Goal: Task Accomplishment & Management: Use online tool/utility

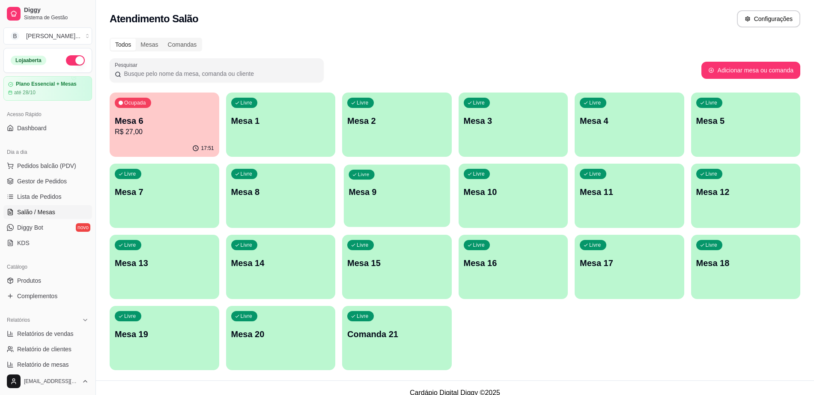
click at [416, 195] on p "Mesa 9" at bounding box center [396, 192] width 96 height 12
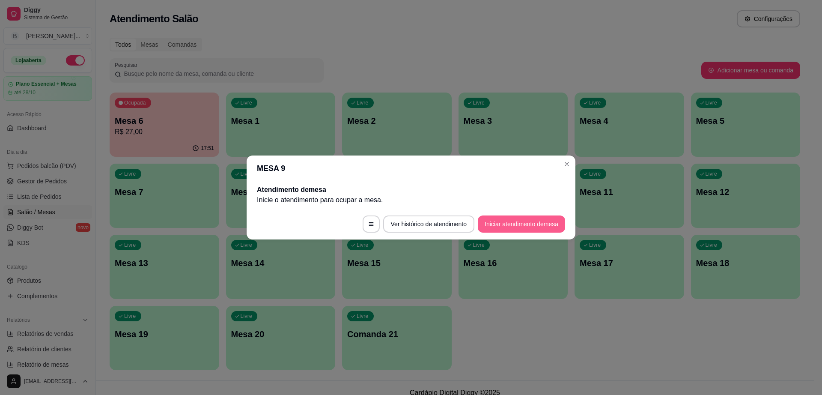
click at [517, 220] on button "Iniciar atendimento de mesa" at bounding box center [521, 223] width 87 height 17
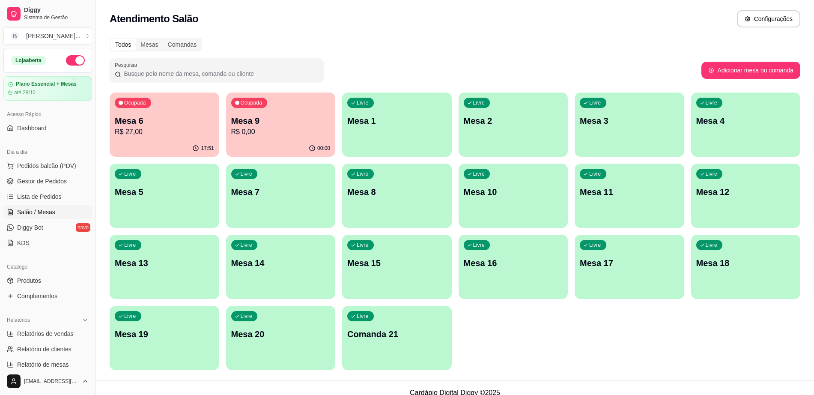
click at [274, 131] on p "R$ 0,00" at bounding box center [280, 132] width 99 height 10
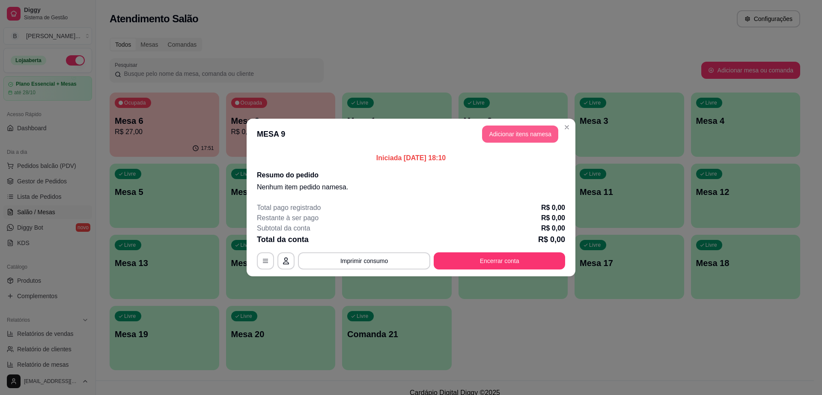
click at [519, 134] on button "Adicionar itens na mesa" at bounding box center [520, 133] width 76 height 17
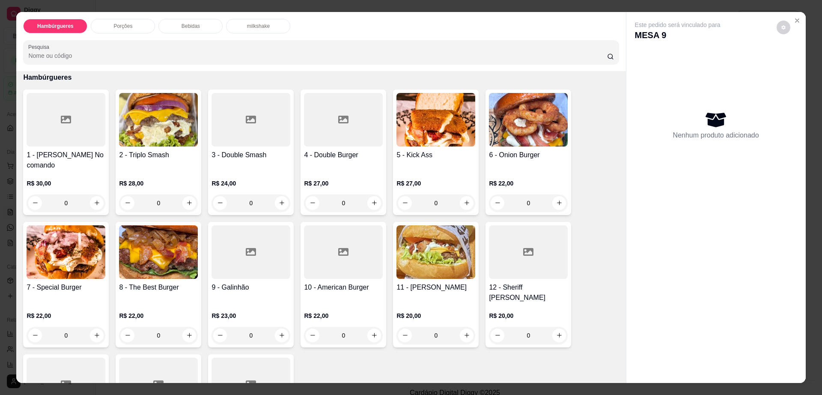
scroll to position [54, 0]
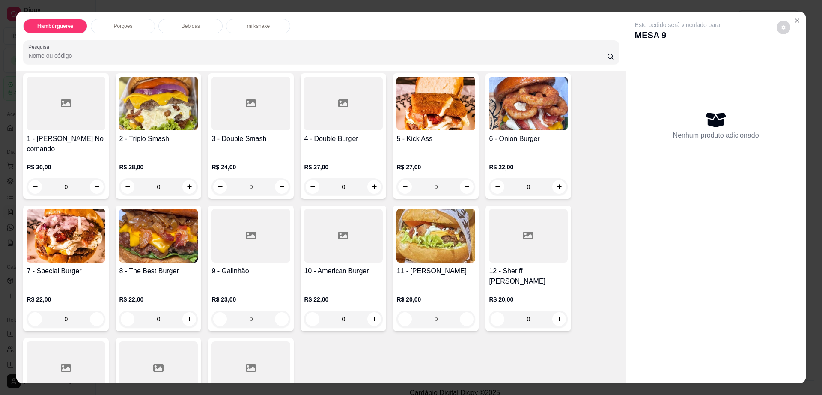
click at [60, 243] on img at bounding box center [66, 236] width 79 height 54
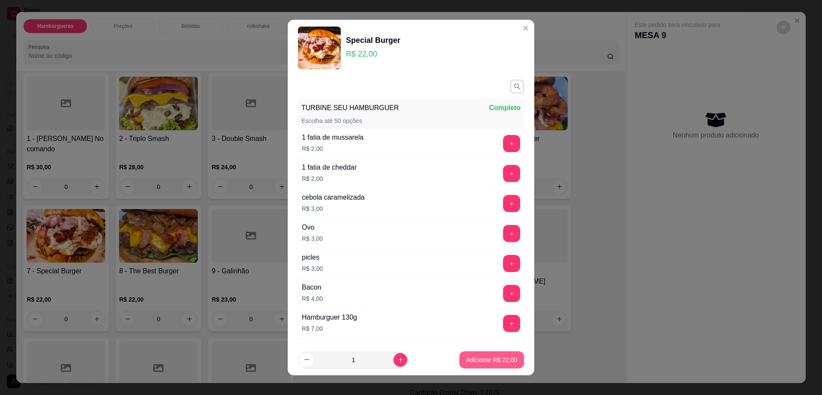
click at [478, 357] on p "Adicionar R$ 22,00" at bounding box center [491, 359] width 51 height 9
type input "1"
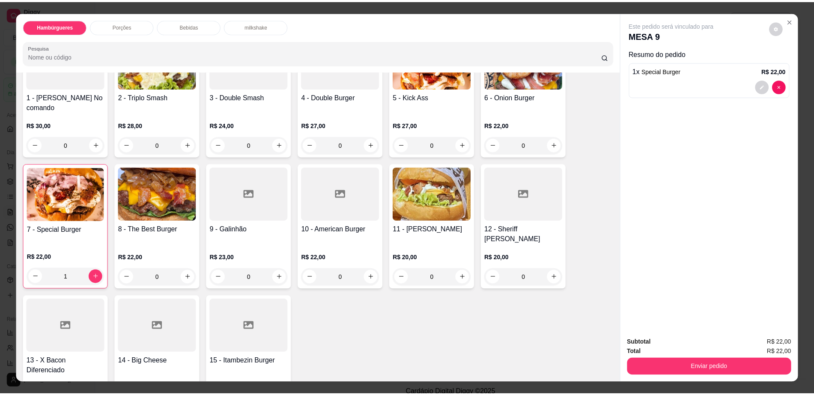
scroll to position [107, 0]
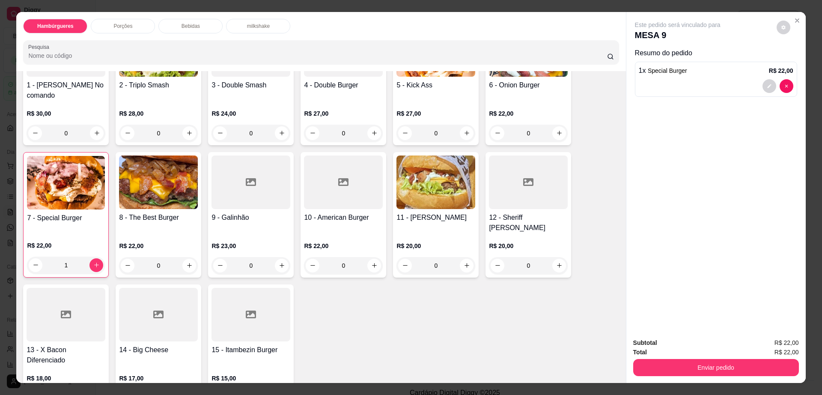
click at [155, 311] on div at bounding box center [158, 315] width 79 height 54
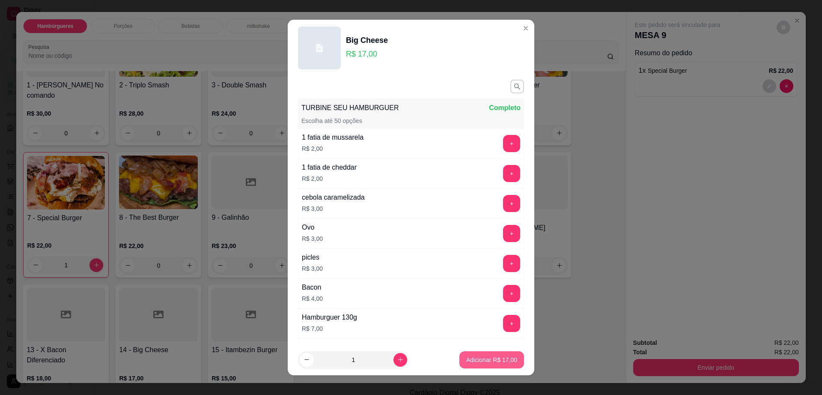
click at [495, 358] on p "Adicionar R$ 17,00" at bounding box center [491, 359] width 51 height 9
type input "1"
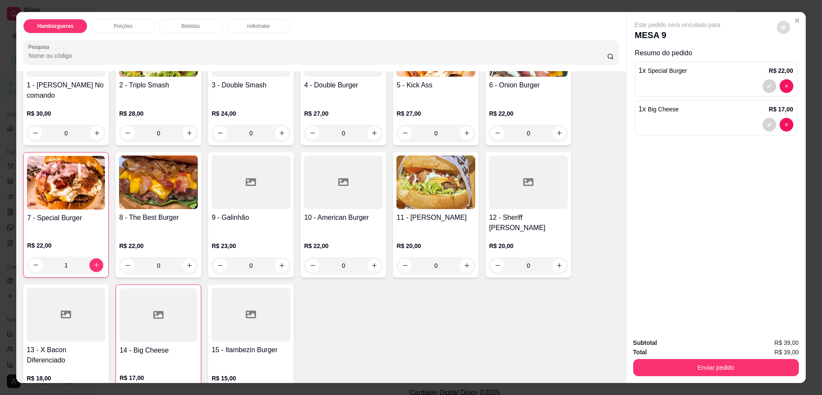
click at [781, 26] on icon "decrease-product-quantity" at bounding box center [783, 27] width 4 height 4
click at [652, 359] on div "Enviar pedido" at bounding box center [716, 366] width 166 height 19
click at [652, 359] on button "Enviar pedido" at bounding box center [715, 367] width 161 height 17
click at [652, 361] on button "Enviar pedido" at bounding box center [715, 367] width 161 height 17
click at [652, 361] on button "Enviar pedido" at bounding box center [716, 367] width 166 height 17
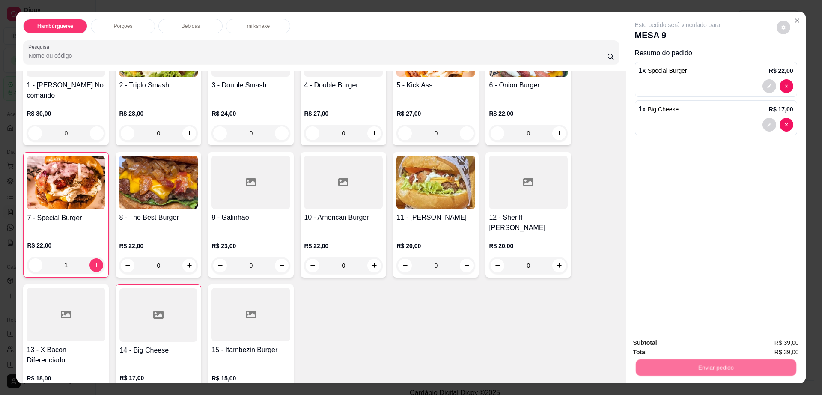
click at [791, 348] on button "Enviar pedido" at bounding box center [775, 346] width 48 height 16
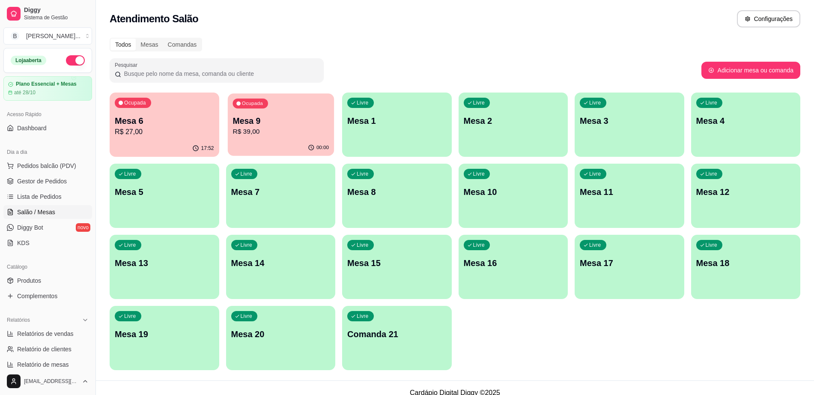
click at [260, 109] on div "Ocupada Mesa 9 R$ 39,00" at bounding box center [280, 116] width 106 height 46
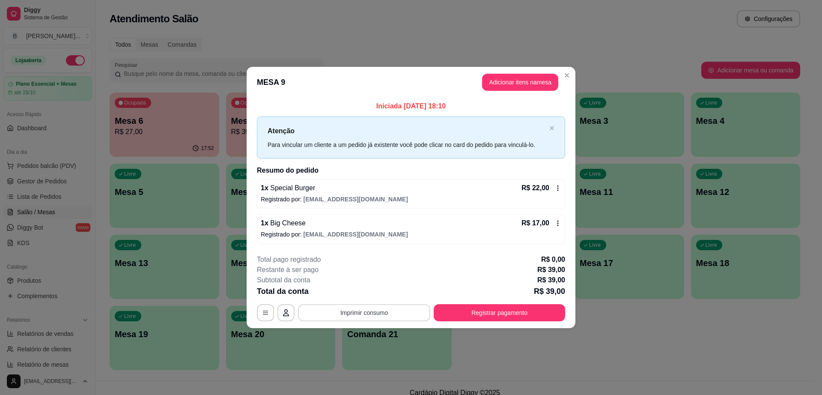
click at [361, 312] on button "Imprimir consumo" at bounding box center [364, 312] width 132 height 17
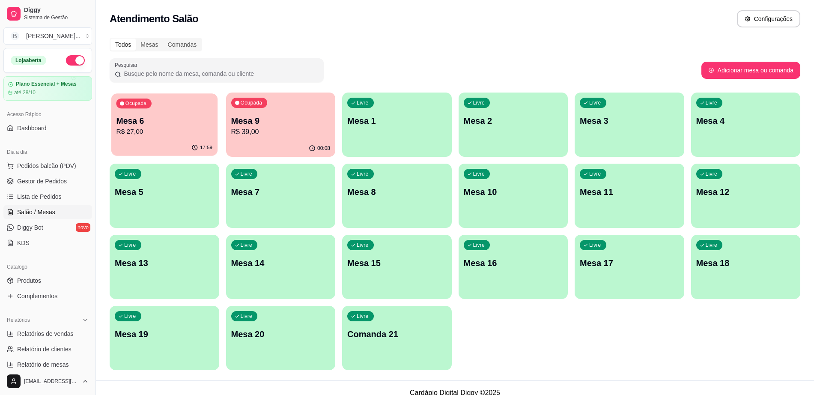
click at [164, 146] on div "17:59" at bounding box center [164, 148] width 106 height 16
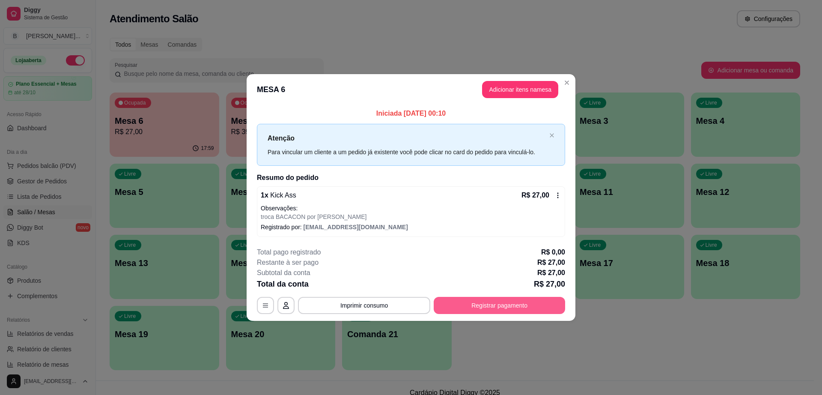
click at [514, 313] on button "Registrar pagamento" at bounding box center [499, 305] width 131 height 17
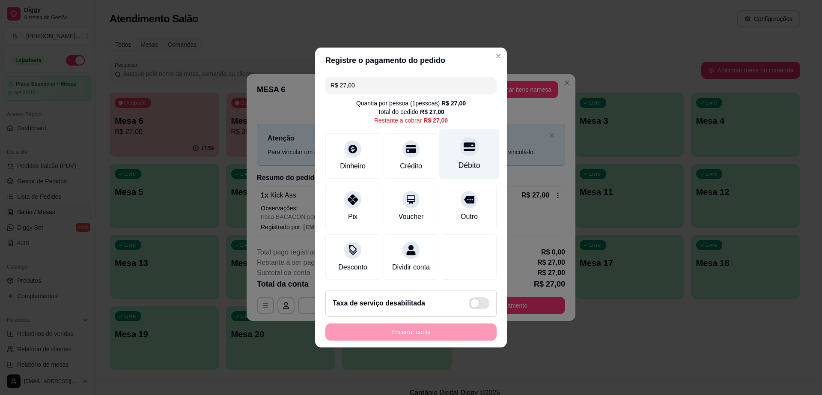
click at [472, 148] on div "Débito" at bounding box center [469, 154] width 60 height 50
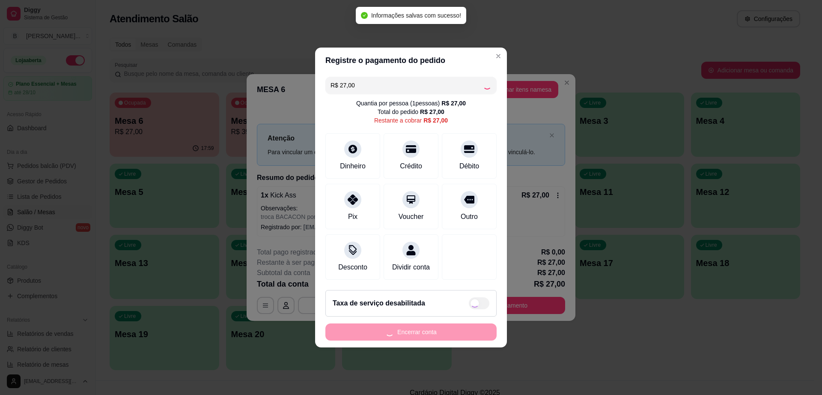
type input "R$ 0,00"
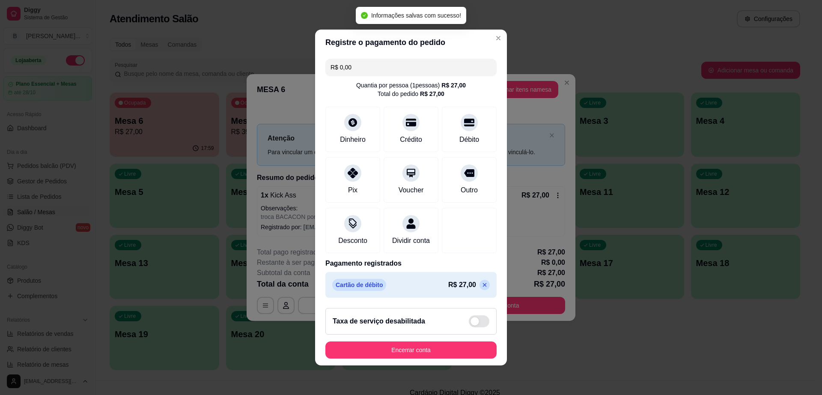
click at [441, 344] on footer "Taxa de serviço desabilitada Encerrar conta" at bounding box center [411, 333] width 192 height 64
click at [443, 349] on button "Encerrar conta" at bounding box center [411, 350] width 166 height 17
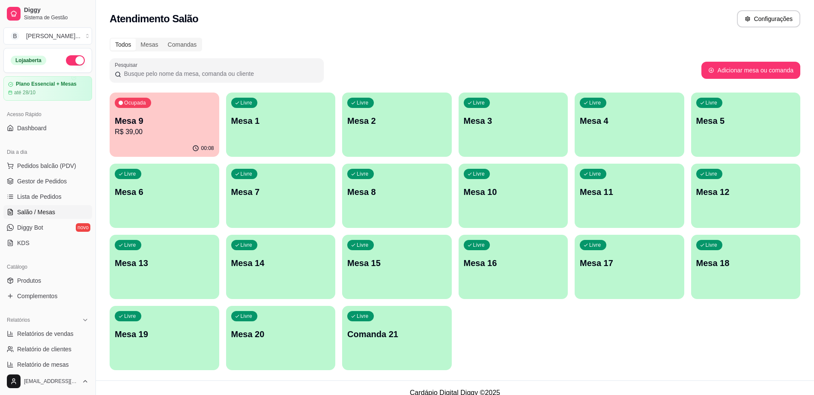
click at [186, 116] on p "Mesa 9" at bounding box center [164, 121] width 99 height 12
click at [67, 179] on link "Gestor de Pedidos" at bounding box center [47, 181] width 89 height 14
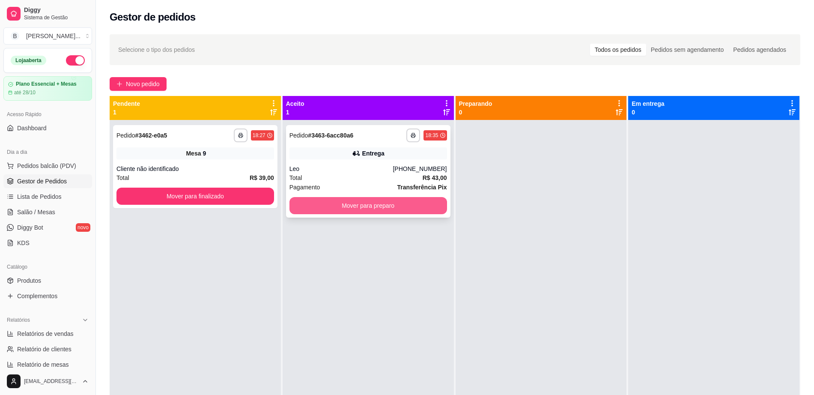
click at [320, 207] on button "Mover para preparo" at bounding box center [368, 205] width 158 height 17
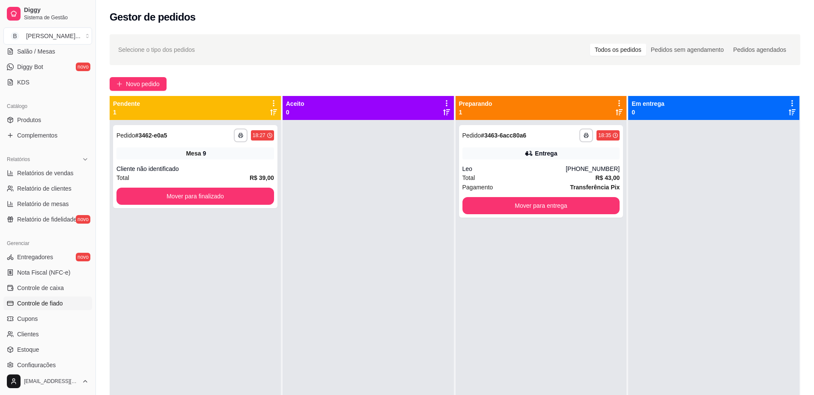
scroll to position [221, 0]
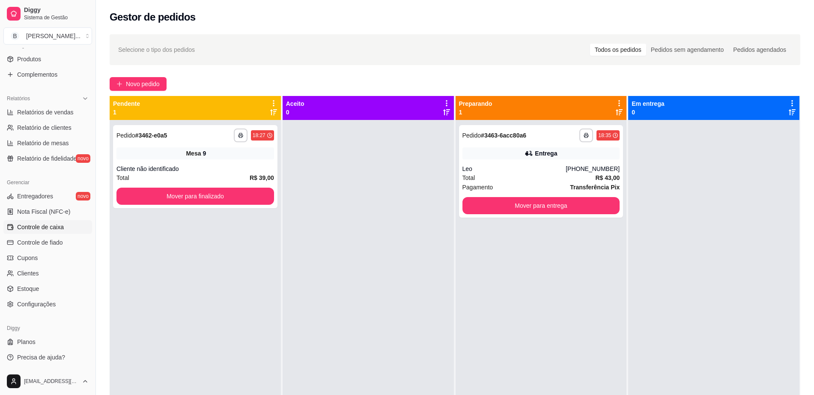
click at [64, 228] on link "Controle de caixa" at bounding box center [47, 227] width 89 height 14
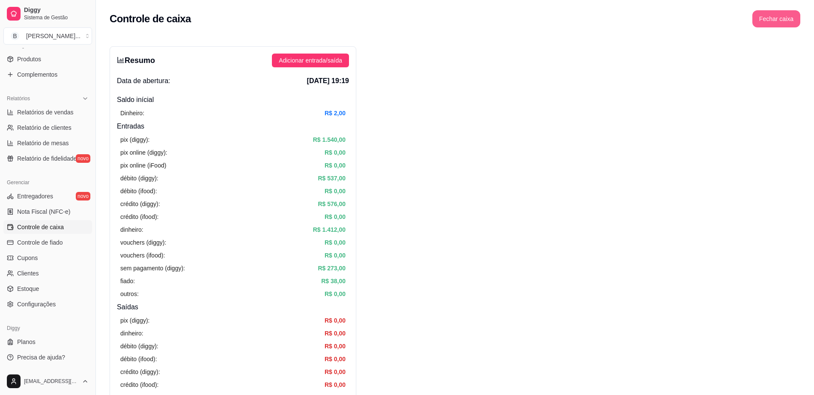
click at [762, 23] on button "Fechar caixa" at bounding box center [776, 18] width 48 height 17
click at [795, 71] on button "Sim" at bounding box center [800, 76] width 17 height 10
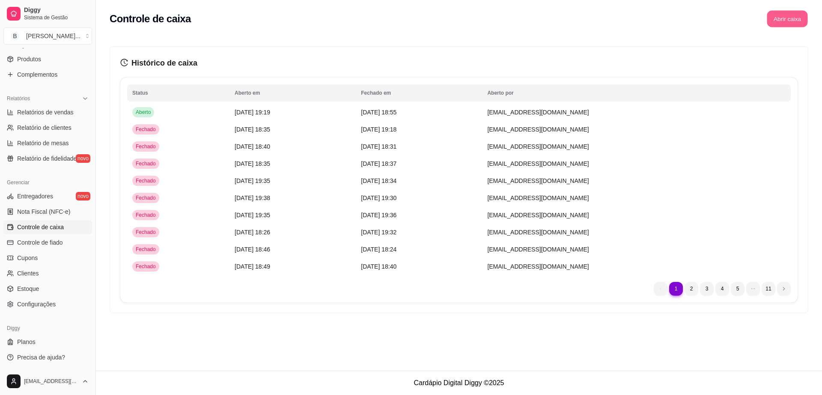
click at [772, 26] on button "Abrir caixa" at bounding box center [787, 19] width 41 height 17
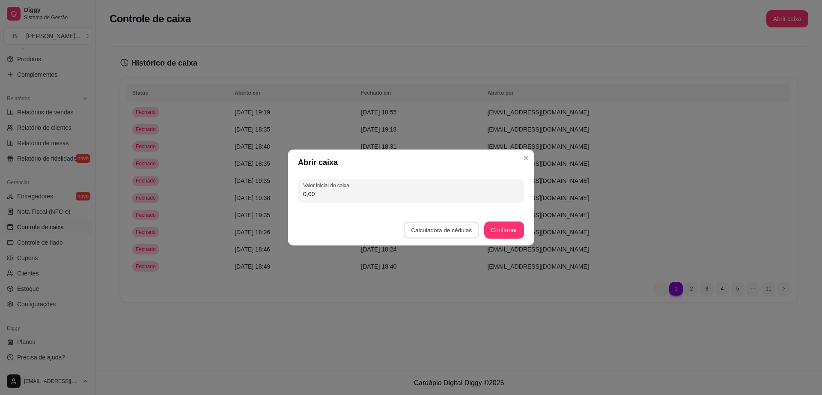
click at [457, 229] on button "Calculadora de cédulas" at bounding box center [442, 230] width 76 height 17
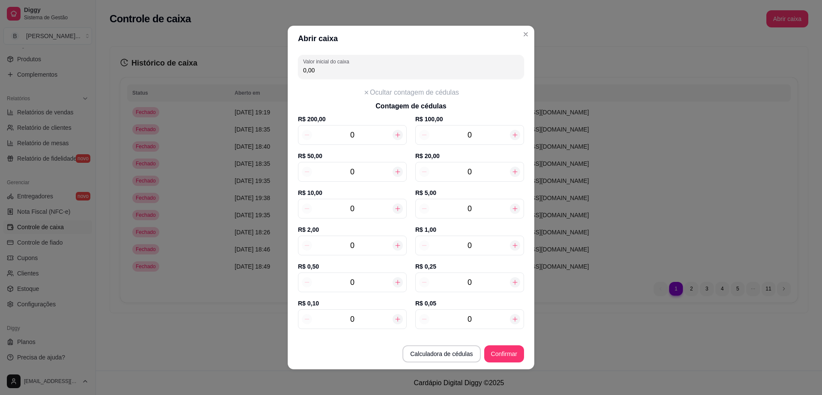
click at [470, 176] on input "0" at bounding box center [469, 172] width 80 height 12
type input "140,00"
type input "7"
click at [357, 206] on input "0" at bounding box center [352, 208] width 80 height 12
type input "150,00"
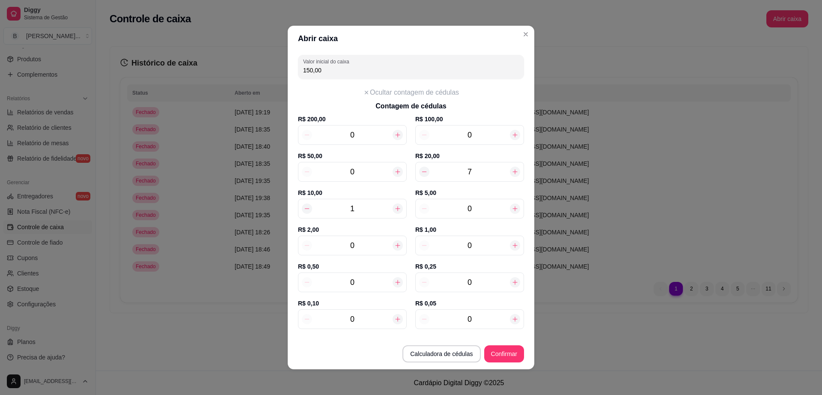
type input "10"
type input "240,00"
type input "100"
type input "1.140,00"
type input "10"
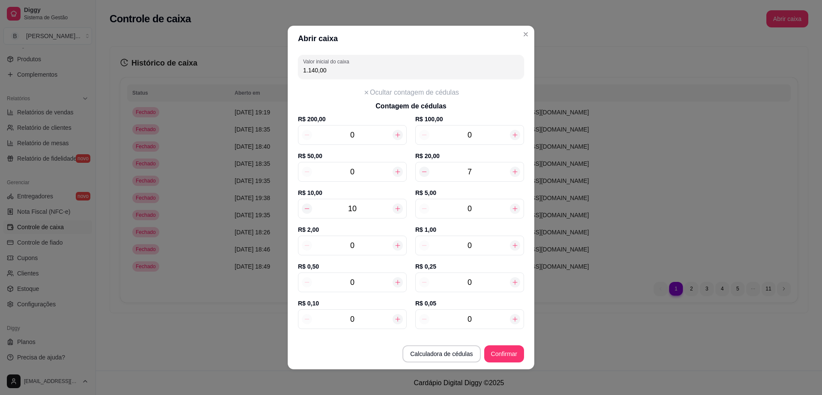
type input "240,00"
type input "10"
click at [359, 242] on input "0" at bounding box center [352, 245] width 80 height 12
type input "252,00"
type input "6"
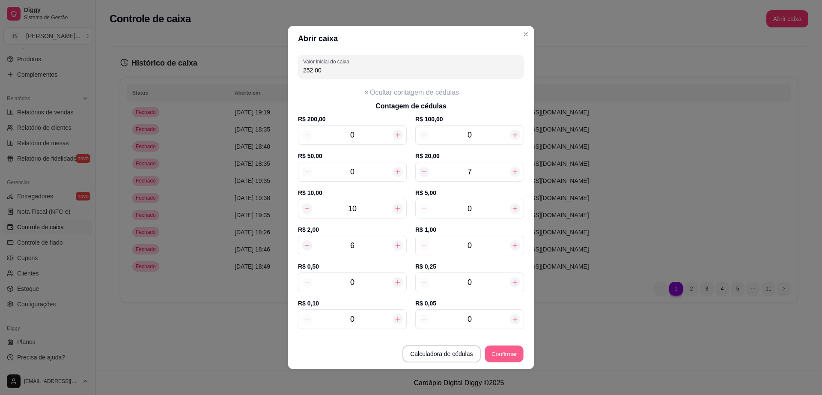
click at [509, 352] on button "Confirmar" at bounding box center [504, 353] width 39 height 17
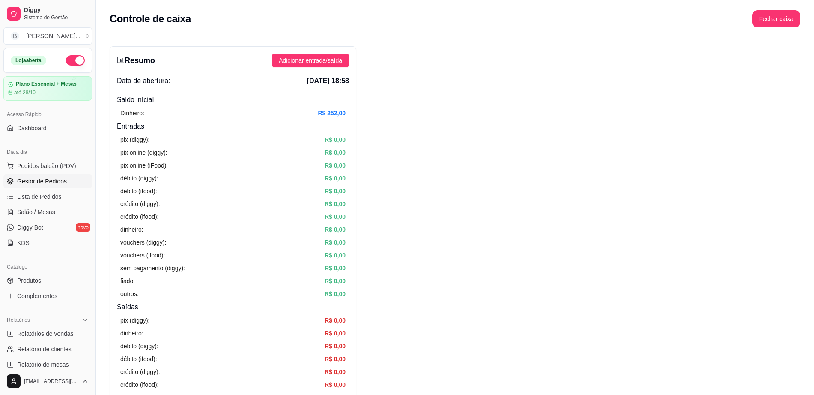
click at [65, 181] on span "Gestor de Pedidos" at bounding box center [42, 181] width 50 height 9
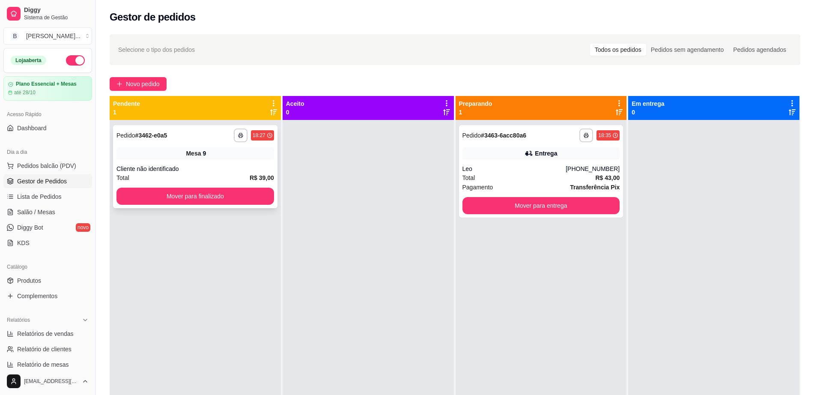
click at [229, 205] on div "**********" at bounding box center [195, 166] width 164 height 83
click at [235, 195] on button "Mover para finalizado" at bounding box center [195, 196] width 158 height 17
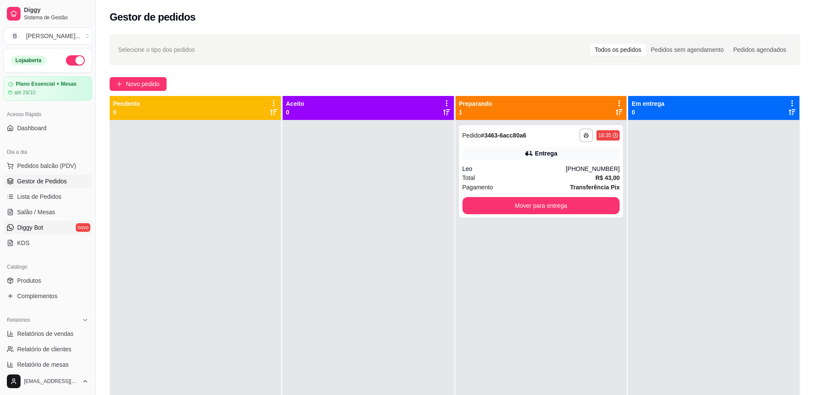
click at [46, 228] on link "Diggy Bot novo" at bounding box center [47, 227] width 89 height 14
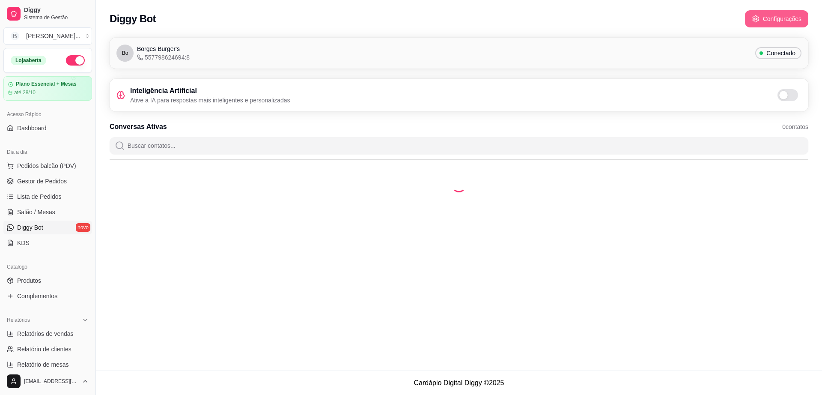
click at [768, 19] on button "Configurações" at bounding box center [776, 18] width 63 height 17
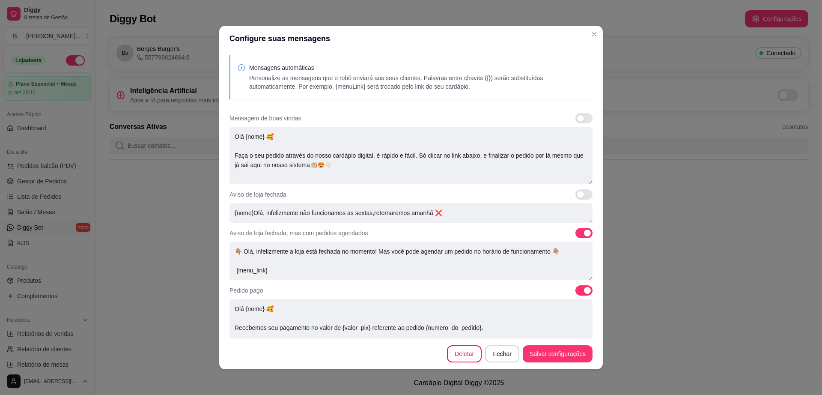
click at [575, 119] on span at bounding box center [583, 118] width 17 height 10
click at [575, 120] on input "checkbox" at bounding box center [578, 123] width 6 height 6
checkbox input "true"
click at [575, 233] on span at bounding box center [583, 233] width 17 height 10
click at [575, 235] on input "checkbox" at bounding box center [578, 238] width 6 height 6
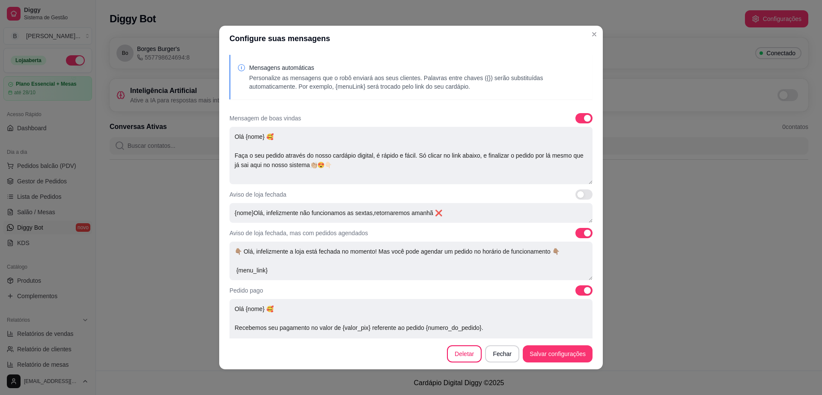
click at [584, 233] on span at bounding box center [587, 232] width 7 height 7
click at [575, 235] on input "checkbox" at bounding box center [578, 238] width 6 height 6
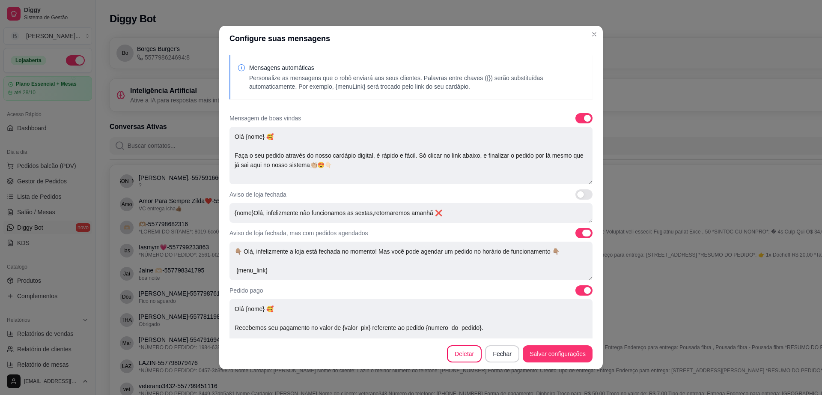
click at [582, 233] on span at bounding box center [586, 232] width 9 height 7
click at [575, 235] on input "checkbox" at bounding box center [578, 238] width 6 height 6
checkbox input "false"
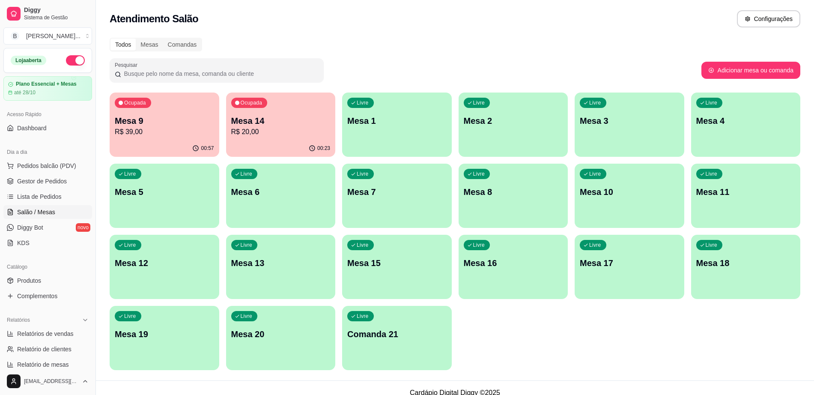
click at [182, 118] on p "Mesa 9" at bounding box center [164, 121] width 99 height 12
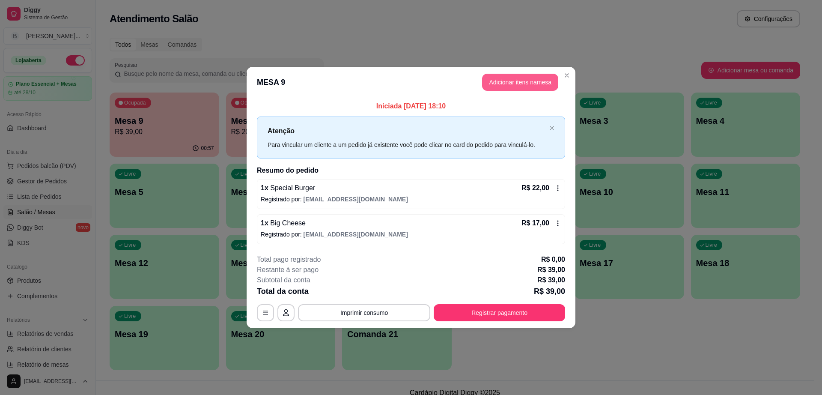
click at [510, 84] on button "Adicionar itens na mesa" at bounding box center [520, 82] width 76 height 17
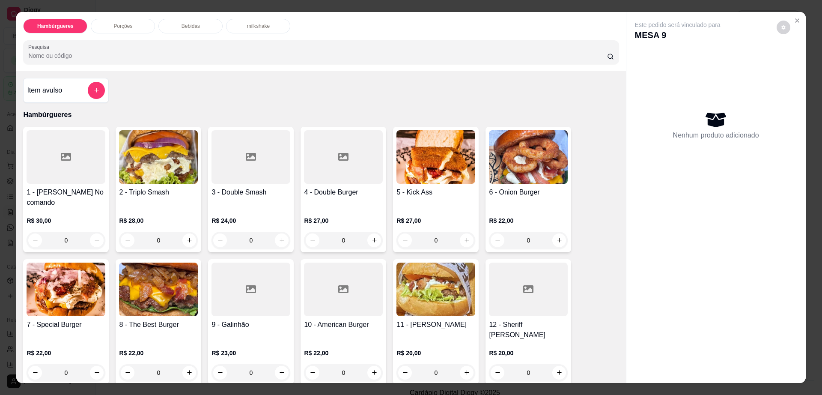
click at [210, 27] on div "Bebidas" at bounding box center [190, 26] width 64 height 15
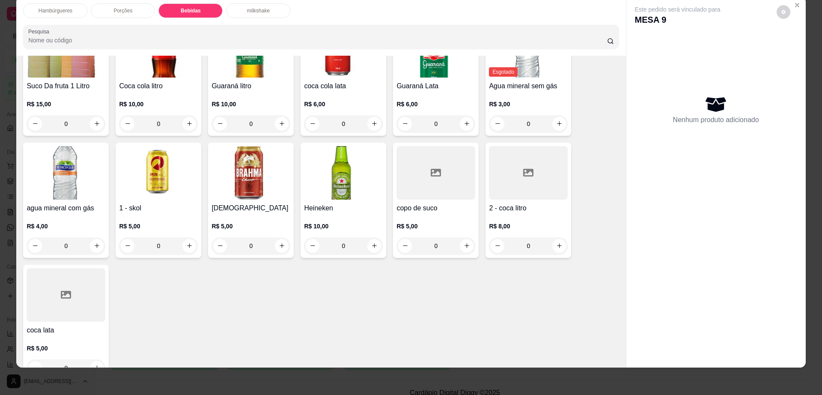
scroll to position [732, 0]
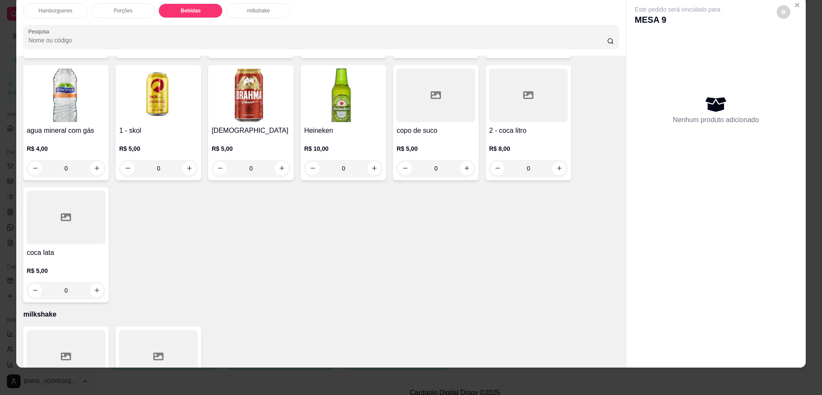
click at [67, 202] on div at bounding box center [66, 217] width 79 height 54
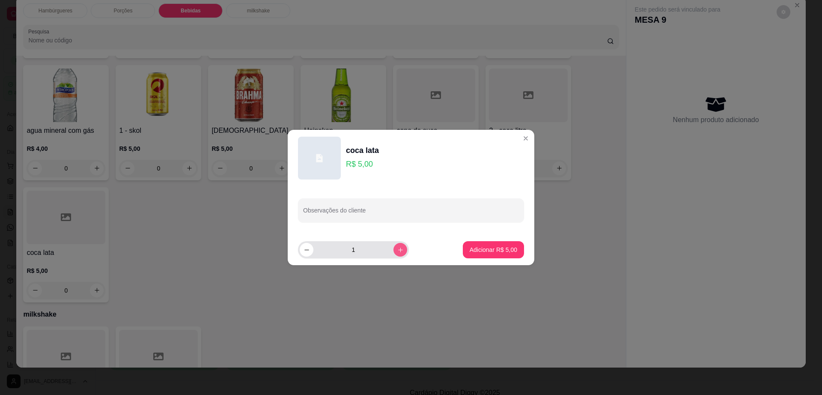
click at [398, 250] on button "increase-product-quantity" at bounding box center [400, 250] width 14 height 14
type input "2"
click at [504, 250] on p "Adicionar R$ 10,00" at bounding box center [491, 249] width 51 height 9
type input "2"
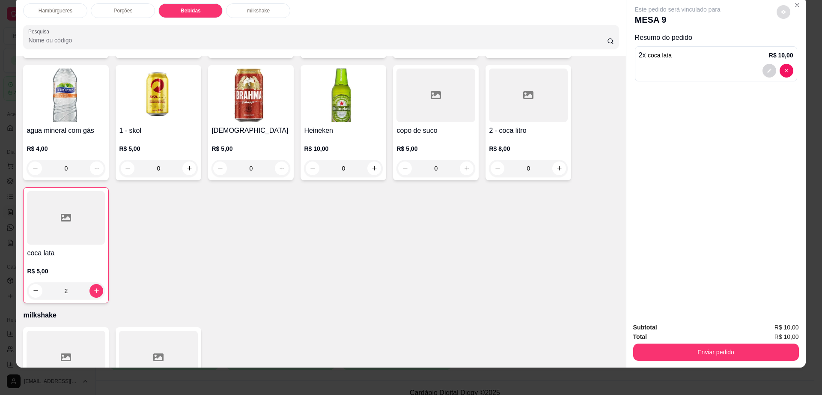
click at [781, 10] on icon "decrease-product-quantity" at bounding box center [783, 11] width 5 height 5
click at [800, 45] on span "Automatic updates" at bounding box center [802, 46] width 7 height 7
click at [795, 46] on input "Automatic updates" at bounding box center [793, 49] width 6 height 6
checkbox input "false"
click at [699, 349] on button "Enviar pedido" at bounding box center [716, 351] width 166 height 17
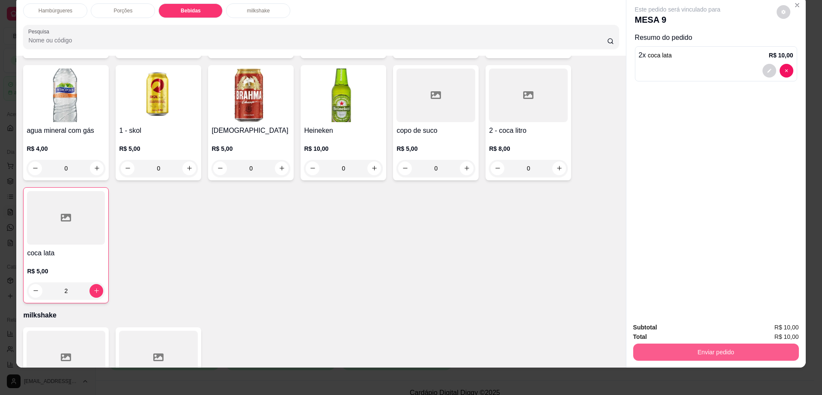
click at [698, 349] on button "Enviar pedido" at bounding box center [716, 351] width 166 height 17
click at [769, 326] on button "Enviar pedido" at bounding box center [775, 331] width 48 height 16
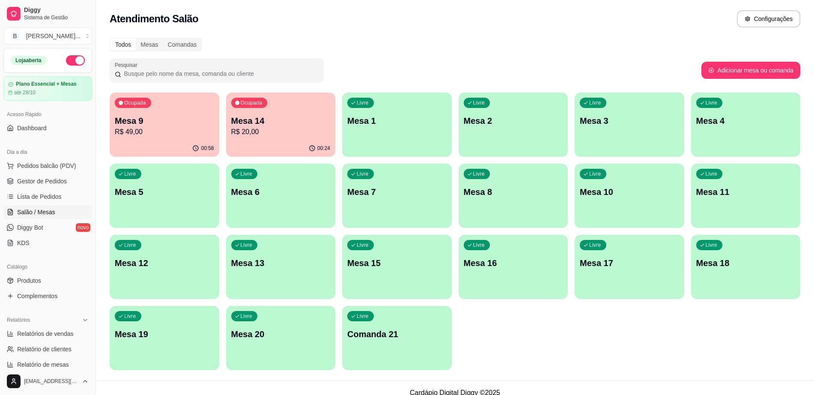
click at [259, 260] on p "Mesa 13" at bounding box center [280, 263] width 99 height 12
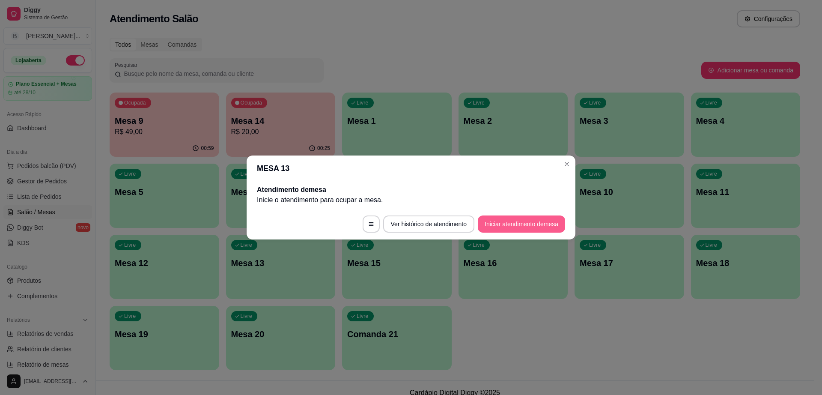
click at [505, 216] on button "Iniciar atendimento de mesa" at bounding box center [521, 223] width 87 height 17
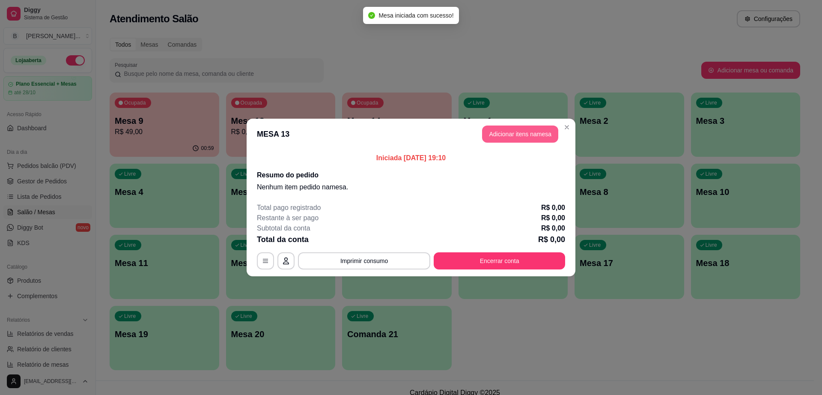
click at [503, 131] on button "Adicionar itens na mesa" at bounding box center [520, 133] width 76 height 17
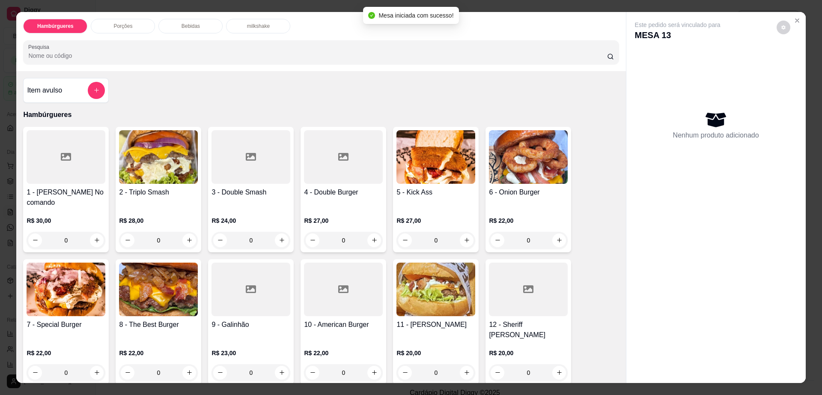
click at [138, 26] on div "Porções" at bounding box center [123, 26] width 64 height 15
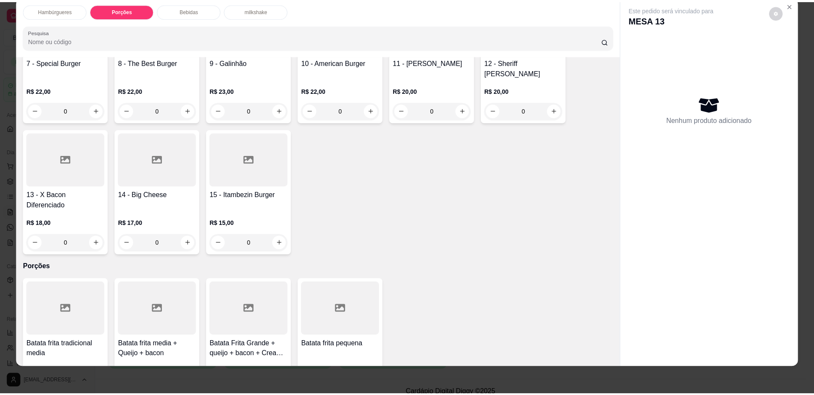
scroll to position [300, 0]
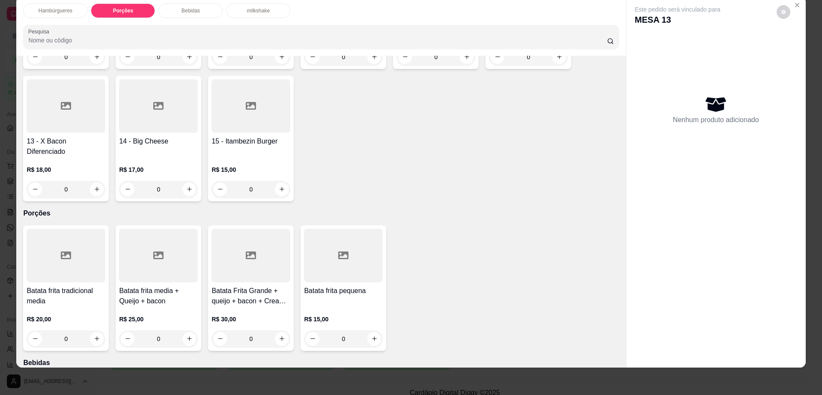
click at [161, 243] on div at bounding box center [158, 256] width 79 height 54
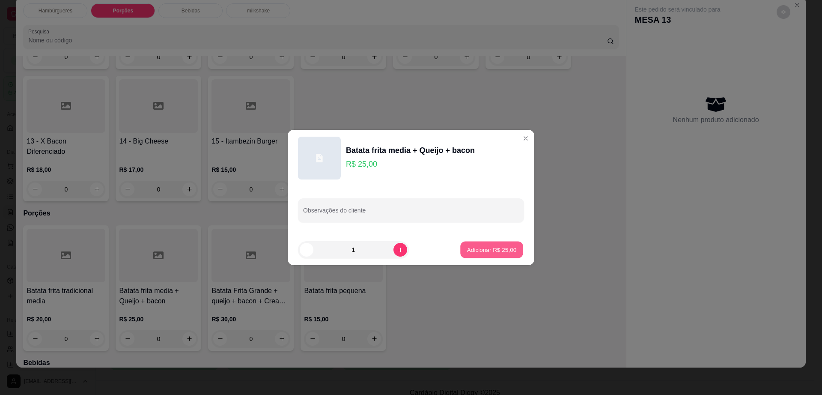
click at [470, 247] on p "Adicionar R$ 25,00" at bounding box center [492, 249] width 50 height 8
type input "1"
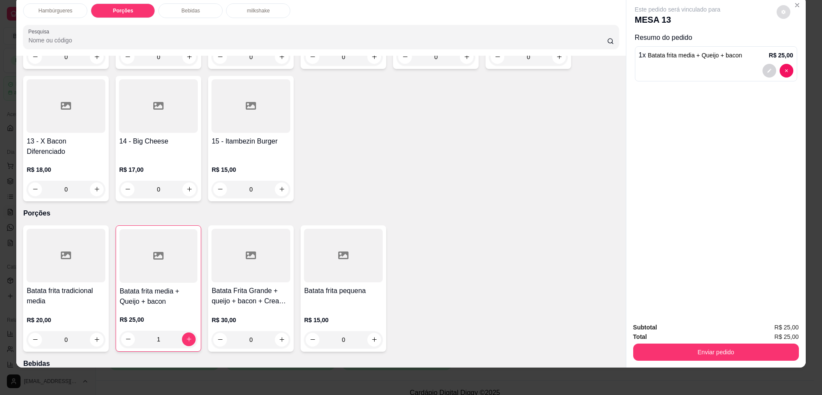
click at [782, 14] on button "decrease-product-quantity" at bounding box center [784, 12] width 14 height 14
click at [792, 46] on span "Automatic updates" at bounding box center [795, 46] width 7 height 7
click at [792, 46] on input "Automatic updates" at bounding box center [793, 49] width 6 height 6
checkbox input "true"
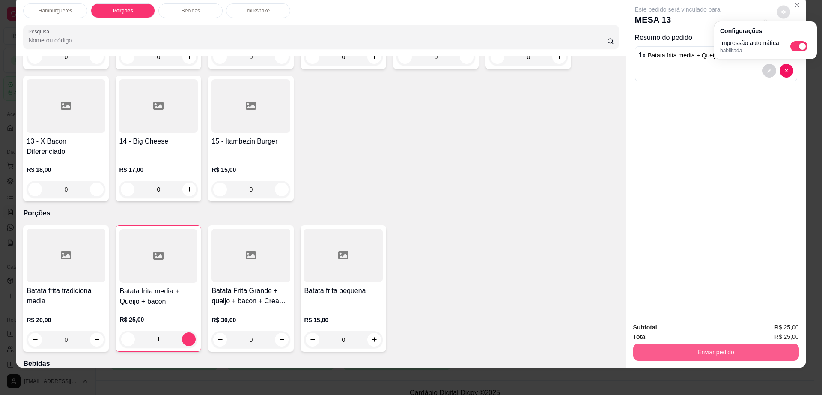
click at [673, 352] on button "Enviar pedido" at bounding box center [716, 351] width 166 height 17
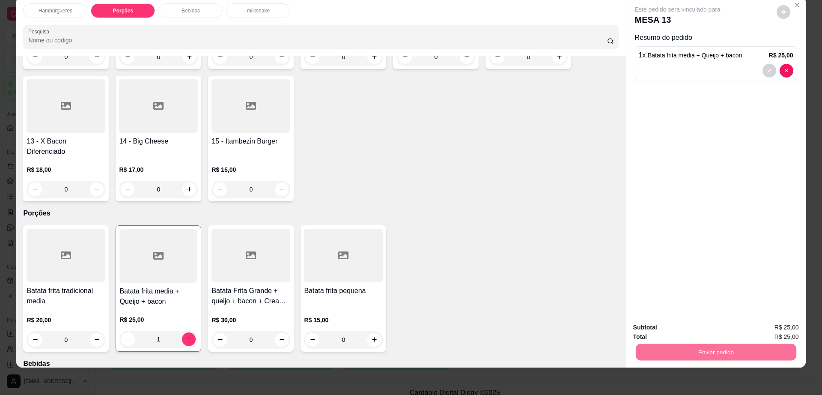
click at [771, 330] on button "Enviar pedido" at bounding box center [775, 331] width 48 height 16
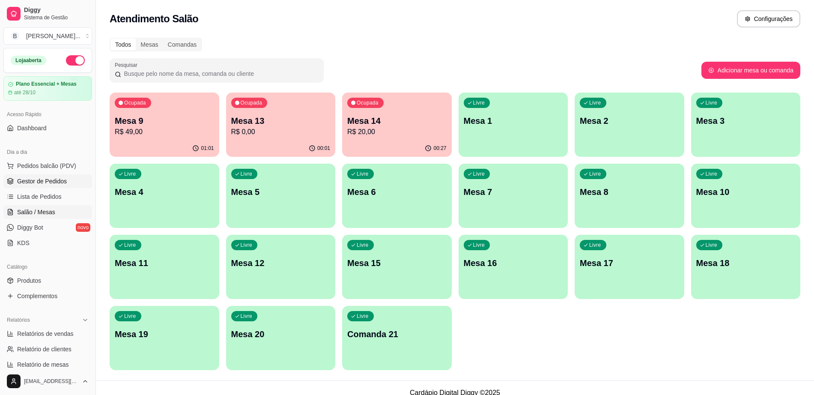
click at [43, 182] on span "Gestor de Pedidos" at bounding box center [42, 181] width 50 height 9
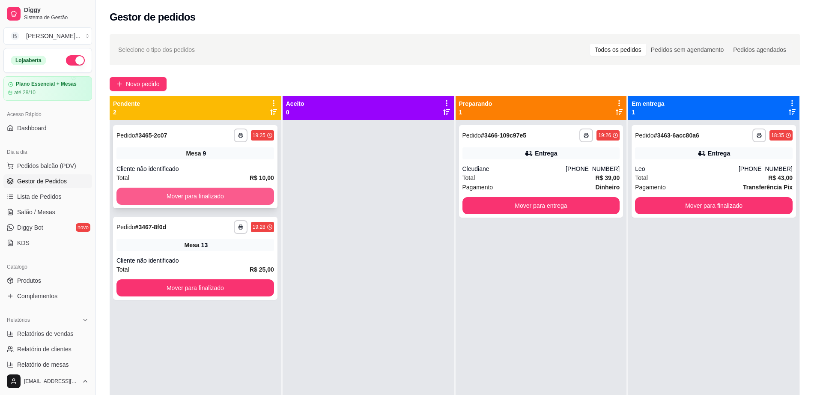
click at [234, 200] on button "Mover para finalizado" at bounding box center [195, 196] width 158 height 17
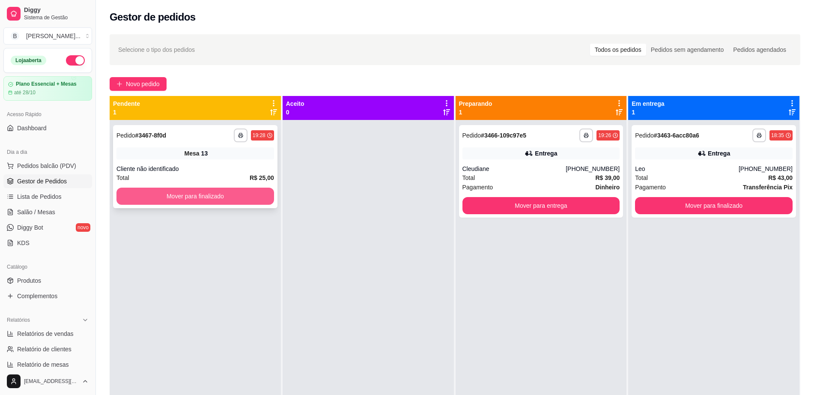
click at [224, 201] on button "Mover para finalizado" at bounding box center [195, 196] width 158 height 17
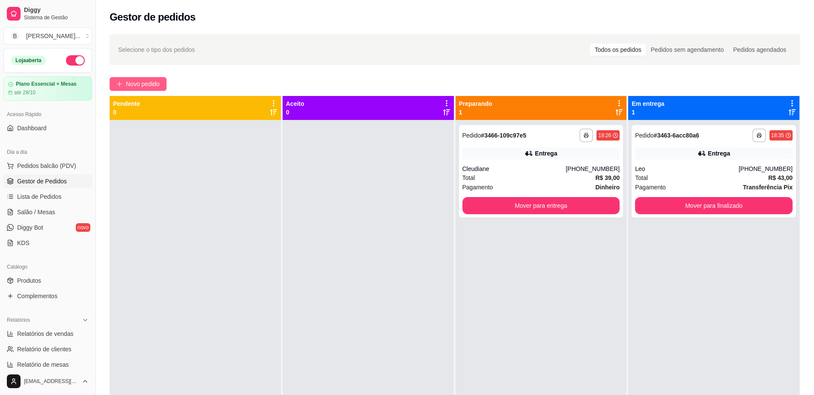
click at [155, 88] on span "Novo pedido" at bounding box center [143, 83] width 34 height 9
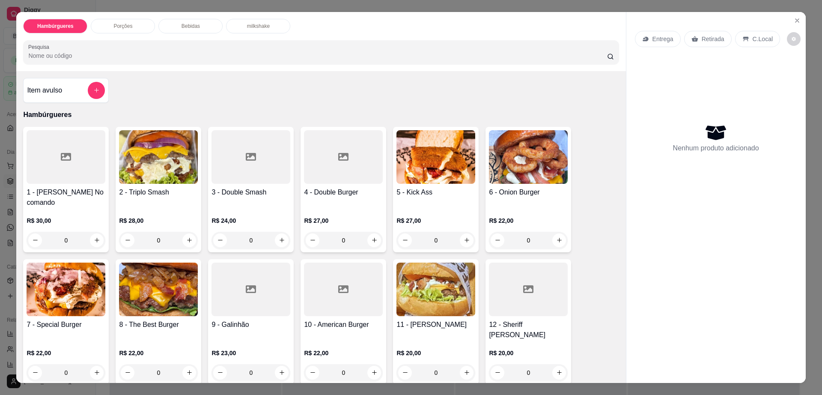
click at [149, 179] on img at bounding box center [158, 157] width 79 height 54
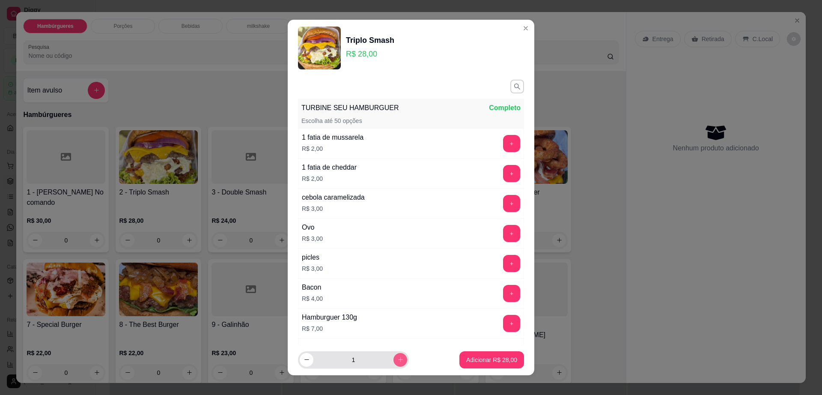
click at [397, 358] on icon "increase-product-quantity" at bounding box center [400, 359] width 6 height 6
type input "2"
click at [472, 359] on p "Adicionar R$ 56,00" at bounding box center [491, 359] width 51 height 9
type input "2"
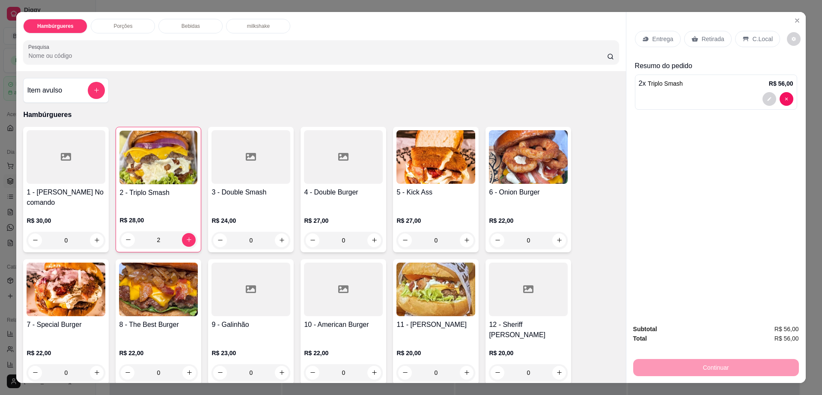
click at [661, 33] on div "Entrega" at bounding box center [658, 39] width 46 height 16
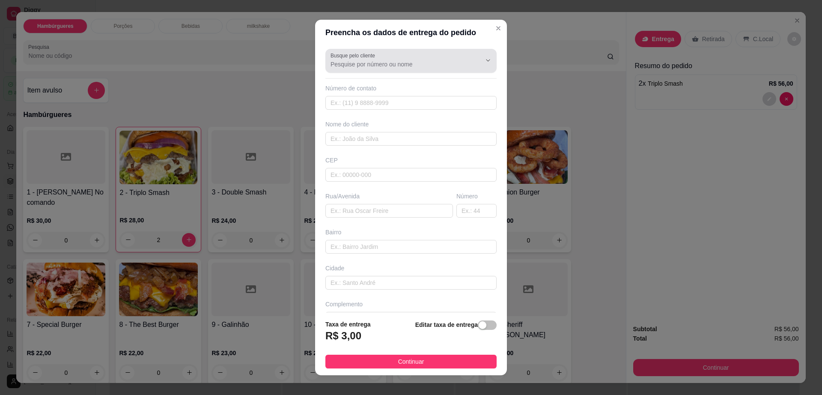
click at [441, 60] on input "Busque pelo cliente" at bounding box center [398, 64] width 137 height 9
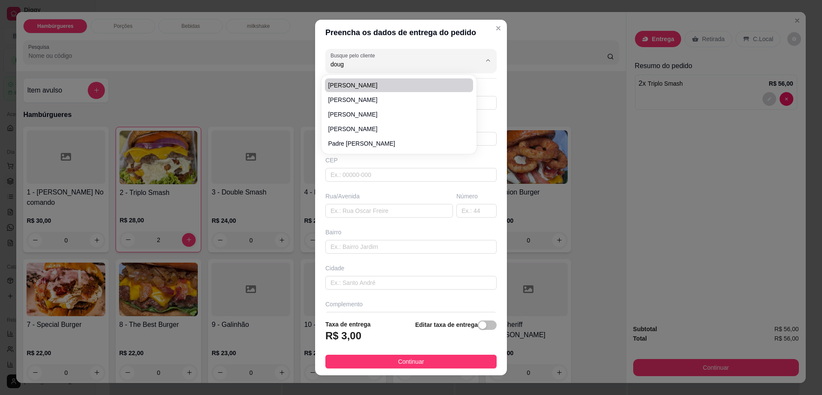
click at [406, 86] on span "[PERSON_NAME]" at bounding box center [394, 85] width 133 height 9
type input "[PERSON_NAME]"
type input "7781132572"
type input "[PERSON_NAME]"
type input "45140000"
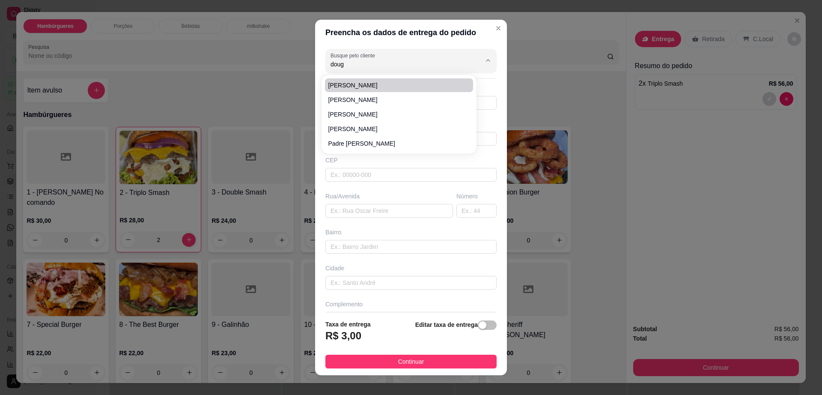
type input "Av Esperanca"
type input "48"
type input "Itambé"
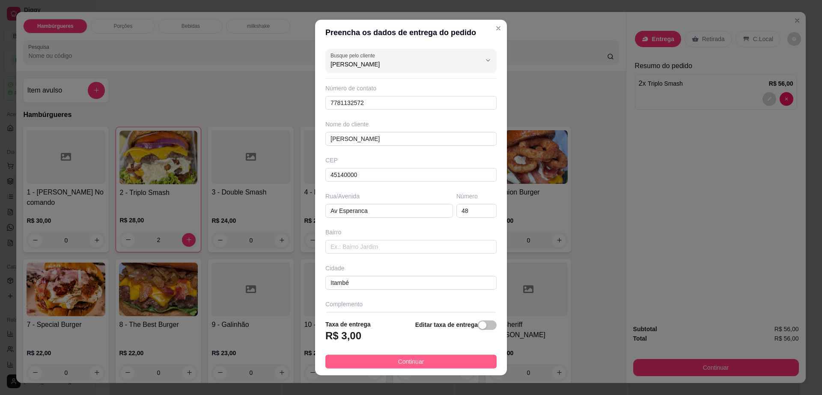
type input "[PERSON_NAME]"
click at [408, 363] on span "Continuar" at bounding box center [411, 361] width 26 height 9
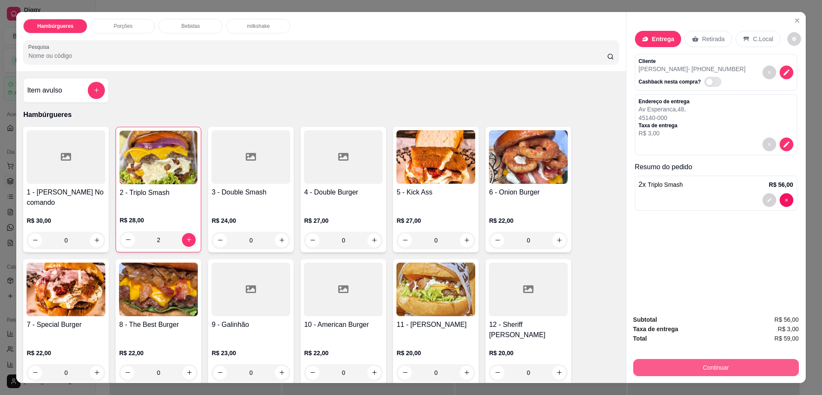
click at [666, 359] on button "Continuar" at bounding box center [716, 367] width 166 height 17
click at [673, 369] on button "Continuar" at bounding box center [716, 367] width 166 height 17
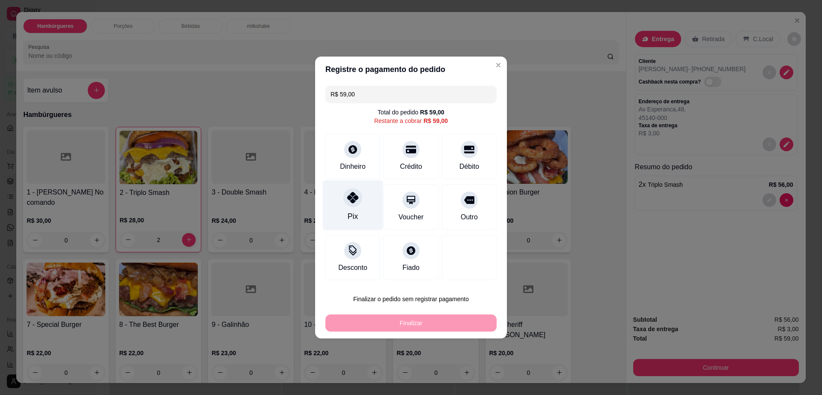
click at [362, 195] on div "Pix" at bounding box center [353, 205] width 60 height 50
type input "R$ 0,00"
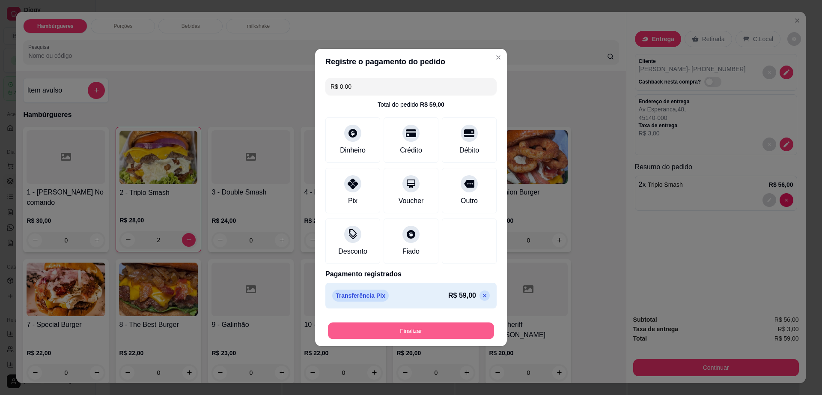
click at [413, 338] on button "Finalizar" at bounding box center [411, 330] width 166 height 17
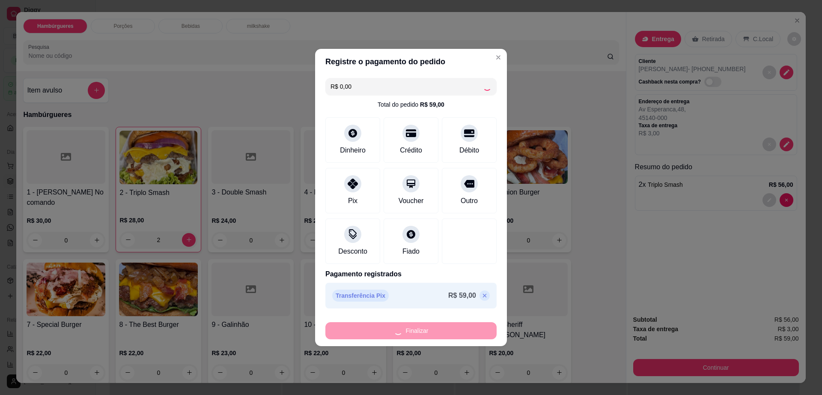
type input "0"
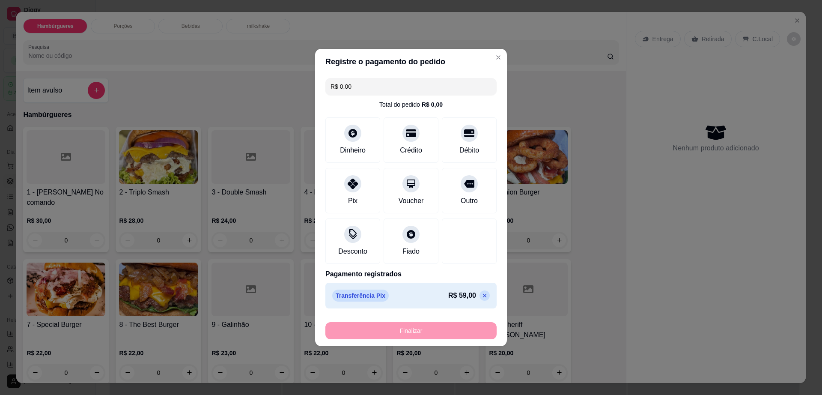
type input "-R$ 59,00"
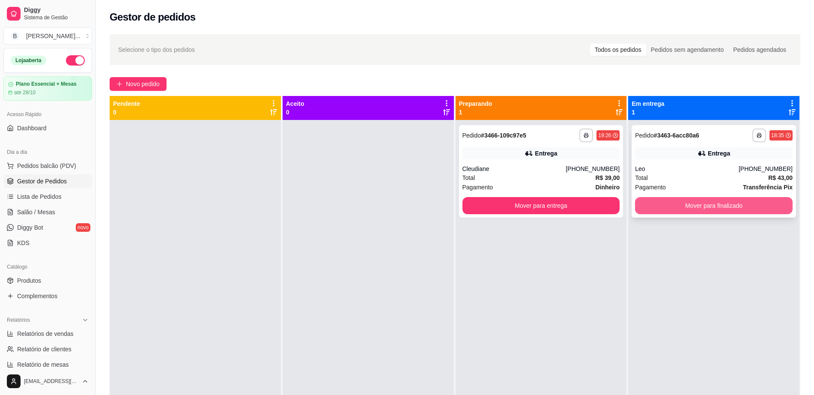
click at [707, 209] on button "Mover para finalizado" at bounding box center [714, 205] width 158 height 17
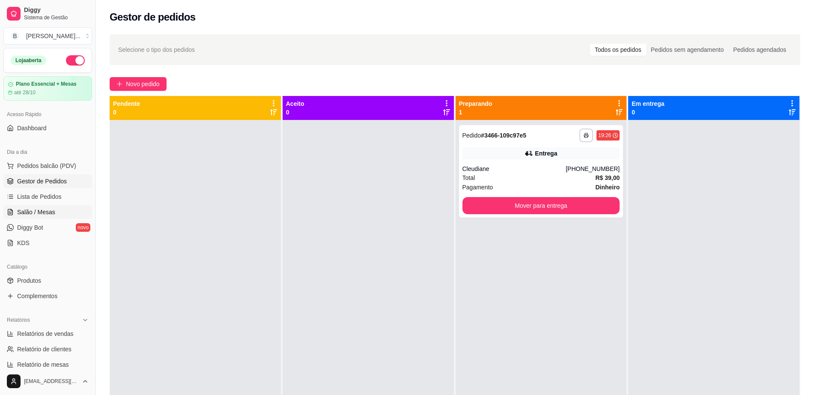
click at [63, 215] on link "Salão / Mesas" at bounding box center [47, 212] width 89 height 14
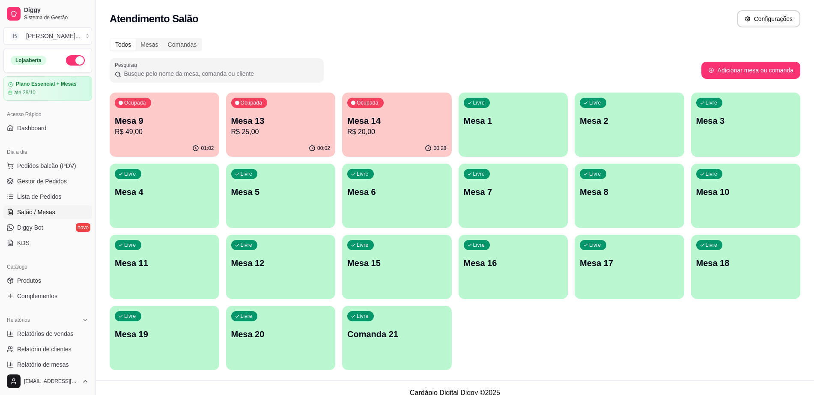
click at [167, 146] on div "01:02" at bounding box center [165, 148] width 110 height 17
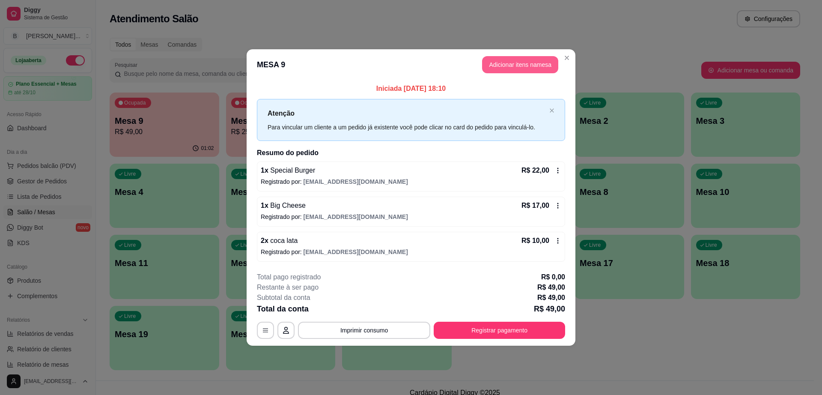
click at [506, 68] on button "Adicionar itens na mesa" at bounding box center [520, 64] width 76 height 17
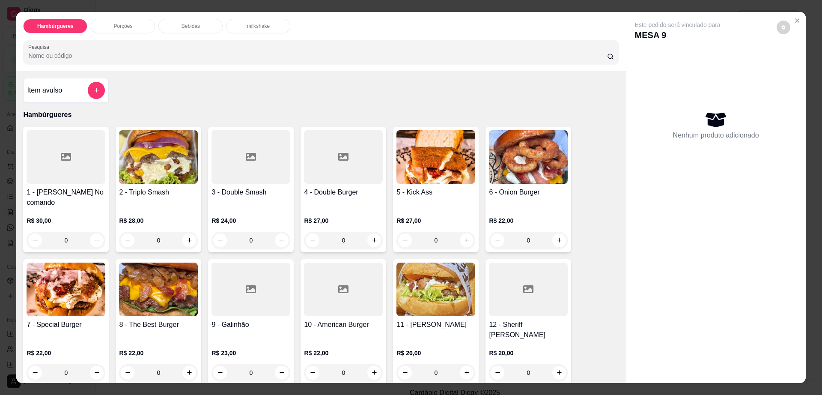
click at [48, 291] on img at bounding box center [66, 289] width 79 height 54
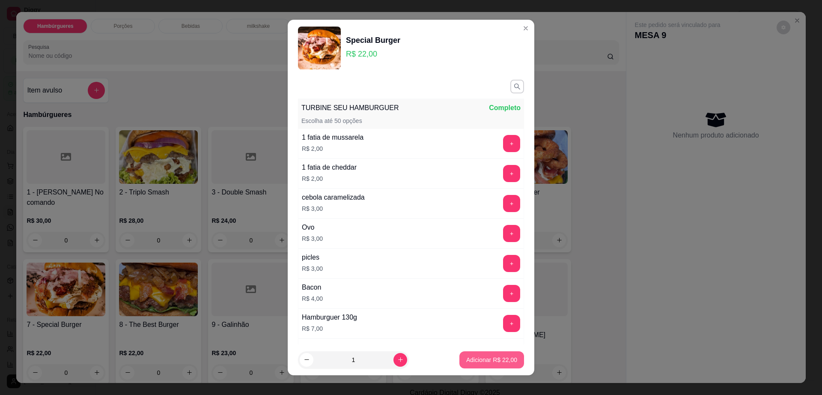
click at [491, 365] on button "Adicionar R$ 22,00" at bounding box center [491, 359] width 65 height 17
type input "1"
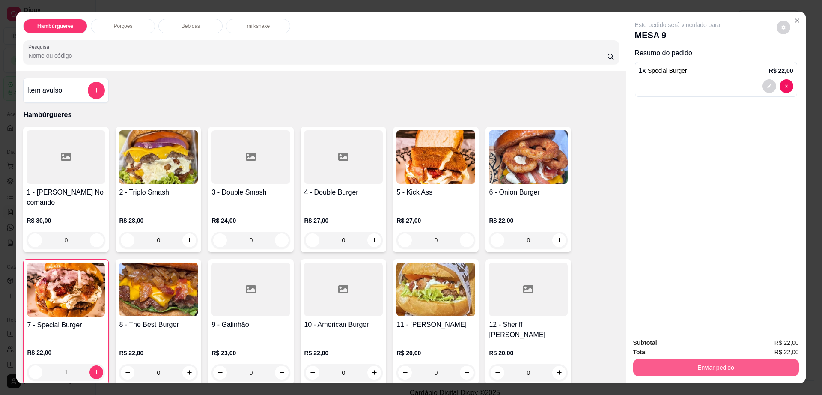
click at [657, 364] on button "Enviar pedido" at bounding box center [716, 367] width 166 height 17
click at [765, 339] on button "Enviar pedido" at bounding box center [775, 346] width 47 height 16
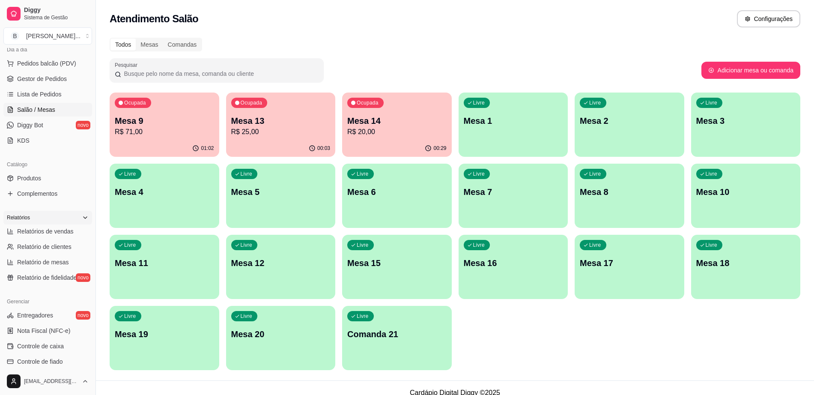
scroll to position [161, 0]
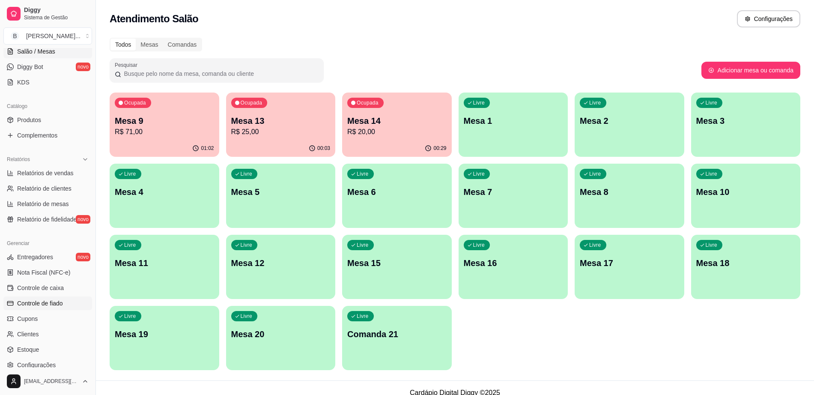
click at [60, 300] on span "Controle de fiado" at bounding box center [40, 303] width 46 height 9
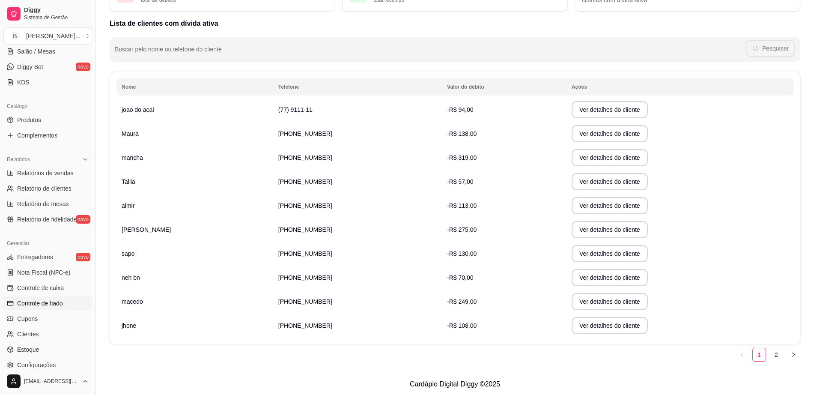
scroll to position [80, 0]
click at [780, 353] on link "2" at bounding box center [776, 353] width 13 height 13
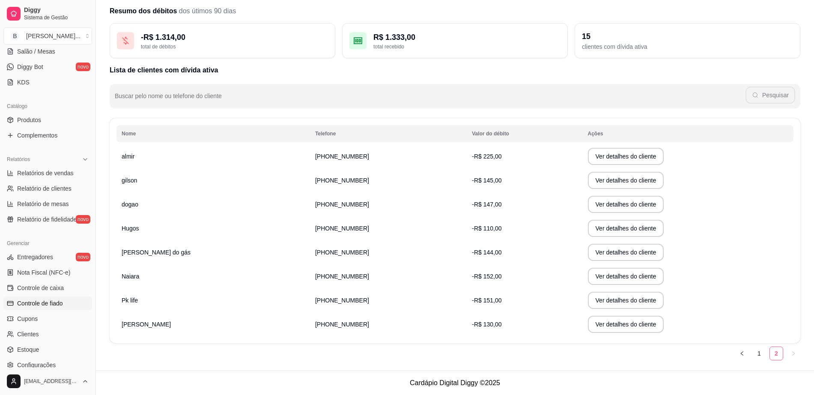
scroll to position [32, 0]
click at [148, 301] on td "Pk life" at bounding box center [212, 300] width 193 height 24
click at [588, 295] on button "Ver detalhes do cliente" at bounding box center [626, 300] width 76 height 17
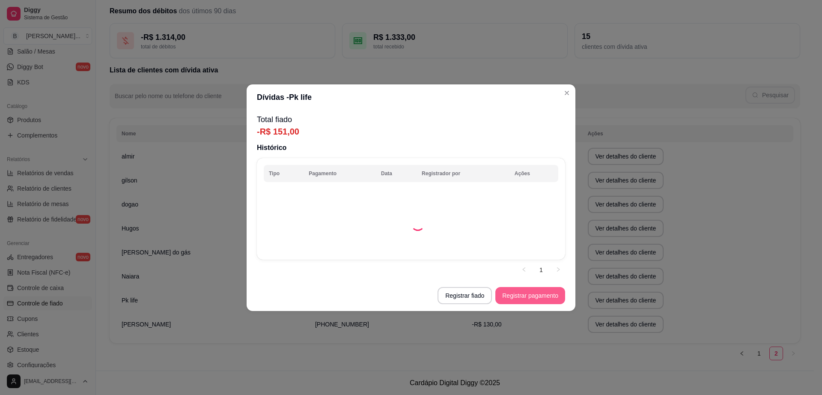
click at [527, 298] on button "Registrar pagamento" at bounding box center [530, 295] width 70 height 17
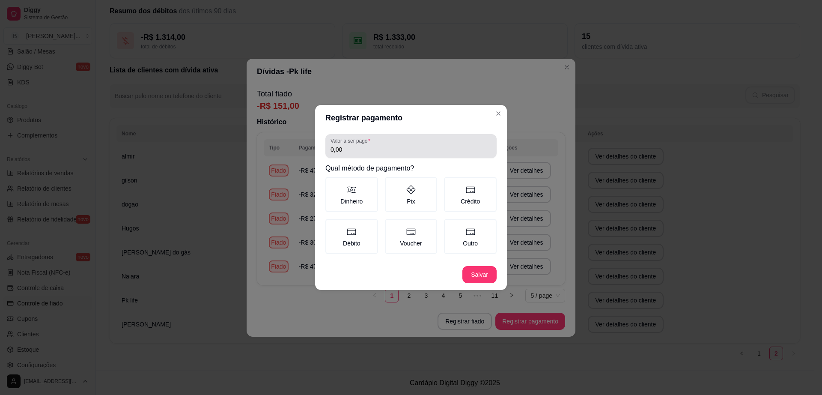
click at [402, 152] on input "0,00" at bounding box center [410, 149] width 161 height 9
type input "104,00"
click at [411, 207] on label "Pix" at bounding box center [411, 194] width 53 height 35
click at [391, 183] on button "Pix" at bounding box center [387, 179] width 7 height 7
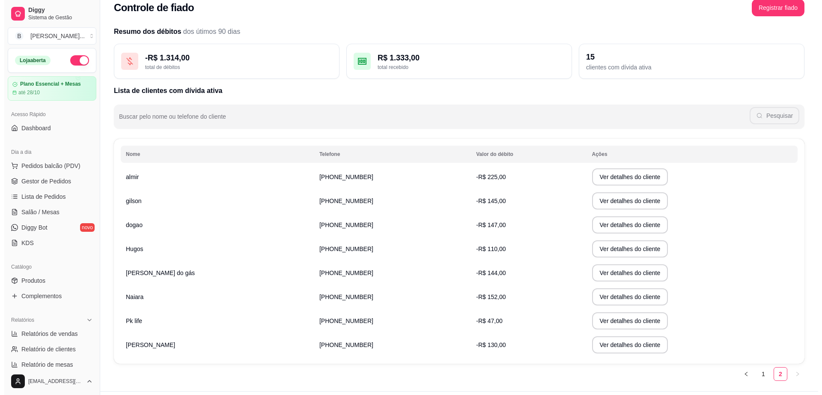
scroll to position [0, 0]
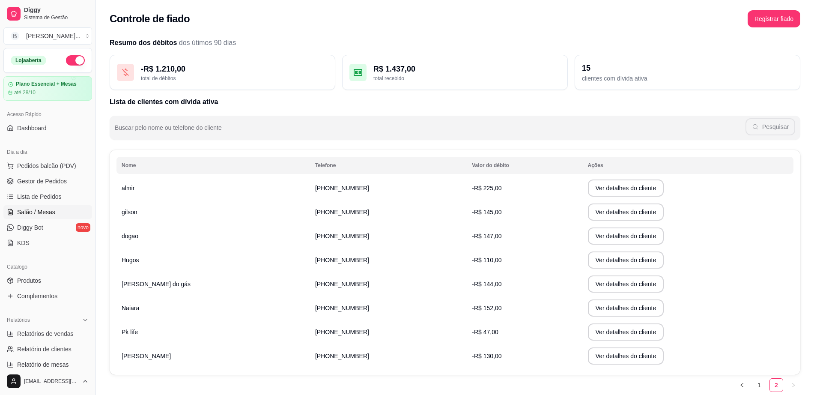
click at [60, 214] on link "Salão / Mesas" at bounding box center [47, 212] width 89 height 14
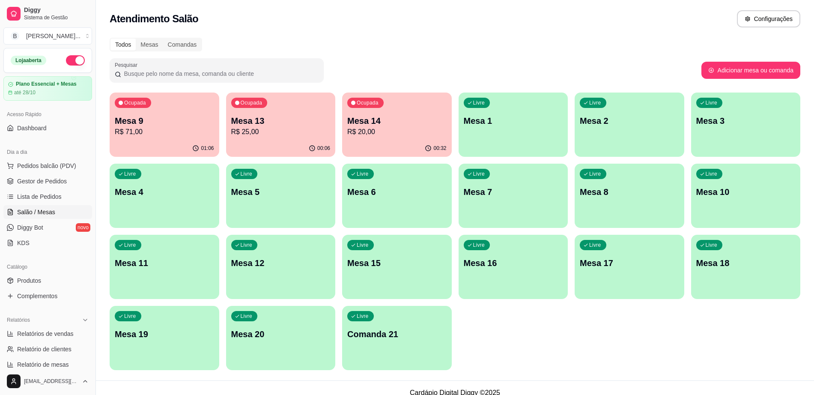
click at [280, 132] on p "R$ 25,00" at bounding box center [280, 132] width 99 height 10
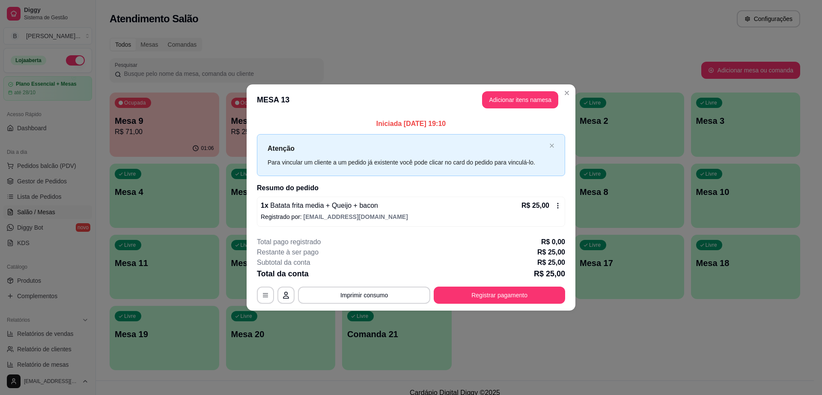
click at [556, 208] on icon at bounding box center [557, 205] width 7 height 7
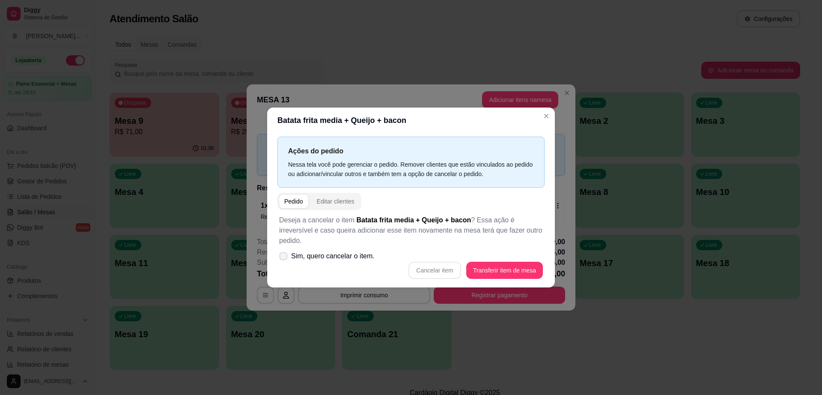
click at [285, 247] on label "Sim, quero cancelar o item." at bounding box center [327, 255] width 102 height 17
click at [284, 258] on input "Sim, quero cancelar o item." at bounding box center [282, 261] width 6 height 6
checkbox input "true"
click at [449, 266] on button "Cancelar item" at bounding box center [434, 270] width 51 height 17
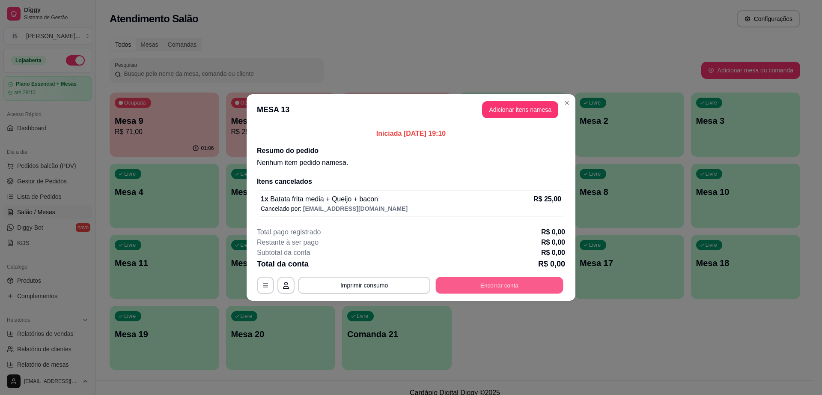
click at [482, 287] on button "Encerrar conta" at bounding box center [500, 285] width 128 height 17
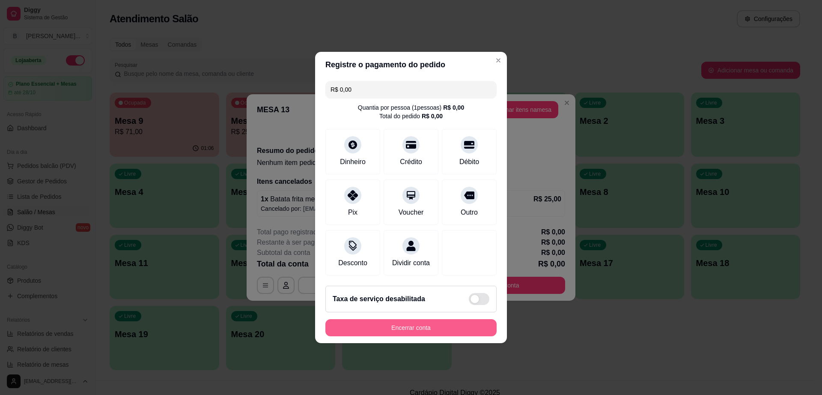
click at [445, 336] on button "Encerrar conta" at bounding box center [410, 327] width 171 height 17
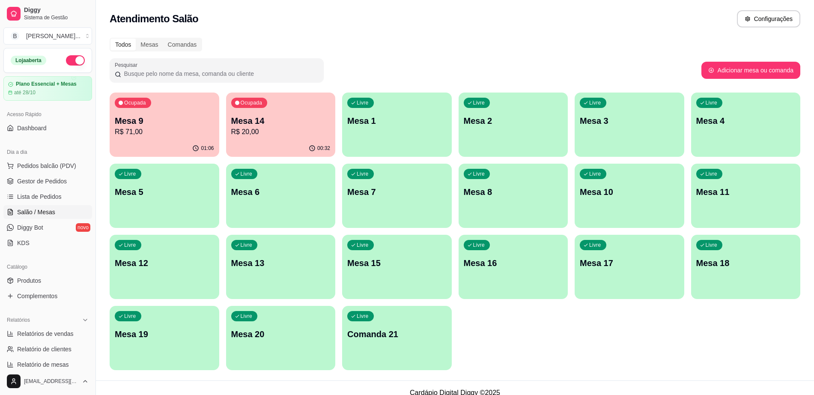
click at [407, 269] on div "Livre Mesa 15" at bounding box center [397, 262] width 110 height 54
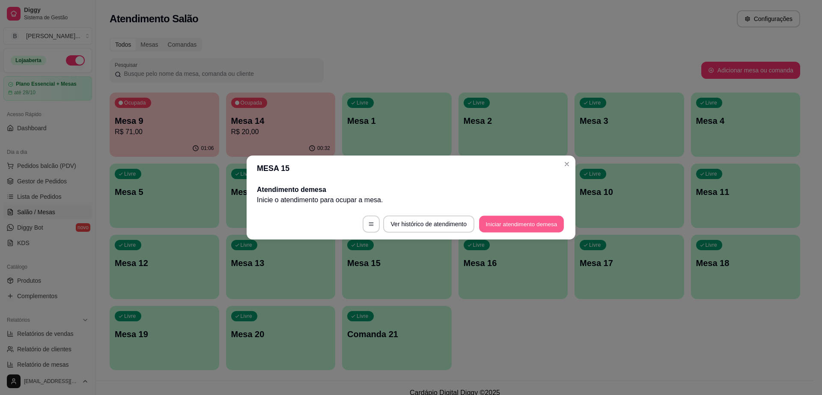
click at [522, 219] on button "Iniciar atendimento de mesa" at bounding box center [521, 224] width 85 height 17
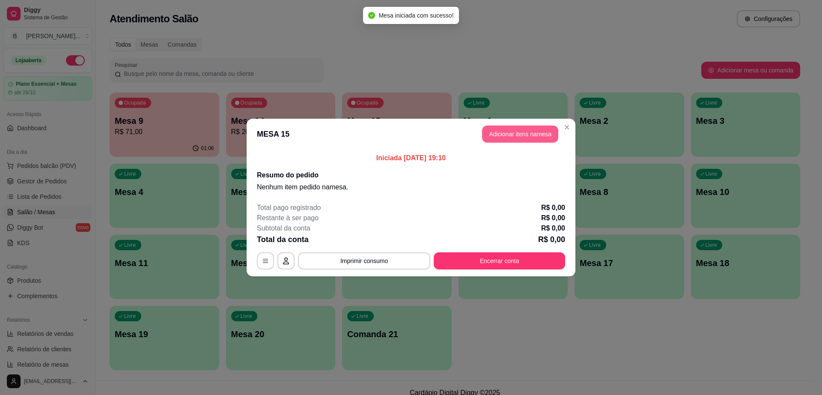
click at [530, 139] on button "Adicionar itens na mesa" at bounding box center [520, 133] width 76 height 17
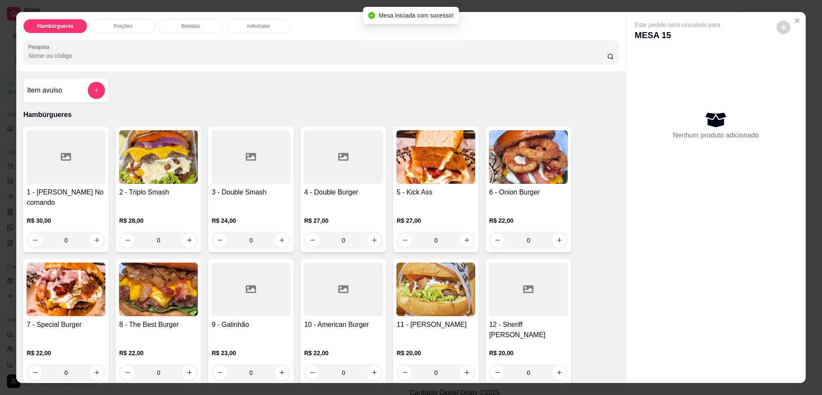
click at [123, 25] on p "Porções" at bounding box center [122, 26] width 19 height 7
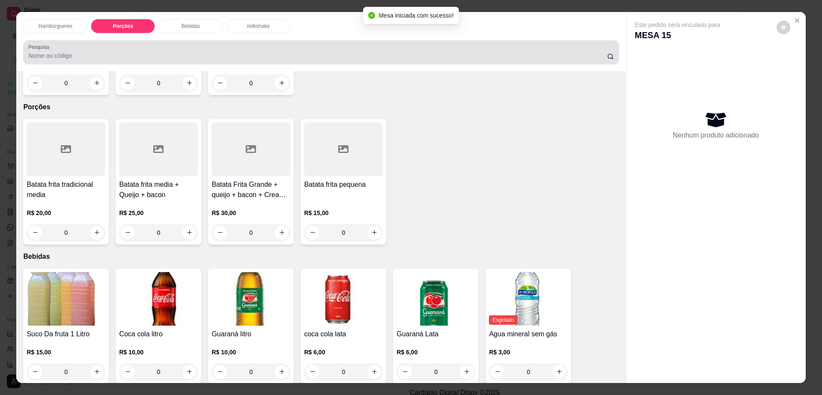
scroll to position [15, 0]
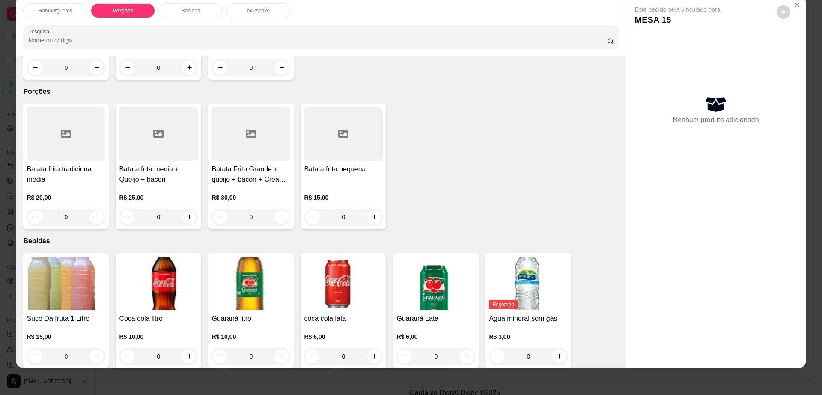
click at [90, 164] on h4 "Batata frita tradicional media" at bounding box center [66, 174] width 79 height 21
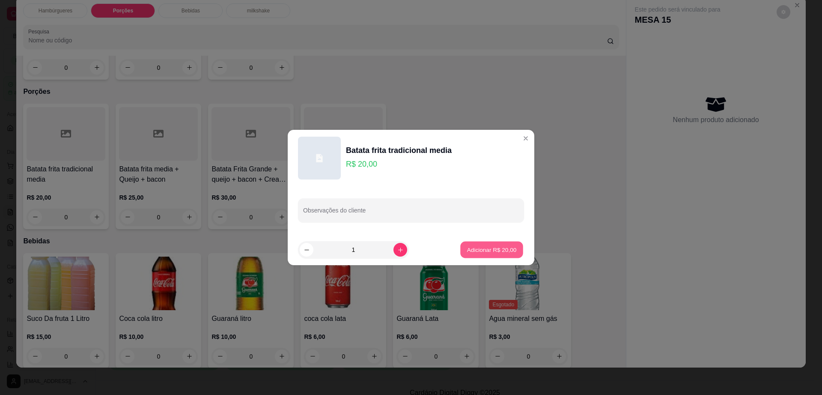
click at [495, 245] on p "Adicionar R$ 20,00" at bounding box center [492, 249] width 50 height 8
type input "1"
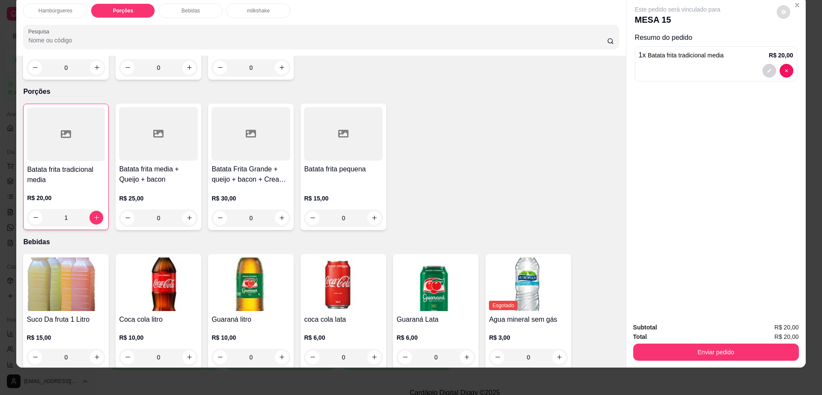
click at [777, 11] on button "decrease-product-quantity" at bounding box center [784, 12] width 14 height 14
click at [799, 46] on span "Automatic updates" at bounding box center [801, 46] width 9 height 7
click at [795, 46] on input "Automatic updates" at bounding box center [793, 49] width 6 height 6
checkbox input "false"
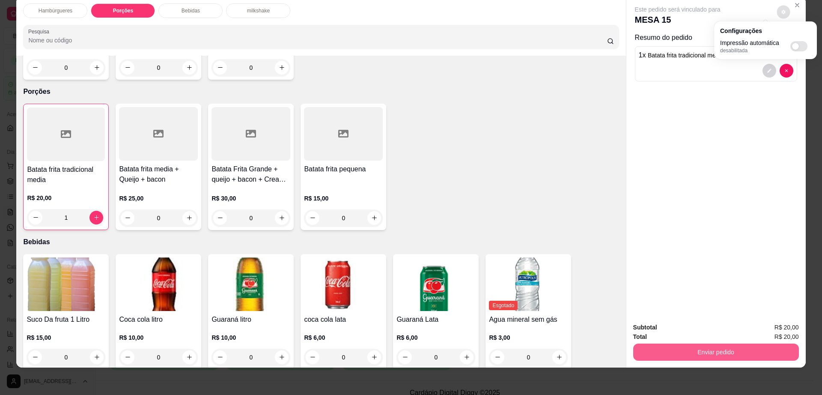
click at [665, 357] on button "Enviar pedido" at bounding box center [716, 351] width 166 height 17
click at [665, 357] on button "Enviar pedido" at bounding box center [715, 352] width 161 height 17
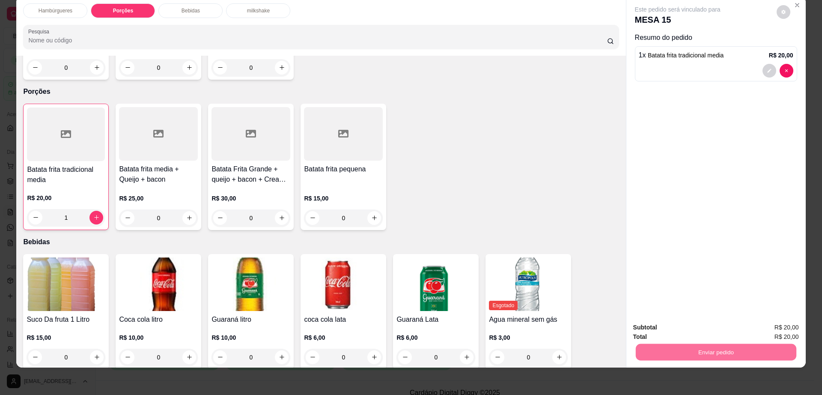
click at [779, 333] on button "Enviar pedido" at bounding box center [775, 331] width 47 height 16
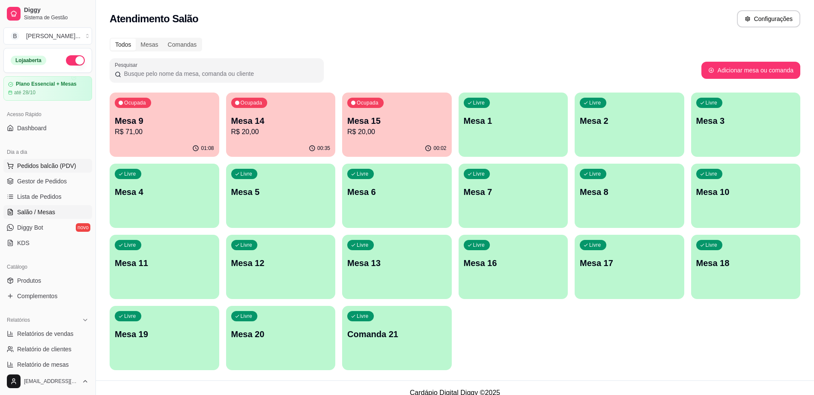
click at [47, 169] on span "Pedidos balcão (PDV)" at bounding box center [46, 165] width 59 height 9
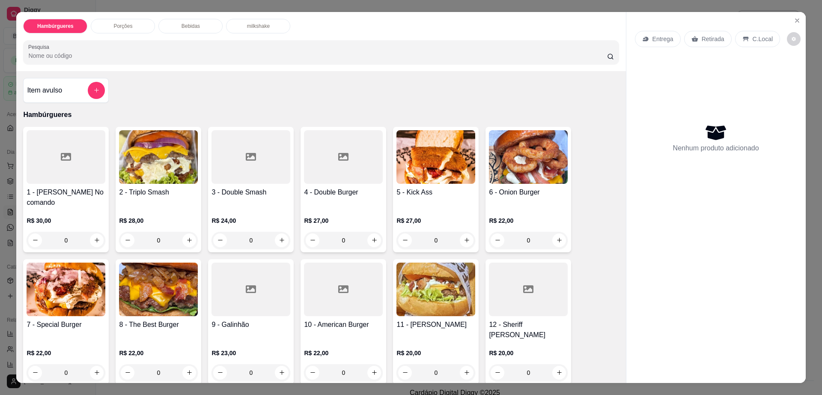
click at [353, 186] on div "4 - Double Burger R$ 27,00 0" at bounding box center [344, 189] width 86 height 125
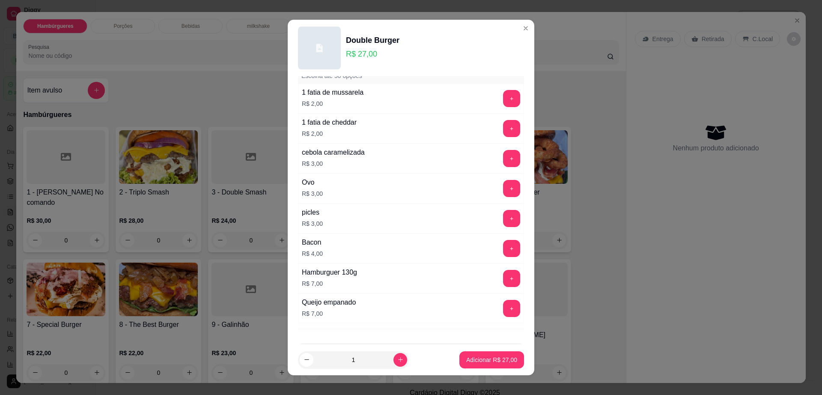
scroll to position [80, 0]
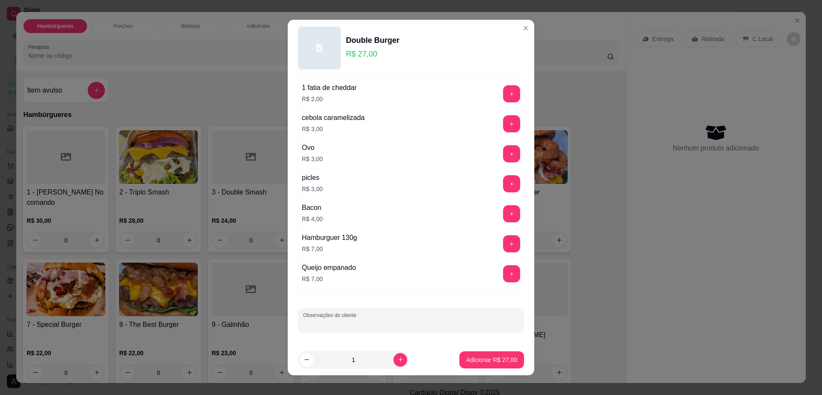
click at [389, 323] on input "Observações do cliente" at bounding box center [411, 323] width 216 height 9
type input "troca bacon por [PERSON_NAME]"
click at [489, 358] on p "Adicionar R$ 27,00" at bounding box center [492, 359] width 50 height 8
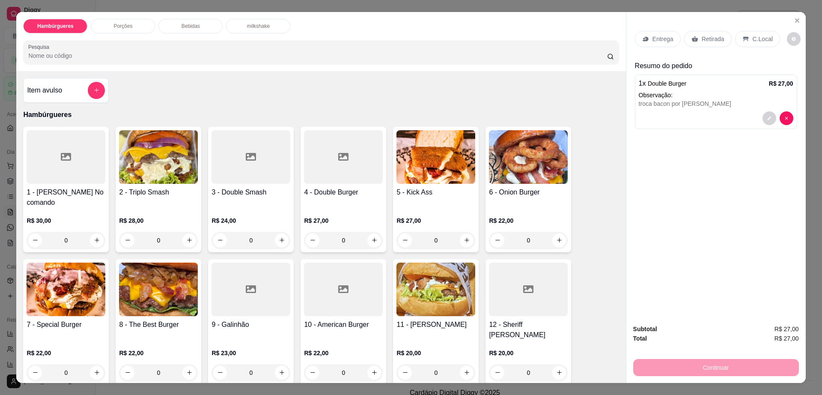
click at [702, 41] on p "Retirada" at bounding box center [713, 39] width 23 height 9
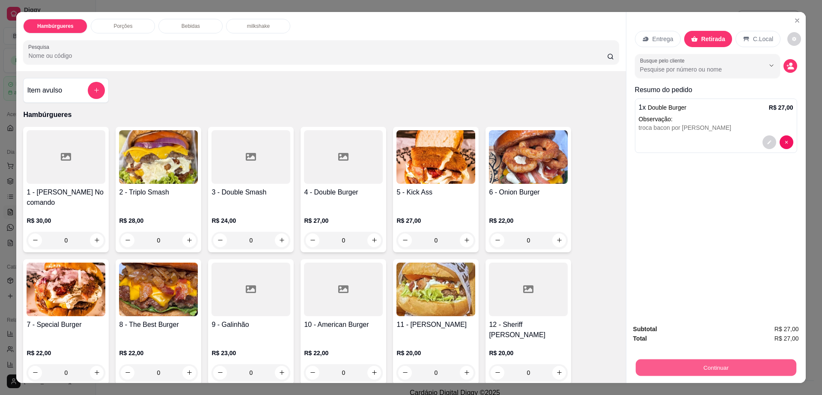
click at [686, 370] on button "Continuar" at bounding box center [715, 367] width 161 height 17
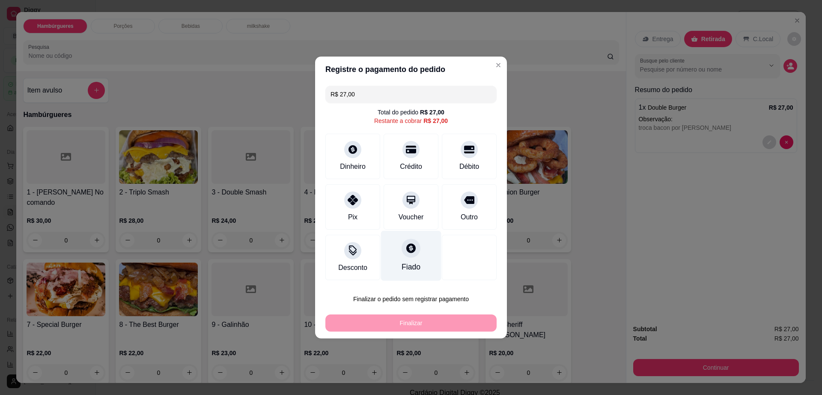
click at [411, 258] on div "Fiado" at bounding box center [411, 256] width 60 height 50
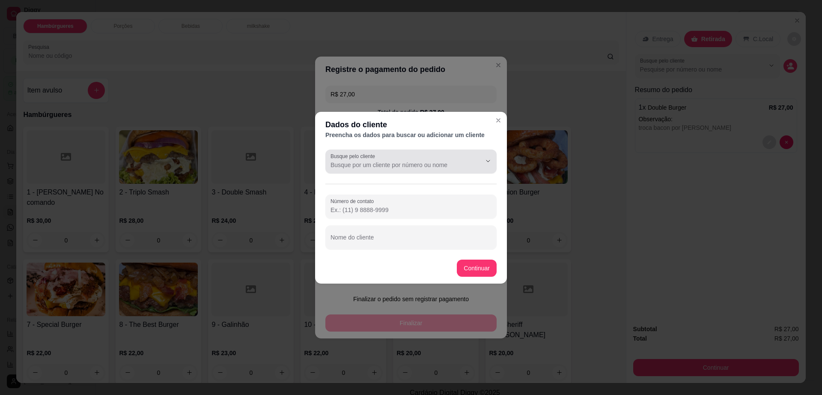
click at [410, 167] on input "Busque pelo cliente" at bounding box center [398, 165] width 137 height 9
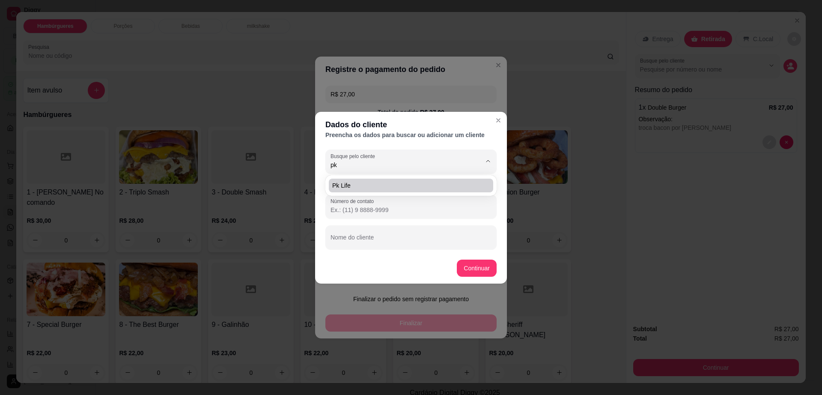
click at [375, 183] on span "Pk life" at bounding box center [406, 185] width 149 height 9
type input "Pk life"
type input "[PHONE_NUMBER]"
type input "Pk life"
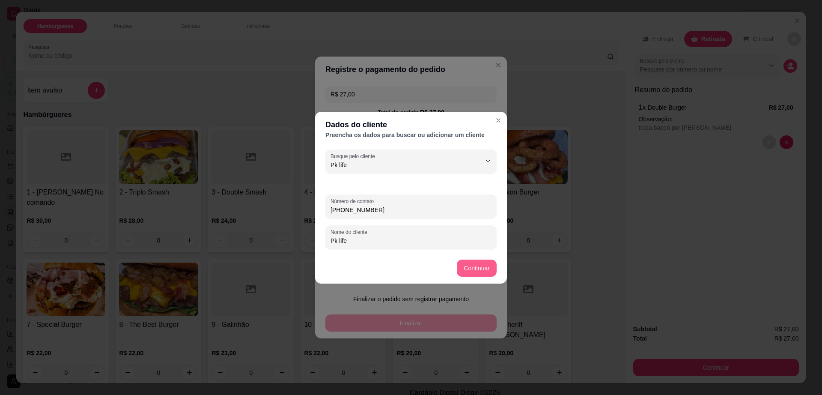
type input "Pk life"
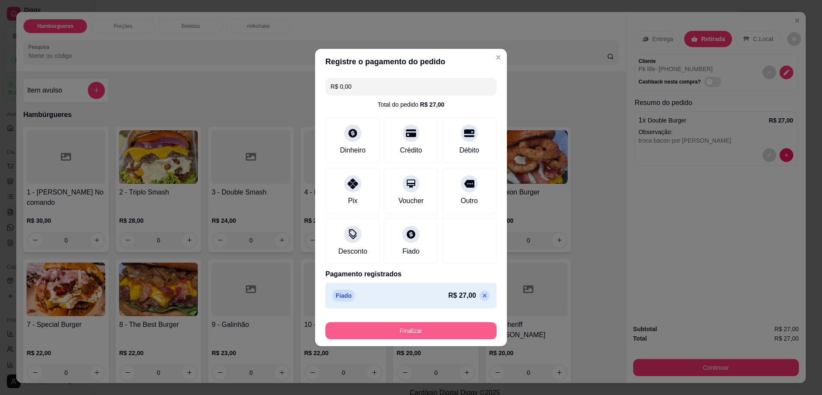
click at [446, 333] on button "Finalizar" at bounding box center [410, 330] width 171 height 17
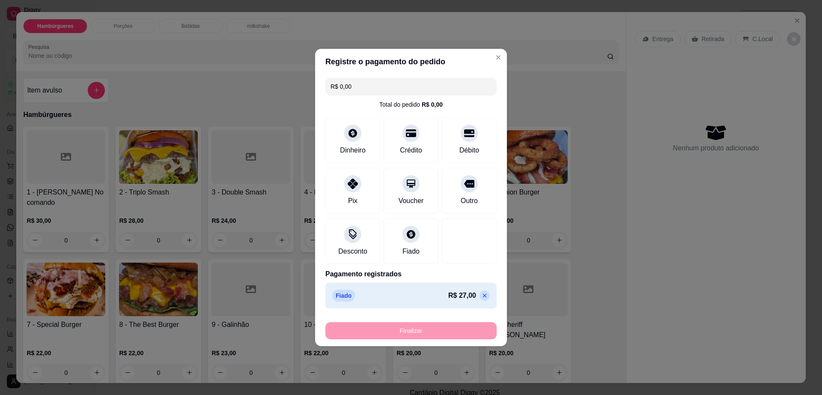
type input "-R$ 27,00"
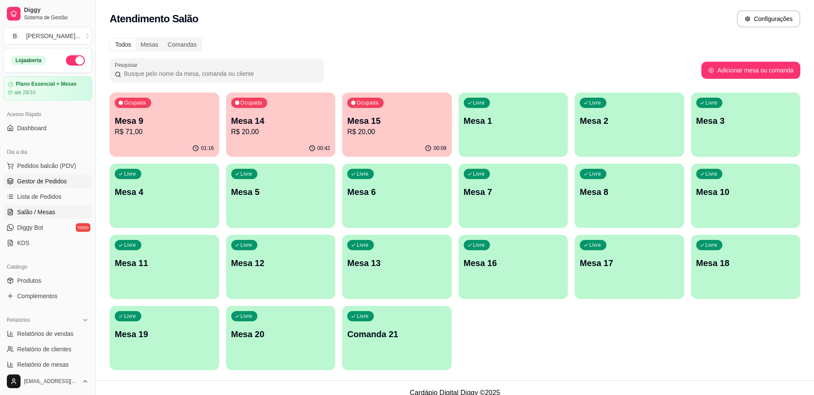
click at [75, 176] on link "Gestor de Pedidos" at bounding box center [47, 181] width 89 height 14
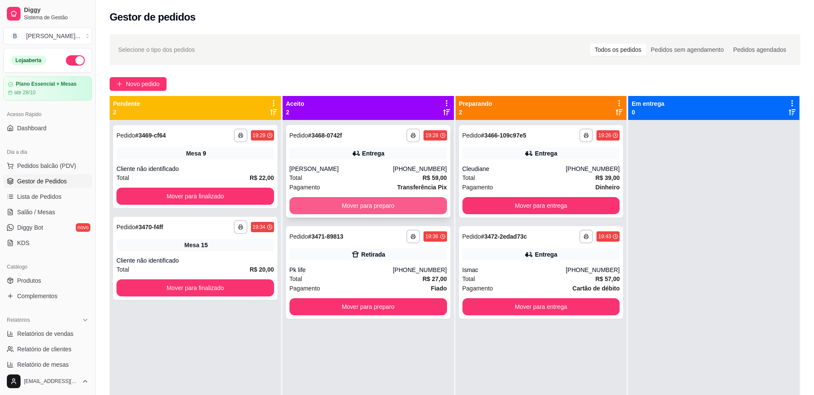
click at [412, 200] on button "Mover para preparo" at bounding box center [368, 205] width 158 height 17
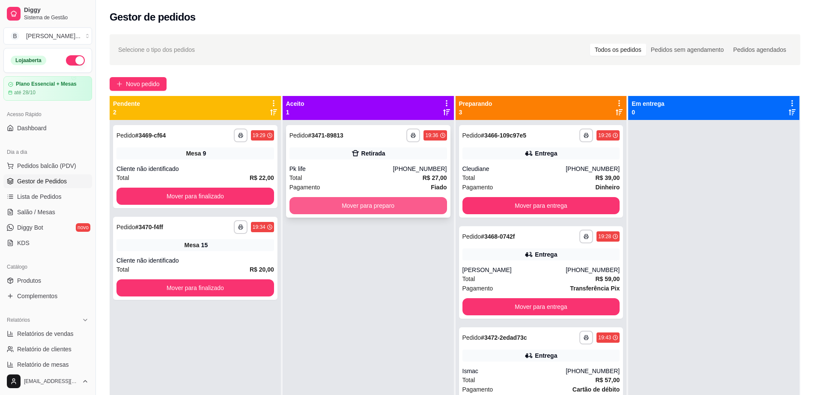
click at [378, 206] on button "Mover para preparo" at bounding box center [368, 205] width 158 height 17
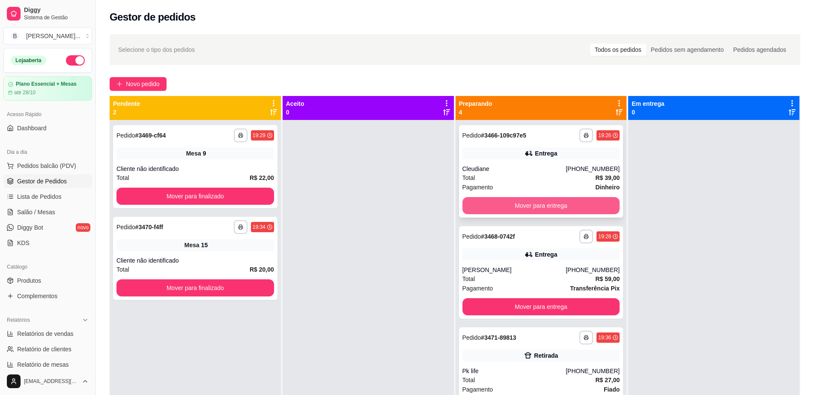
click at [539, 210] on button "Mover para entrega" at bounding box center [541, 205] width 158 height 17
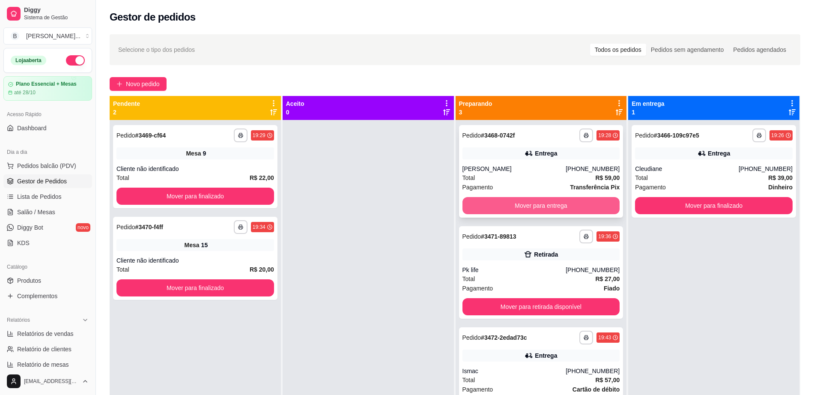
click at [539, 207] on button "Mover para entrega" at bounding box center [541, 205] width 158 height 17
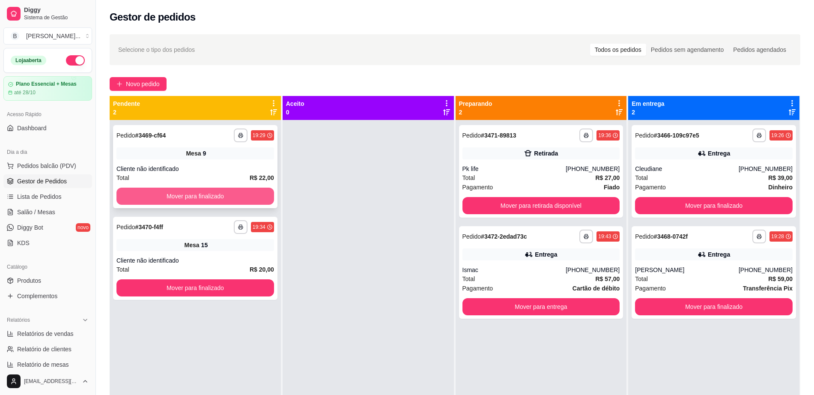
click at [255, 195] on button "Mover para finalizado" at bounding box center [195, 196] width 158 height 17
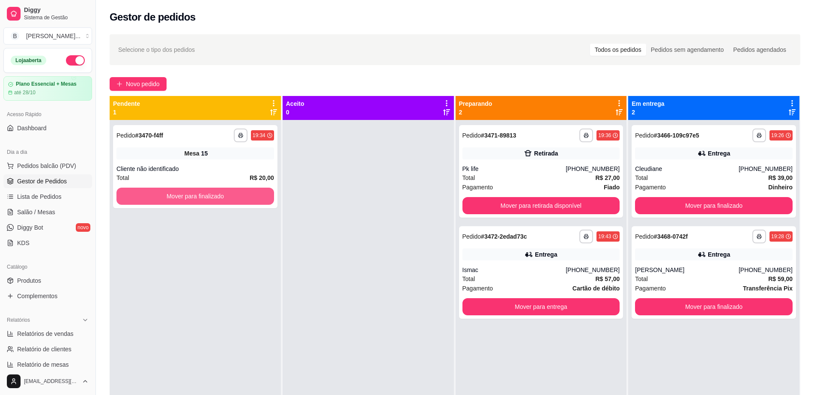
click at [255, 195] on button "Mover para finalizado" at bounding box center [195, 196] width 158 height 17
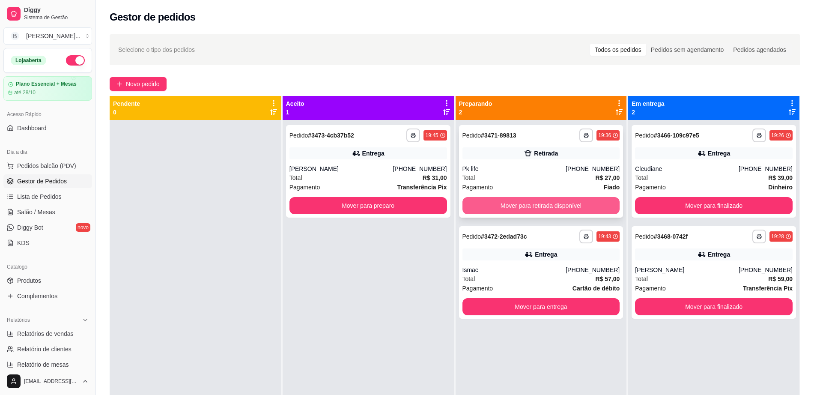
click at [527, 208] on button "Mover para retirada disponível" at bounding box center [541, 205] width 158 height 17
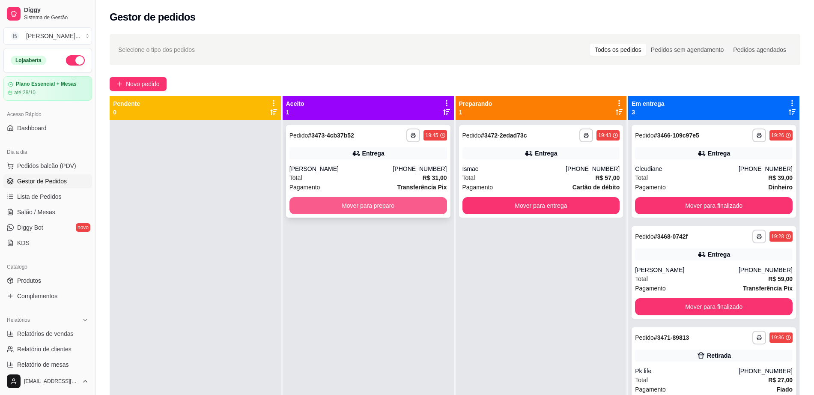
click at [370, 207] on button "Mover para preparo" at bounding box center [368, 205] width 158 height 17
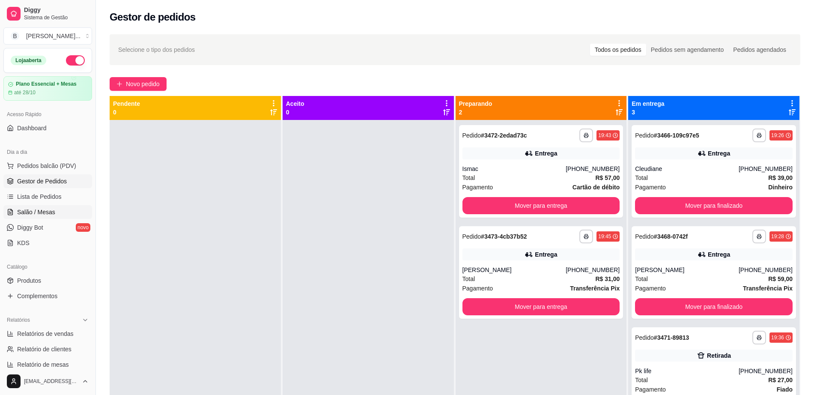
click at [56, 213] on link "Salão / Mesas" at bounding box center [47, 212] width 89 height 14
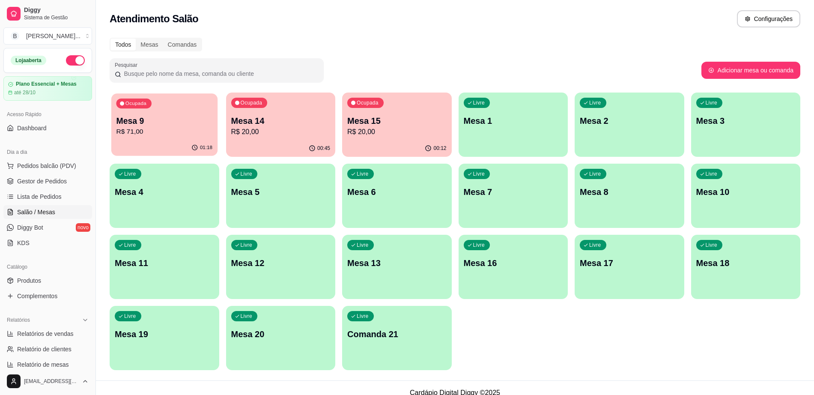
click at [155, 141] on div "01:18" at bounding box center [164, 148] width 106 height 16
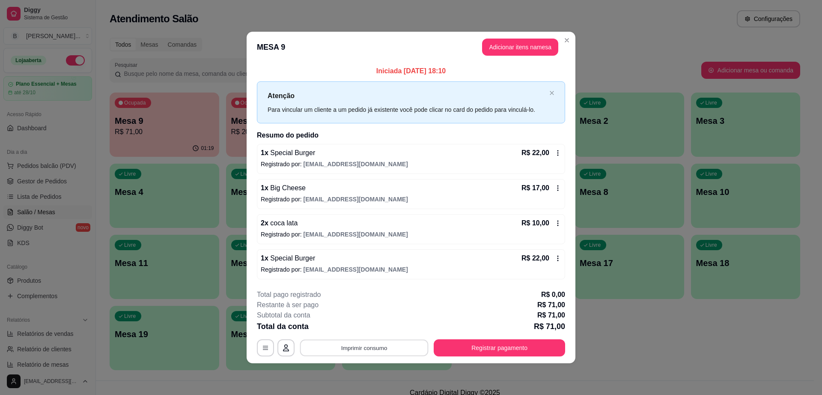
click at [371, 354] on button "Imprimir consumo" at bounding box center [364, 347] width 128 height 17
click at [363, 324] on button "Impressora" at bounding box center [367, 327] width 60 height 13
click at [366, 346] on button "Imprimir consumo" at bounding box center [364, 347] width 132 height 17
click at [381, 324] on button "Impressora" at bounding box center [367, 328] width 62 height 14
click at [506, 348] on button "Registrar pagamento" at bounding box center [499, 347] width 131 height 17
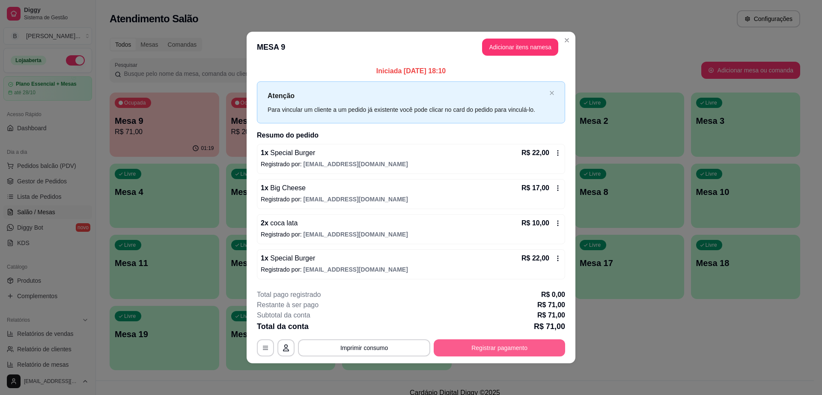
click at [505, 347] on button "Registrar pagamento" at bounding box center [499, 347] width 131 height 17
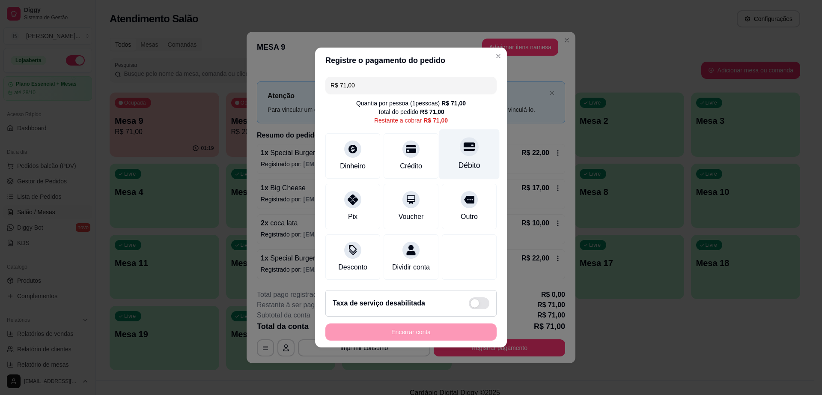
click at [469, 149] on div "Débito" at bounding box center [469, 154] width 60 height 50
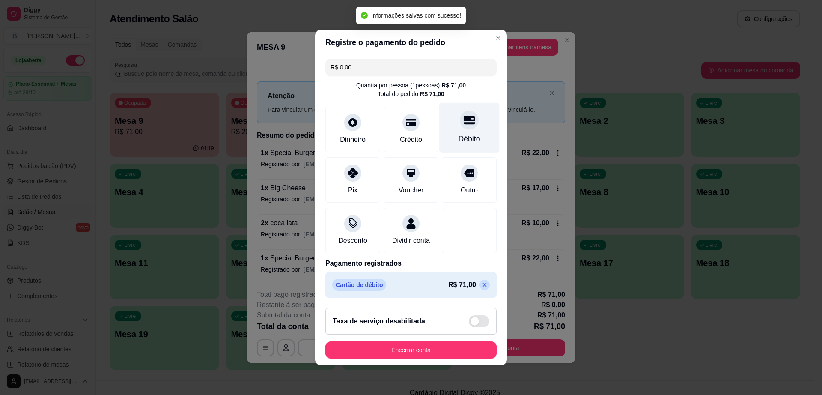
type input "R$ 0,00"
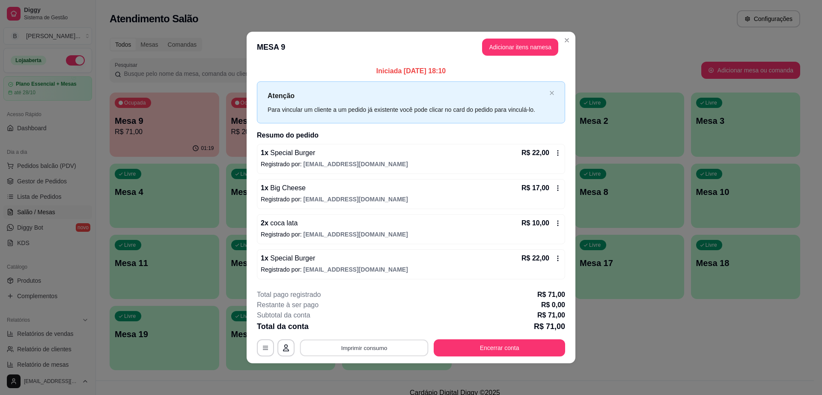
click at [378, 347] on button "Imprimir consumo" at bounding box center [364, 347] width 128 height 17
click at [379, 321] on button "Impressora" at bounding box center [367, 328] width 62 height 14
click at [463, 344] on button "Encerrar conta" at bounding box center [499, 347] width 131 height 17
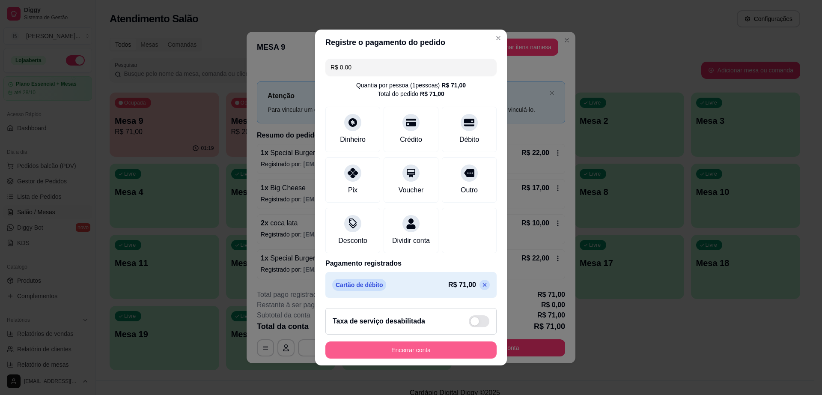
click at [446, 351] on button "Encerrar conta" at bounding box center [410, 349] width 171 height 17
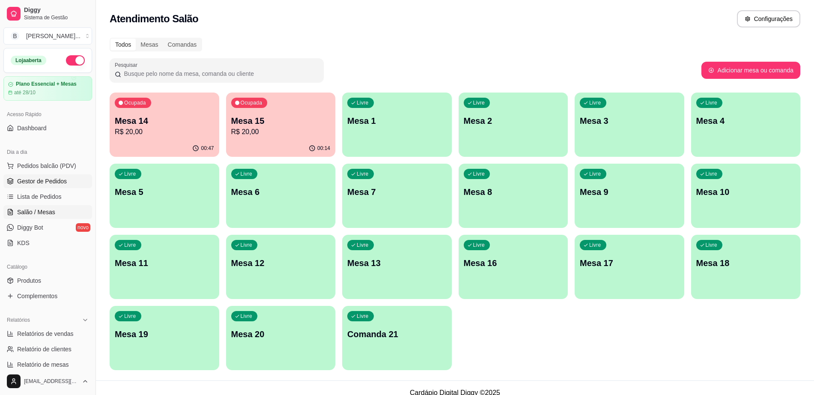
click at [63, 183] on span "Gestor de Pedidos" at bounding box center [42, 181] width 50 height 9
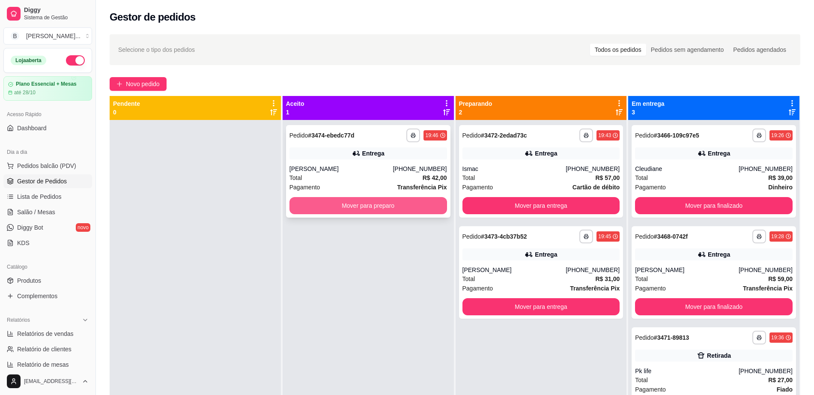
click at [398, 204] on button "Mover para preparo" at bounding box center [368, 205] width 158 height 17
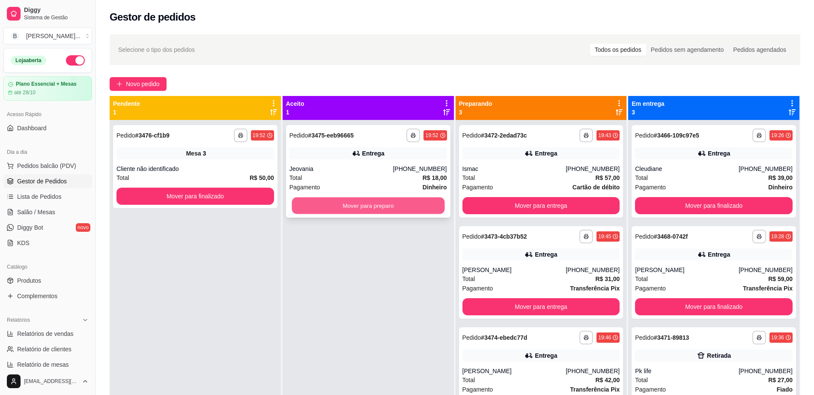
click at [350, 208] on button "Mover para preparo" at bounding box center [368, 205] width 153 height 17
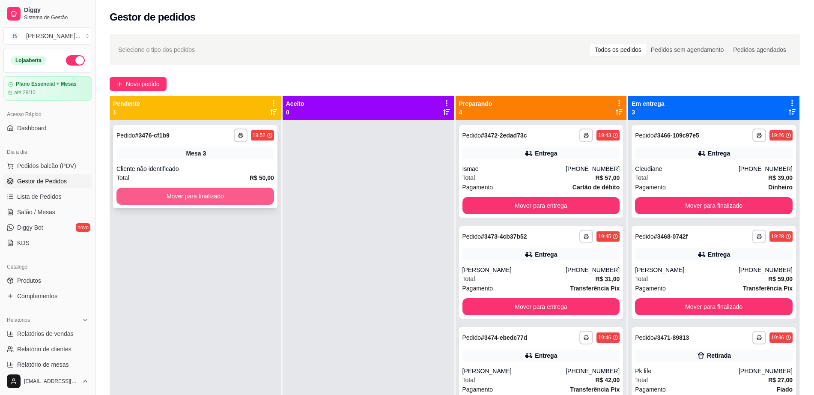
click at [255, 199] on button "Mover para finalizado" at bounding box center [195, 196] width 158 height 17
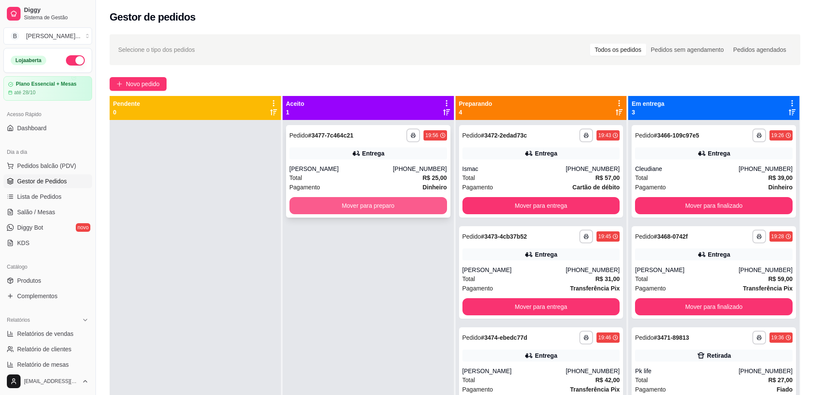
click at [362, 209] on button "Mover para preparo" at bounding box center [368, 205] width 158 height 17
click at [374, 208] on button "Mover para preparo" at bounding box center [368, 205] width 153 height 17
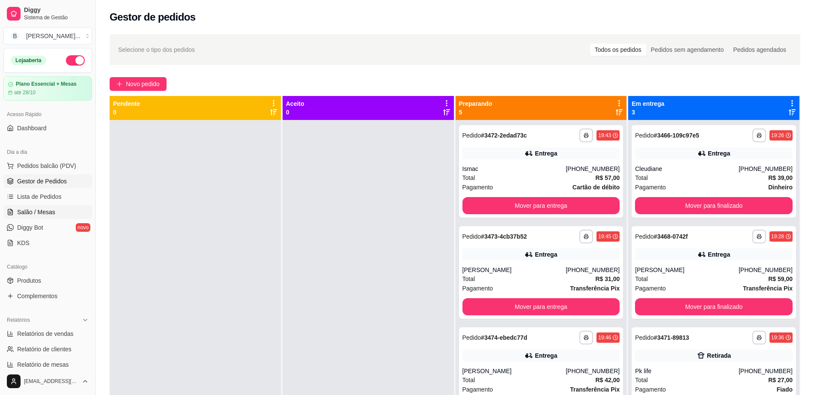
click at [45, 211] on span "Salão / Mesas" at bounding box center [36, 212] width 38 height 9
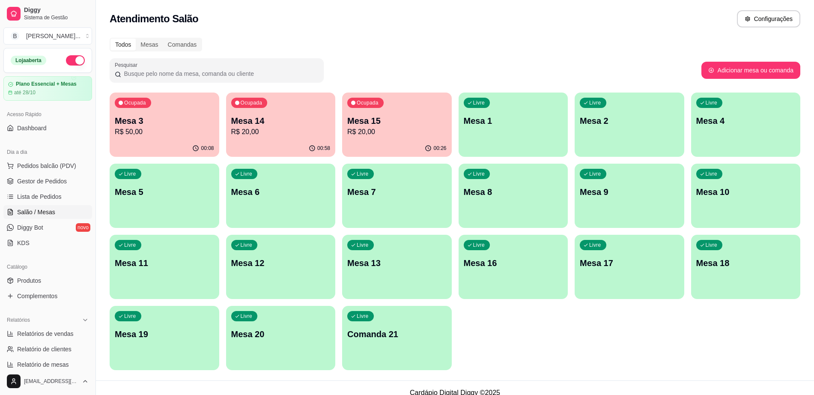
click at [381, 135] on p "R$ 20,00" at bounding box center [396, 132] width 99 height 10
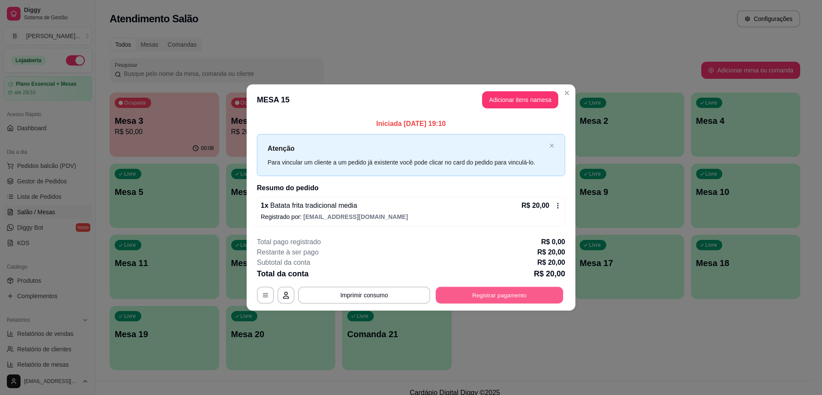
click at [504, 292] on button "Registrar pagamento" at bounding box center [500, 294] width 128 height 17
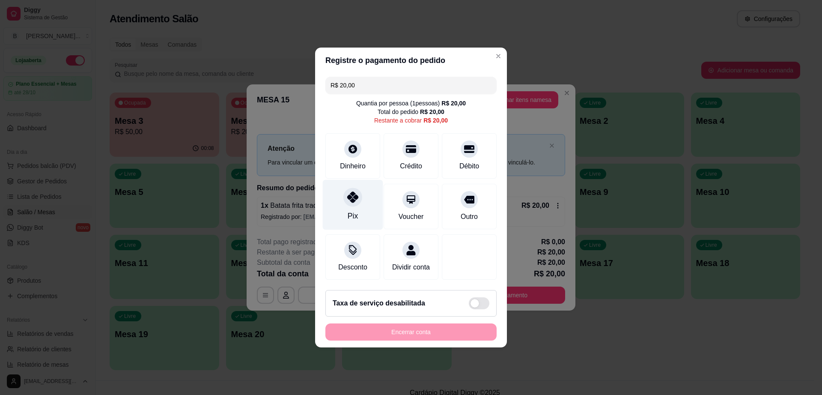
click at [353, 191] on icon at bounding box center [352, 196] width 11 height 11
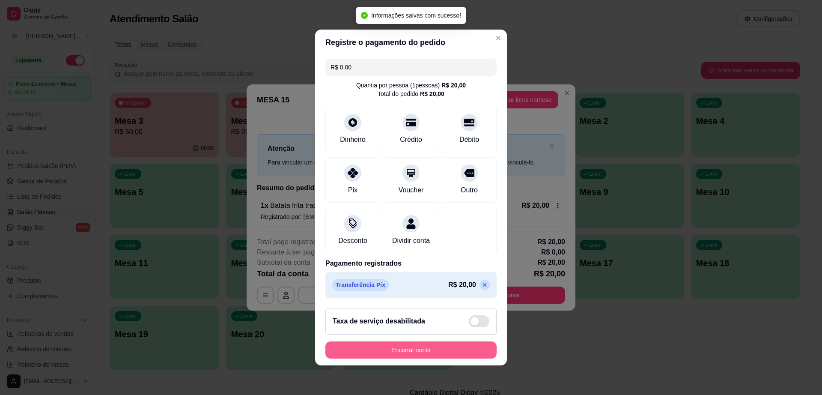
type input "R$ 0,00"
click at [396, 348] on button "Encerrar conta" at bounding box center [410, 349] width 171 height 17
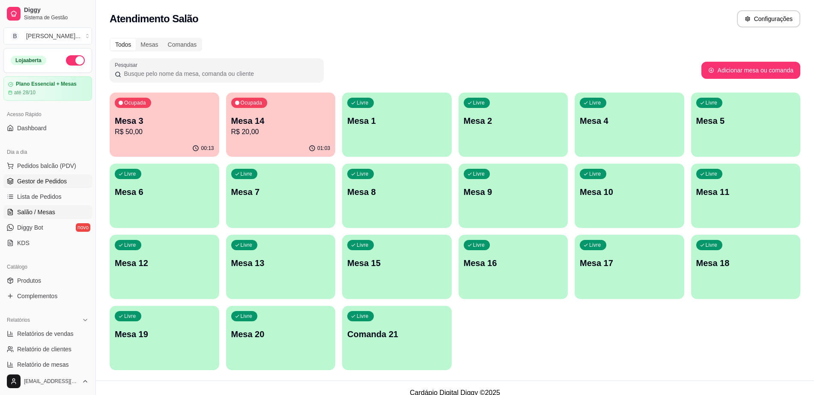
click at [59, 182] on span "Gestor de Pedidos" at bounding box center [42, 181] width 50 height 9
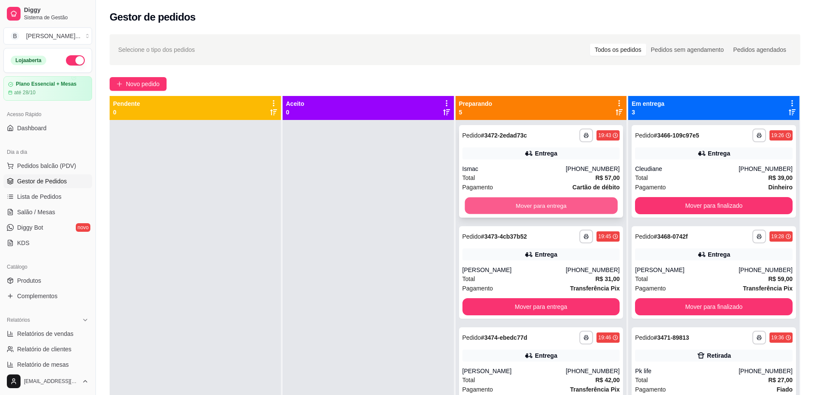
click at [491, 204] on button "Mover para entrega" at bounding box center [540, 205] width 153 height 17
click at [491, 204] on button "Mover para entrega" at bounding box center [541, 205] width 158 height 17
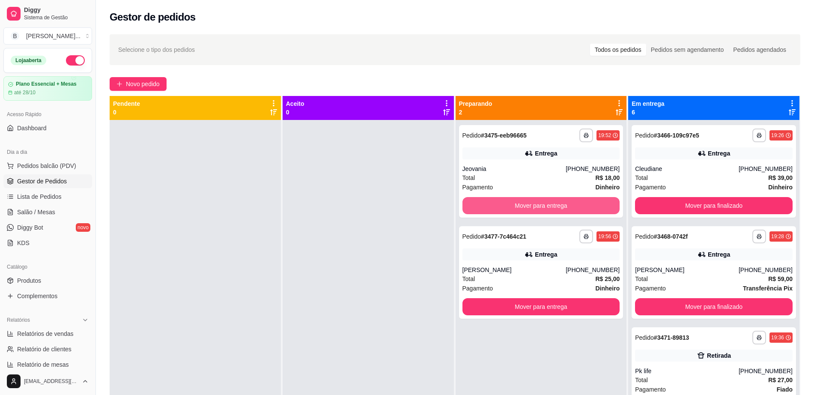
click at [491, 204] on button "Mover para entrega" at bounding box center [541, 205] width 158 height 17
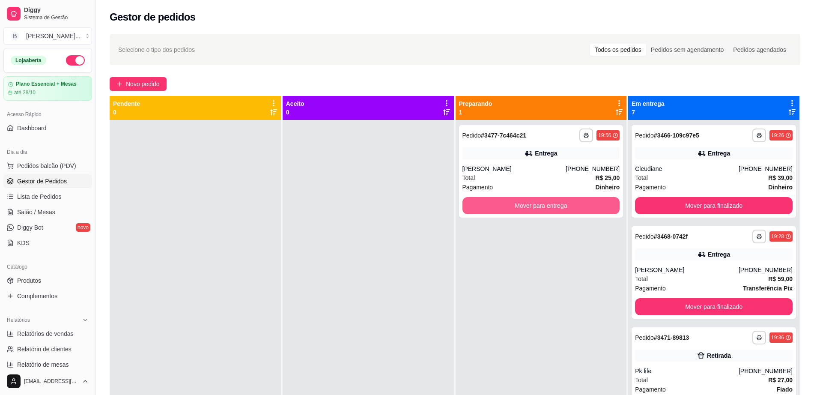
click at [491, 204] on button "Mover para entrega" at bounding box center [541, 205] width 158 height 17
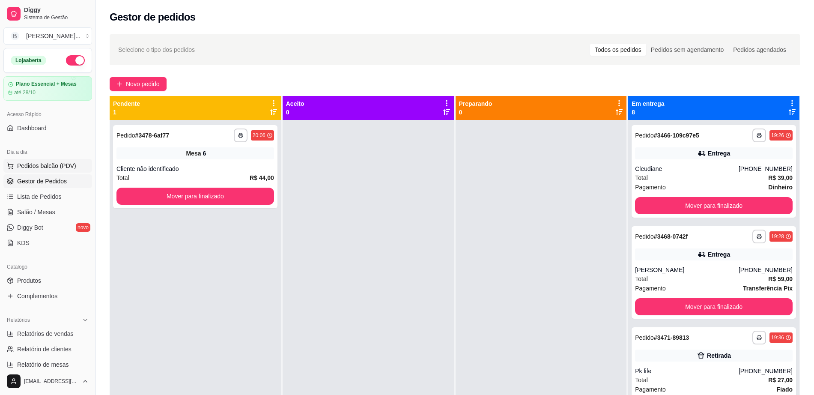
click at [45, 168] on span "Pedidos balcão (PDV)" at bounding box center [46, 165] width 59 height 9
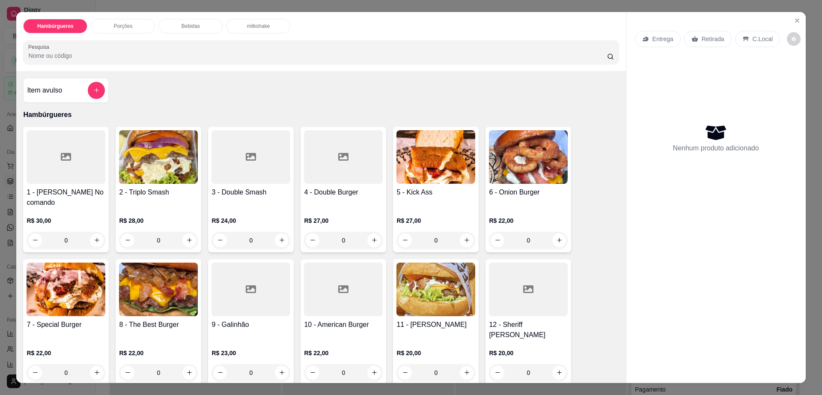
click at [67, 303] on img at bounding box center [66, 289] width 79 height 54
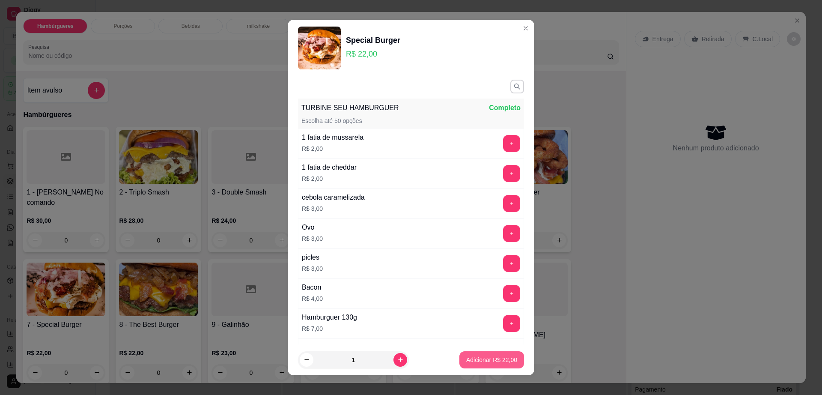
click at [466, 360] on p "Adicionar R$ 22,00" at bounding box center [491, 359] width 51 height 9
type input "1"
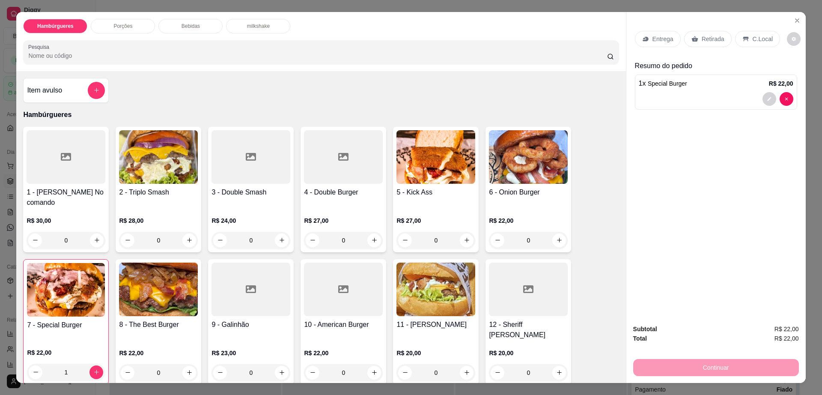
click at [644, 34] on div "Entrega" at bounding box center [658, 39] width 46 height 16
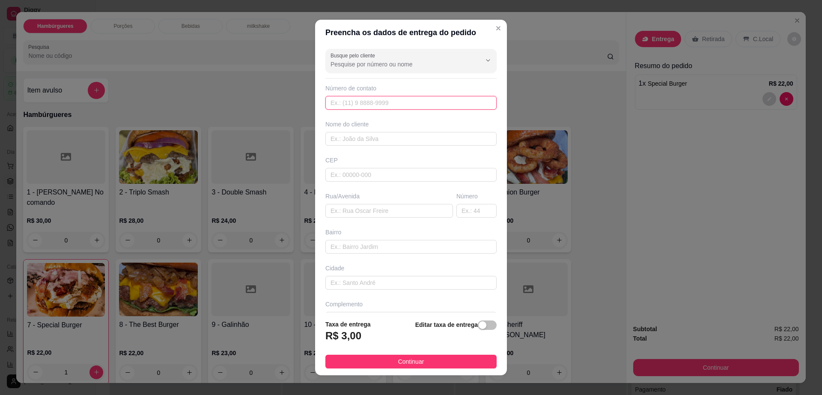
click at [408, 101] on input "text" at bounding box center [410, 103] width 171 height 14
paste input "[PHONE_NUMBER]"
type input "[PHONE_NUMBER]"
click at [380, 141] on input "text" at bounding box center [410, 139] width 171 height 14
paste input "[PERSON_NAME]"
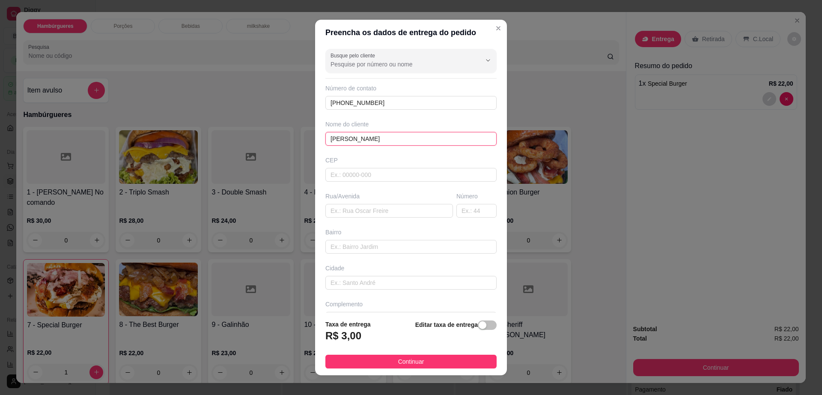
type input "[PERSON_NAME]"
click at [382, 220] on div "Busque pelo cliente Número de contato [PHONE_NUMBER] Nome do cliente [PERSON_NA…" at bounding box center [411, 178] width 192 height 267
click at [381, 215] on input "text" at bounding box center [389, 211] width 128 height 14
click at [400, 224] on div "Busque pelo cliente Número de contato [PHONE_NUMBER] Nome do cliente [PERSON_NA…" at bounding box center [411, 178] width 192 height 267
click at [393, 216] on input "rua [PERSON_NAME]" at bounding box center [389, 211] width 128 height 14
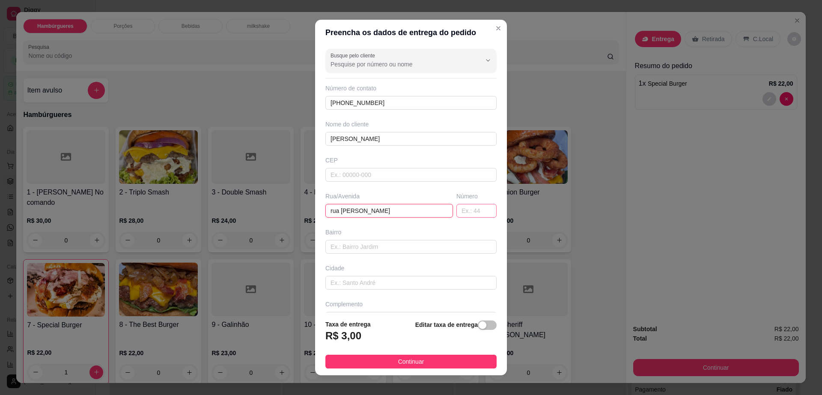
type input "rua [PERSON_NAME]"
click at [475, 213] on input "text" at bounding box center [476, 211] width 40 height 14
type input "144"
click at [417, 363] on button "Continuar" at bounding box center [410, 361] width 171 height 14
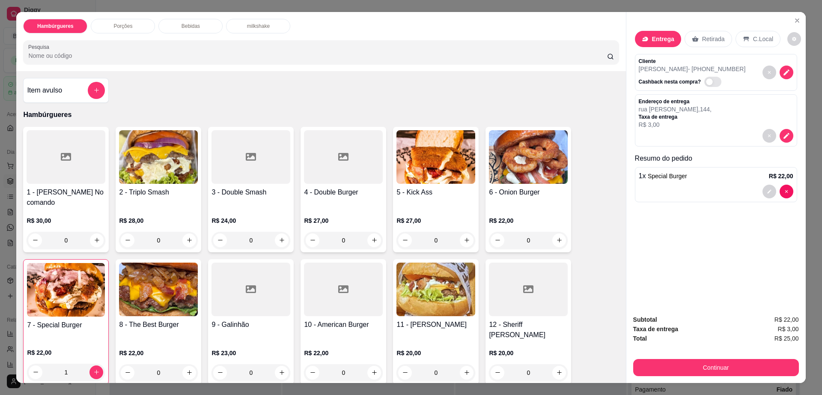
click at [175, 21] on div "Bebidas" at bounding box center [190, 26] width 64 height 15
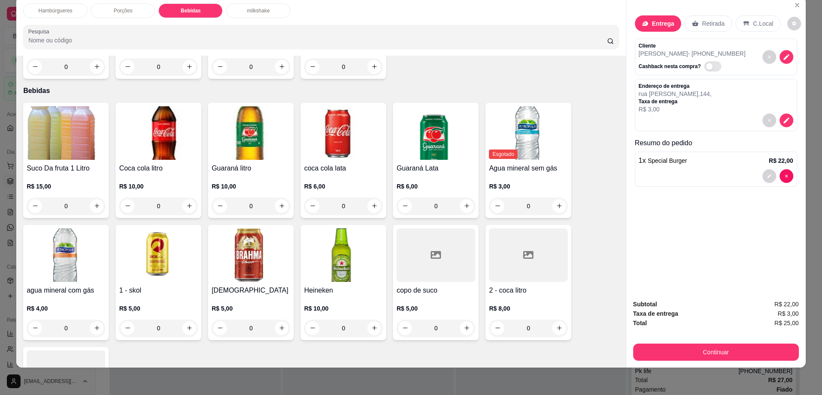
click at [334, 119] on img at bounding box center [343, 133] width 79 height 54
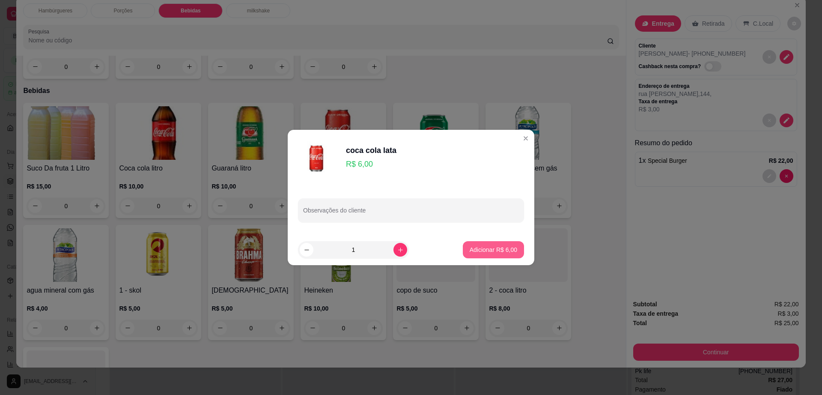
click at [484, 254] on button "Adicionar R$ 6,00" at bounding box center [493, 249] width 61 height 17
type input "1"
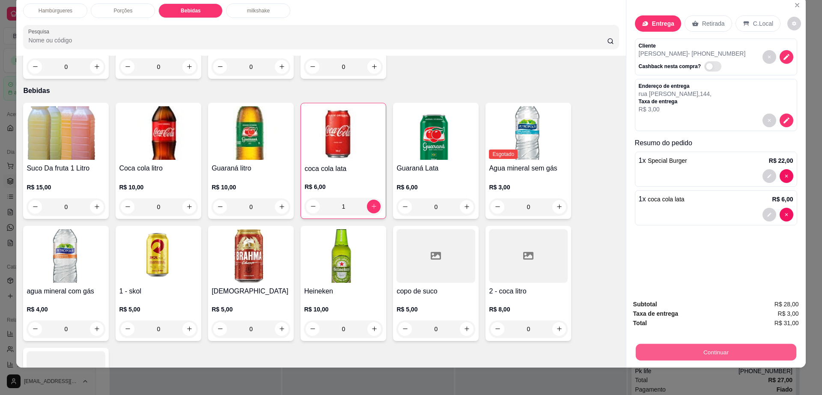
click at [743, 353] on button "Continuar" at bounding box center [715, 352] width 161 height 17
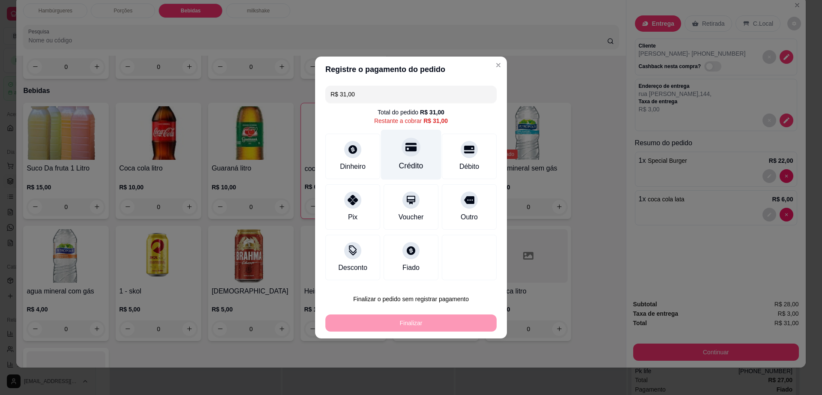
click at [410, 152] on icon at bounding box center [410, 146] width 11 height 11
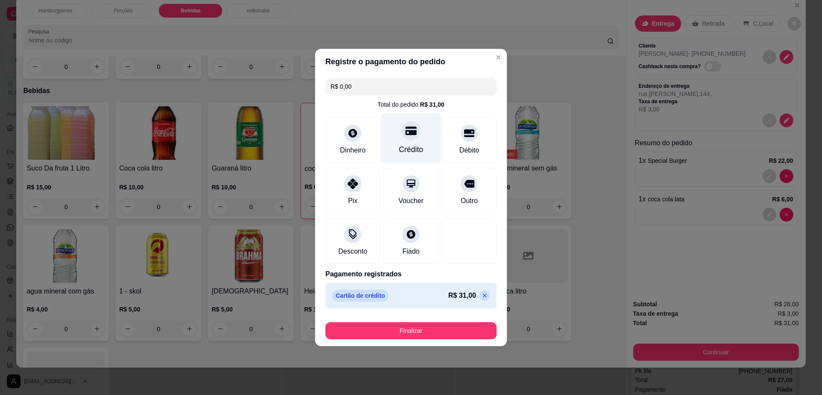
type input "R$ 0,00"
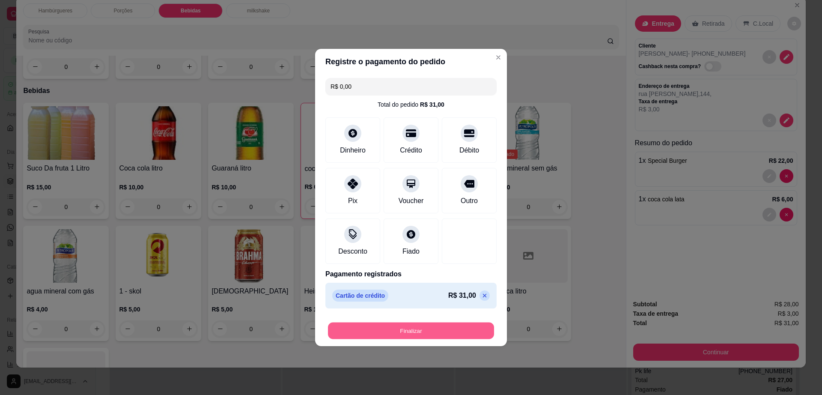
click at [441, 335] on button "Finalizar" at bounding box center [411, 330] width 166 height 17
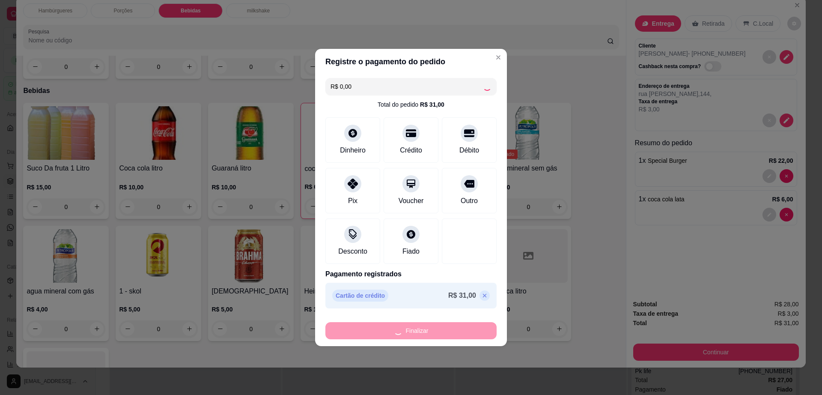
type input "0"
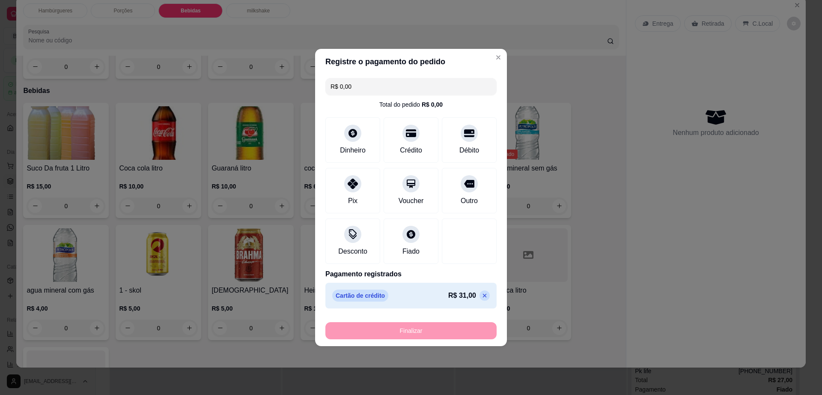
type input "-R$ 31,00"
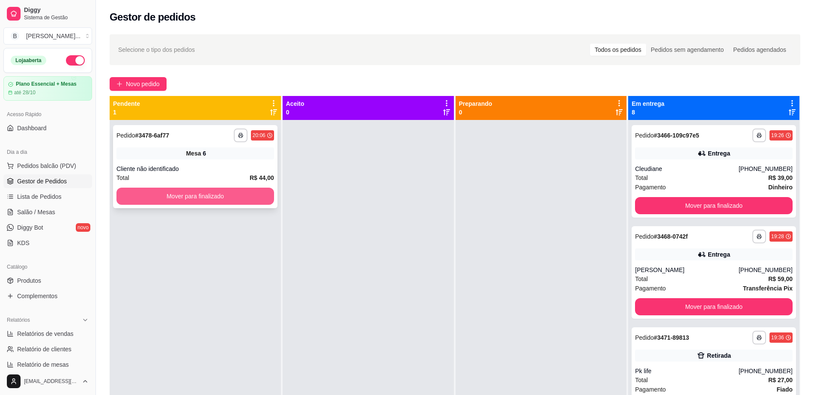
click at [232, 198] on button "Mover para finalizado" at bounding box center [195, 196] width 158 height 17
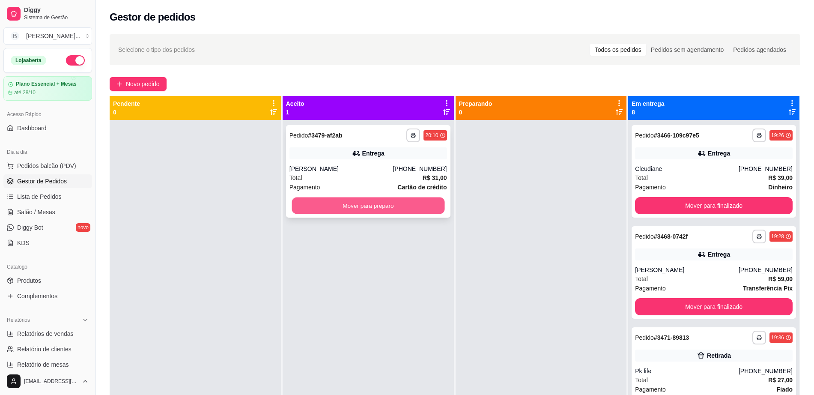
click at [359, 207] on button "Mover para preparo" at bounding box center [368, 205] width 153 height 17
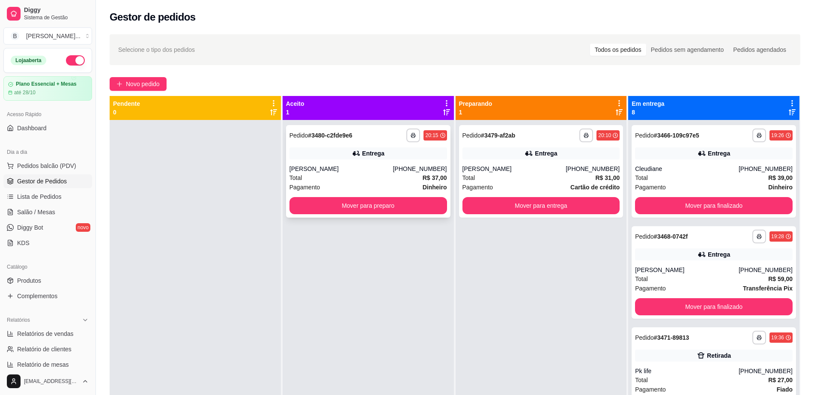
click at [331, 148] on div "Entrega" at bounding box center [368, 153] width 158 height 12
click at [345, 203] on button "Mover para preparo" at bounding box center [368, 205] width 153 height 17
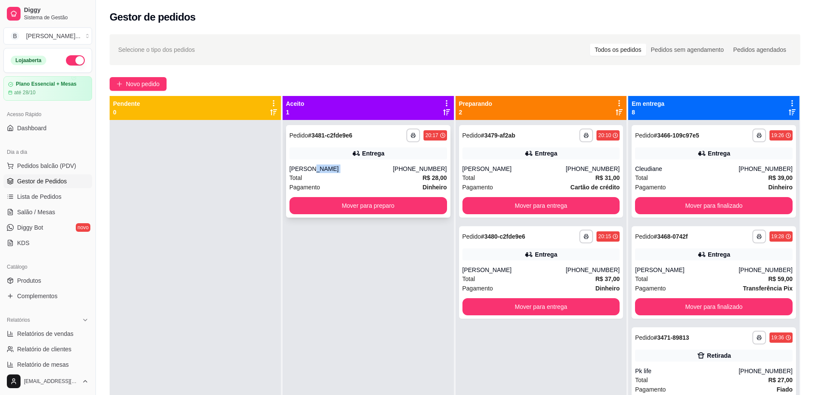
click at [357, 172] on div "[PERSON_NAME]" at bounding box center [341, 168] width 104 height 9
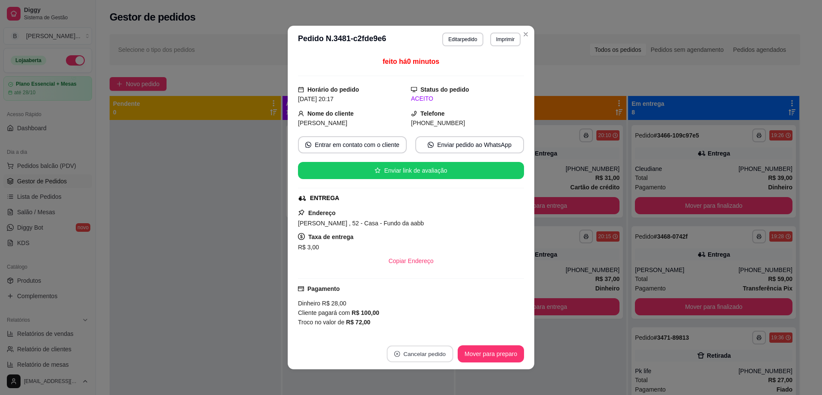
click at [423, 355] on button "Cancelar pedido" at bounding box center [420, 353] width 66 height 17
click at [434, 338] on button "Sim" at bounding box center [439, 332] width 33 height 17
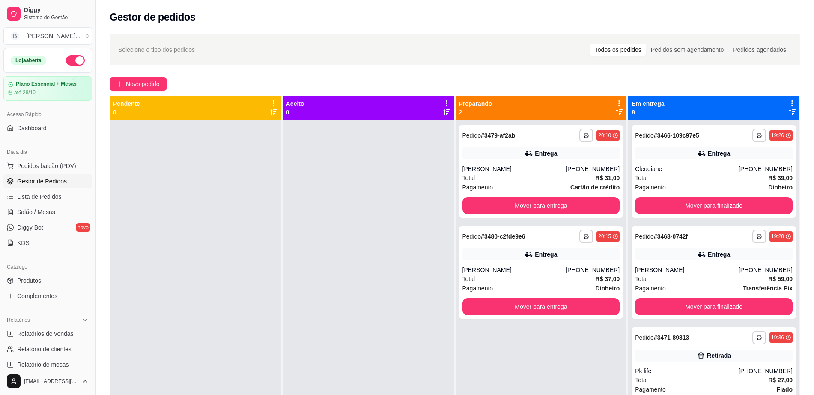
click at [173, 229] on div at bounding box center [195, 317] width 171 height 395
click at [497, 259] on div "Entrega" at bounding box center [541, 254] width 158 height 12
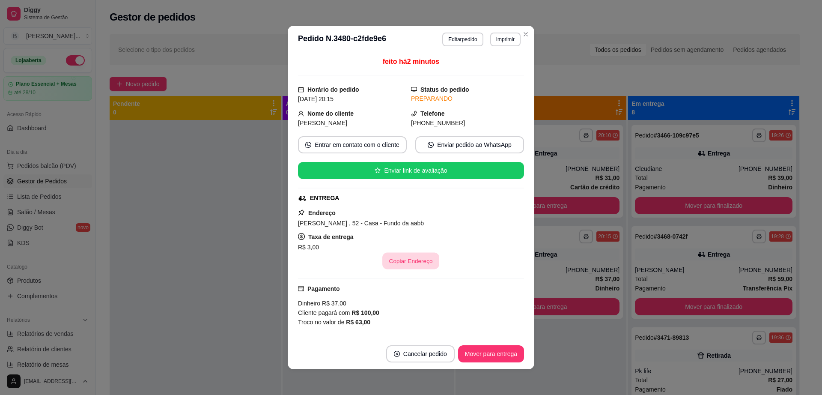
click at [408, 264] on button "Copiar Endereço" at bounding box center [411, 261] width 57 height 17
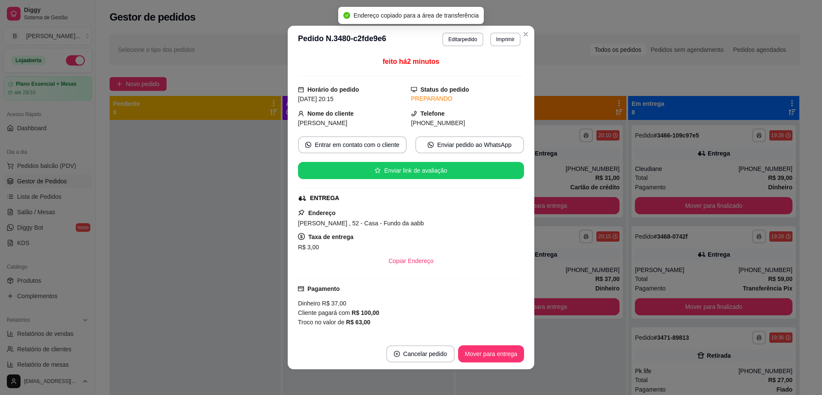
scroll to position [100, 0]
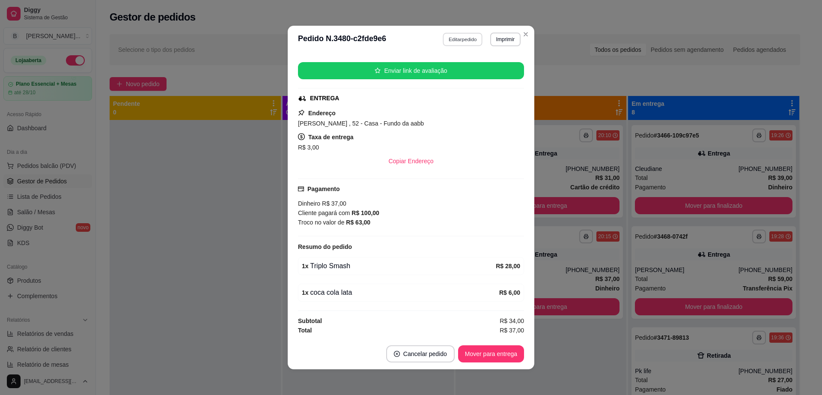
click at [448, 42] on button "Editar pedido" at bounding box center [463, 39] width 40 height 13
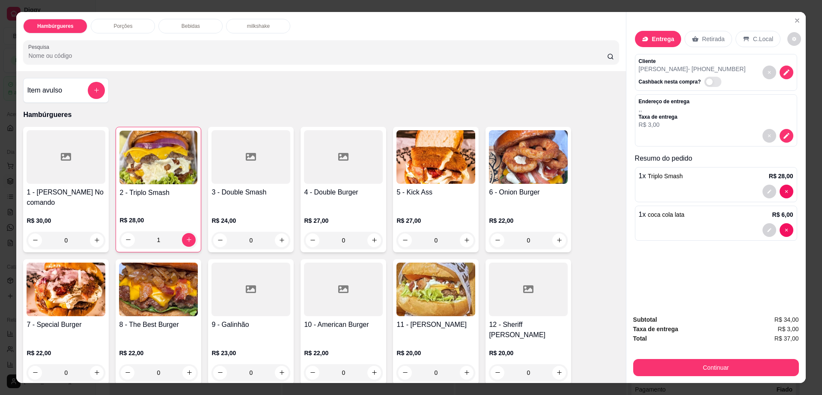
click at [106, 26] on div "Porções" at bounding box center [123, 26] width 64 height 15
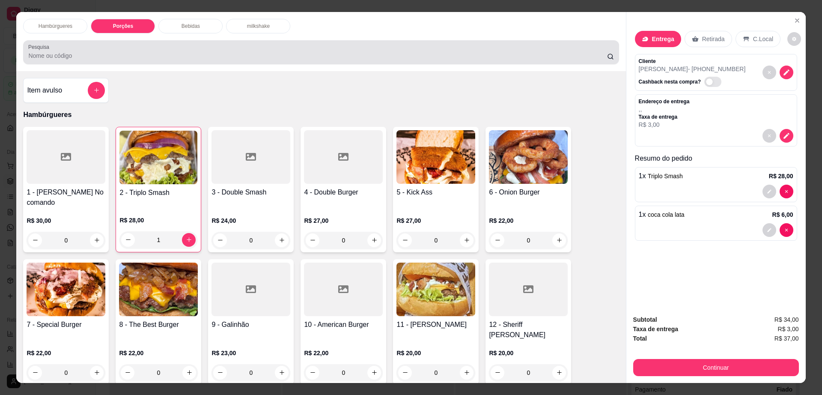
scroll to position [15, 0]
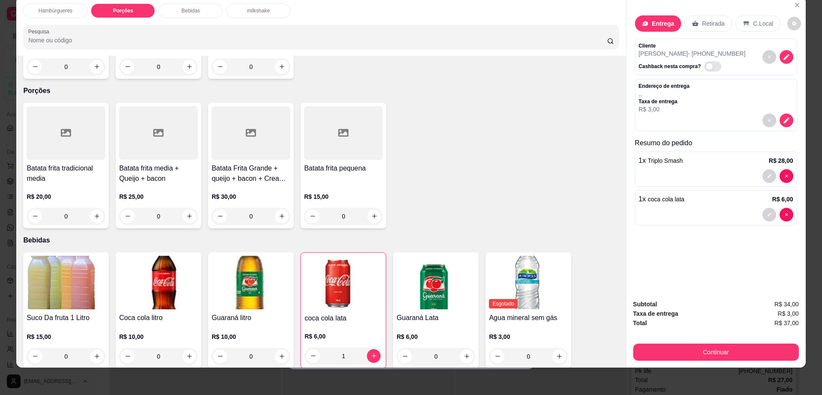
click at [155, 124] on div at bounding box center [158, 133] width 79 height 54
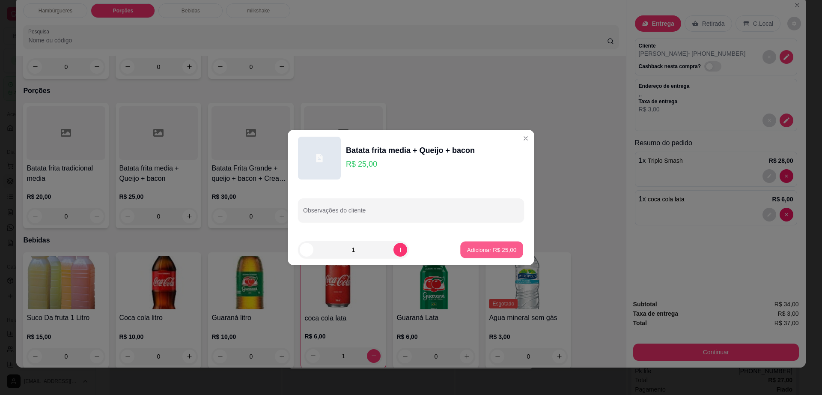
click at [504, 252] on p "Adicionar R$ 25,00" at bounding box center [492, 249] width 50 height 8
type input "1"
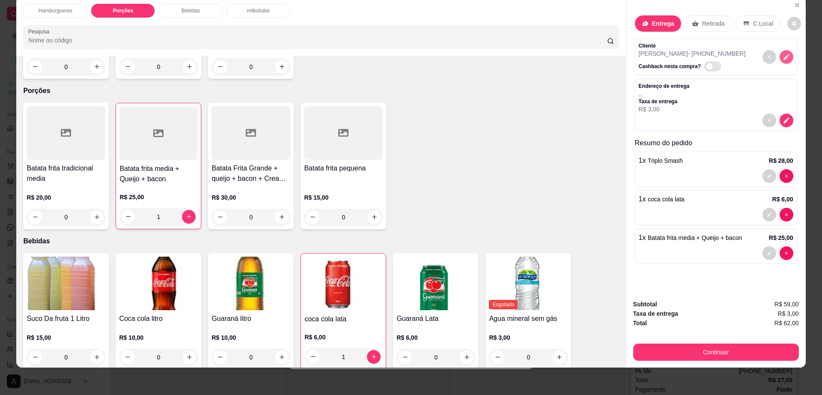
click at [783, 57] on icon "decrease-product-quantity" at bounding box center [787, 57] width 8 height 8
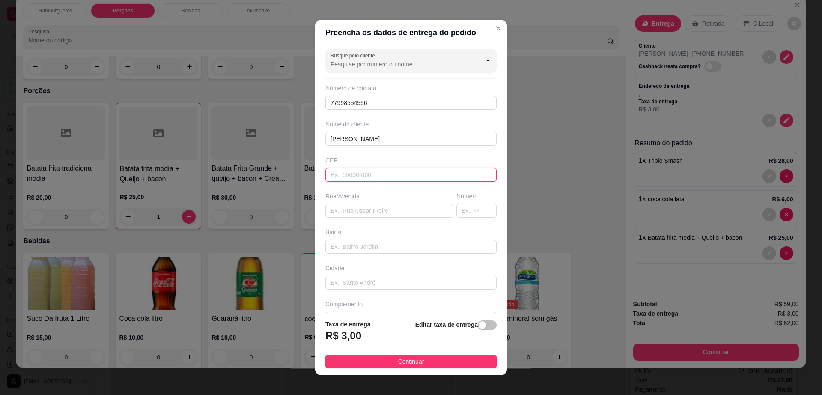
click at [386, 174] on input "text" at bounding box center [410, 175] width 171 height 14
type input "45140000"
type input "Itambé"
type input "45140000"
click at [381, 216] on input "text" at bounding box center [389, 211] width 128 height 14
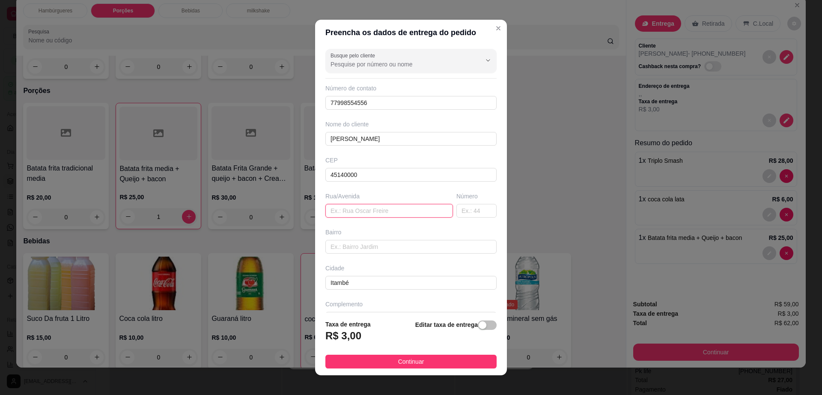
paste input "[PERSON_NAME] , 52 - Casa - Fundo da aabb"
drag, startPoint x: 363, startPoint y: 213, endPoint x: 444, endPoint y: 212, distance: 80.9
click at [444, 212] on div "Rua/[STREET_ADDRESS][PERSON_NAME]" at bounding box center [411, 205] width 175 height 26
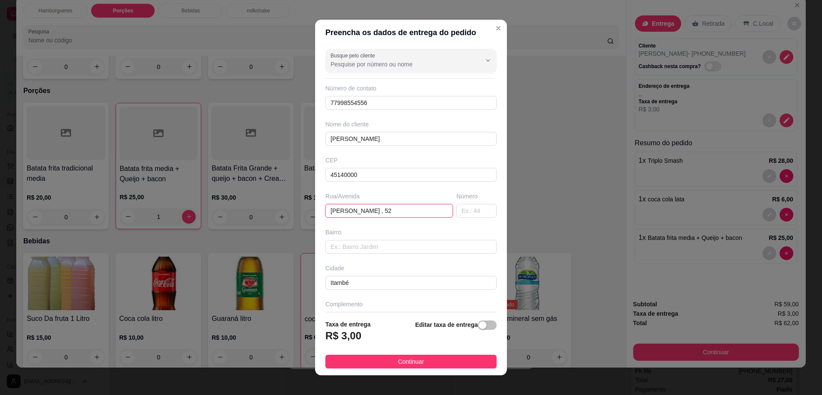
drag, startPoint x: 394, startPoint y: 211, endPoint x: 408, endPoint y: 211, distance: 13.7
click at [408, 211] on input "[PERSON_NAME] , 52" at bounding box center [389, 211] width 128 height 14
type input "[PERSON_NAME]"
click at [456, 214] on input "text" at bounding box center [476, 211] width 40 height 14
type input "52"
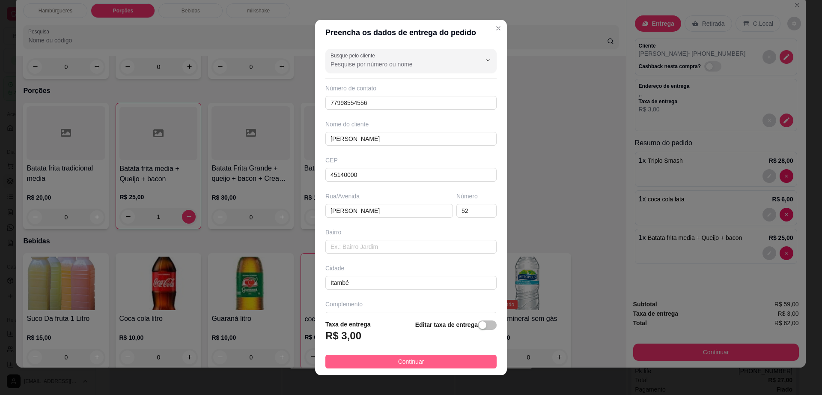
click at [418, 358] on button "Continuar" at bounding box center [410, 361] width 171 height 14
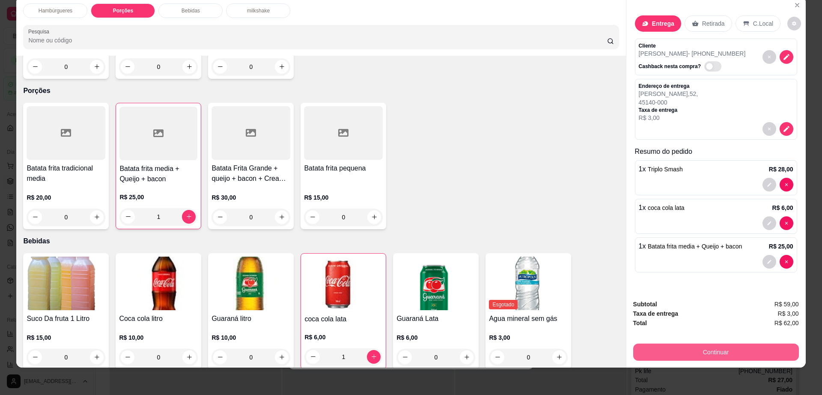
click at [643, 349] on button "Continuar" at bounding box center [716, 351] width 166 height 17
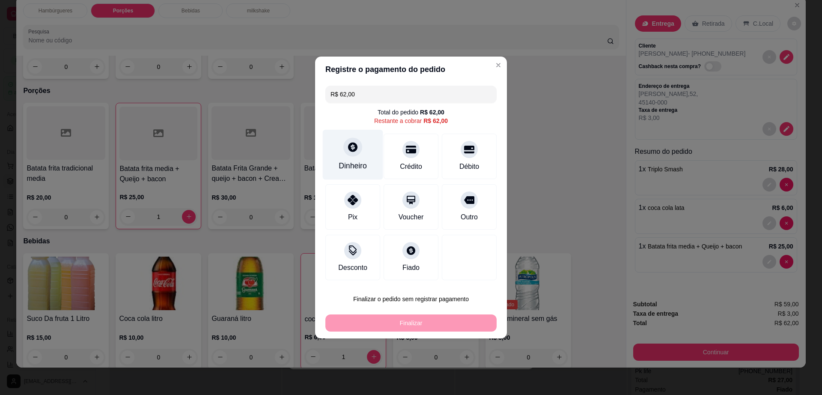
click at [364, 164] on div "Dinheiro" at bounding box center [353, 165] width 28 height 11
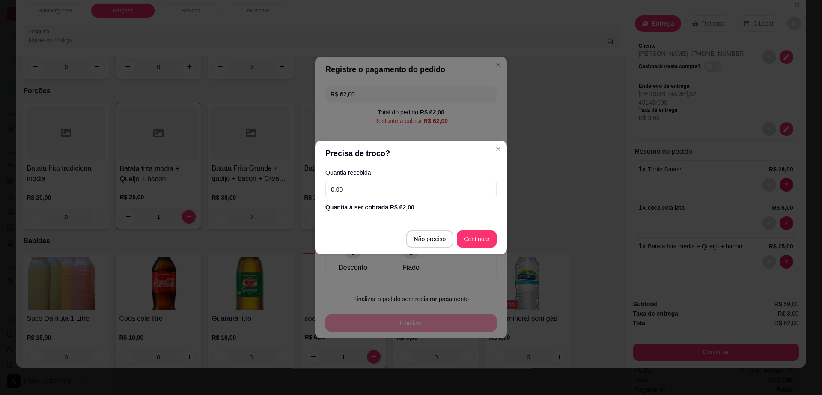
click at [358, 188] on input "0,00" at bounding box center [410, 189] width 171 height 17
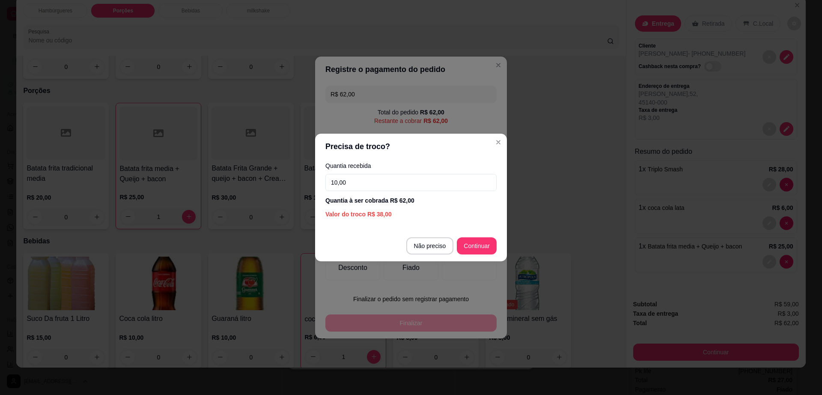
type input "100,00"
type input "R$ 0,00"
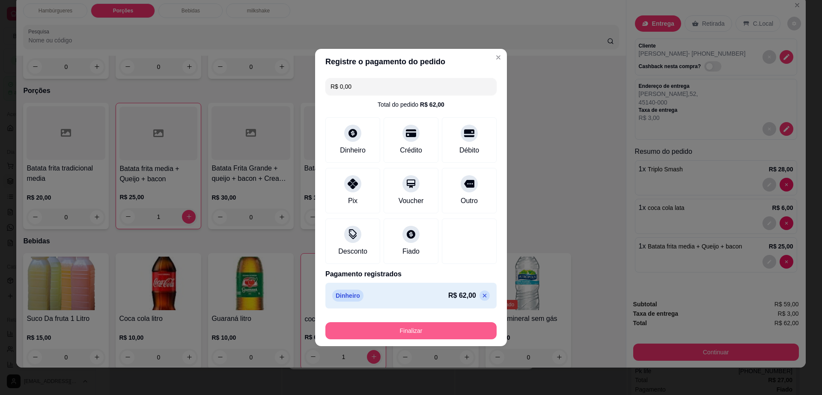
click at [450, 325] on button "Finalizar" at bounding box center [410, 330] width 171 height 17
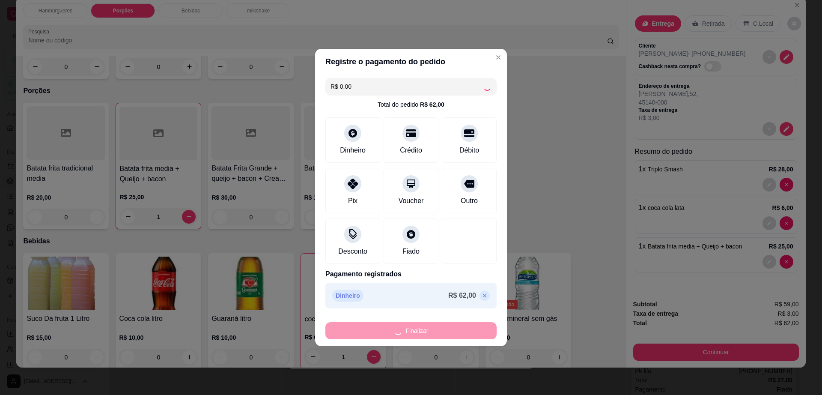
type input "0"
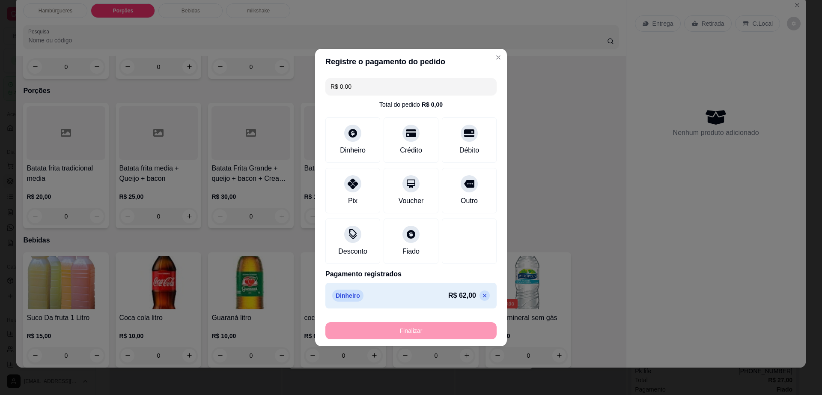
type input "-R$ 62,00"
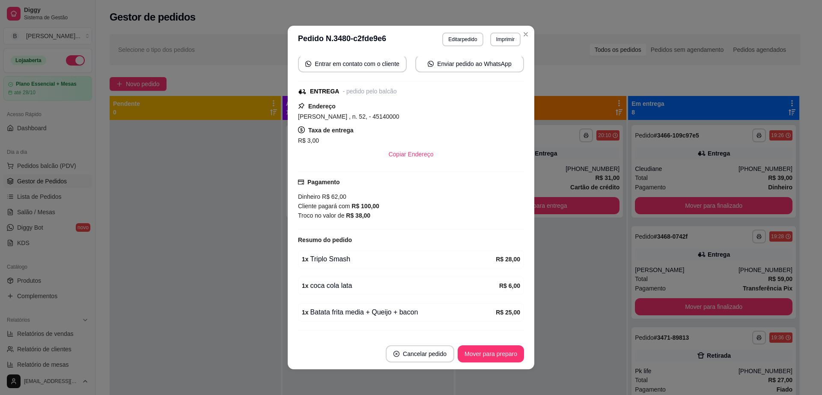
scroll to position [93, 0]
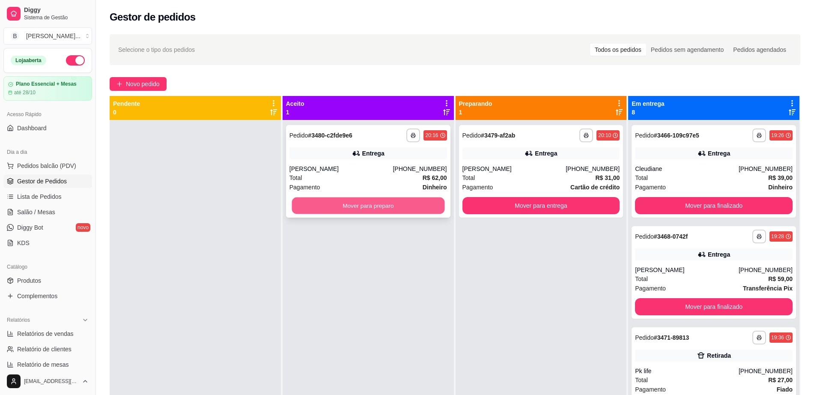
click at [359, 207] on button "Mover para preparo" at bounding box center [368, 205] width 153 height 17
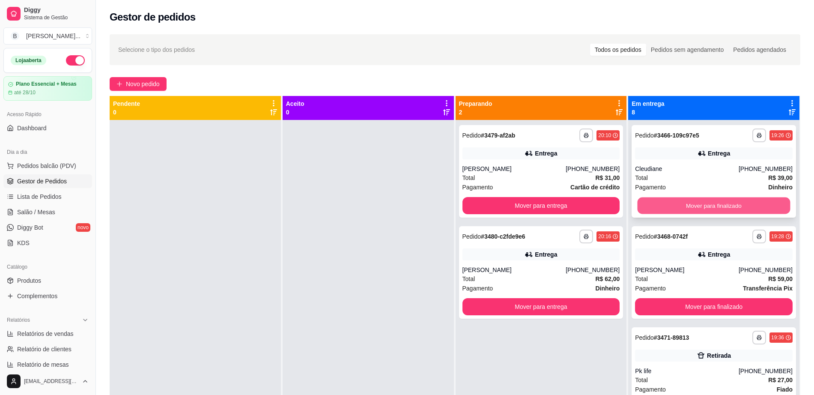
click at [650, 199] on button "Mover para finalizado" at bounding box center [713, 205] width 153 height 17
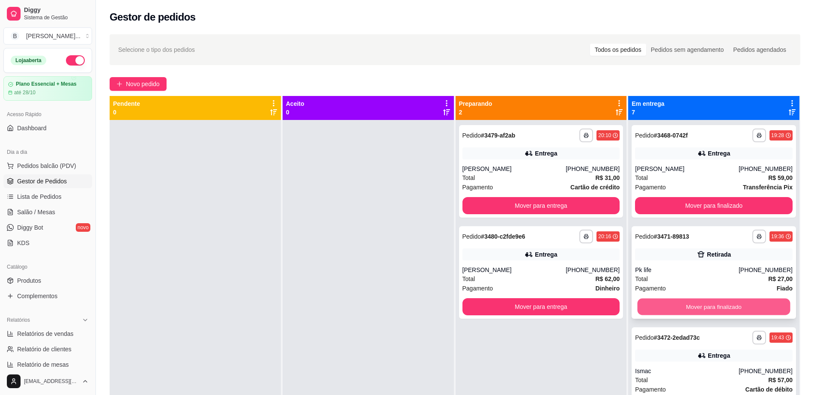
click at [682, 305] on button "Mover para finalizado" at bounding box center [713, 306] width 153 height 17
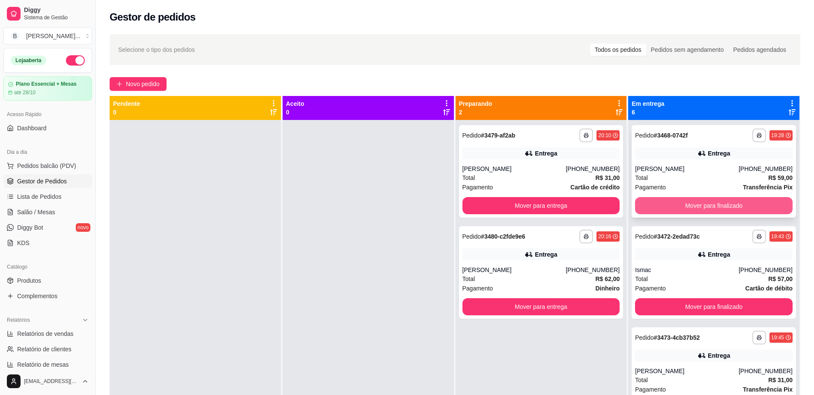
click at [684, 209] on button "Mover para finalizado" at bounding box center [714, 205] width 158 height 17
click at [682, 205] on button "Mover para finalizado" at bounding box center [713, 205] width 153 height 17
click at [682, 205] on button "Mover para finalizado" at bounding box center [714, 205] width 158 height 17
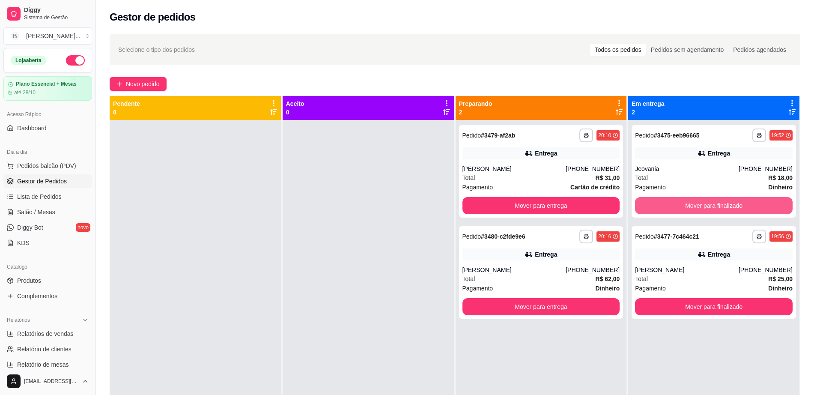
click at [682, 205] on button "Mover para finalizado" at bounding box center [714, 205] width 158 height 17
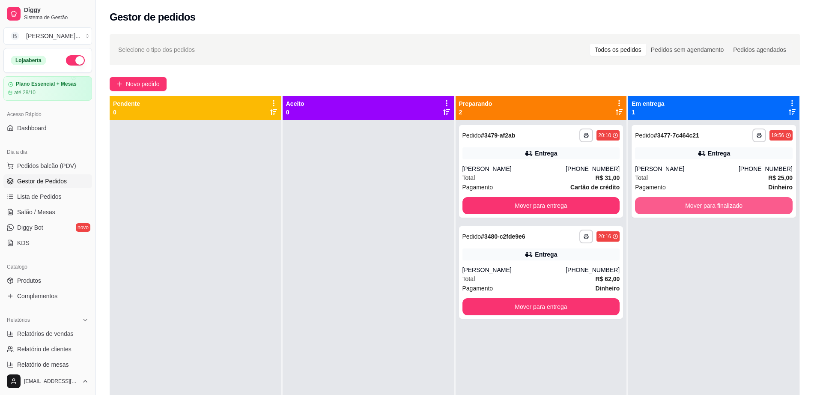
click at [682, 205] on button "Mover para finalizado" at bounding box center [714, 205] width 158 height 17
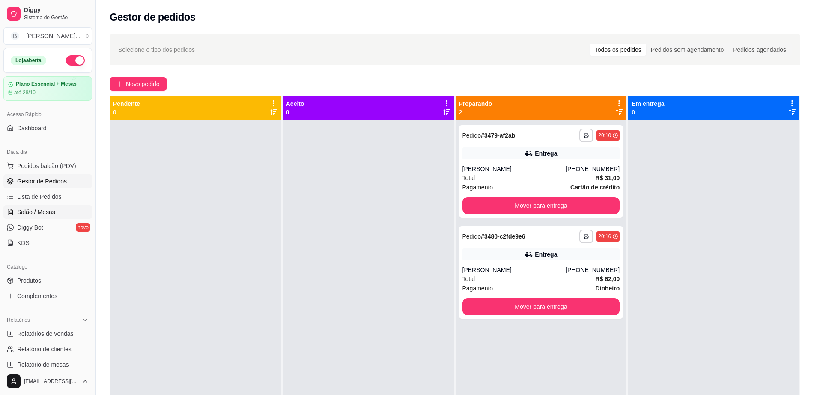
click at [42, 211] on span "Salão / Mesas" at bounding box center [36, 212] width 38 height 9
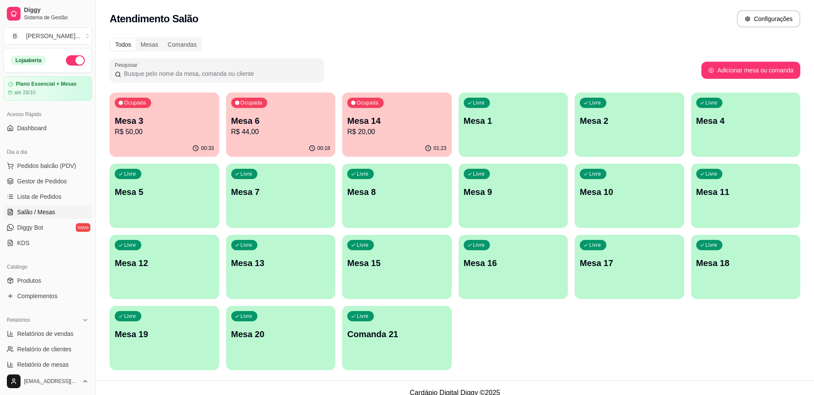
click at [279, 137] on div "Ocupada Mesa 6 R$ 44,00" at bounding box center [281, 116] width 110 height 48
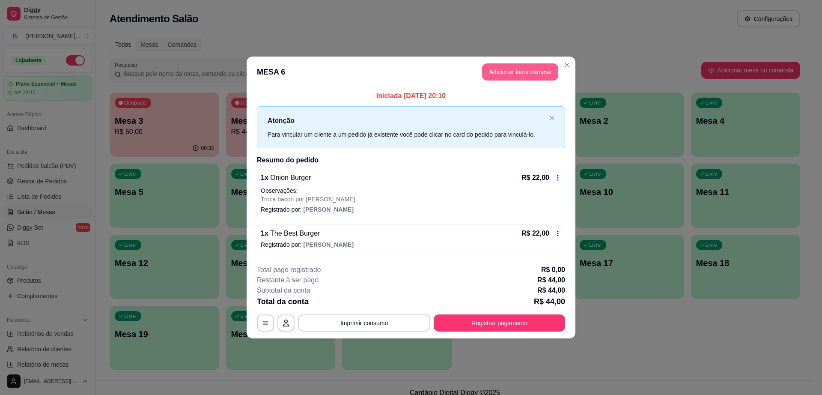
click at [516, 65] on button "Adicionar itens na mesa" at bounding box center [520, 71] width 76 height 17
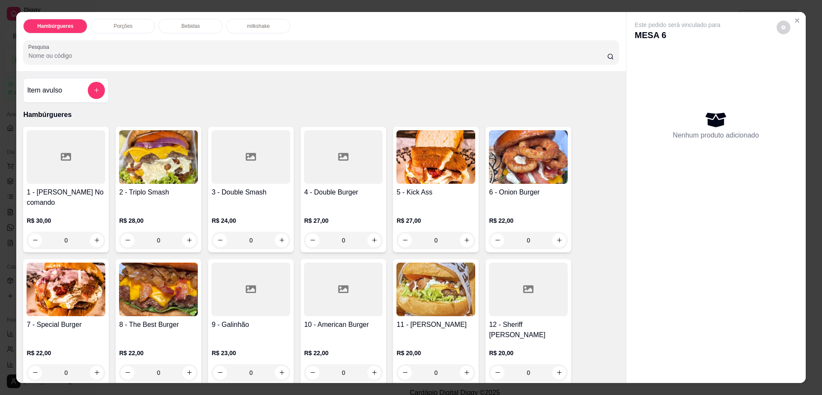
click at [195, 25] on p "Bebidas" at bounding box center [191, 26] width 18 height 7
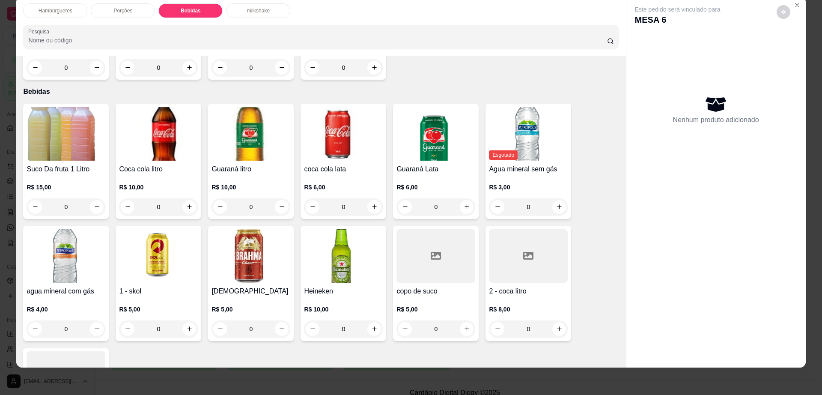
click at [504, 247] on div at bounding box center [528, 256] width 79 height 54
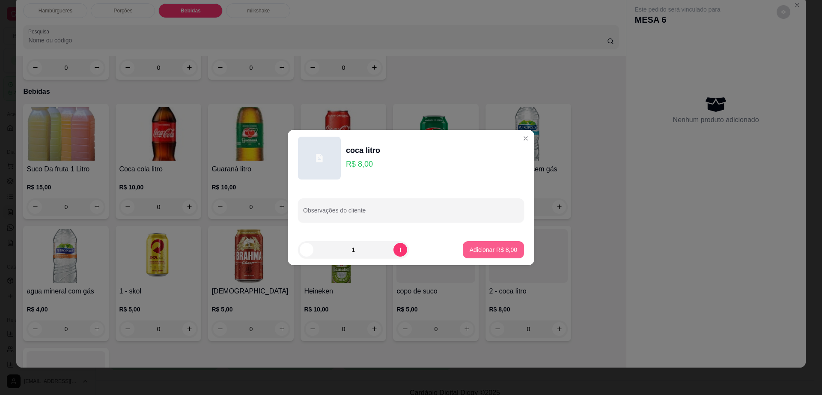
click at [496, 247] on p "Adicionar R$ 8,00" at bounding box center [494, 249] width 48 height 9
type input "1"
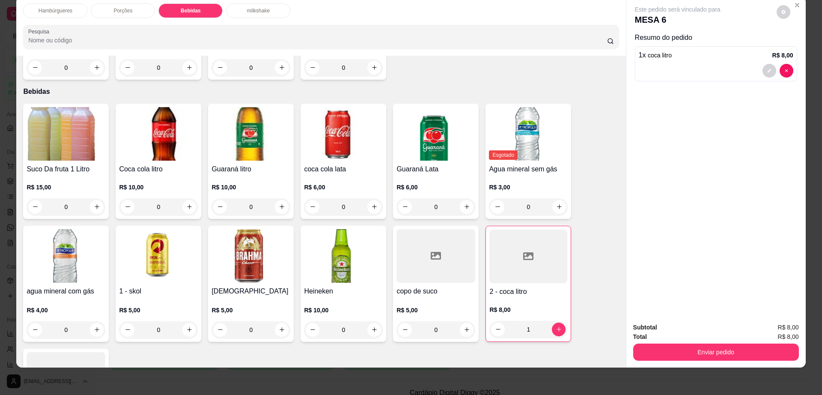
click at [783, 18] on div "Este pedido será vinculado para MESA 6" at bounding box center [712, 15] width 155 height 21
click at [783, 13] on button "decrease-product-quantity" at bounding box center [784, 12] width 14 height 14
click at [708, 357] on button "Enviar pedido" at bounding box center [716, 351] width 166 height 17
click at [708, 357] on button "Enviar pedido" at bounding box center [715, 352] width 161 height 17
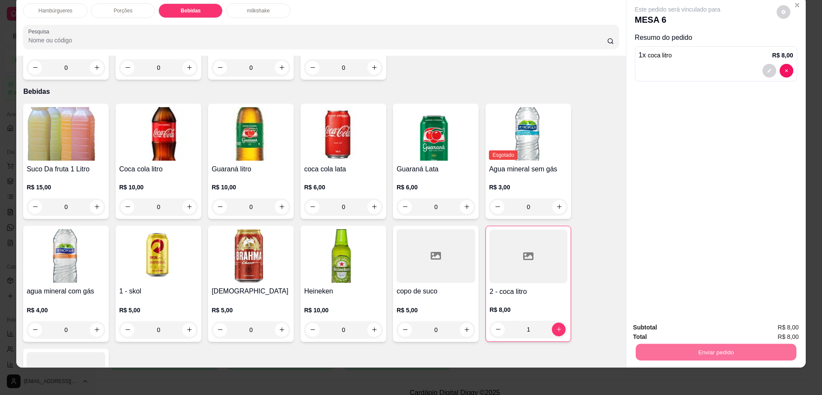
click at [777, 330] on button "Enviar pedido" at bounding box center [775, 331] width 48 height 16
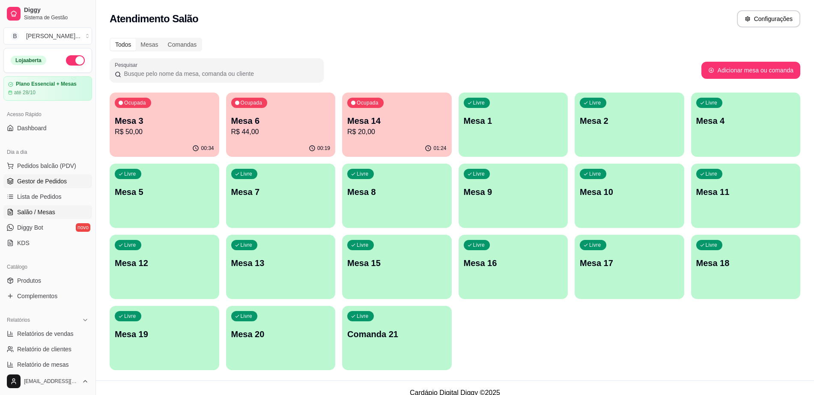
click at [26, 183] on span "Gestor de Pedidos" at bounding box center [42, 181] width 50 height 9
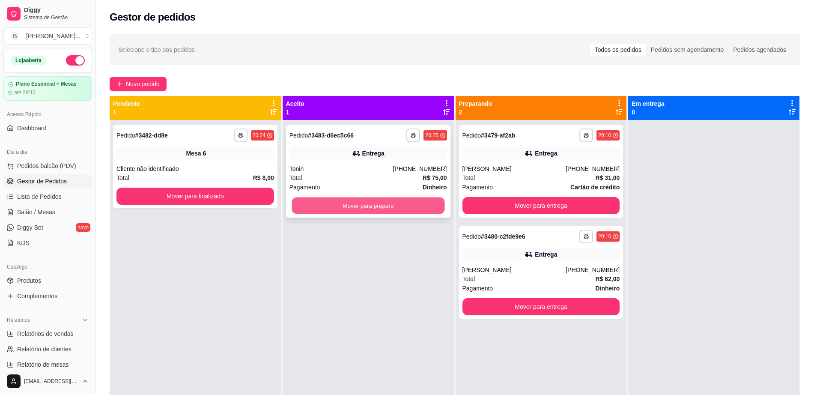
click at [394, 202] on button "Mover para preparo" at bounding box center [368, 205] width 153 height 17
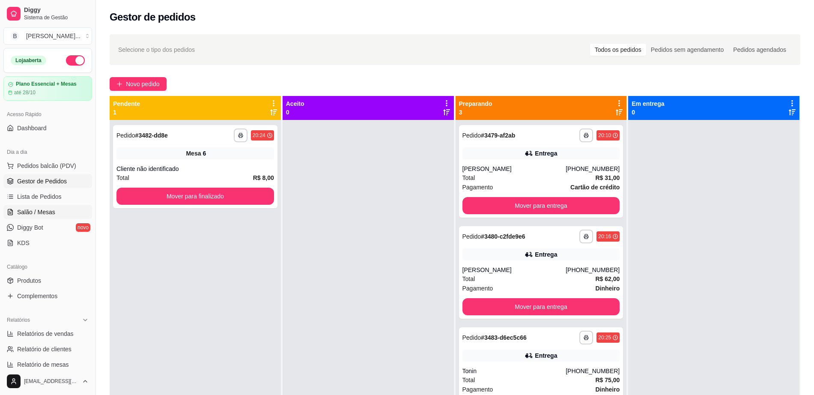
click at [59, 213] on link "Salão / Mesas" at bounding box center [47, 212] width 89 height 14
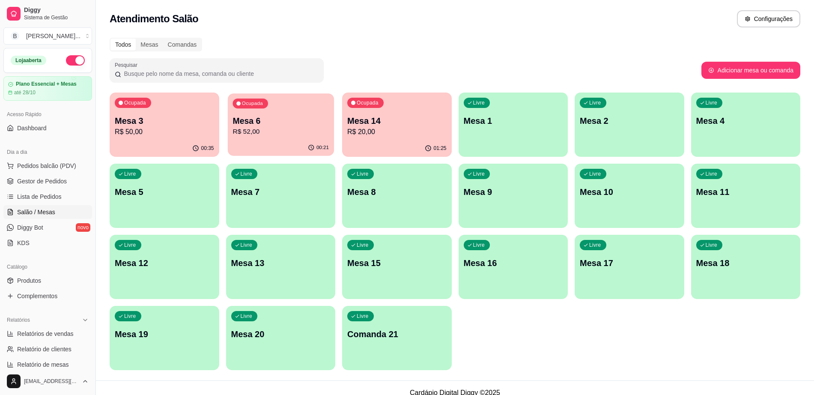
click at [278, 131] on p "R$ 52,00" at bounding box center [280, 132] width 96 height 10
click at [251, 98] on div "Ocupada" at bounding box center [249, 103] width 35 height 10
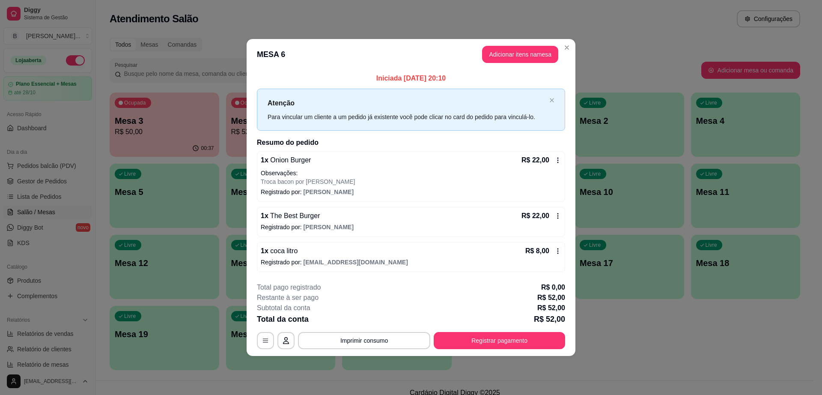
click at [485, 349] on footer "**********" at bounding box center [411, 315] width 329 height 80
click at [484, 346] on button "Registrar pagamento" at bounding box center [499, 340] width 131 height 17
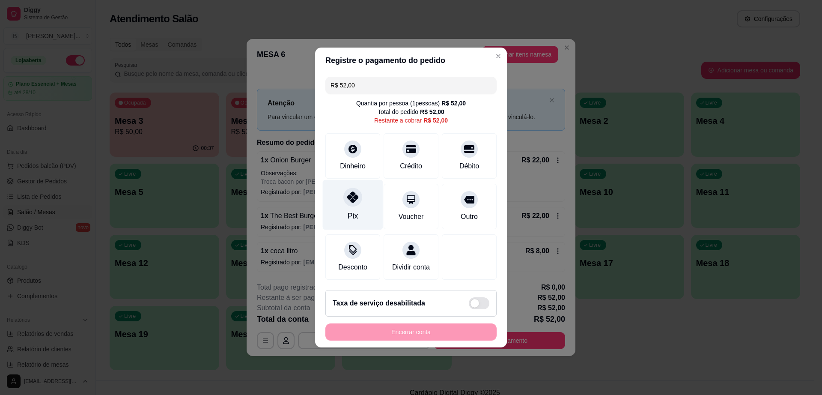
click at [360, 213] on div "Pix" at bounding box center [353, 205] width 60 height 50
type input "R$ 0,00"
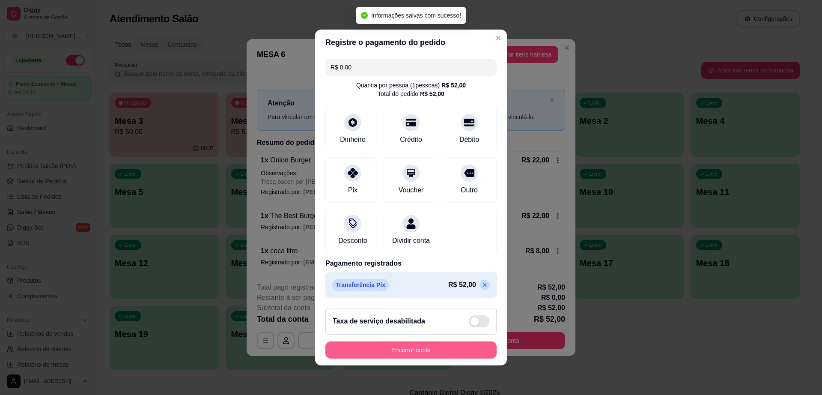
click at [424, 349] on button "Encerrar conta" at bounding box center [410, 349] width 171 height 17
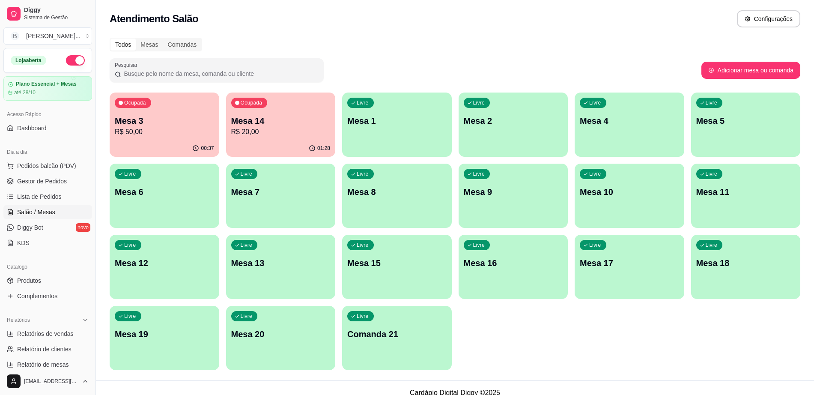
click at [277, 136] on p "R$ 20,00" at bounding box center [280, 132] width 99 height 10
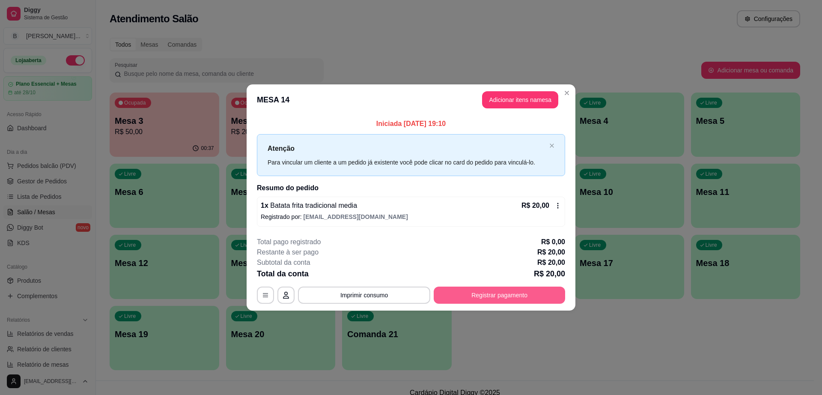
click at [464, 289] on button "Registrar pagamento" at bounding box center [499, 294] width 131 height 17
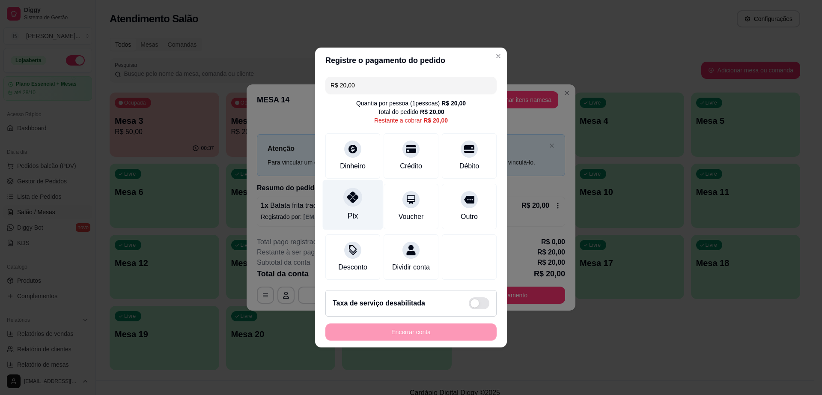
click at [362, 197] on div "Pix" at bounding box center [353, 205] width 60 height 50
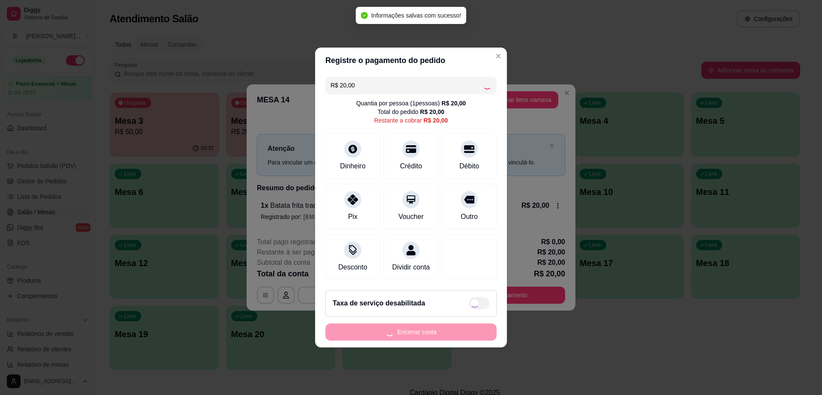
type input "R$ 0,00"
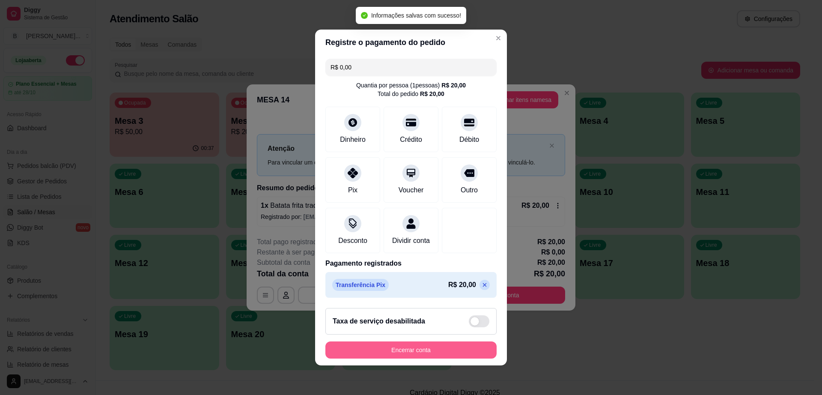
click at [435, 358] on button "Encerrar conta" at bounding box center [410, 349] width 171 height 17
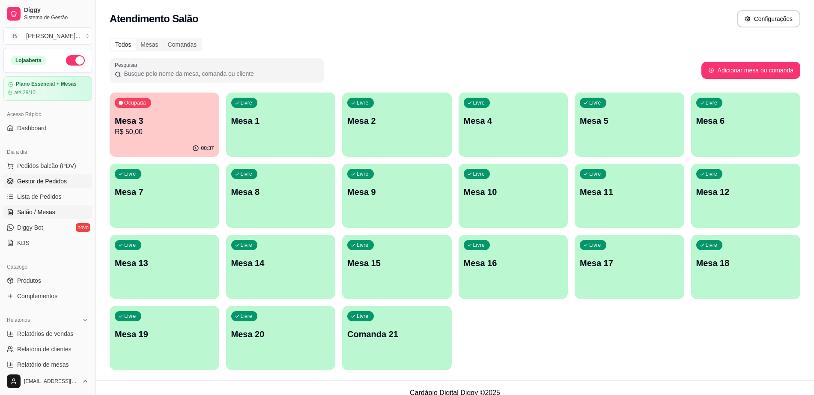
click at [72, 181] on link "Gestor de Pedidos" at bounding box center [47, 181] width 89 height 14
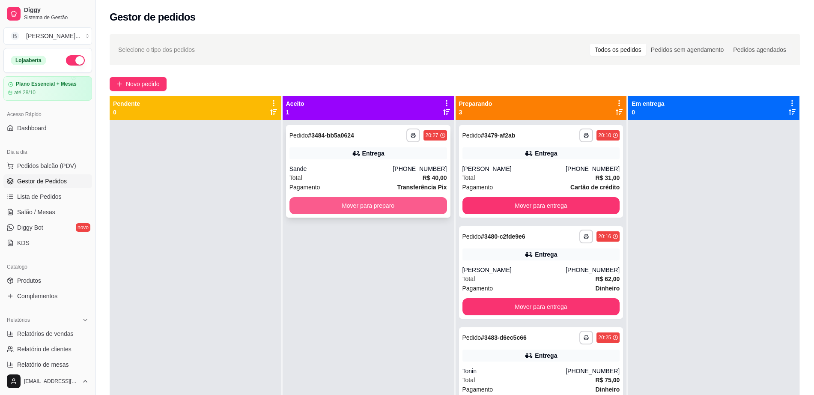
click at [335, 205] on button "Mover para preparo" at bounding box center [368, 205] width 158 height 17
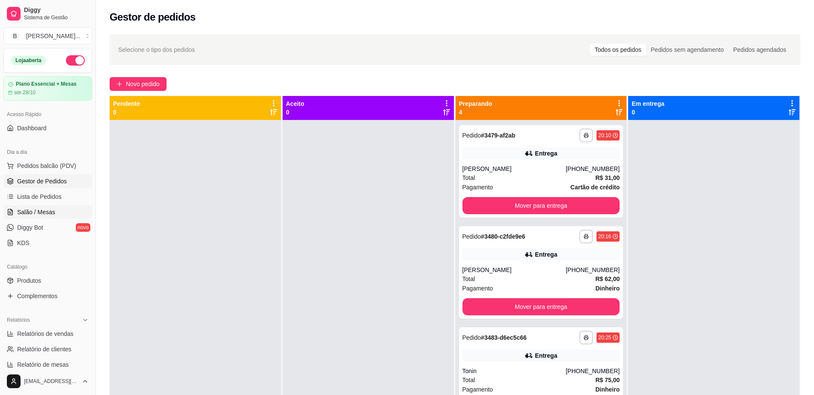
click at [58, 217] on link "Salão / Mesas" at bounding box center [47, 212] width 89 height 14
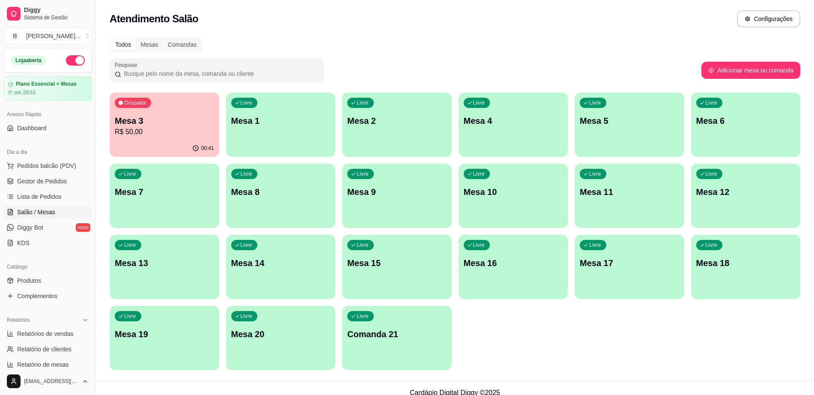
click at [179, 131] on p "R$ 50,00" at bounding box center [164, 132] width 99 height 10
click at [54, 164] on span "Pedidos balcão (PDV)" at bounding box center [46, 165] width 59 height 9
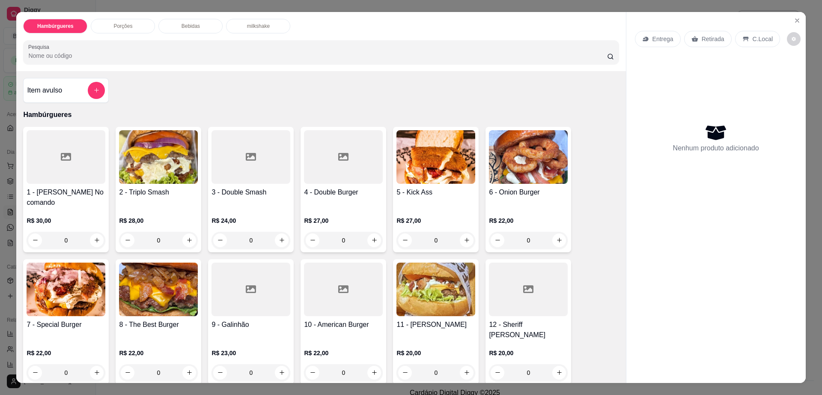
click at [46, 306] on div "7 - Special Burger R$ 22,00 0" at bounding box center [66, 321] width 86 height 125
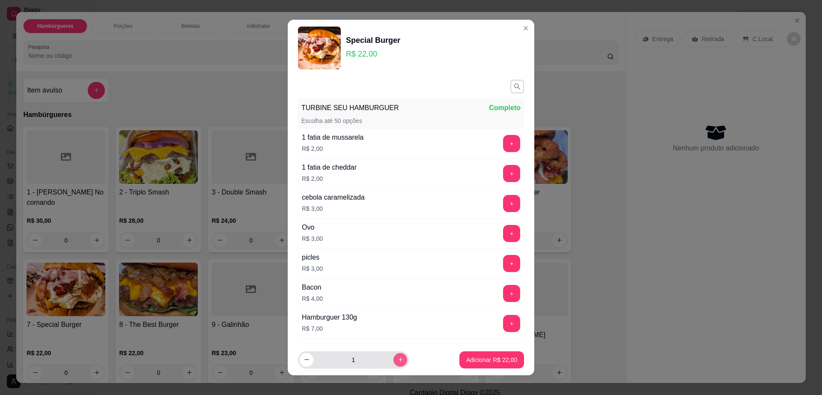
click at [393, 362] on button "increase-product-quantity" at bounding box center [400, 360] width 14 height 14
type input "2"
click at [467, 357] on p "Adicionar R$ 44,00" at bounding box center [492, 359] width 50 height 8
type input "2"
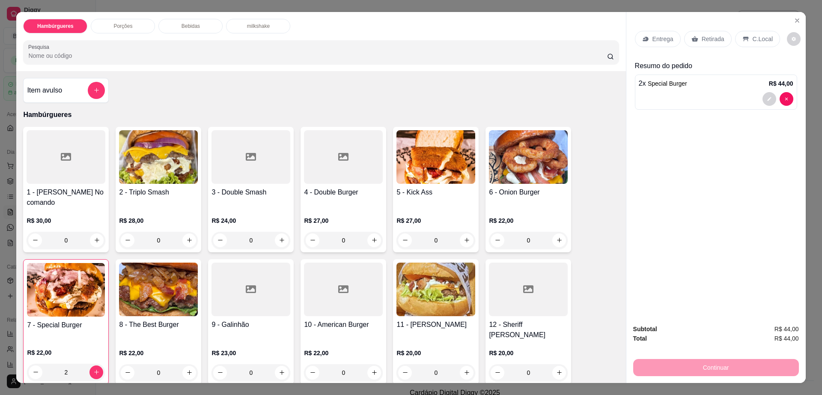
click at [654, 34] on div "Entrega" at bounding box center [658, 39] width 46 height 16
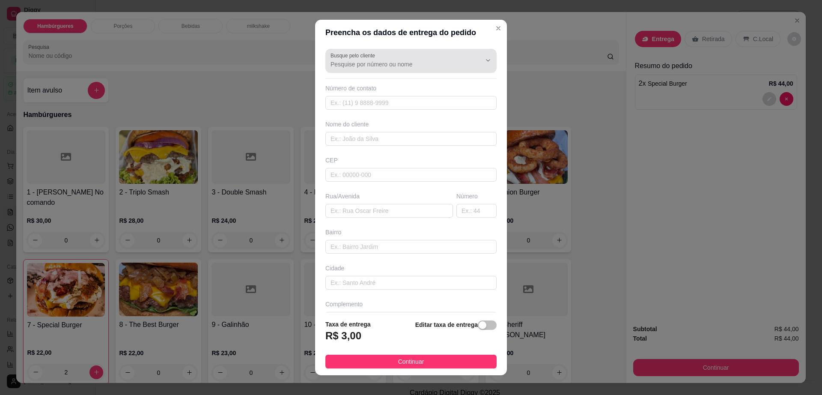
click at [383, 64] on input "Busque pelo cliente" at bounding box center [398, 64] width 137 height 9
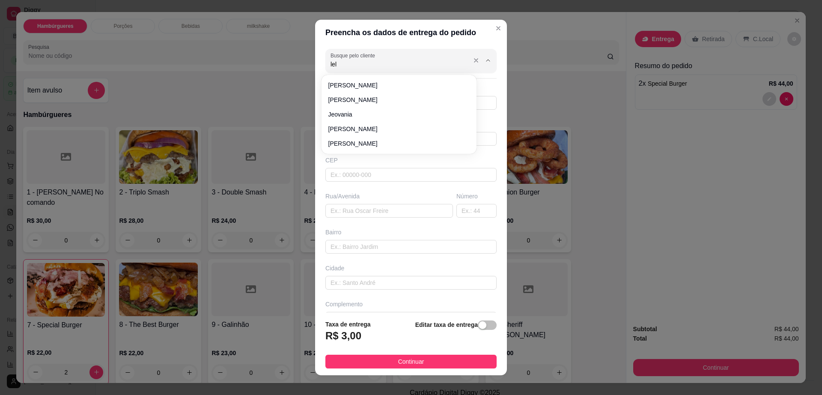
type input "lele"
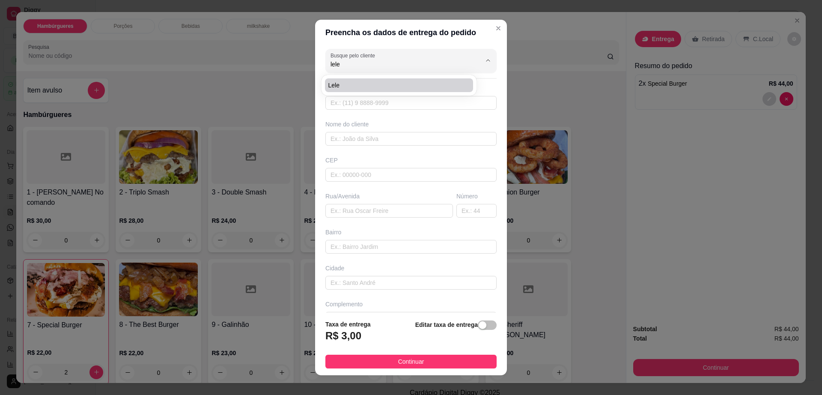
click at [379, 84] on span "lele" at bounding box center [394, 85] width 133 height 9
type input "7799867444"
type input "lele"
click at [573, 149] on div "Preencha os dados de entrega do pedido Busque pelo cliente lele Número de conta…" at bounding box center [411, 197] width 822 height 395
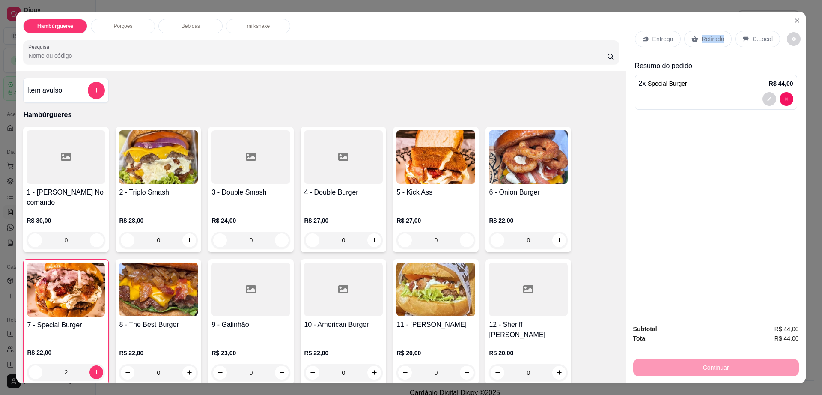
click at [703, 37] on p "Retirada" at bounding box center [713, 39] width 23 height 9
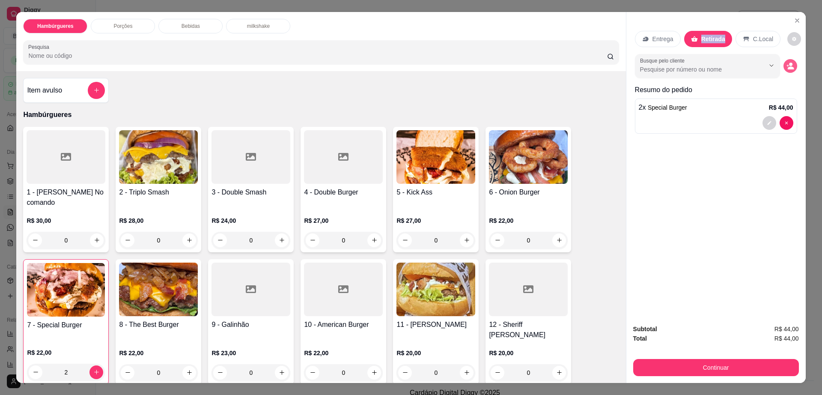
click at [788, 70] on button "decrease-product-quantity" at bounding box center [790, 66] width 14 height 14
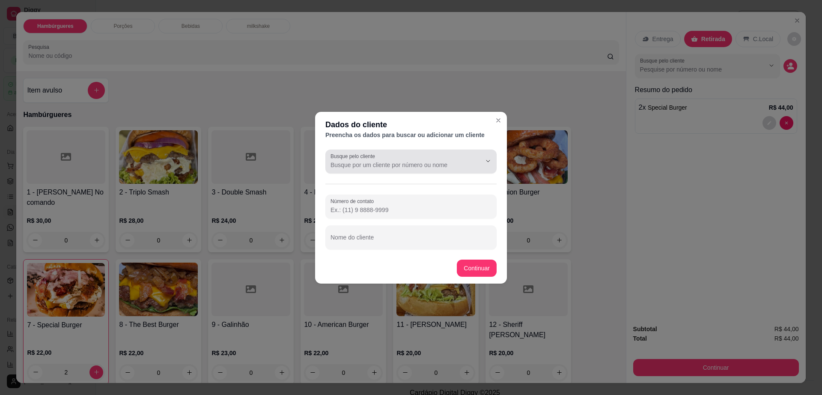
click at [444, 156] on div at bounding box center [410, 161] width 161 height 17
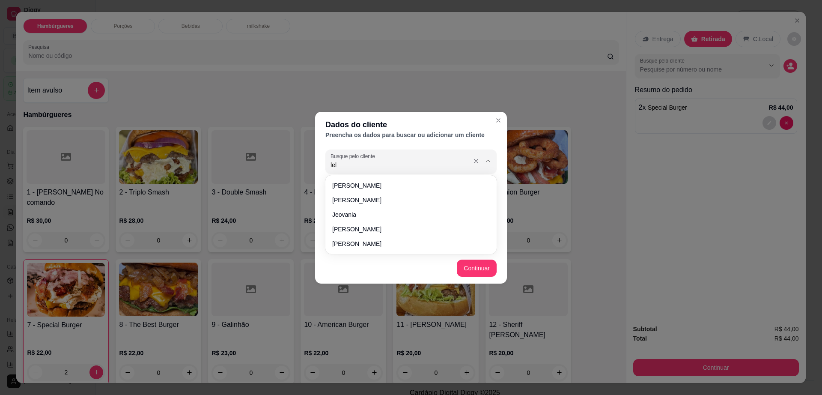
type input "lele"
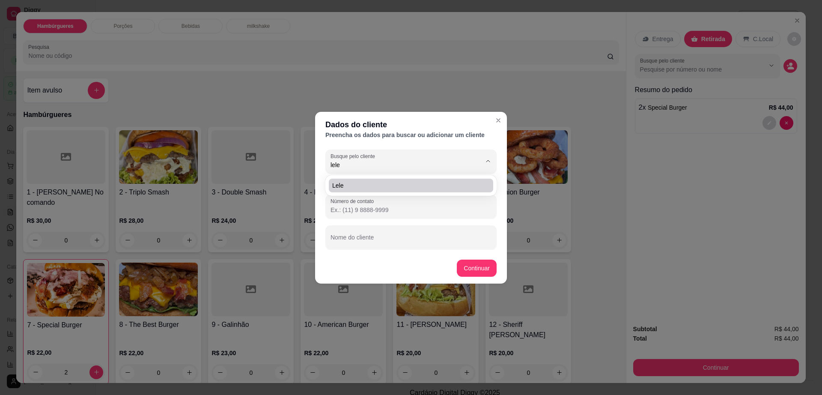
click at [417, 189] on span "lele" at bounding box center [406, 185] width 149 height 9
type input "[PHONE_NUMBER]"
type input "lele"
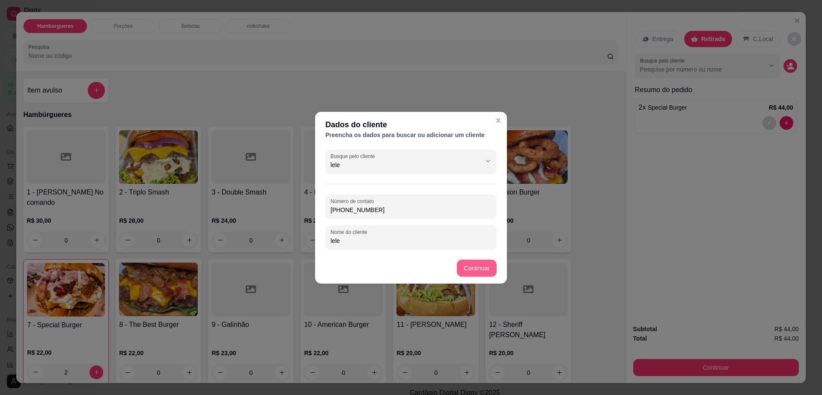
type input "lele"
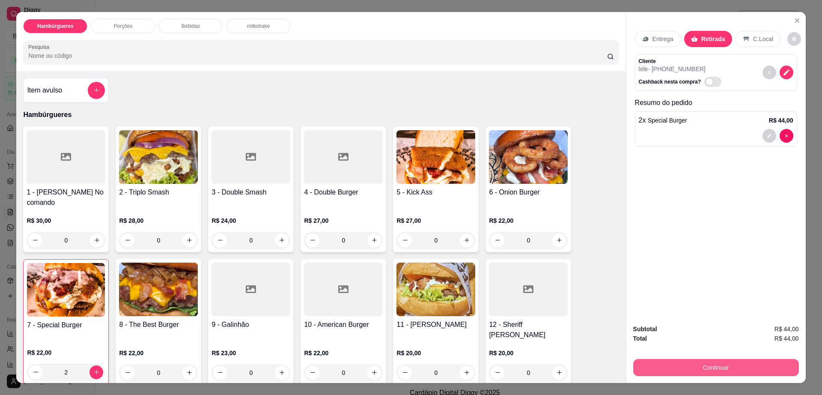
click at [692, 361] on button "Continuar" at bounding box center [716, 367] width 166 height 17
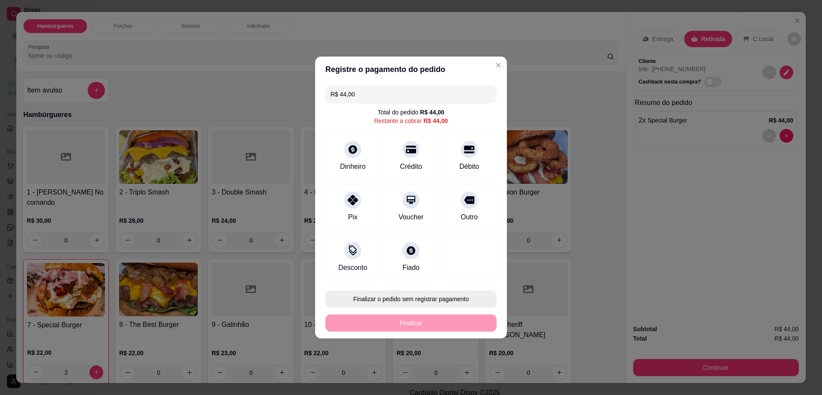
click at [438, 297] on button "Finalizar o pedido sem registrar pagamento" at bounding box center [410, 298] width 171 height 17
click at [461, 371] on button "Confirmar" at bounding box center [464, 369] width 30 height 13
type input "0"
type input "R$ 0,00"
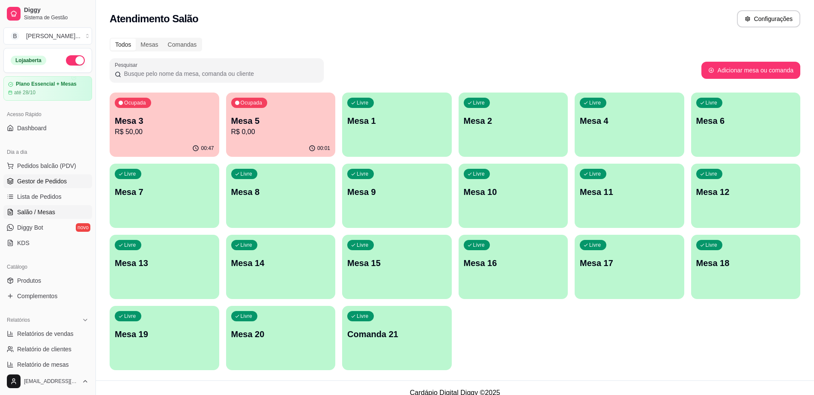
click at [42, 178] on span "Gestor de Pedidos" at bounding box center [42, 181] width 50 height 9
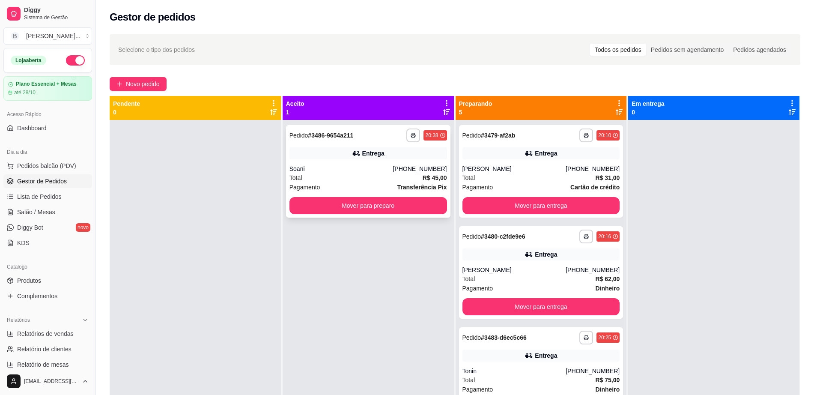
click at [329, 156] on div "Entrega" at bounding box center [368, 153] width 158 height 12
click at [408, 131] on button "button" at bounding box center [413, 135] width 14 height 14
click at [386, 164] on button "Impressora" at bounding box center [387, 164] width 60 height 13
click at [390, 156] on div "Entrega" at bounding box center [368, 153] width 158 height 12
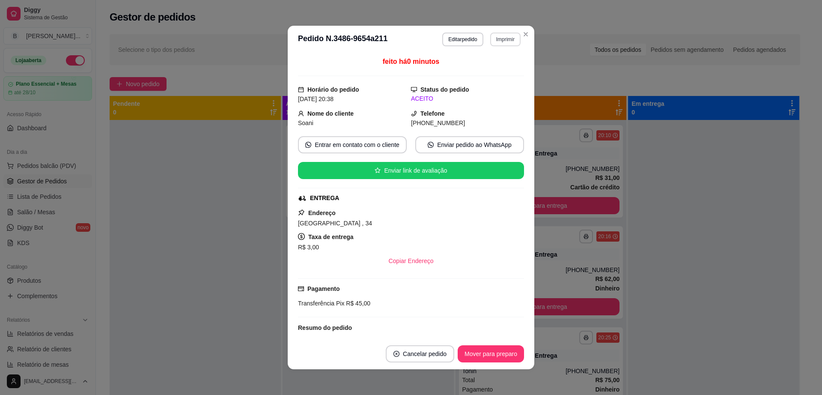
click at [491, 40] on button "Imprimir" at bounding box center [505, 40] width 30 height 14
click at [481, 68] on button "Impressora" at bounding box center [486, 69] width 60 height 13
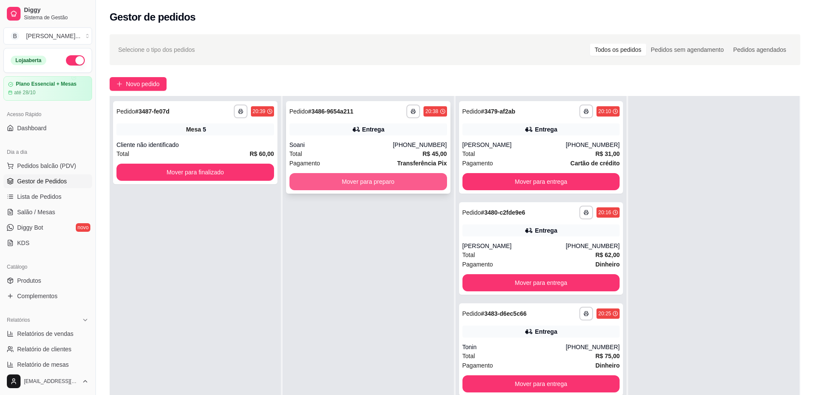
click at [375, 184] on button "Mover para preparo" at bounding box center [368, 181] width 158 height 17
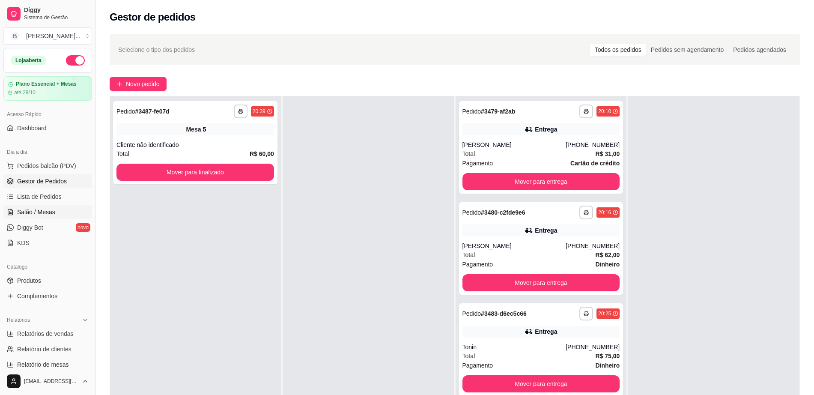
click at [60, 210] on link "Salão / Mesas" at bounding box center [47, 212] width 89 height 14
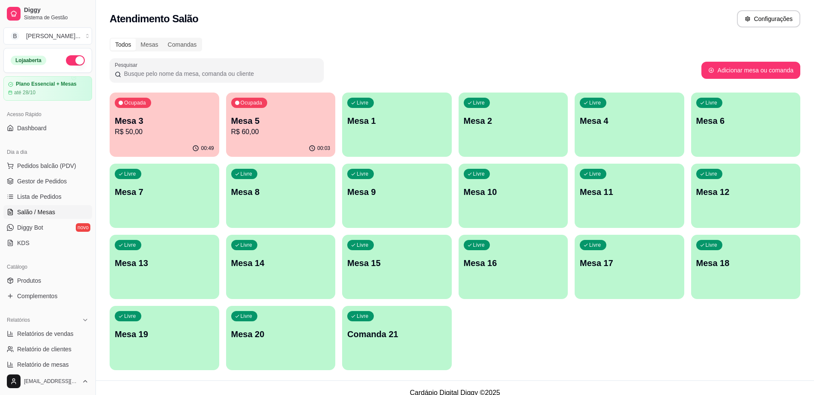
click at [380, 196] on p "Mesa 9" at bounding box center [396, 192] width 99 height 12
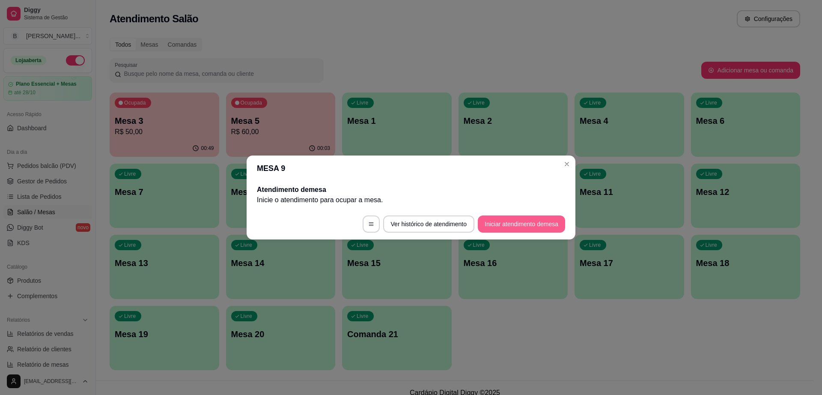
click at [530, 225] on button "Iniciar atendimento de mesa" at bounding box center [521, 223] width 87 height 17
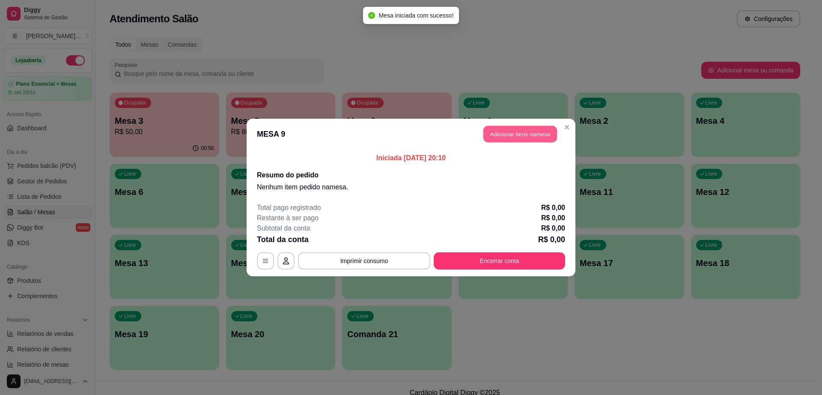
click at [513, 139] on button "Adicionar itens na mesa" at bounding box center [520, 134] width 74 height 17
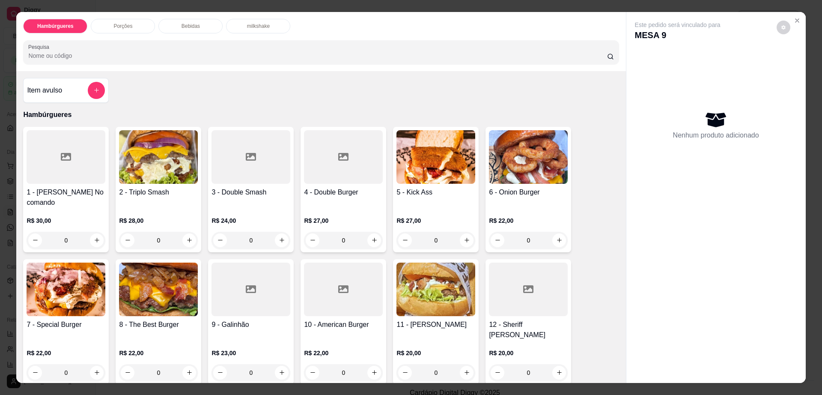
click at [285, 233] on div "0" at bounding box center [250, 240] width 79 height 17
click at [280, 232] on div "0" at bounding box center [250, 240] width 79 height 17
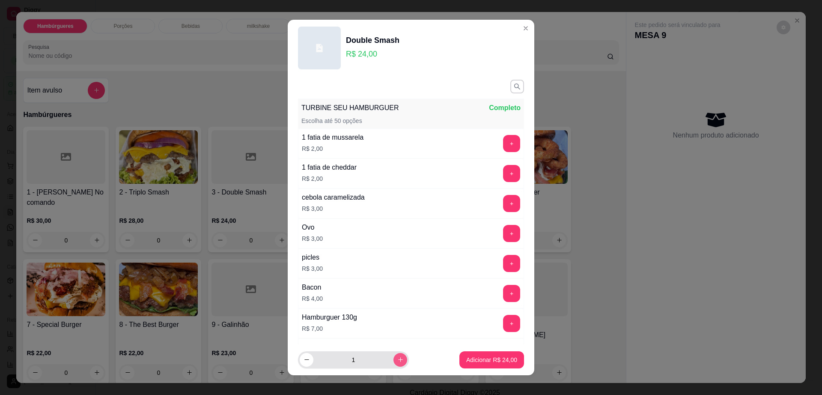
click at [393, 360] on button "increase-product-quantity" at bounding box center [400, 360] width 14 height 14
type input "2"
click at [466, 358] on p "Adicionar R$ 48,00" at bounding box center [491, 359] width 51 height 9
type input "2"
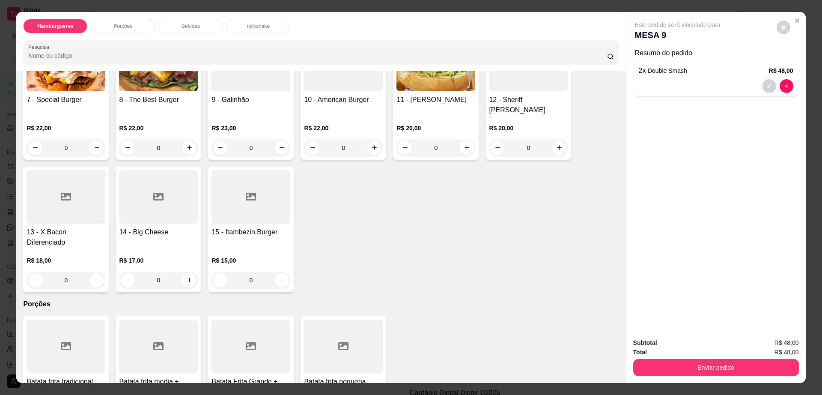
scroll to position [321, 0]
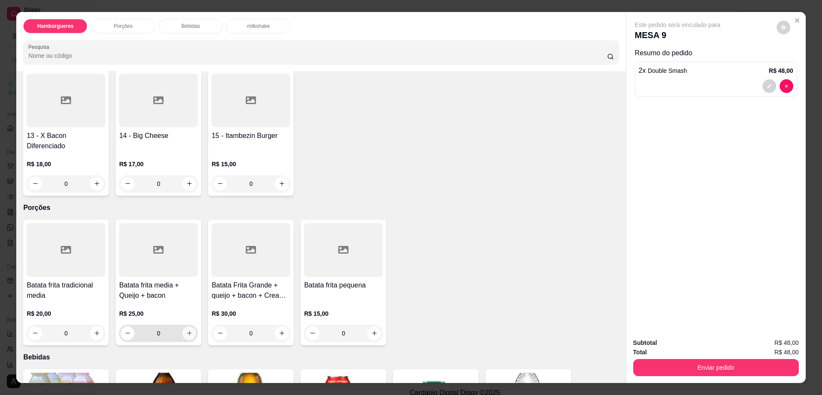
click at [186, 330] on icon "increase-product-quantity" at bounding box center [189, 333] width 6 height 6
type input "1"
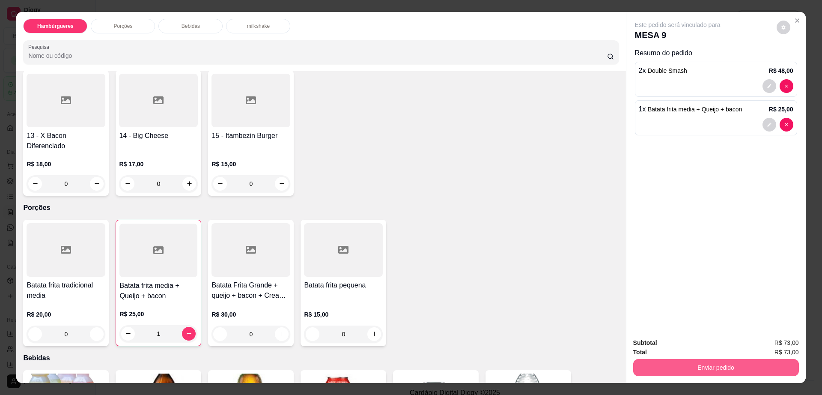
click at [764, 361] on button "Enviar pedido" at bounding box center [716, 367] width 166 height 17
click at [784, 349] on button "Enviar pedido" at bounding box center [775, 346] width 48 height 16
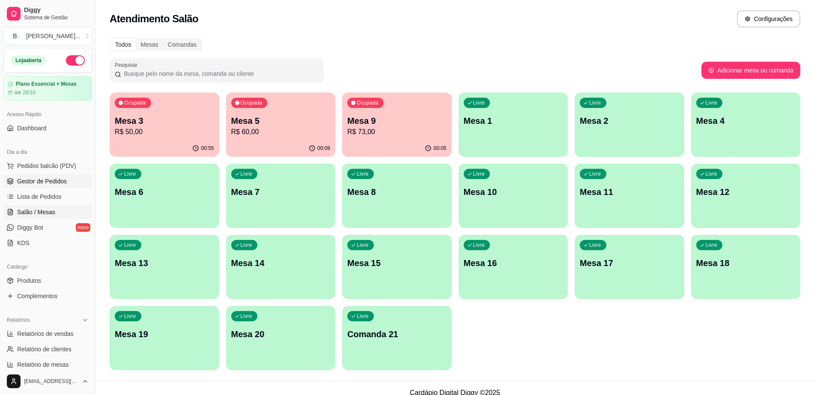
click at [54, 185] on link "Gestor de Pedidos" at bounding box center [47, 181] width 89 height 14
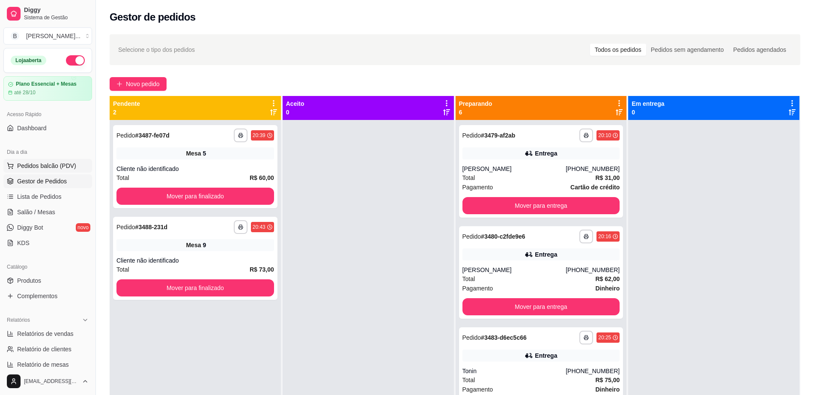
click at [45, 170] on span "Pedidos balcão (PDV)" at bounding box center [46, 165] width 59 height 9
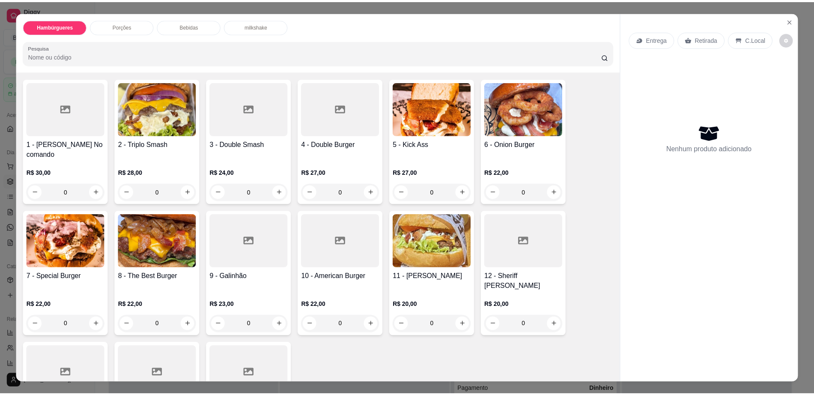
scroll to position [54, 0]
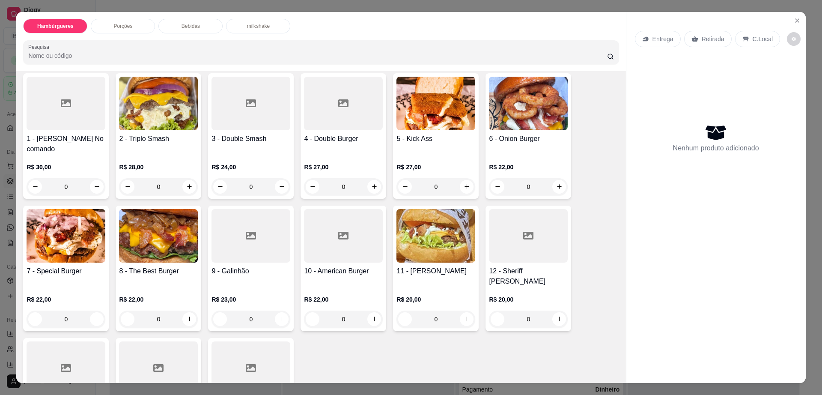
click at [71, 266] on h4 "7 - Special Burger" at bounding box center [66, 271] width 79 height 10
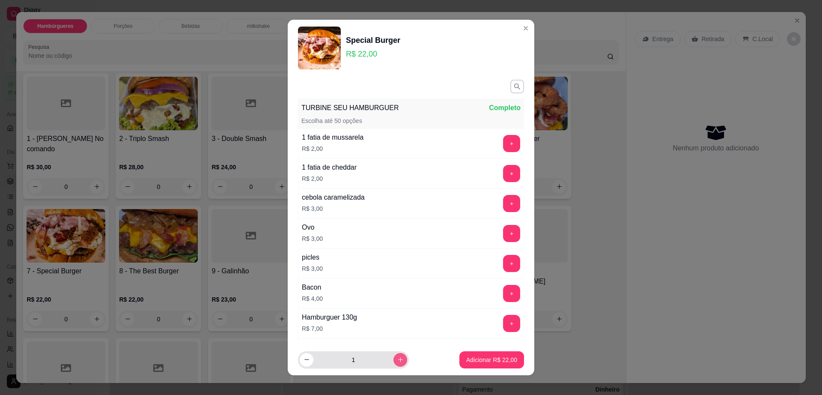
click at [397, 357] on icon "increase-product-quantity" at bounding box center [400, 359] width 6 height 6
type input "4"
click at [473, 359] on p "Adicionar R$ 88,00" at bounding box center [491, 359] width 51 height 9
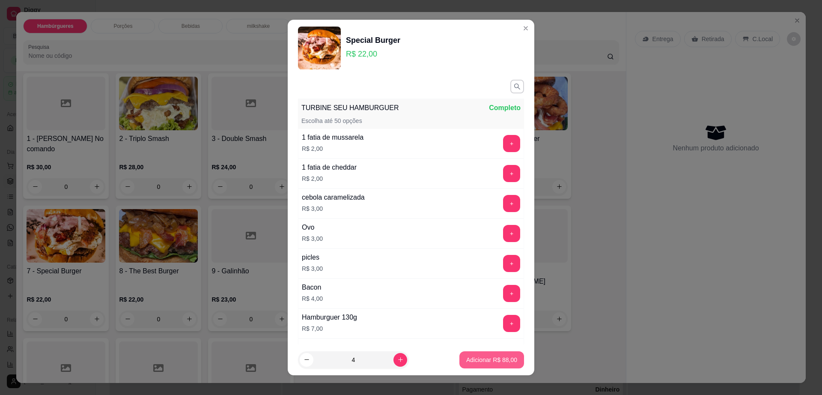
type input "4"
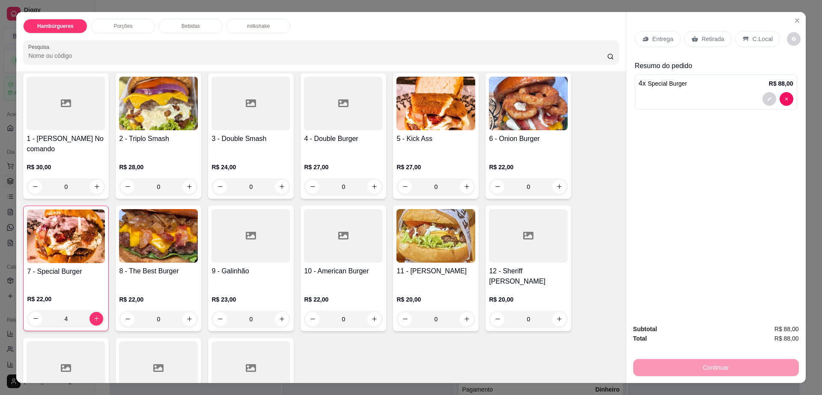
click at [702, 35] on p "Retirada" at bounding box center [713, 39] width 23 height 9
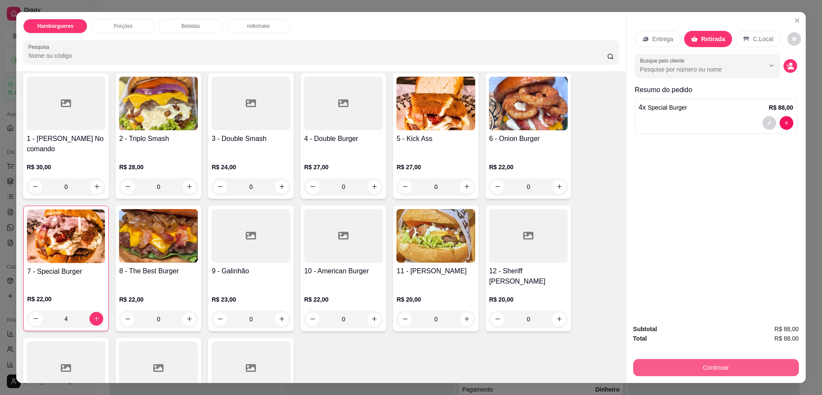
click at [685, 363] on button "Continuar" at bounding box center [716, 367] width 166 height 17
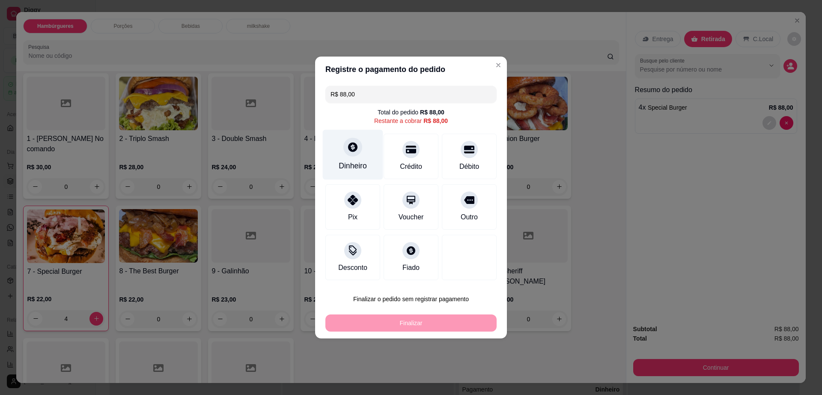
click at [348, 157] on div "Dinheiro" at bounding box center [353, 155] width 60 height 50
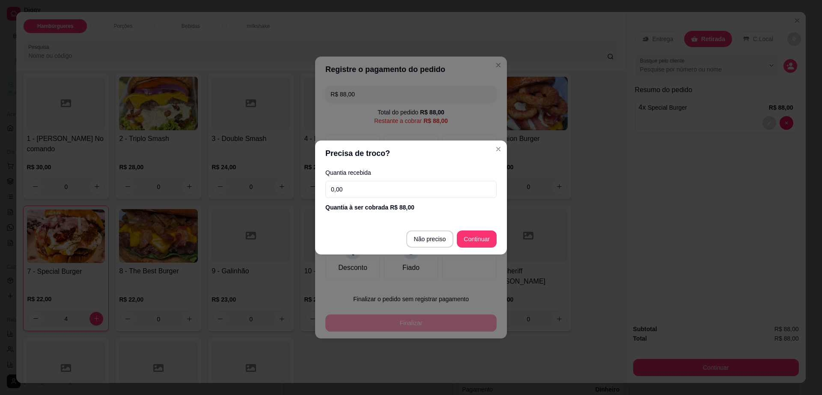
click at [405, 194] on input "0,00" at bounding box center [410, 189] width 171 height 17
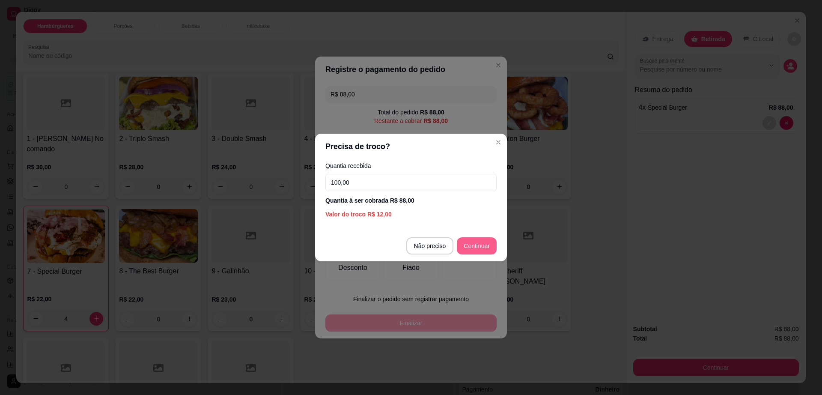
type input "100,00"
type input "R$ 0,00"
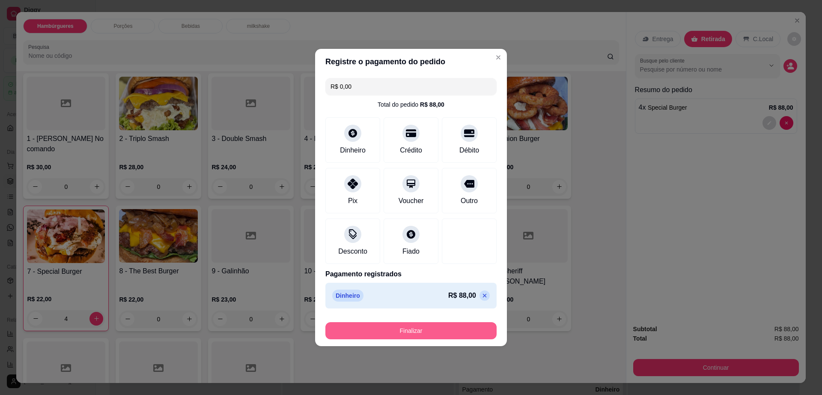
click at [459, 326] on button "Finalizar" at bounding box center [410, 330] width 171 height 17
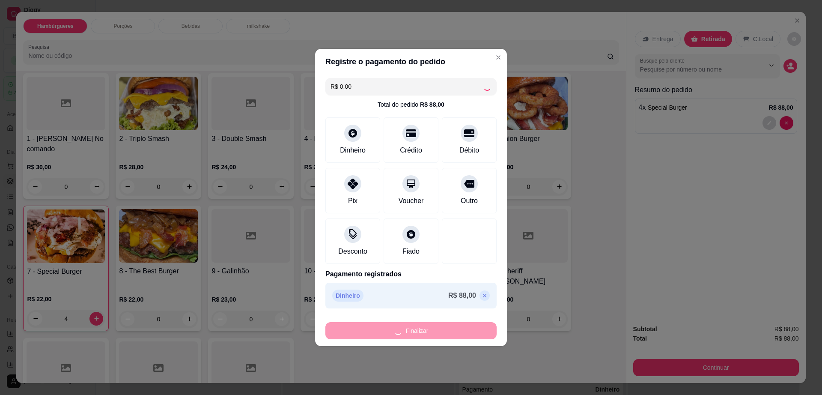
type input "0"
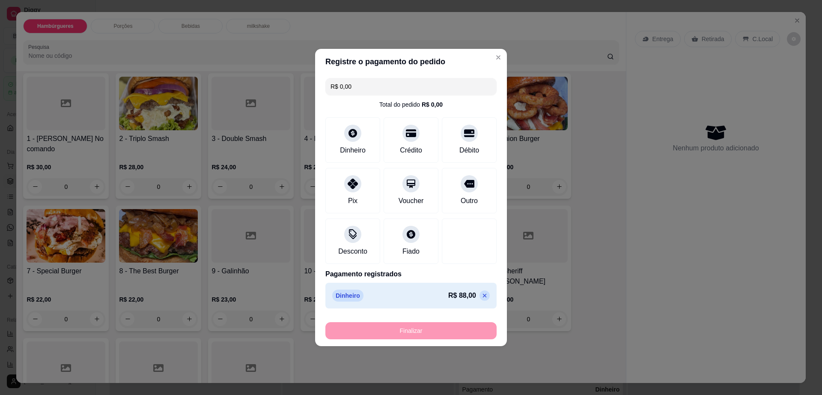
type input "-R$ 88,00"
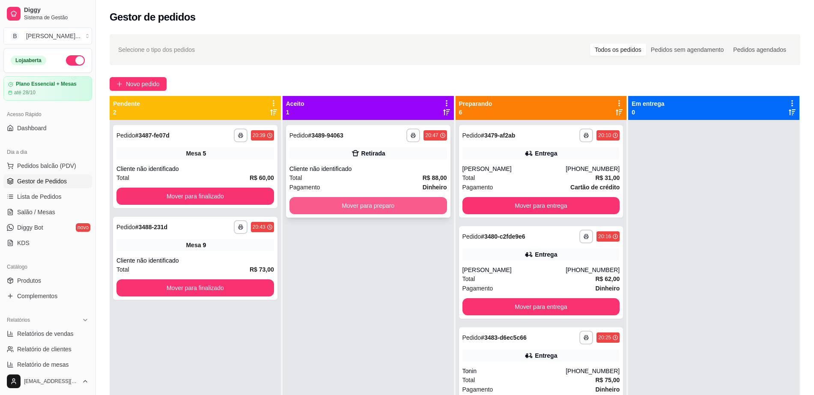
click at [429, 208] on button "Mover para preparo" at bounding box center [368, 205] width 158 height 17
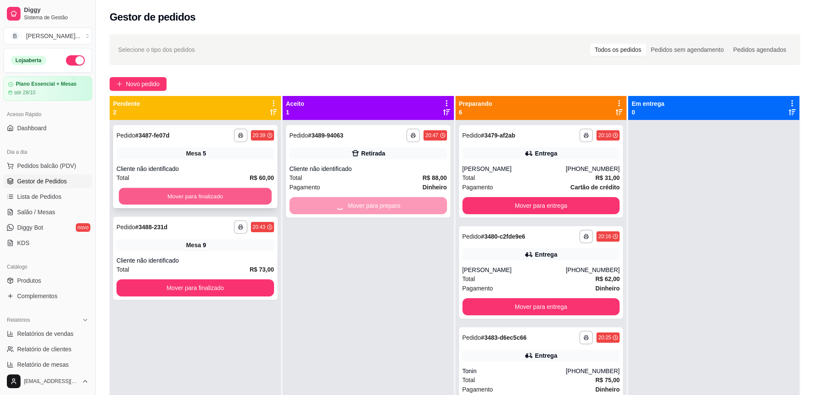
click at [205, 192] on button "Mover para finalizado" at bounding box center [195, 196] width 153 height 17
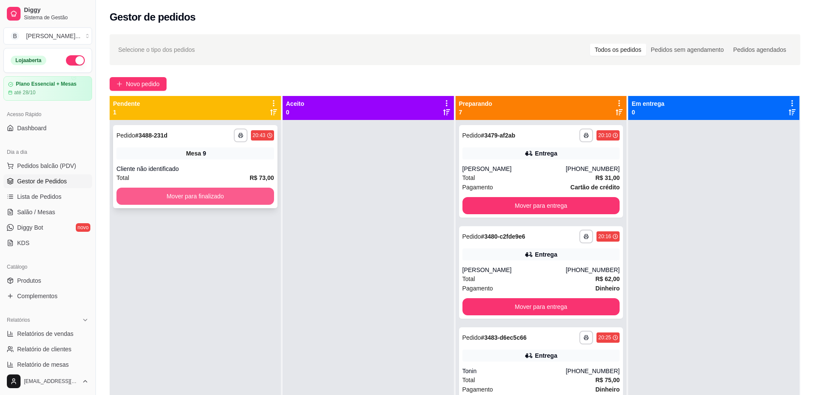
click at [206, 196] on button "Mover para finalizado" at bounding box center [195, 196] width 158 height 17
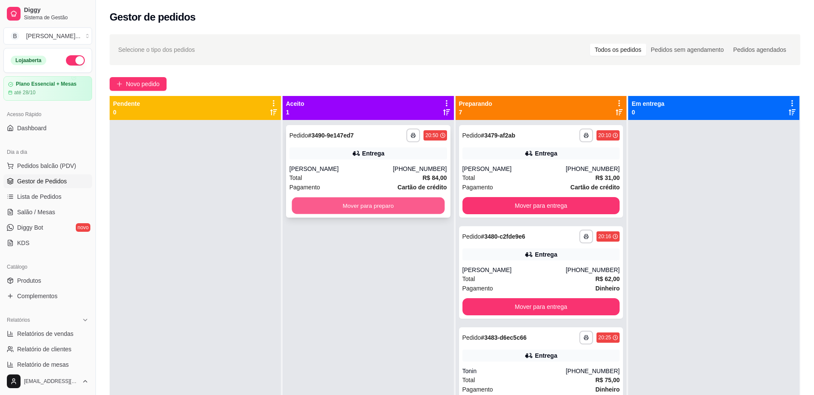
click at [331, 210] on button "Mover para preparo" at bounding box center [368, 205] width 153 height 17
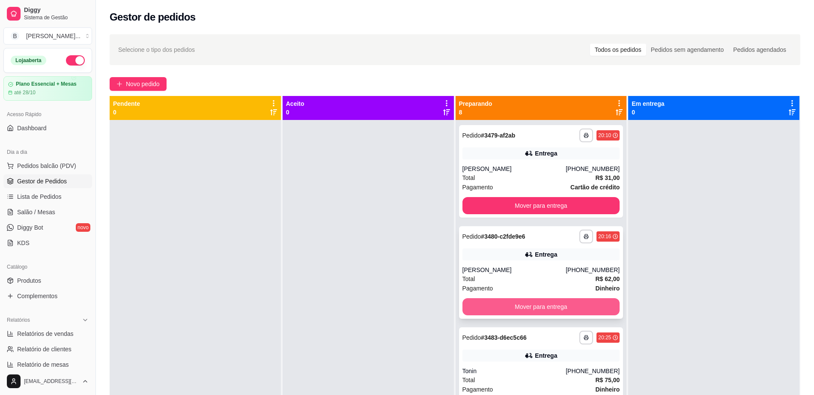
click at [515, 301] on button "Mover para entrega" at bounding box center [541, 306] width 158 height 17
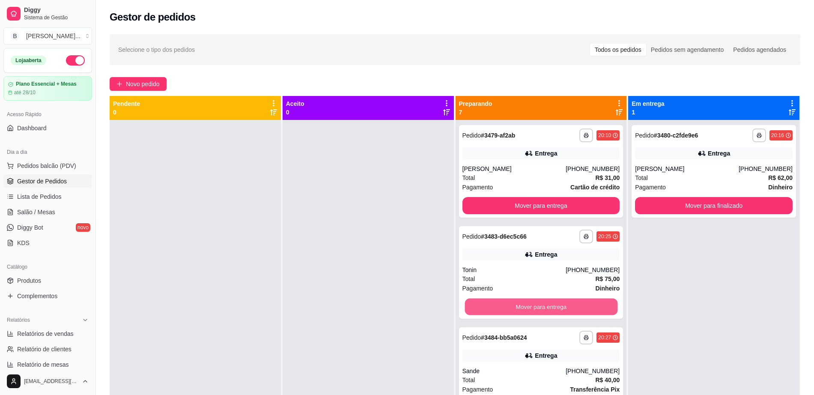
click at [515, 301] on button "Mover para entrega" at bounding box center [540, 306] width 153 height 17
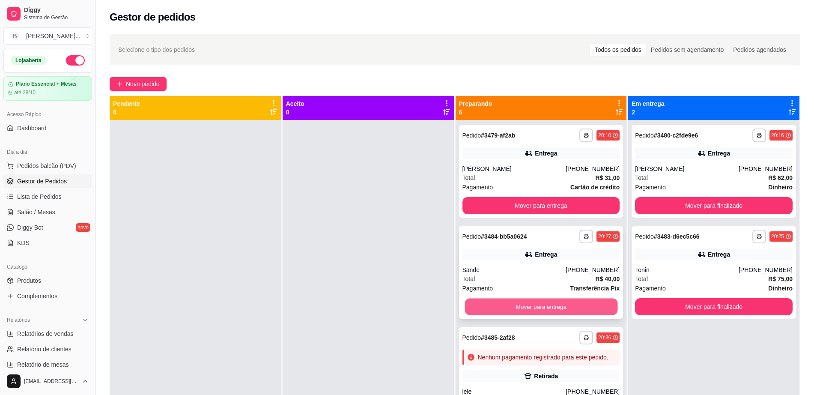
click at [513, 309] on button "Mover para entrega" at bounding box center [540, 306] width 153 height 17
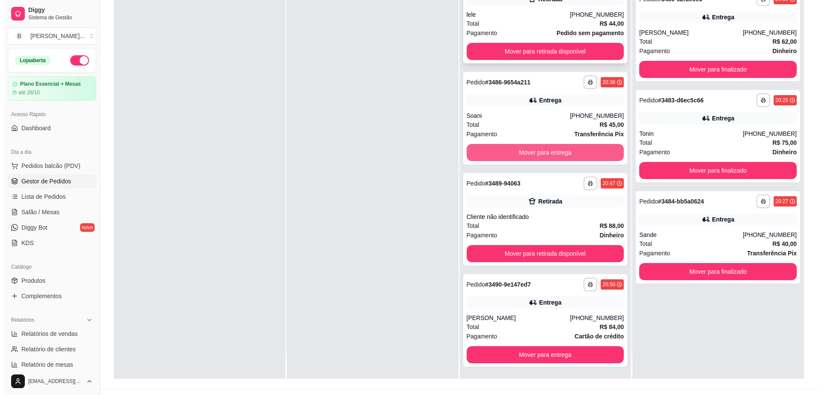
scroll to position [131, 0]
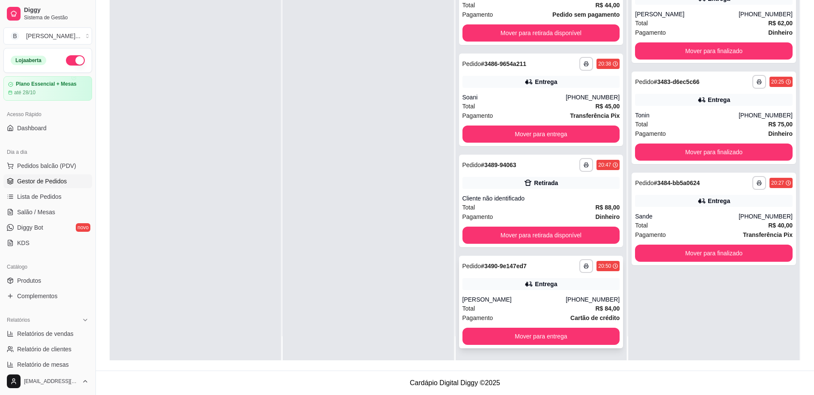
click at [502, 292] on div "**********" at bounding box center [541, 302] width 164 height 92
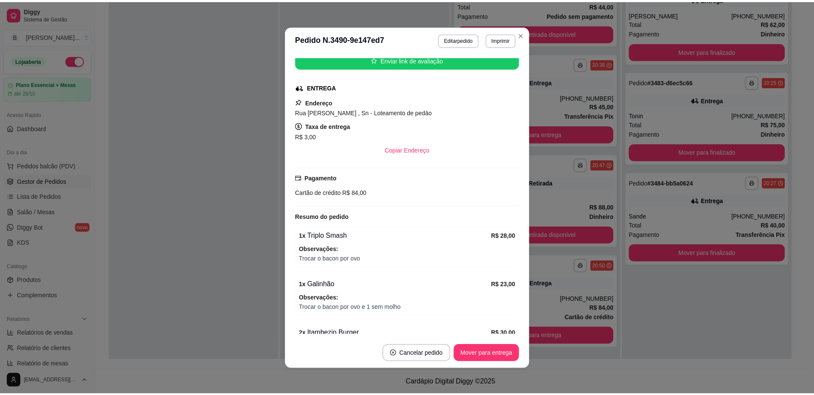
scroll to position [152, 0]
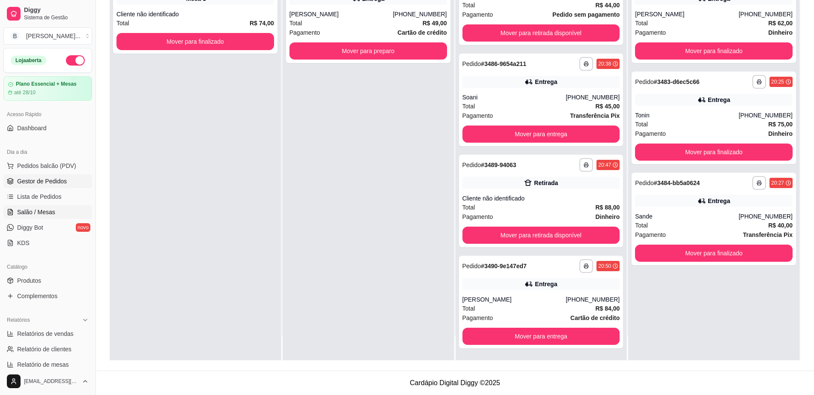
click at [37, 208] on span "Salão / Mesas" at bounding box center [36, 212] width 38 height 9
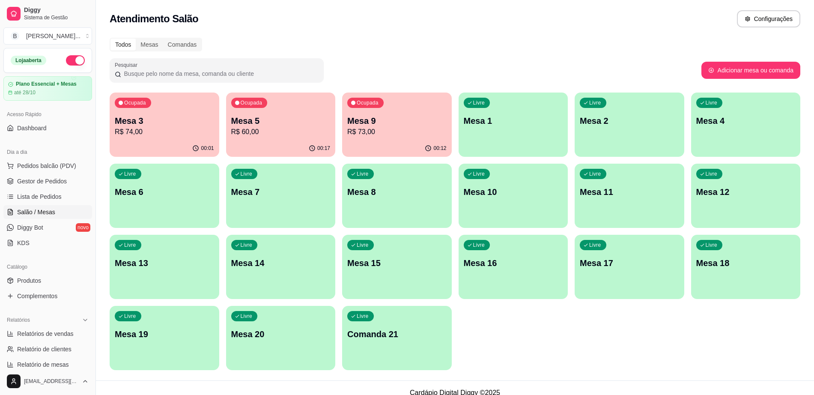
click at [407, 221] on div "button" at bounding box center [397, 222] width 110 height 10
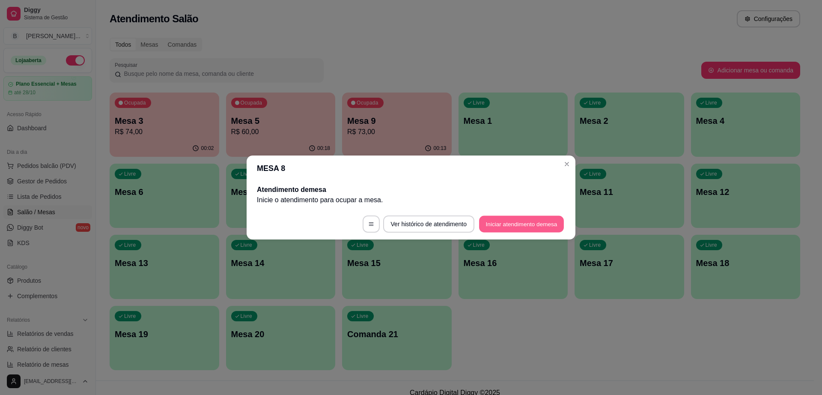
click at [526, 220] on button "Iniciar atendimento de mesa" at bounding box center [521, 224] width 85 height 17
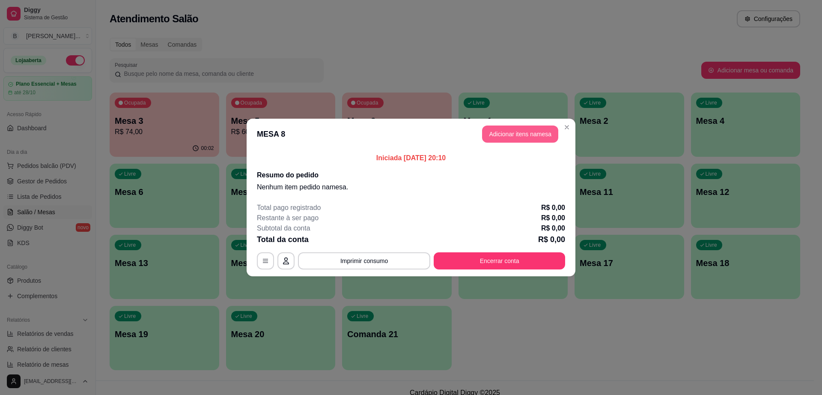
click at [517, 137] on button "Adicionar itens na mesa" at bounding box center [520, 133] width 76 height 17
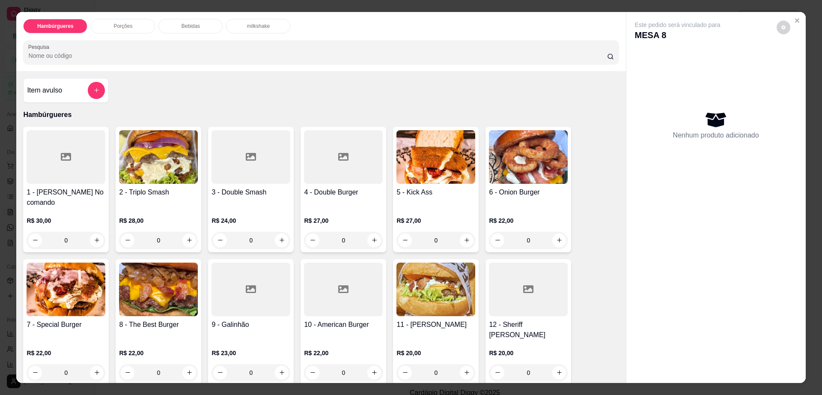
scroll to position [161, 0]
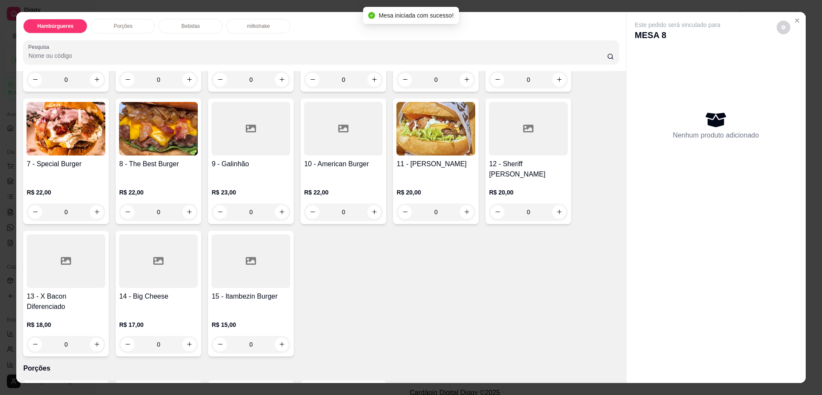
click at [80, 265] on div at bounding box center [66, 261] width 79 height 54
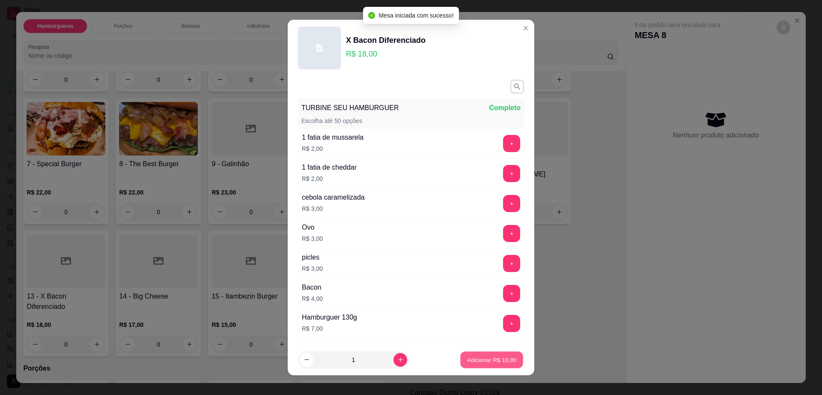
click at [491, 357] on p "Adicionar R$ 18,00" at bounding box center [492, 359] width 50 height 8
type input "1"
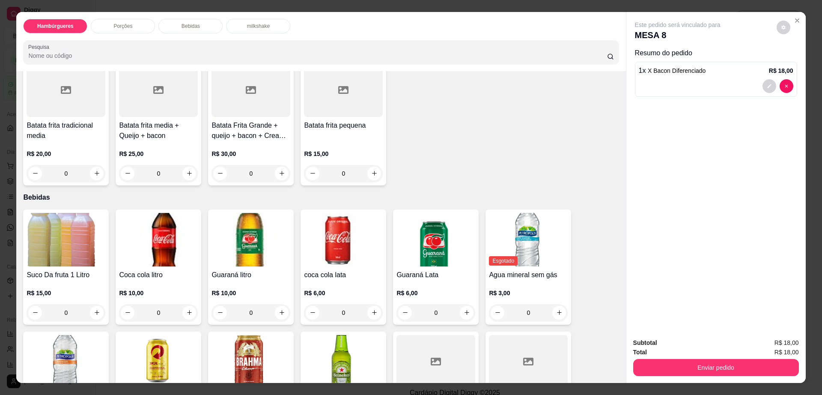
scroll to position [589, 0]
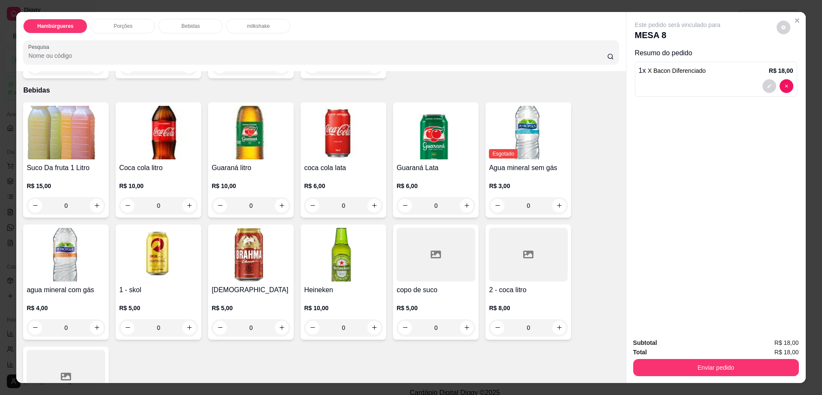
click at [506, 233] on div at bounding box center [528, 255] width 79 height 54
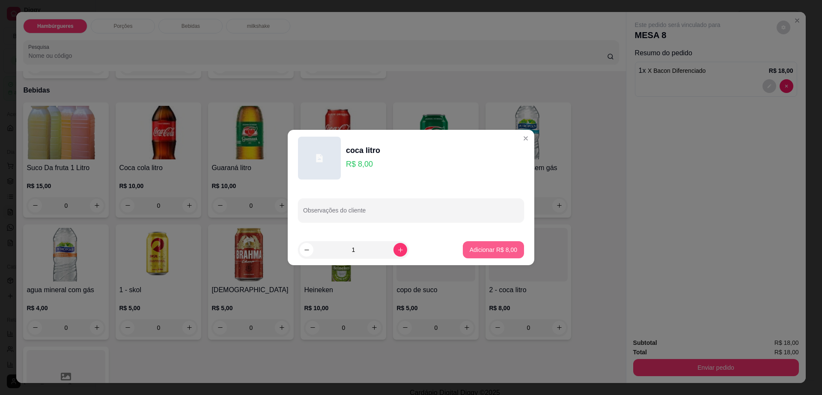
click at [503, 252] on p "Adicionar R$ 8,00" at bounding box center [494, 249] width 48 height 9
type input "1"
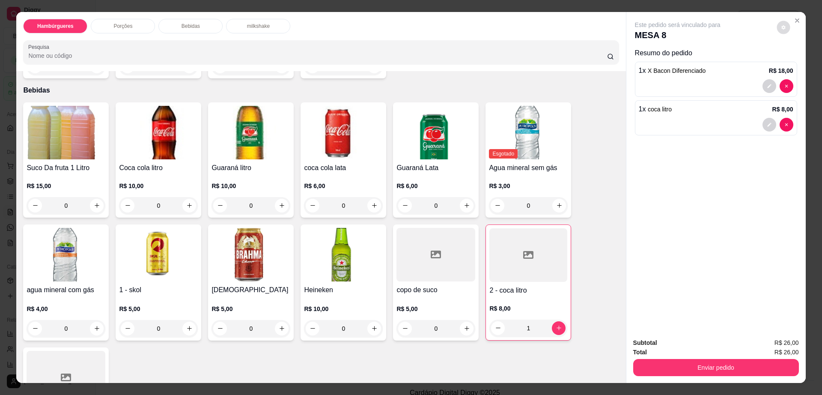
click at [781, 27] on icon "decrease-product-quantity" at bounding box center [783, 27] width 5 height 5
click at [800, 68] on div "Impressão automática desabilitada" at bounding box center [765, 61] width 91 height 15
click at [800, 64] on span "Automatic updates" at bounding box center [798, 62] width 17 height 10
click at [795, 64] on input "Automatic updates" at bounding box center [793, 65] width 6 height 6
checkbox input "true"
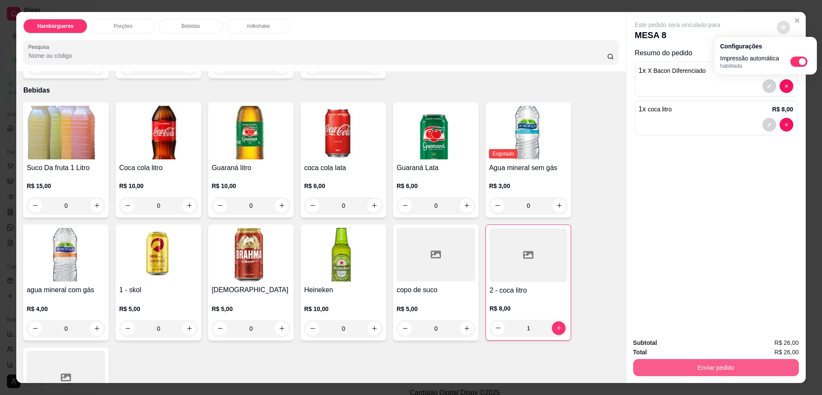
click at [717, 363] on button "Enviar pedido" at bounding box center [716, 367] width 166 height 17
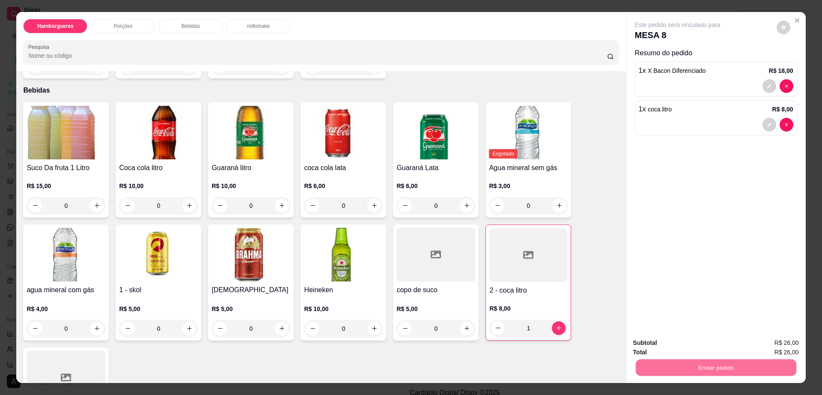
click at [783, 346] on button "Enviar pedido" at bounding box center [775, 346] width 47 height 16
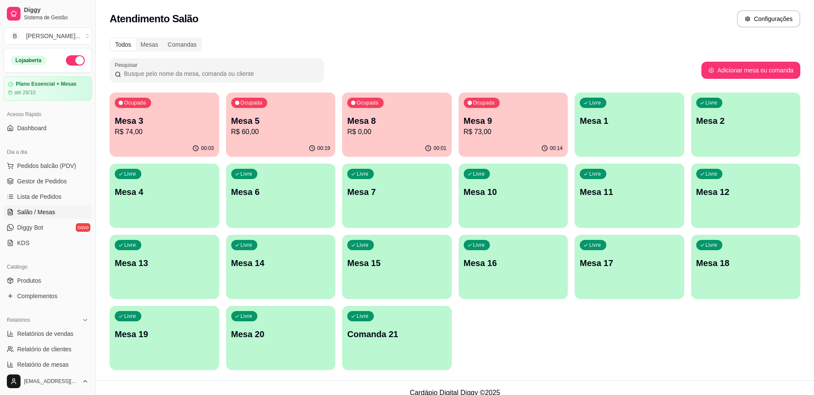
click at [533, 205] on div "Livre Mesa 10" at bounding box center [513, 191] width 110 height 54
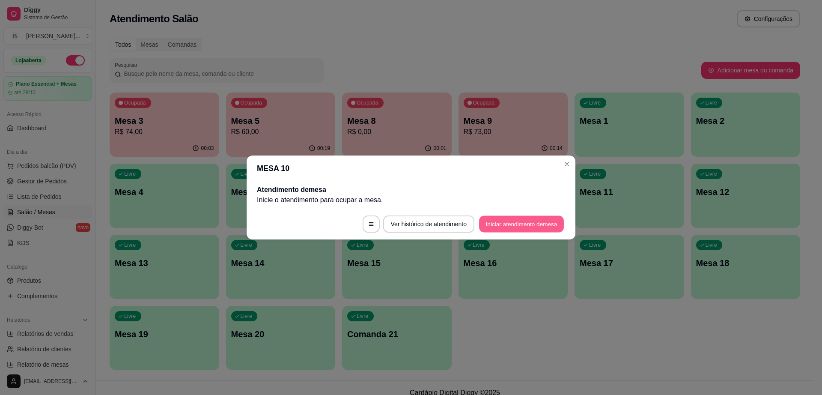
click at [531, 226] on button "Iniciar atendimento de mesa" at bounding box center [521, 224] width 85 height 17
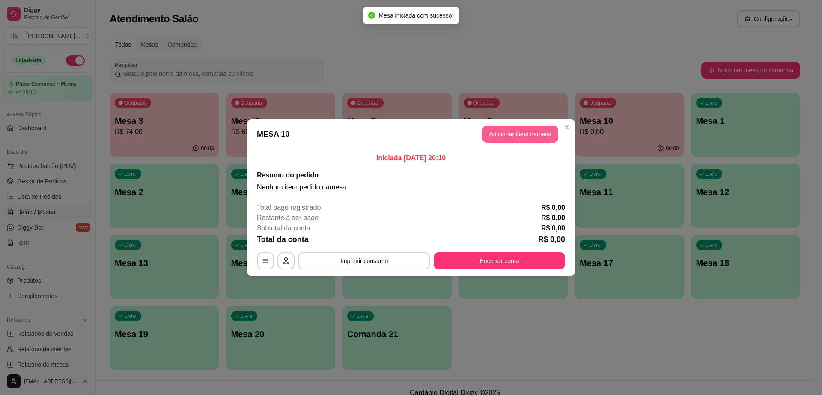
click at [512, 138] on button "Adicionar itens na mesa" at bounding box center [520, 133] width 76 height 17
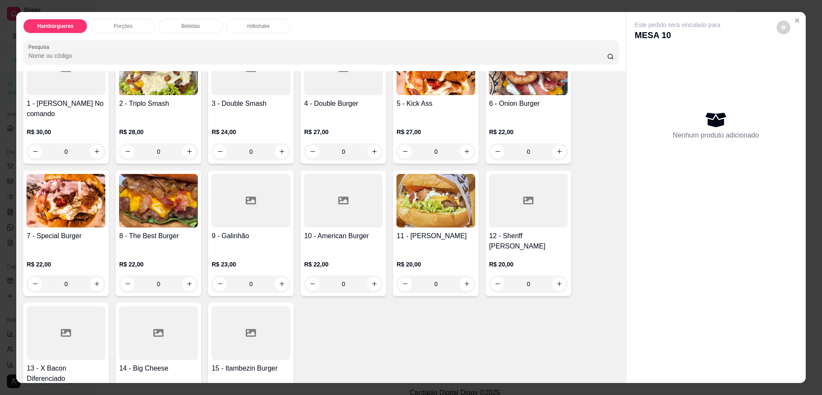
scroll to position [107, 0]
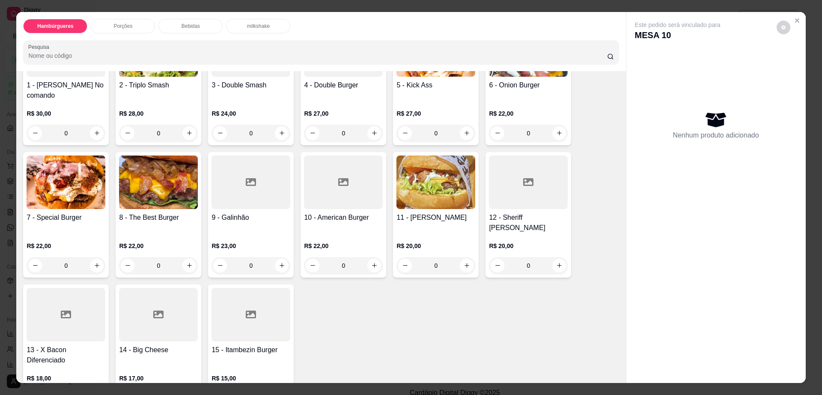
click at [504, 181] on div at bounding box center [528, 182] width 79 height 54
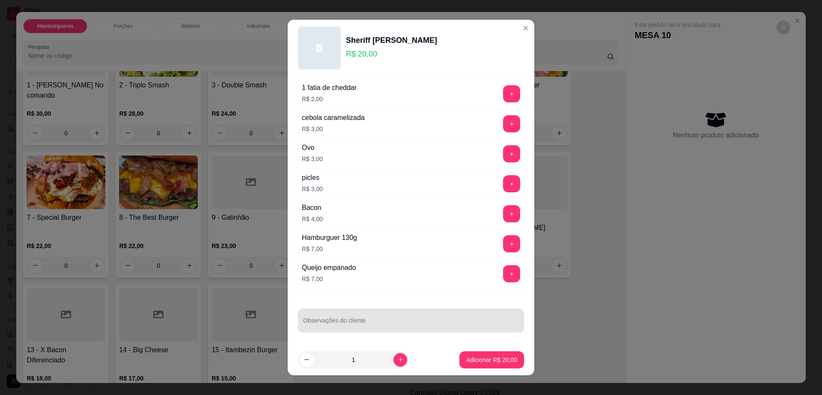
scroll to position [8, 0]
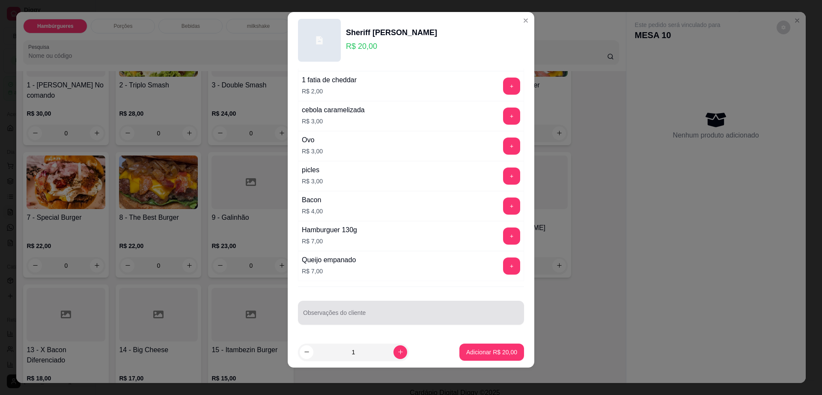
click at [363, 312] on input "Observações do cliente" at bounding box center [411, 316] width 216 height 9
type input "trocar xheddar por [PERSON_NAME]"
click at [466, 348] on p "Adicionar R$ 20,00" at bounding box center [491, 352] width 51 height 9
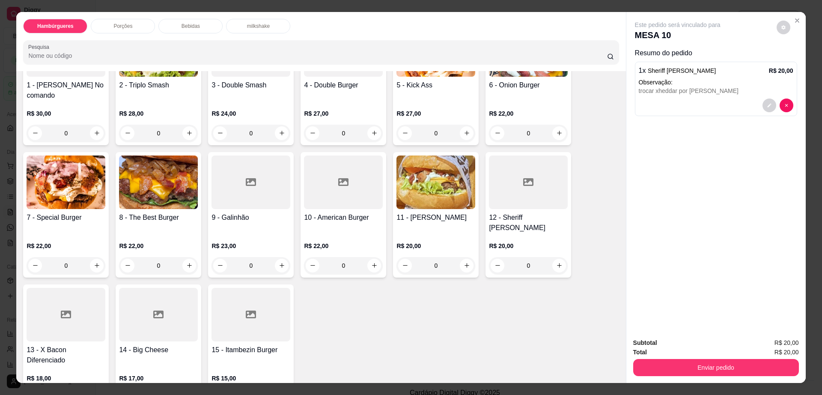
scroll to position [0, 0]
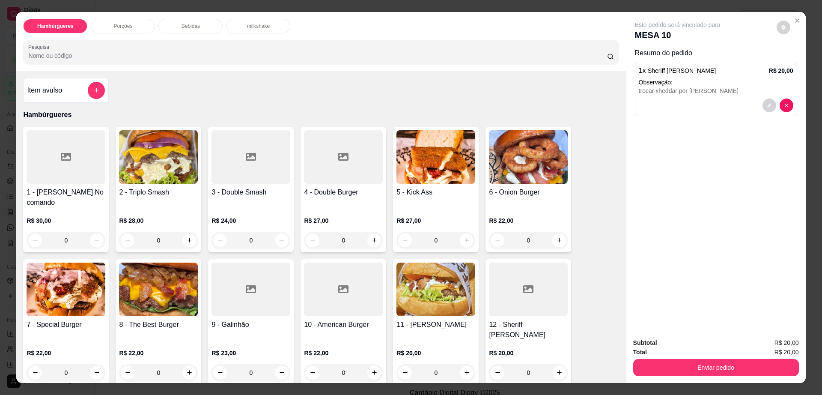
click at [73, 174] on div at bounding box center [66, 157] width 79 height 54
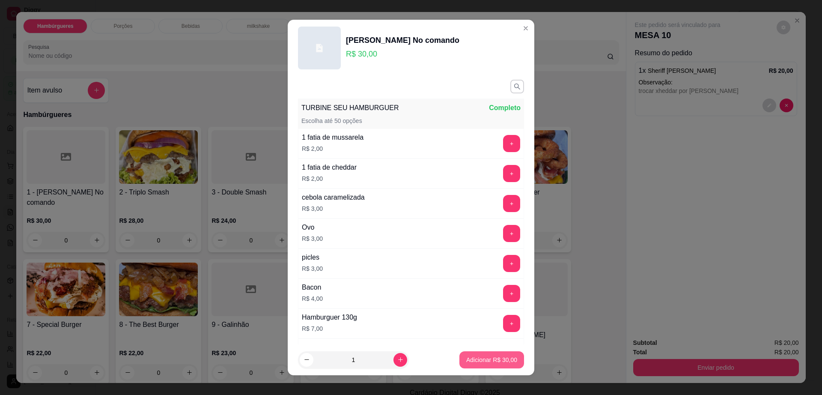
click at [482, 365] on button "Adicionar R$ 30,00" at bounding box center [491, 359] width 65 height 17
type input "1"
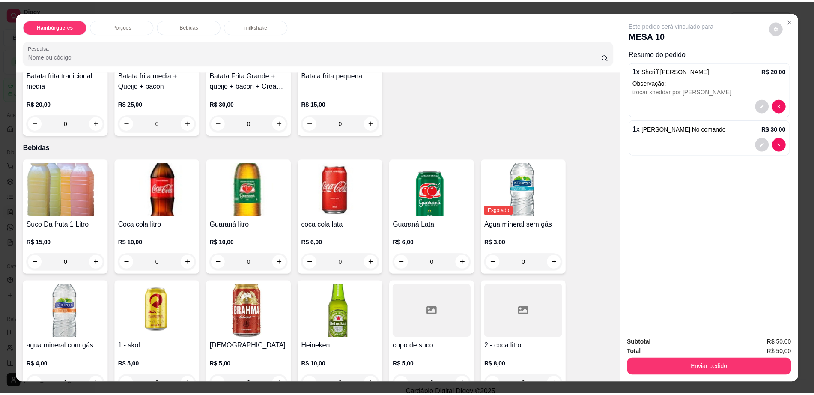
scroll to position [589, 0]
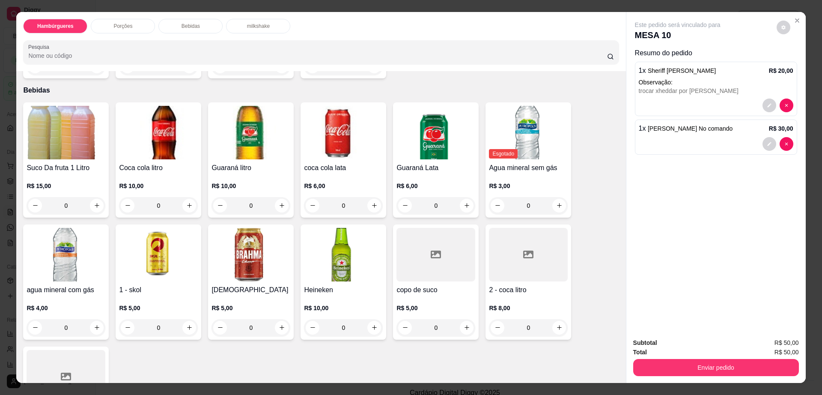
click at [503, 228] on div at bounding box center [528, 255] width 79 height 54
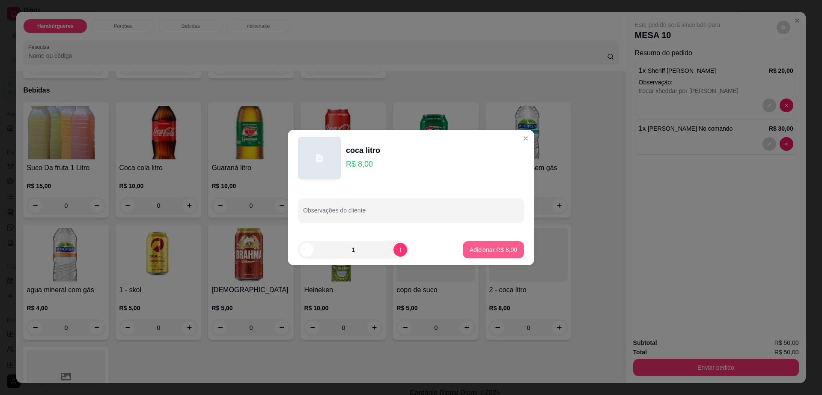
click at [491, 248] on p "Adicionar R$ 8,00" at bounding box center [494, 249] width 48 height 9
type input "1"
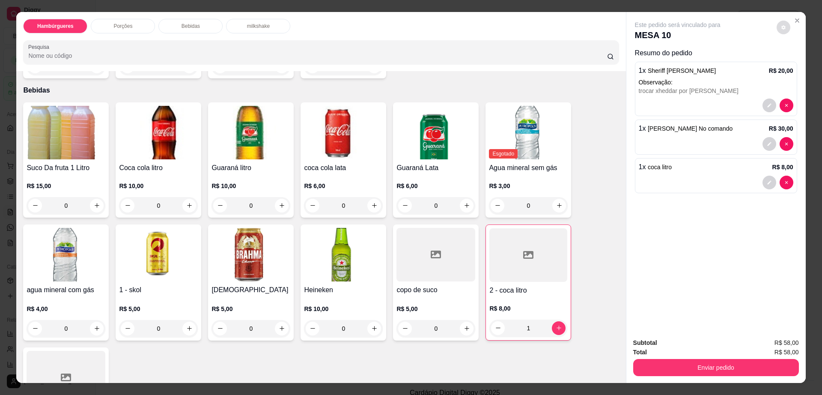
click at [777, 24] on button "decrease-product-quantity" at bounding box center [784, 28] width 14 height 14
click at [715, 368] on button "Enviar pedido" at bounding box center [716, 367] width 166 height 17
click at [780, 343] on button "Enviar pedido" at bounding box center [775, 346] width 48 height 16
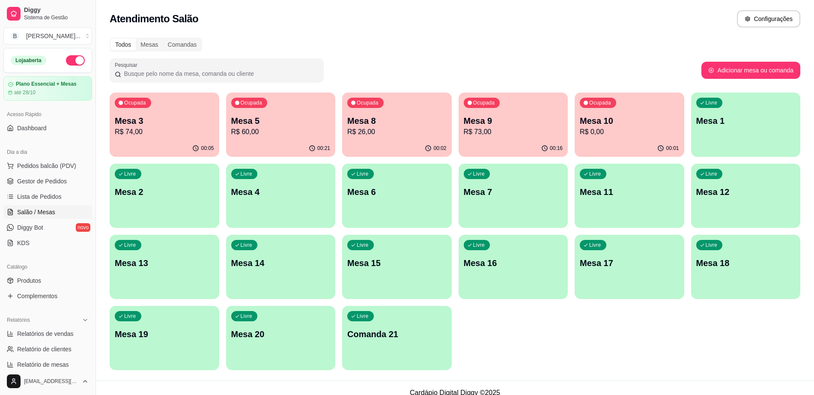
click at [58, 173] on ul "Pedidos balcão (PDV) Gestor de Pedidos Lista de Pedidos Salão / Mesas Diggy Bot…" at bounding box center [47, 204] width 89 height 91
click at [62, 182] on span "Gestor de Pedidos" at bounding box center [42, 181] width 50 height 9
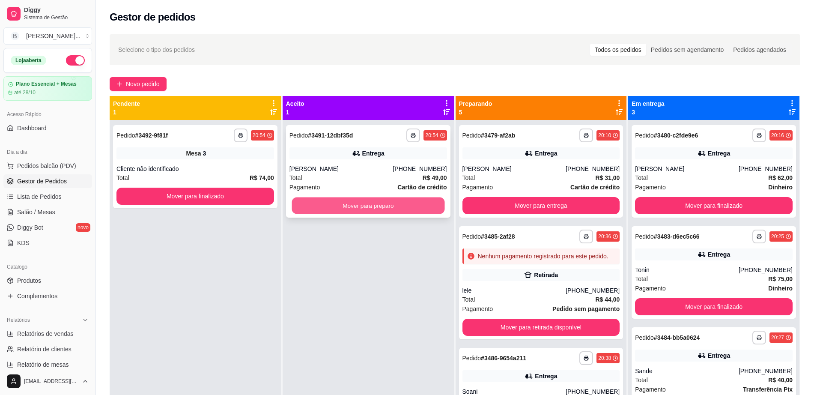
click at [296, 204] on button "Mover para preparo" at bounding box center [368, 205] width 153 height 17
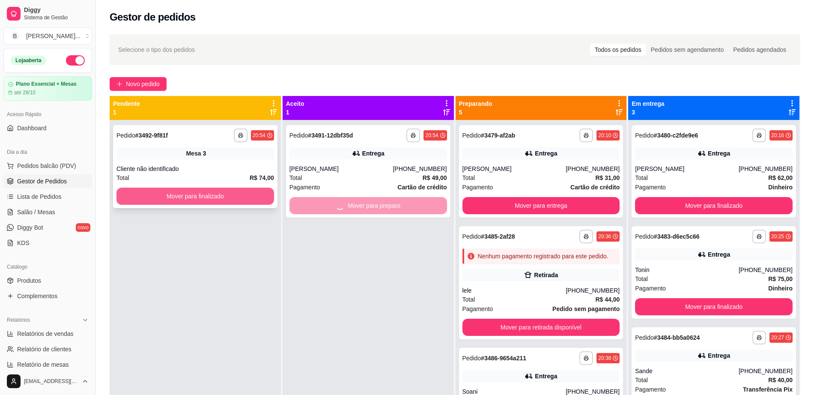
click at [187, 200] on button "Mover para finalizado" at bounding box center [195, 196] width 158 height 17
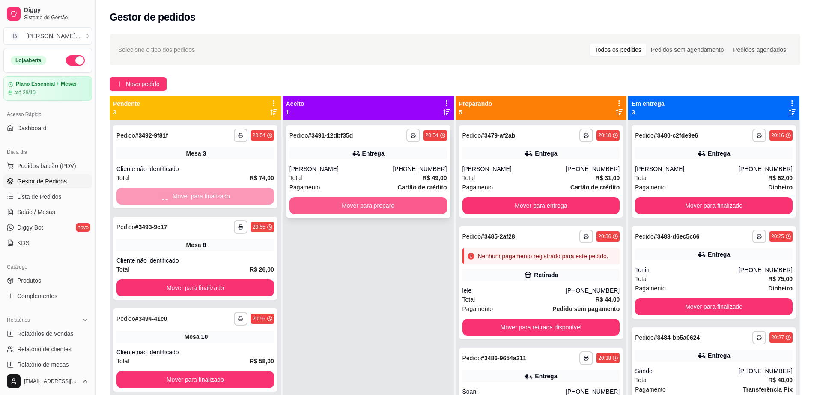
click at [363, 210] on button "Mover para preparo" at bounding box center [368, 205] width 158 height 17
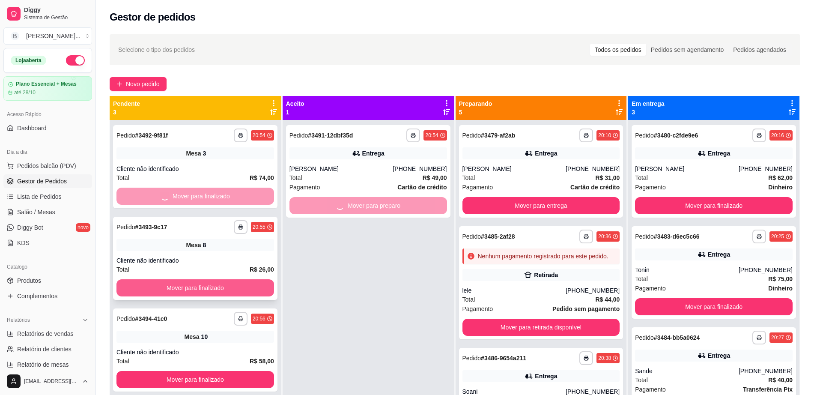
click at [235, 290] on button "Mover para finalizado" at bounding box center [195, 287] width 158 height 17
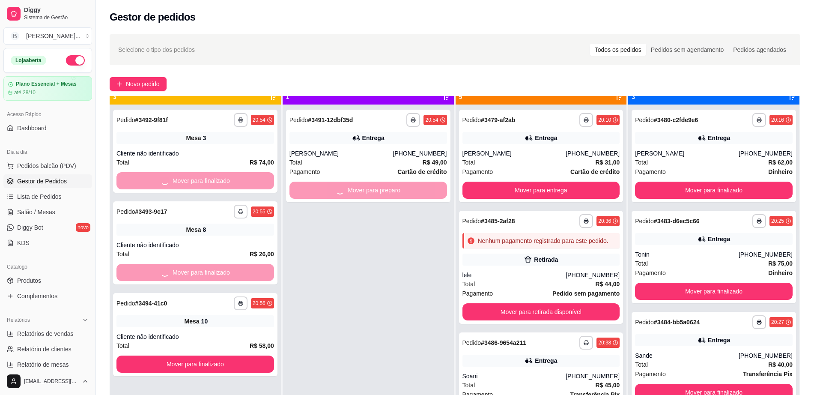
scroll to position [24, 0]
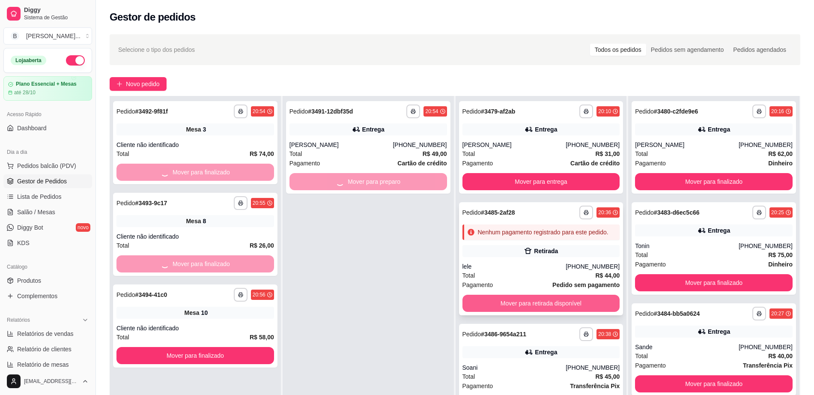
click at [524, 310] on button "Mover para retirada disponível" at bounding box center [541, 303] width 158 height 17
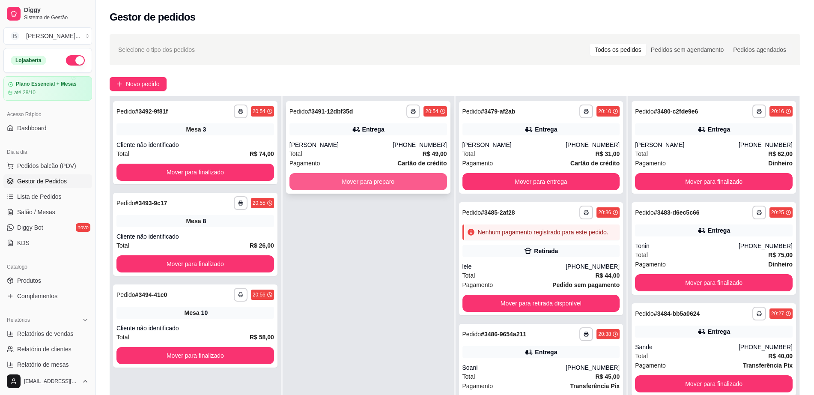
click at [356, 184] on button "Mover para preparo" at bounding box center [368, 181] width 158 height 17
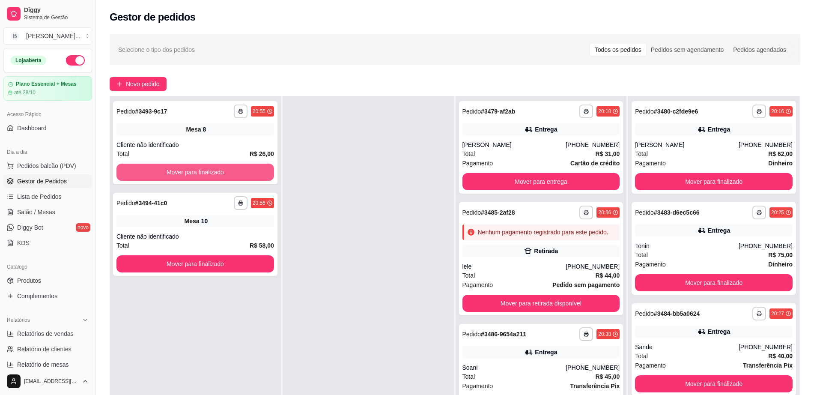
click at [194, 171] on button "Mover para finalizado" at bounding box center [195, 172] width 158 height 17
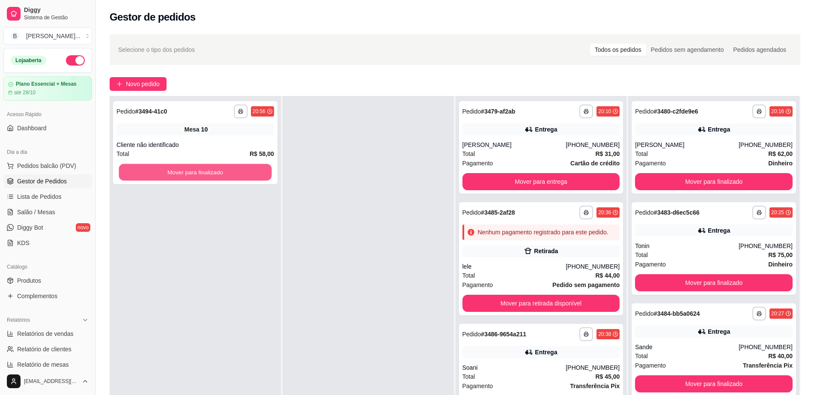
click at [194, 171] on button "Mover para finalizado" at bounding box center [195, 172] width 153 height 17
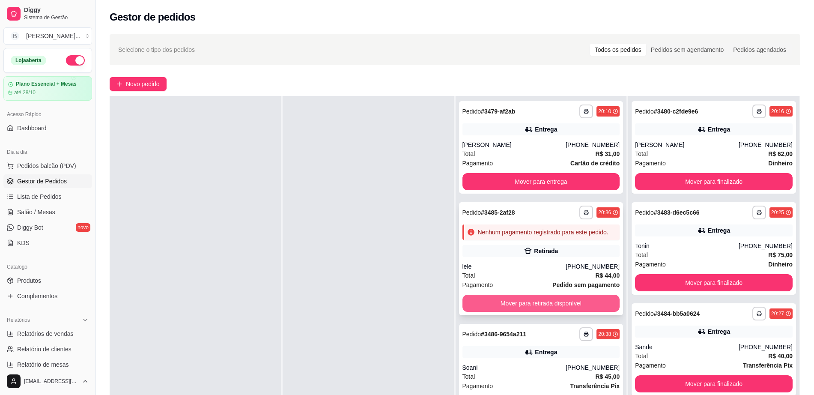
click at [517, 311] on button "Mover para retirada disponível" at bounding box center [541, 303] width 158 height 17
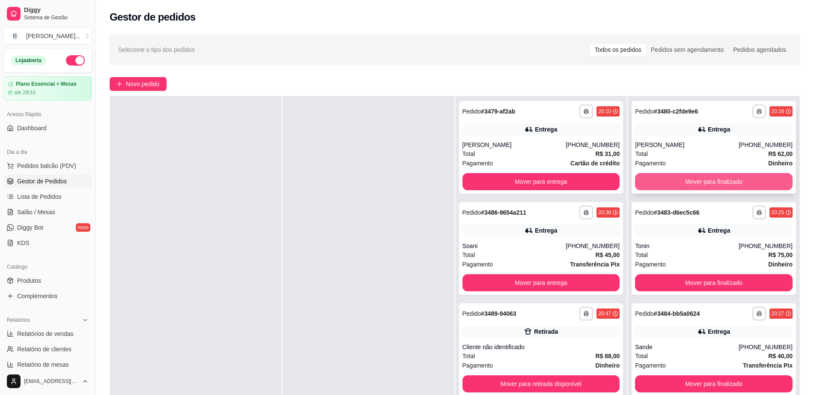
click at [684, 182] on button "Mover para finalizado" at bounding box center [714, 181] width 158 height 17
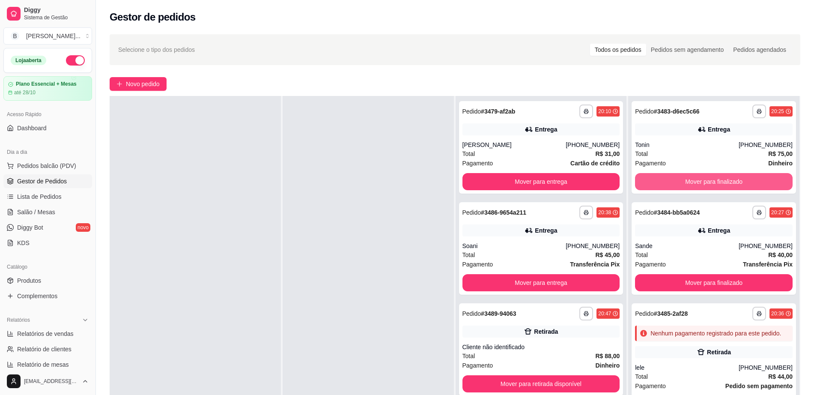
click at [685, 182] on button "Mover para finalizado" at bounding box center [714, 181] width 158 height 17
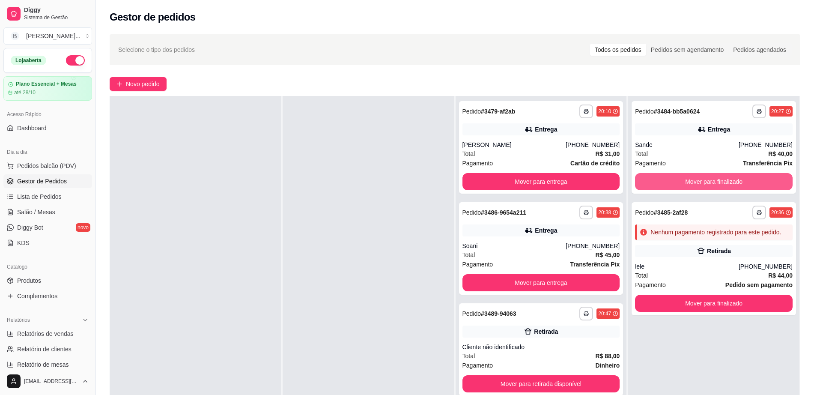
click at [685, 182] on button "Mover para finalizado" at bounding box center [714, 181] width 158 height 17
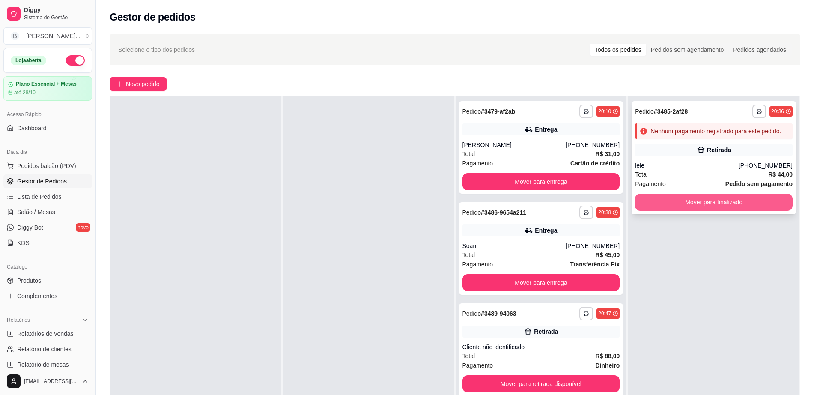
click at [688, 199] on button "Mover para finalizado" at bounding box center [714, 201] width 158 height 17
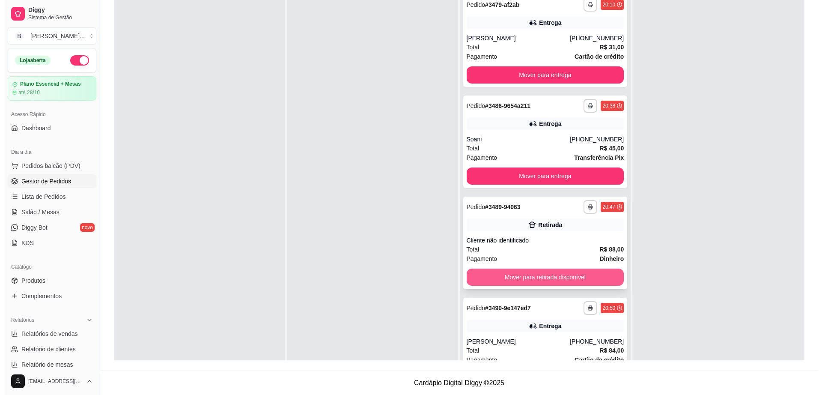
scroll to position [77, 0]
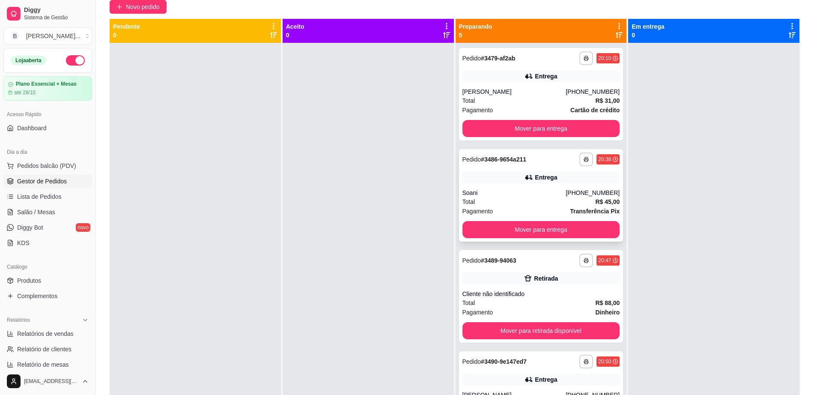
click at [509, 196] on div "Soani" at bounding box center [514, 192] width 104 height 9
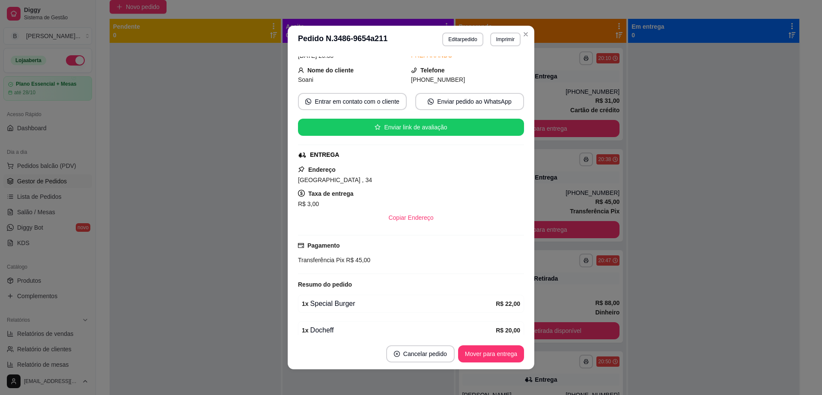
scroll to position [81, 0]
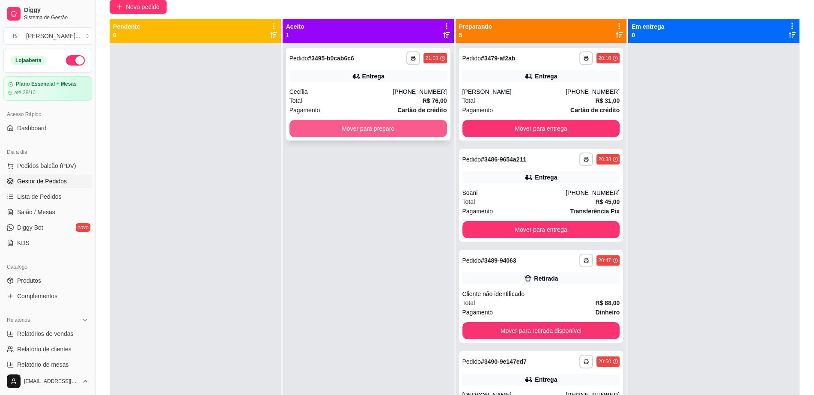
click at [377, 130] on button "Mover para preparo" at bounding box center [368, 128] width 158 height 17
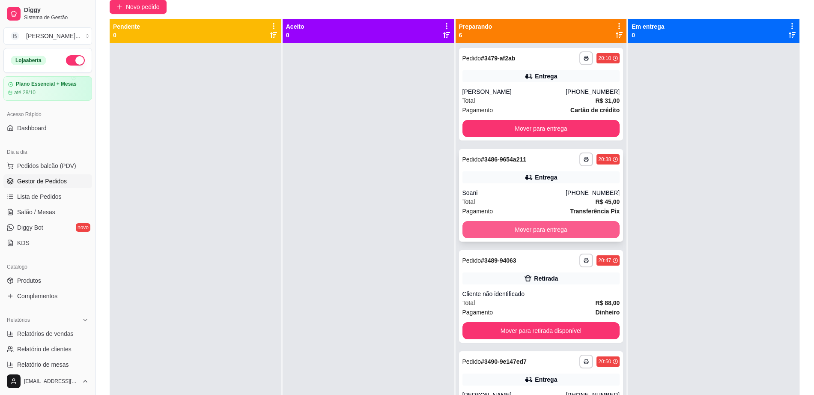
click at [547, 235] on button "Mover para entrega" at bounding box center [541, 229] width 158 height 17
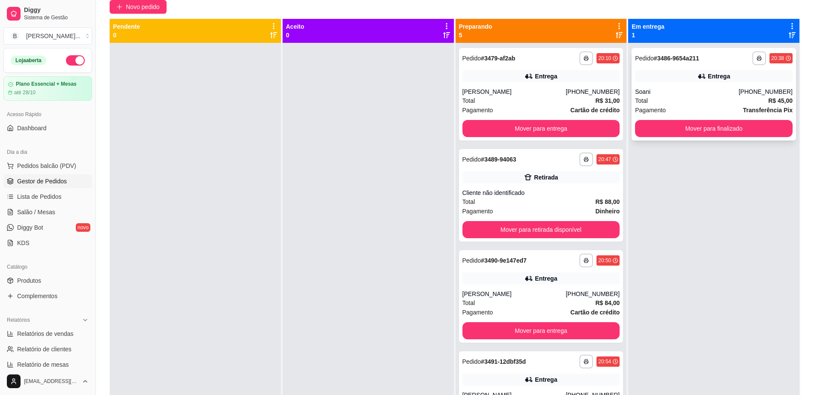
click at [707, 96] on div "Total R$ 45,00" at bounding box center [714, 100] width 158 height 9
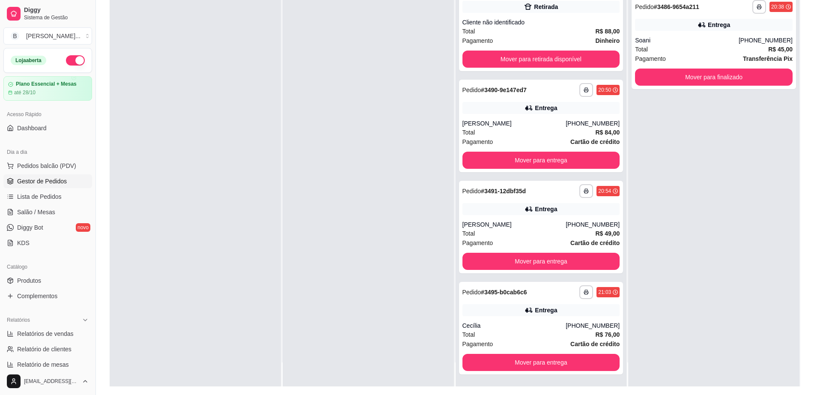
scroll to position [131, 0]
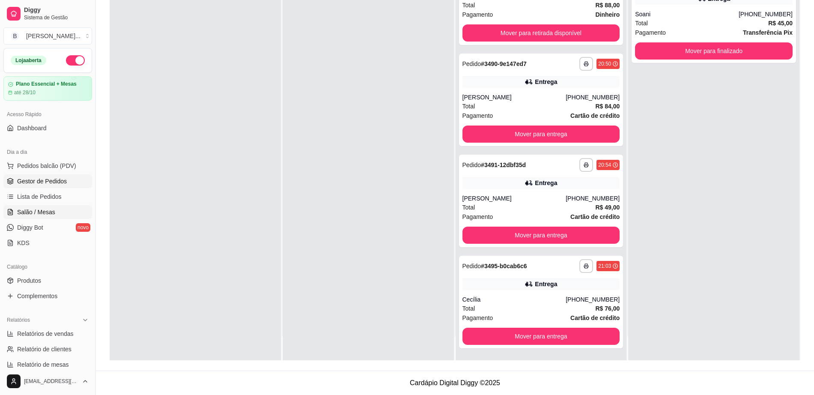
click at [30, 214] on span "Salão / Mesas" at bounding box center [36, 212] width 38 height 9
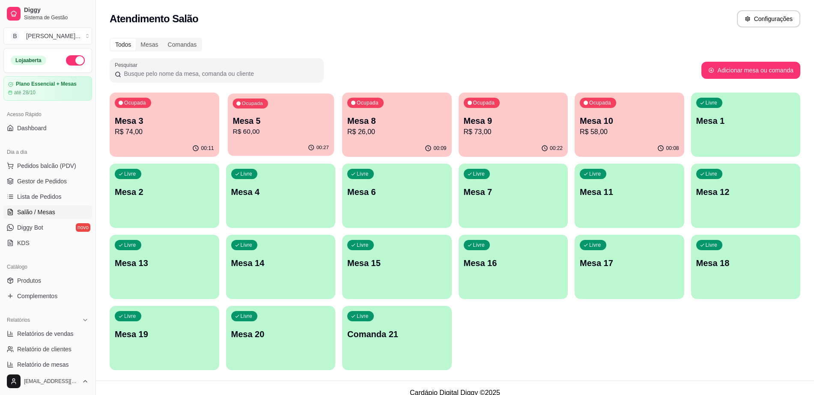
click at [291, 115] on p "Mesa 5" at bounding box center [280, 121] width 96 height 12
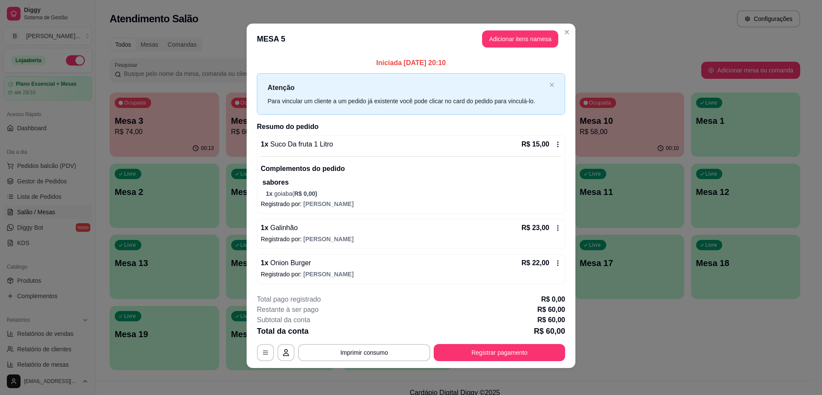
scroll to position [2, 0]
click at [507, 38] on button "Adicionar itens na mesa" at bounding box center [520, 38] width 76 height 17
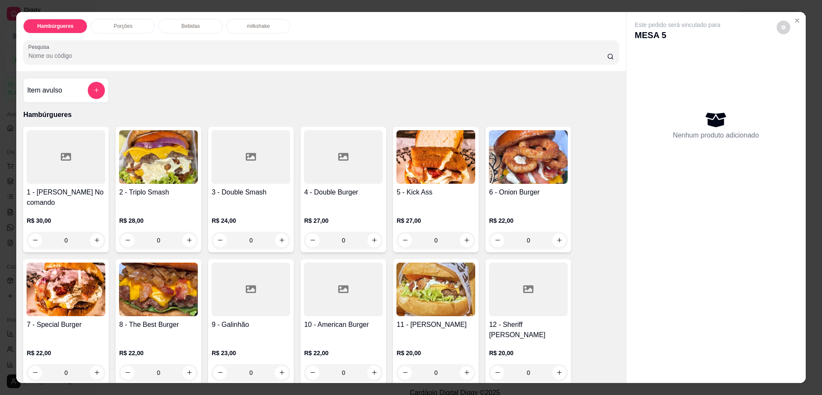
click at [51, 307] on div "7 - Special Burger R$ 22,00 0" at bounding box center [66, 321] width 86 height 125
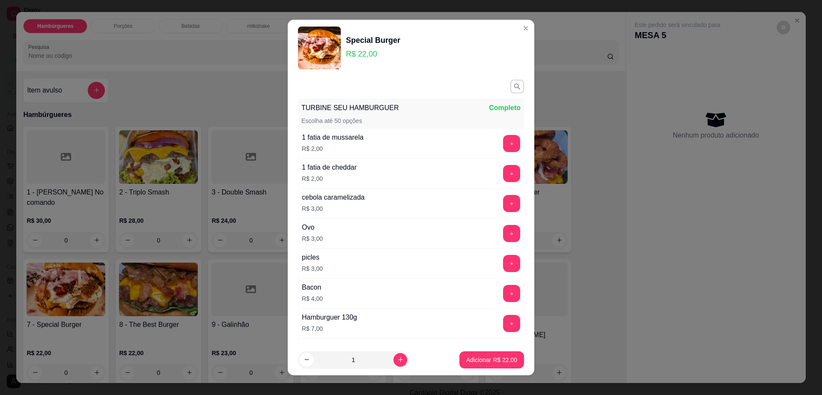
scroll to position [80, 0]
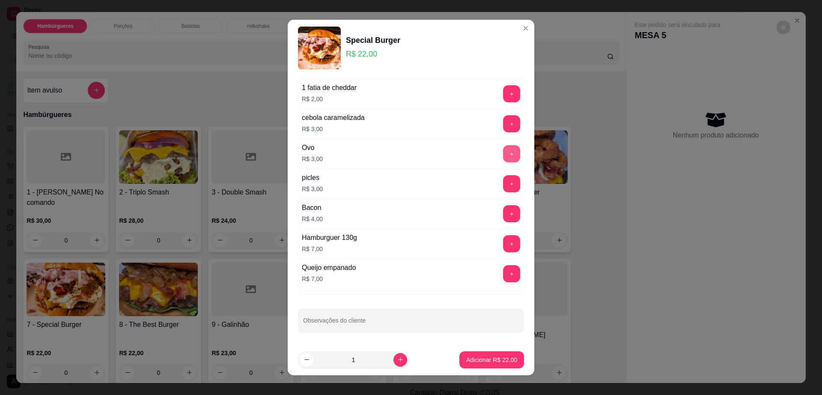
click at [503, 151] on button "+" at bounding box center [511, 153] width 17 height 17
click at [483, 360] on p "Adicionar R$ 25,00" at bounding box center [491, 359] width 51 height 9
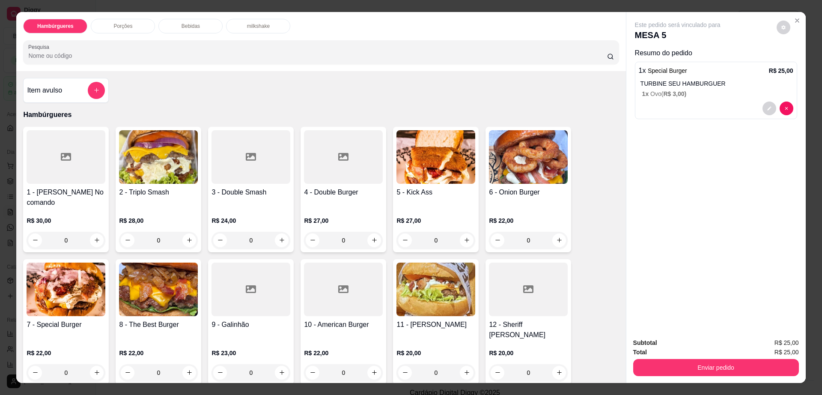
click at [183, 20] on div "Bebidas" at bounding box center [190, 26] width 64 height 15
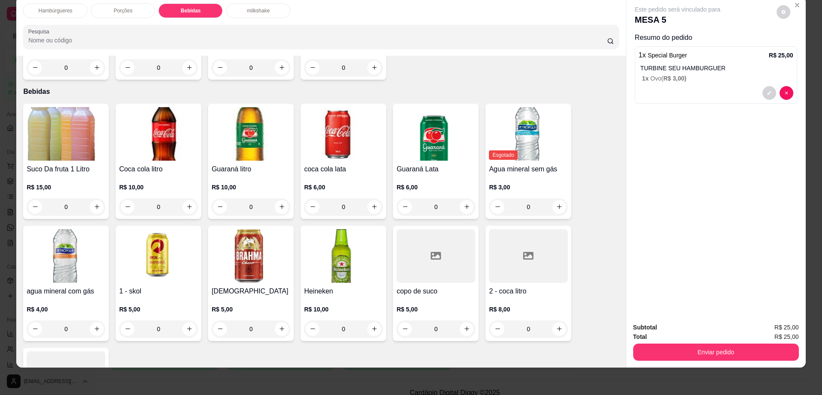
click at [64, 107] on img at bounding box center [66, 134] width 79 height 54
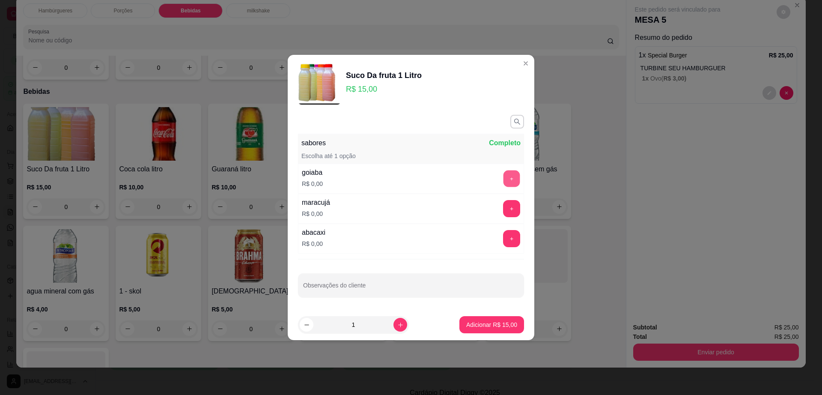
click at [503, 178] on button "+" at bounding box center [511, 178] width 17 height 17
click at [508, 323] on p "Adicionar R$ 15,00" at bounding box center [491, 324] width 51 height 9
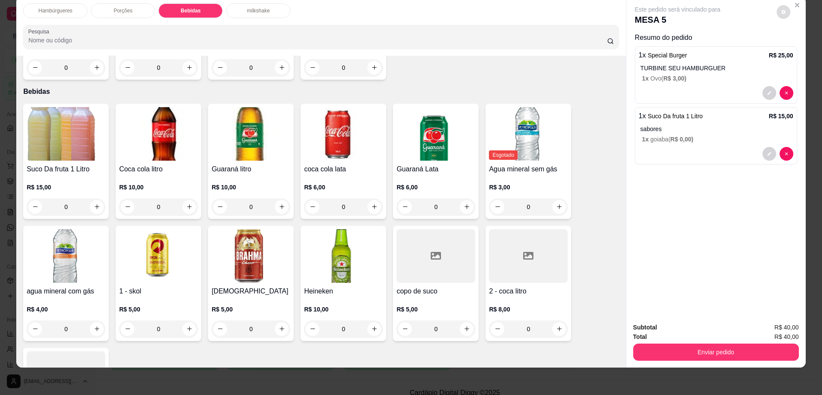
click at [781, 15] on button "decrease-product-quantity" at bounding box center [784, 12] width 14 height 14
click at [735, 350] on button "Enviar pedido" at bounding box center [716, 351] width 166 height 17
click at [733, 356] on button "Enviar pedido" at bounding box center [715, 352] width 161 height 17
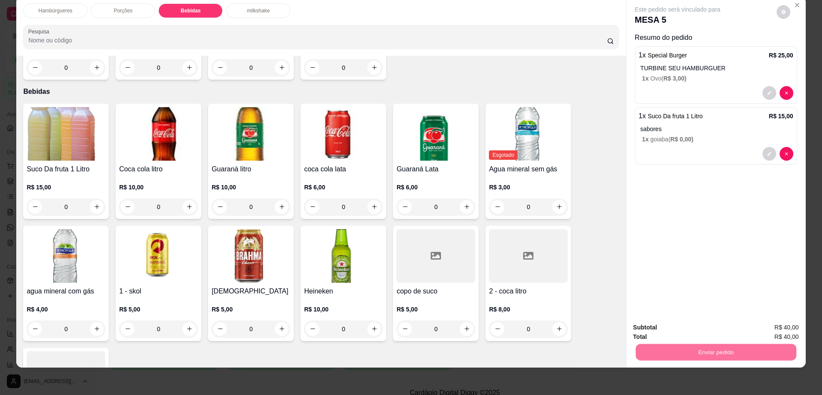
click at [781, 331] on button "Enviar pedido" at bounding box center [775, 331] width 48 height 16
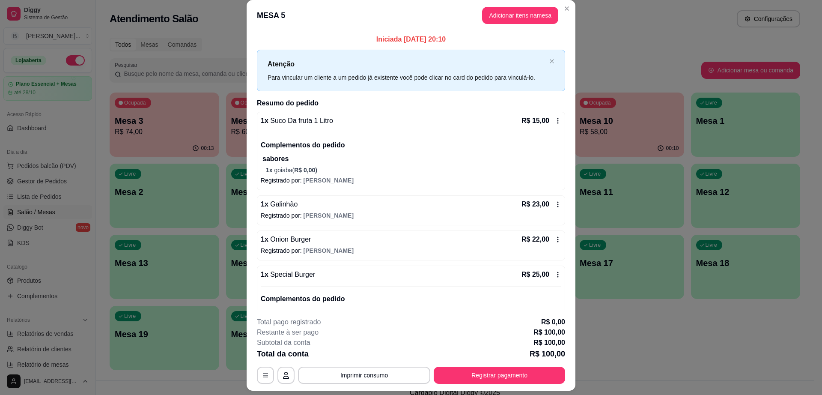
scroll to position [0, 0]
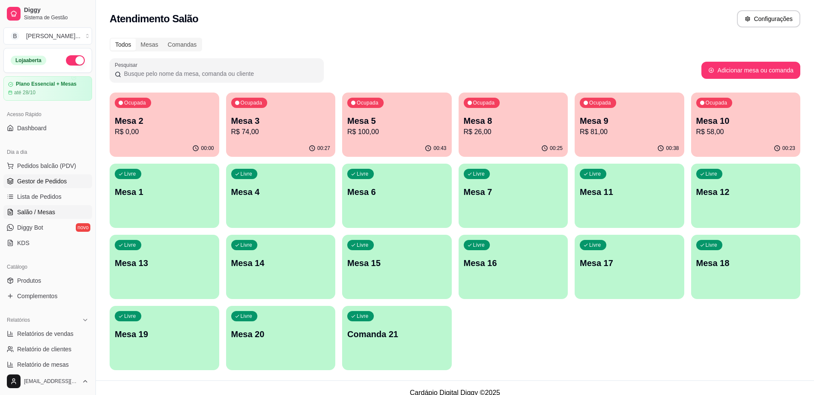
click at [47, 179] on span "Gestor de Pedidos" at bounding box center [42, 181] width 50 height 9
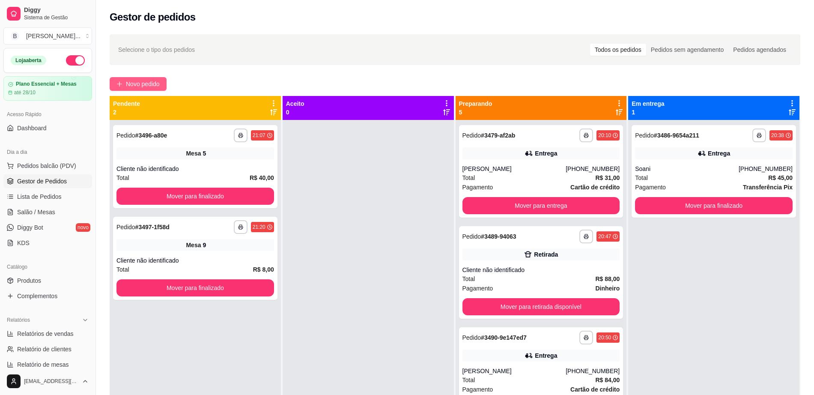
click at [146, 79] on span "Novo pedido" at bounding box center [143, 83] width 34 height 9
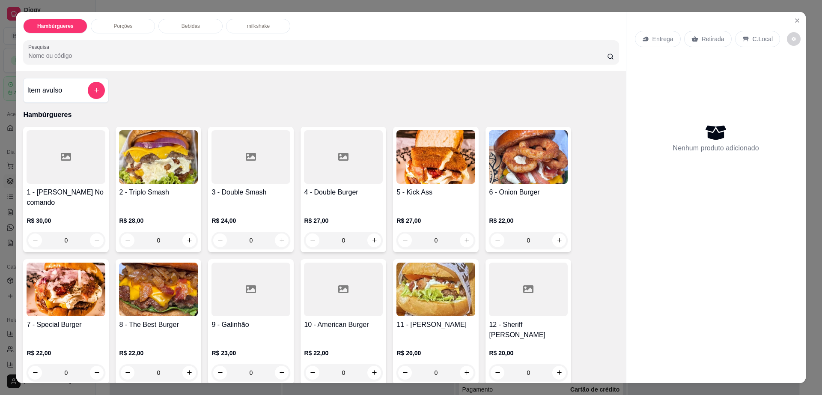
click at [658, 37] on p "Entrega" at bounding box center [662, 39] width 21 height 9
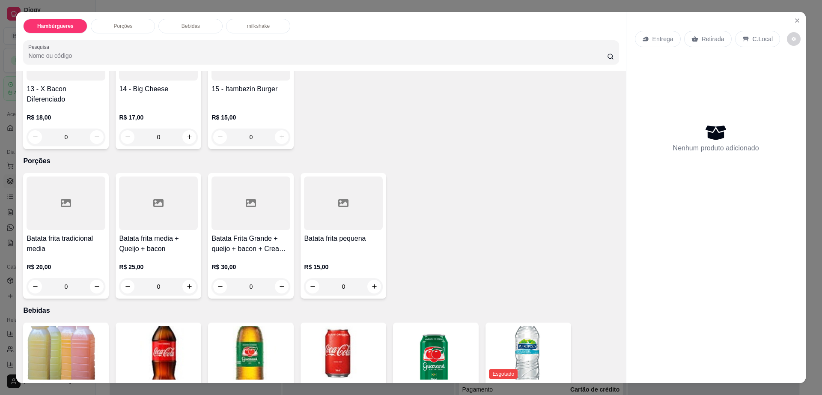
scroll to position [375, 0]
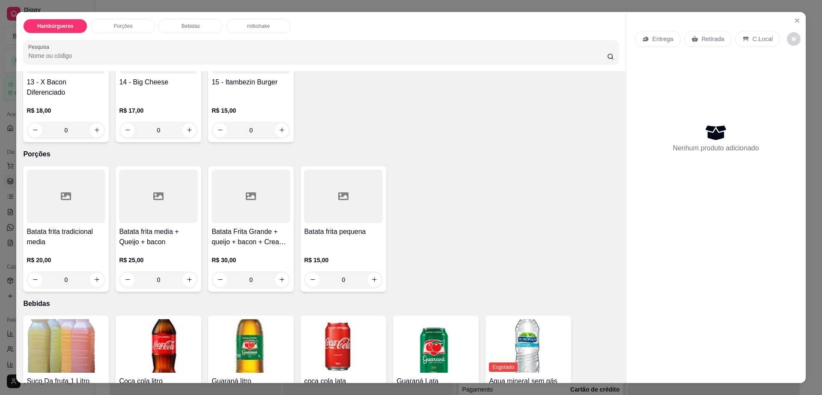
click at [150, 191] on div at bounding box center [158, 197] width 79 height 54
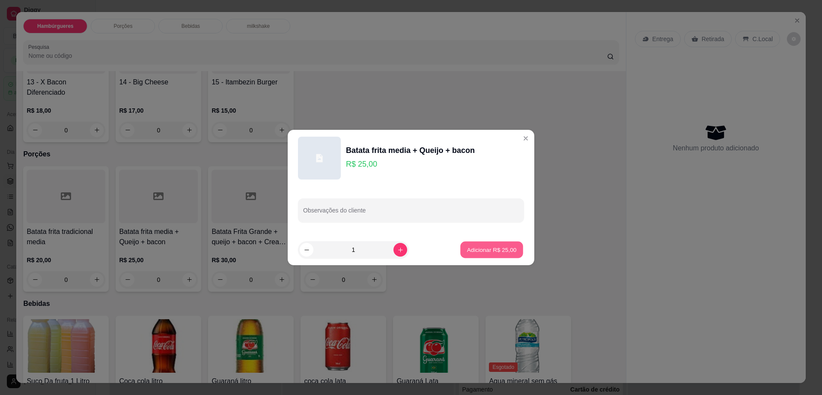
click at [486, 248] on p "Adicionar R$ 25,00" at bounding box center [492, 249] width 50 height 8
type input "1"
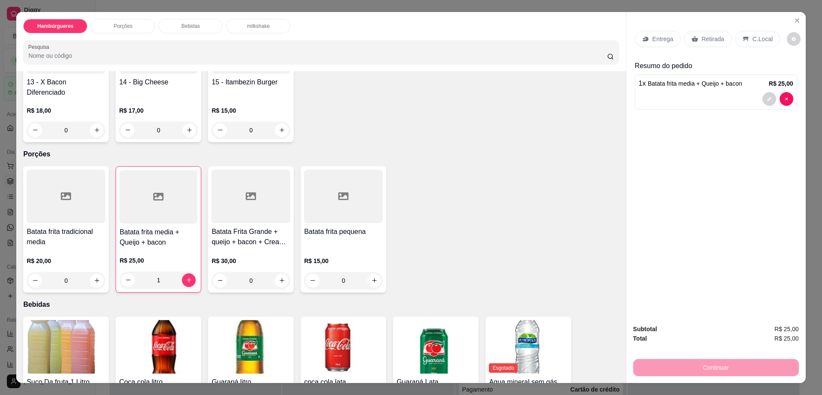
click at [663, 35] on p "Entrega" at bounding box center [662, 39] width 21 height 9
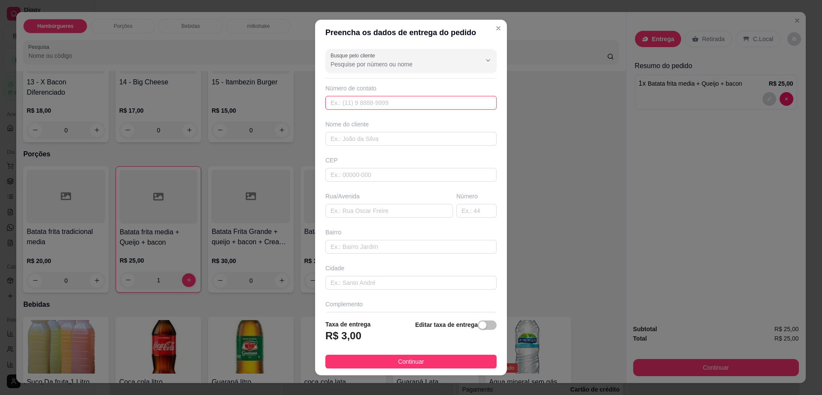
click at [372, 99] on input "text" at bounding box center [410, 103] width 171 height 14
paste input "[PHONE_NUMBER]"
type input "[PHONE_NUMBER]"
click at [358, 211] on input "text" at bounding box center [389, 211] width 128 height 14
click at [360, 211] on input "text" at bounding box center [389, 211] width 128 height 14
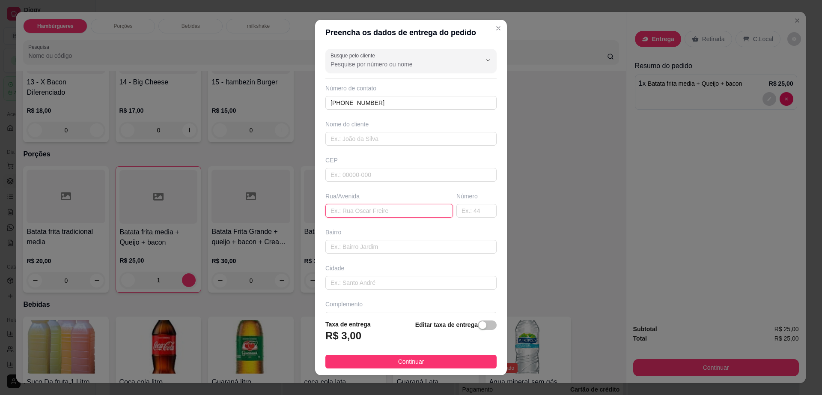
paste input "[PERSON_NAME] velame 286"
type input "[PERSON_NAME] velame 286"
click at [346, 139] on input "text" at bounding box center [410, 139] width 171 height 14
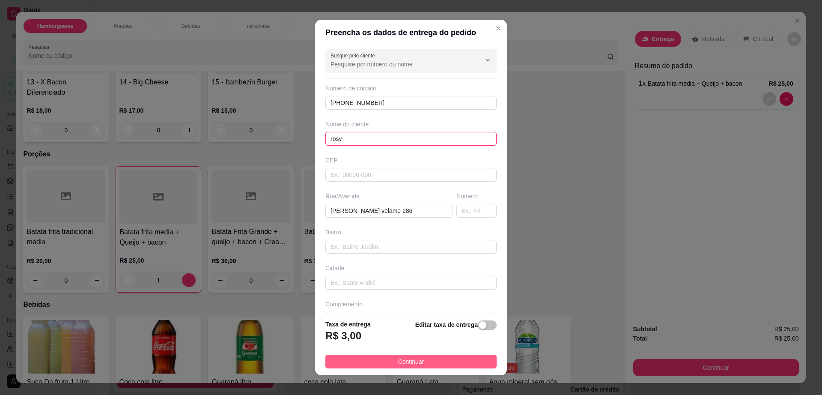
type input "rosy"
click at [384, 361] on button "Continuar" at bounding box center [410, 361] width 171 height 14
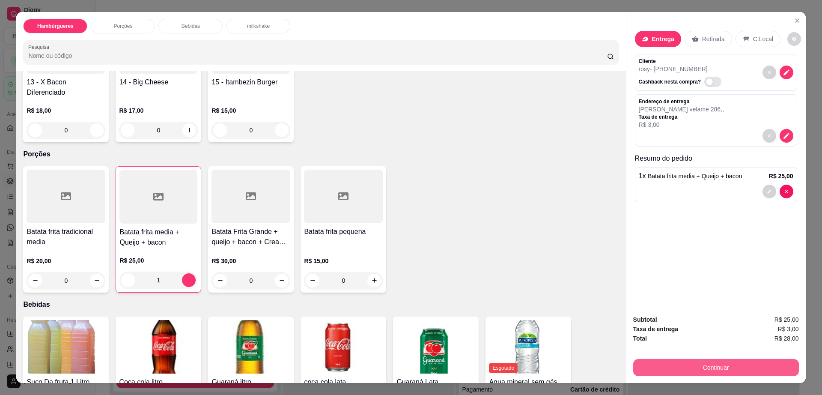
click at [679, 363] on button "Continuar" at bounding box center [716, 367] width 166 height 17
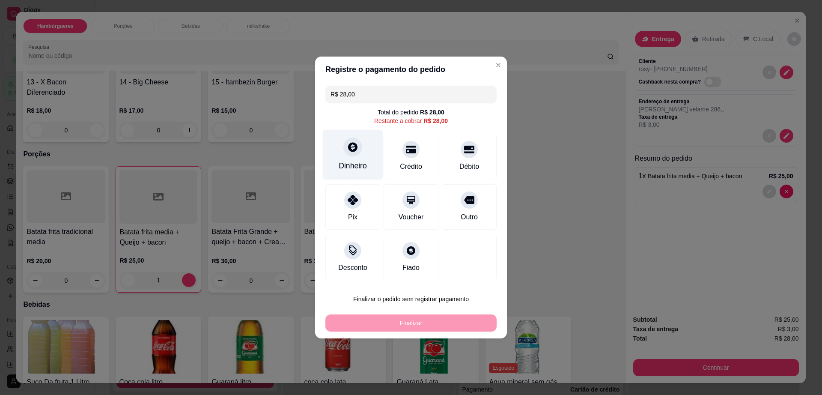
click at [357, 159] on div "Dinheiro" at bounding box center [353, 155] width 60 height 50
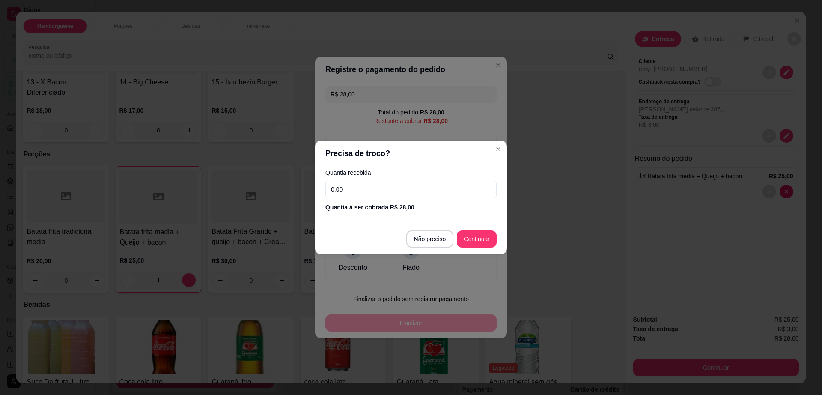
click at [364, 184] on input "0,00" at bounding box center [410, 189] width 171 height 17
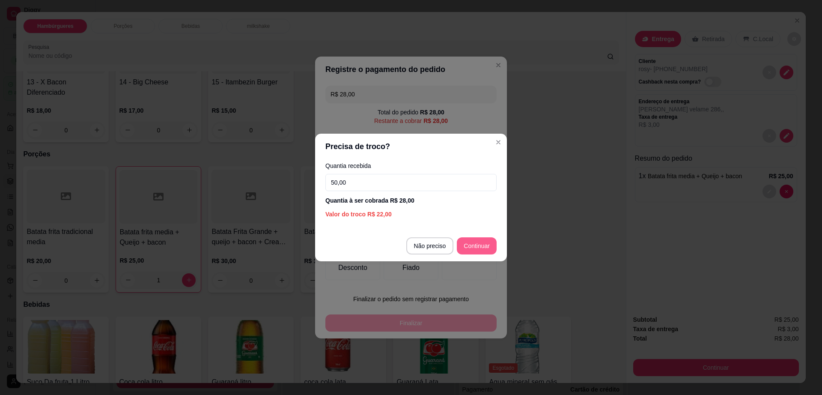
type input "50,00"
type input "R$ 0,00"
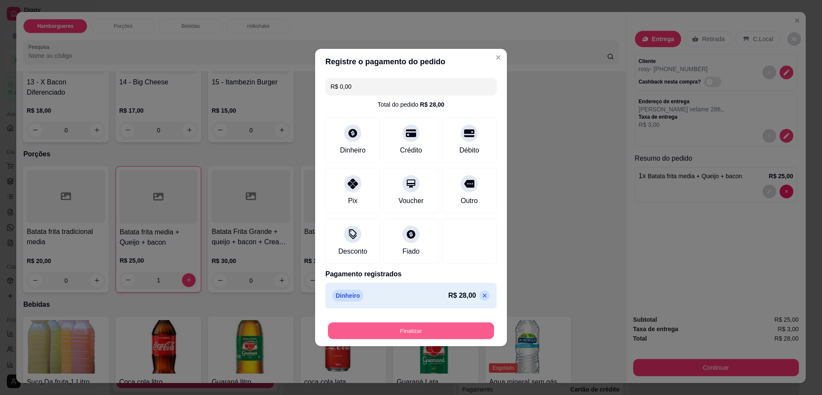
click at [402, 330] on button "Finalizar" at bounding box center [411, 330] width 166 height 17
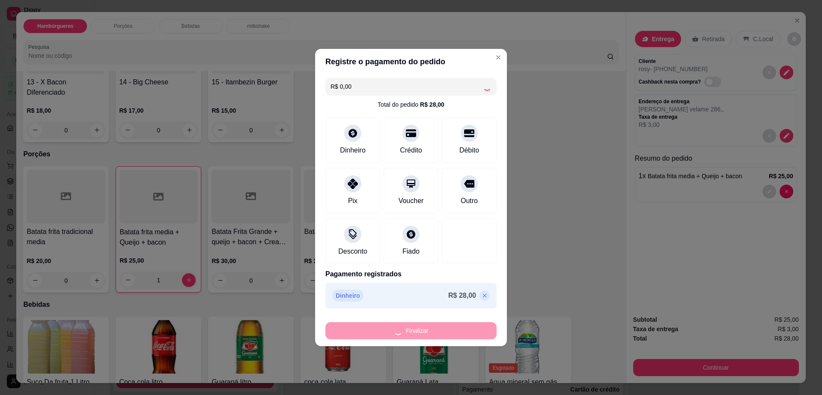
type input "0"
type input "-R$ 28,00"
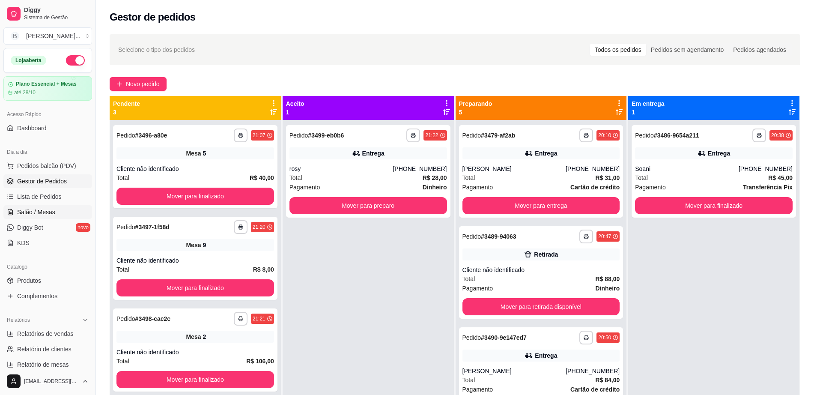
click at [38, 208] on span "Salão / Mesas" at bounding box center [36, 212] width 38 height 9
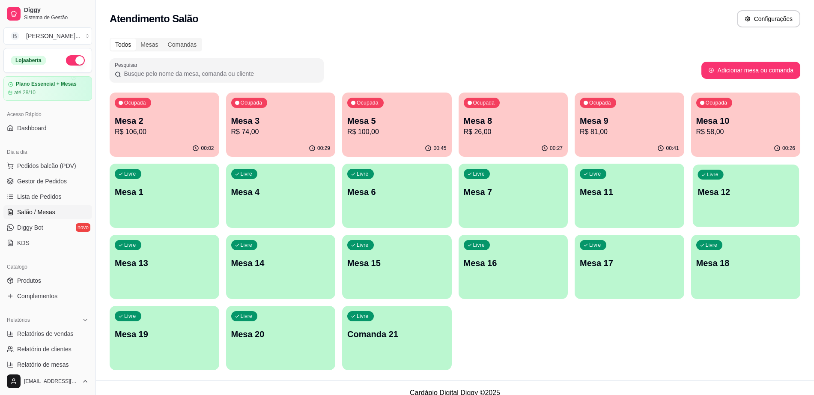
click at [692, 214] on div "Livre Mesa 12" at bounding box center [745, 190] width 106 height 52
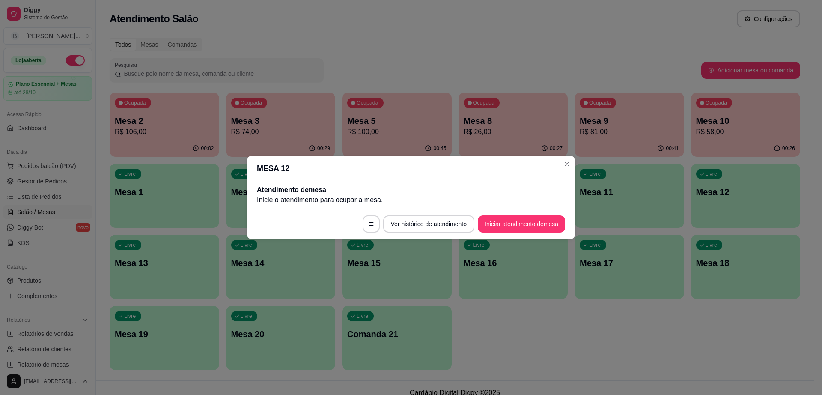
click at [558, 159] on header "MESA 12" at bounding box center [411, 168] width 329 height 26
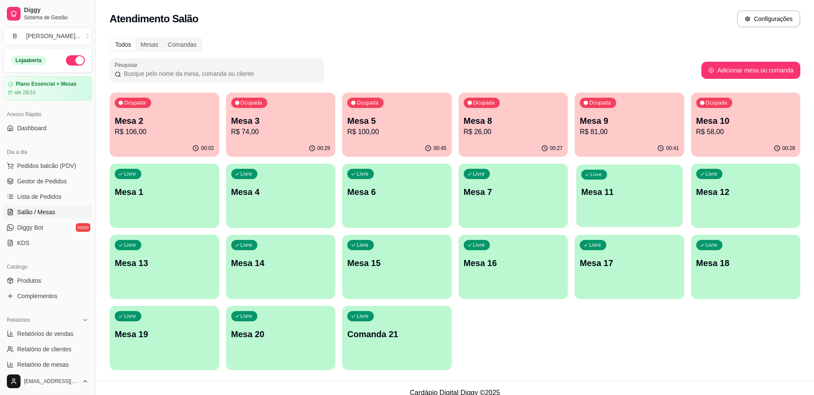
click at [598, 182] on div "Livre Mesa 11" at bounding box center [629, 190] width 106 height 52
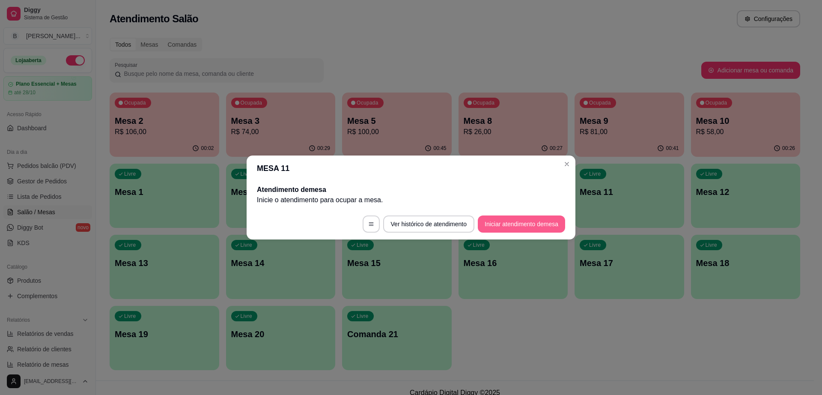
click at [528, 225] on button "Iniciar atendimento de mesa" at bounding box center [521, 223] width 87 height 17
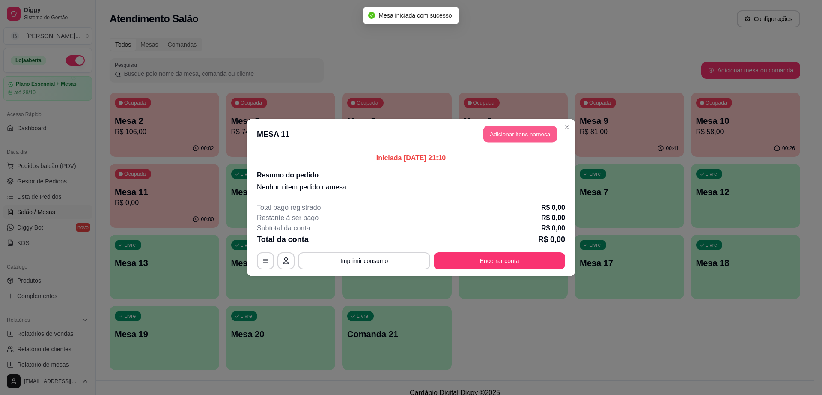
click at [498, 135] on button "Adicionar itens na mesa" at bounding box center [520, 134] width 74 height 17
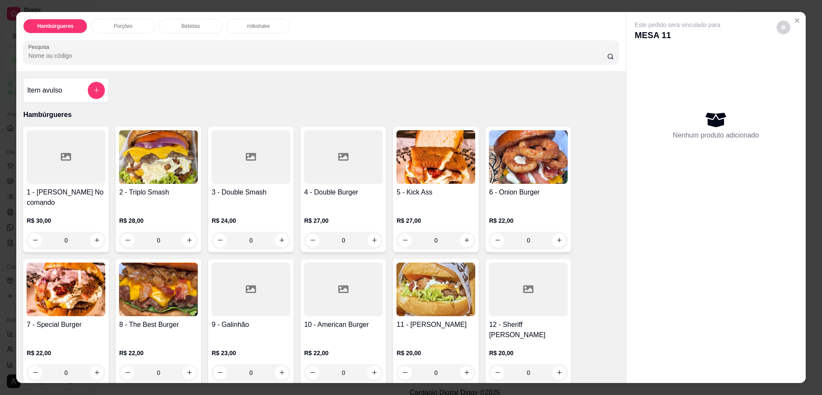
click at [168, 164] on img at bounding box center [158, 157] width 79 height 54
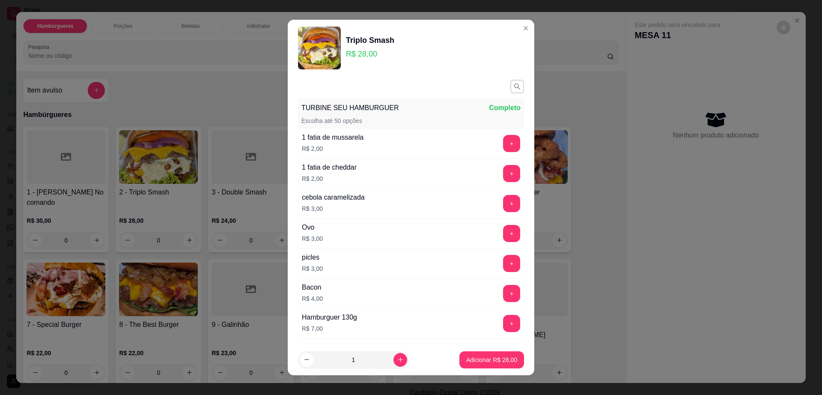
scroll to position [80, 0]
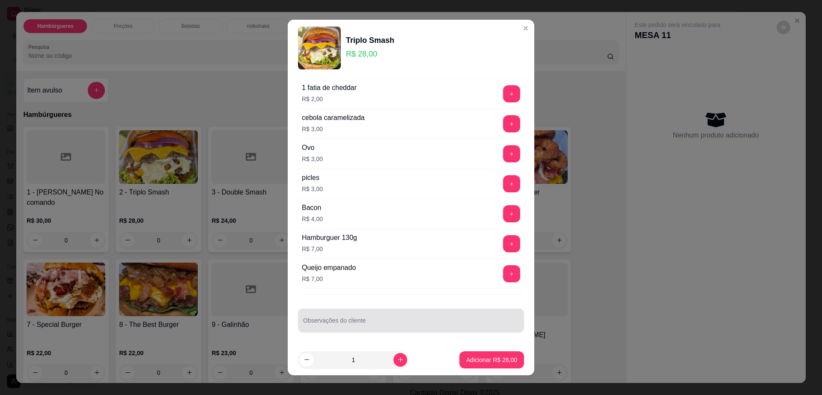
click at [386, 313] on div at bounding box center [411, 320] width 216 height 17
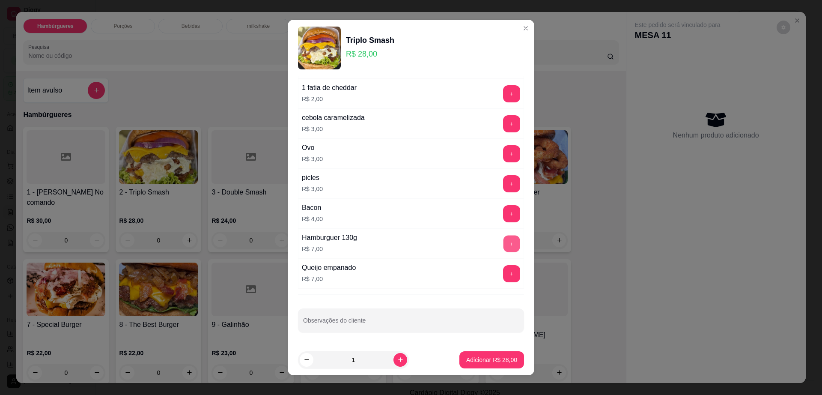
click at [503, 246] on button "+" at bounding box center [511, 243] width 17 height 17
click at [490, 359] on p "Adicionar R$ 35,00" at bounding box center [491, 359] width 51 height 9
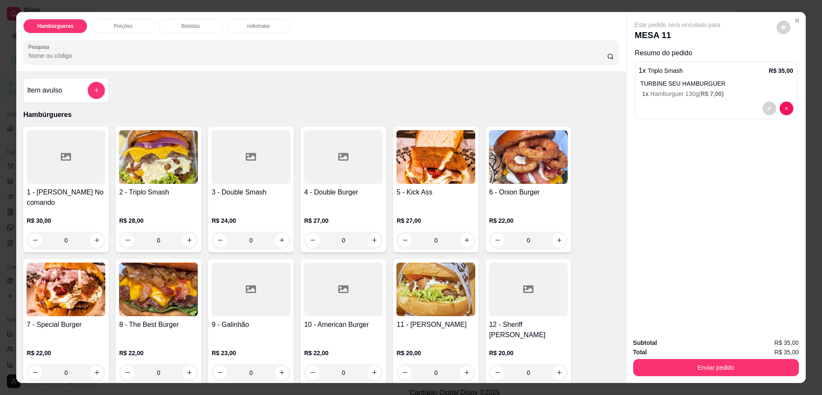
click at [155, 165] on img at bounding box center [158, 157] width 79 height 54
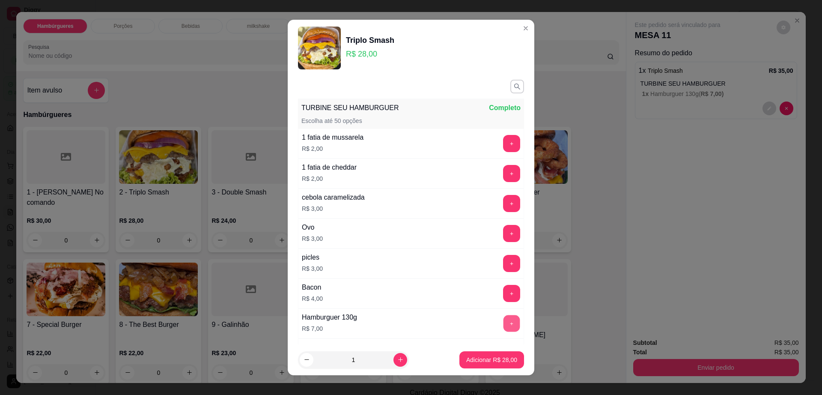
click at [503, 321] on button "+" at bounding box center [511, 323] width 17 height 17
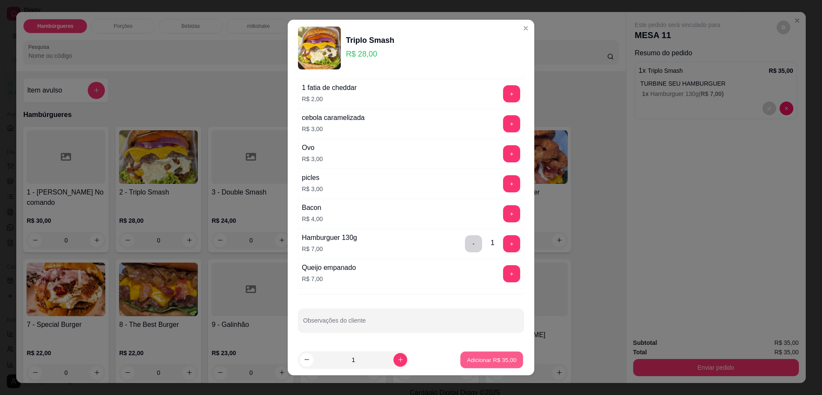
click at [471, 360] on p "Adicionar R$ 35,00" at bounding box center [492, 359] width 50 height 8
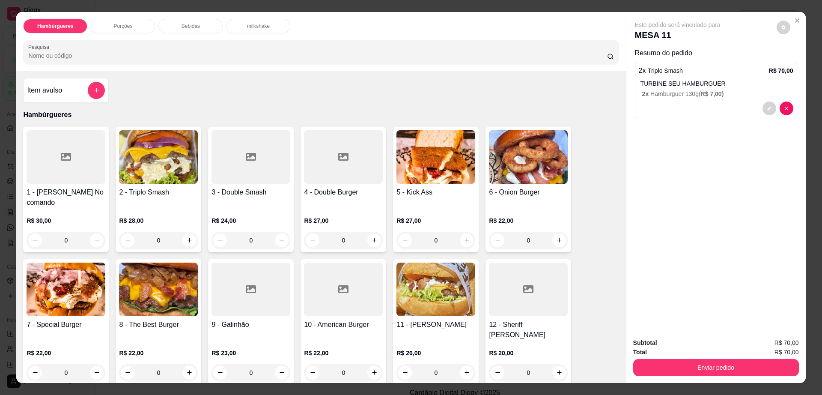
click at [694, 92] on p "2 x Hamburguer 130g ( R$ 7,00 )" at bounding box center [717, 93] width 151 height 9
click at [783, 29] on button "decrease-product-quantity" at bounding box center [784, 28] width 14 height 14
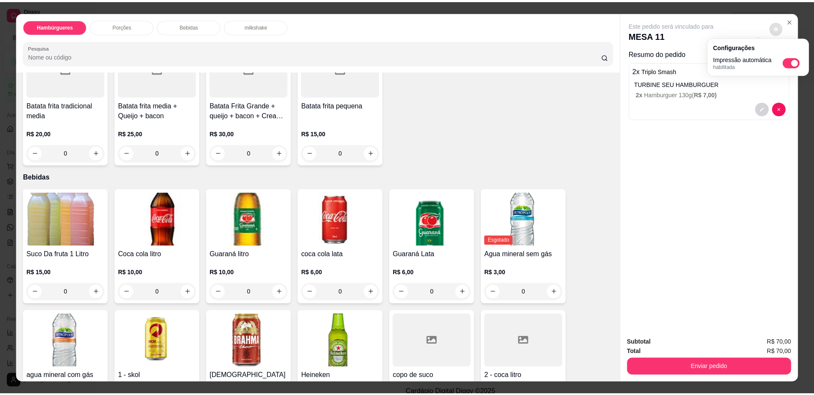
scroll to position [535, 0]
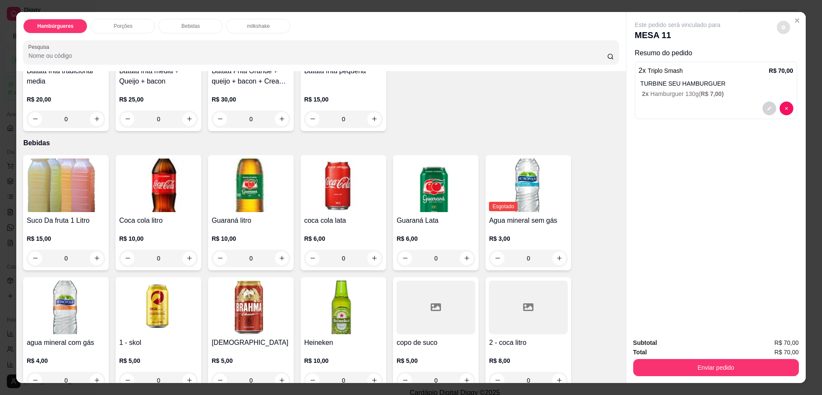
click at [524, 283] on div at bounding box center [528, 307] width 79 height 54
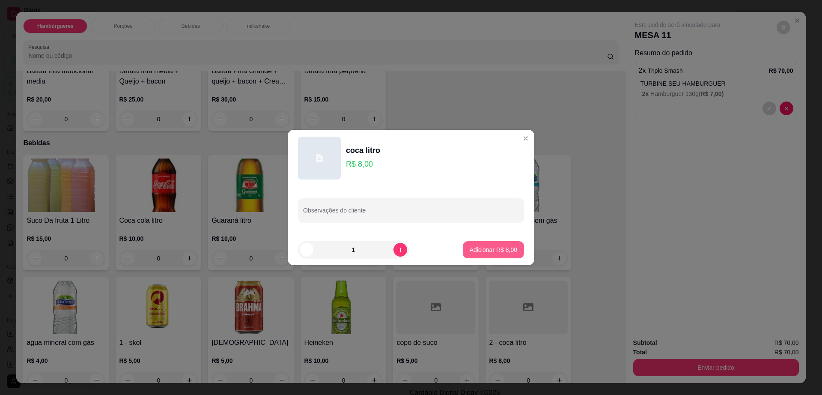
click at [484, 244] on button "Adicionar R$ 8,00" at bounding box center [493, 249] width 61 height 17
type input "1"
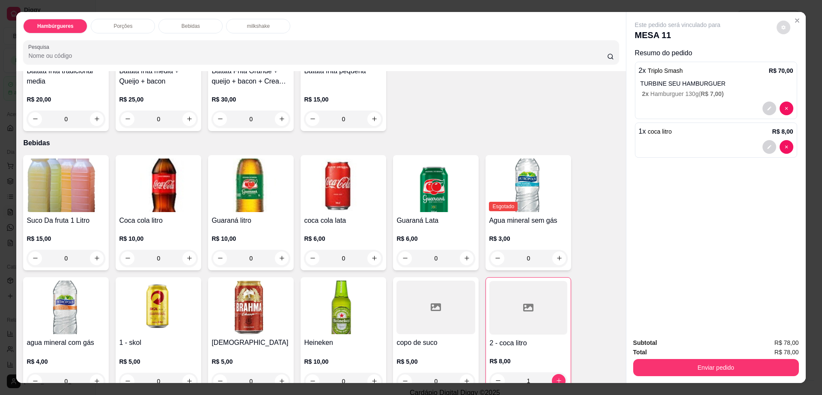
click at [777, 30] on button "decrease-product-quantity" at bounding box center [784, 28] width 14 height 14
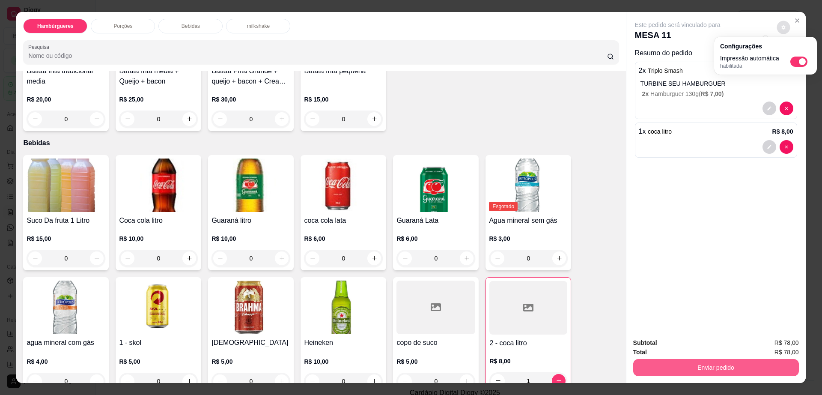
click at [691, 362] on button "Enviar pedido" at bounding box center [716, 367] width 166 height 17
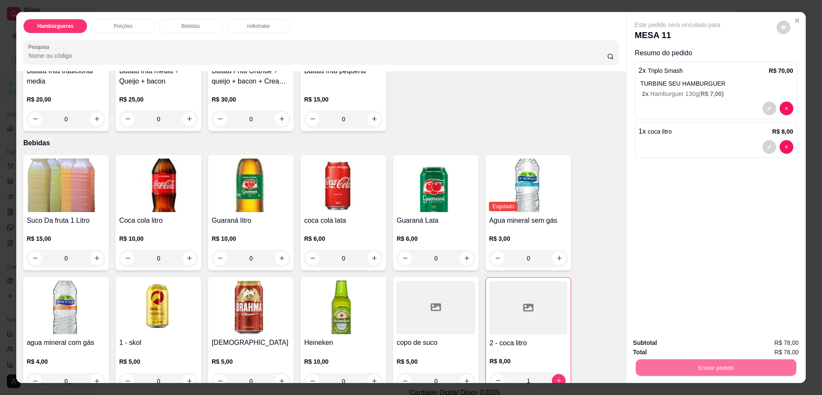
click at [755, 343] on button "Enviar pedido" at bounding box center [775, 346] width 48 height 16
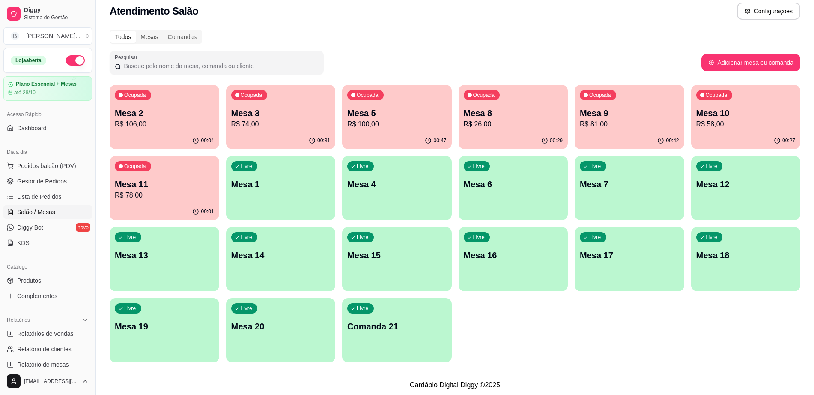
scroll to position [10, 0]
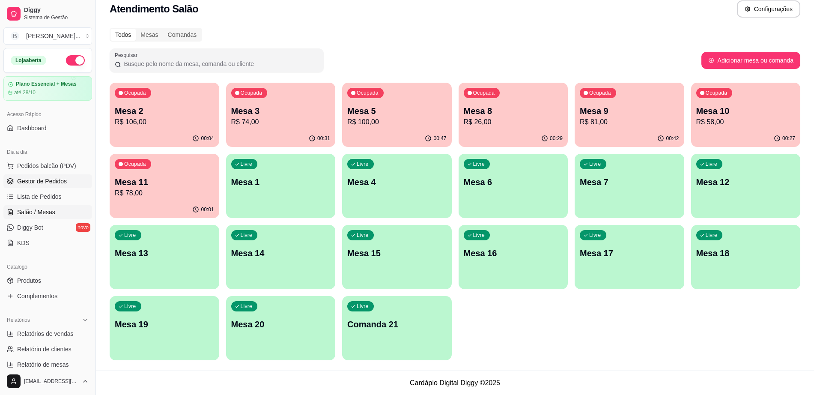
click at [55, 181] on span "Gestor de Pedidos" at bounding box center [42, 181] width 50 height 9
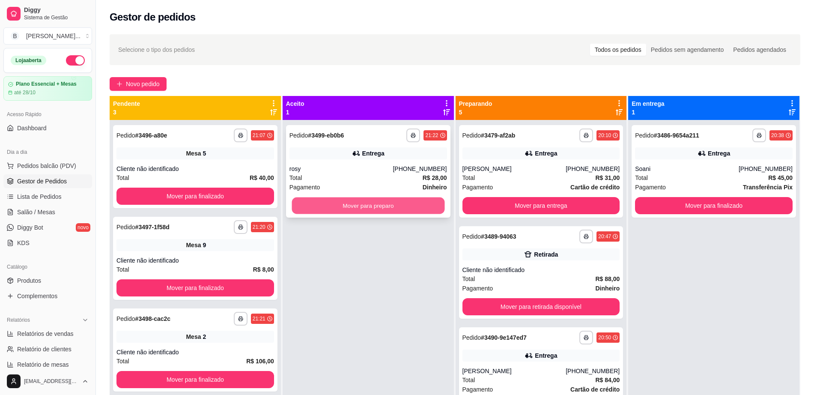
click at [316, 203] on button "Mover para preparo" at bounding box center [368, 205] width 153 height 17
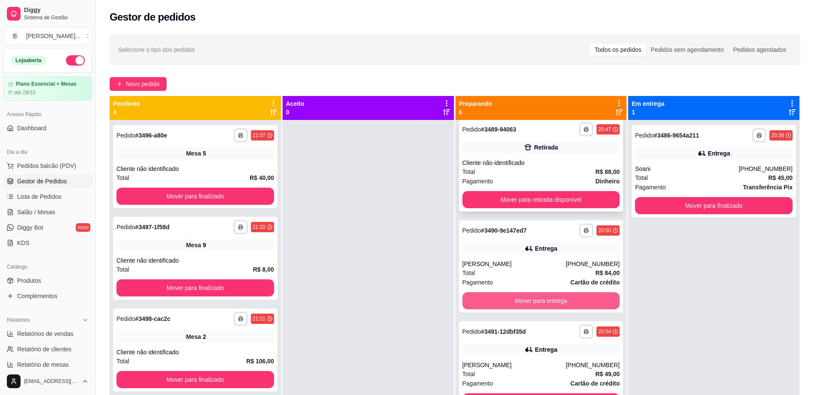
scroll to position [214, 0]
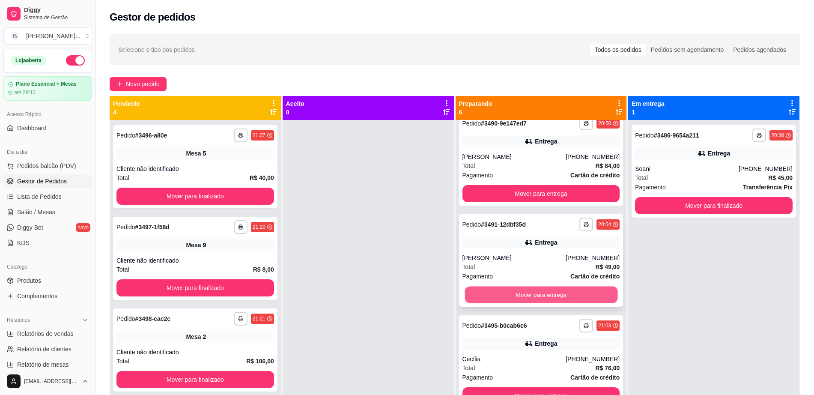
click at [524, 289] on button "Mover para entrega" at bounding box center [540, 294] width 153 height 17
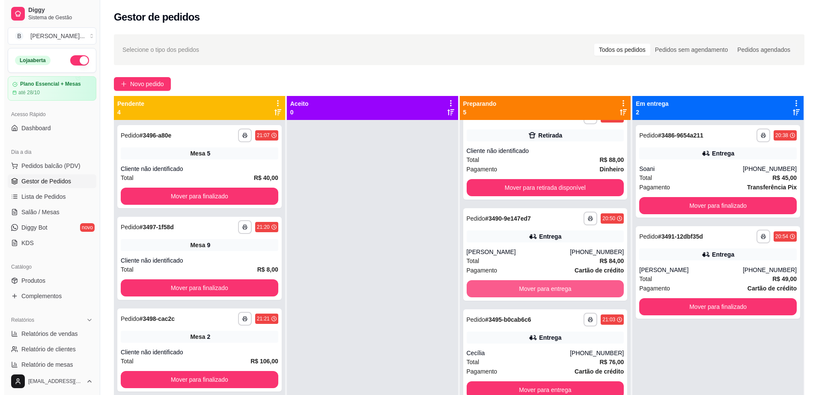
scroll to position [119, 0]
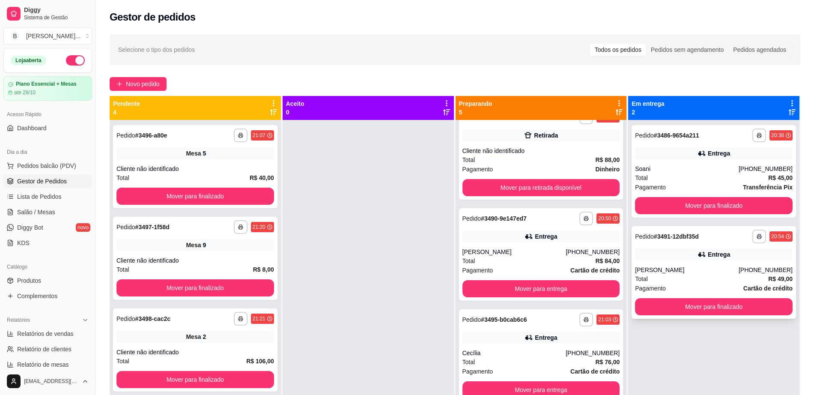
click at [670, 256] on div "Entrega" at bounding box center [714, 254] width 158 height 12
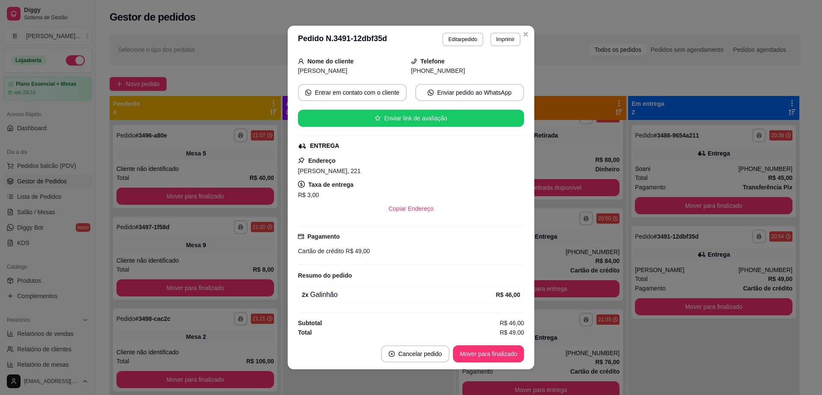
scroll to position [54, 0]
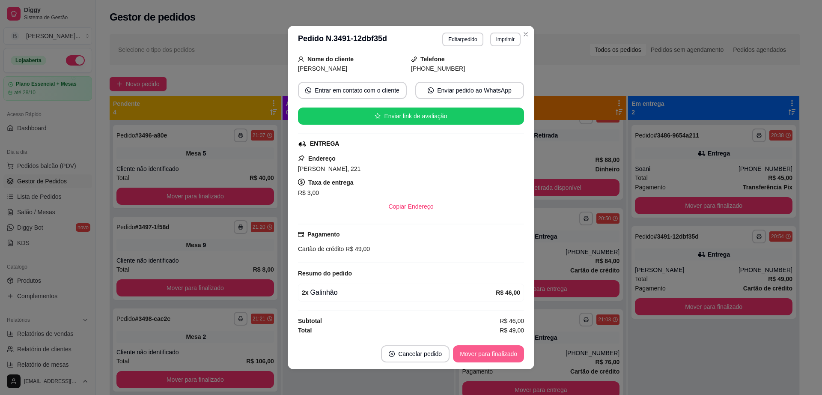
click at [475, 348] on button "Mover para finalizado" at bounding box center [488, 353] width 71 height 17
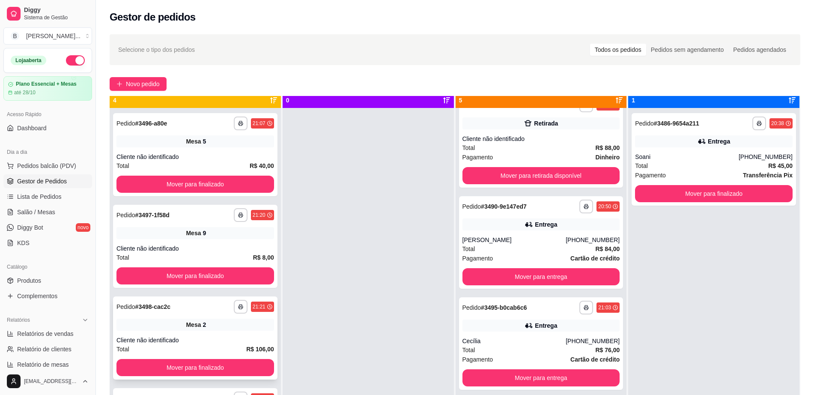
scroll to position [24, 0]
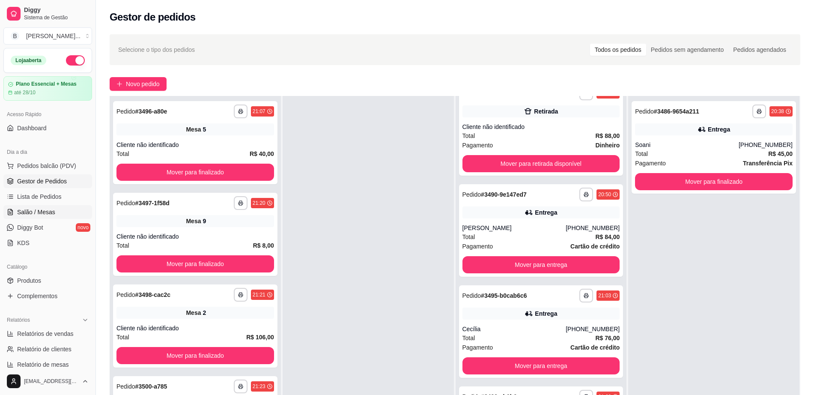
click at [44, 208] on span "Salão / Mesas" at bounding box center [36, 212] width 38 height 9
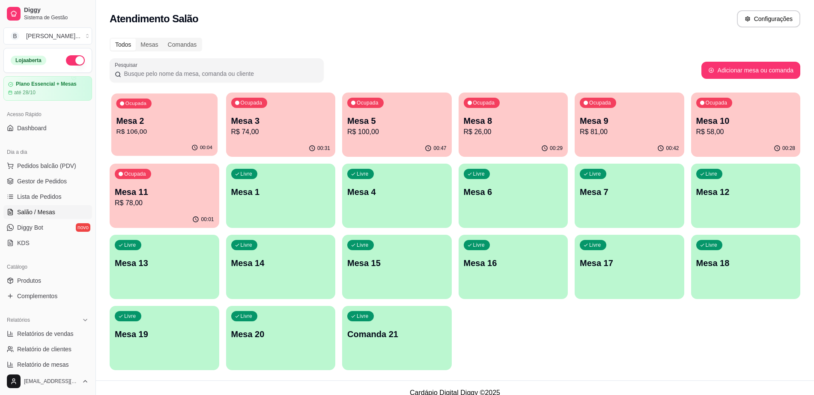
click at [181, 136] on p "R$ 106,00" at bounding box center [164, 132] width 96 height 10
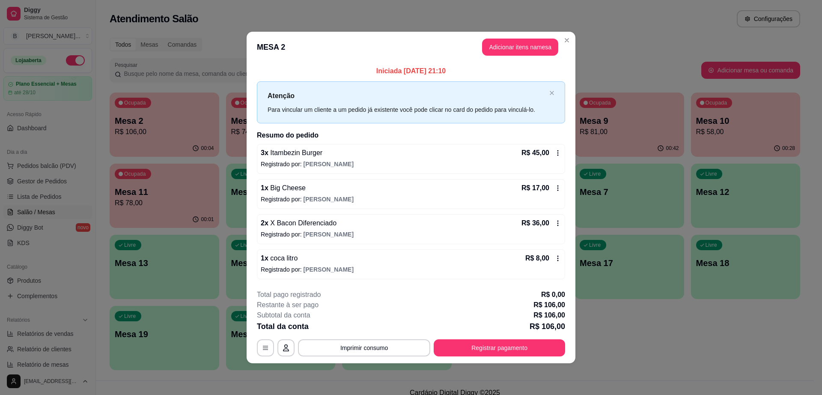
click at [556, 158] on div "3 x Itambezin Burger R$ 45,00 Registrado por: [PERSON_NAME]" at bounding box center [411, 159] width 308 height 30
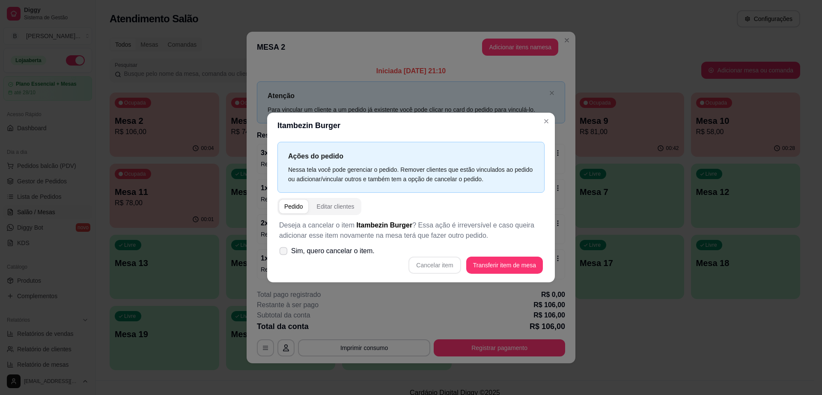
click at [284, 247] on span at bounding box center [284, 251] width 8 height 8
click at [284, 253] on input "Sim, quero cancelar o item." at bounding box center [282, 256] width 6 height 6
checkbox input "true"
click at [440, 265] on button "Cancelar item" at bounding box center [434, 265] width 51 height 17
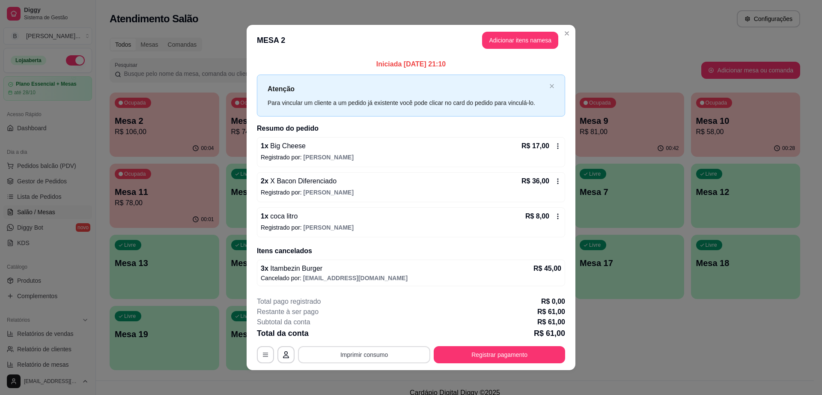
click at [324, 351] on button "Imprimir consumo" at bounding box center [364, 354] width 132 height 17
click at [357, 334] on button "Impressora" at bounding box center [363, 333] width 60 height 13
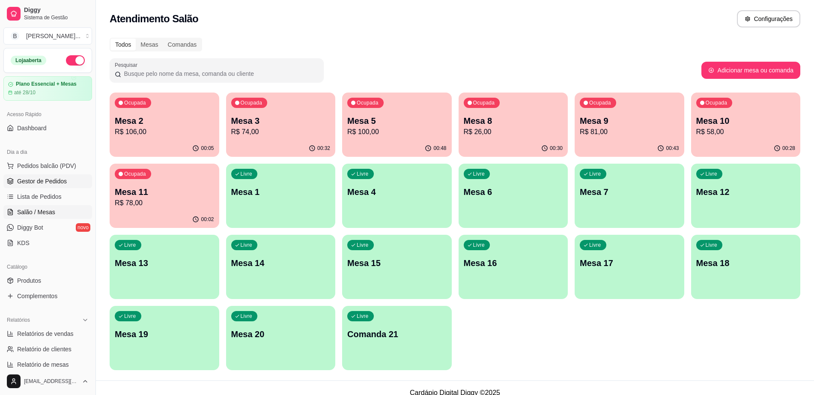
click at [60, 185] on link "Gestor de Pedidos" at bounding box center [47, 181] width 89 height 14
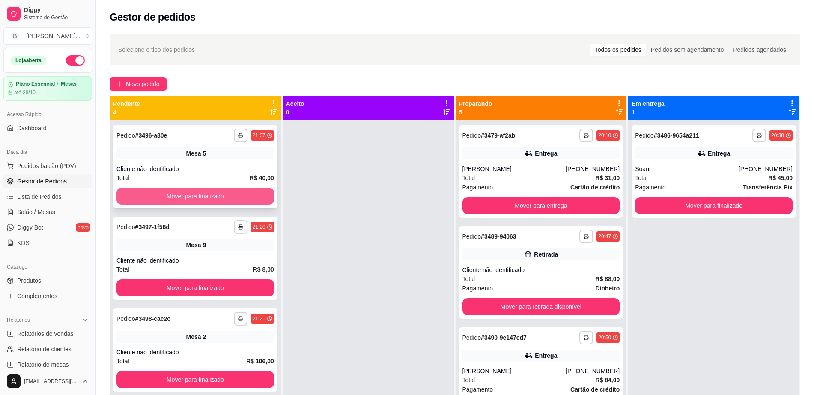
click at [219, 202] on button "Mover para finalizado" at bounding box center [195, 196] width 158 height 17
click at [220, 198] on button "Mover para finalizado" at bounding box center [195, 196] width 158 height 17
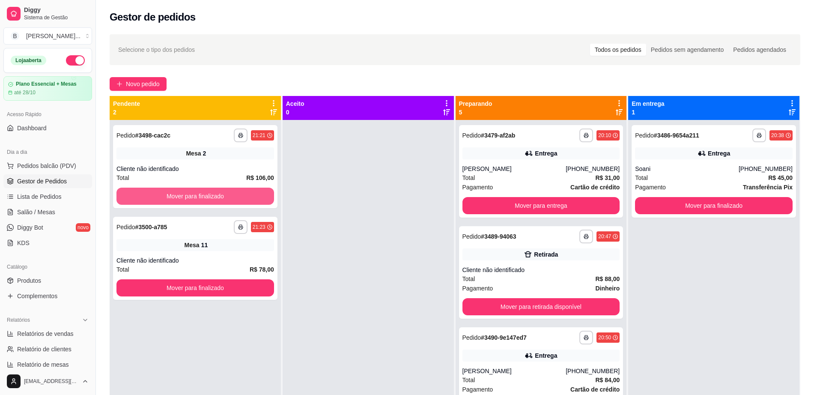
click at [220, 198] on button "Mover para finalizado" at bounding box center [195, 196] width 158 height 17
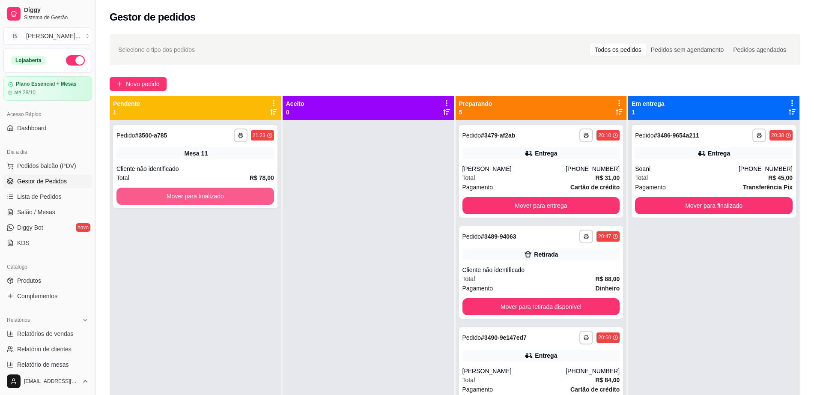
click at [220, 198] on button "Mover para finalizado" at bounding box center [195, 196] width 158 height 17
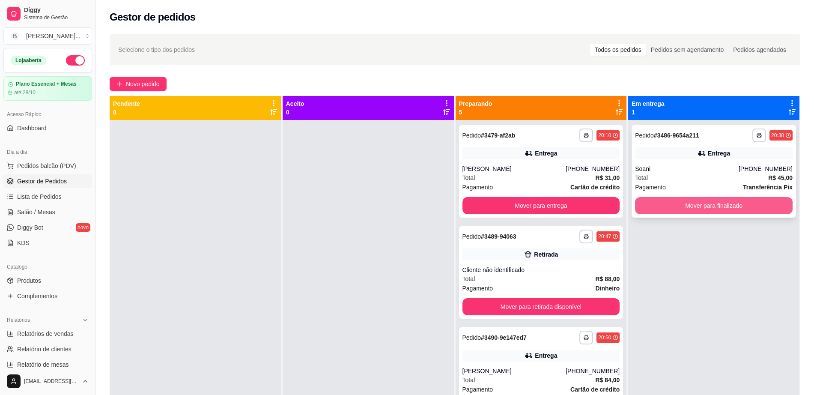
click at [645, 203] on button "Mover para finalizado" at bounding box center [714, 205] width 158 height 17
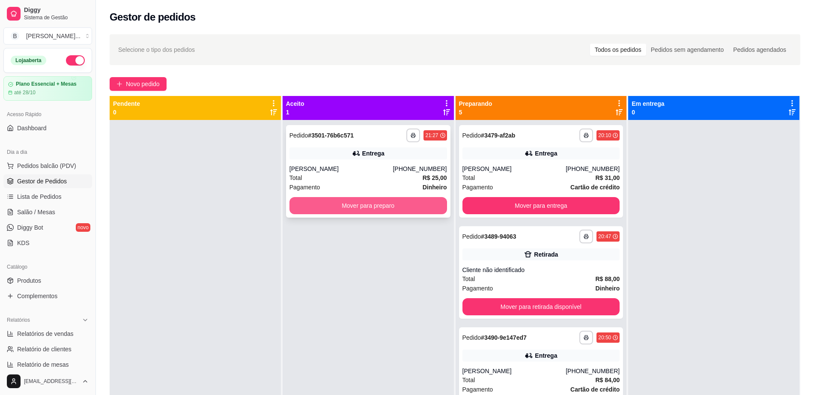
click at [342, 213] on button "Mover para preparo" at bounding box center [368, 205] width 158 height 17
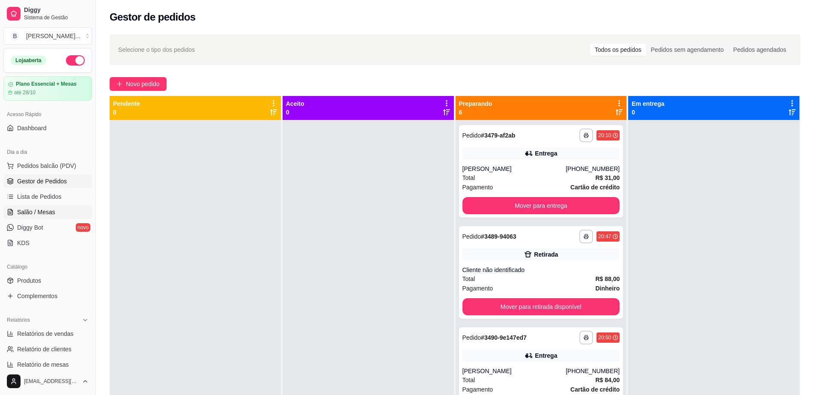
click at [42, 213] on span "Salão / Mesas" at bounding box center [36, 212] width 38 height 9
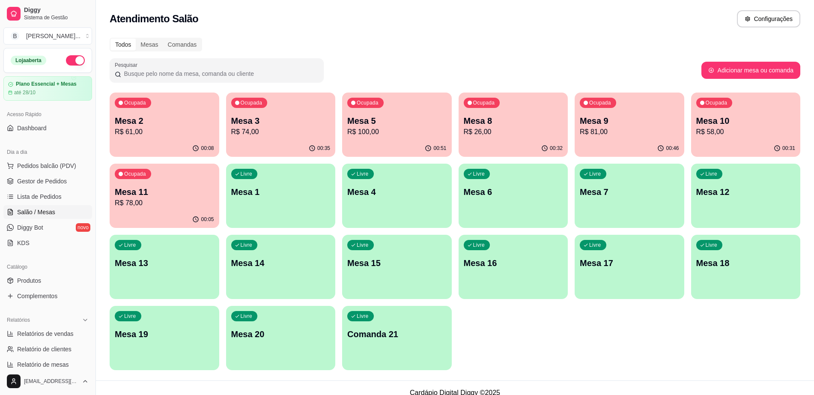
click at [591, 135] on p "R$ 81,00" at bounding box center [629, 132] width 99 height 10
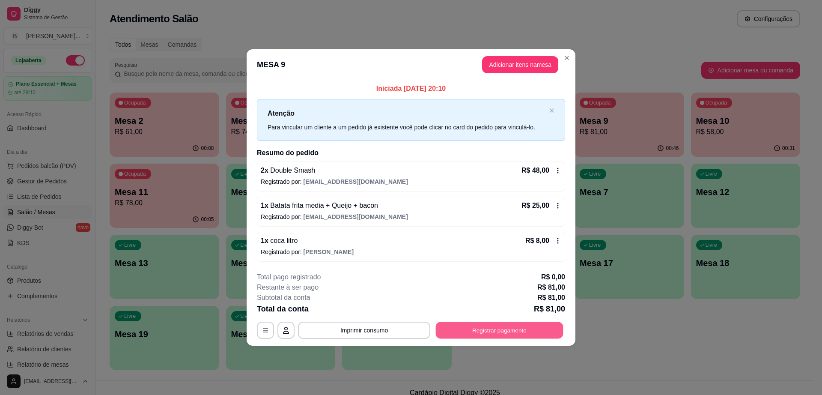
click at [485, 335] on button "Registrar pagamento" at bounding box center [500, 329] width 128 height 17
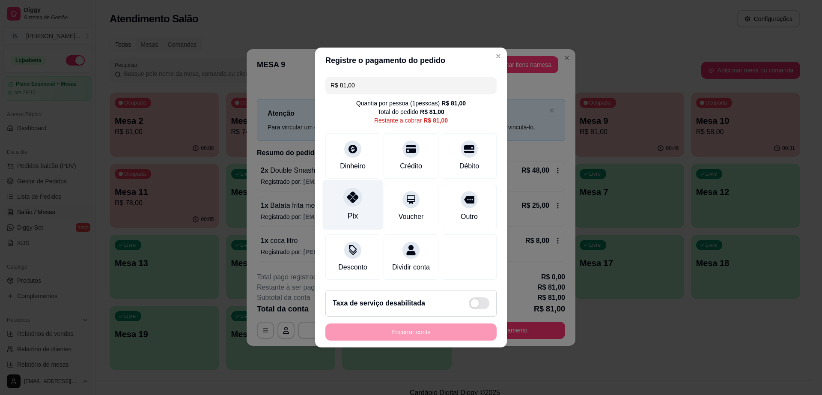
click at [351, 199] on div at bounding box center [352, 197] width 19 height 19
type input "R$ 0,00"
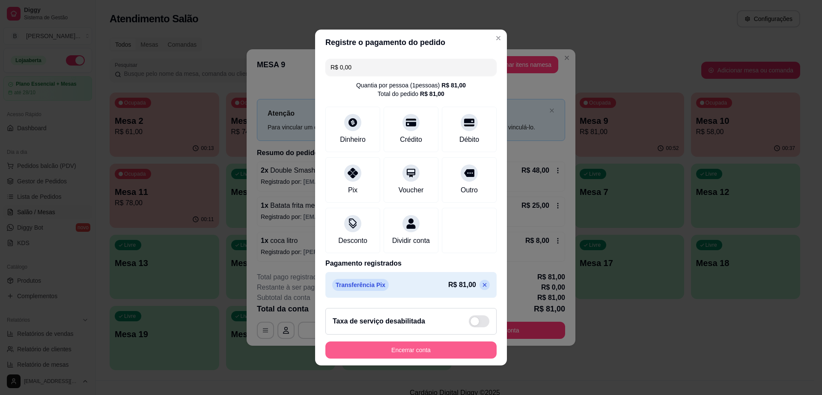
click at [432, 353] on button "Encerrar conta" at bounding box center [410, 349] width 171 height 17
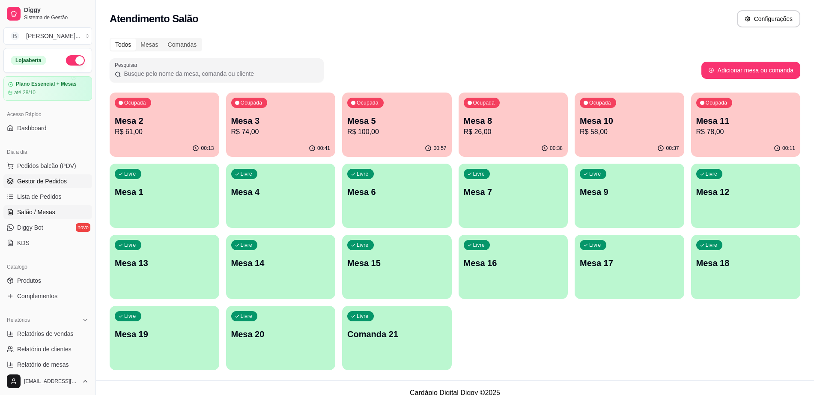
click at [44, 179] on span "Gestor de Pedidos" at bounding box center [42, 181] width 50 height 9
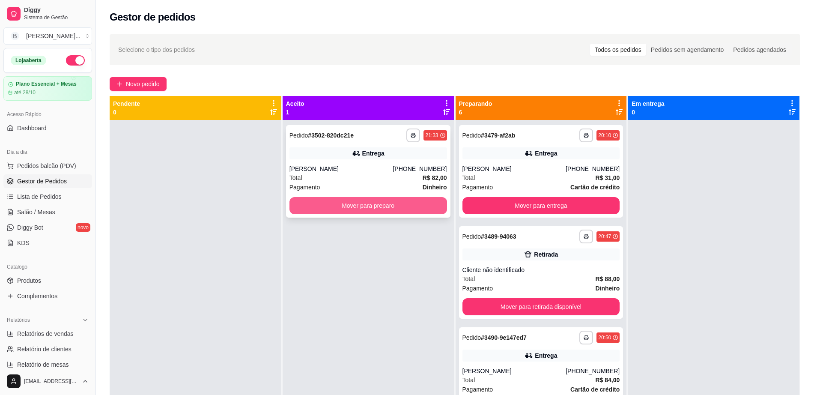
click at [371, 202] on button "Mover para preparo" at bounding box center [368, 205] width 158 height 17
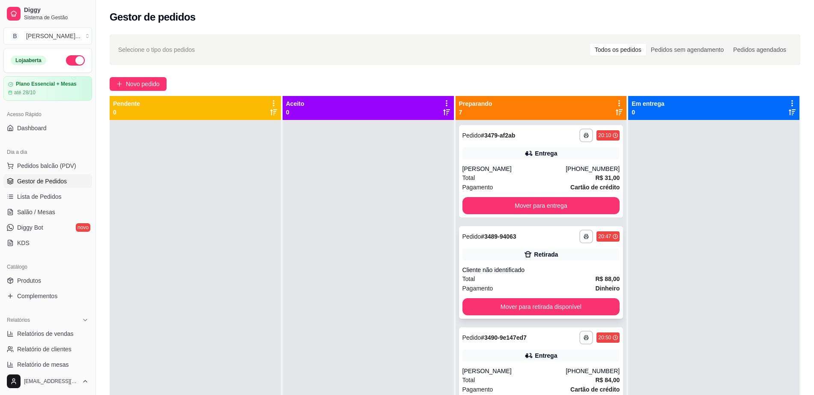
click at [472, 275] on div "Total R$ 88,00" at bounding box center [541, 278] width 158 height 9
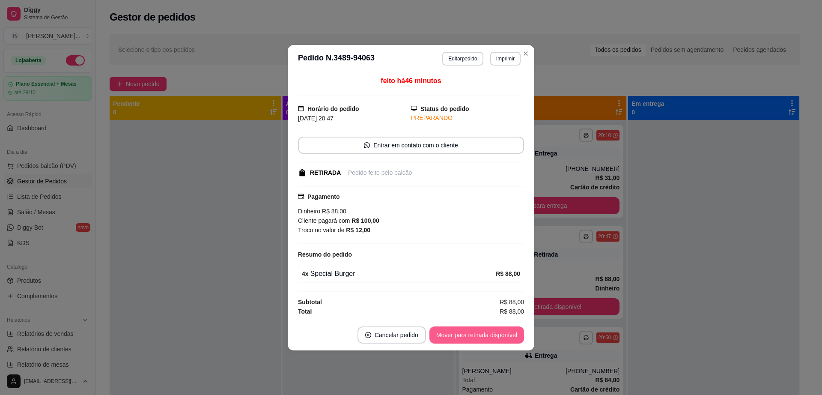
click at [455, 336] on button "Mover para retirada disponível" at bounding box center [476, 334] width 95 height 17
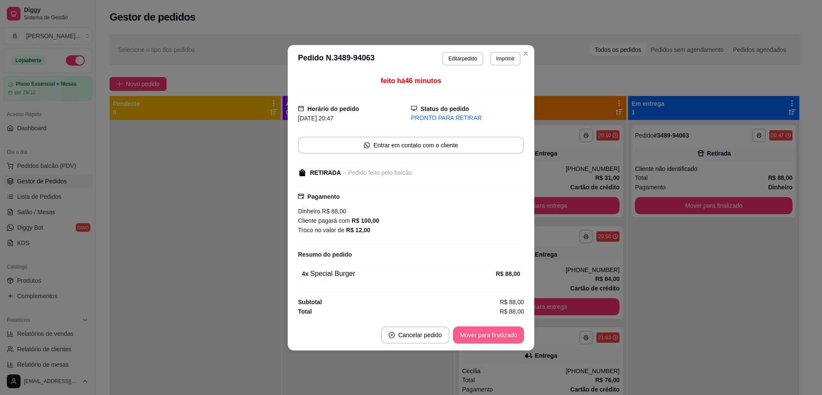
click at [486, 333] on button "Mover para finalizado" at bounding box center [488, 334] width 71 height 17
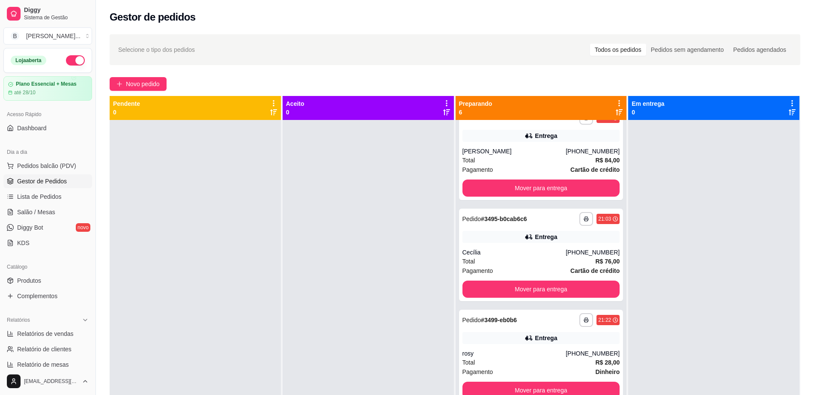
scroll to position [113, 0]
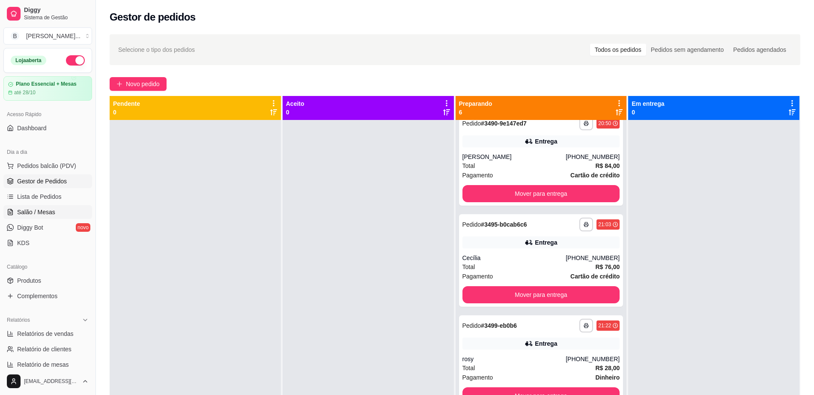
click at [53, 208] on span "Salão / Mesas" at bounding box center [36, 212] width 38 height 9
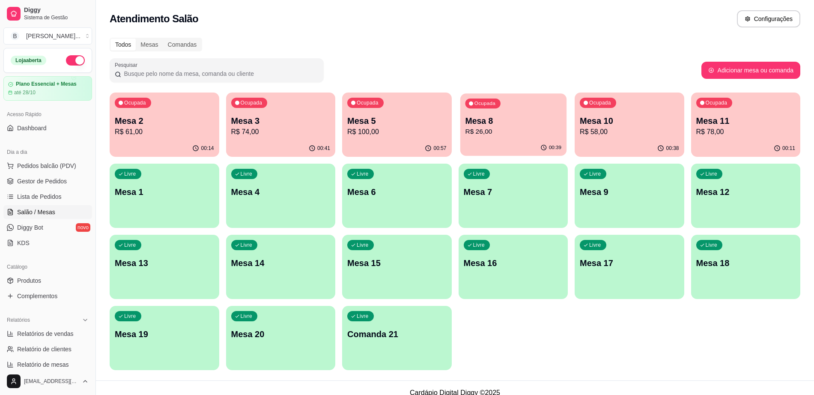
click at [497, 118] on p "Mesa 8" at bounding box center [513, 121] width 96 height 12
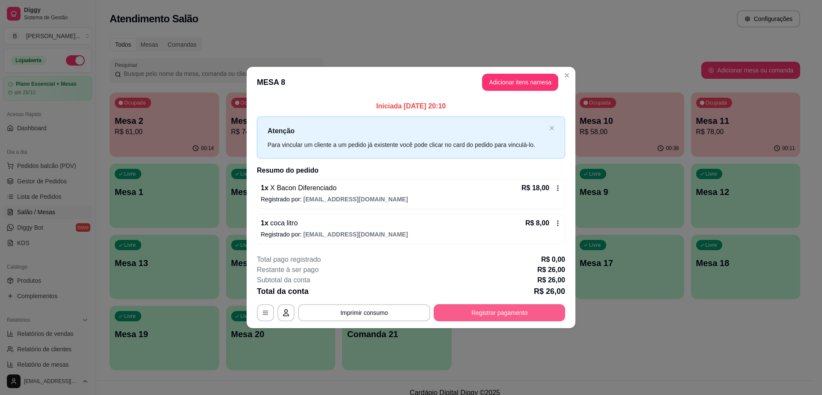
click at [509, 311] on button "Registrar pagamento" at bounding box center [499, 312] width 131 height 17
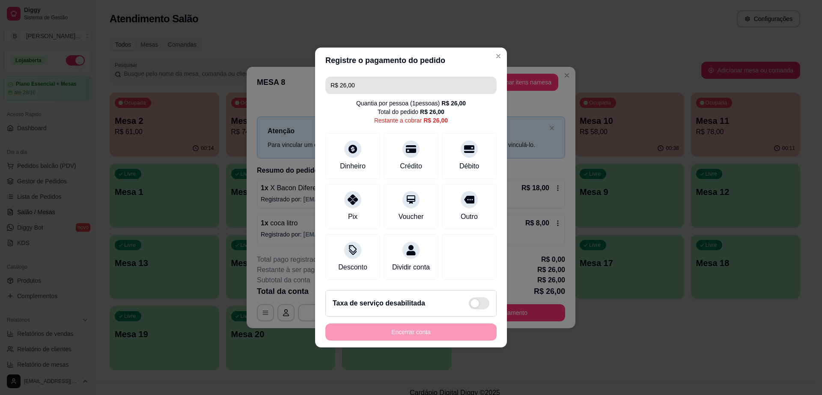
click at [359, 86] on input "R$ 26,00" at bounding box center [410, 85] width 161 height 17
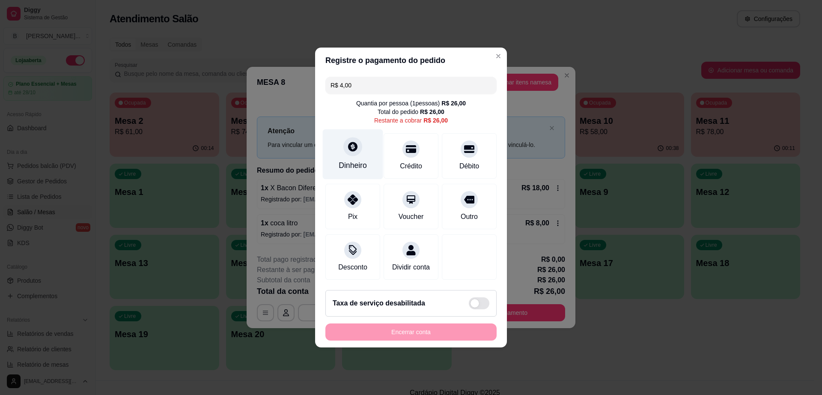
click at [356, 145] on icon at bounding box center [352, 146] width 11 height 11
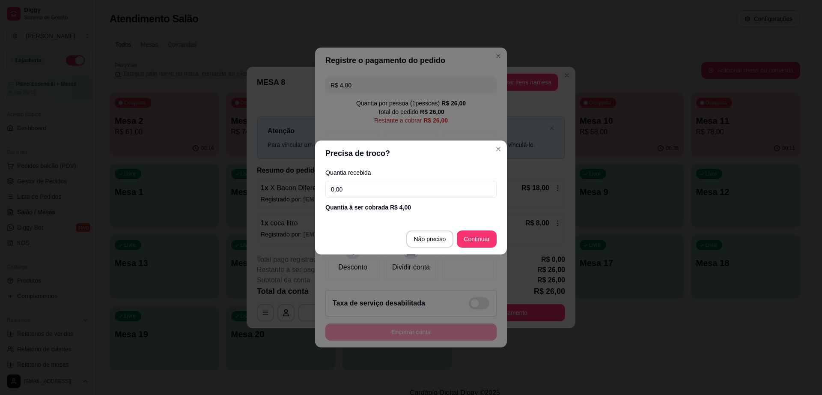
click at [342, 150] on header "Precisa de troco?" at bounding box center [411, 153] width 192 height 26
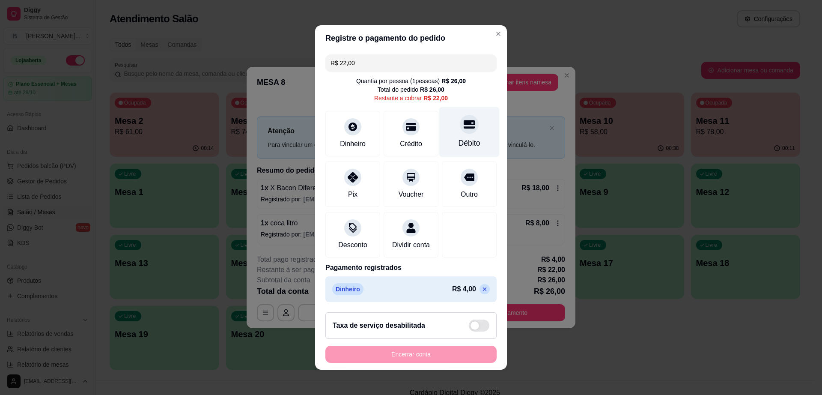
click at [451, 129] on div "Débito" at bounding box center [469, 132] width 60 height 50
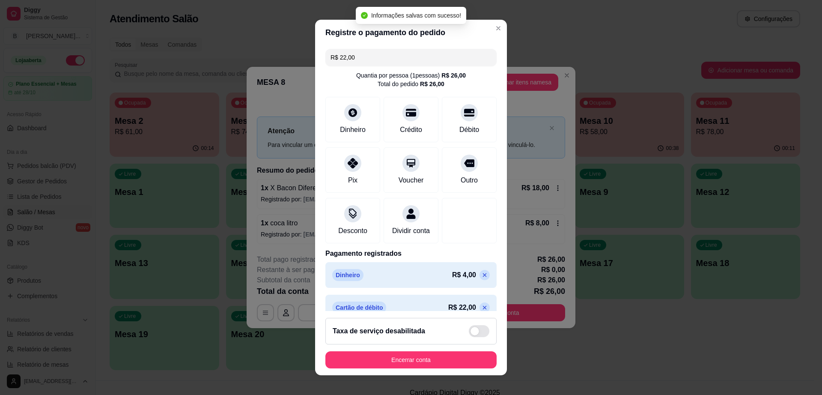
type input "R$ 0,00"
click at [430, 363] on button "Encerrar conta" at bounding box center [411, 359] width 166 height 17
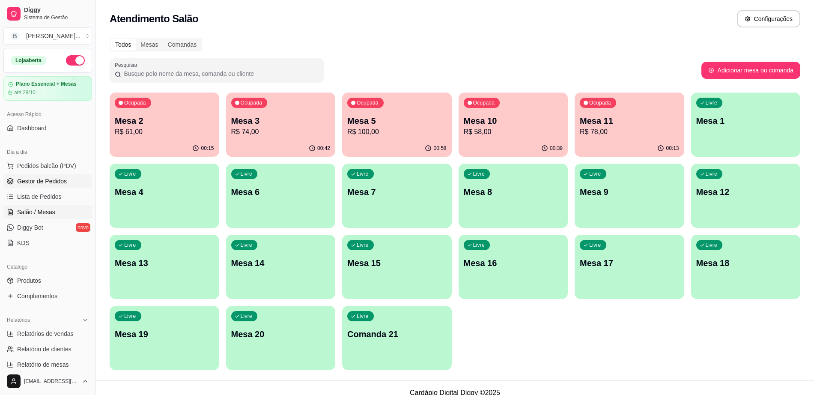
click at [43, 179] on span "Gestor de Pedidos" at bounding box center [42, 181] width 50 height 9
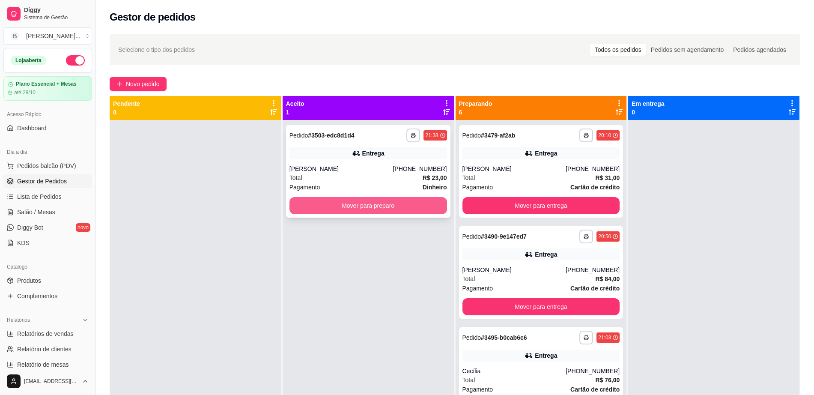
click at [371, 204] on button "Mover para preparo" at bounding box center [368, 205] width 158 height 17
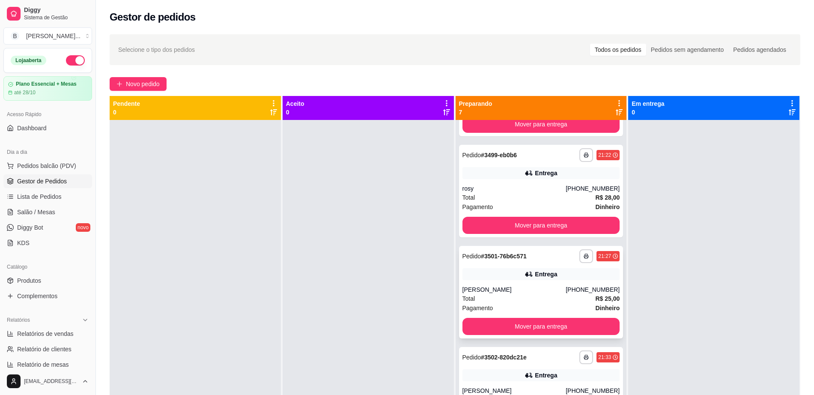
scroll to position [214, 0]
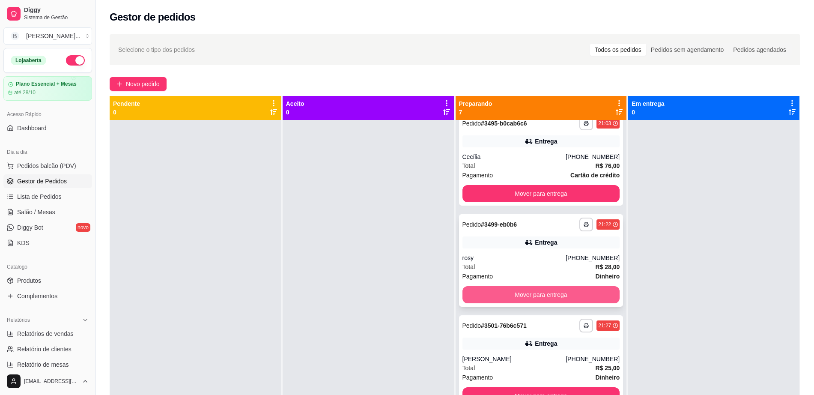
click at [509, 295] on button "Mover para entrega" at bounding box center [541, 294] width 158 height 17
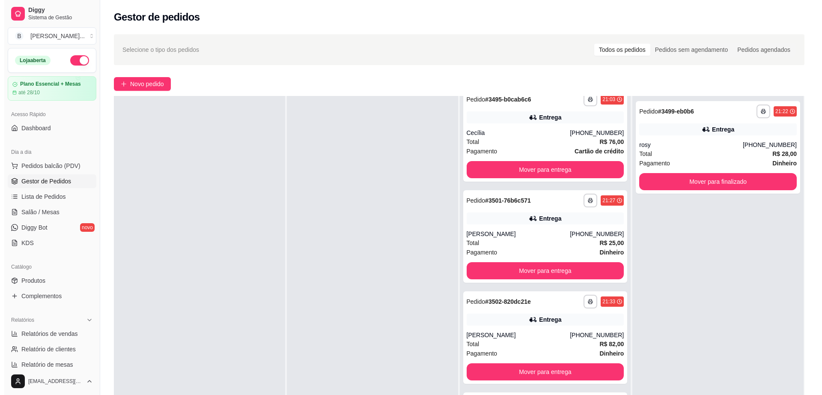
scroll to position [220, 0]
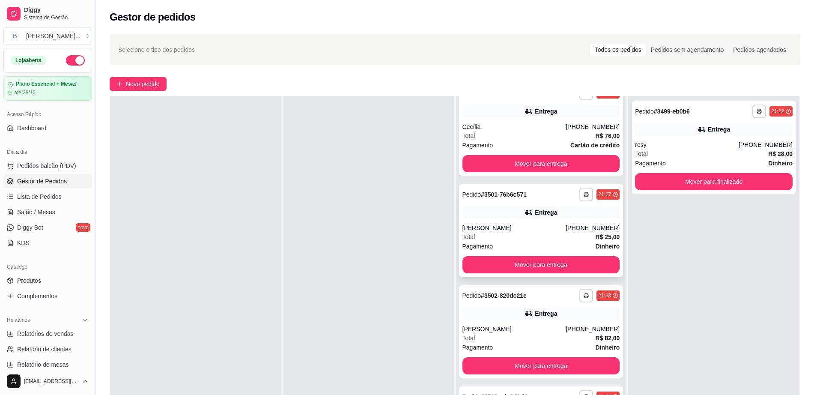
click at [519, 231] on div "[PERSON_NAME]" at bounding box center [514, 227] width 104 height 9
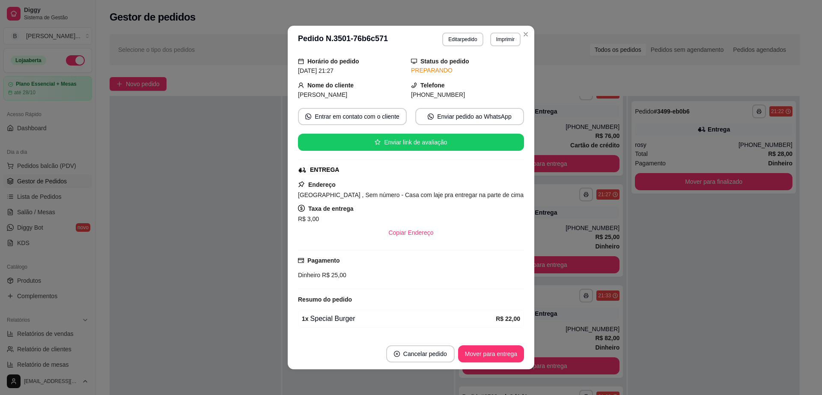
scroll to position [54, 0]
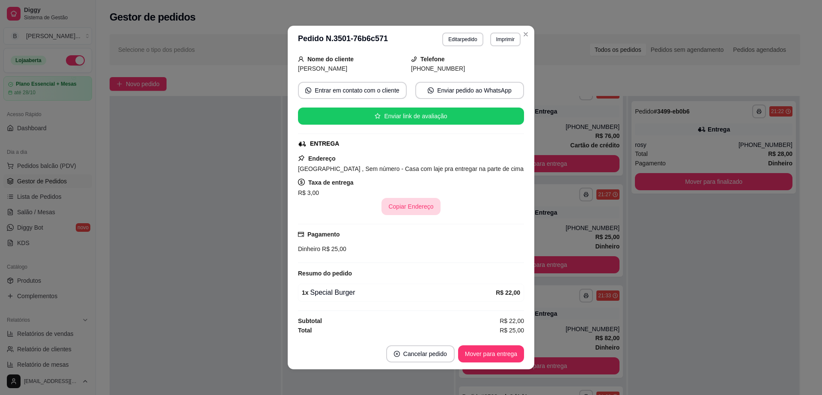
click at [421, 210] on button "Copiar Endereço" at bounding box center [410, 206] width 59 height 17
click at [455, 33] on button "Editar pedido" at bounding box center [462, 40] width 41 height 14
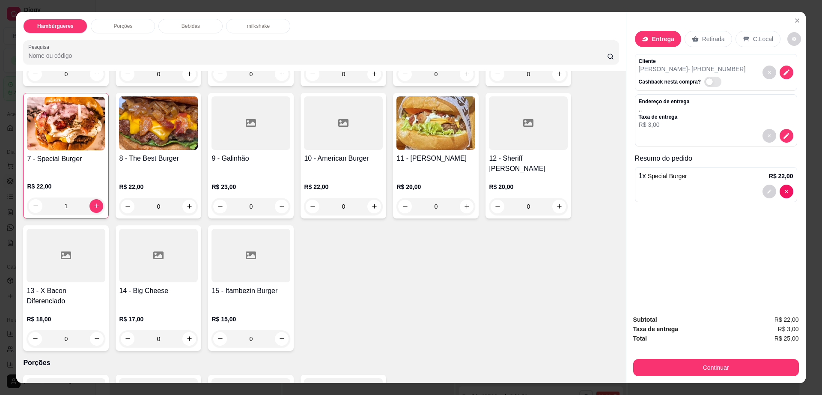
scroll to position [214, 0]
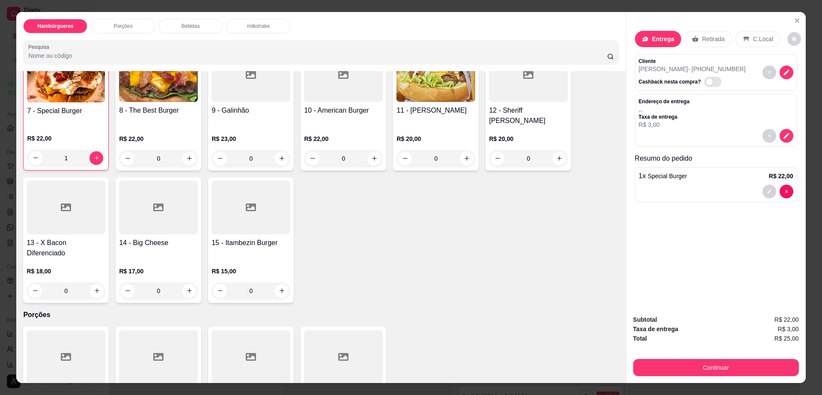
click at [427, 134] on p "R$ 20,00" at bounding box center [435, 138] width 79 height 9
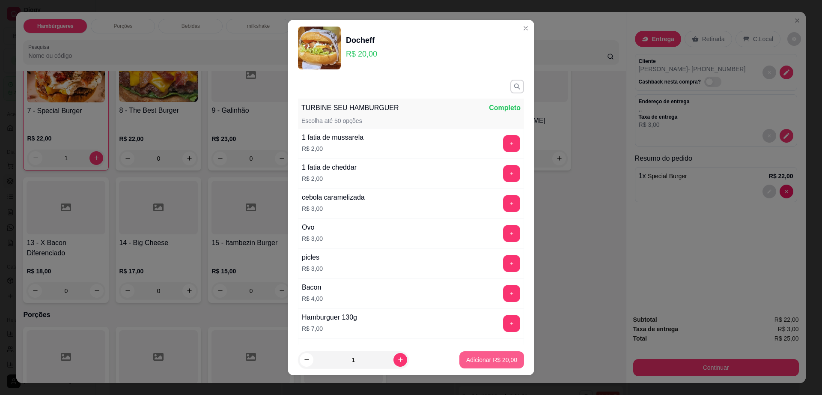
click at [491, 357] on p "Adicionar R$ 20,00" at bounding box center [491, 359] width 51 height 9
type input "1"
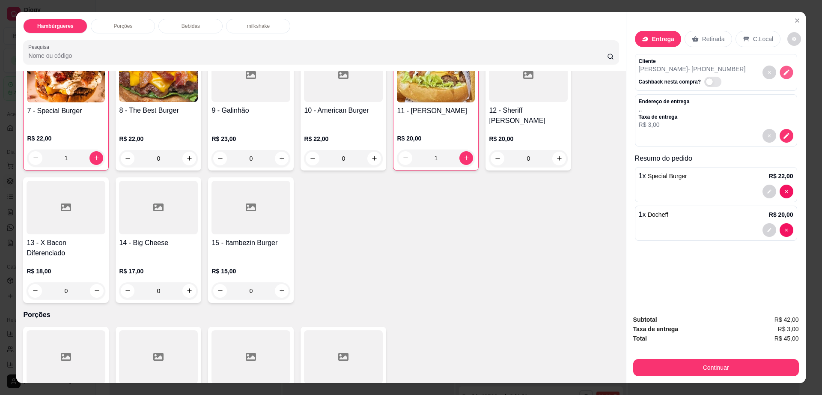
click at [783, 70] on icon "decrease-product-quantity" at bounding box center [786, 71] width 7 height 7
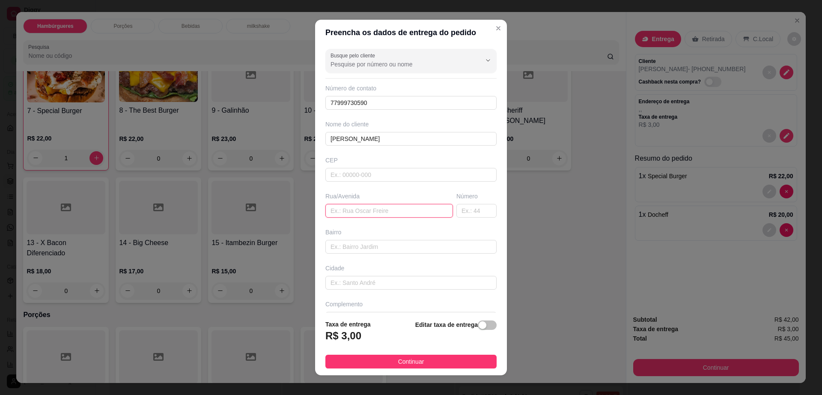
click at [370, 208] on input "text" at bounding box center [389, 211] width 128 height 14
paste input "[GEOGRAPHIC_DATA] , Sem número - Casa com laje pra entregar na parte de cima"
type input "[GEOGRAPHIC_DATA] , Sem número - Casa com laje pra entregar na parte de cima"
click at [423, 357] on button "Continuar" at bounding box center [410, 361] width 171 height 14
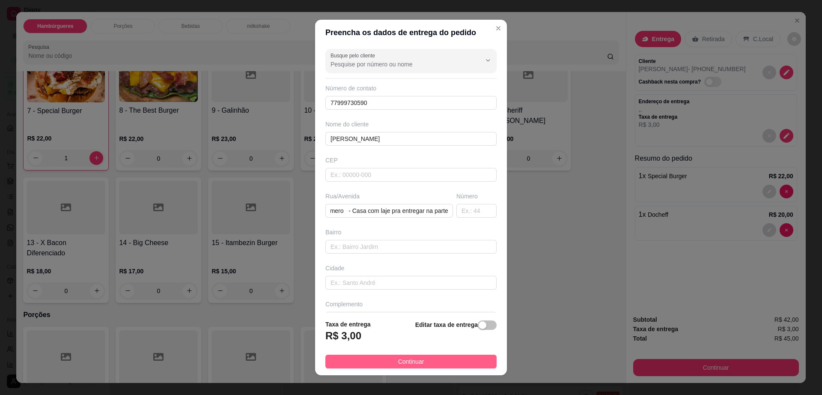
scroll to position [0, 0]
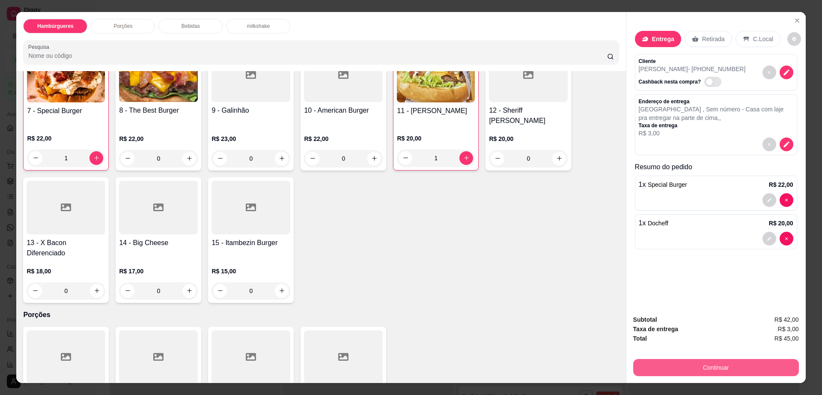
click at [660, 364] on button "Continuar" at bounding box center [716, 367] width 166 height 17
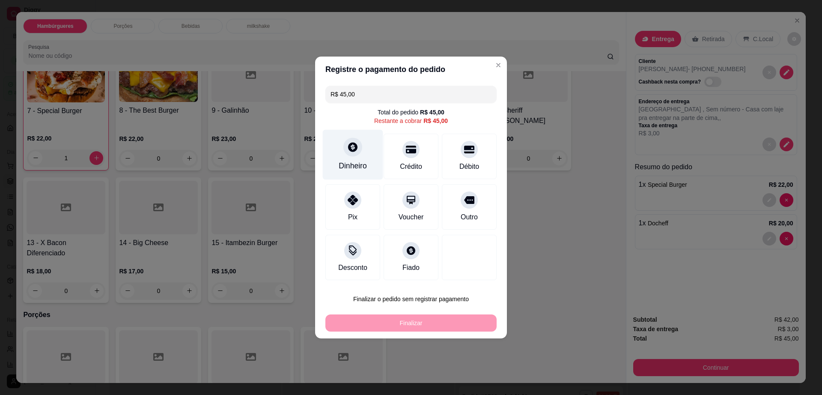
click at [345, 151] on div at bounding box center [352, 146] width 19 height 19
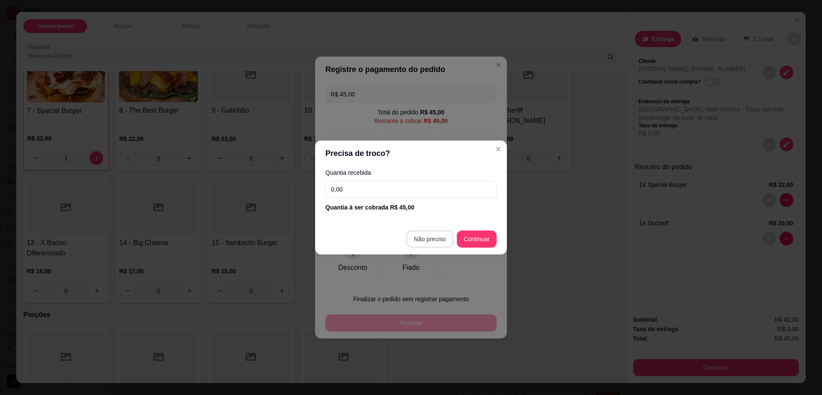
type input "R$ 0,00"
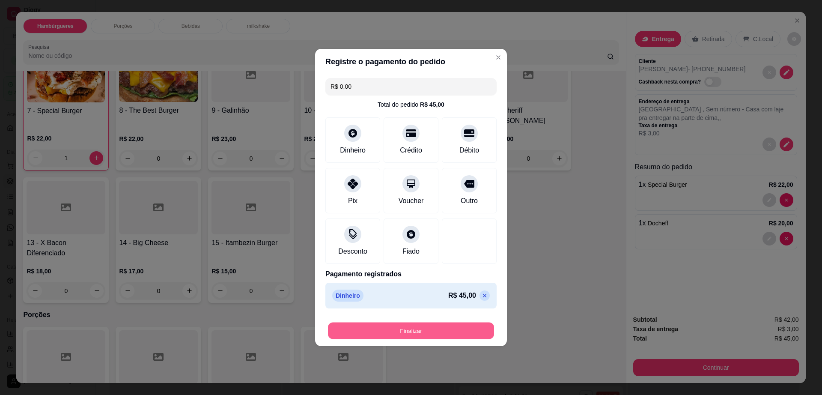
click at [432, 330] on button "Finalizar" at bounding box center [411, 330] width 166 height 17
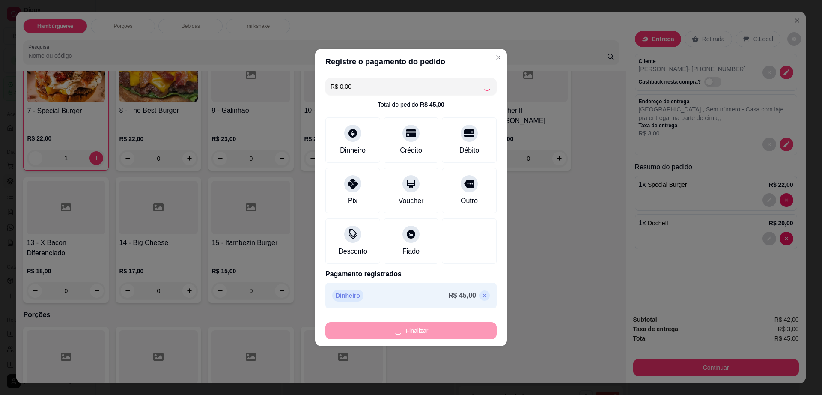
type input "0"
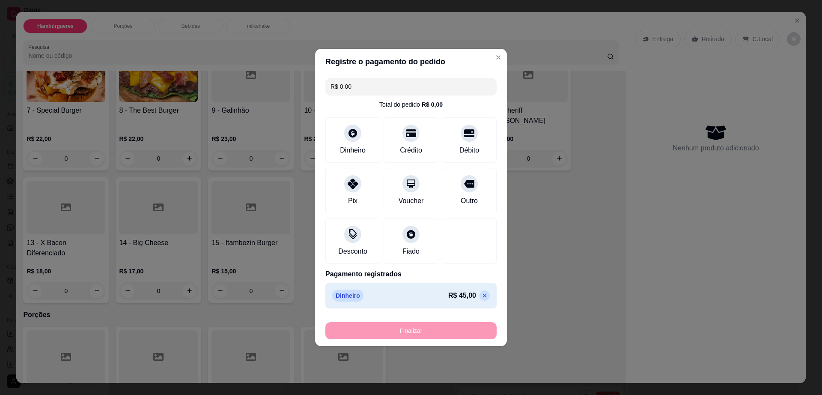
type input "-R$ 45,00"
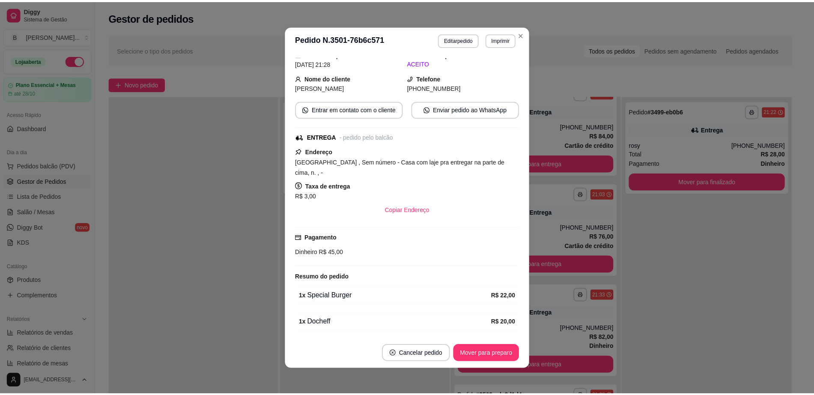
scroll to position [73, 0]
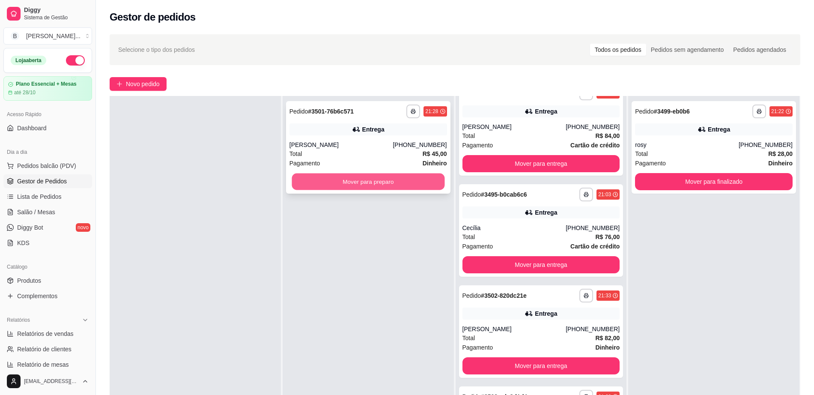
click at [399, 185] on button "Mover para preparo" at bounding box center [368, 181] width 153 height 17
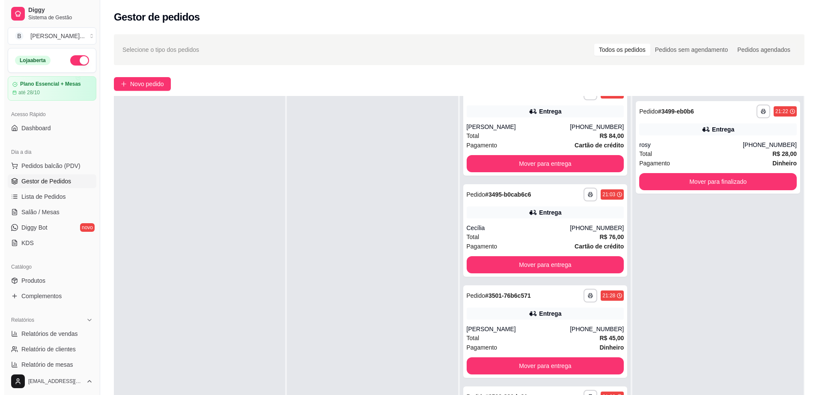
scroll to position [220, 0]
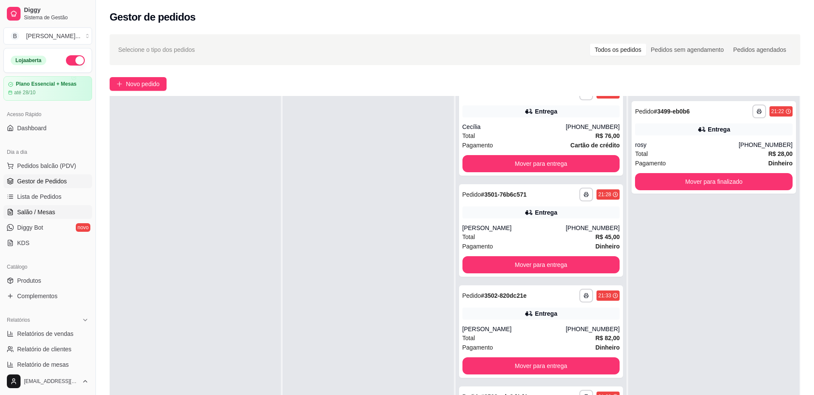
click at [48, 210] on span "Salão / Mesas" at bounding box center [36, 212] width 38 height 9
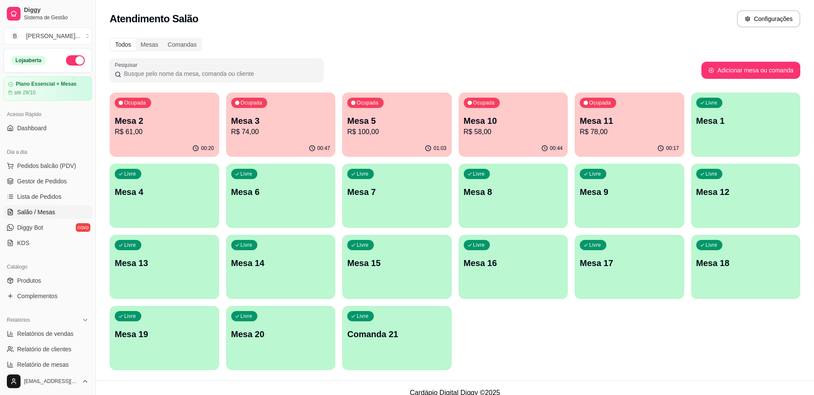
click at [393, 131] on p "R$ 100,00" at bounding box center [396, 132] width 99 height 10
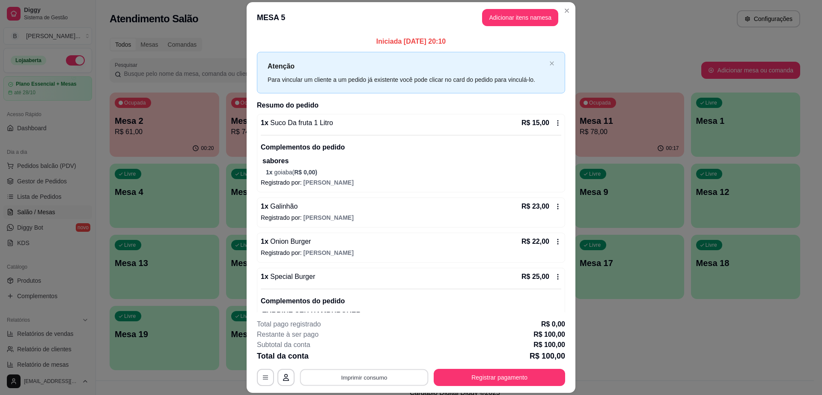
click at [362, 384] on button "Imprimir consumo" at bounding box center [364, 377] width 128 height 17
click at [358, 358] on button "Impressora" at bounding box center [363, 357] width 60 height 13
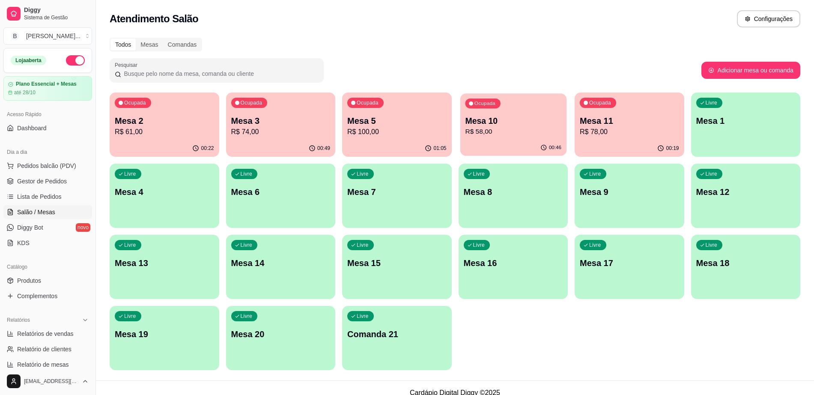
click at [502, 127] on p "R$ 58,00" at bounding box center [513, 132] width 96 height 10
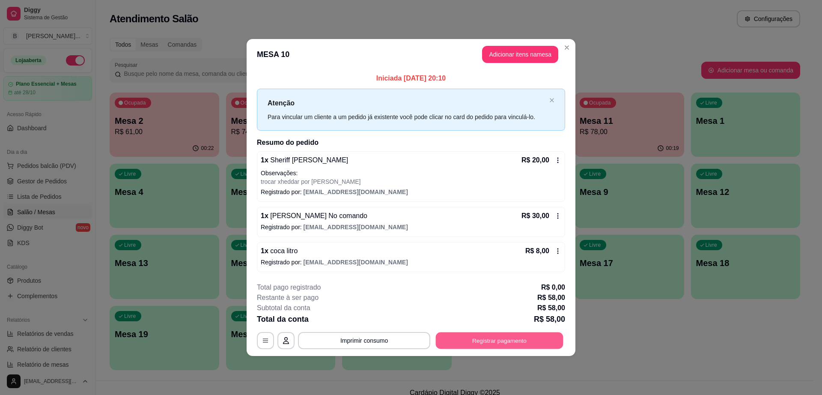
click at [507, 334] on button "Registrar pagamento" at bounding box center [500, 340] width 128 height 17
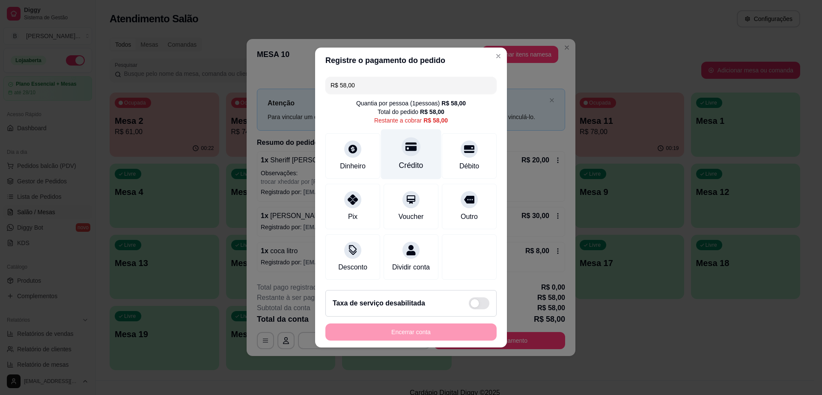
click at [411, 160] on div "Crédito" at bounding box center [411, 165] width 24 height 11
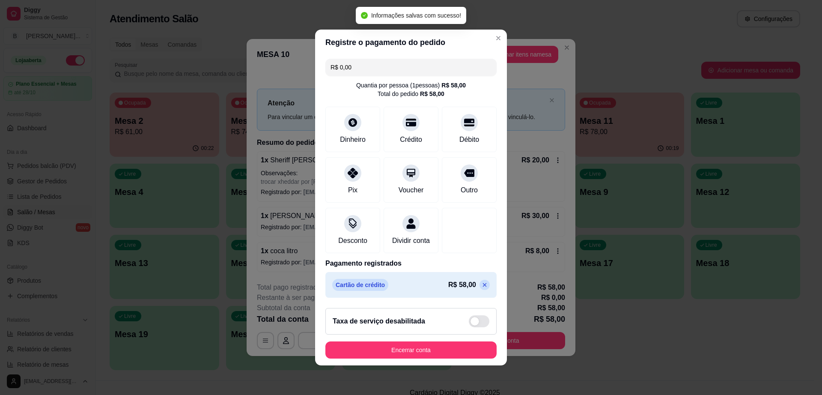
type input "R$ 0,00"
click at [414, 357] on button "Encerrar conta" at bounding box center [410, 349] width 171 height 17
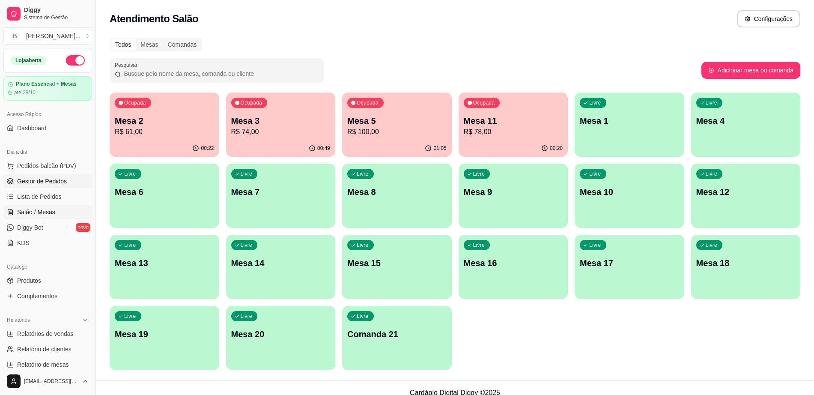
click at [34, 185] on span "Gestor de Pedidos" at bounding box center [42, 181] width 50 height 9
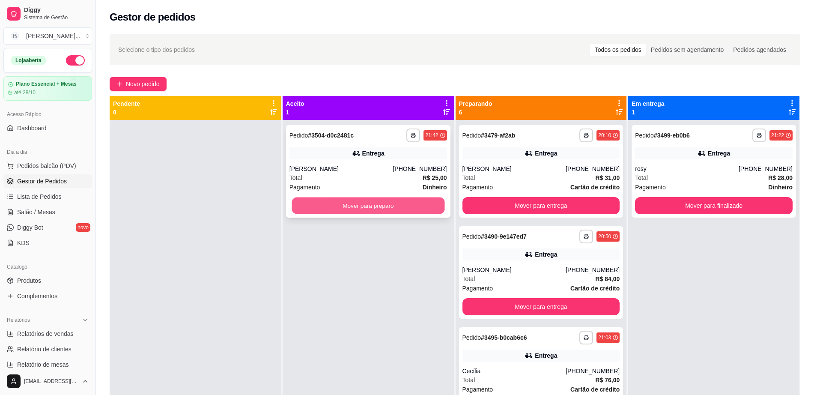
click at [345, 205] on button "Mover para preparo" at bounding box center [368, 205] width 153 height 17
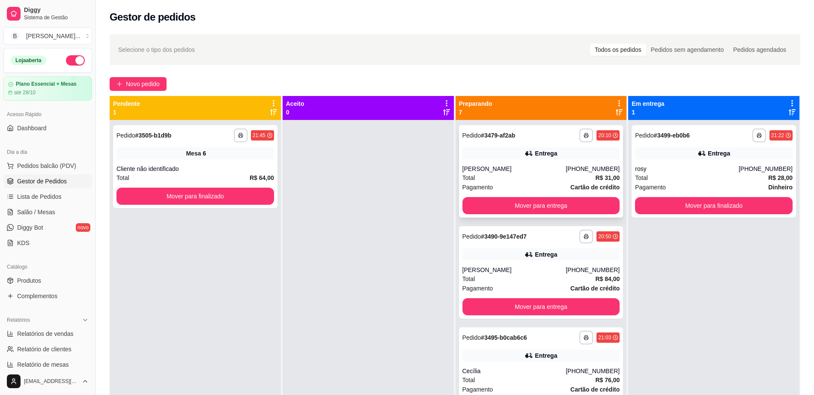
click at [523, 185] on div "Pagamento Cartão de crédito" at bounding box center [541, 186] width 158 height 9
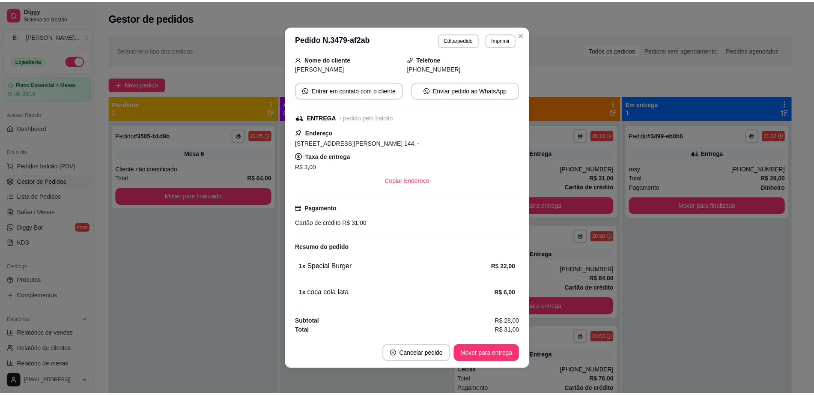
scroll to position [55, 0]
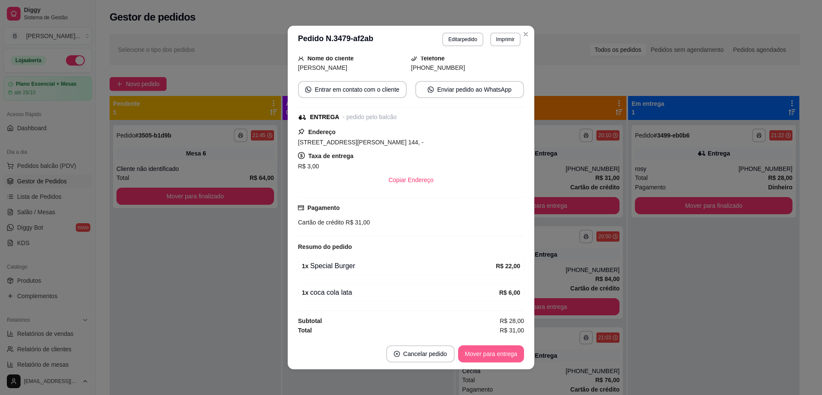
click at [482, 358] on button "Mover para entrega" at bounding box center [491, 353] width 66 height 17
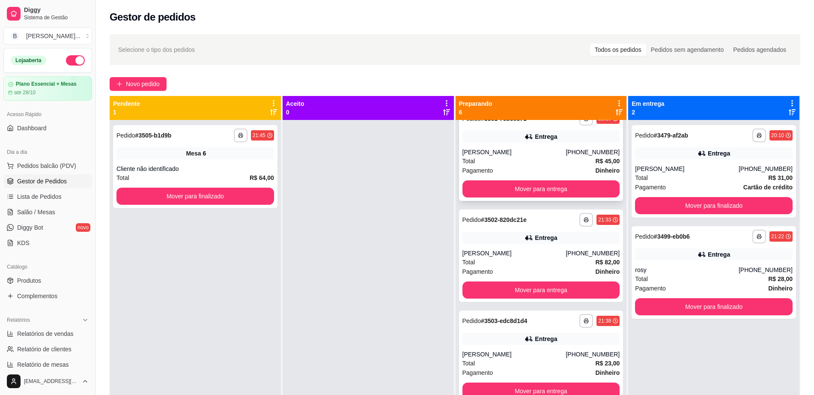
scroll to position [220, 0]
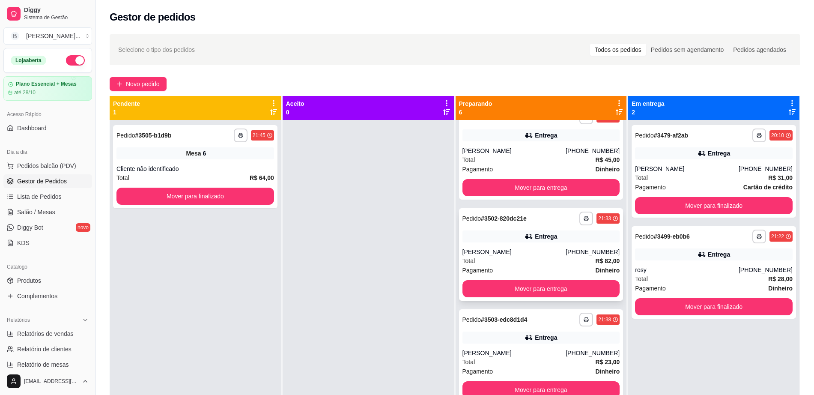
click at [531, 269] on div "Pagamento Dinheiro" at bounding box center [541, 269] width 158 height 9
click at [503, 338] on div "Entrega" at bounding box center [541, 337] width 158 height 12
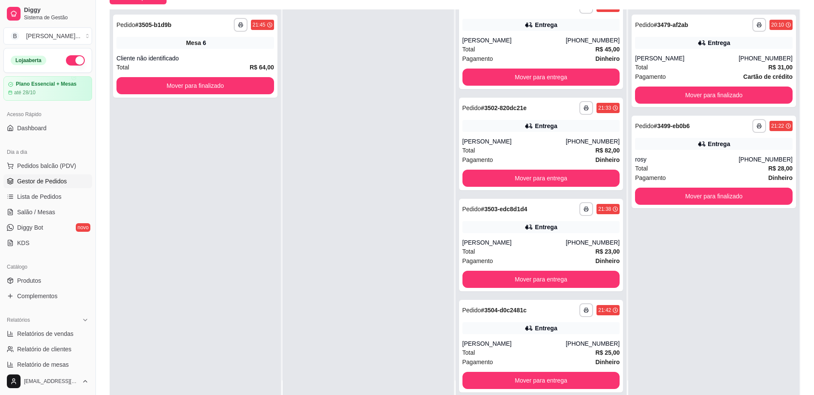
scroll to position [131, 0]
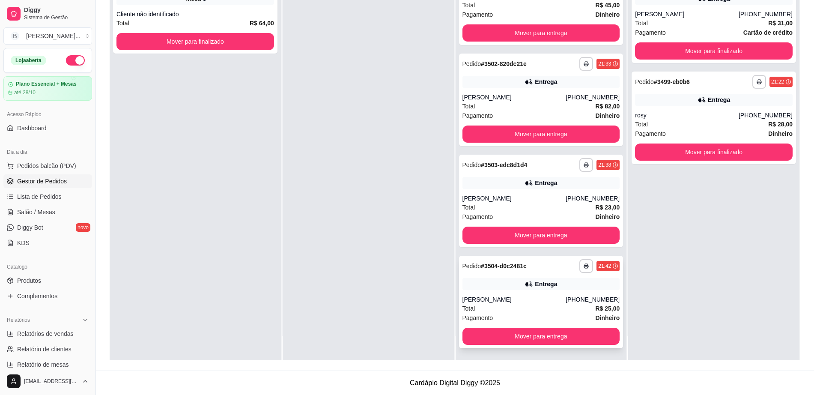
click at [499, 271] on div "**********" at bounding box center [541, 266] width 158 height 14
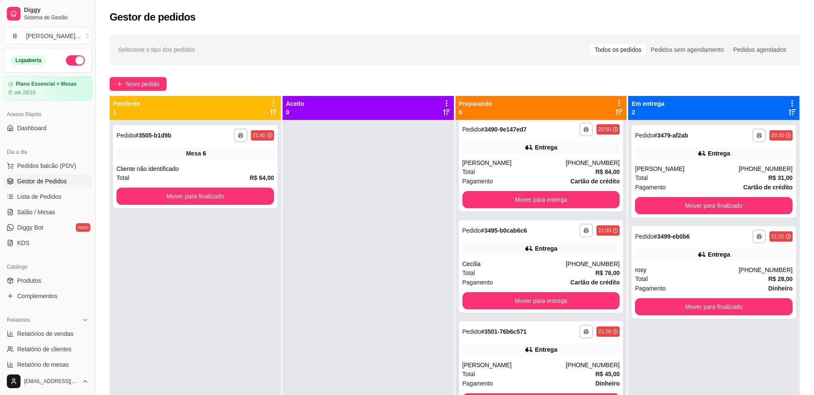
scroll to position [0, 0]
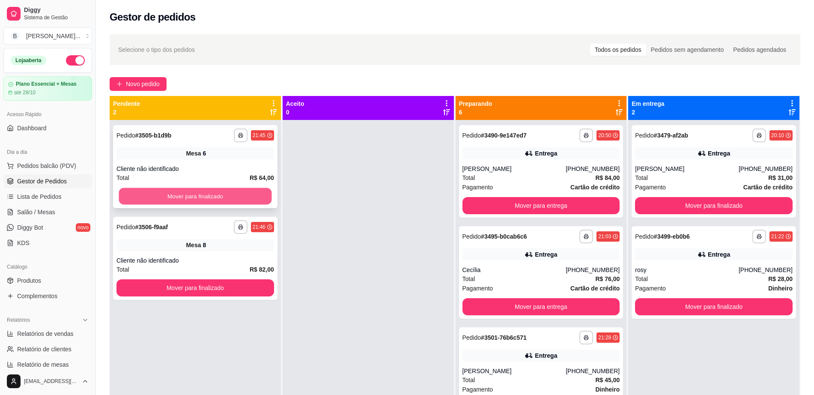
click at [234, 191] on button "Mover para finalizado" at bounding box center [195, 196] width 153 height 17
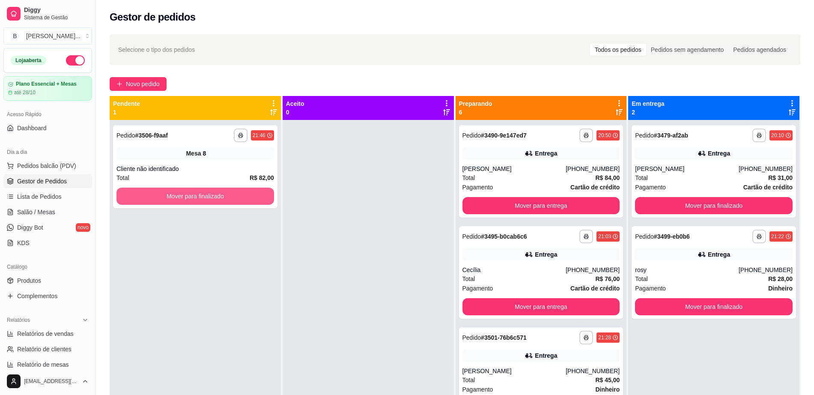
click at [235, 196] on button "Mover para finalizado" at bounding box center [195, 196] width 158 height 17
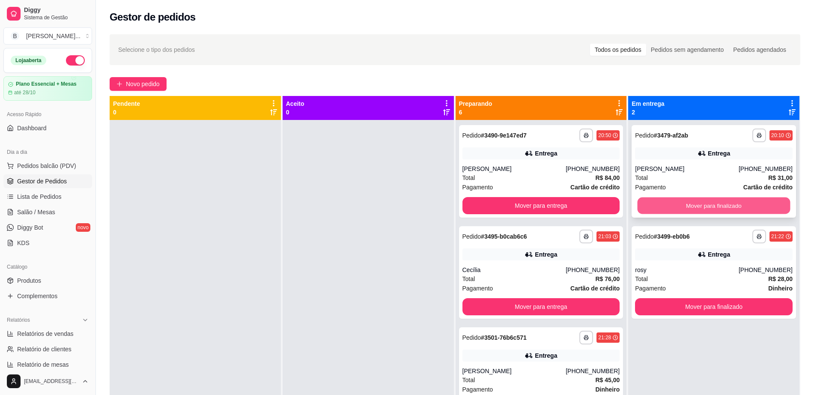
click at [676, 206] on button "Mover para finalizado" at bounding box center [713, 205] width 153 height 17
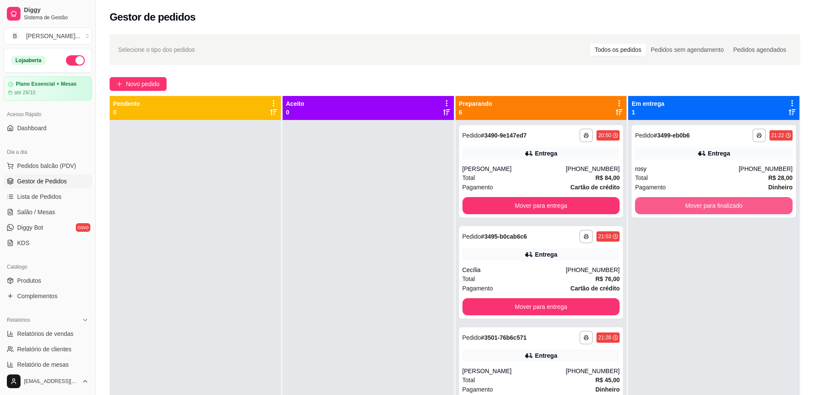
click at [679, 203] on button "Mover para finalizado" at bounding box center [714, 205] width 158 height 17
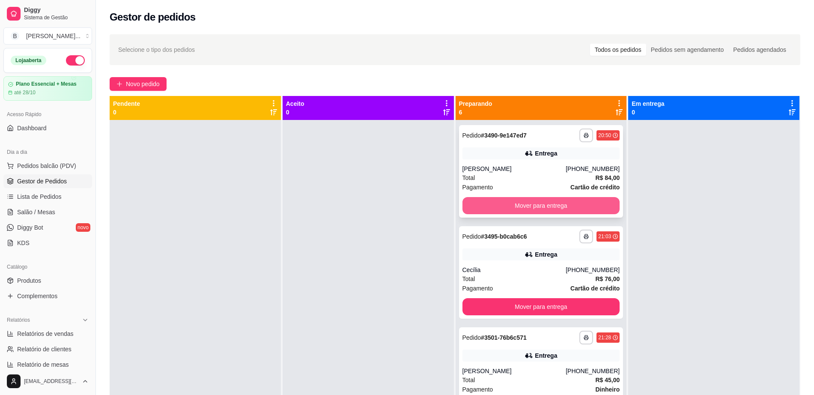
click at [526, 201] on button "Mover para entrega" at bounding box center [541, 205] width 158 height 17
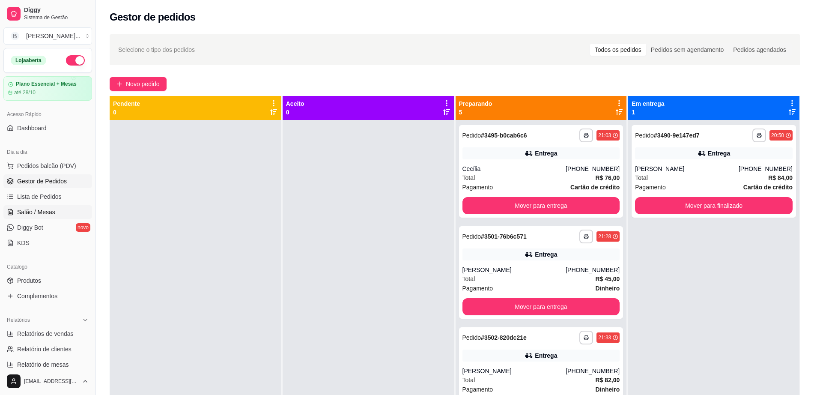
click at [79, 205] on link "Salão / Mesas" at bounding box center [47, 212] width 89 height 14
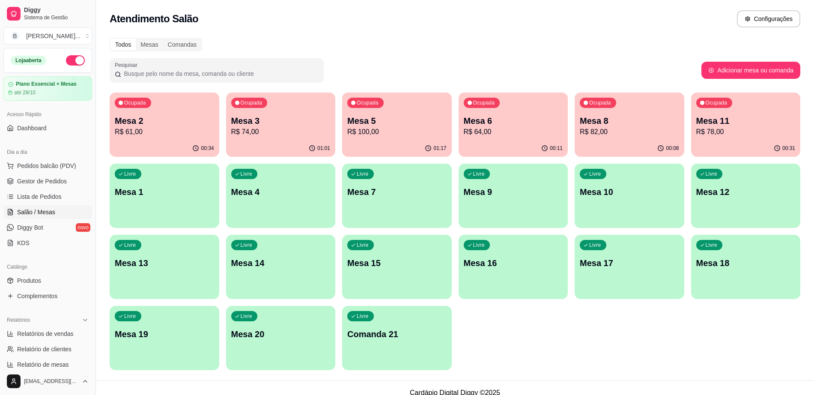
click at [358, 131] on p "R$ 100,00" at bounding box center [396, 132] width 99 height 10
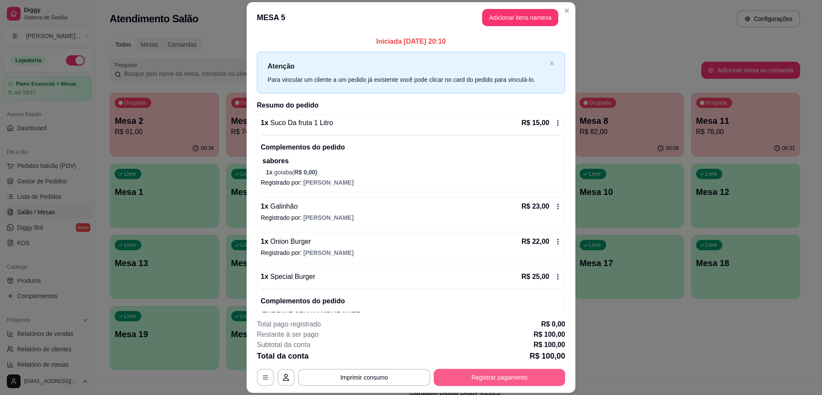
click at [482, 371] on button "Registrar pagamento" at bounding box center [499, 377] width 131 height 17
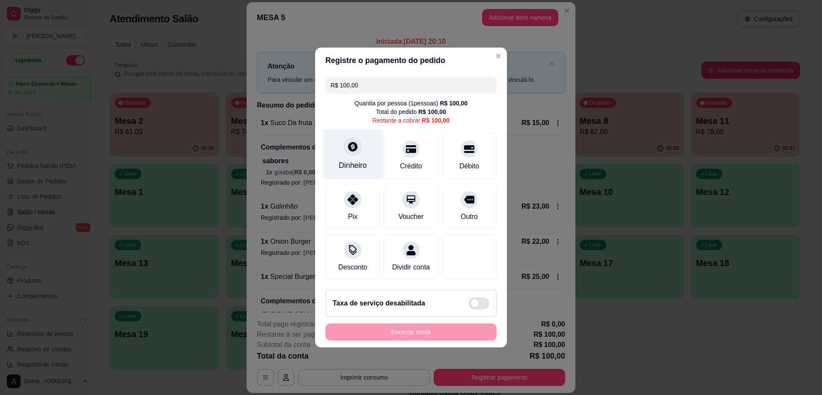
click at [357, 145] on icon at bounding box center [352, 146] width 11 height 11
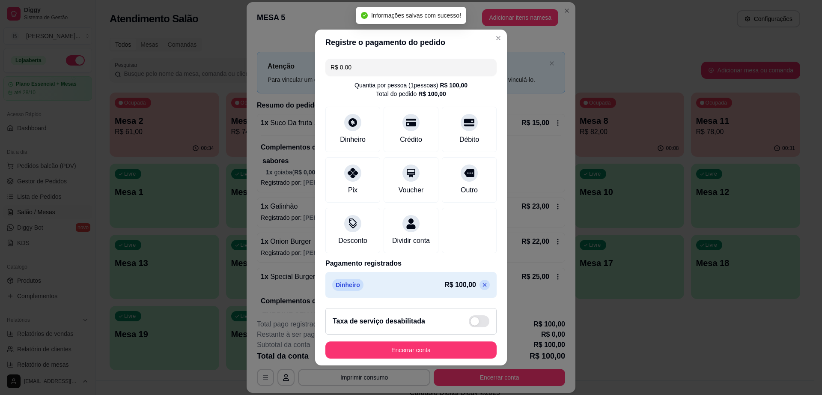
type input "R$ 0,00"
click at [450, 358] on button "Encerrar conta" at bounding box center [410, 349] width 171 height 17
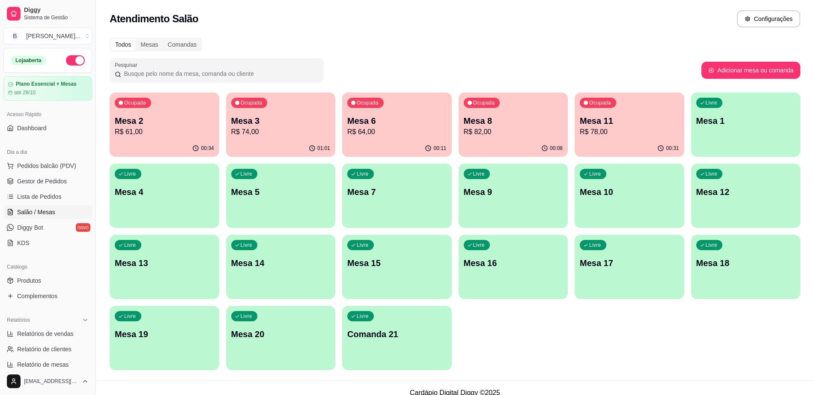
click at [542, 122] on p "Mesa 8" at bounding box center [513, 121] width 99 height 12
click at [393, 149] on div "00:11" at bounding box center [397, 148] width 110 height 17
click at [60, 185] on span "Gestor de Pedidos" at bounding box center [42, 181] width 50 height 9
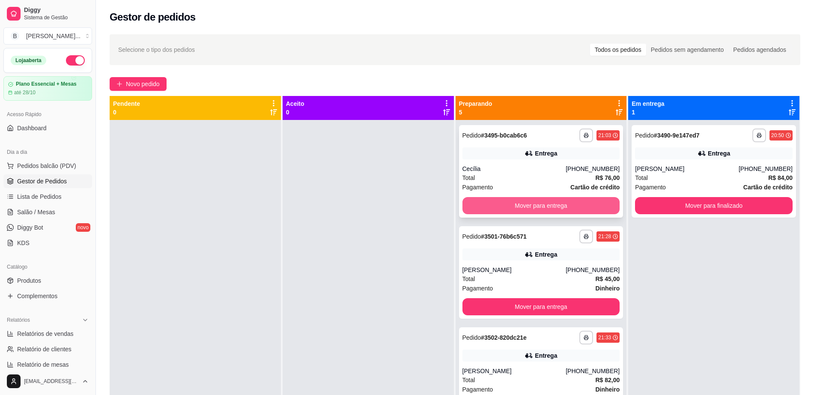
click at [500, 208] on button "Mover para entrega" at bounding box center [541, 205] width 158 height 17
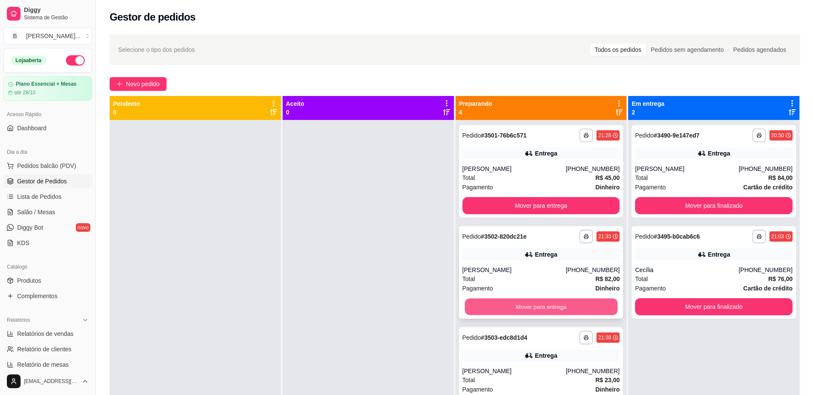
click at [511, 310] on button "Mover para entrega" at bounding box center [540, 306] width 153 height 17
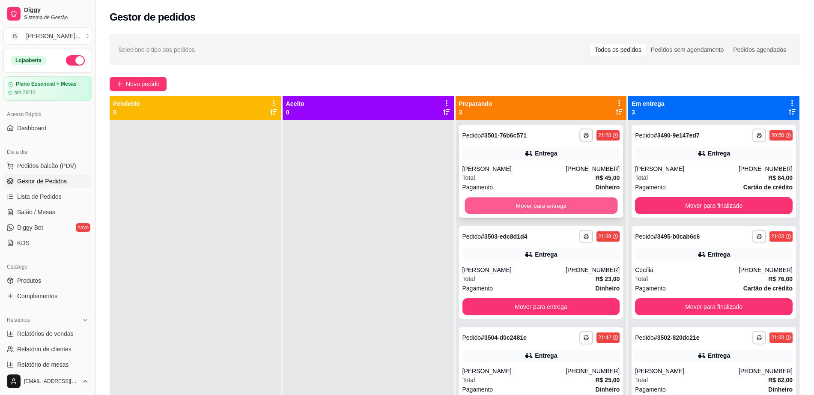
click at [539, 209] on button "Mover para entrega" at bounding box center [540, 205] width 153 height 17
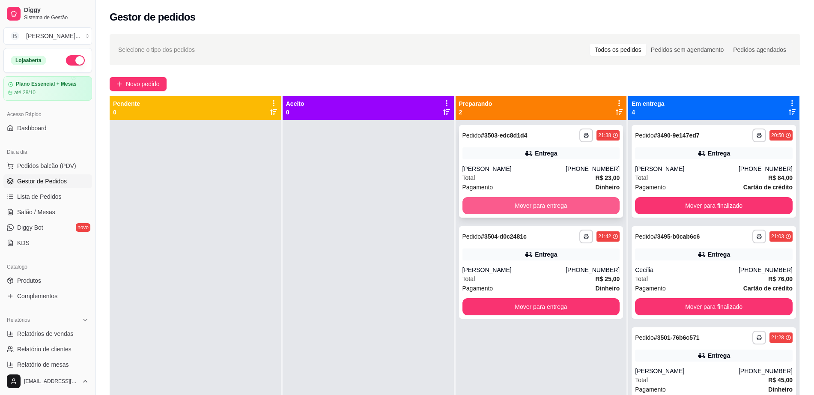
click at [539, 205] on button "Mover para entrega" at bounding box center [541, 205] width 158 height 17
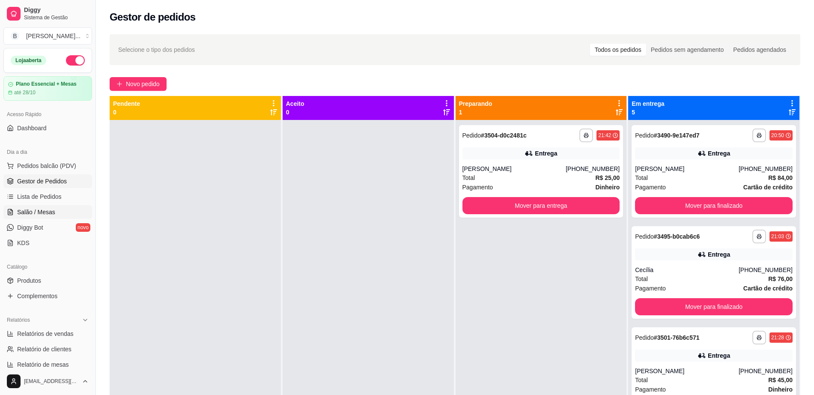
click at [59, 214] on link "Salão / Mesas" at bounding box center [47, 212] width 89 height 14
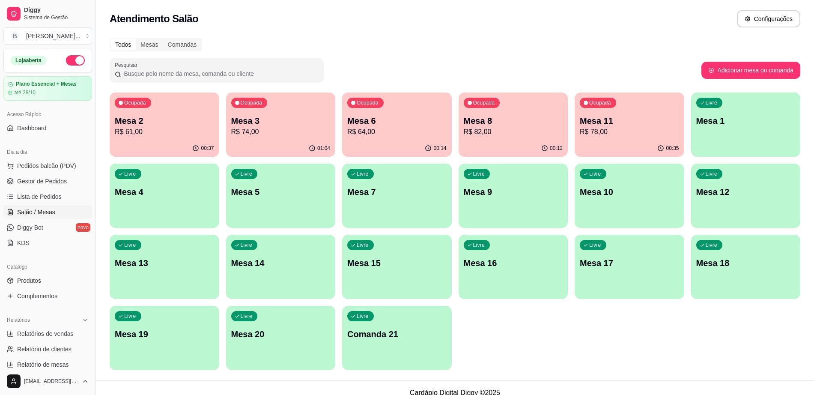
click at [622, 110] on div "Ocupada Mesa 11 R$ 78,00" at bounding box center [629, 116] width 110 height 48
click at [527, 113] on div "Ocupada Mesa 8 R$ 82,00" at bounding box center [513, 116] width 106 height 46
click at [380, 123] on p "Mesa 6" at bounding box center [396, 121] width 96 height 12
click at [43, 181] on span "Gestor de Pedidos" at bounding box center [42, 181] width 50 height 9
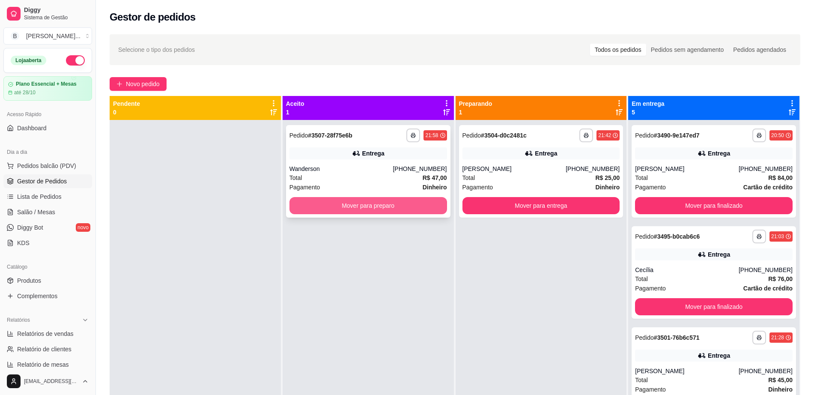
click at [382, 207] on button "Mover para preparo" at bounding box center [368, 205] width 158 height 17
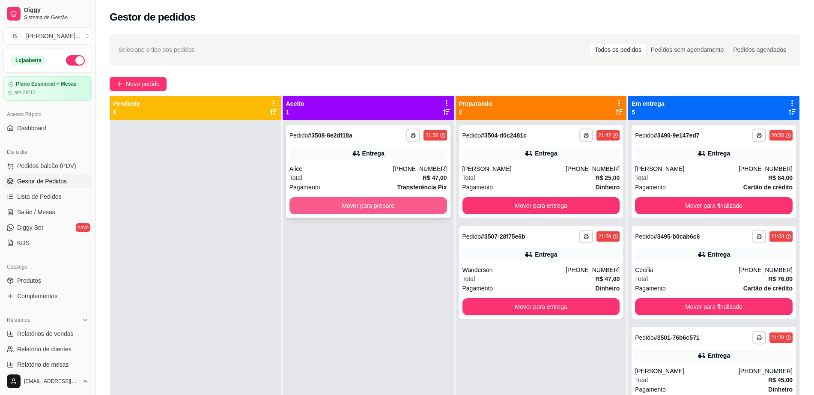
click at [398, 202] on button "Mover para preparo" at bounding box center [368, 205] width 158 height 17
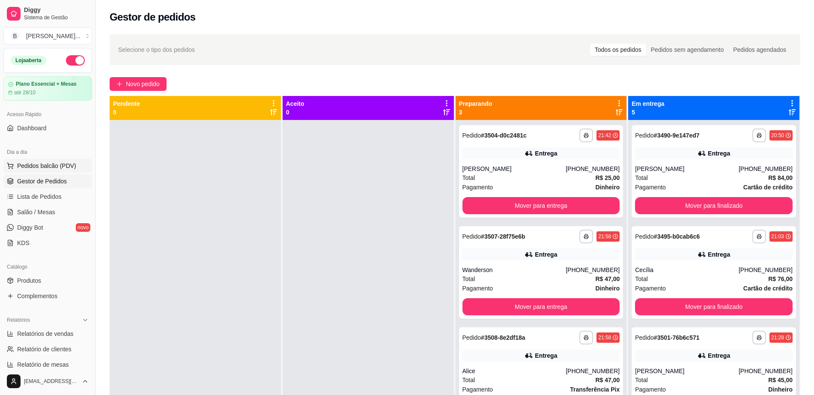
click at [52, 163] on span "Pedidos balcão (PDV)" at bounding box center [46, 165] width 59 height 9
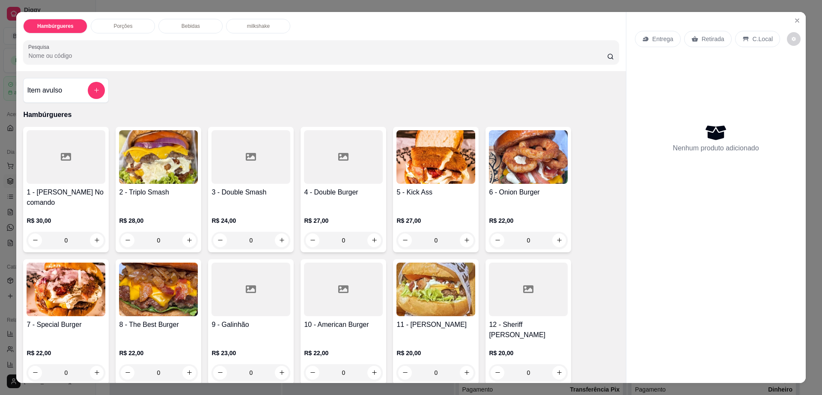
click at [646, 43] on div "Entrega" at bounding box center [658, 39] width 46 height 16
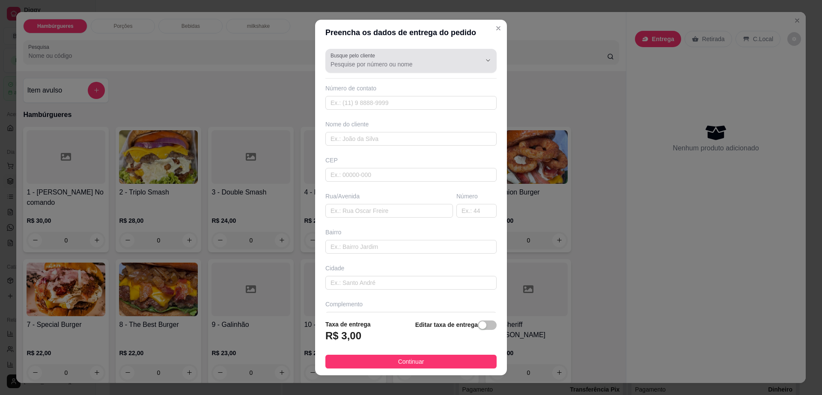
click at [371, 62] on input "Busque pelo cliente" at bounding box center [398, 64] width 137 height 9
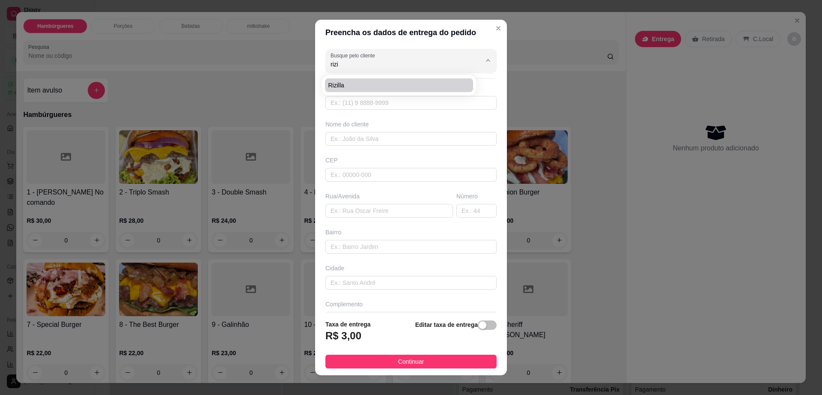
click at [355, 83] on span "Rizilla" at bounding box center [394, 85] width 133 height 9
type input "Rizilla"
type input "77998364168"
type input "Rizilla"
type input "Rua [DATE]"
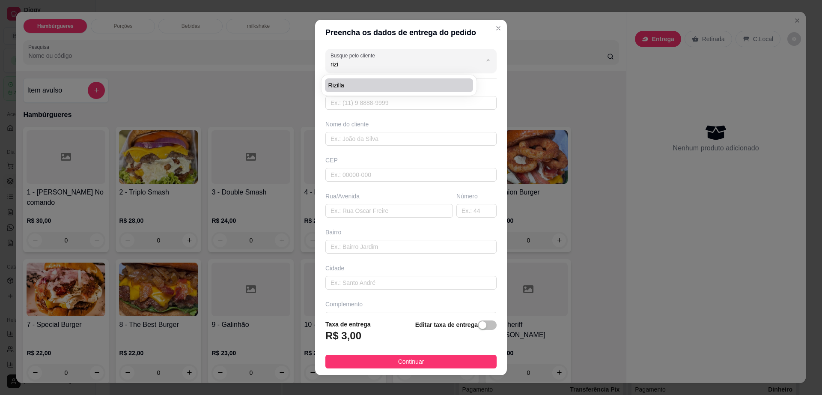
type input "52"
type input "Rizilla"
click at [350, 207] on input "Rua [DATE]" at bounding box center [389, 211] width 128 height 14
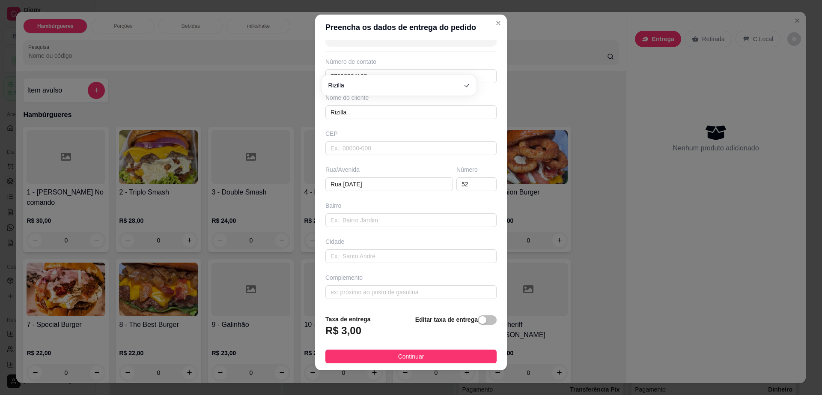
scroll to position [8, 0]
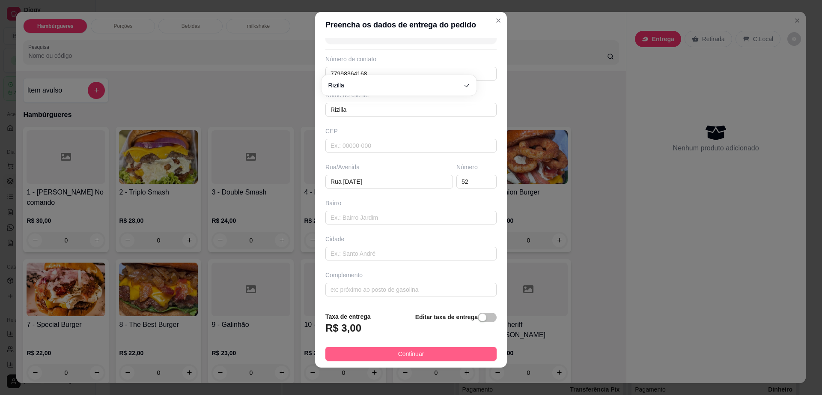
click at [398, 352] on span "Continuar" at bounding box center [411, 353] width 26 height 9
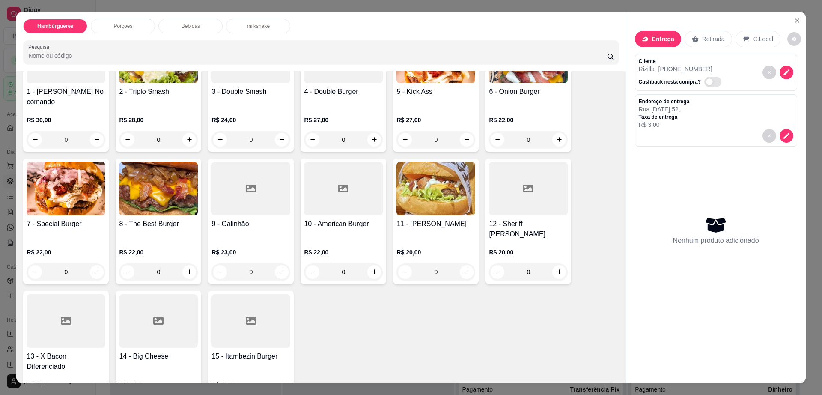
scroll to position [161, 0]
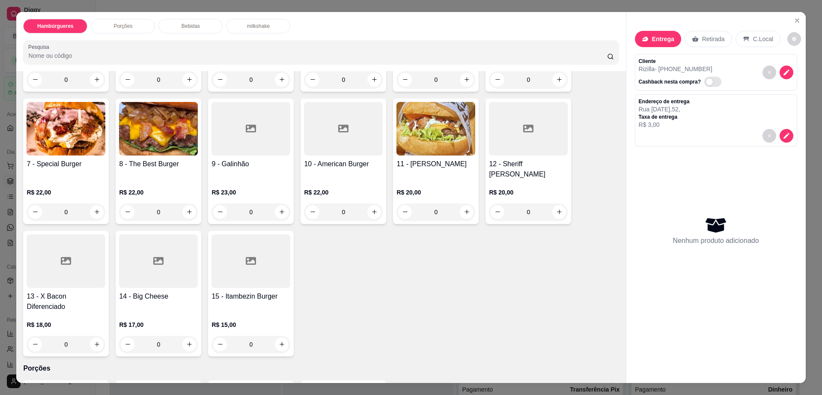
click at [90, 336] on div "0" at bounding box center [66, 344] width 79 height 17
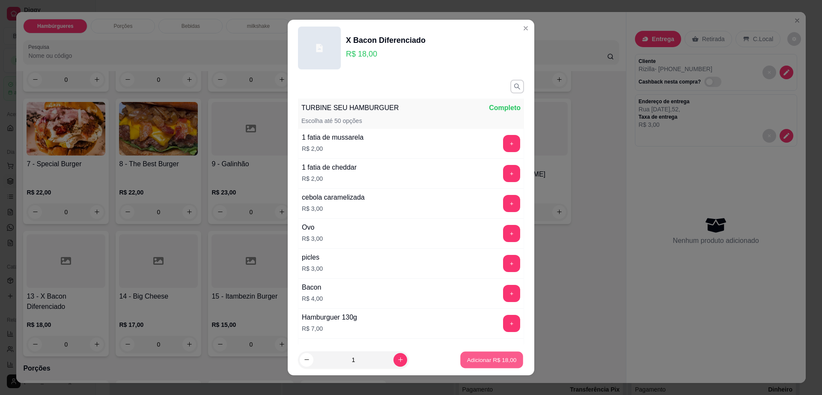
click at [467, 356] on p "Adicionar R$ 18,00" at bounding box center [492, 359] width 50 height 8
type input "1"
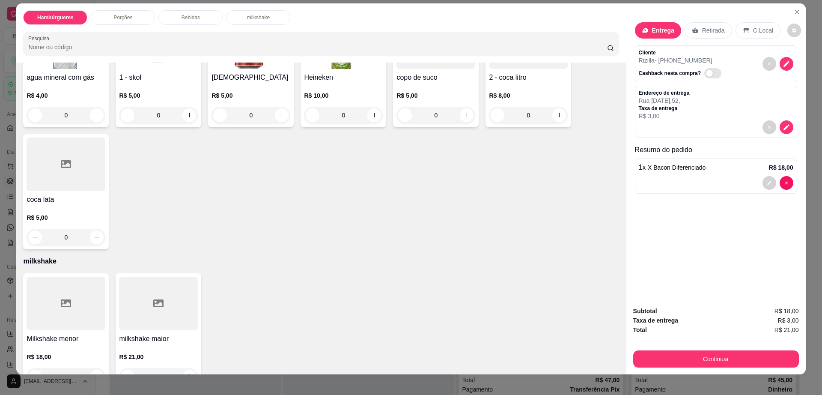
scroll to position [15, 0]
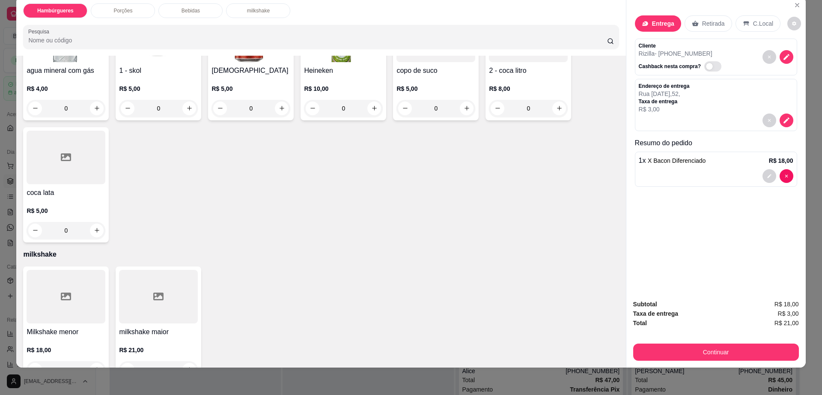
click at [94, 361] on div "0" at bounding box center [66, 369] width 79 height 17
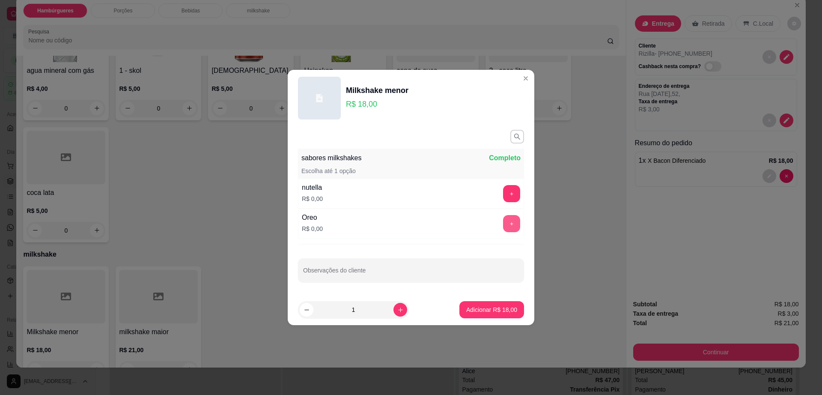
click at [504, 220] on button "+" at bounding box center [511, 223] width 17 height 17
click at [482, 311] on p "Adicionar R$ 18,00" at bounding box center [491, 309] width 51 height 9
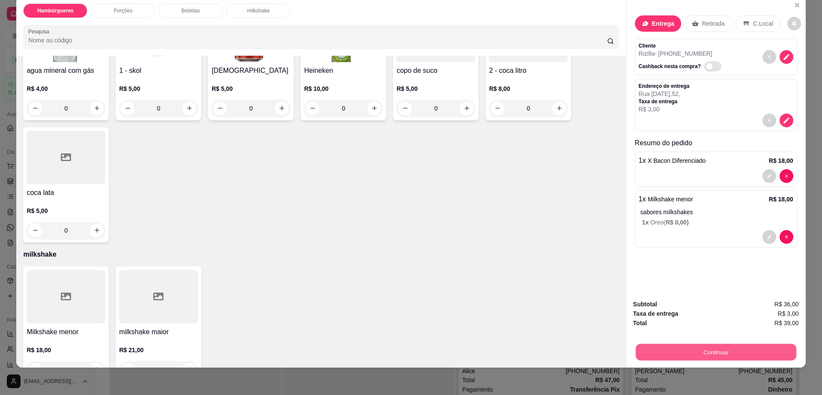
click at [681, 352] on button "Continuar" at bounding box center [715, 352] width 161 height 17
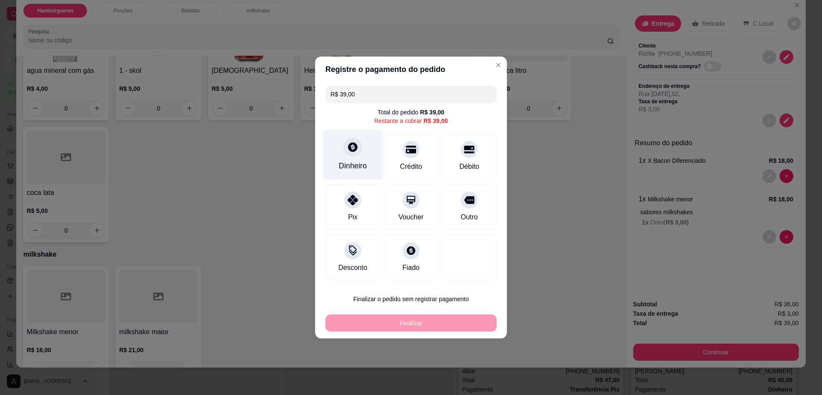
click at [354, 155] on div at bounding box center [352, 146] width 19 height 19
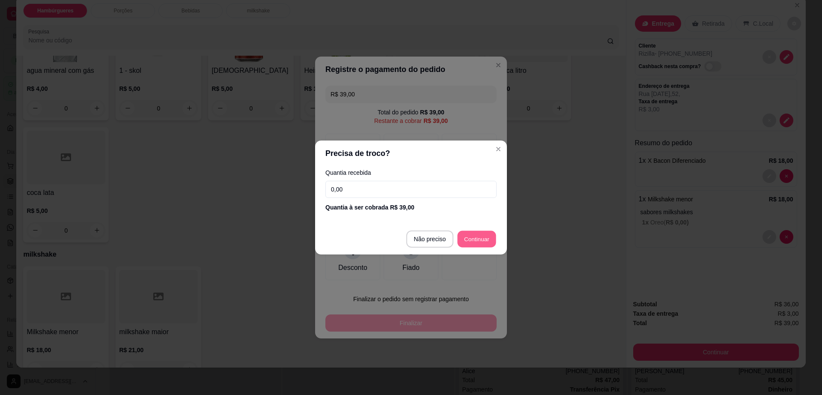
type input "R$ 0,00"
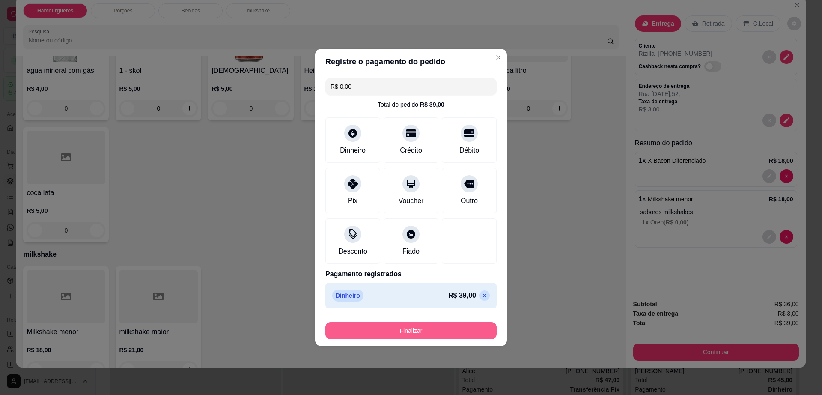
click at [440, 326] on button "Finalizar" at bounding box center [410, 330] width 171 height 17
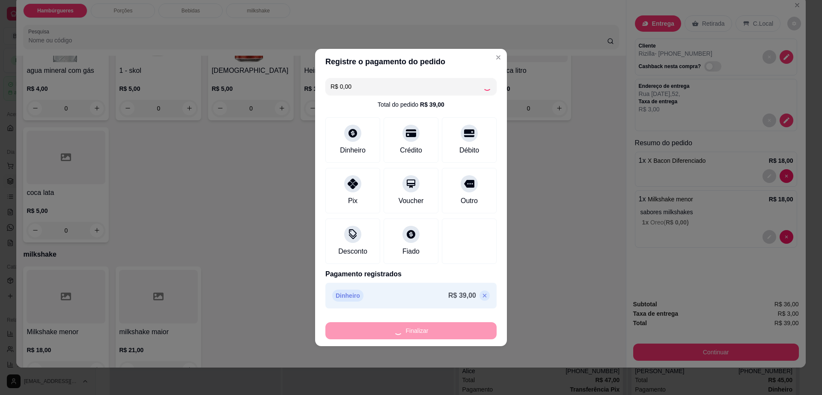
type input "0"
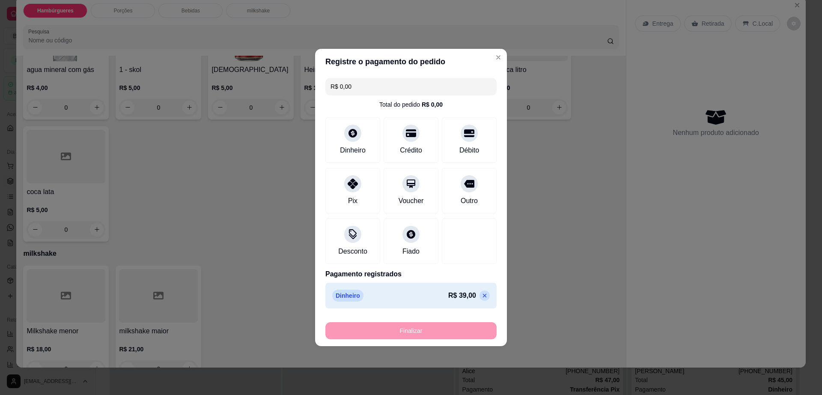
type input "-R$ 39,00"
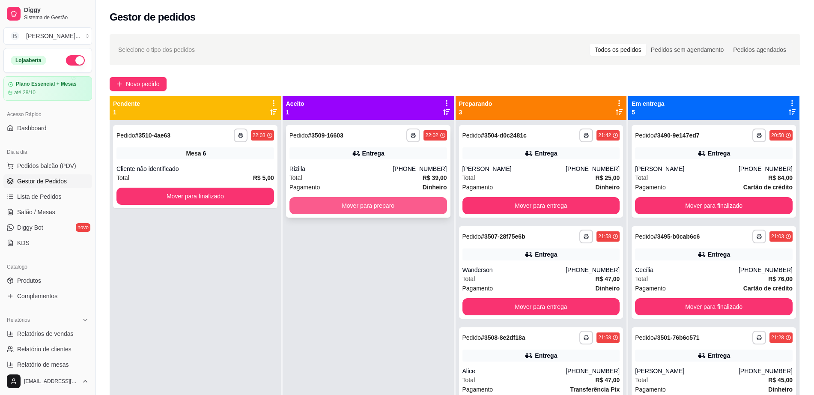
click at [374, 204] on button "Mover para preparo" at bounding box center [368, 205] width 158 height 17
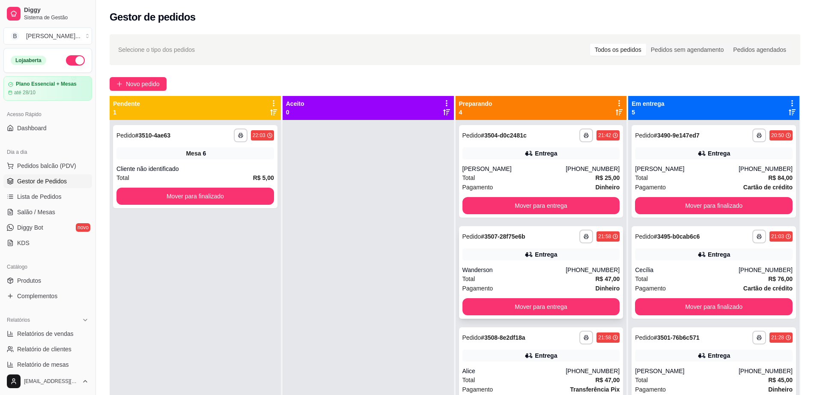
click at [535, 253] on div "Entrega" at bounding box center [546, 254] width 22 height 9
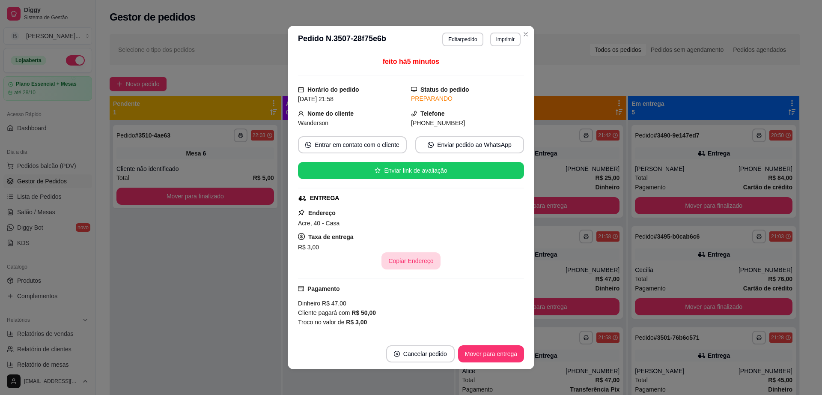
click at [401, 259] on button "Copiar Endereço" at bounding box center [410, 260] width 59 height 17
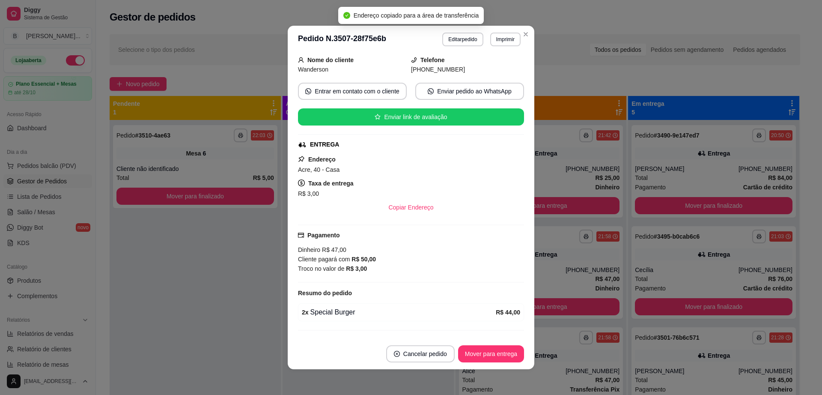
scroll to position [73, 0]
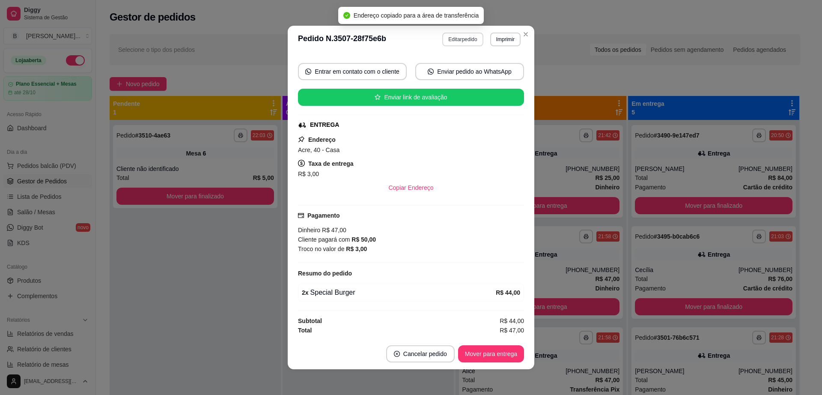
click at [461, 36] on button "Editar pedido" at bounding box center [462, 40] width 41 height 14
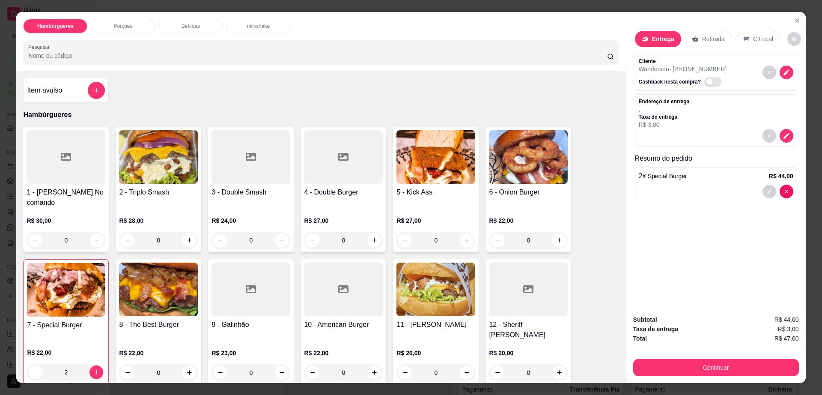
click at [139, 27] on div "Porções" at bounding box center [123, 26] width 64 height 15
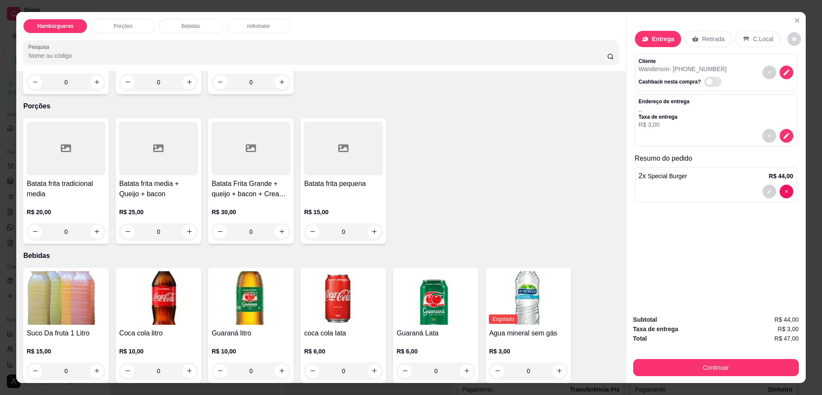
scroll to position [15, 0]
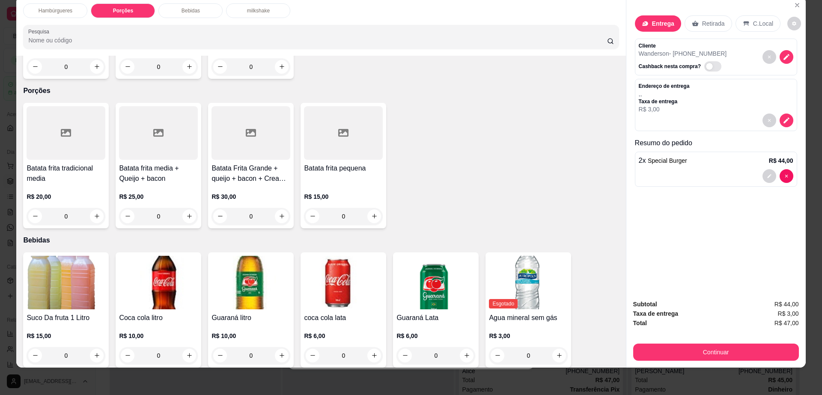
click at [344, 128] on icon at bounding box center [343, 133] width 10 height 10
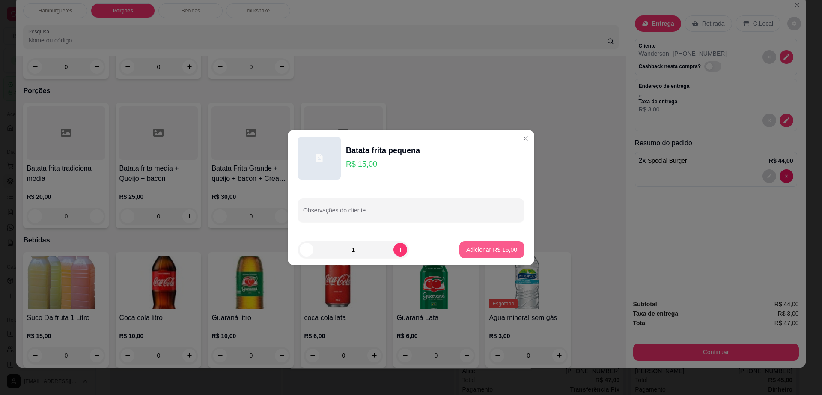
click at [482, 253] on p "Adicionar R$ 15,00" at bounding box center [491, 249] width 51 height 9
type input "1"
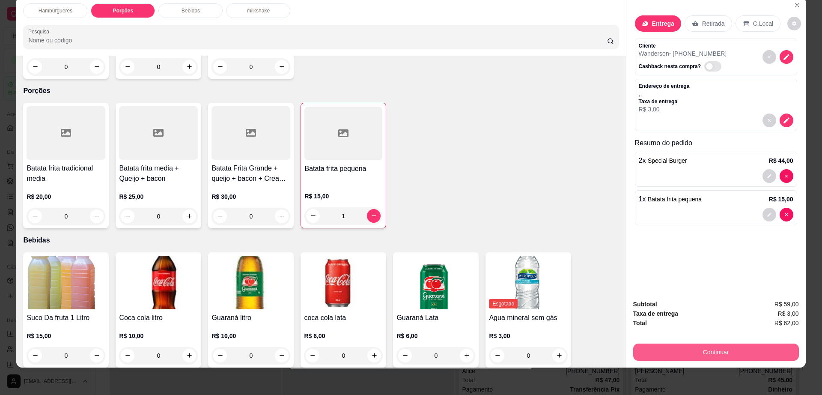
click at [685, 355] on button "Continuar" at bounding box center [716, 351] width 166 height 17
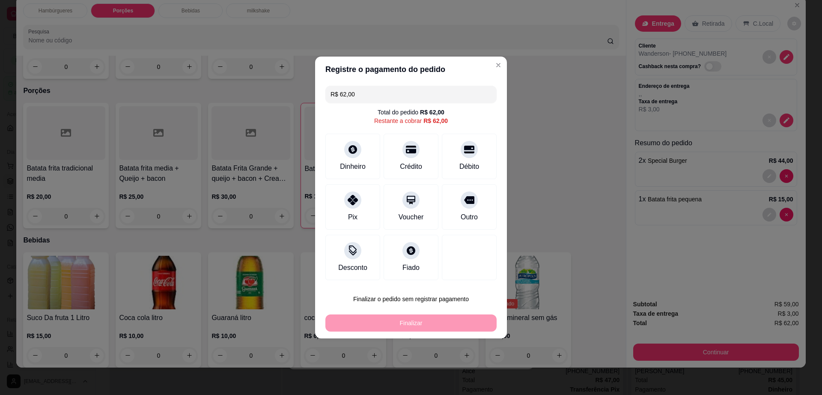
click at [408, 81] on header "Registre o pagamento do pedido" at bounding box center [411, 70] width 192 height 26
click at [405, 96] on input "R$ 62,00" at bounding box center [410, 94] width 161 height 17
type input "R$ 47,00"
click at [352, 158] on div "Dinheiro" at bounding box center [353, 155] width 60 height 50
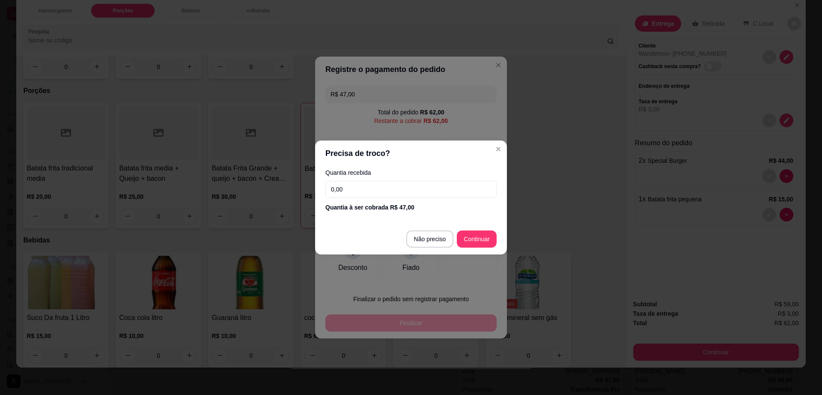
click at [360, 188] on input "0,00" at bounding box center [410, 189] width 171 height 17
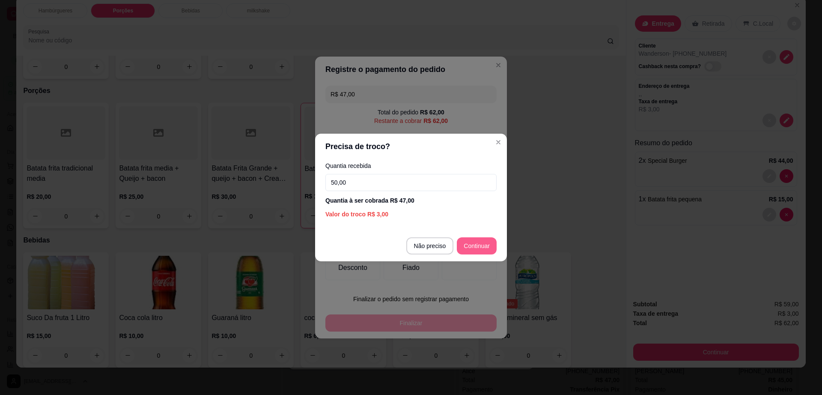
type input "50,00"
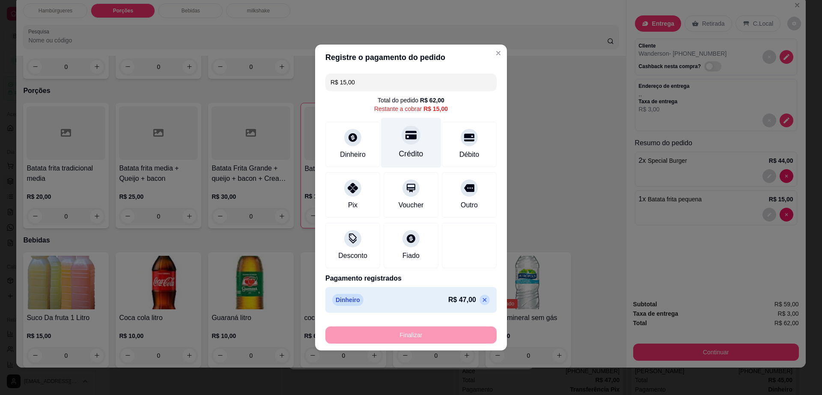
click at [414, 142] on div "Crédito" at bounding box center [411, 143] width 60 height 50
type input "R$ 0,00"
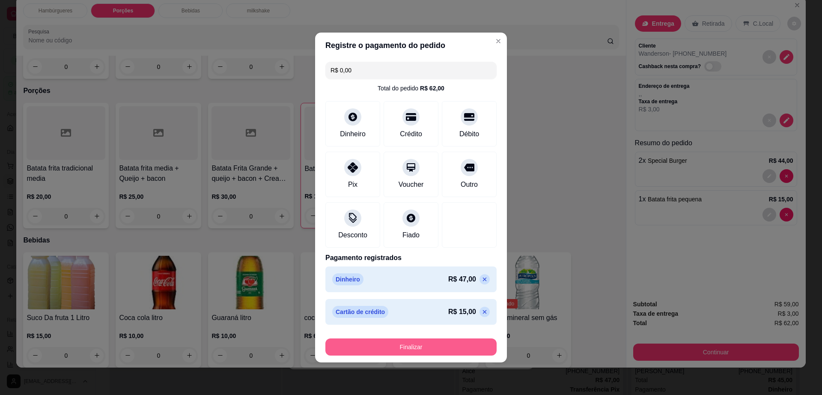
click at [427, 348] on button "Finalizar" at bounding box center [410, 346] width 171 height 17
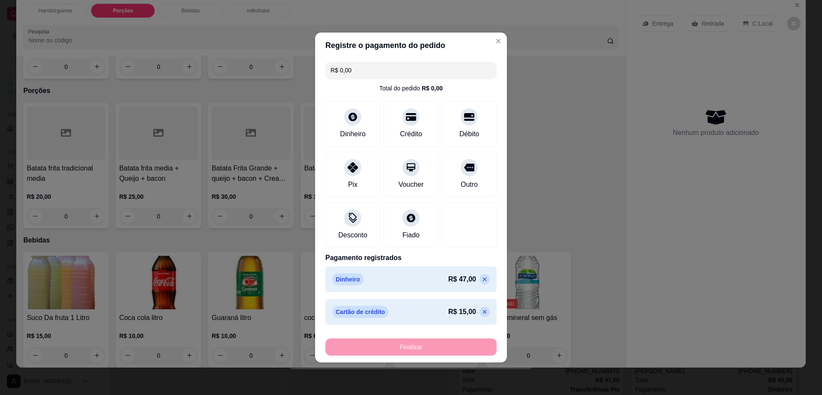
type input "0"
type input "-R$ 62,00"
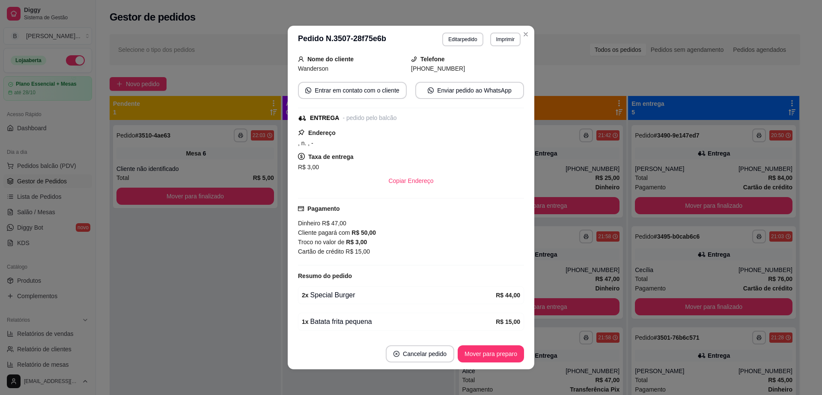
scroll to position [92, 0]
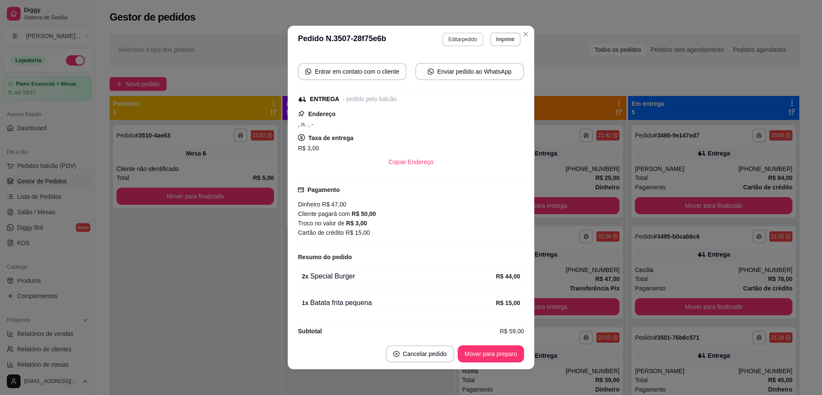
click at [450, 42] on button "Editar pedido" at bounding box center [462, 40] width 41 height 14
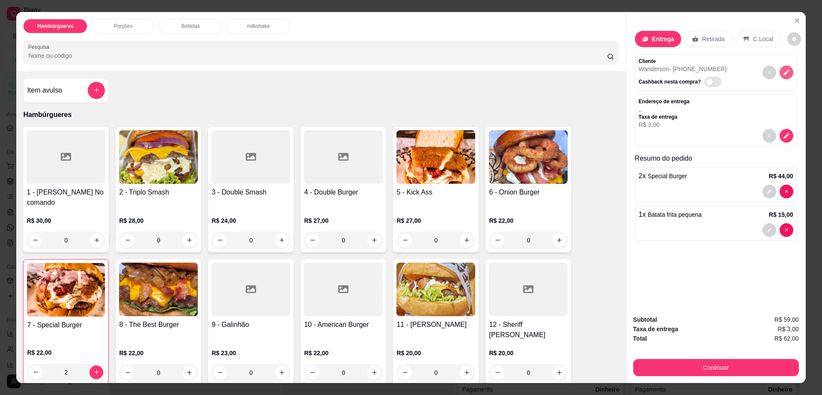
click at [783, 71] on icon "decrease-product-quantity" at bounding box center [786, 72] width 6 height 6
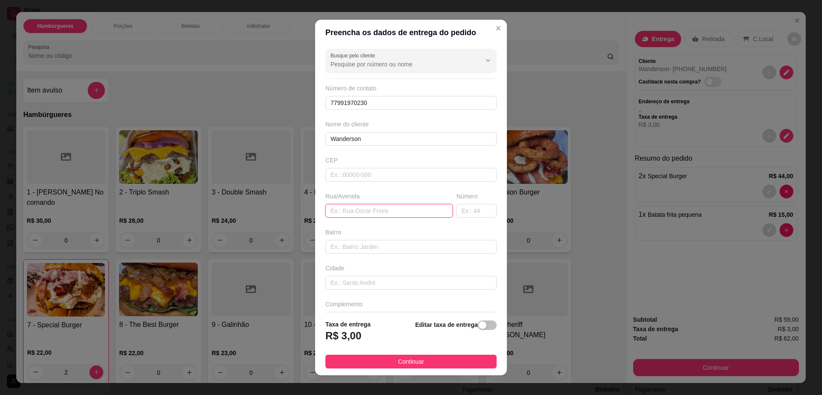
click at [387, 212] on input "text" at bounding box center [389, 211] width 128 height 14
paste input "Acre, 40 - Casa"
type input "Acre, 40 - Casa"
click at [431, 363] on button "Continuar" at bounding box center [410, 361] width 171 height 14
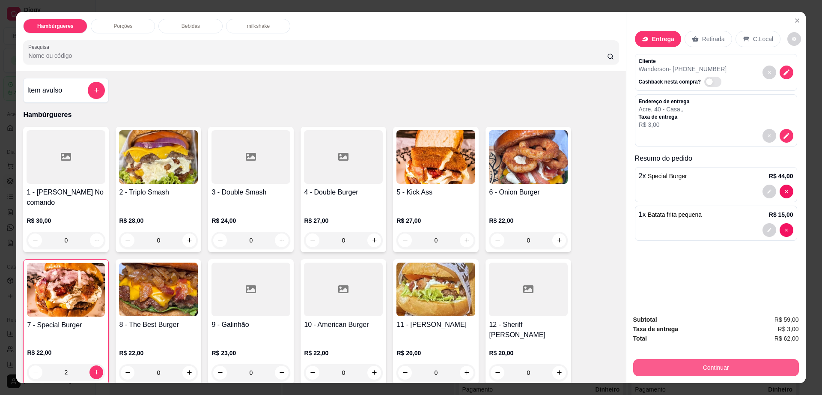
click at [696, 369] on button "Continuar" at bounding box center [716, 367] width 166 height 17
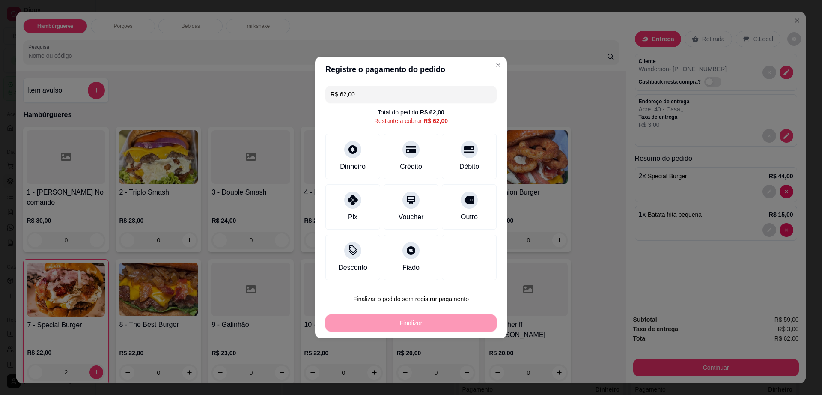
click at [391, 102] on input "R$ 62,00" at bounding box center [410, 94] width 161 height 17
type input "R$ 47,00"
click at [359, 147] on div at bounding box center [352, 146] width 19 height 19
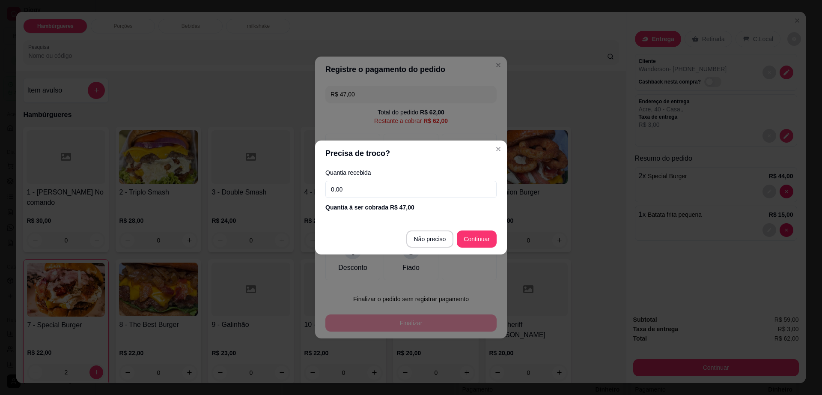
click at [375, 190] on input "0,00" at bounding box center [410, 189] width 171 height 17
type input "50,00"
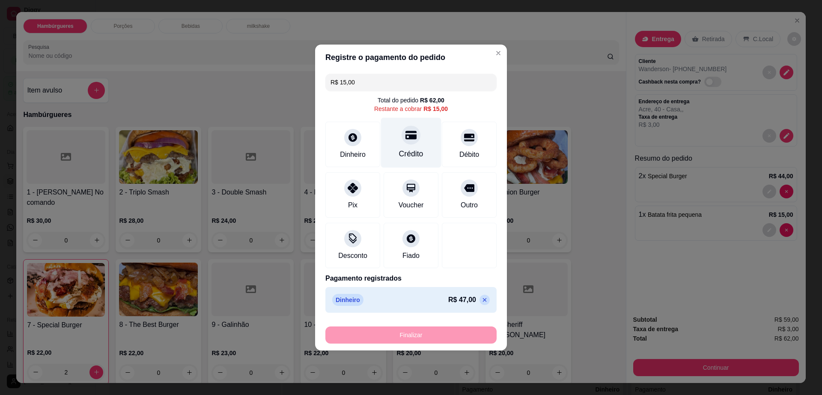
click at [414, 149] on div "Crédito" at bounding box center [411, 153] width 24 height 11
type input "R$ 0,00"
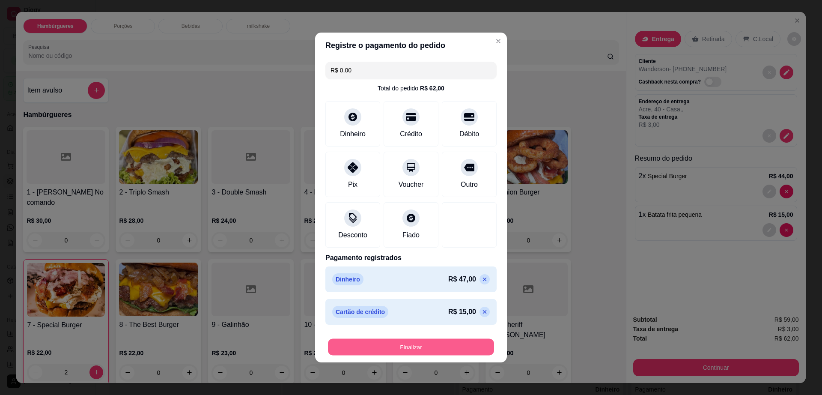
click at [440, 341] on button "Finalizar" at bounding box center [411, 347] width 166 height 17
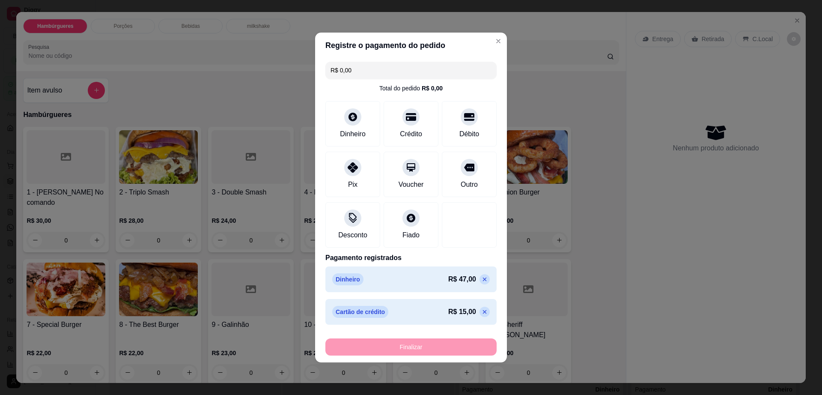
type input "0"
type input "-R$ 62,00"
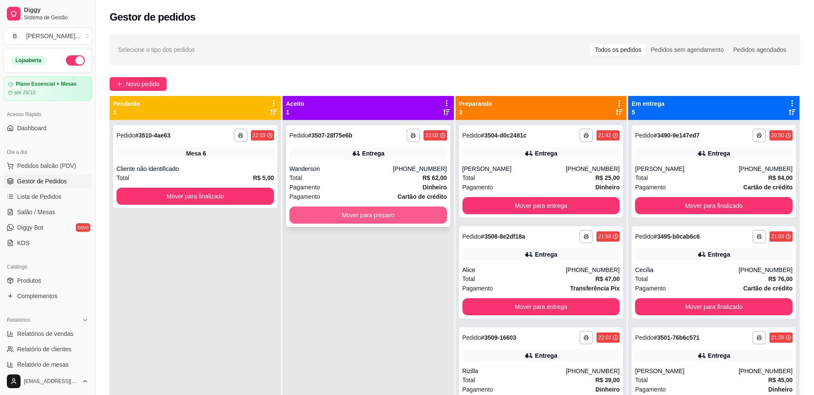
click at [357, 217] on button "Mover para preparo" at bounding box center [368, 214] width 158 height 17
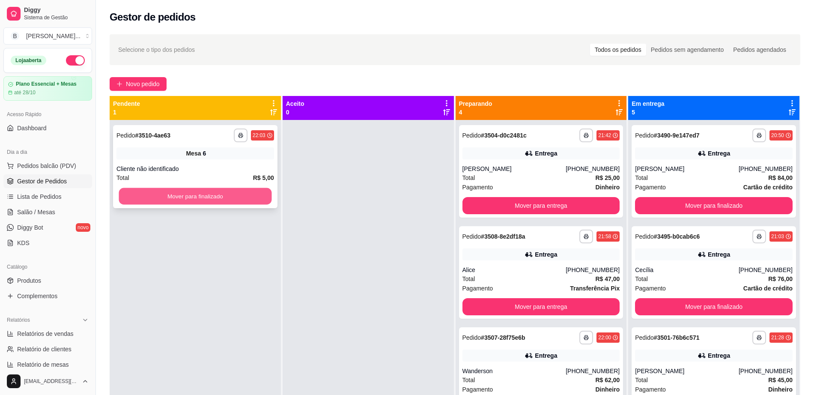
click at [215, 190] on button "Mover para finalizado" at bounding box center [195, 196] width 153 height 17
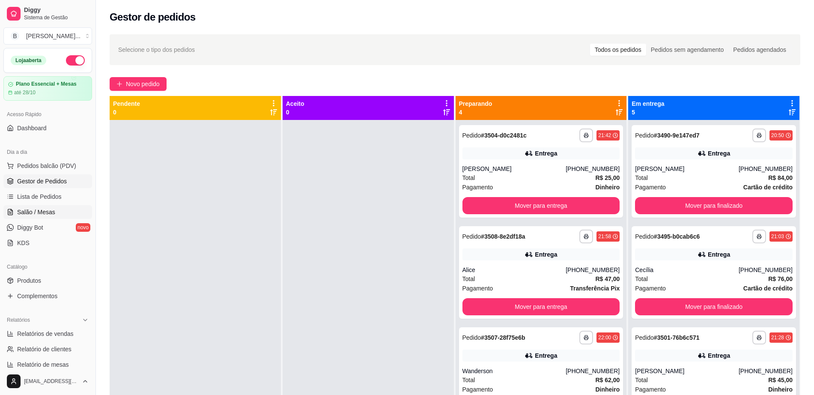
click at [60, 205] on link "Salão / Mesas" at bounding box center [47, 212] width 89 height 14
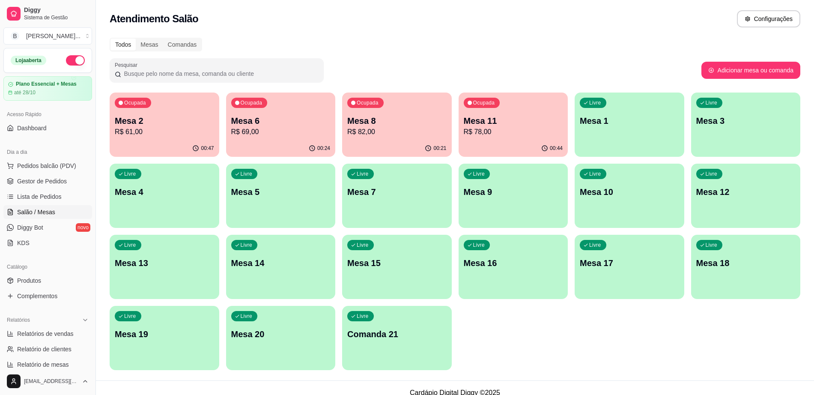
click at [491, 127] on p "R$ 78,00" at bounding box center [513, 132] width 99 height 10
click at [62, 162] on span "Pedidos balcão (PDV)" at bounding box center [46, 165] width 59 height 9
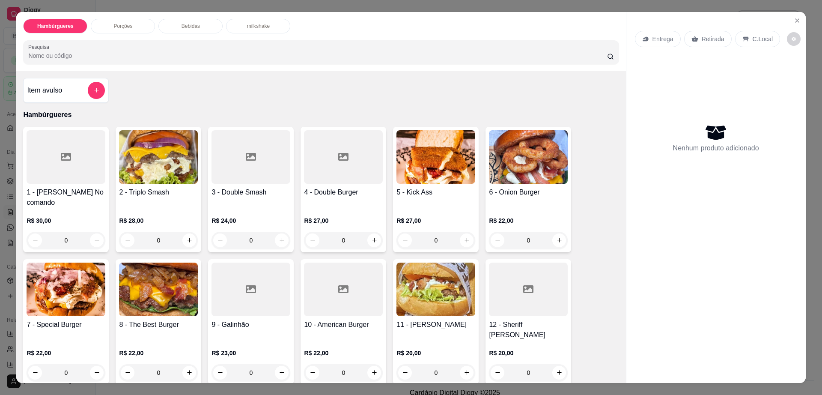
click at [144, 284] on img at bounding box center [158, 289] width 79 height 54
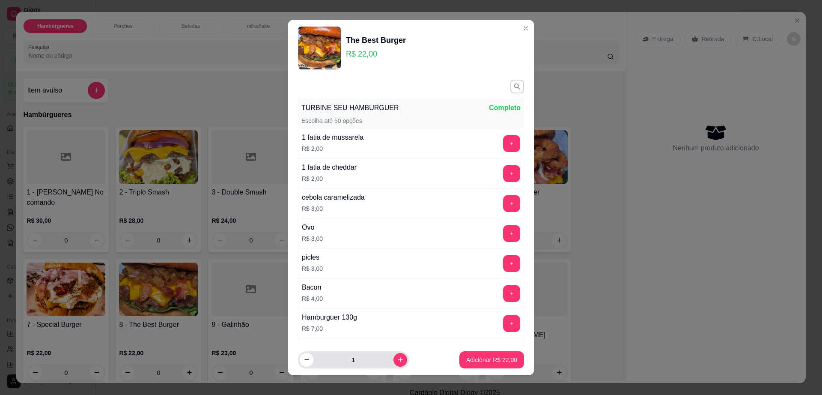
scroll to position [8, 0]
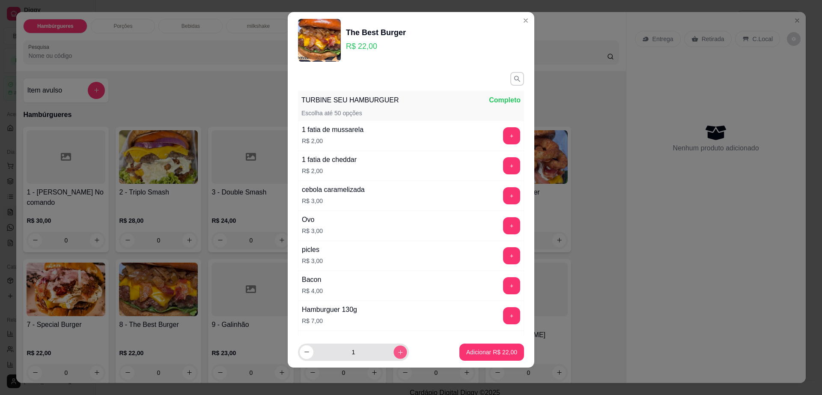
click at [393, 354] on button "increase-product-quantity" at bounding box center [399, 351] width 13 height 13
type input "2"
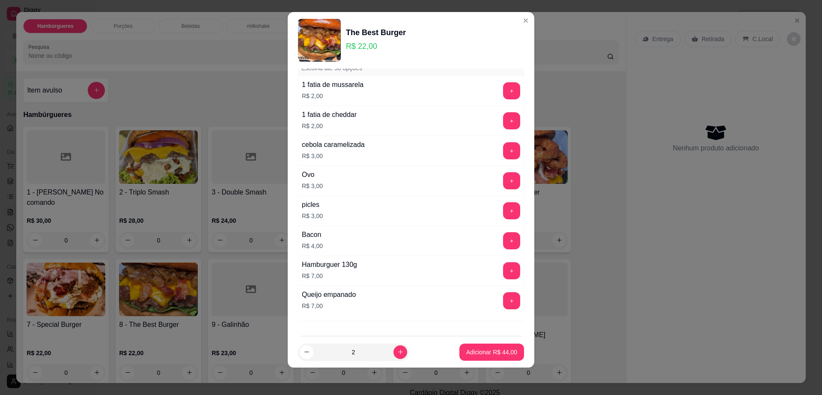
scroll to position [80, 0]
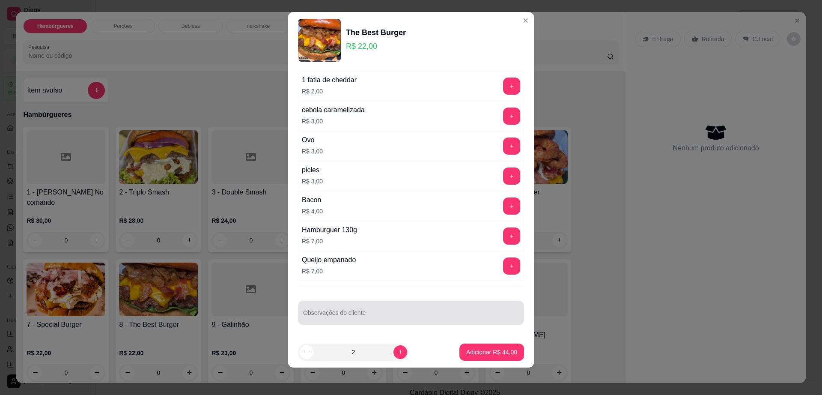
click at [391, 317] on input "Observações do cliente" at bounding box center [411, 316] width 216 height 9
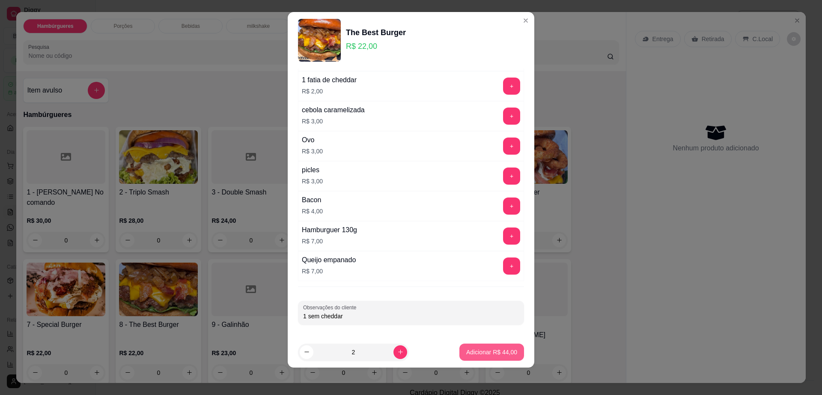
type input "1 sem cheddar"
click at [472, 349] on p "Adicionar R$ 44,00" at bounding box center [492, 352] width 50 height 8
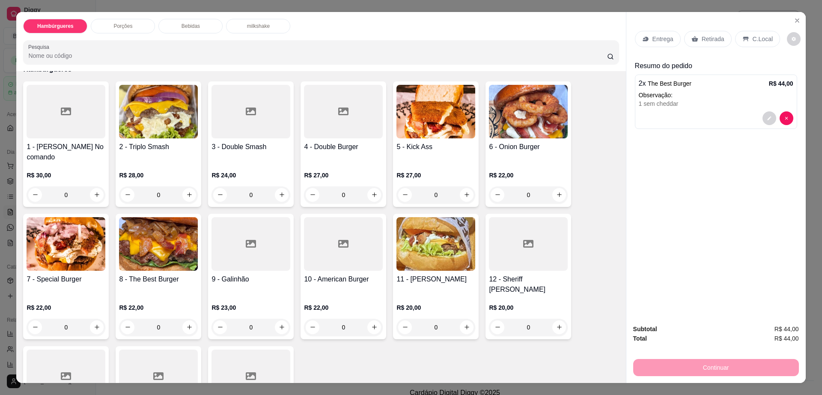
scroll to position [107, 0]
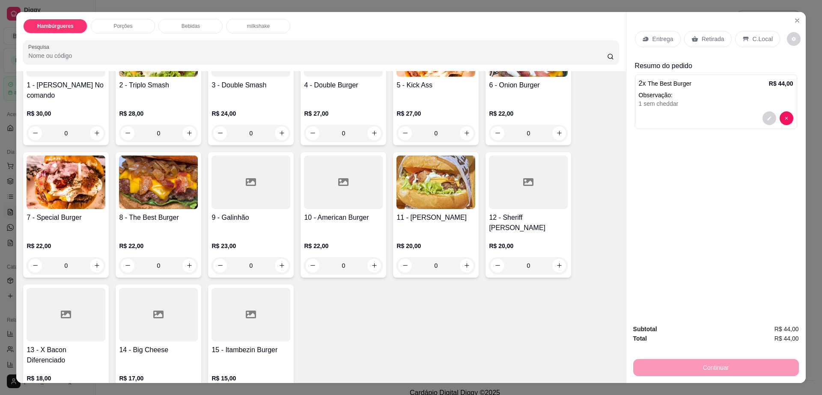
click at [245, 310] on div at bounding box center [250, 315] width 79 height 54
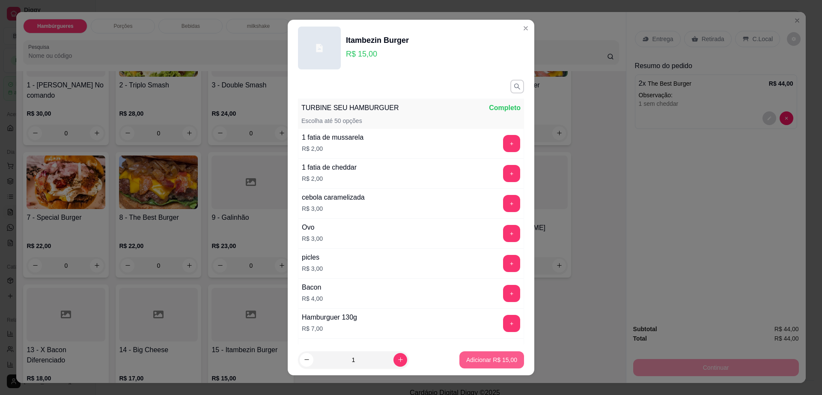
click at [467, 360] on p "Adicionar R$ 15,00" at bounding box center [491, 359] width 51 height 9
type input "1"
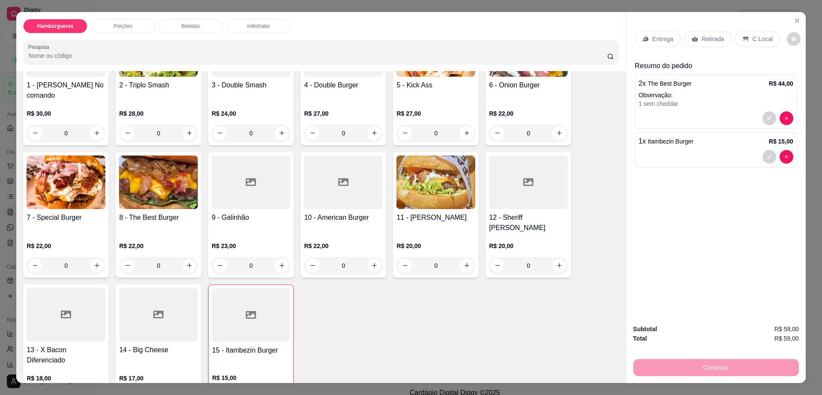
click at [700, 152] on div at bounding box center [716, 157] width 155 height 14
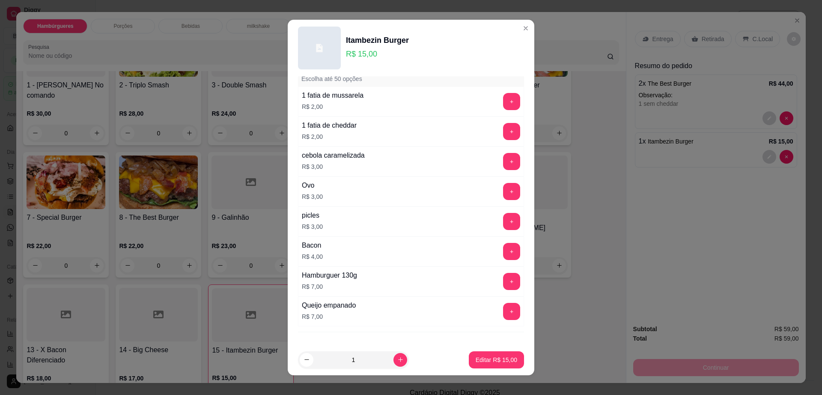
scroll to position [80, 0]
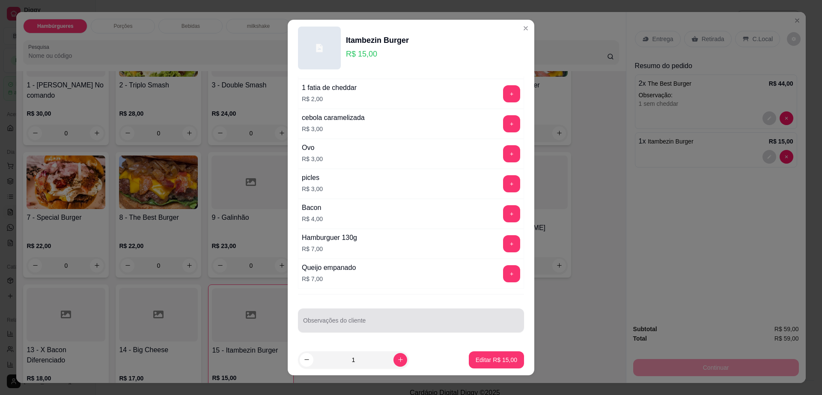
click at [368, 329] on div "Observações do cliente" at bounding box center [411, 320] width 226 height 24
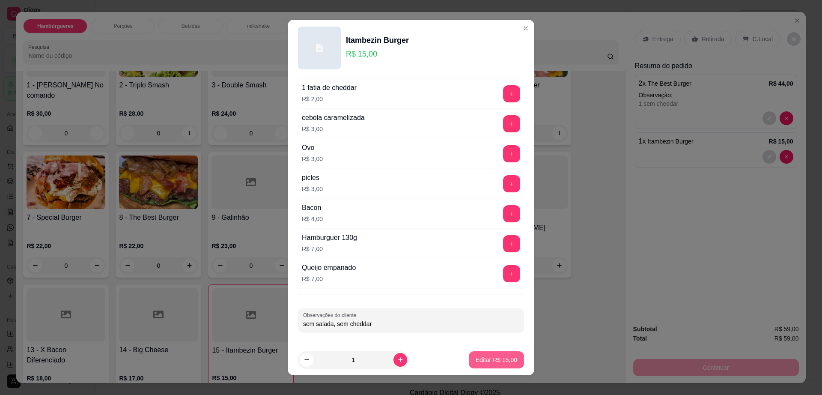
type input "sem salada, sem cheddar"
click at [476, 357] on p "Editar R$ 15,00" at bounding box center [497, 359] width 42 height 9
type input "0"
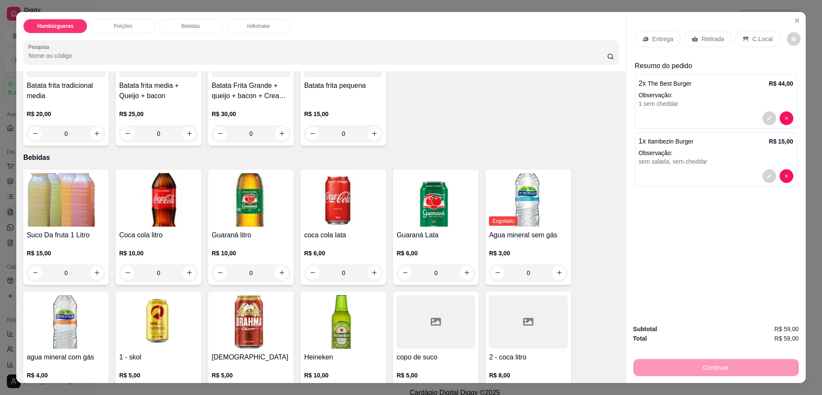
scroll to position [535, 0]
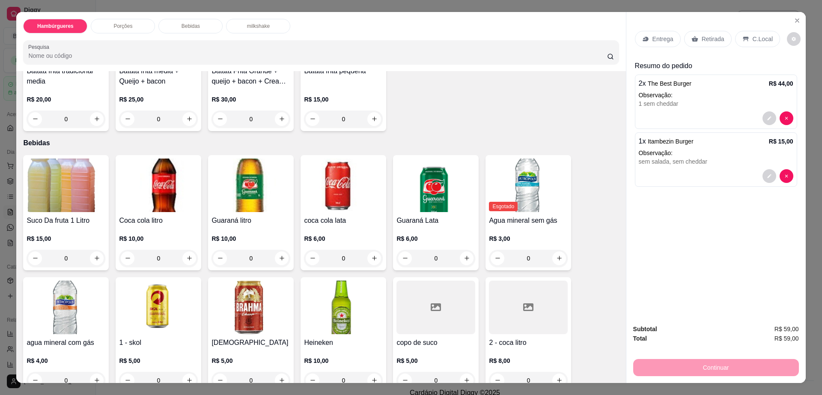
click at [52, 183] on div "Suco Da fruta 1 Litro R$ 15,00 0" at bounding box center [66, 212] width 86 height 115
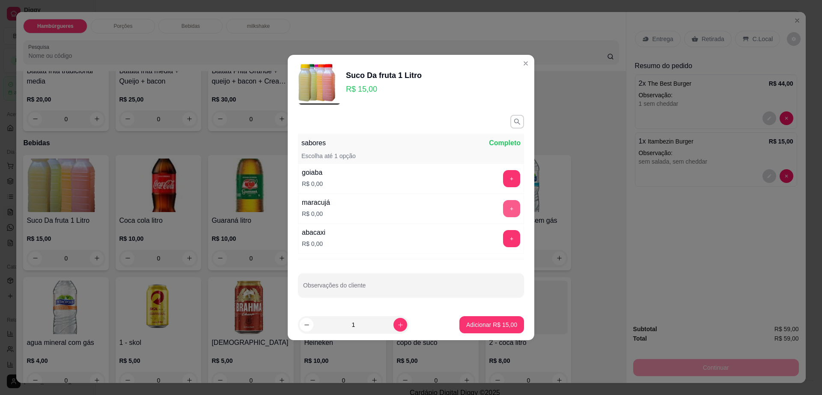
click at [503, 204] on button "+" at bounding box center [511, 208] width 17 height 17
click at [504, 327] on p "Adicionar R$ 15,00" at bounding box center [492, 324] width 50 height 8
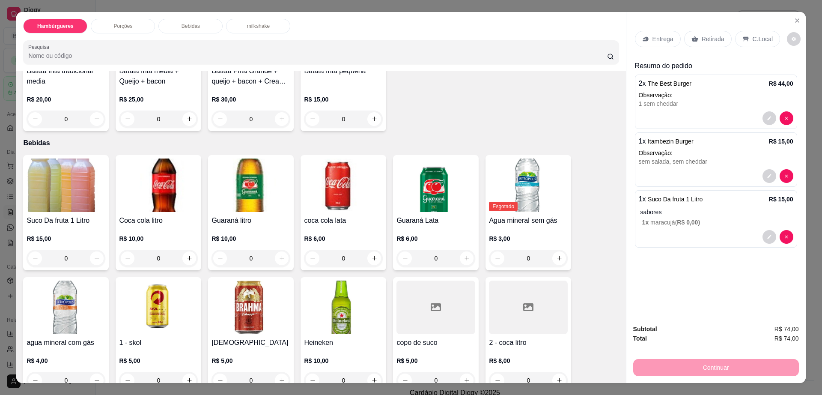
click at [754, 40] on p "C.Local" at bounding box center [763, 39] width 20 height 9
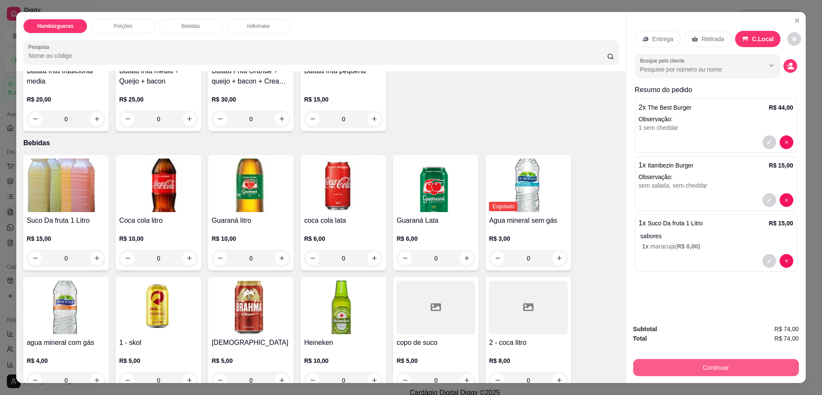
click at [662, 365] on button "Continuar" at bounding box center [716, 367] width 166 height 17
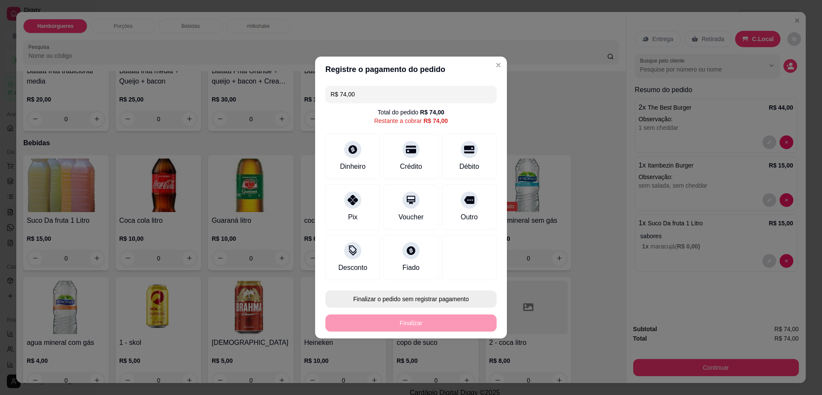
click at [399, 296] on button "Finalizar o pedido sem registrar pagamento" at bounding box center [410, 298] width 171 height 17
click at [458, 368] on button "Confirmar" at bounding box center [464, 369] width 30 height 13
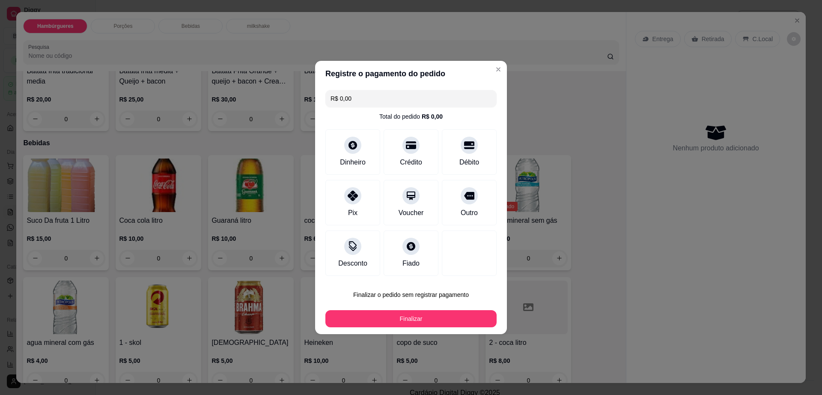
type input "R$ 0,00"
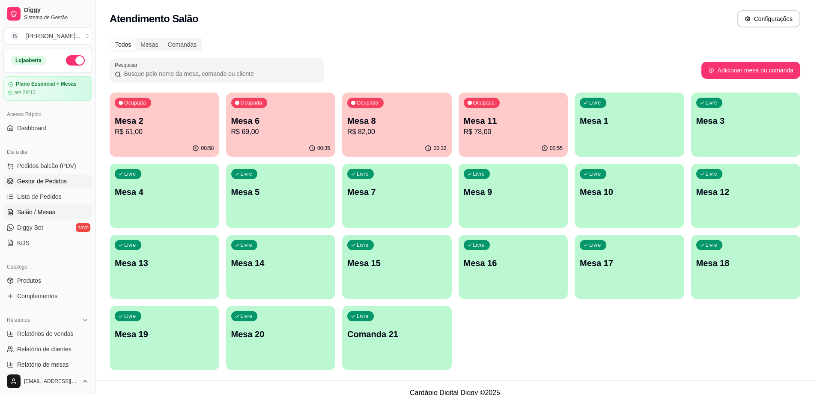
click at [57, 179] on span "Gestor de Pedidos" at bounding box center [42, 181] width 50 height 9
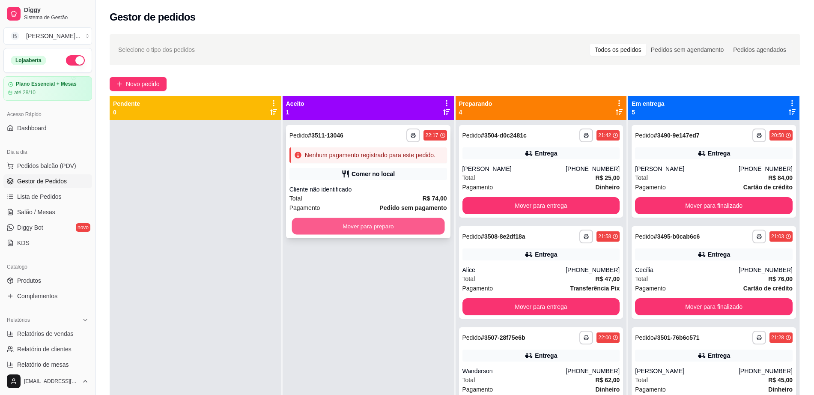
click at [341, 225] on button "Mover para preparo" at bounding box center [368, 226] width 153 height 17
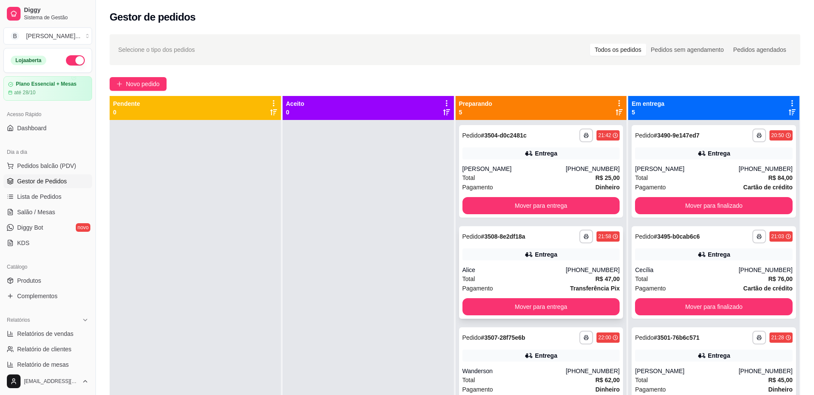
click at [506, 268] on div "Alice" at bounding box center [514, 269] width 104 height 9
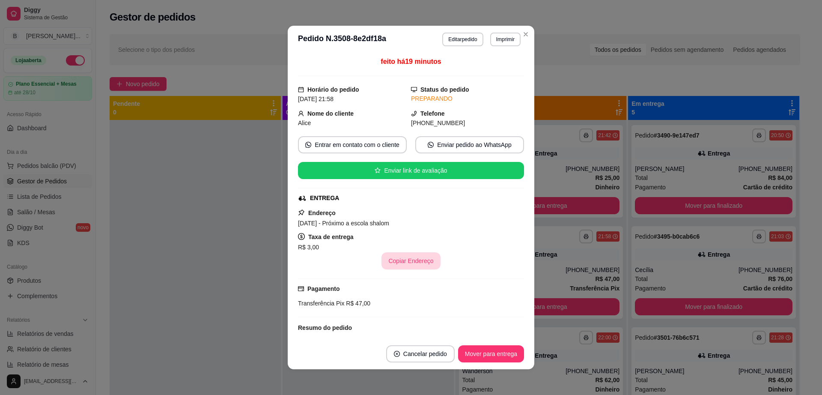
click at [398, 260] on button "Copiar Endereço" at bounding box center [410, 260] width 59 height 17
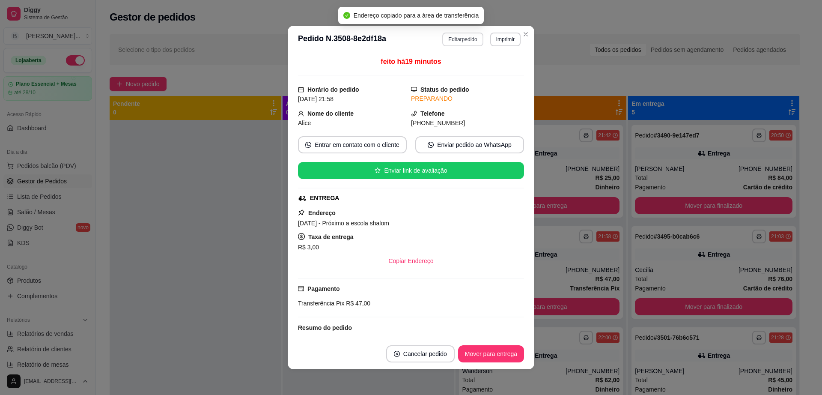
click at [464, 36] on button "Editar pedido" at bounding box center [462, 40] width 41 height 14
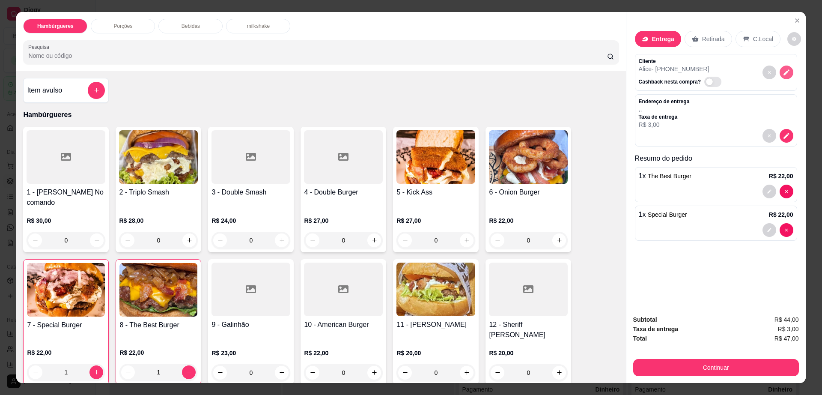
click at [784, 68] on icon "decrease-product-quantity" at bounding box center [787, 72] width 8 height 8
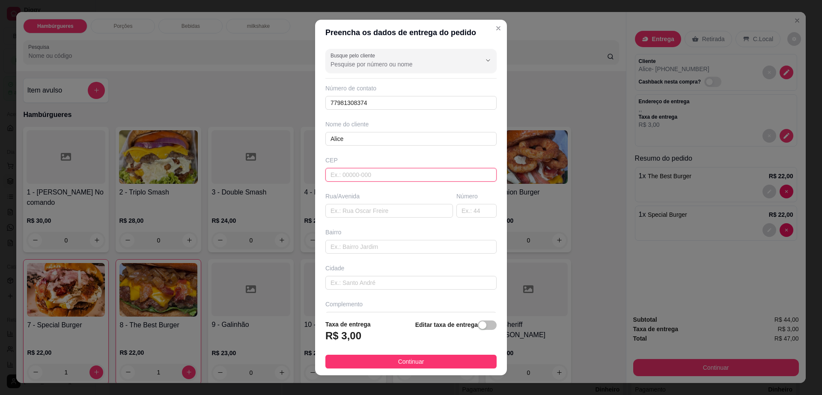
click at [359, 180] on input "text" at bounding box center [410, 175] width 171 height 14
type input "45140000"
type input "Itambé"
type input "45140000"
click at [376, 212] on input "text" at bounding box center [389, 211] width 128 height 14
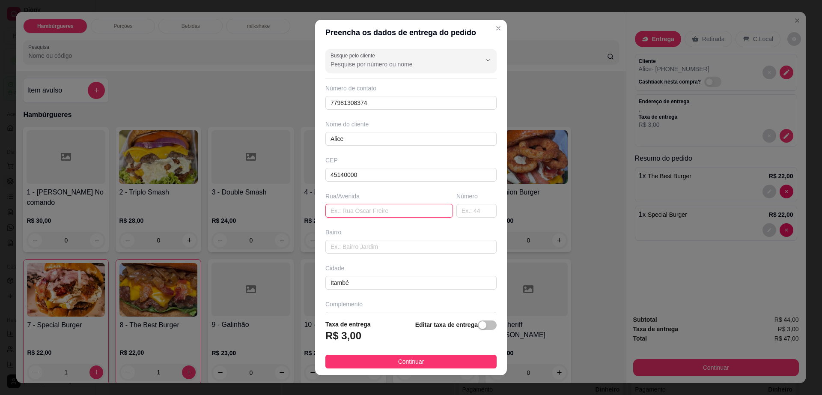
paste input "[DATE] - Próximo a escola shalom"
drag, startPoint x: 361, startPoint y: 211, endPoint x: 428, endPoint y: 215, distance: 67.3
click at [428, 215] on input "[DATE] - Próximo a escola shalom" at bounding box center [389, 211] width 128 height 14
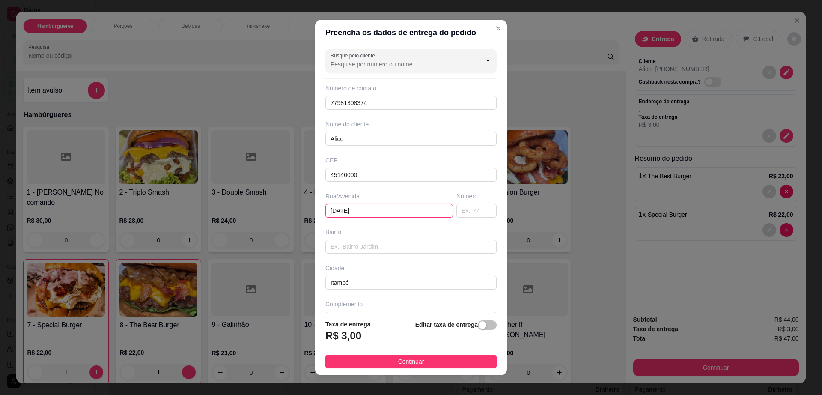
drag, startPoint x: 355, startPoint y: 211, endPoint x: 381, endPoint y: 211, distance: 25.7
click at [381, 211] on input "[DATE]" at bounding box center [389, 211] width 128 height 14
type input "[DATE]"
click at [458, 208] on input "text" at bounding box center [476, 211] width 40 height 14
type input "660"
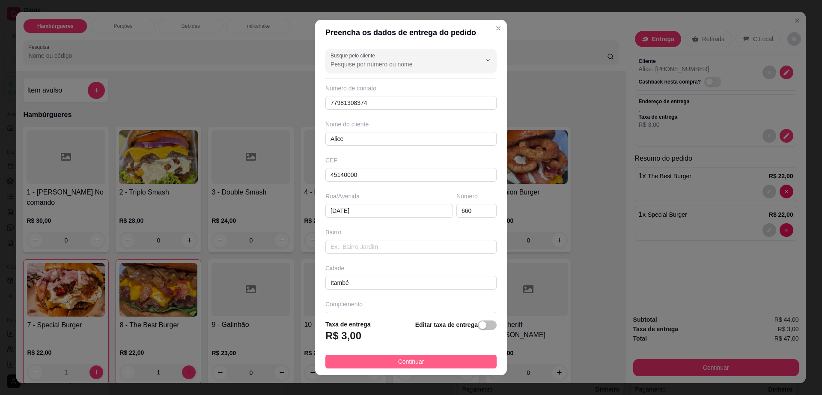
click at [433, 362] on button "Continuar" at bounding box center [410, 361] width 171 height 14
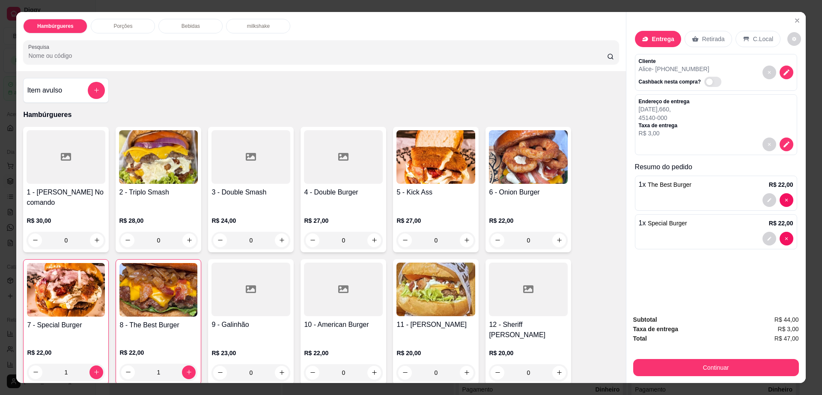
click at [182, 26] on p "Bebidas" at bounding box center [191, 26] width 18 height 7
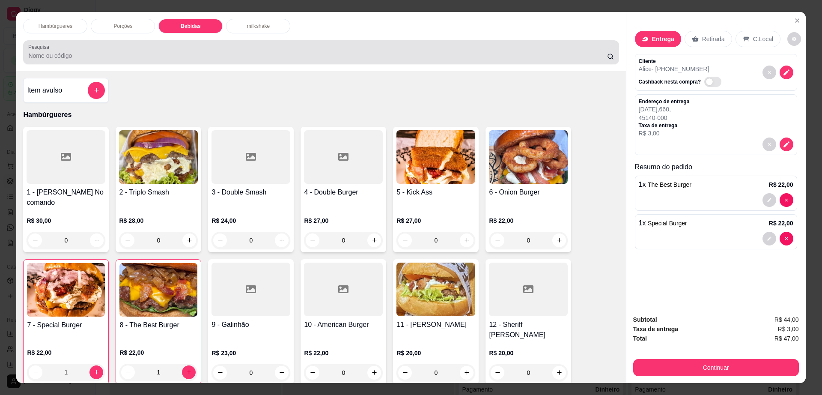
scroll to position [15, 0]
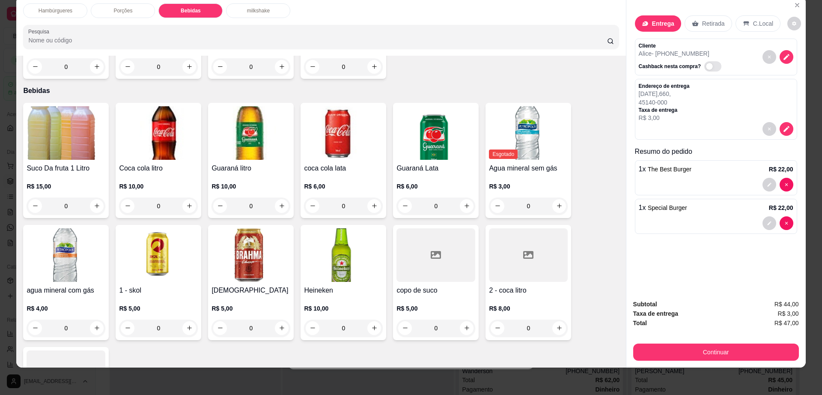
click at [147, 163] on h4 "Coca cola litro" at bounding box center [158, 168] width 79 height 10
click at [505, 247] on p "Adicionar R$ 10,00" at bounding box center [491, 249] width 51 height 9
type input "1"
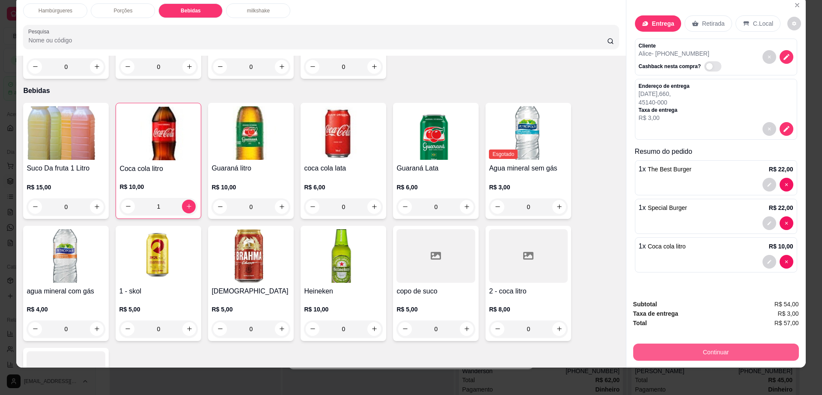
click at [679, 357] on button "Continuar" at bounding box center [716, 351] width 166 height 17
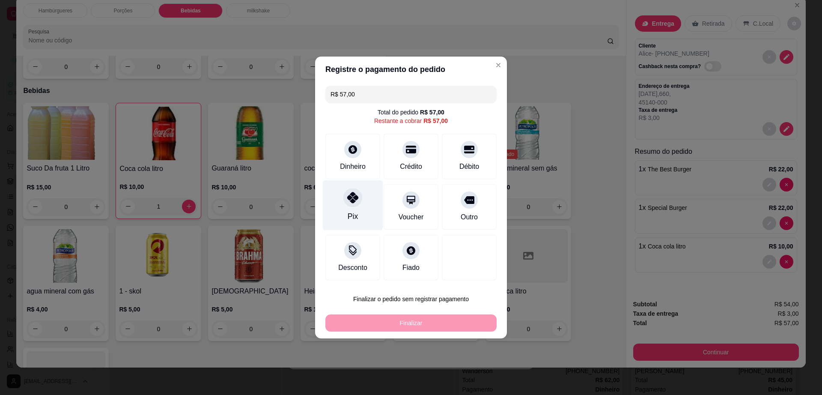
click at [358, 200] on div at bounding box center [352, 197] width 19 height 19
type input "R$ 0,00"
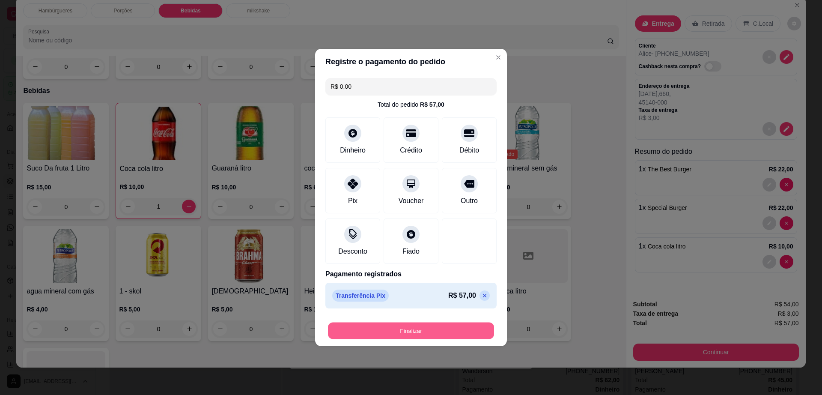
click at [394, 326] on button "Finalizar" at bounding box center [411, 330] width 166 height 17
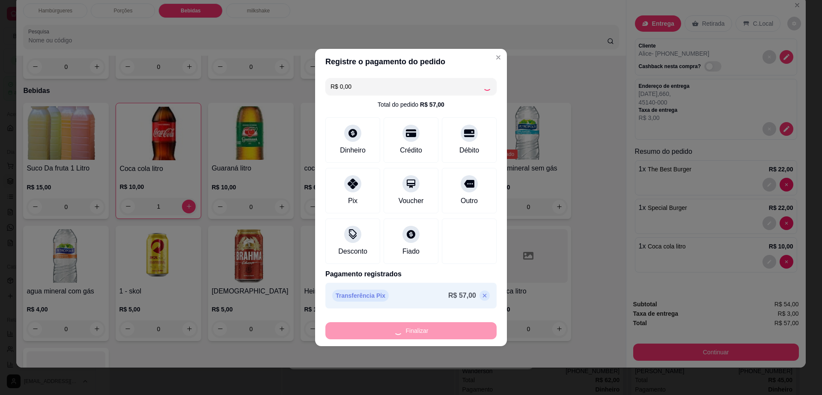
type input "0"
type input "-R$ 57,00"
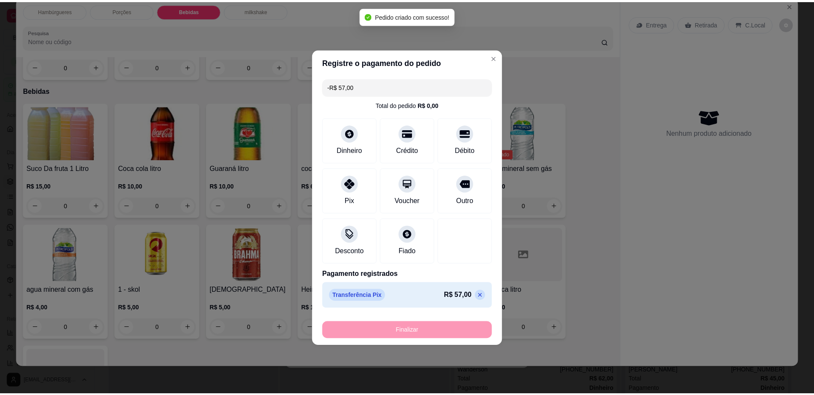
scroll to position [571, 0]
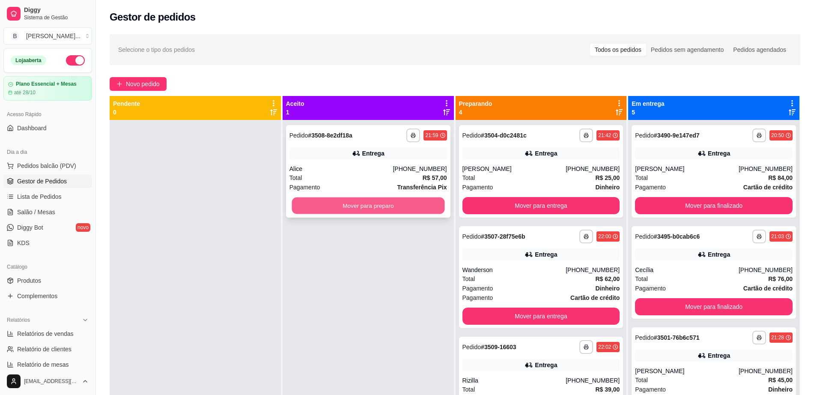
click at [336, 209] on button "Mover para preparo" at bounding box center [368, 205] width 153 height 17
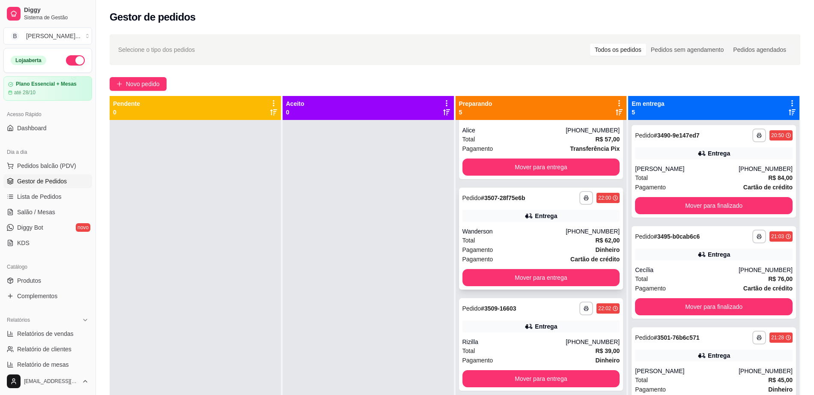
scroll to position [158, 0]
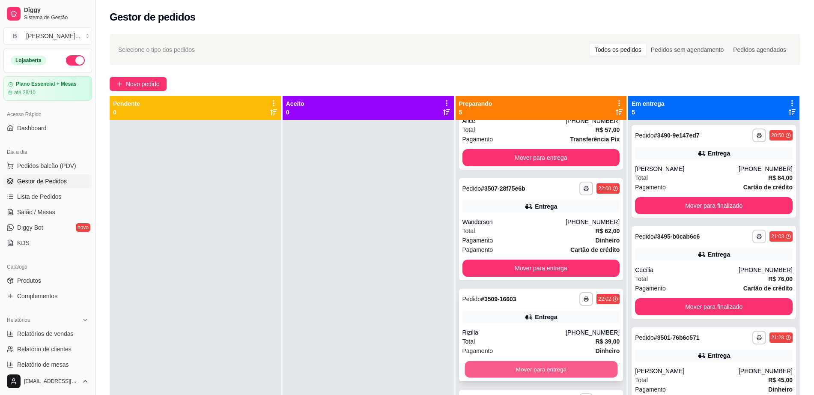
click at [500, 366] on button "Mover para entrega" at bounding box center [540, 369] width 153 height 17
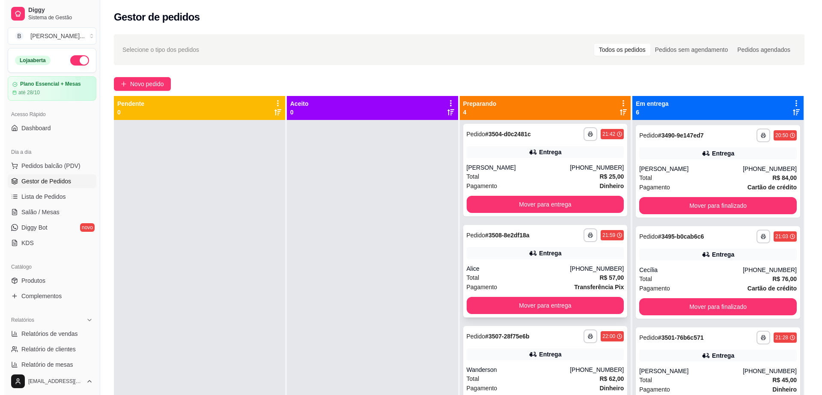
scroll to position [0, 0]
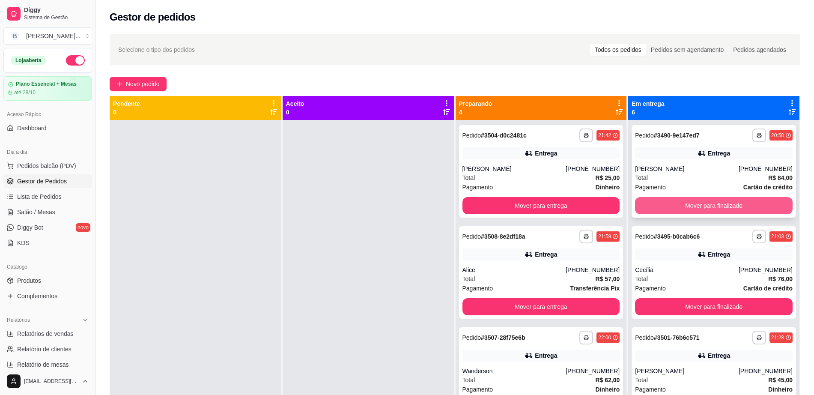
click at [680, 201] on button "Mover para finalizado" at bounding box center [714, 205] width 158 height 17
click at [680, 201] on button "Mover para finalizado" at bounding box center [713, 205] width 153 height 17
click at [680, 201] on button "Mover para finalizado" at bounding box center [714, 205] width 158 height 17
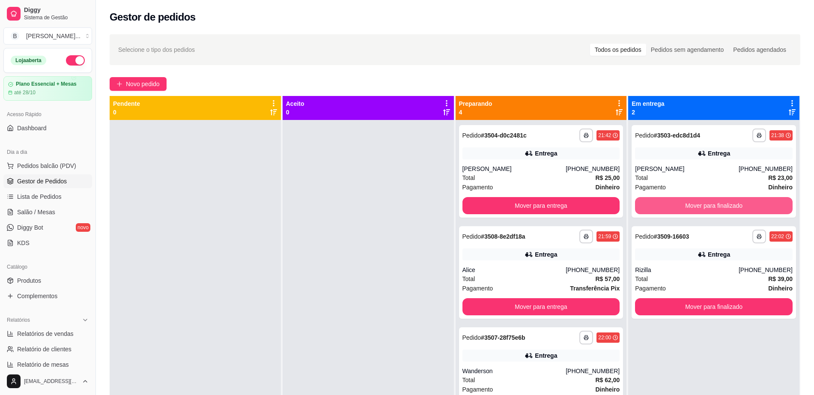
click at [680, 201] on button "Mover para finalizado" at bounding box center [714, 205] width 158 height 17
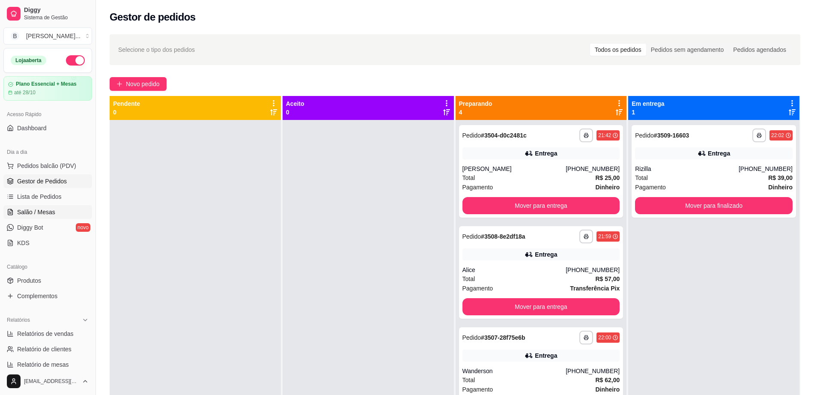
click at [54, 213] on link "Salão / Mesas" at bounding box center [47, 212] width 89 height 14
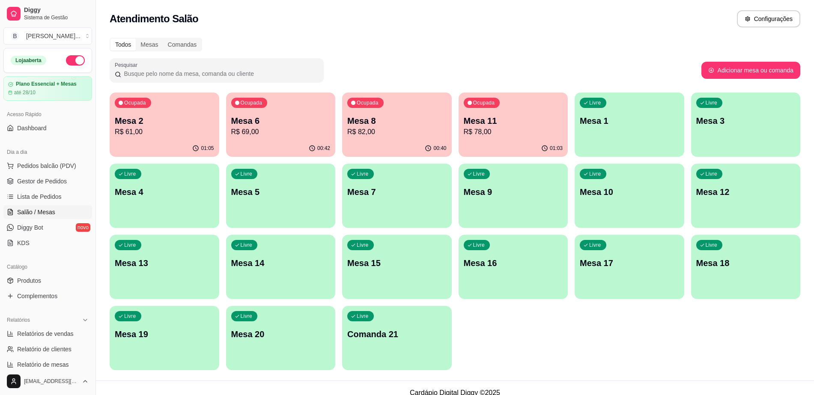
click at [475, 137] on div "Ocupada Mesa 11 R$ 78,00" at bounding box center [513, 116] width 110 height 48
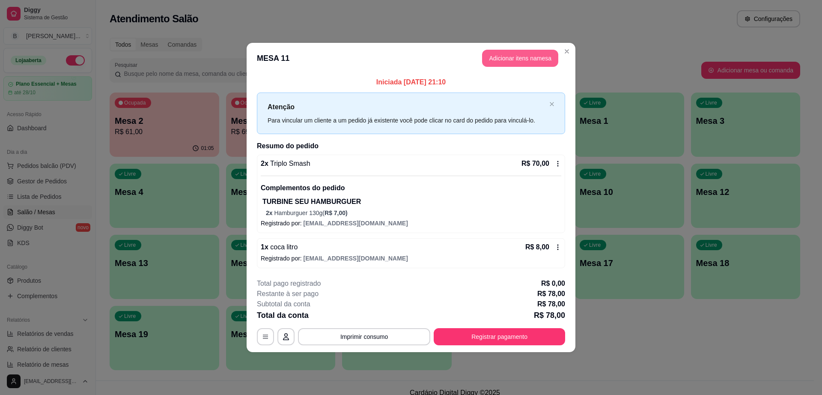
click at [529, 63] on button "Adicionar itens na mesa" at bounding box center [520, 58] width 76 height 17
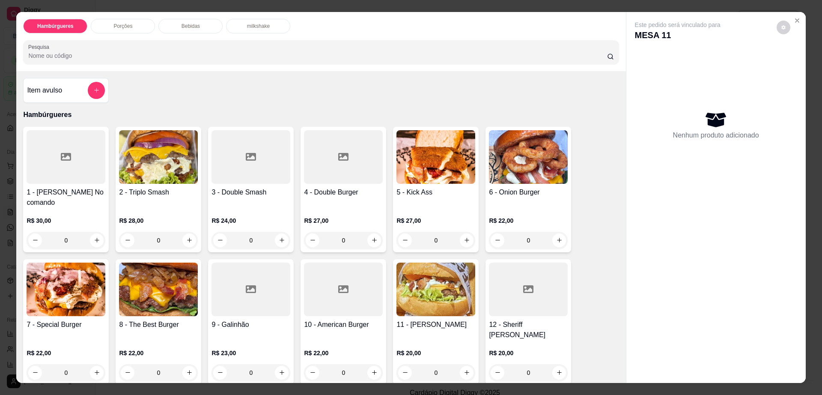
click at [191, 20] on div "Bebidas" at bounding box center [190, 26] width 64 height 15
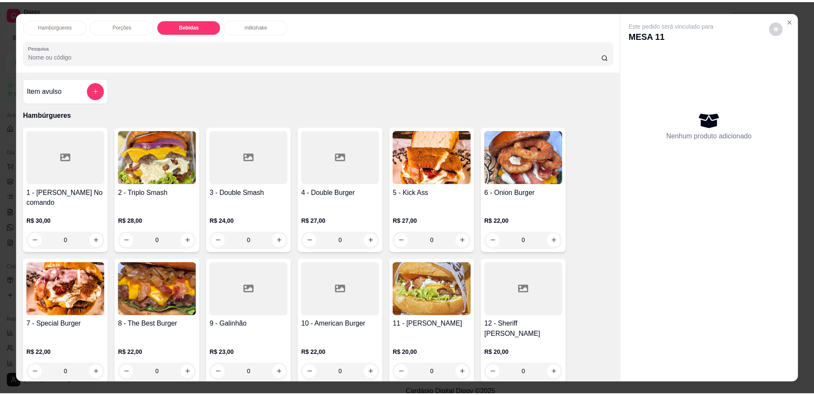
scroll to position [15, 0]
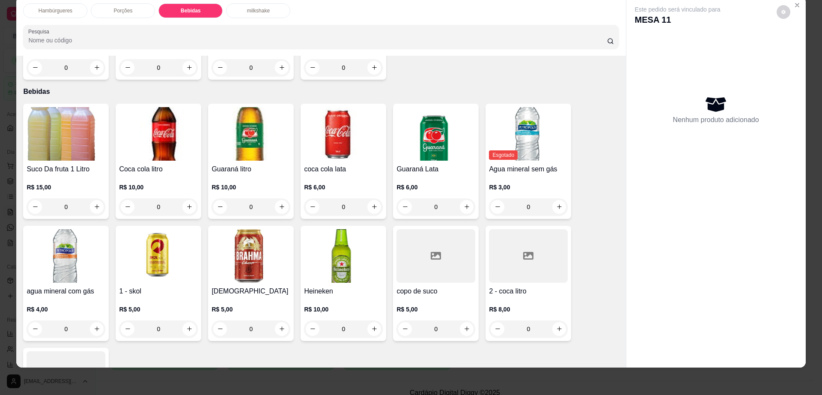
click at [525, 247] on div at bounding box center [528, 256] width 79 height 54
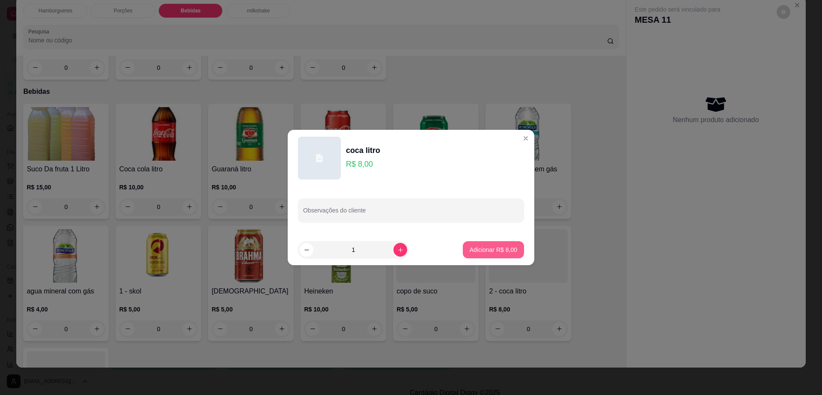
click at [485, 242] on button "Adicionar R$ 8,00" at bounding box center [493, 249] width 61 height 17
type input "1"
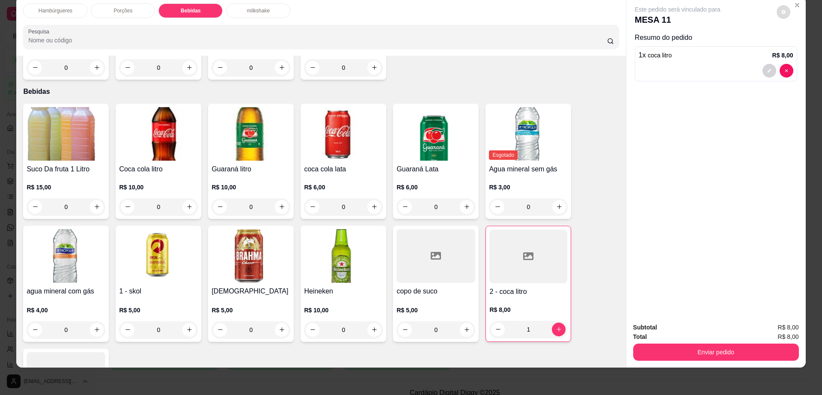
click at [784, 9] on button "decrease-product-quantity" at bounding box center [784, 12] width 14 height 14
click at [805, 58] on div "Configurações Impressão automática habilitada" at bounding box center [765, 40] width 103 height 38
click at [803, 49] on span "Automatic updates" at bounding box center [801, 46] width 9 height 7
click at [795, 49] on input "Automatic updates" at bounding box center [793, 49] width 6 height 6
checkbox input "false"
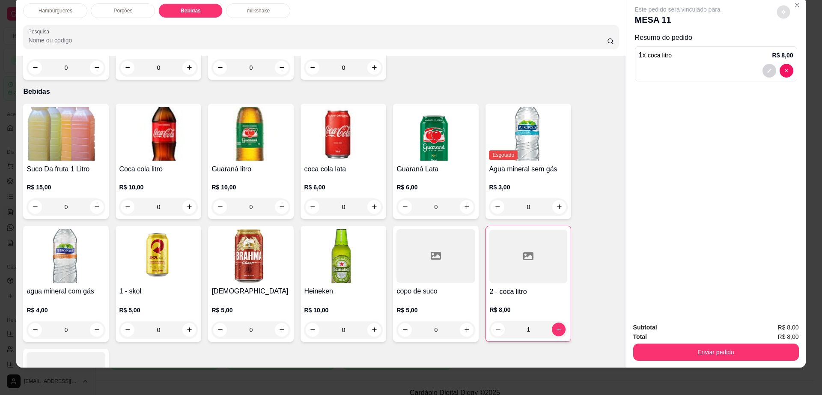
click at [693, 362] on div "Subtotal R$ 8,00 Total R$ 8,00 Enviar pedido" at bounding box center [715, 342] width 179 height 52
click at [704, 351] on button "Enviar pedido" at bounding box center [715, 352] width 161 height 17
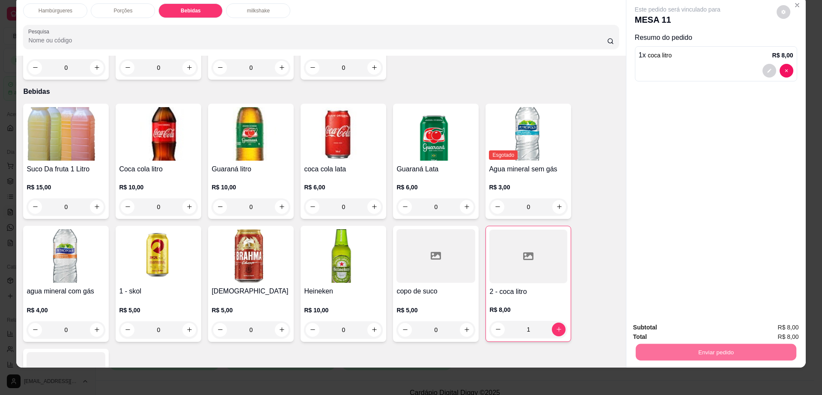
click at [765, 331] on button "Enviar pedido" at bounding box center [775, 331] width 47 height 16
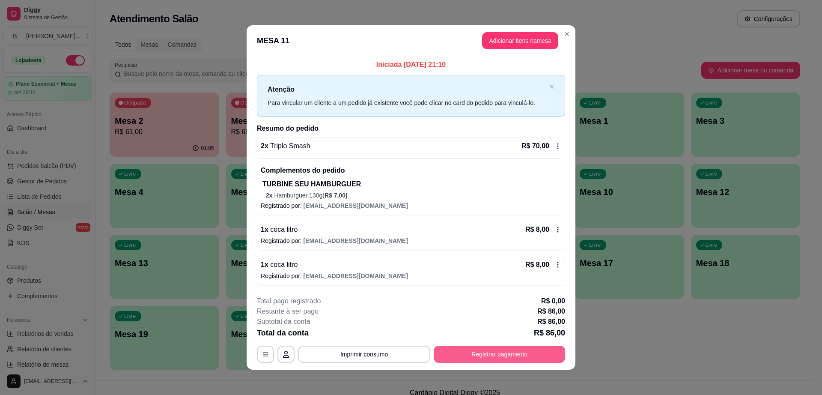
click at [454, 351] on button "Registrar pagamento" at bounding box center [499, 353] width 131 height 17
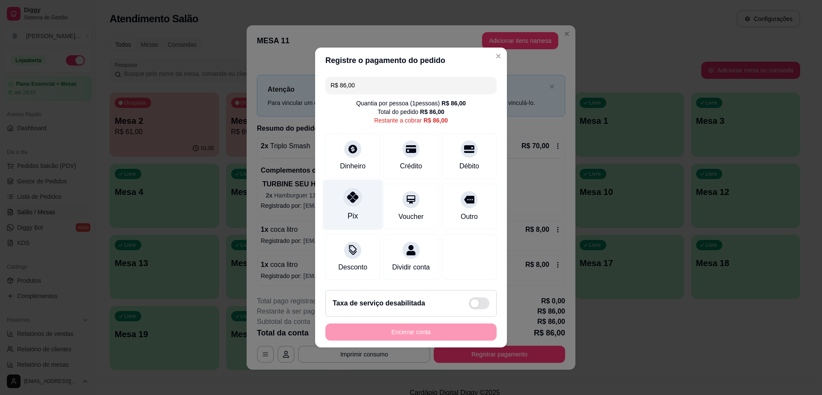
click at [348, 202] on div "Pix" at bounding box center [353, 205] width 60 height 50
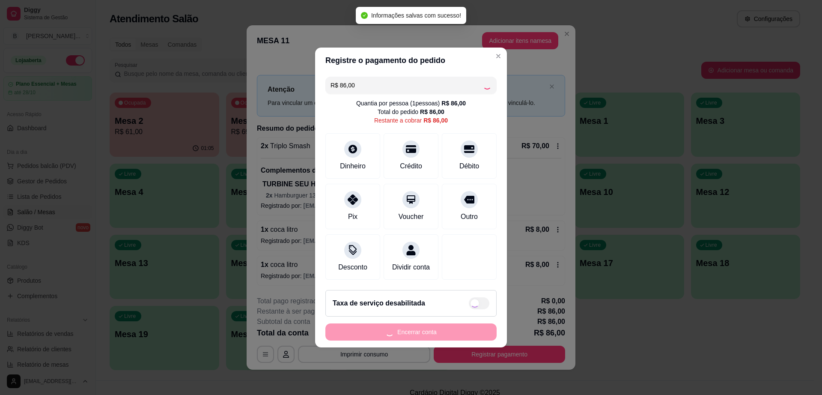
type input "R$ 0,00"
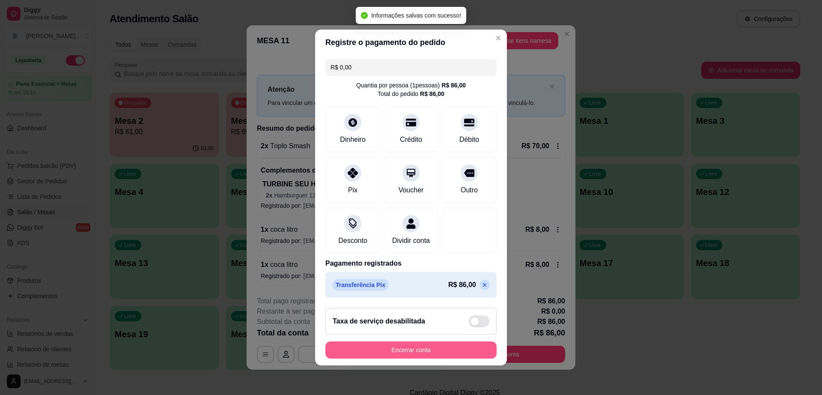
click at [400, 354] on button "Encerrar conta" at bounding box center [410, 349] width 171 height 17
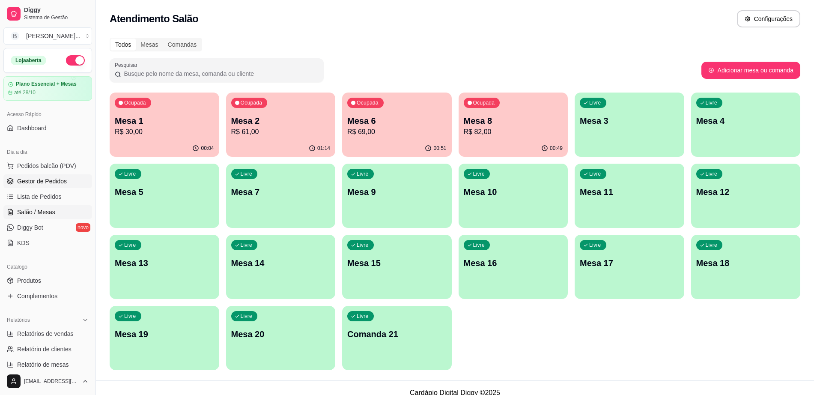
click at [51, 174] on link "Gestor de Pedidos" at bounding box center [47, 181] width 89 height 14
click at [43, 183] on span "Gestor de Pedidos" at bounding box center [42, 181] width 50 height 9
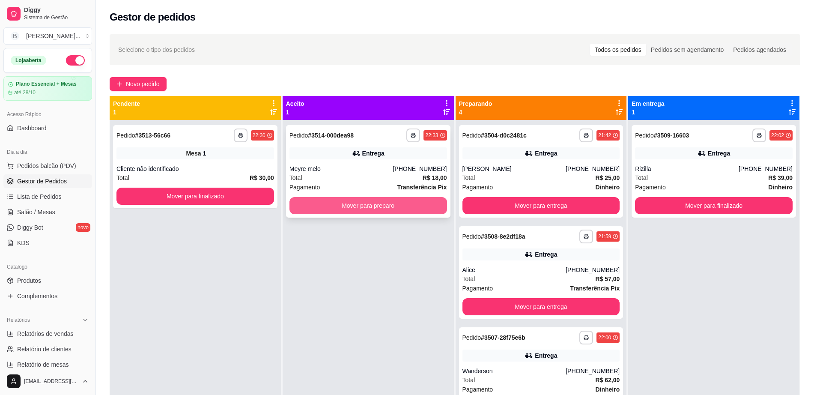
click at [378, 207] on button "Mover para preparo" at bounding box center [368, 205] width 158 height 17
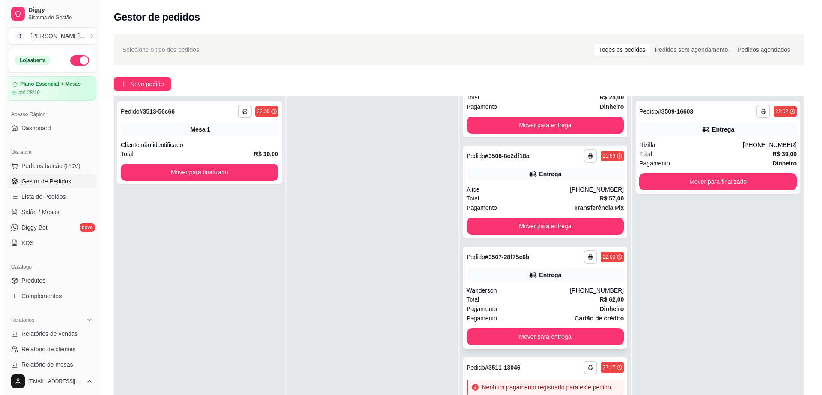
scroll to position [158, 0]
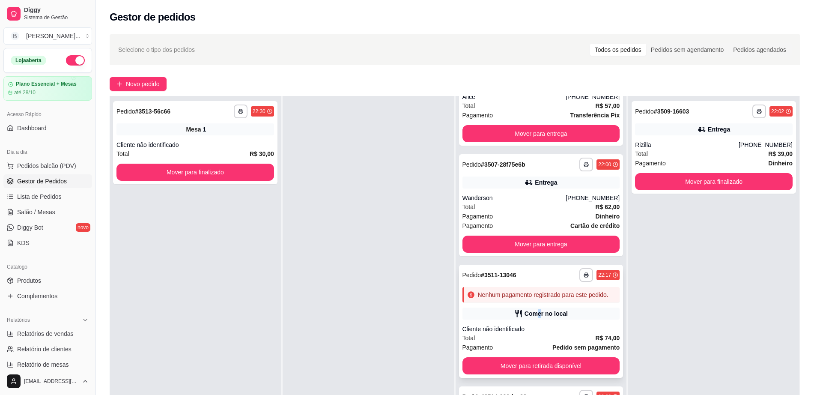
click at [531, 303] on div "**********" at bounding box center [541, 321] width 164 height 113
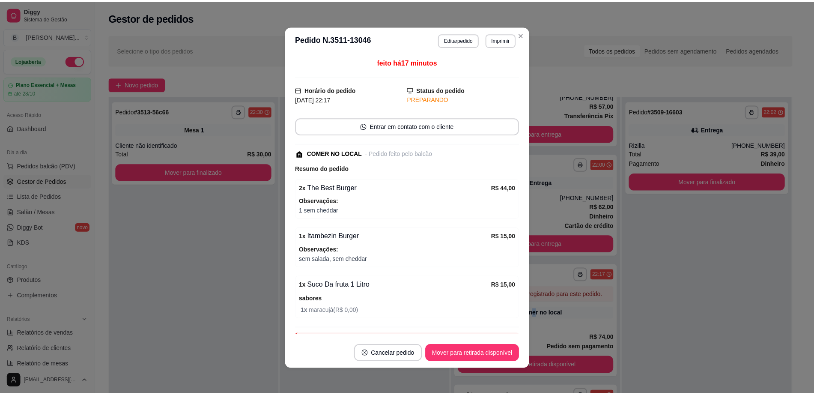
scroll to position [47, 0]
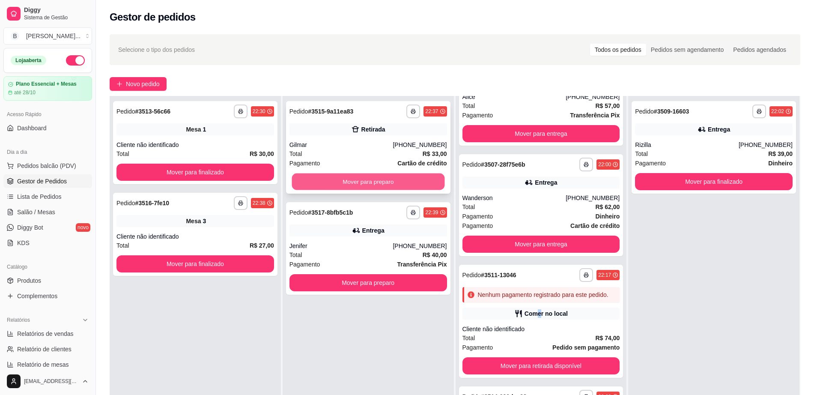
click at [393, 178] on button "Mover para preparo" at bounding box center [368, 181] width 153 height 17
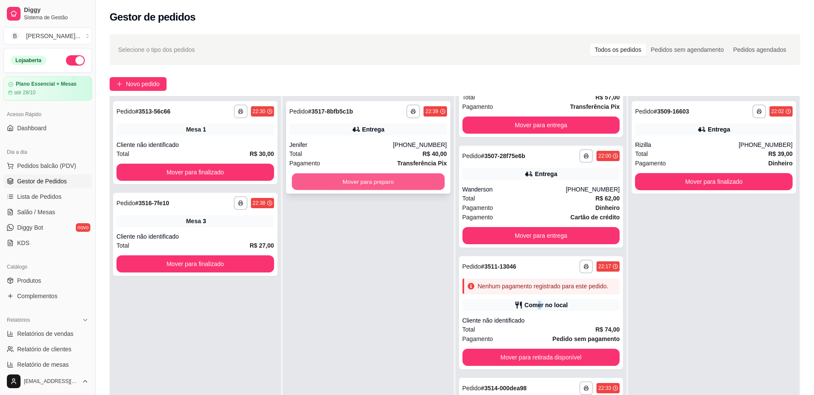
click at [395, 183] on button "Mover para preparo" at bounding box center [368, 181] width 153 height 17
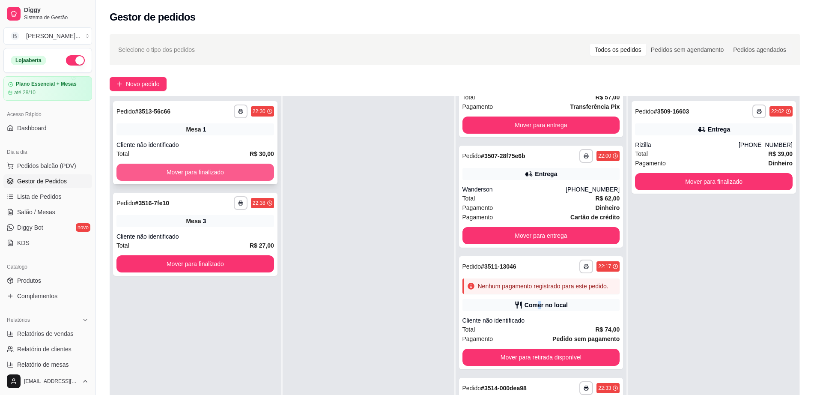
click at [240, 168] on button "Mover para finalizado" at bounding box center [195, 172] width 158 height 17
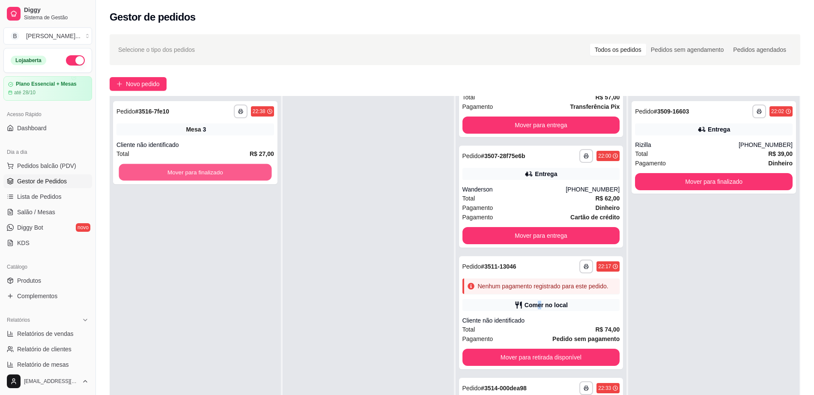
click at [239, 168] on button "Mover para finalizado" at bounding box center [195, 172] width 153 height 17
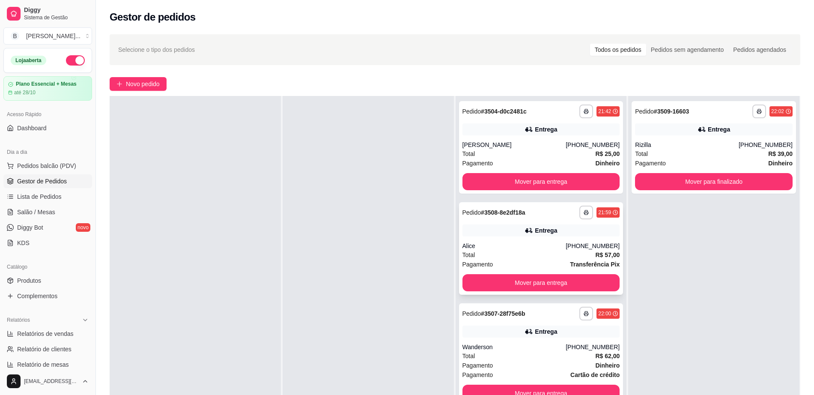
scroll to position [0, 0]
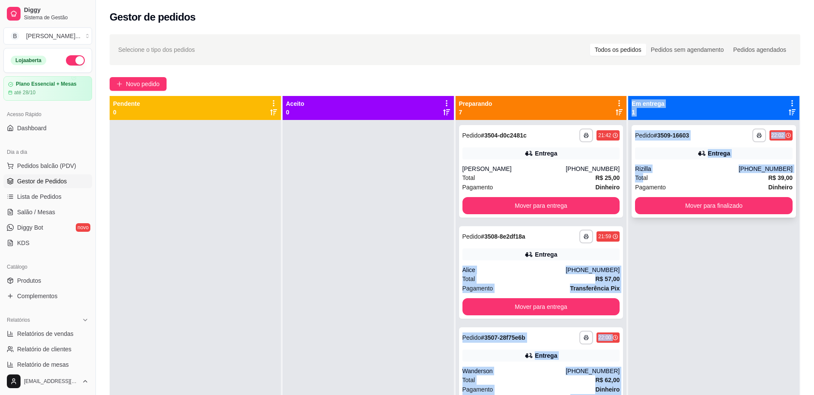
drag, startPoint x: 575, startPoint y: 239, endPoint x: 638, endPoint y: 180, distance: 86.3
click at [638, 180] on div "**********" at bounding box center [455, 293] width 691 height 395
click at [710, 200] on button "Mover para finalizado" at bounding box center [714, 205] width 158 height 17
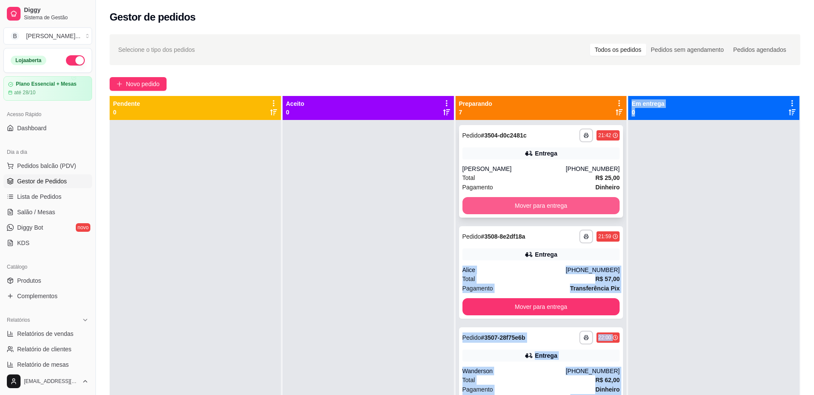
click at [567, 207] on button "Mover para entrega" at bounding box center [541, 205] width 158 height 17
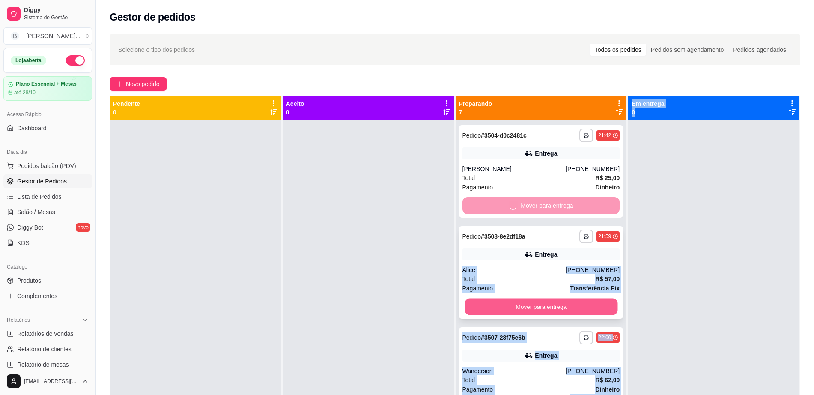
click at [546, 303] on button "Mover para entrega" at bounding box center [540, 306] width 153 height 17
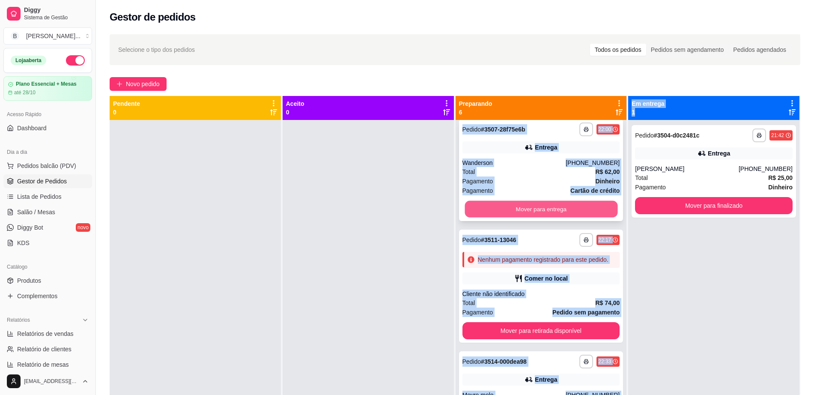
click at [547, 217] on button "Mover para entrega" at bounding box center [540, 209] width 153 height 17
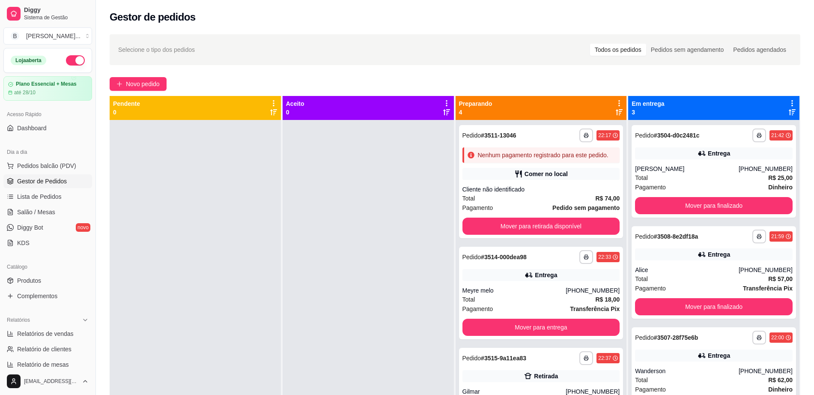
click at [351, 158] on div at bounding box center [368, 317] width 171 height 395
click at [541, 234] on button "Mover para retirada disponível" at bounding box center [541, 225] width 158 height 17
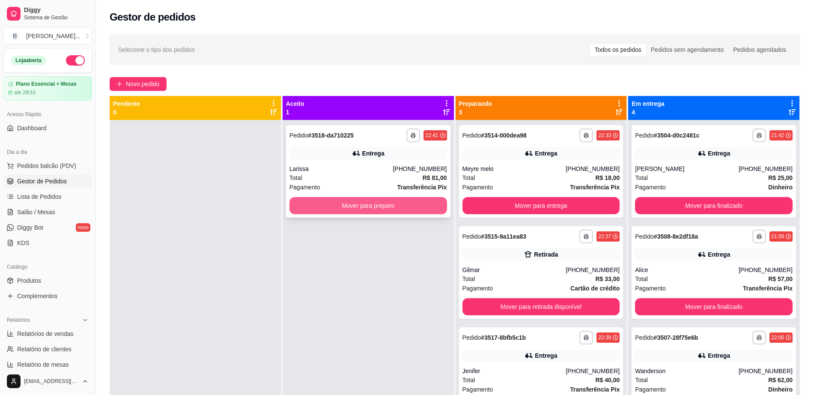
click at [373, 202] on button "Mover para preparo" at bounding box center [368, 205] width 158 height 17
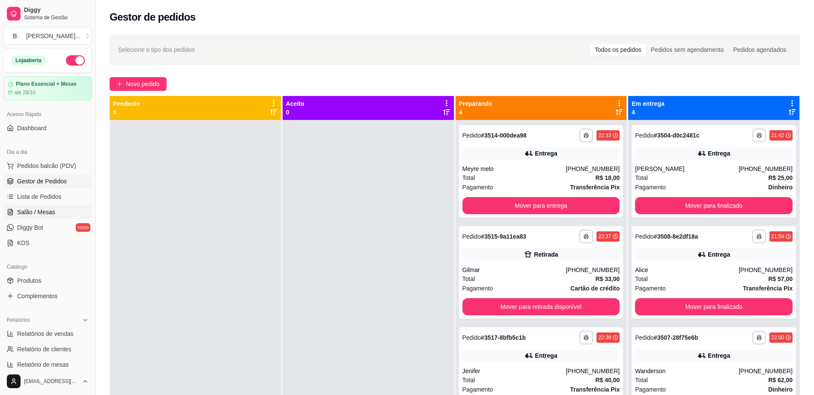
click at [34, 209] on span "Salão / Mesas" at bounding box center [36, 212] width 38 height 9
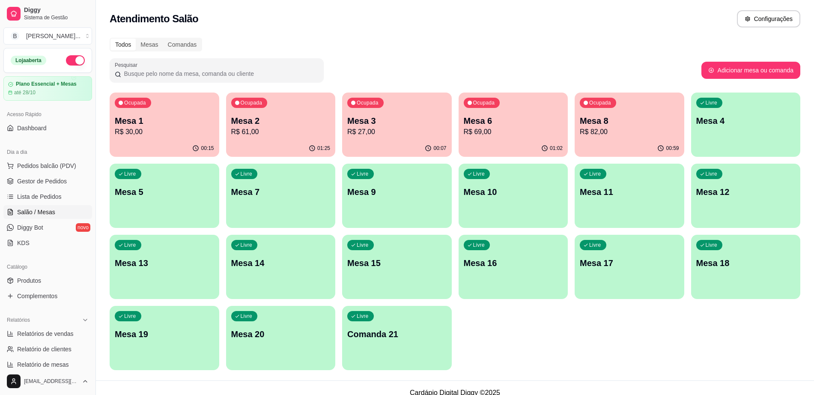
click at [133, 133] on p "R$ 30,00" at bounding box center [164, 132] width 99 height 10
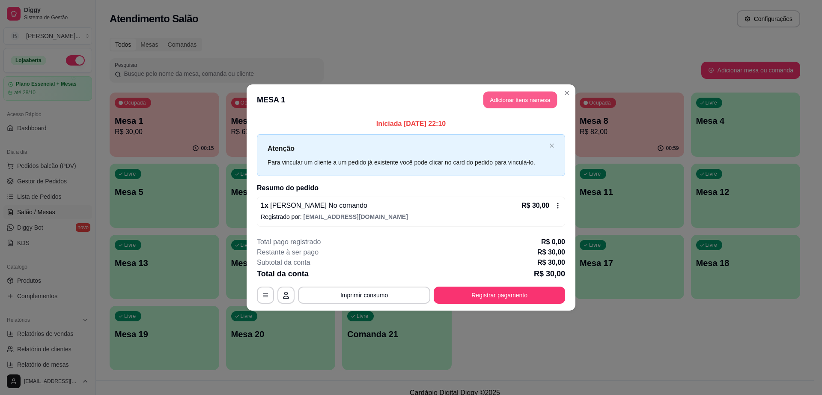
click at [499, 93] on button "Adicionar itens na mesa" at bounding box center [520, 100] width 74 height 17
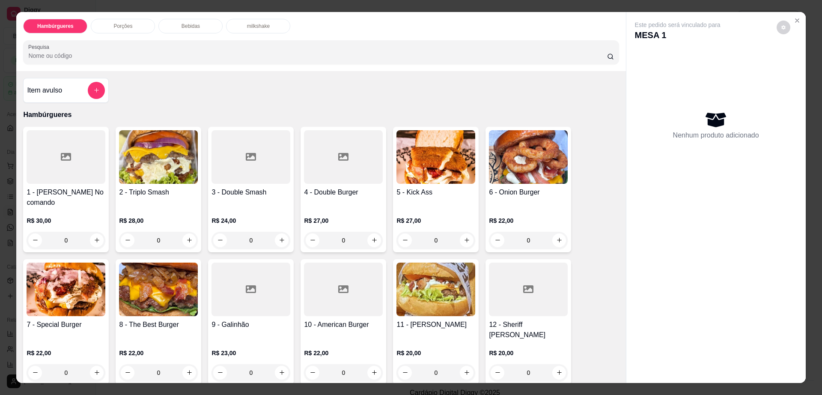
click at [194, 29] on p "Bebidas" at bounding box center [191, 26] width 18 height 7
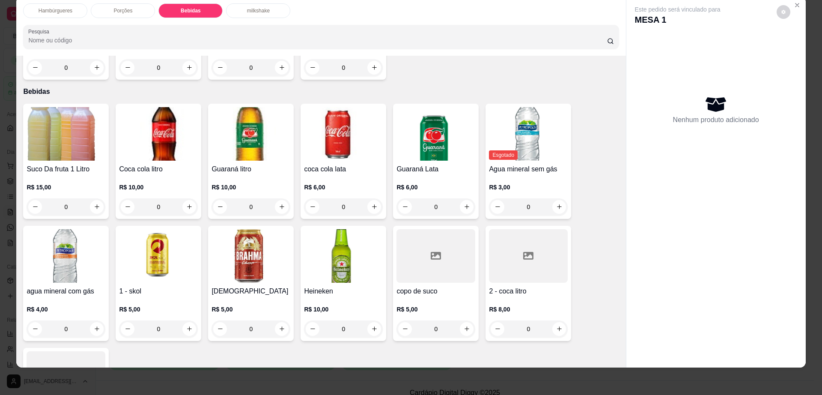
click at [259, 252] on div "Brahma R$ 5,00 0" at bounding box center [251, 283] width 86 height 115
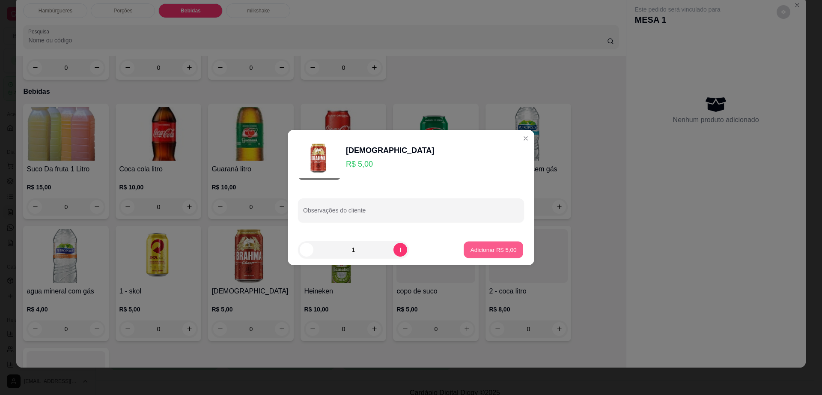
click at [490, 250] on p "Adicionar R$ 5,00" at bounding box center [493, 249] width 46 height 8
type input "1"
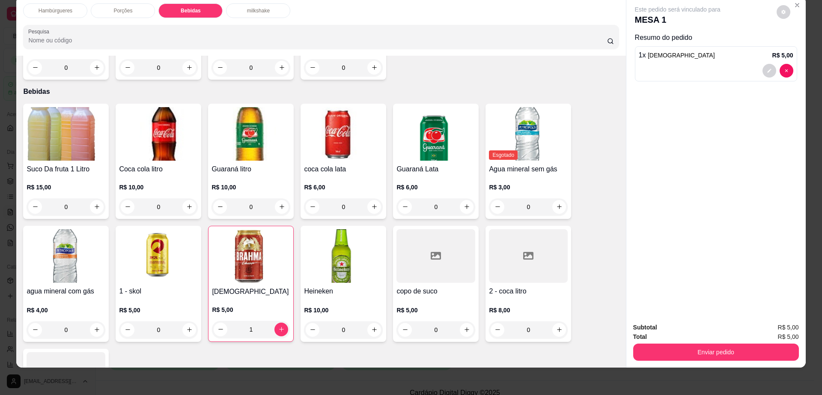
click at [52, 352] on div at bounding box center [66, 379] width 79 height 54
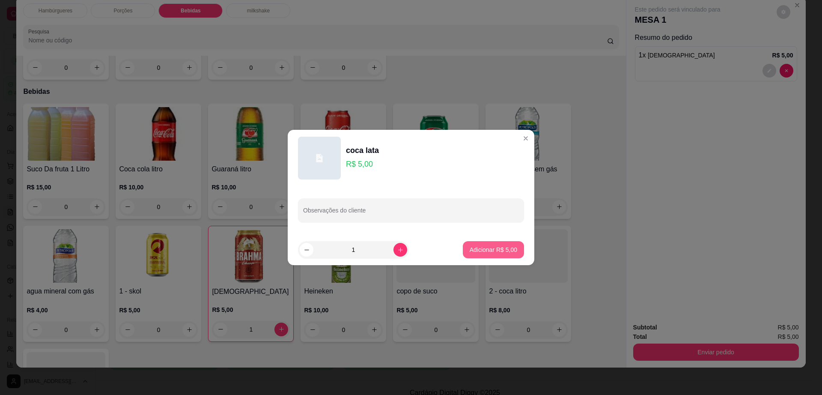
click at [485, 249] on p "Adicionar R$ 5,00" at bounding box center [494, 249] width 48 height 9
type input "1"
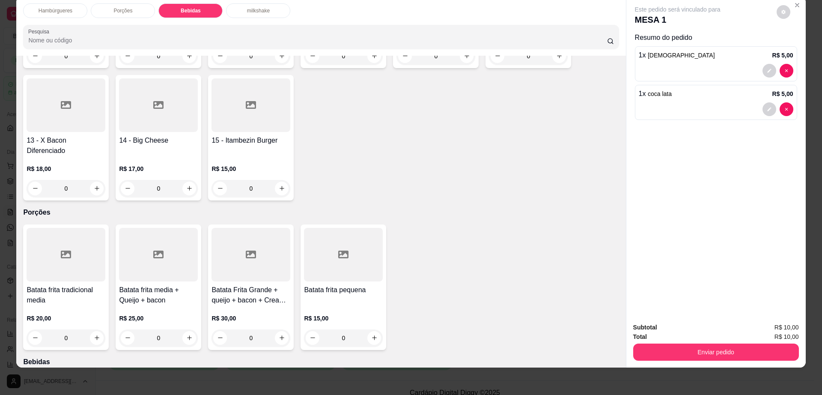
scroll to position [250, 0]
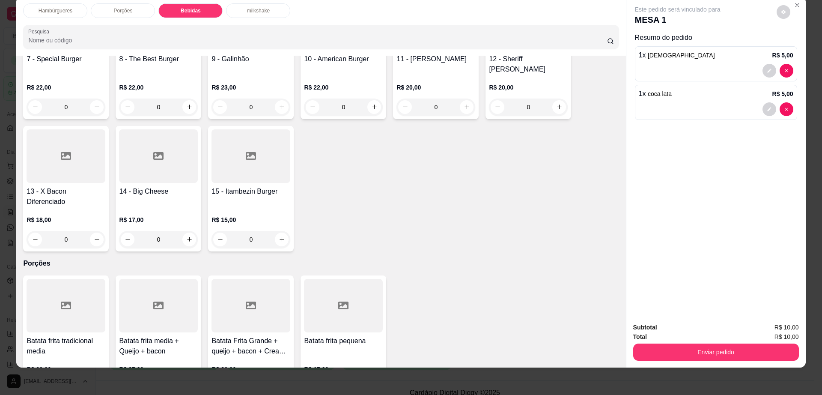
click at [234, 153] on div at bounding box center [250, 156] width 79 height 54
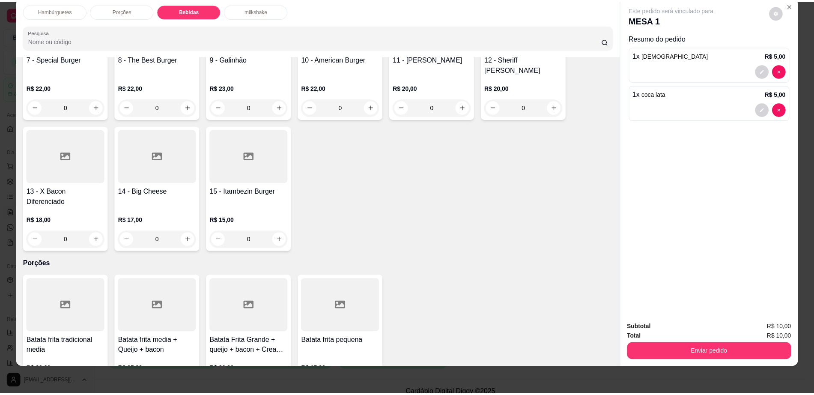
scroll to position [80, 0]
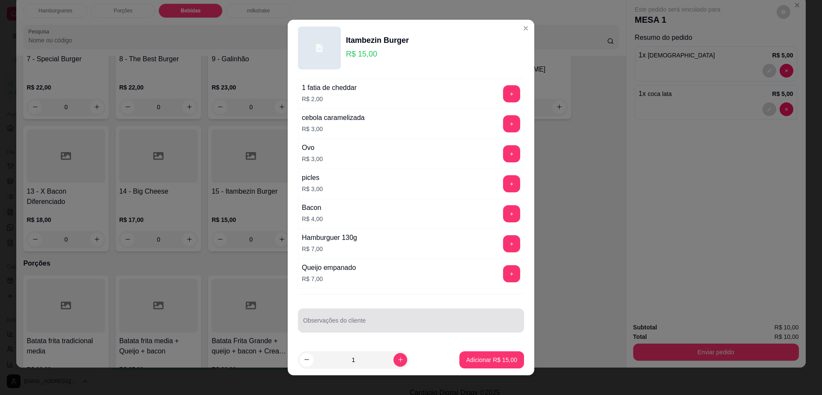
click at [372, 321] on input "Observações do cliente" at bounding box center [411, 323] width 216 height 9
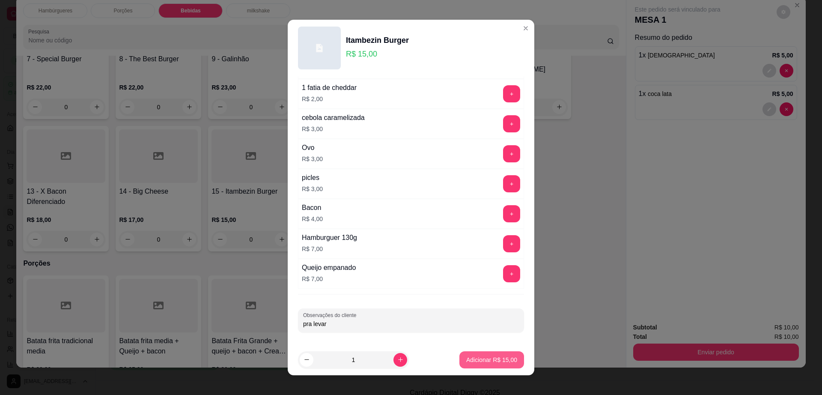
type input "pra levar"
click at [484, 363] on p "Adicionar R$ 15,00" at bounding box center [491, 359] width 51 height 9
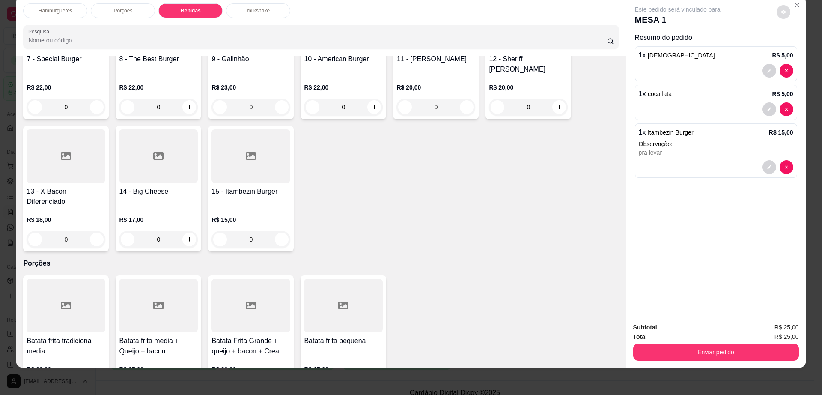
click at [786, 13] on button "decrease-product-quantity" at bounding box center [784, 12] width 14 height 14
click at [802, 49] on span "Automatic updates" at bounding box center [798, 46] width 17 height 10
click at [795, 49] on input "Automatic updates" at bounding box center [793, 49] width 6 height 6
checkbox input "true"
click at [703, 353] on button "Enviar pedido" at bounding box center [716, 351] width 166 height 17
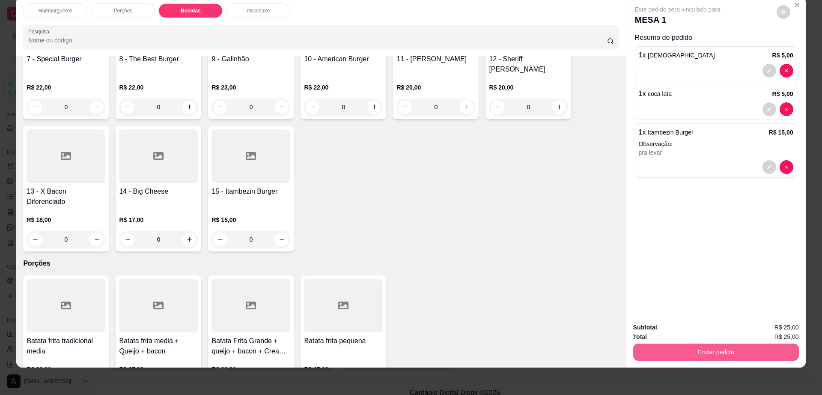
click at [704, 352] on button "Enviar pedido" at bounding box center [716, 351] width 166 height 17
click at [777, 334] on button "Enviar pedido" at bounding box center [775, 331] width 48 height 16
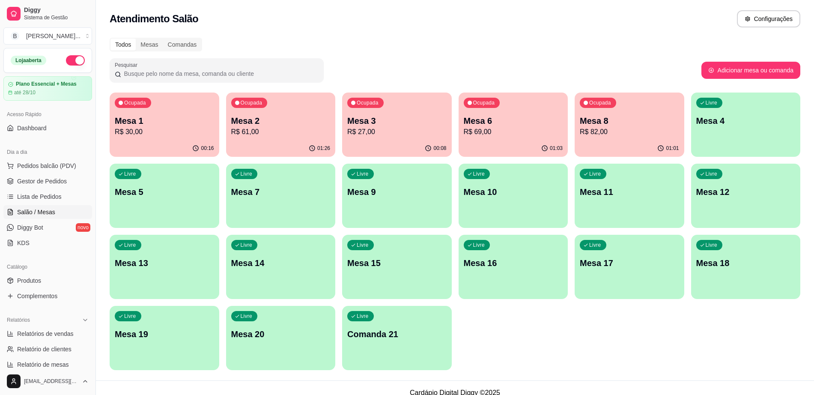
click at [606, 121] on p "Mesa 8" at bounding box center [629, 121] width 99 height 12
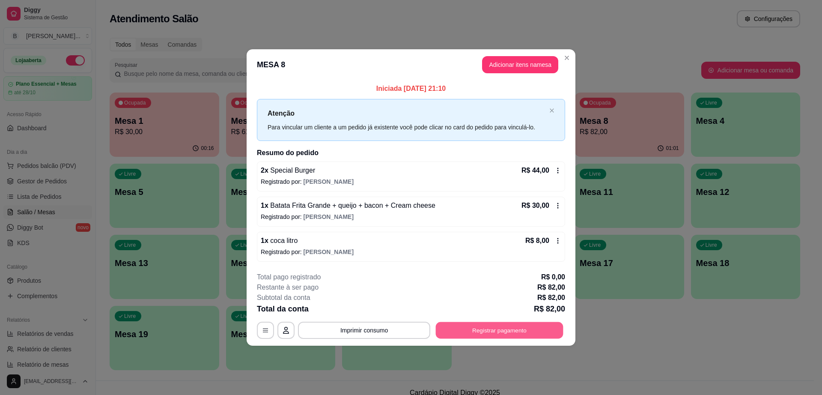
click at [518, 326] on button "Registrar pagamento" at bounding box center [500, 329] width 128 height 17
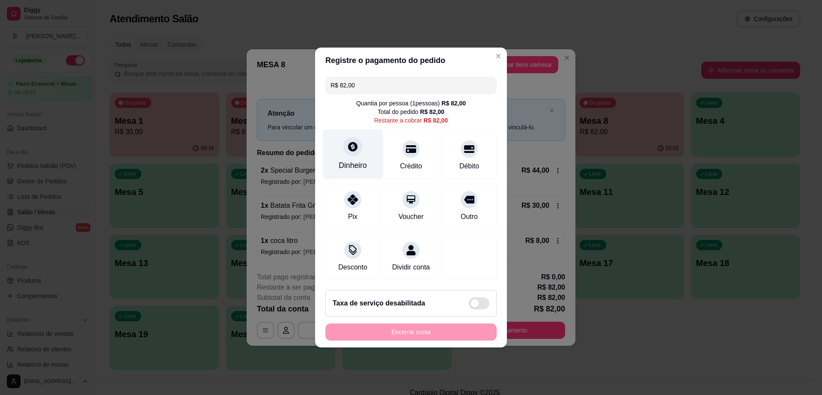
click at [354, 143] on icon at bounding box center [352, 146] width 9 height 9
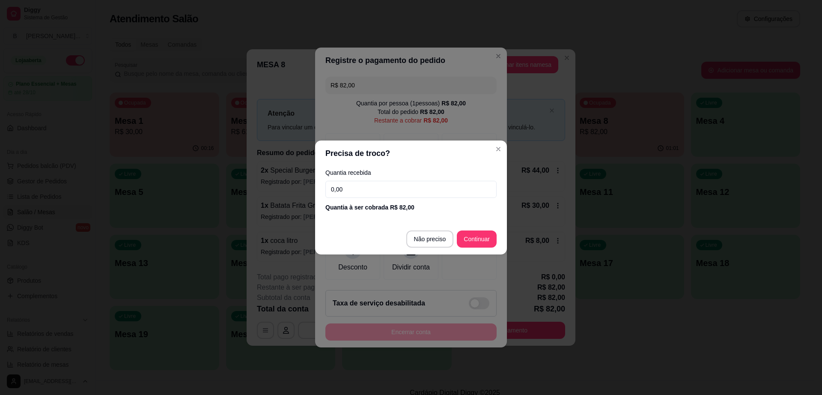
click at [383, 187] on input "0,00" at bounding box center [410, 189] width 171 height 17
type input "50,00"
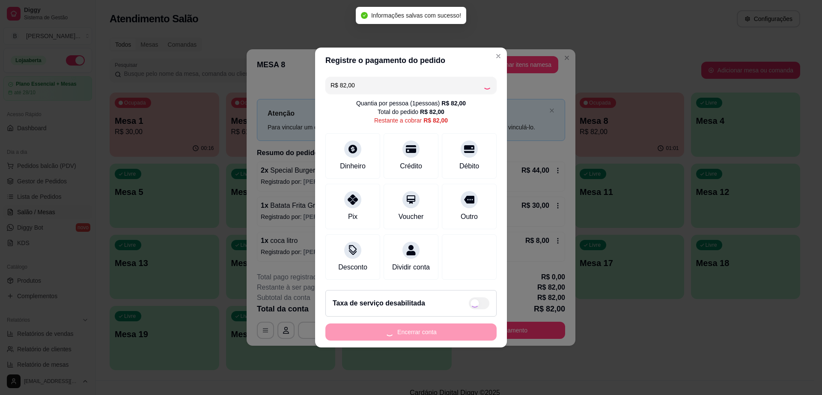
type input "R$ 0,00"
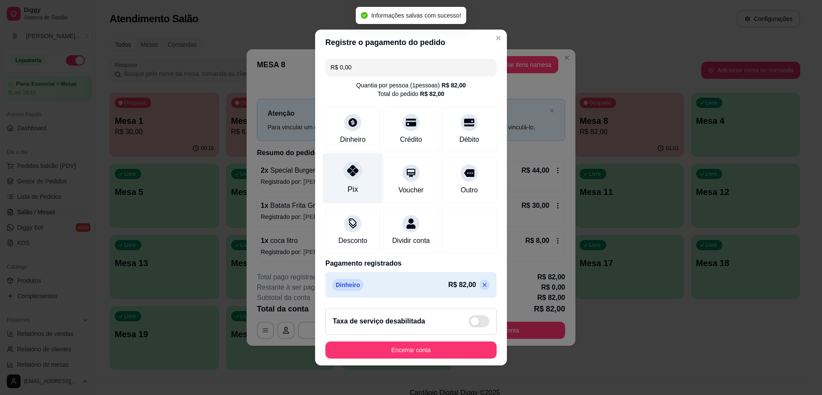
click at [353, 169] on icon at bounding box center [352, 170] width 11 height 11
click at [354, 169] on div at bounding box center [352, 170] width 19 height 19
click at [353, 177] on div "Pix" at bounding box center [353, 178] width 60 height 50
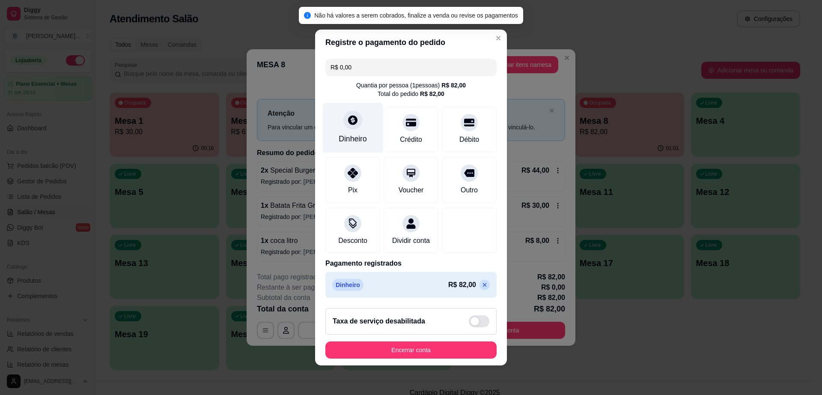
click at [348, 124] on div at bounding box center [352, 119] width 19 height 19
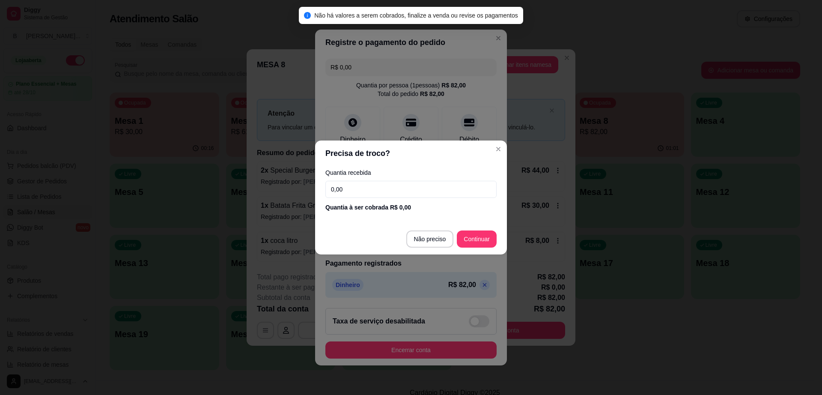
click at [354, 183] on input "0,00" at bounding box center [410, 189] width 171 height 17
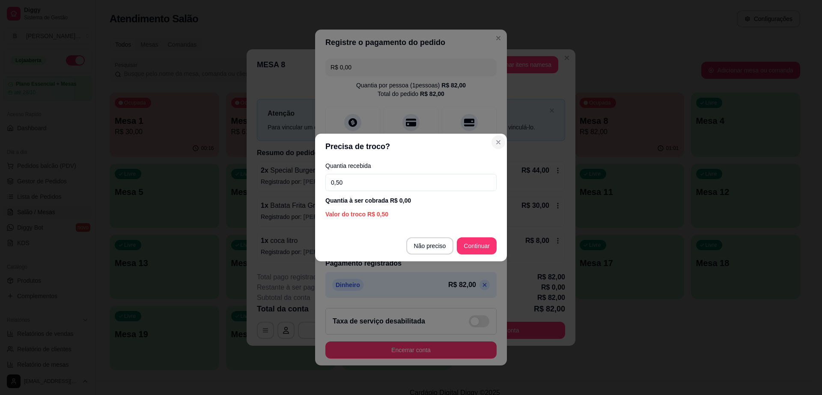
type input "0,50"
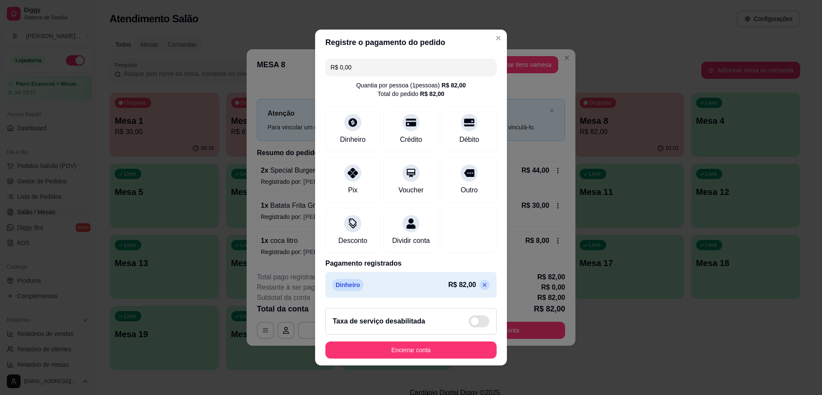
click at [481, 287] on icon at bounding box center [484, 284] width 7 height 7
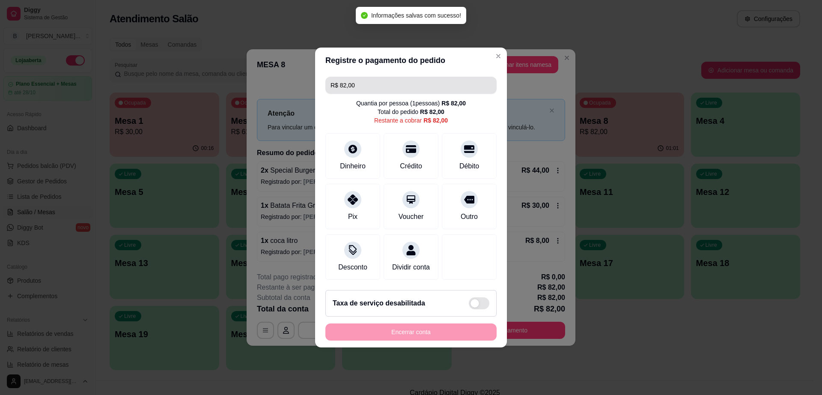
click at [394, 82] on input "R$ 82,00" at bounding box center [410, 85] width 161 height 17
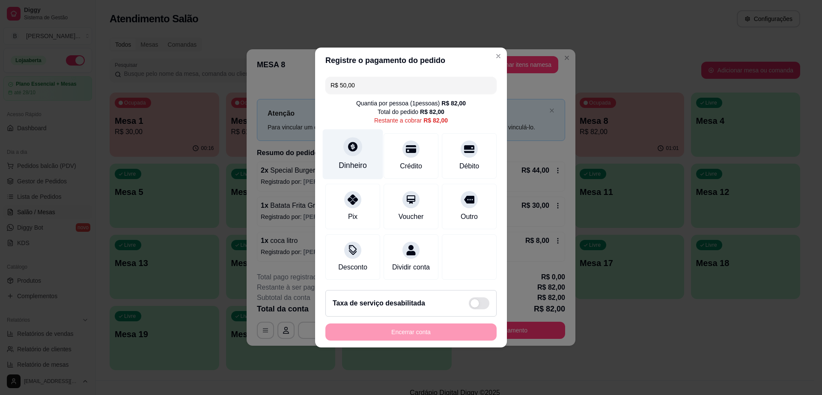
click at [351, 146] on icon at bounding box center [352, 146] width 9 height 9
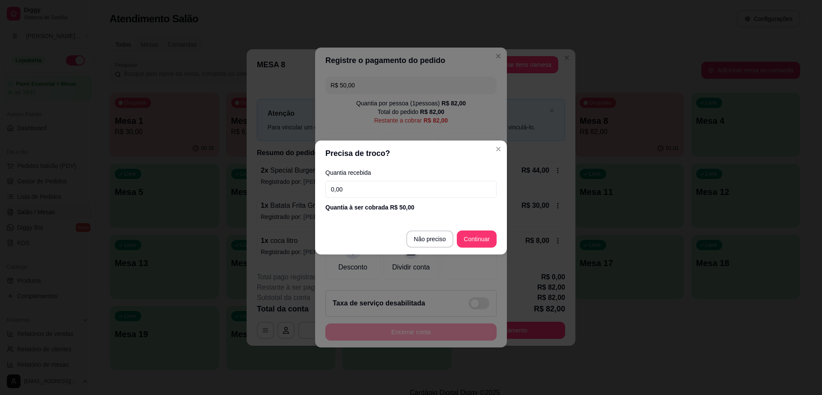
click at [399, 197] on input "0,00" at bounding box center [410, 189] width 171 height 17
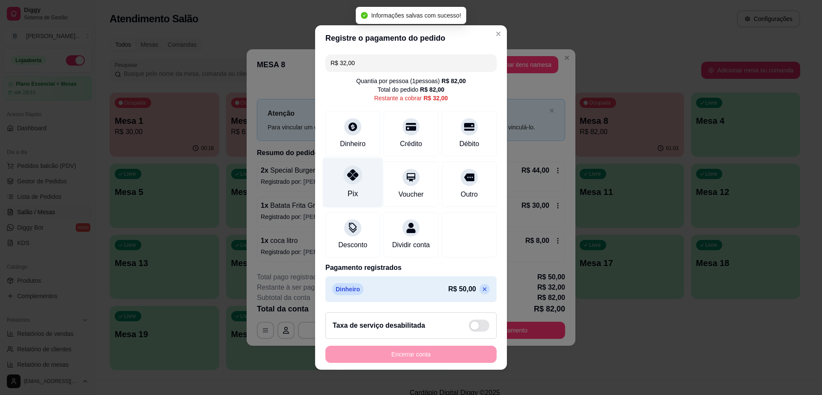
click at [351, 181] on div "Pix" at bounding box center [353, 183] width 60 height 50
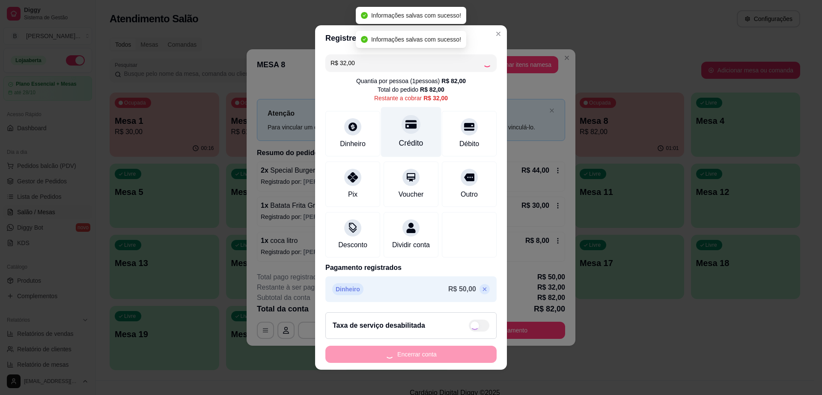
type input "R$ 0,00"
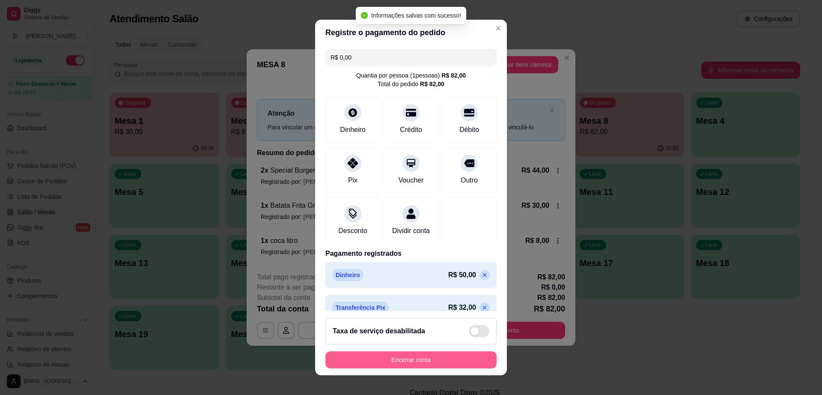
click at [423, 356] on button "Encerrar conta" at bounding box center [410, 359] width 171 height 17
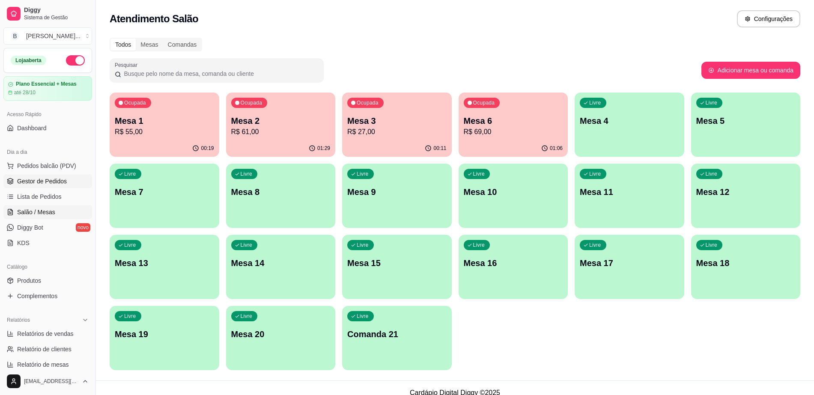
click at [59, 177] on span "Gestor de Pedidos" at bounding box center [42, 181] width 50 height 9
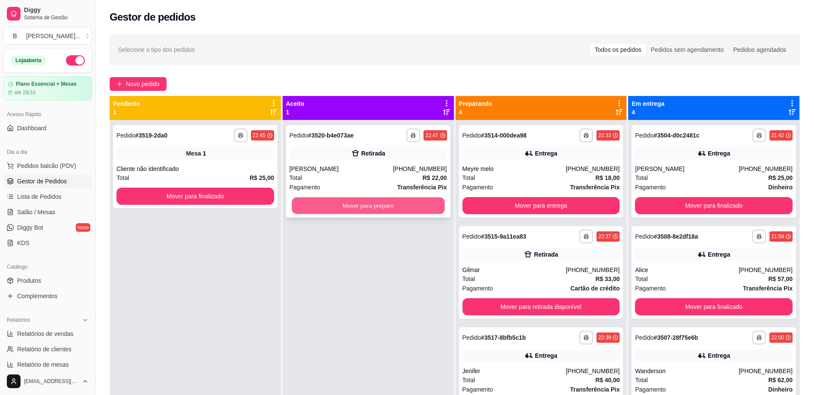
click at [393, 202] on button "Mover para preparo" at bounding box center [368, 205] width 153 height 17
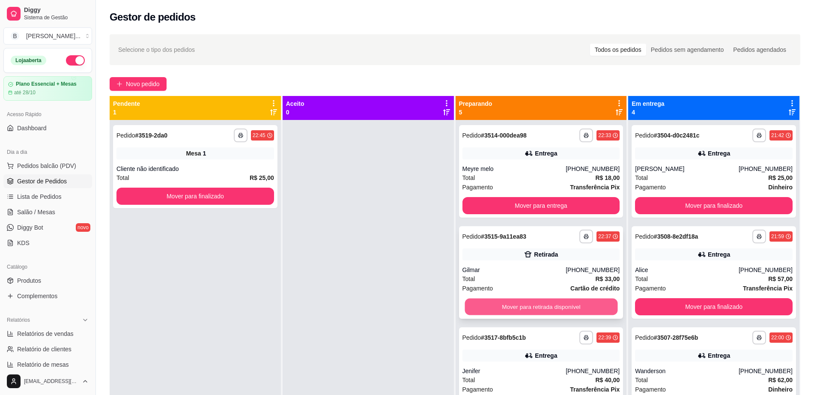
click at [533, 302] on button "Mover para retirada disponível" at bounding box center [540, 306] width 153 height 17
click at [72, 161] on span "Pedidos balcão (PDV)" at bounding box center [46, 165] width 59 height 9
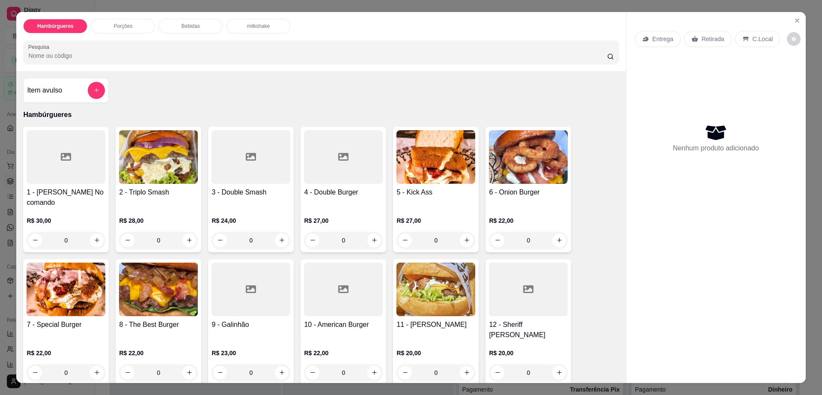
click at [72, 167] on div at bounding box center [66, 157] width 79 height 54
click at [794, 21] on icon "Close" at bounding box center [797, 20] width 7 height 7
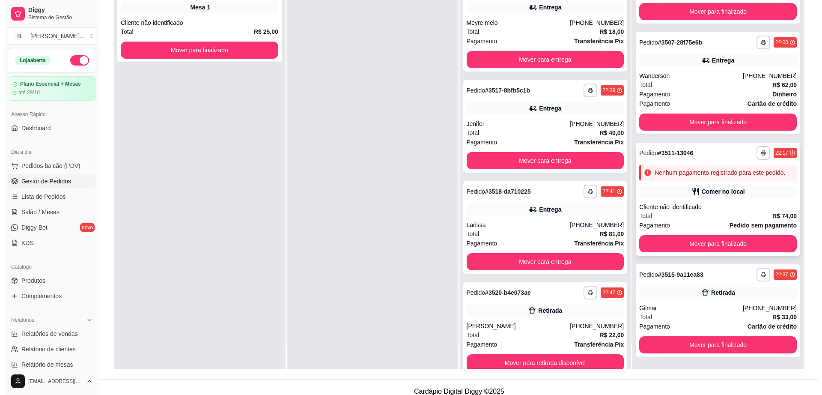
scroll to position [131, 0]
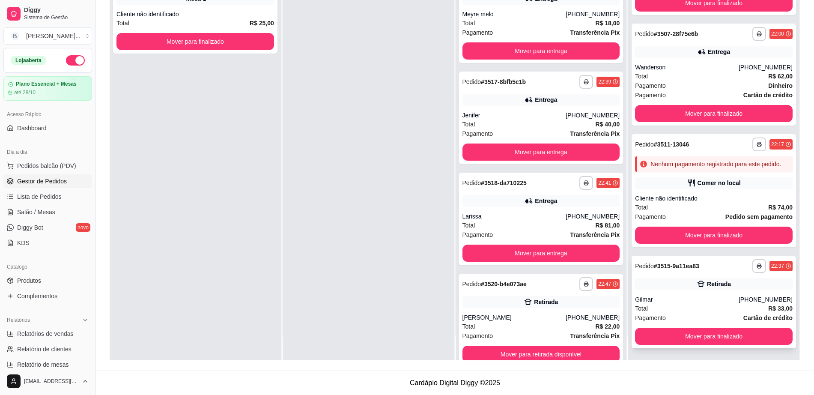
click at [708, 300] on div "Gilmar" at bounding box center [687, 299] width 104 height 9
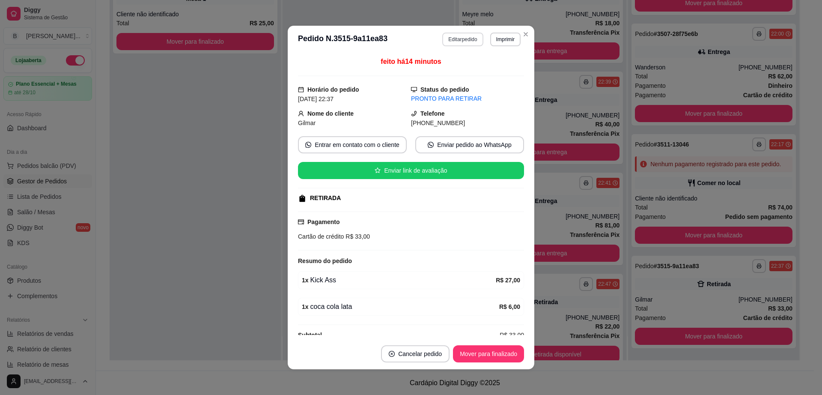
click at [447, 41] on button "Editar pedido" at bounding box center [462, 40] width 41 height 14
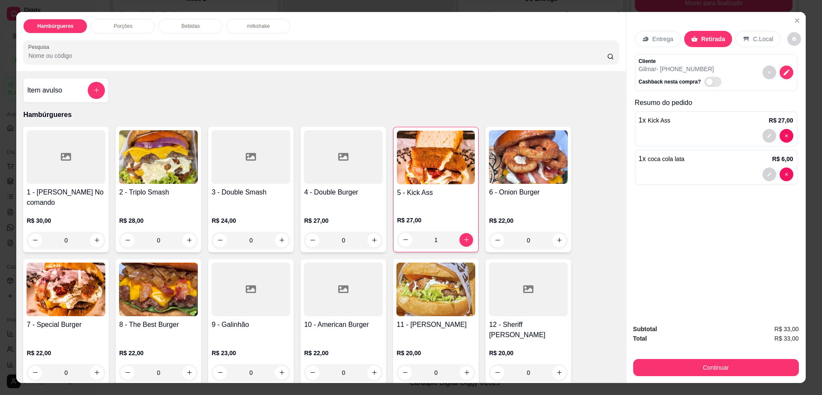
click at [637, 33] on div "Entrega" at bounding box center [658, 39] width 46 height 16
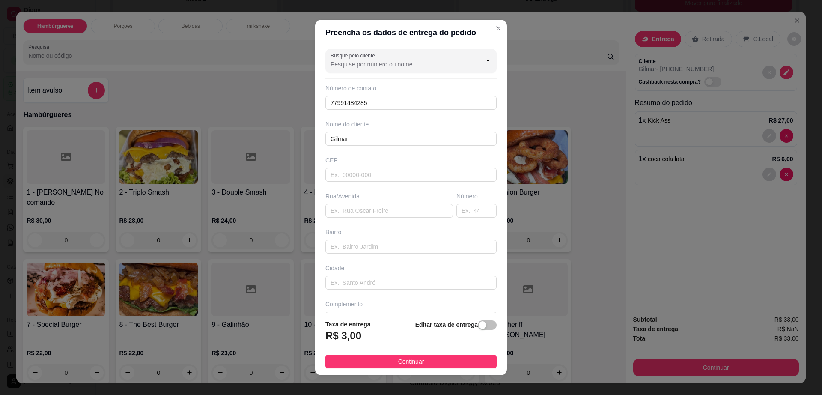
click at [390, 220] on div "Busque pelo cliente Número de contato 77991484285 Nome do cliente [PERSON_NAME]…" at bounding box center [411, 178] width 192 height 267
click at [390, 214] on input "text" at bounding box center [389, 211] width 128 height 14
paste input "Av. Itapetinga, 112"
type input "Av. Itapetinga, 112"
click at [425, 358] on button "Continuar" at bounding box center [410, 361] width 171 height 14
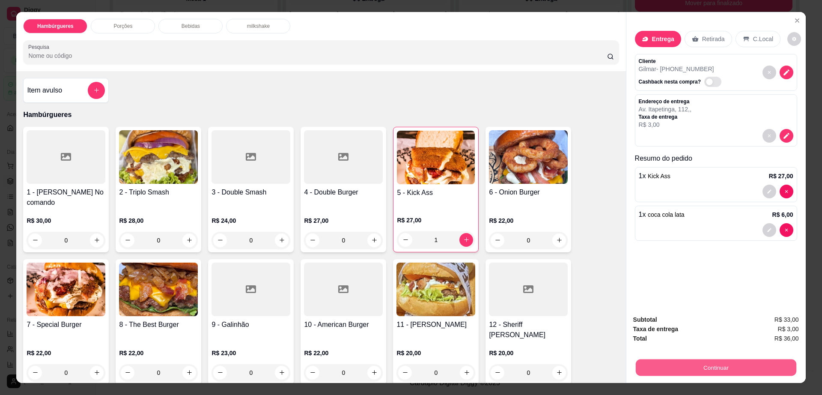
click at [691, 366] on button "Continuar" at bounding box center [715, 367] width 161 height 17
click at [410, 162] on div "Crédito" at bounding box center [411, 166] width 22 height 10
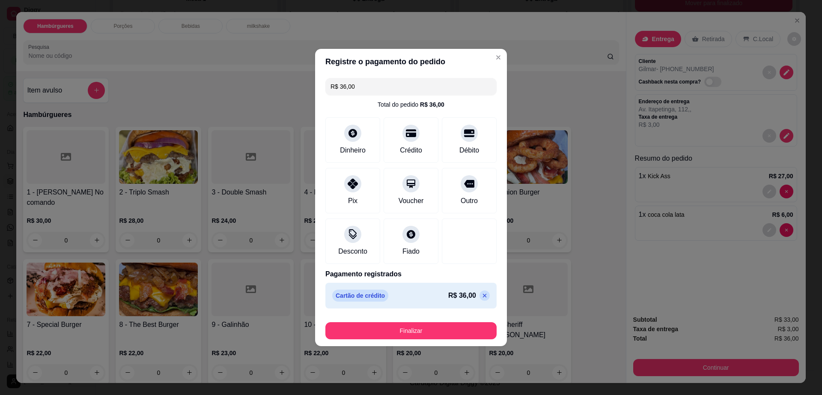
type input "R$ 0,00"
click at [433, 333] on button "Finalizar" at bounding box center [411, 330] width 166 height 17
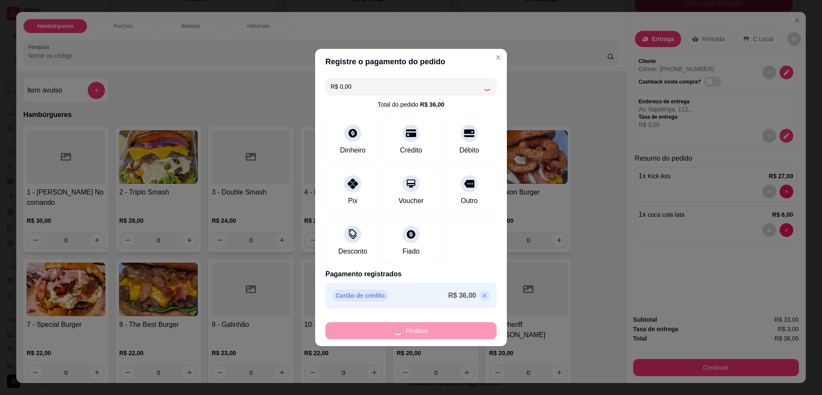
type input "0"
type input "-R$ 36,00"
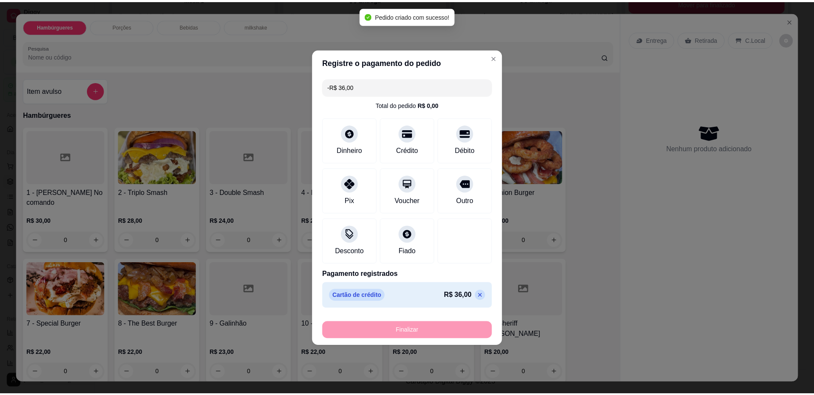
scroll to position [57, 0]
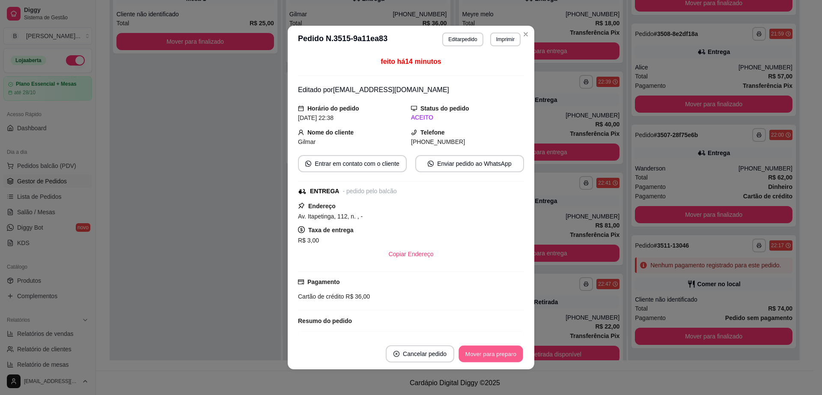
click at [487, 354] on button "Mover para preparo" at bounding box center [490, 353] width 64 height 17
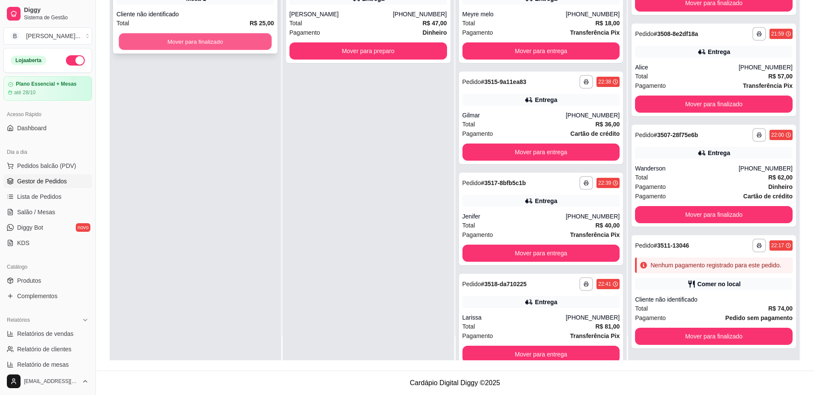
click at [188, 41] on button "Mover para finalizado" at bounding box center [195, 41] width 153 height 17
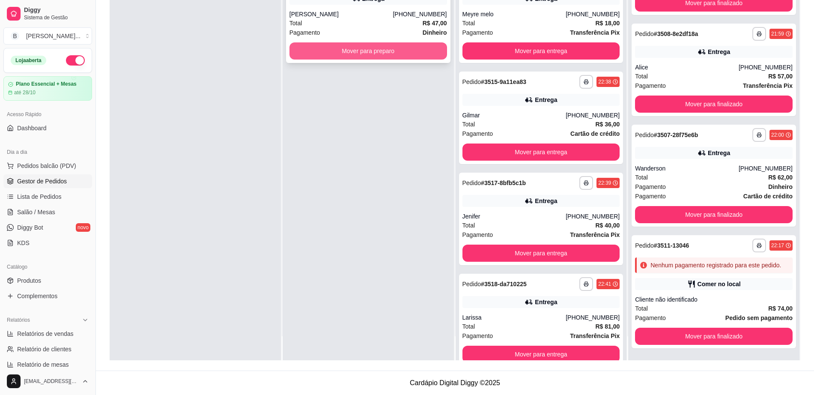
click at [388, 48] on button "Mover para preparo" at bounding box center [368, 50] width 158 height 17
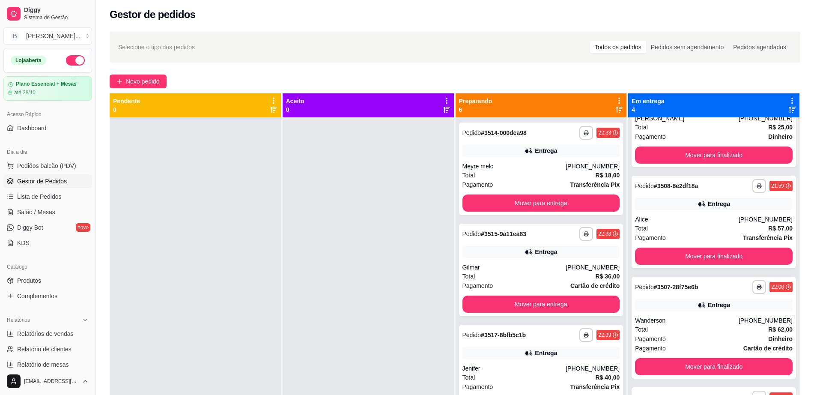
scroll to position [0, 0]
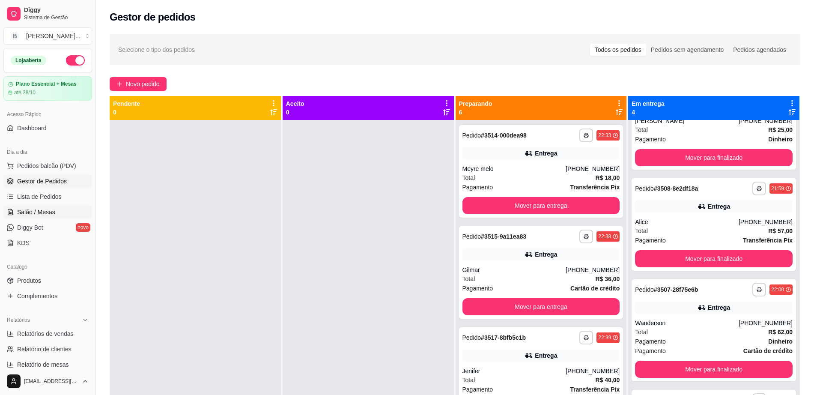
click at [56, 214] on link "Salão / Mesas" at bounding box center [47, 212] width 89 height 14
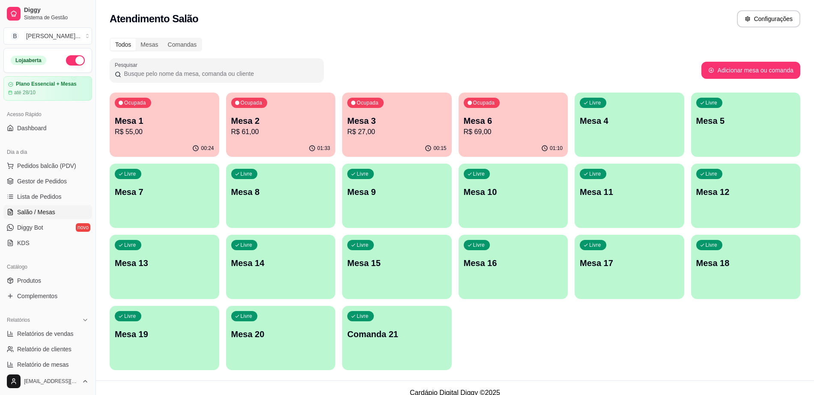
click at [163, 140] on div "Ocupada Mesa 1 R$ 55,00" at bounding box center [165, 116] width 110 height 48
click at [74, 185] on link "Gestor de Pedidos" at bounding box center [47, 181] width 89 height 14
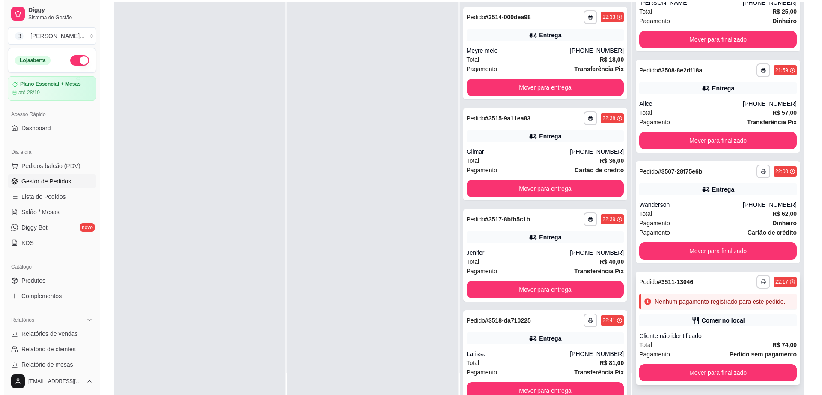
scroll to position [131, 0]
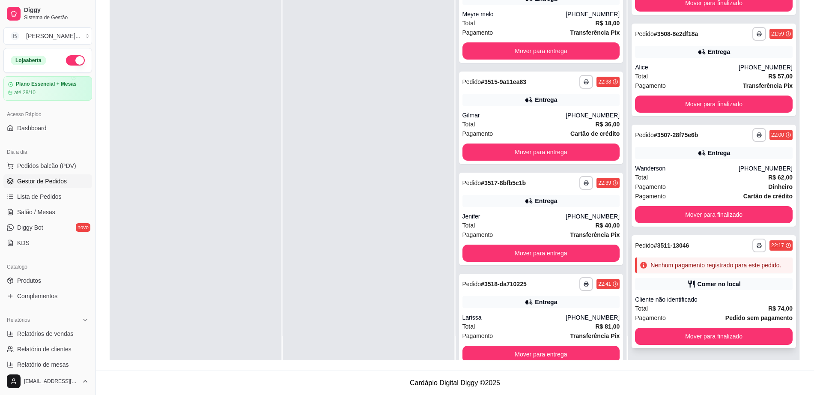
click at [689, 299] on div "Cliente não identificado" at bounding box center [714, 299] width 158 height 9
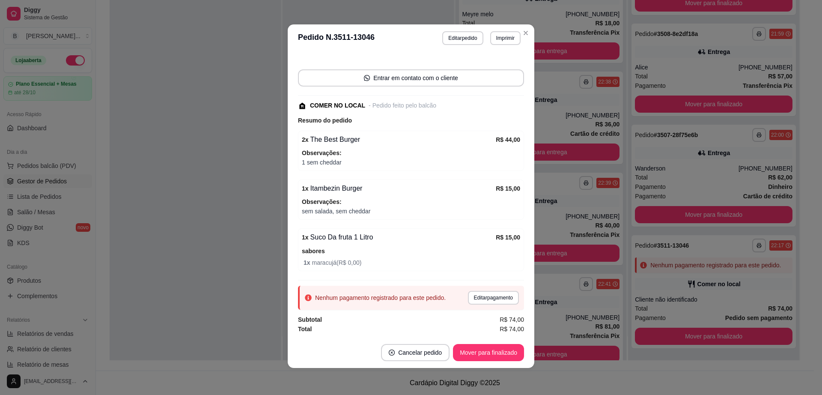
scroll to position [2, 0]
click at [454, 35] on button "Editar pedido" at bounding box center [462, 38] width 41 height 14
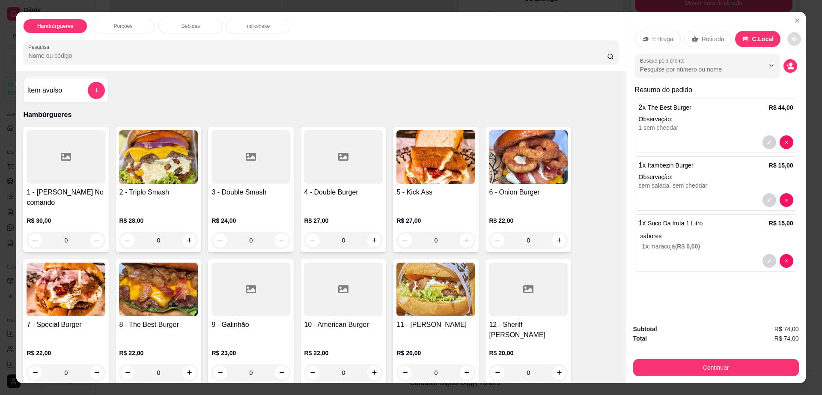
click at [792, 38] on icon "decrease-product-quantity" at bounding box center [794, 39] width 4 height 4
click at [801, 72] on span "Automatic updates" at bounding box center [802, 73] width 7 height 7
click at [795, 73] on input "Automatic updates" at bounding box center [793, 76] width 6 height 6
checkbox input "false"
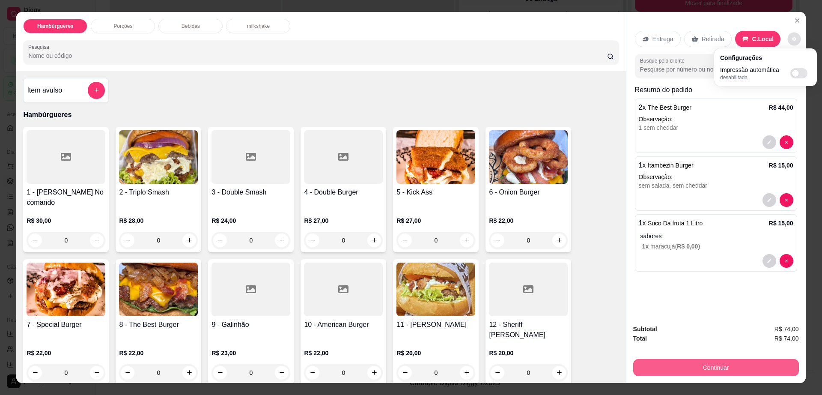
click at [718, 366] on button "Continuar" at bounding box center [716, 367] width 166 height 17
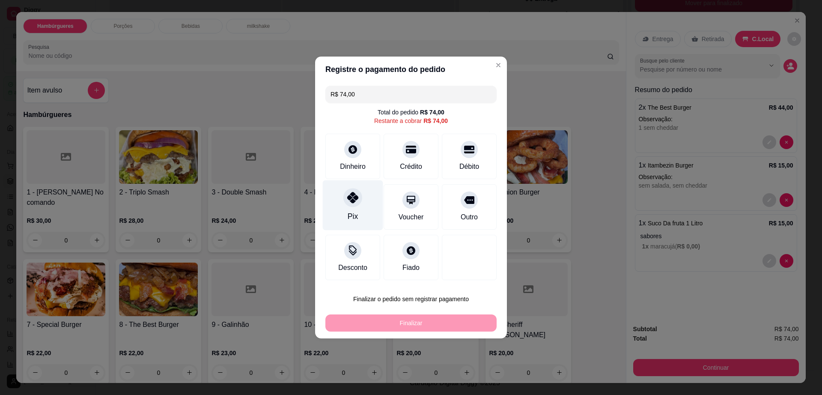
click at [345, 211] on div "Pix" at bounding box center [353, 205] width 60 height 50
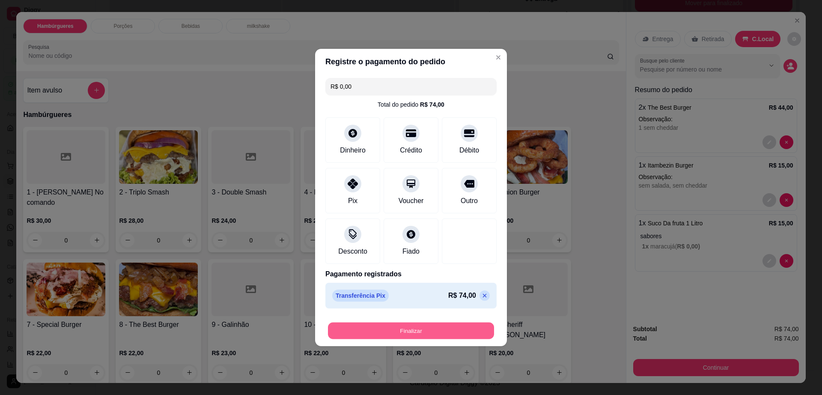
click at [434, 325] on button "Finalizar" at bounding box center [411, 330] width 166 height 17
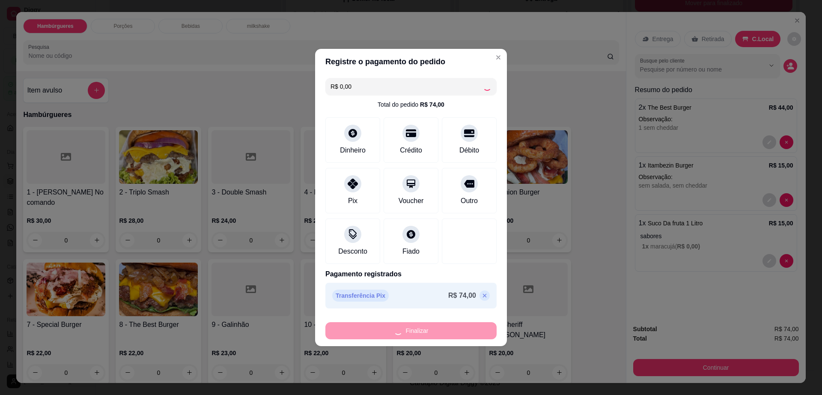
type input "-R$ 74,00"
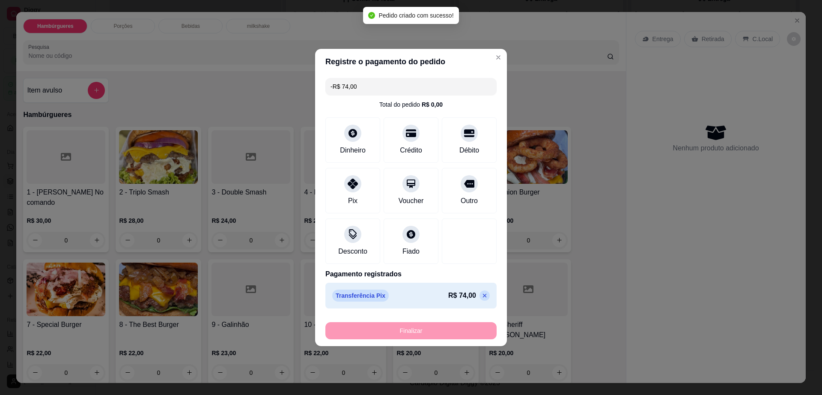
scroll to position [65, 0]
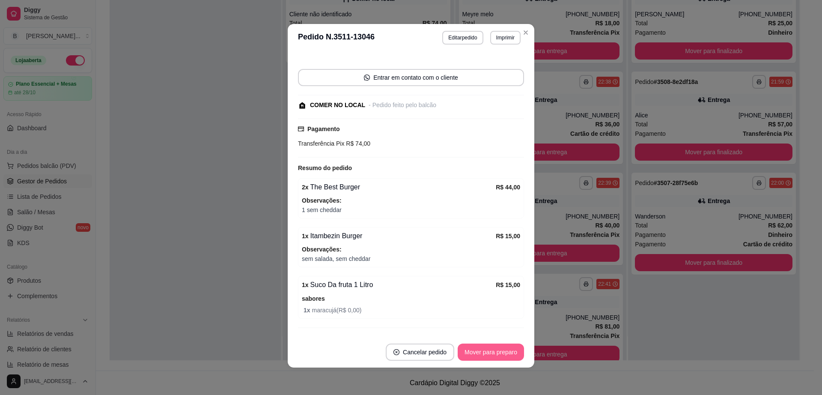
click at [494, 348] on button "Mover para preparo" at bounding box center [491, 351] width 66 height 17
click at [494, 348] on button "Mover para retirada disponível" at bounding box center [476, 351] width 95 height 17
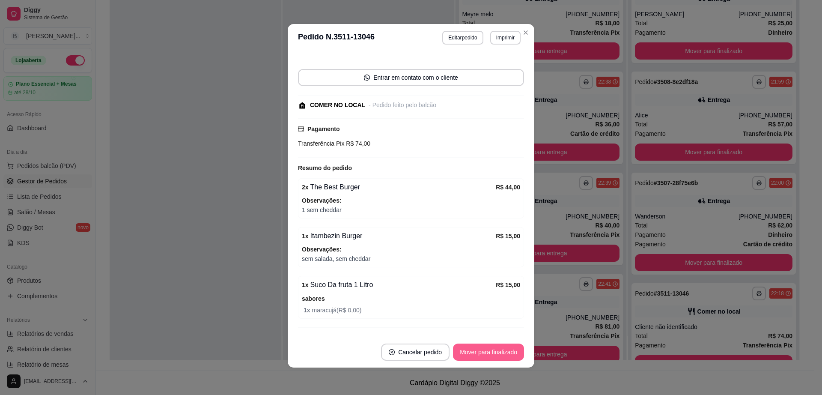
click at [494, 348] on button "Mover para finalizado" at bounding box center [488, 351] width 71 height 17
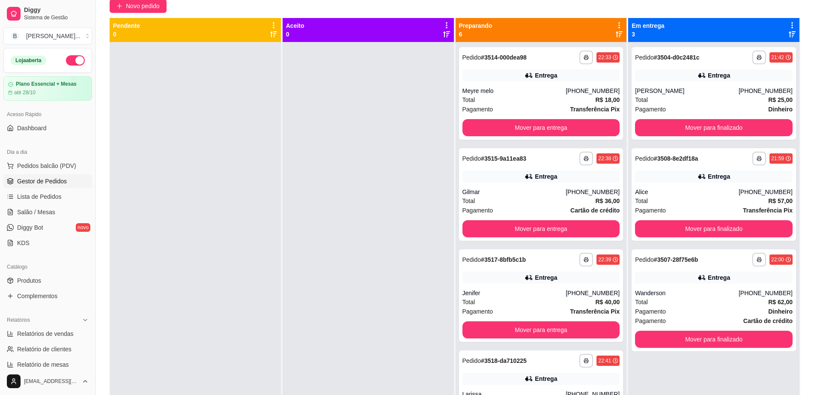
scroll to position [0, 0]
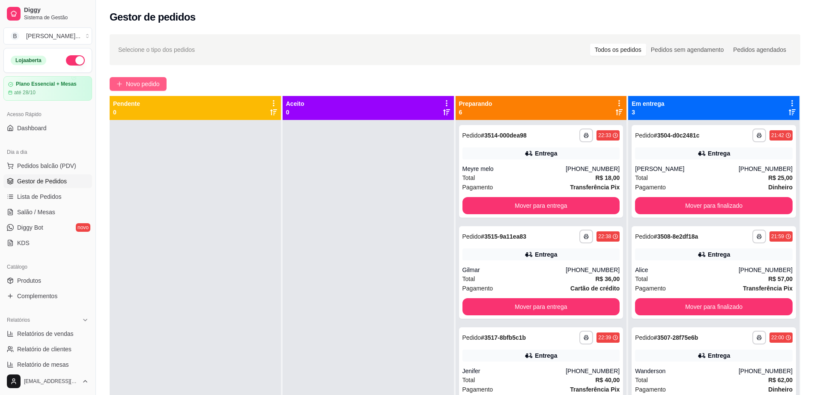
click at [160, 87] on span "Novo pedido" at bounding box center [143, 83] width 34 height 9
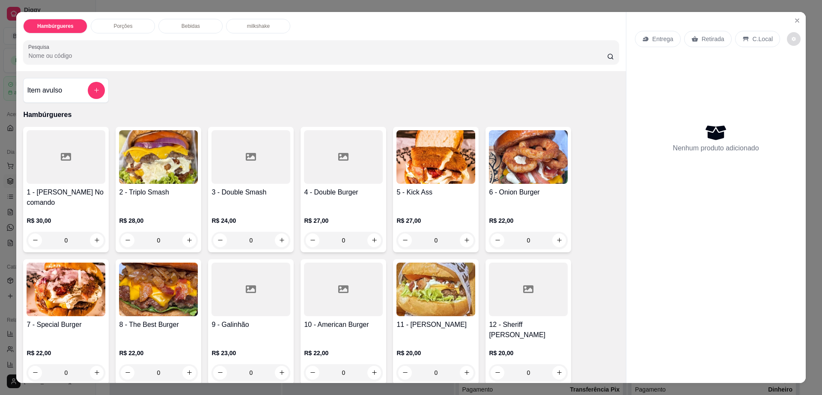
click at [791, 42] on button "decrease-product-quantity" at bounding box center [794, 39] width 14 height 14
click at [805, 76] on span "Automatic updates" at bounding box center [798, 73] width 17 height 10
click at [795, 76] on input "Automatic updates" at bounding box center [793, 76] width 6 height 6
checkbox input "true"
click at [794, 15] on section "Hambúrgueres Porções Bebidas milkshake Pesquisa Item avulso Hambúrgueres 1 - Bo…" at bounding box center [410, 197] width 789 height 371
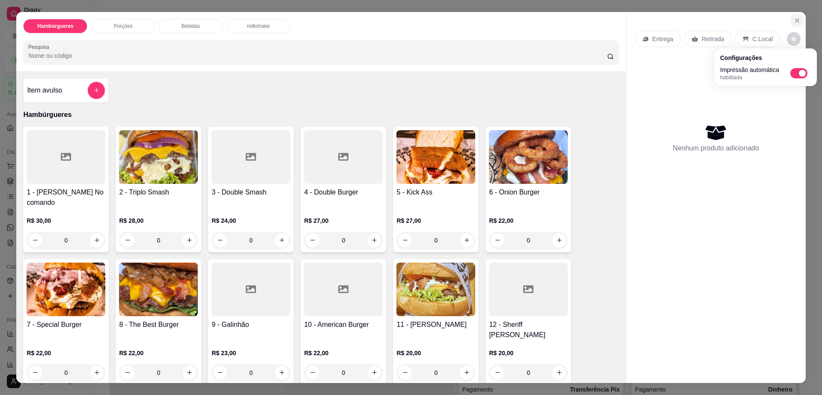
click at [794, 15] on button "Close" at bounding box center [797, 21] width 14 height 14
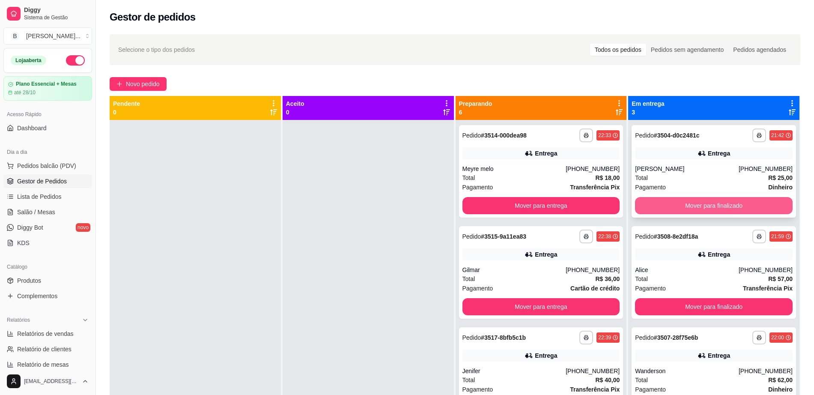
click at [684, 207] on button "Mover para finalizado" at bounding box center [714, 205] width 158 height 17
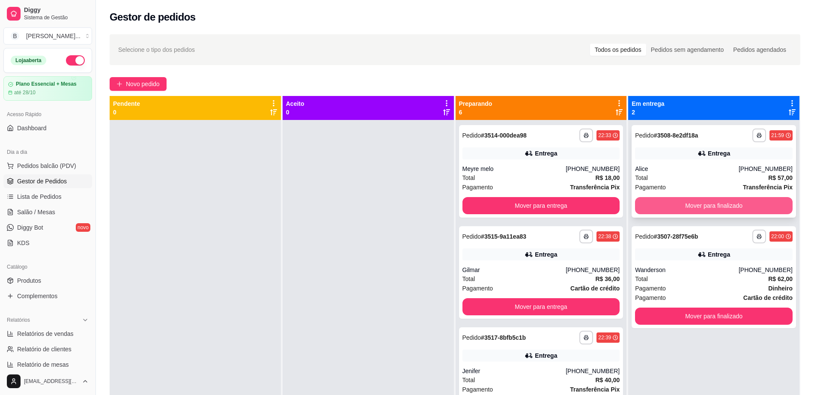
click at [682, 205] on button "Mover para finalizado" at bounding box center [714, 205] width 158 height 17
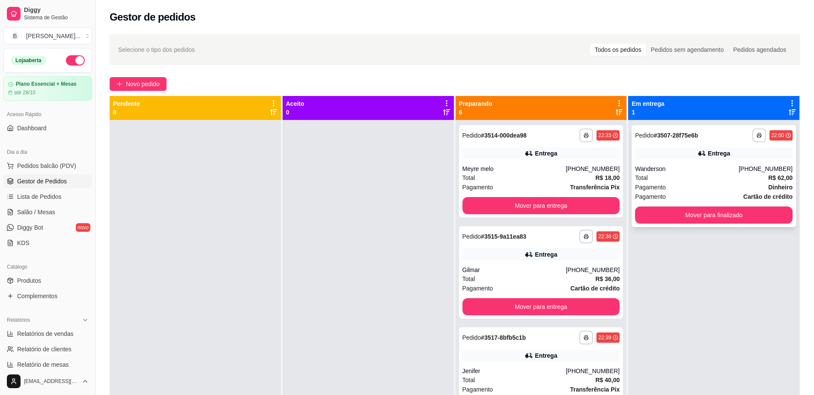
click at [683, 207] on div "**********" at bounding box center [713, 176] width 164 height 102
click at [494, 306] on button "Mover para entrega" at bounding box center [540, 306] width 153 height 17
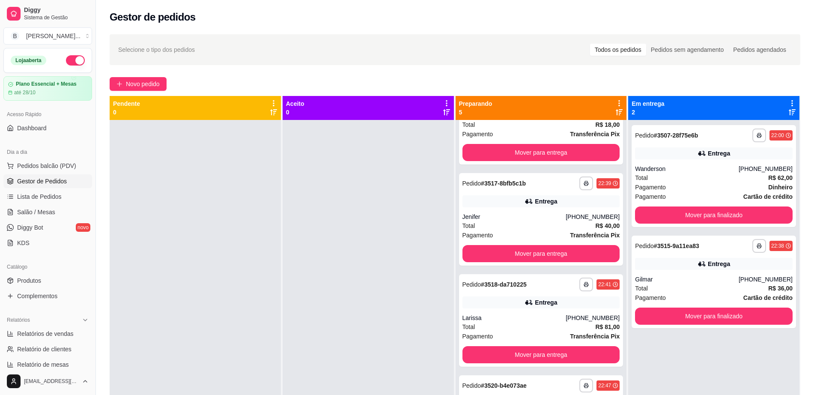
scroll to position [54, 0]
click at [516, 256] on button "Mover para entrega" at bounding box center [541, 252] width 158 height 17
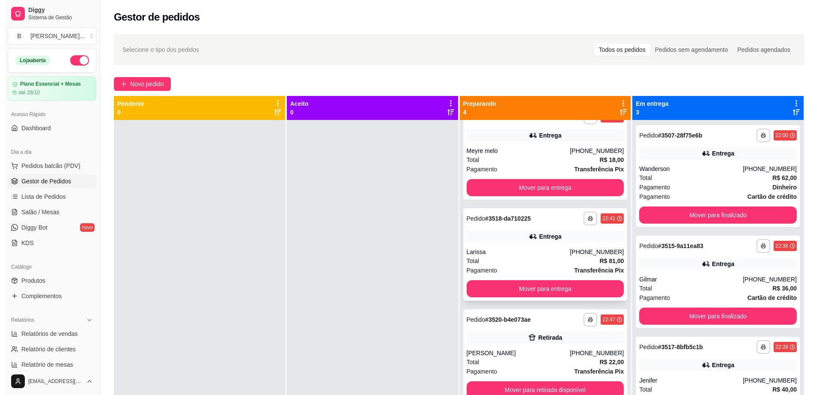
scroll to position [0, 0]
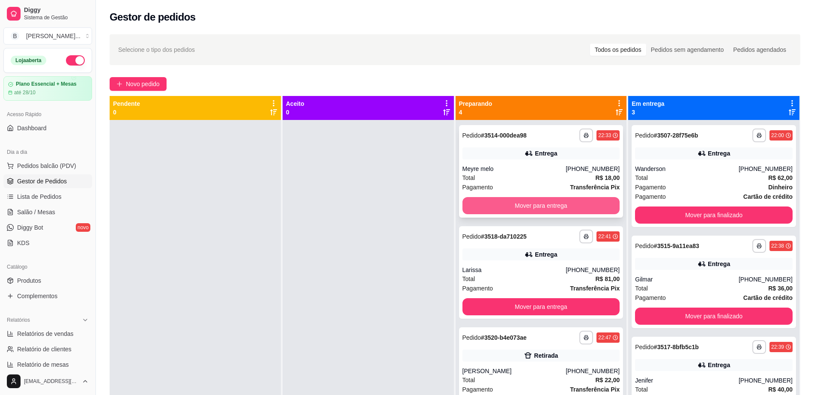
click at [528, 205] on button "Mover para entrega" at bounding box center [541, 205] width 158 height 17
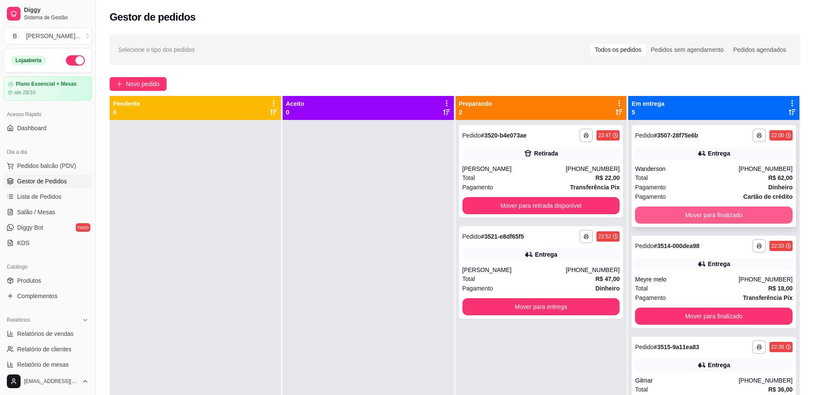
click at [708, 214] on button "Mover para finalizado" at bounding box center [714, 214] width 158 height 17
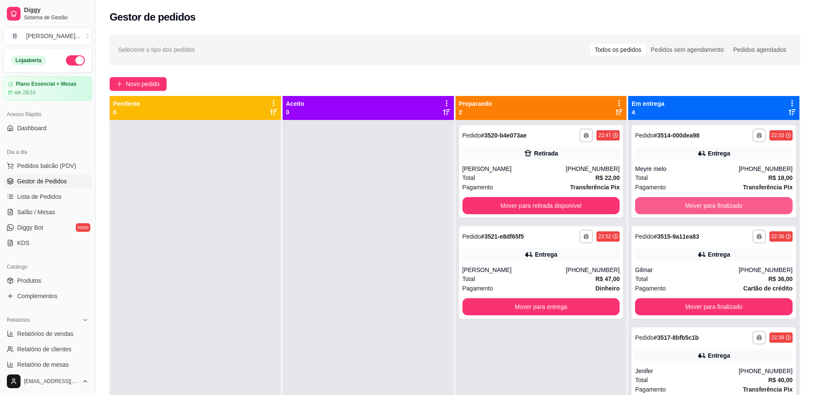
click at [708, 214] on button "Mover para finalizado" at bounding box center [714, 205] width 158 height 17
click at [709, 206] on button "Mover para finalizado" at bounding box center [713, 205] width 153 height 17
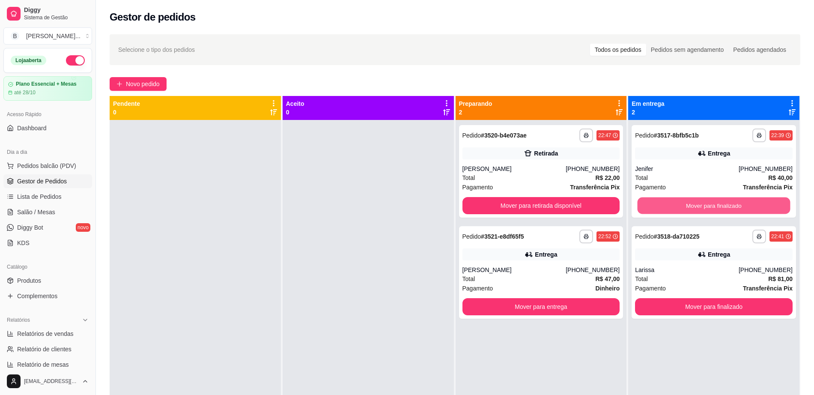
click at [709, 206] on button "Mover para finalizado" at bounding box center [713, 205] width 153 height 17
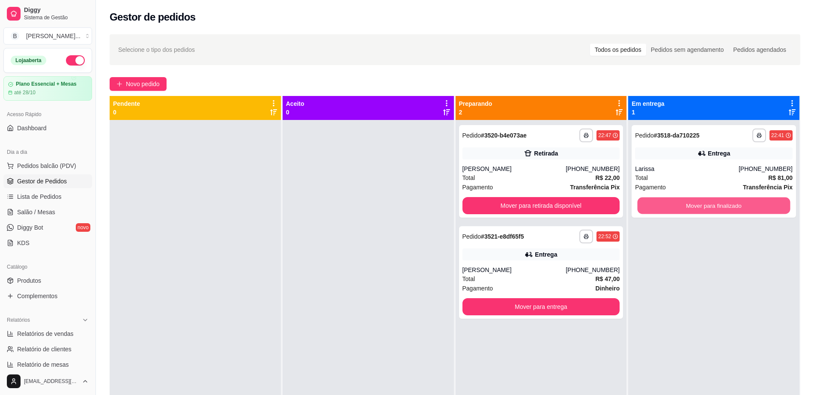
click at [709, 206] on button "Mover para finalizado" at bounding box center [713, 205] width 153 height 17
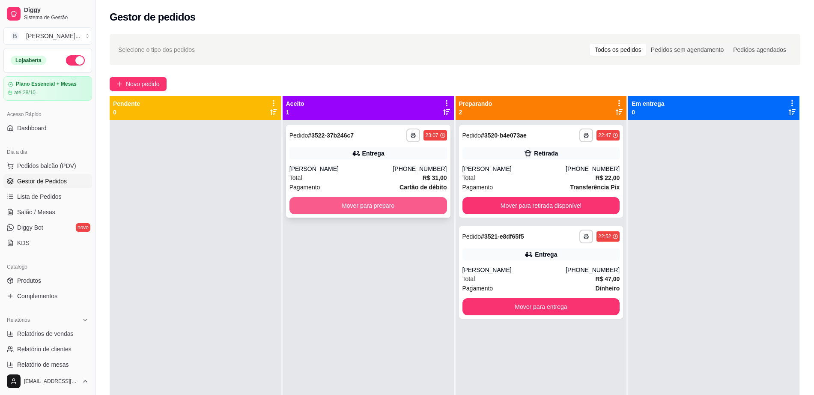
click at [382, 210] on button "Mover para preparo" at bounding box center [368, 205] width 158 height 17
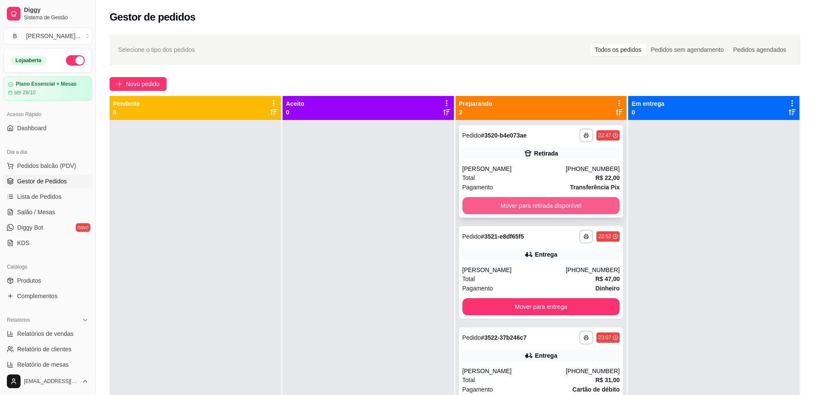
click at [547, 204] on button "Mover para retirada disponível" at bounding box center [541, 205] width 158 height 17
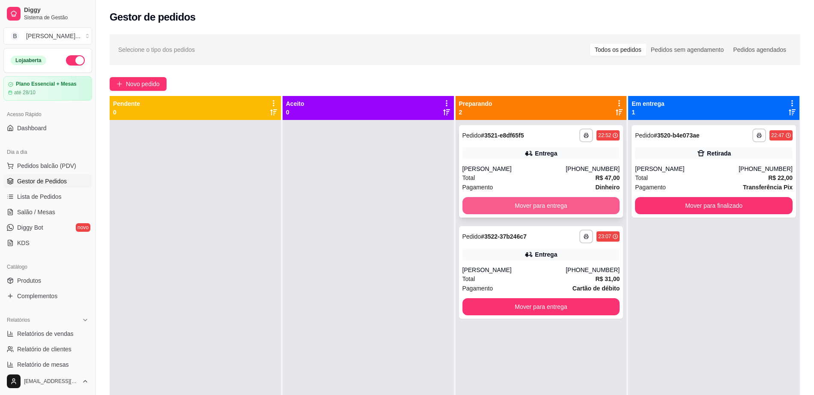
click at [541, 205] on button "Mover para entrega" at bounding box center [541, 205] width 158 height 17
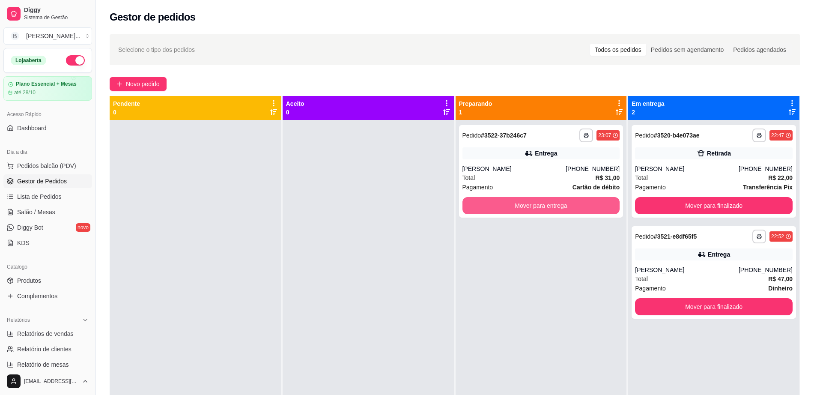
click at [541, 205] on button "Mover para entrega" at bounding box center [541, 205] width 158 height 17
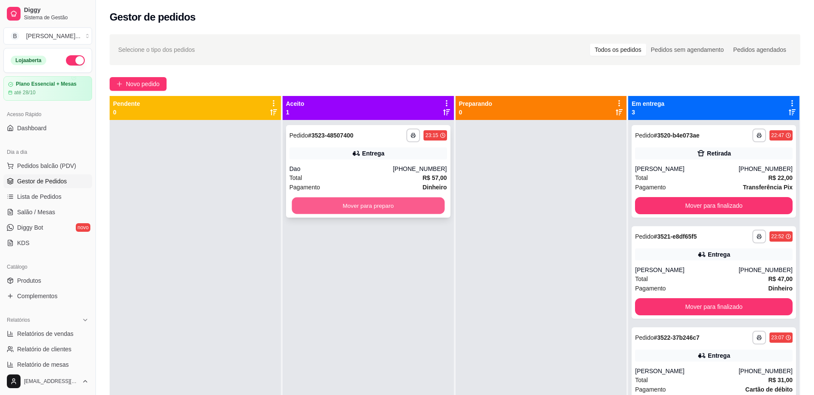
click at [414, 204] on button "Mover para preparo" at bounding box center [368, 205] width 153 height 17
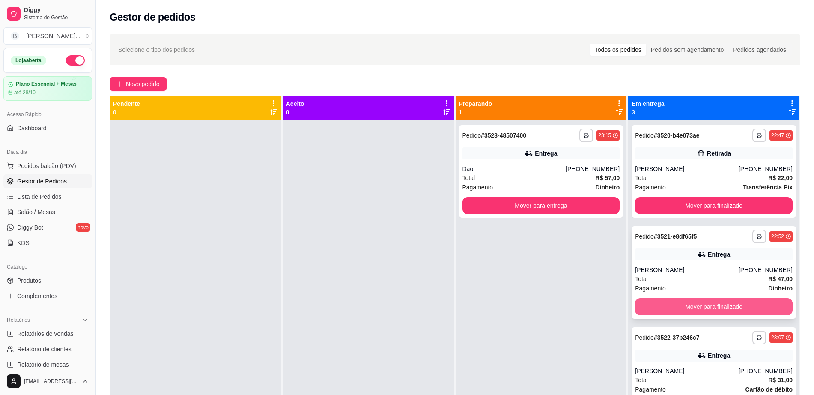
click at [688, 300] on button "Mover para finalizado" at bounding box center [714, 306] width 158 height 17
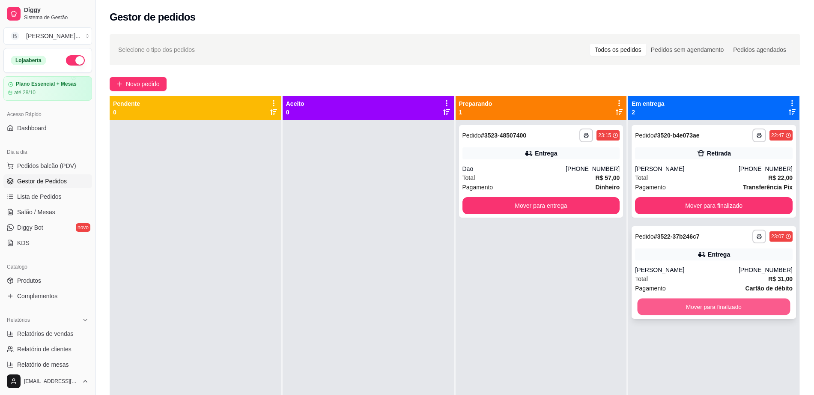
click at [690, 302] on button "Mover para finalizado" at bounding box center [713, 306] width 153 height 17
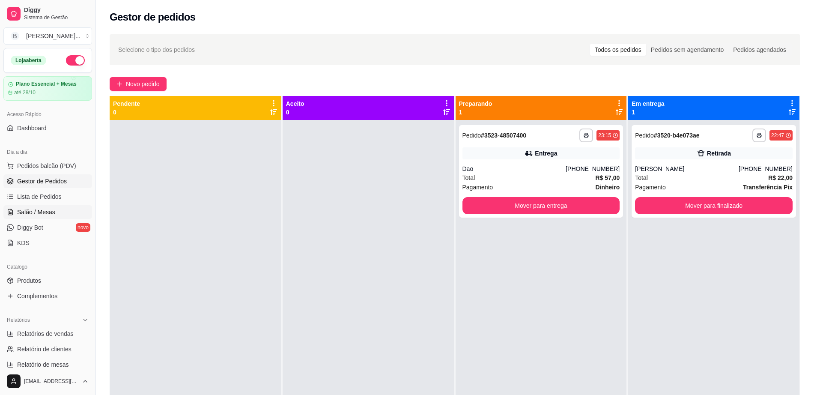
click at [41, 212] on span "Salão / Mesas" at bounding box center [36, 212] width 38 height 9
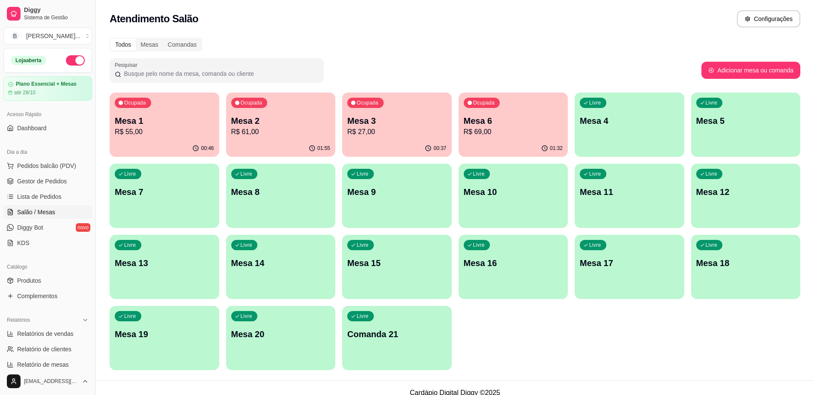
click at [181, 134] on p "R$ 55,00" at bounding box center [164, 132] width 99 height 10
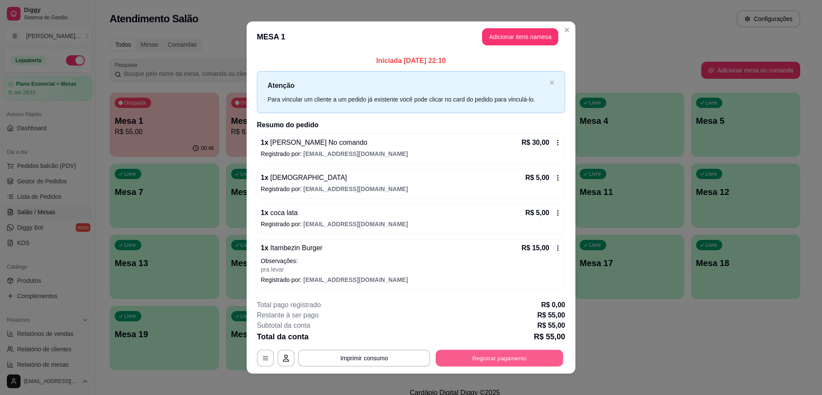
click at [475, 361] on button "Registrar pagamento" at bounding box center [500, 357] width 128 height 17
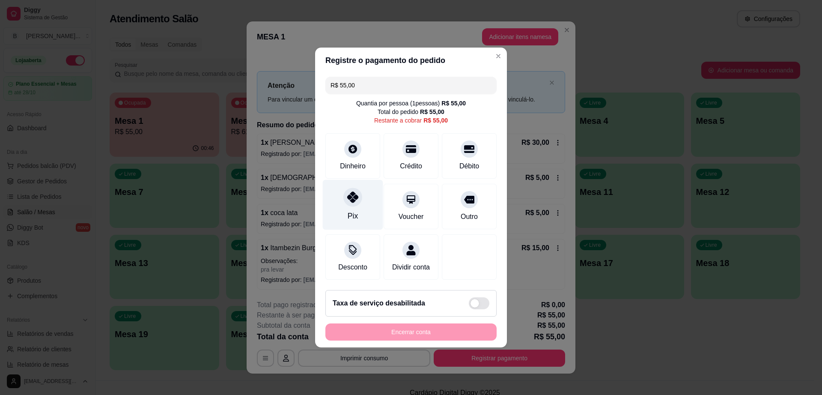
click at [355, 210] on div "Pix" at bounding box center [353, 215] width 10 height 11
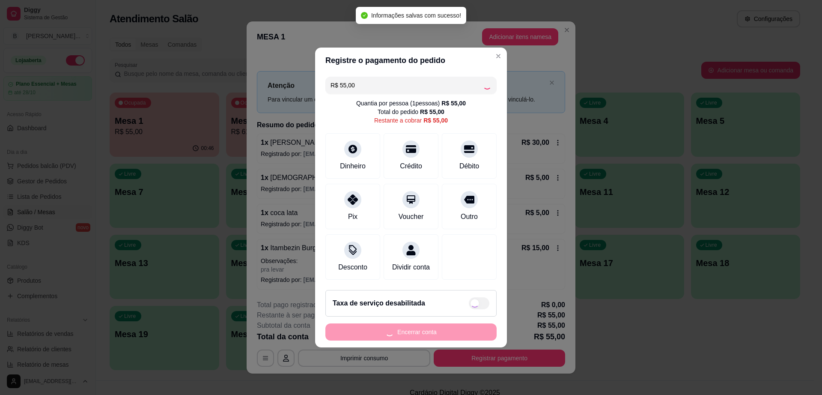
type input "R$ 0,00"
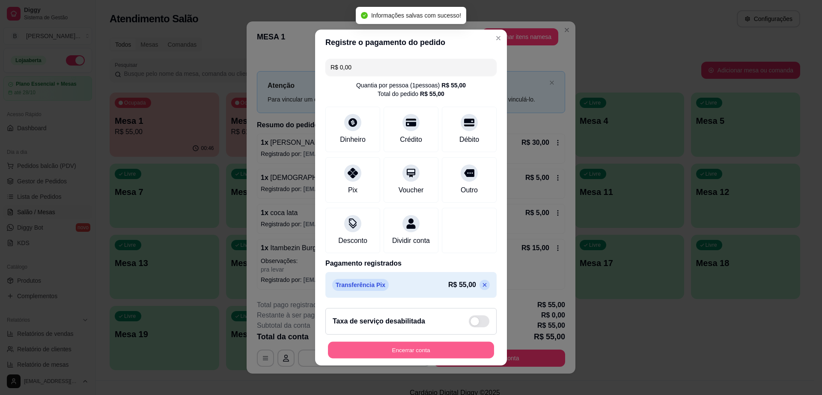
click at [420, 357] on button "Encerrar conta" at bounding box center [411, 350] width 166 height 17
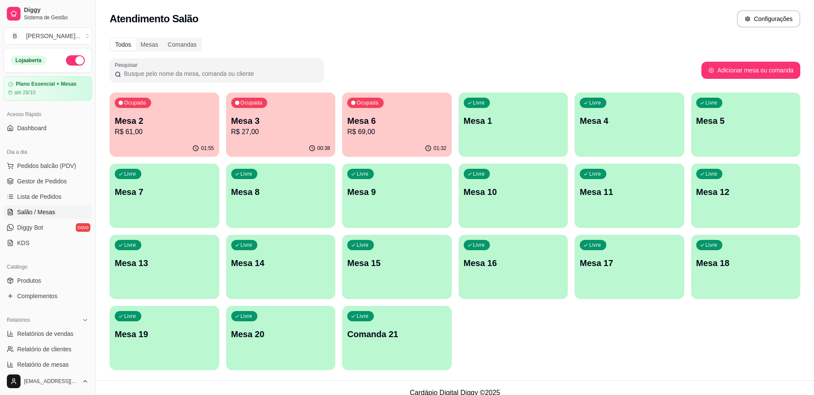
click at [302, 153] on div "00:38" at bounding box center [281, 148] width 110 height 17
click at [190, 113] on div "Ocupada Mesa 2 R$ 61,00" at bounding box center [165, 116] width 110 height 48
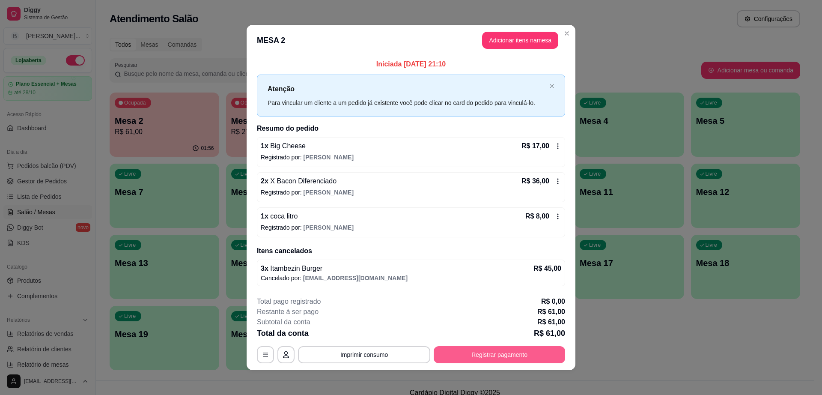
click at [497, 353] on button "Registrar pagamento" at bounding box center [499, 354] width 131 height 17
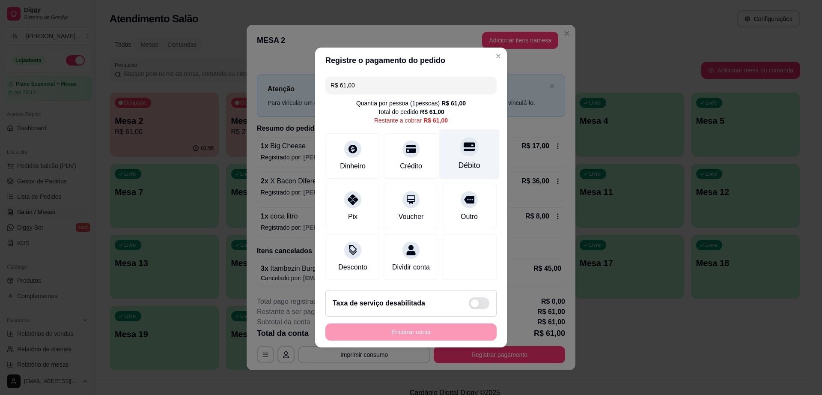
click at [463, 160] on div "Débito" at bounding box center [469, 165] width 22 height 11
type input "R$ 0,00"
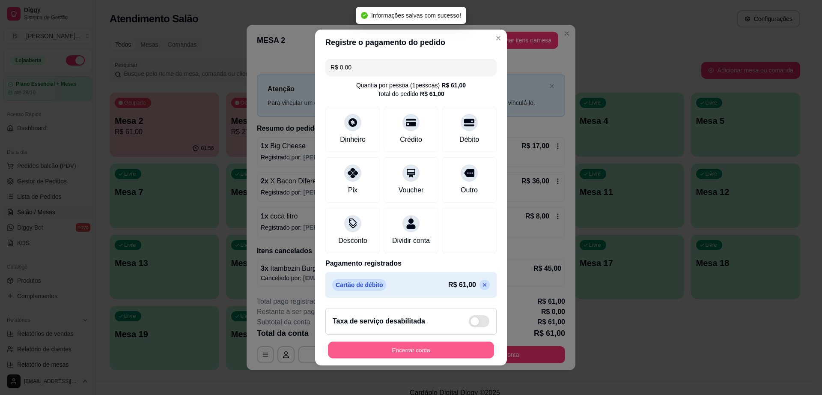
click at [458, 347] on button "Encerrar conta" at bounding box center [411, 350] width 166 height 17
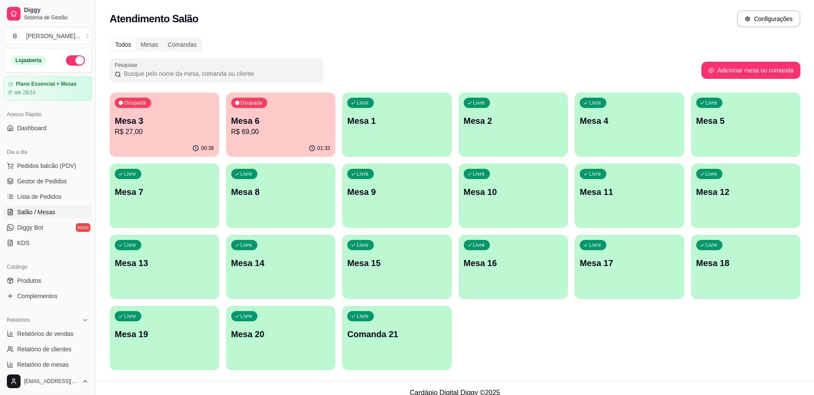
click at [251, 132] on p "R$ 69,00" at bounding box center [280, 132] width 99 height 10
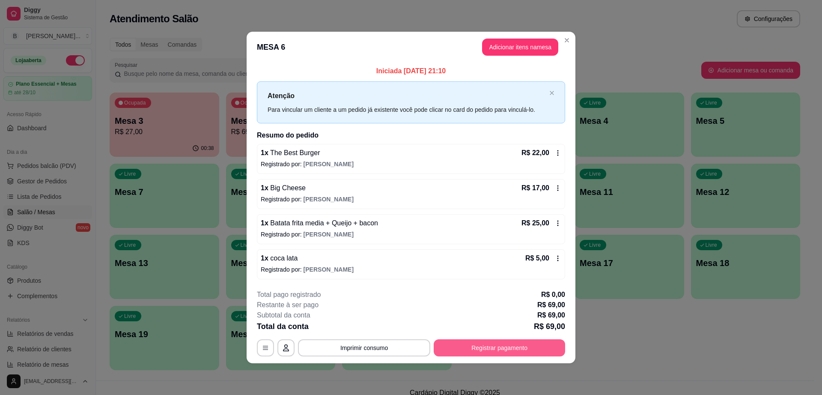
click at [464, 344] on button "Registrar pagamento" at bounding box center [499, 347] width 131 height 17
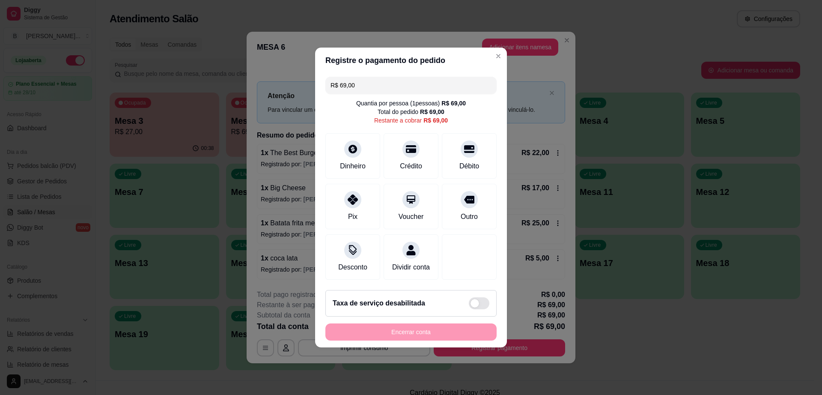
click at [400, 77] on input "R$ 69,00" at bounding box center [410, 85] width 161 height 17
type input "R$ 34,50"
click at [398, 152] on div "Crédito" at bounding box center [411, 154] width 60 height 50
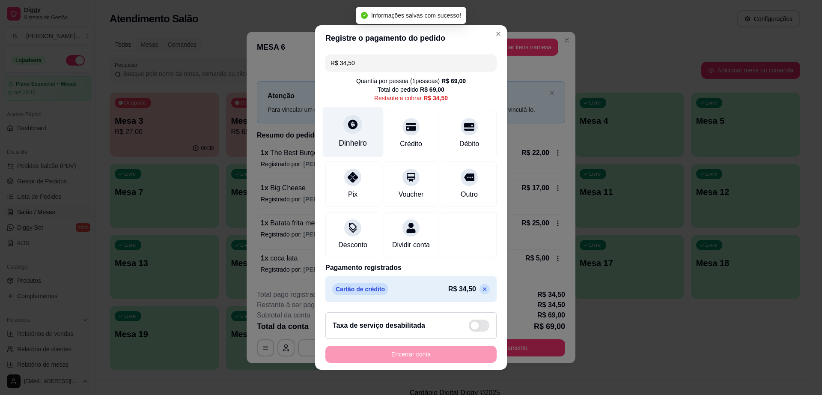
click at [333, 123] on div "Dinheiro" at bounding box center [353, 132] width 60 height 50
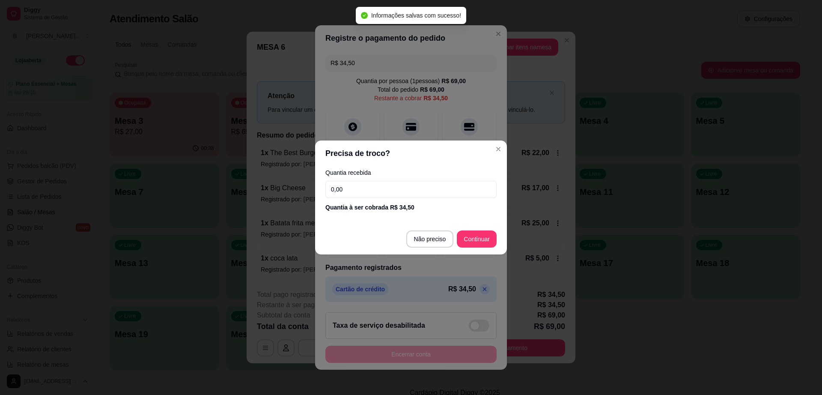
click at [377, 185] on input "0,00" at bounding box center [410, 189] width 171 height 17
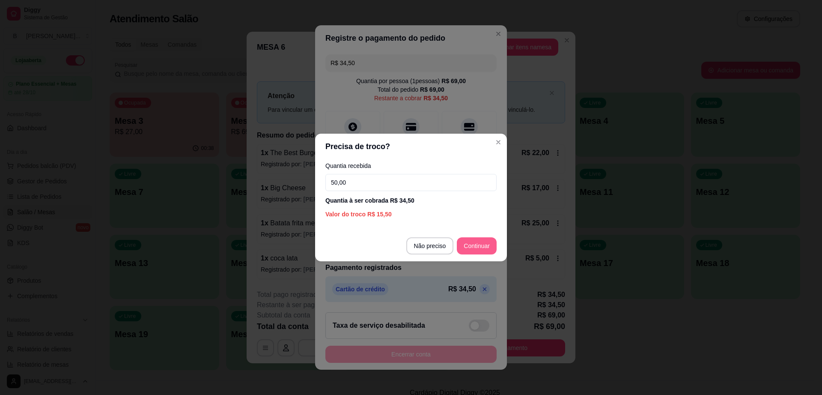
type input "50,00"
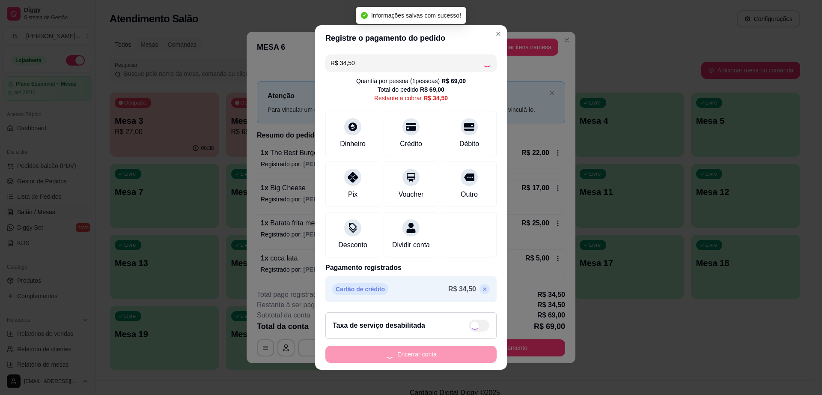
type input "R$ 0,00"
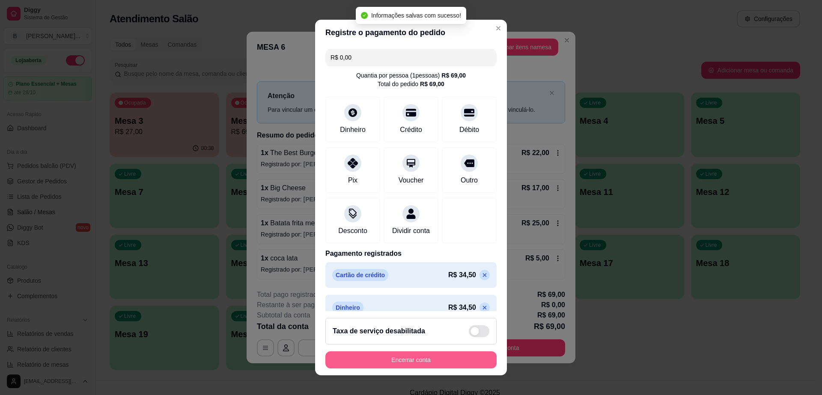
click at [435, 365] on button "Encerrar conta" at bounding box center [410, 359] width 171 height 17
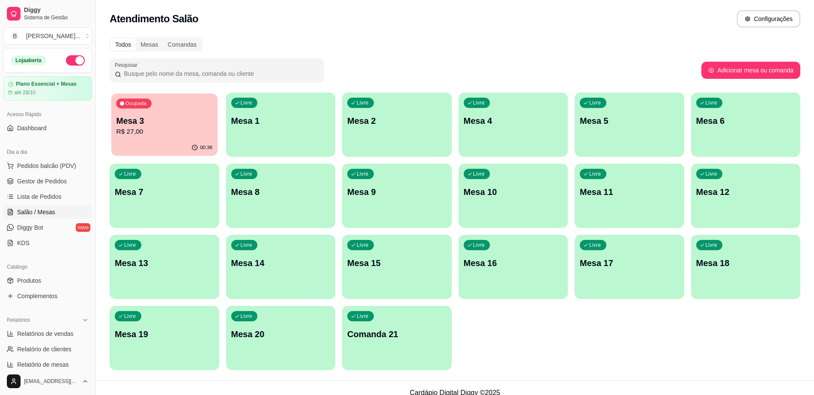
click at [203, 131] on p "R$ 27,00" at bounding box center [164, 132] width 96 height 10
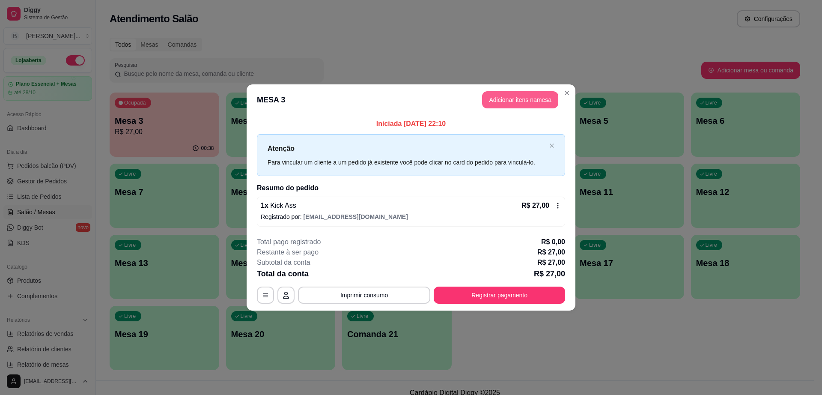
click at [519, 102] on button "Adicionar itens na mesa" at bounding box center [520, 99] width 76 height 17
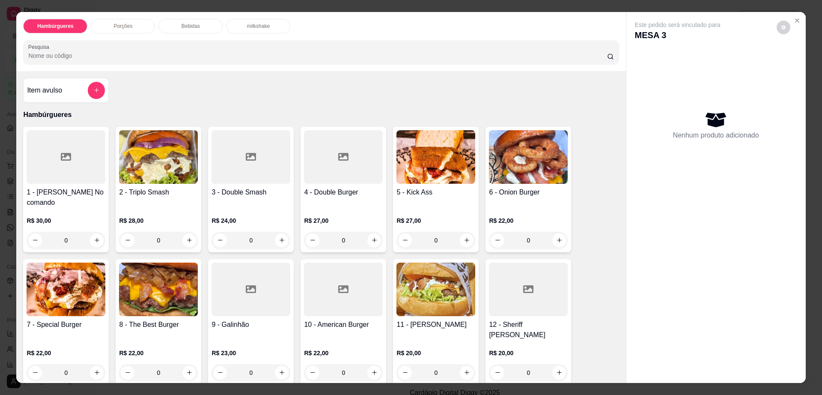
click at [201, 28] on div "Bebidas" at bounding box center [190, 26] width 64 height 15
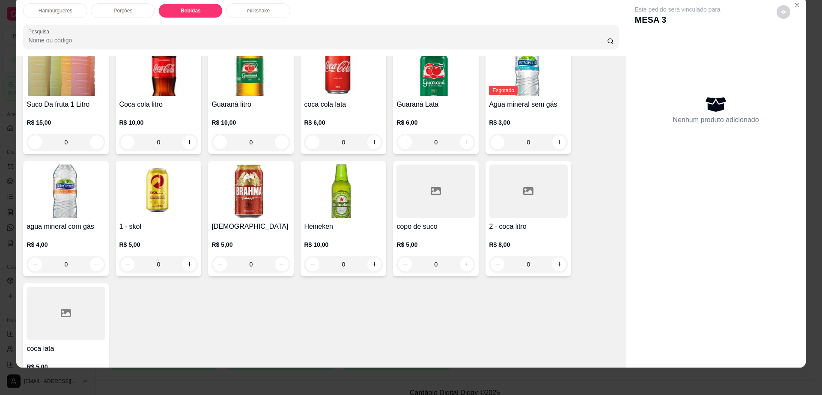
scroll to position [678, 0]
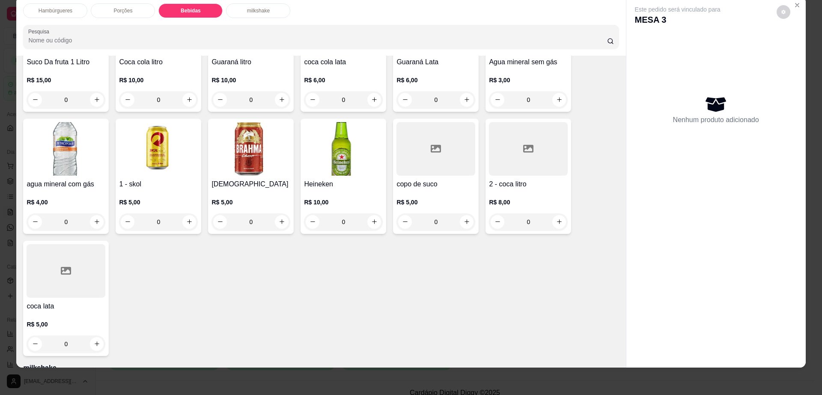
click at [68, 244] on div at bounding box center [66, 271] width 79 height 54
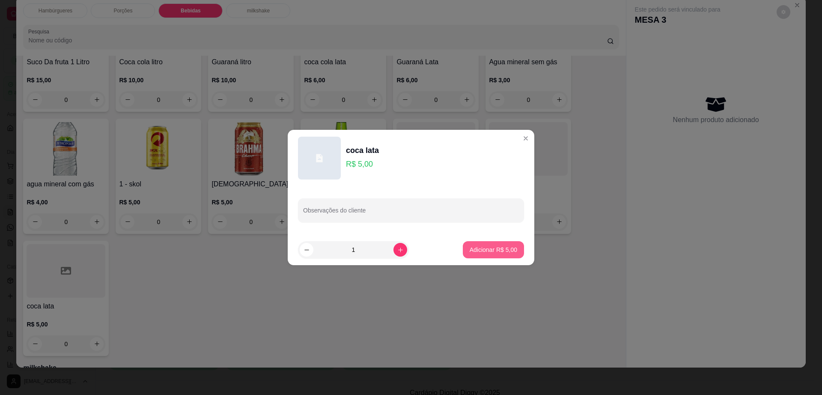
click at [490, 249] on p "Adicionar R$ 5,00" at bounding box center [494, 249] width 48 height 9
type input "1"
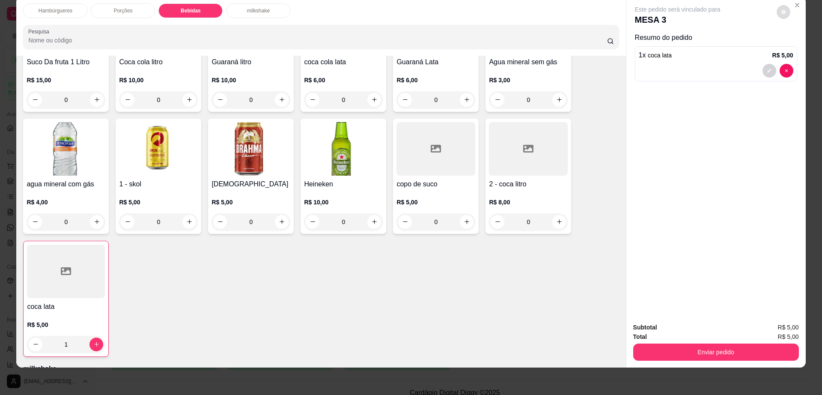
click at [781, 12] on icon "decrease-product-quantity" at bounding box center [783, 11] width 5 height 5
click at [803, 46] on span "Automatic updates" at bounding box center [802, 46] width 7 height 7
click at [795, 46] on input "Automatic updates" at bounding box center [793, 49] width 6 height 6
checkbox input "false"
click at [679, 344] on button "Enviar pedido" at bounding box center [716, 351] width 166 height 17
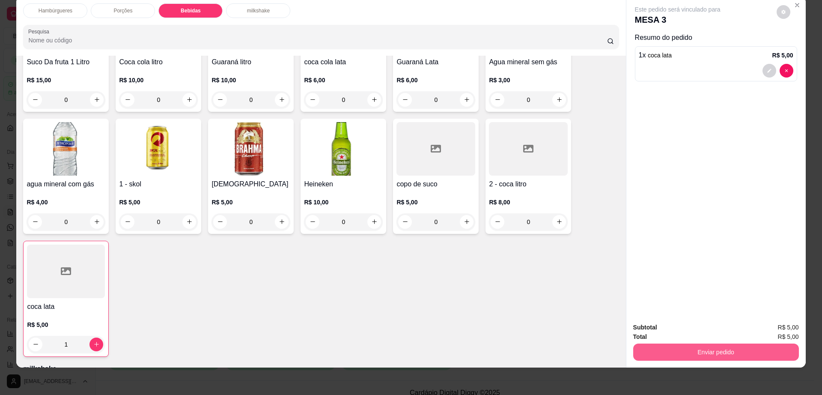
click at [710, 352] on button "Enviar pedido" at bounding box center [716, 351] width 166 height 17
click at [783, 330] on button "Enviar pedido" at bounding box center [775, 331] width 48 height 16
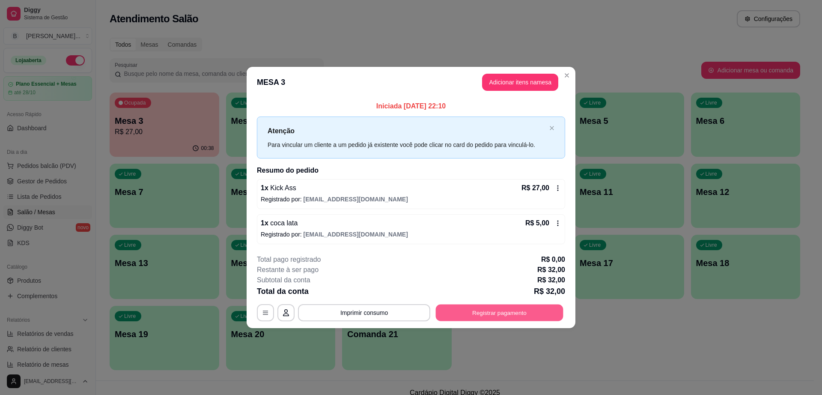
click at [500, 308] on button "Registrar pagamento" at bounding box center [500, 312] width 128 height 17
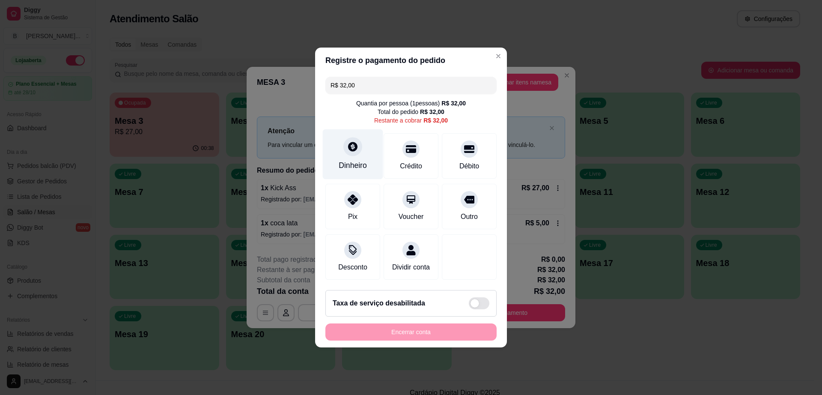
click at [355, 149] on div at bounding box center [352, 146] width 19 height 19
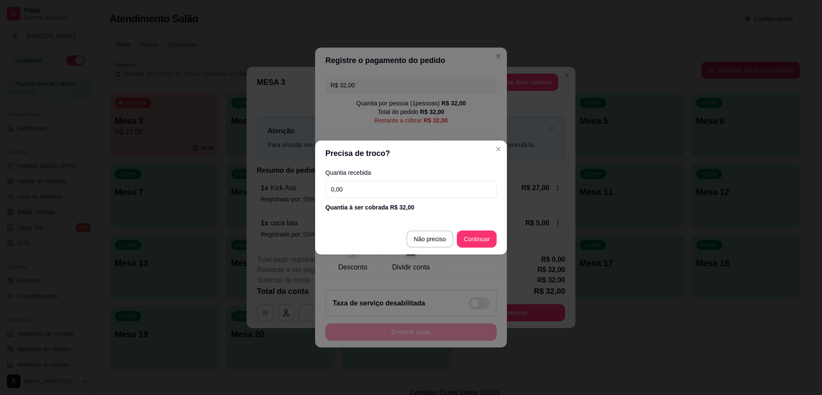
click at [375, 181] on input "0,00" at bounding box center [410, 189] width 171 height 17
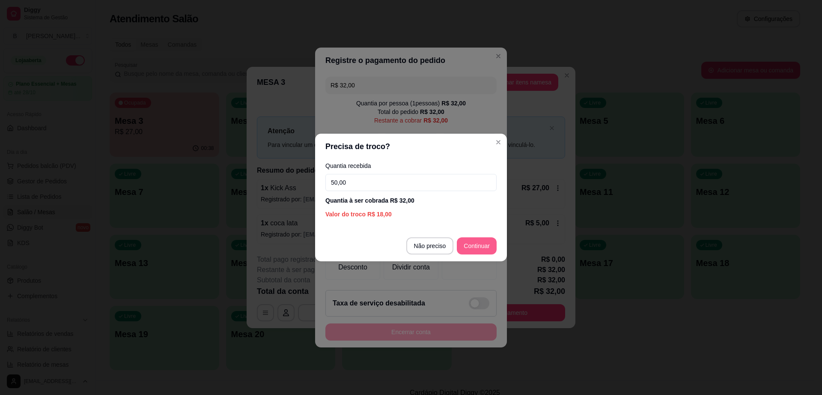
type input "50,00"
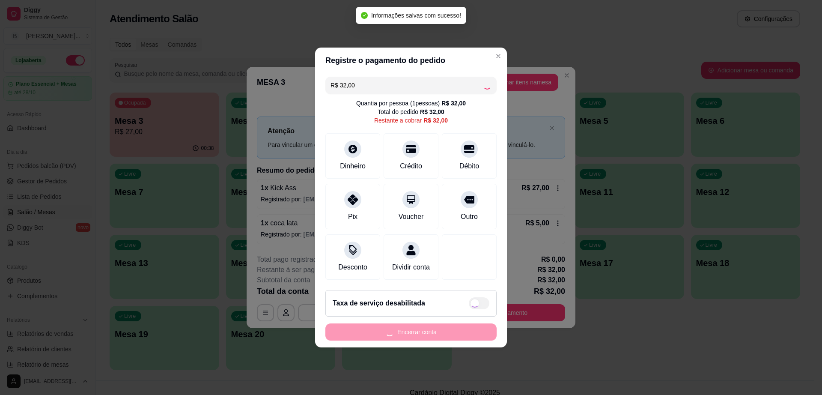
type input "R$ 0,00"
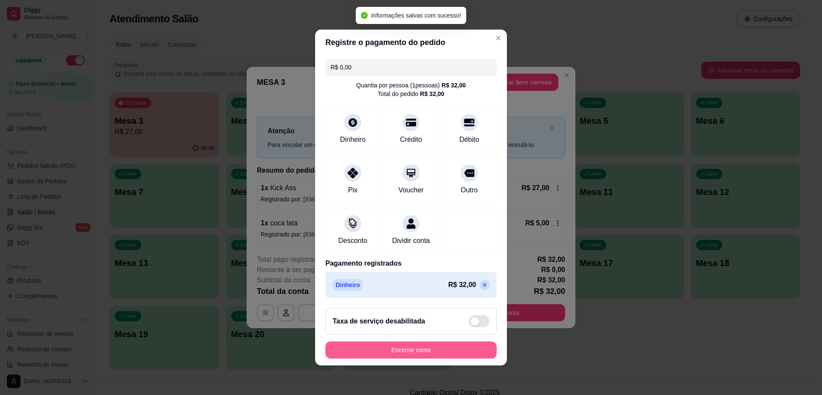
click at [453, 351] on button "Encerrar conta" at bounding box center [410, 349] width 171 height 17
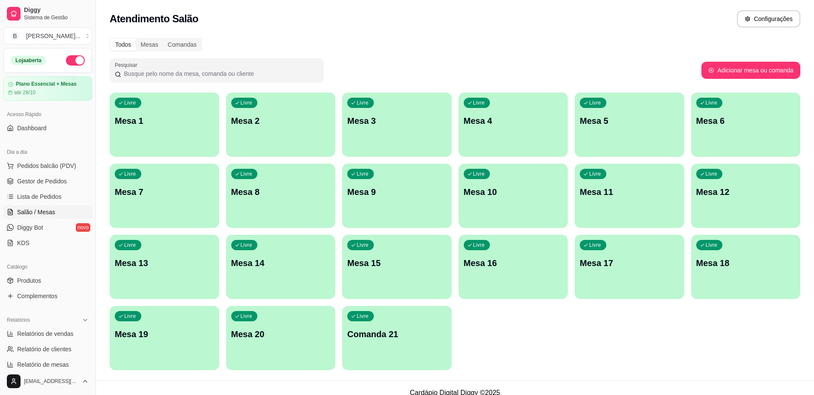
click at [271, 208] on div "Livre Mesa 8" at bounding box center [281, 191] width 110 height 54
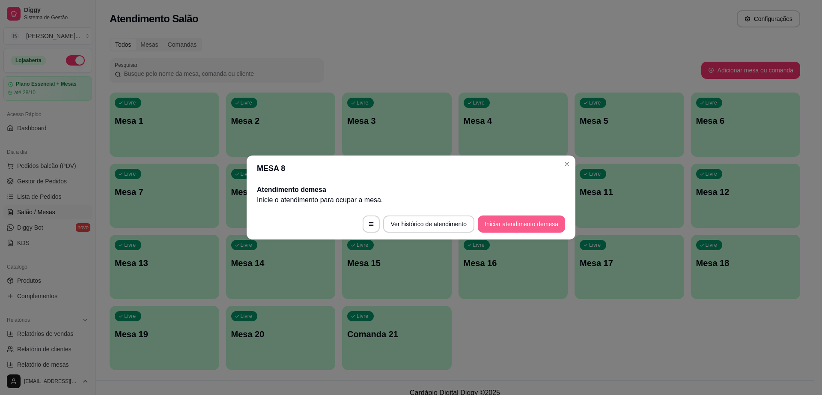
click at [515, 223] on button "Iniciar atendimento de mesa" at bounding box center [521, 223] width 87 height 17
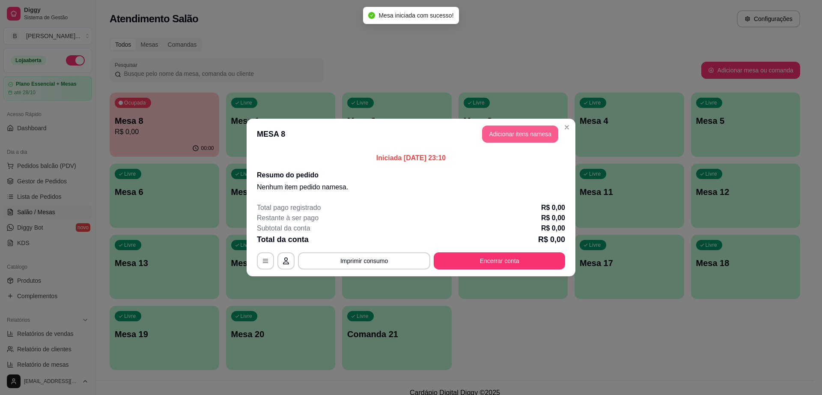
click at [513, 133] on button "Adicionar itens na mesa" at bounding box center [520, 133] width 76 height 17
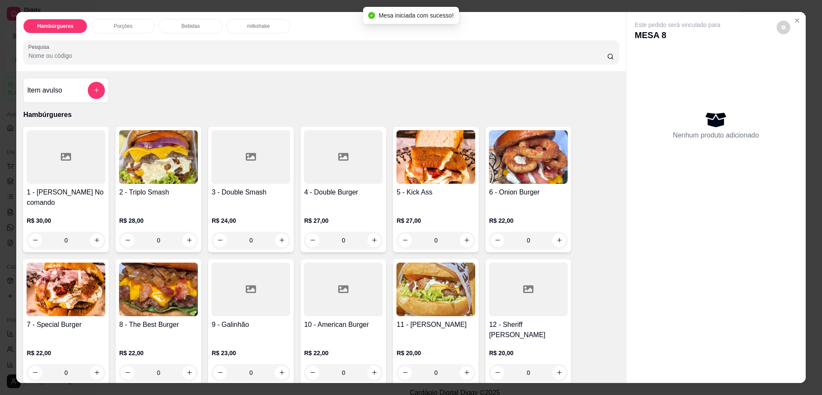
click at [189, 24] on p "Bebidas" at bounding box center [191, 26] width 18 height 7
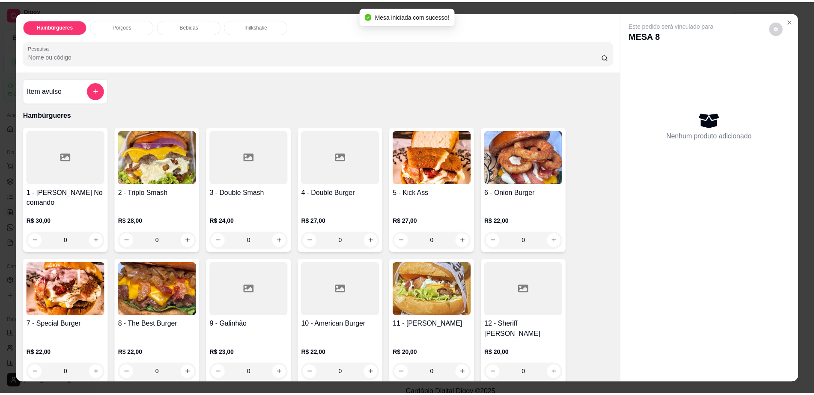
scroll to position [15, 0]
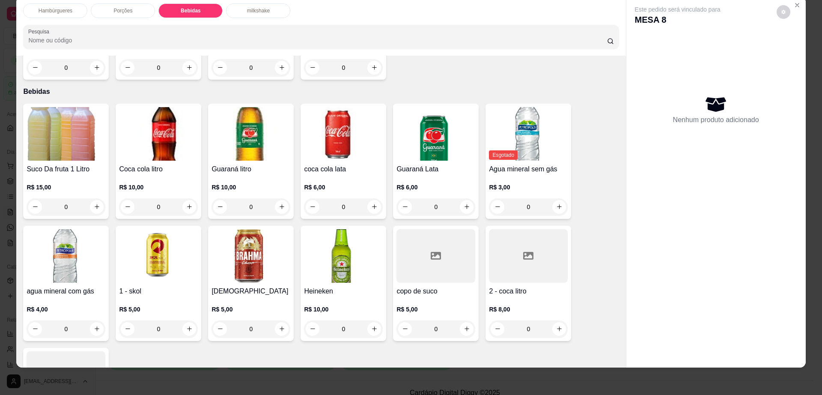
click at [275, 320] on div "0" at bounding box center [250, 328] width 75 height 17
click at [279, 325] on icon "increase-product-quantity" at bounding box center [282, 328] width 6 height 6
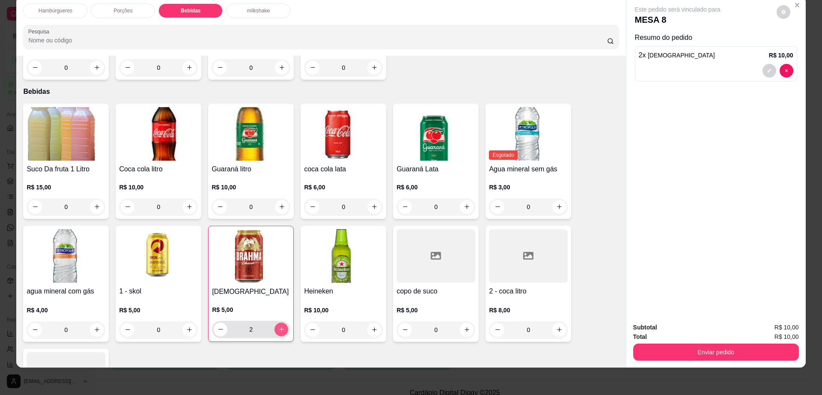
click at [279, 326] on icon "increase-product-quantity" at bounding box center [281, 329] width 6 height 6
type input "3"
click at [708, 351] on button "Enviar pedido" at bounding box center [716, 351] width 166 height 17
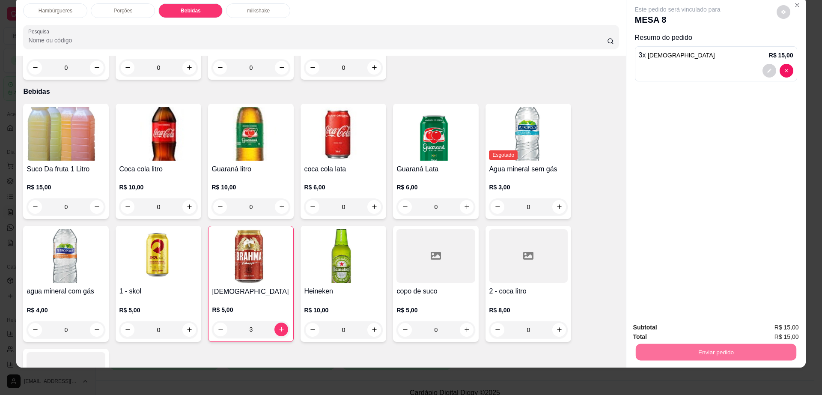
click at [781, 336] on button "Enviar pedido" at bounding box center [775, 331] width 47 height 16
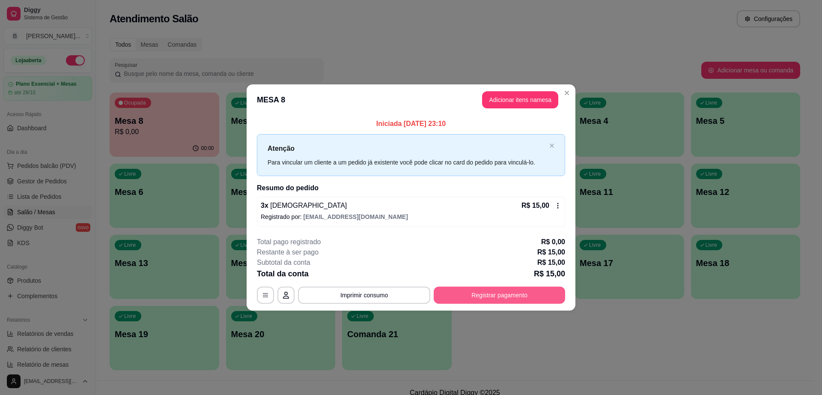
click at [479, 292] on button "Registrar pagamento" at bounding box center [499, 294] width 131 height 17
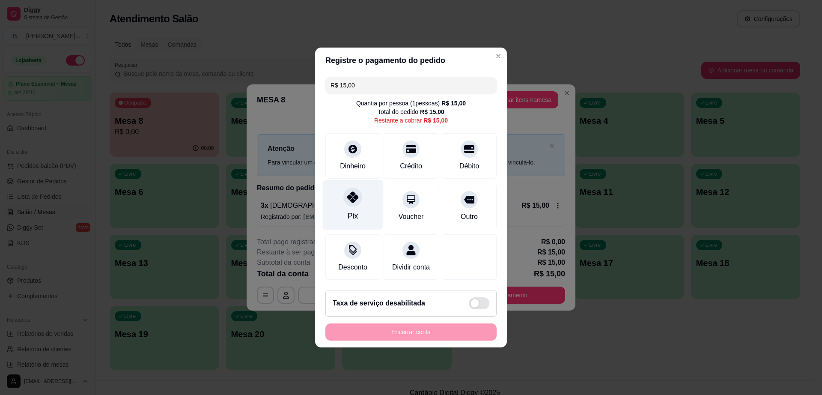
click at [356, 191] on icon at bounding box center [352, 196] width 11 height 11
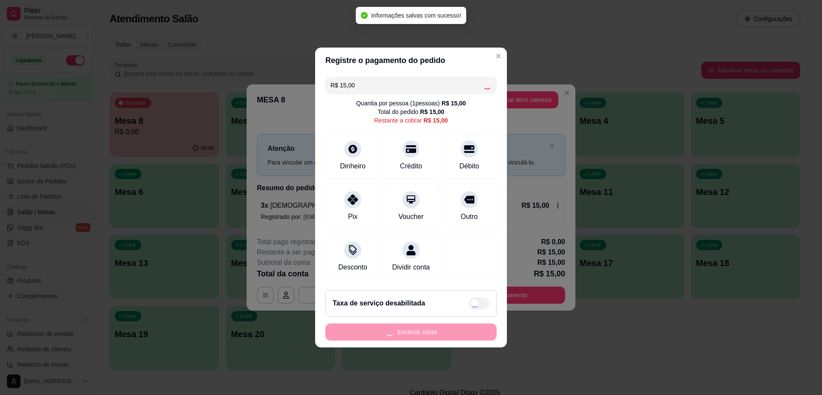
type input "R$ 0,00"
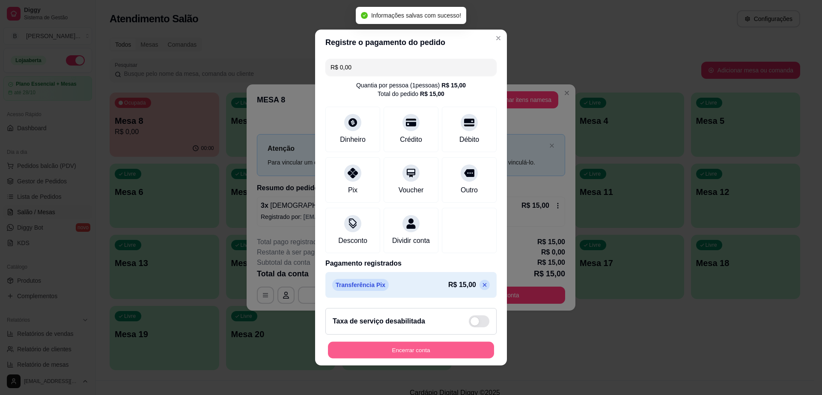
click at [417, 351] on button "Encerrar conta" at bounding box center [411, 350] width 166 height 17
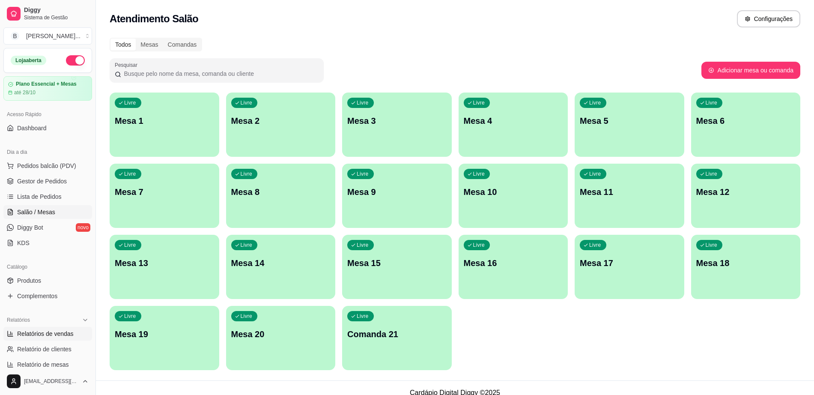
drag, startPoint x: 51, startPoint y: 334, endPoint x: 57, endPoint y: 331, distance: 7.3
click at [51, 335] on span "Relatórios de vendas" at bounding box center [45, 333] width 57 height 9
select select "ALL"
select select "0"
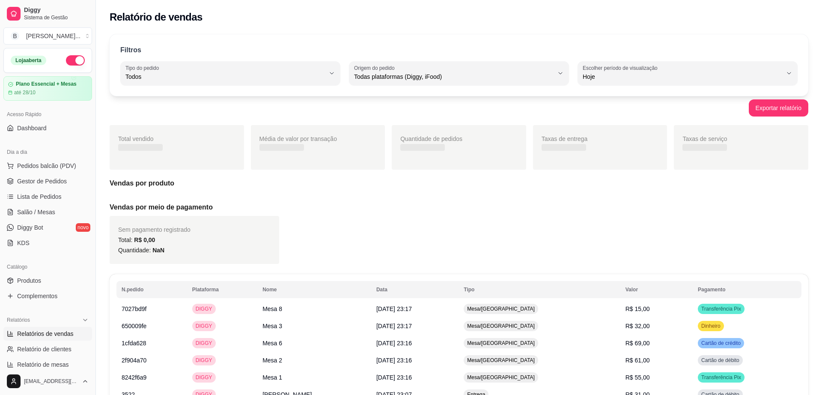
click at [265, 74] on span "Todos" at bounding box center [224, 76] width 199 height 9
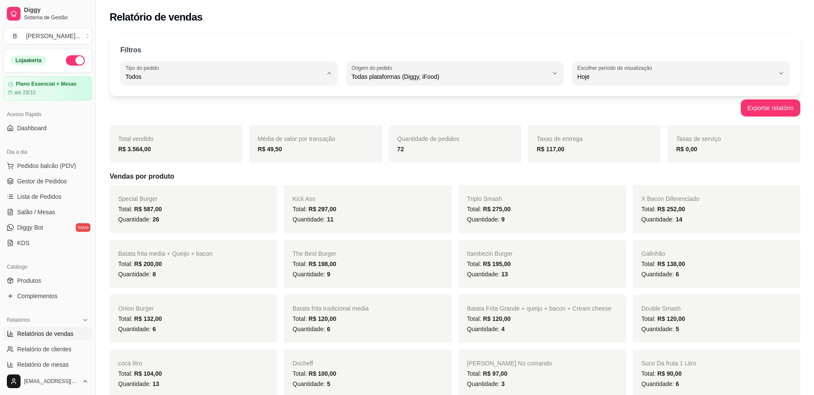
click at [256, 115] on span "Entrega" at bounding box center [224, 111] width 187 height 8
type input "DELIVERY"
select select "DELIVERY"
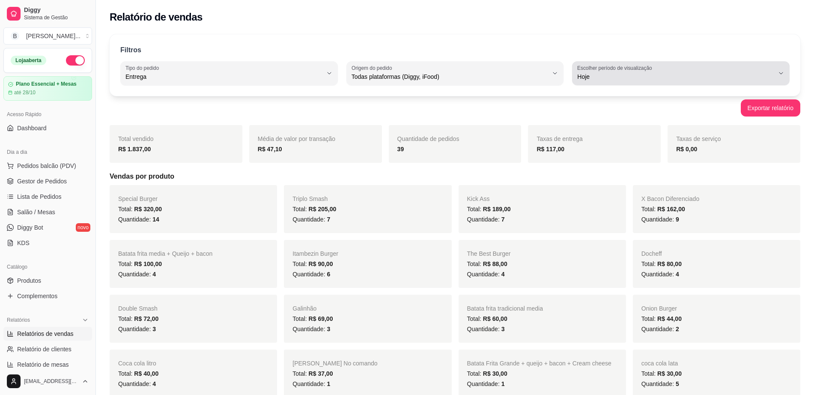
click at [637, 80] on span "Hoje" at bounding box center [675, 76] width 197 height 9
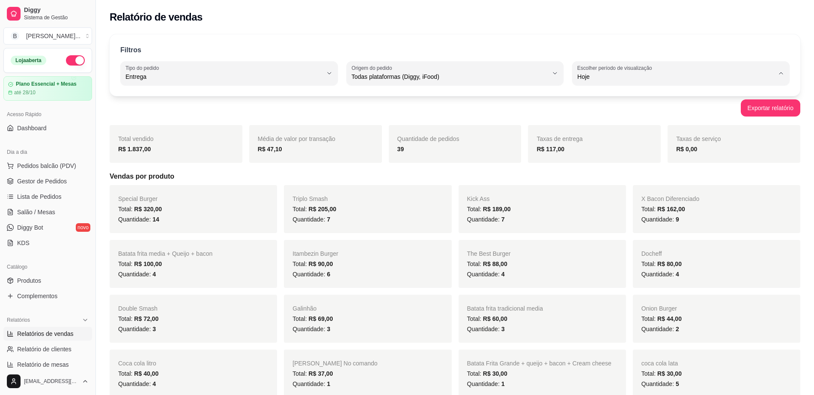
click at [626, 115] on span "Ontem" at bounding box center [676, 111] width 187 height 8
type input "1"
select select "1"
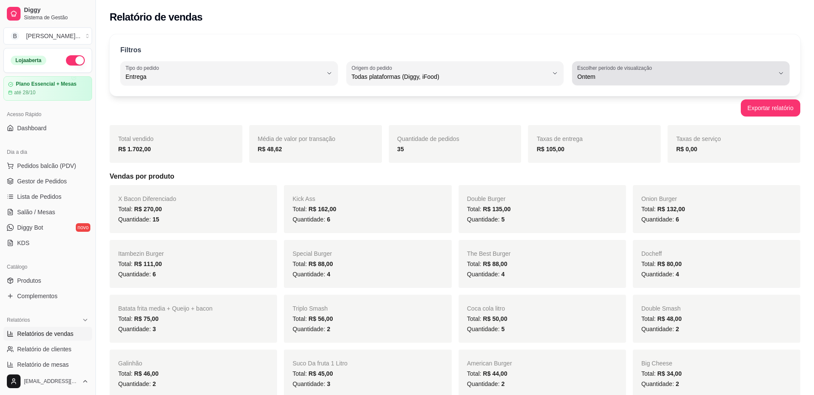
click at [629, 81] on div "Ontem" at bounding box center [675, 73] width 197 height 17
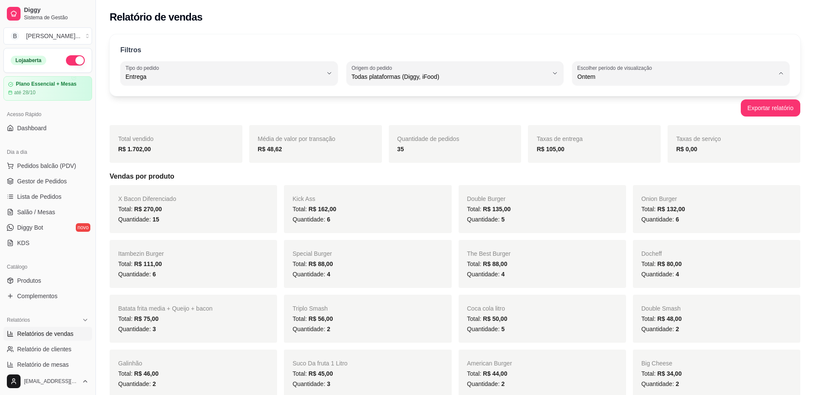
click at [621, 111] on span "Ontem" at bounding box center [676, 111] width 187 height 8
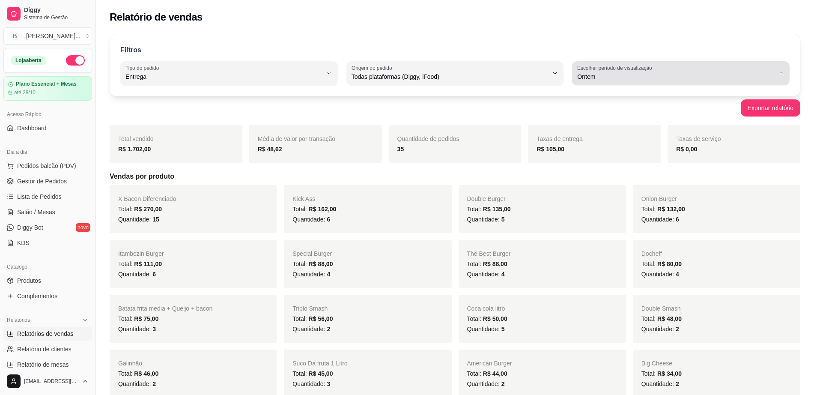
click at [628, 74] on span "Ontem" at bounding box center [675, 76] width 197 height 9
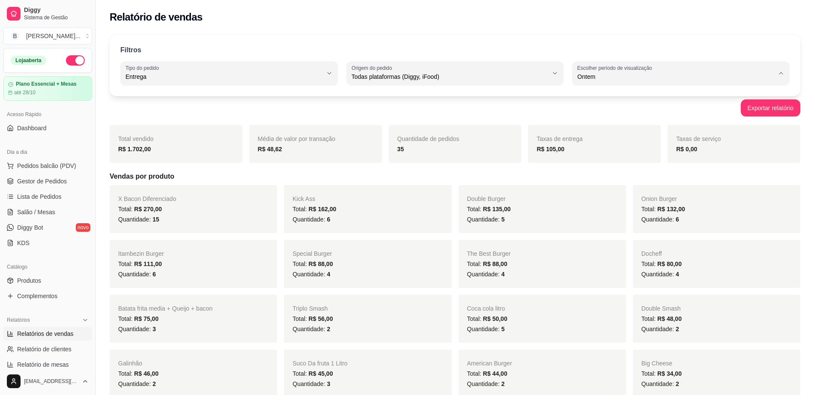
click at [620, 101] on span "Hoje" at bounding box center [676, 97] width 187 height 8
type input "0"
select select "0"
click at [57, 174] on link "Gestor de Pedidos" at bounding box center [47, 181] width 89 height 14
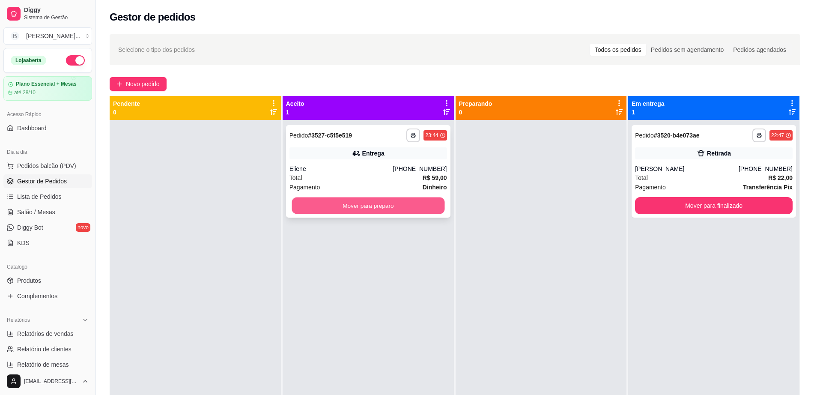
click at [339, 212] on button "Mover para preparo" at bounding box center [368, 205] width 153 height 17
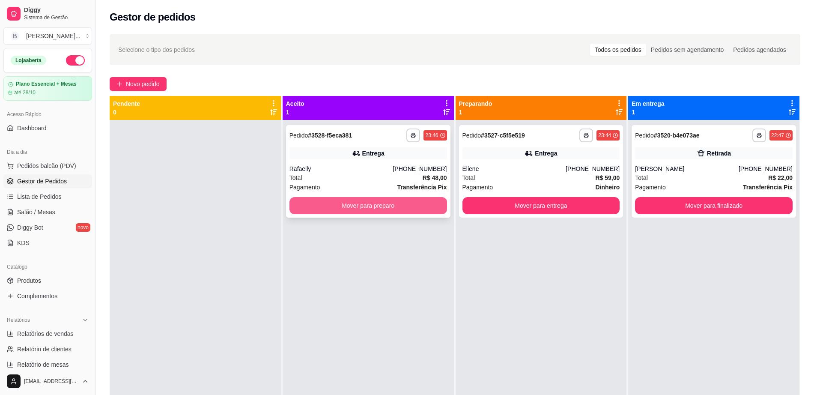
click at [365, 210] on button "Mover para preparo" at bounding box center [368, 205] width 158 height 17
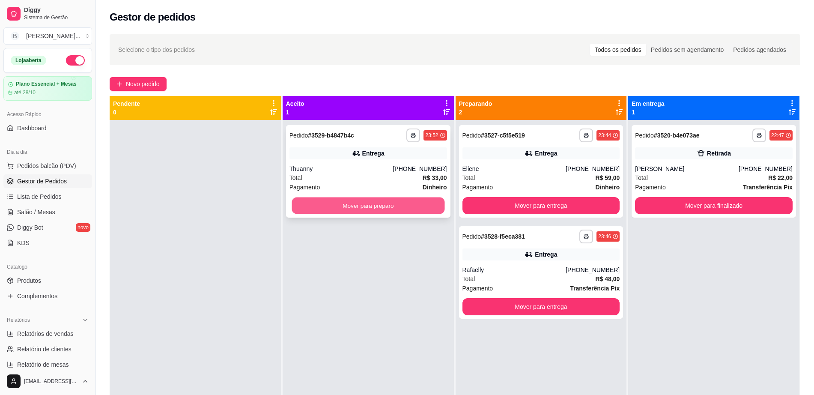
click at [378, 207] on button "Mover para preparo" at bounding box center [368, 205] width 153 height 17
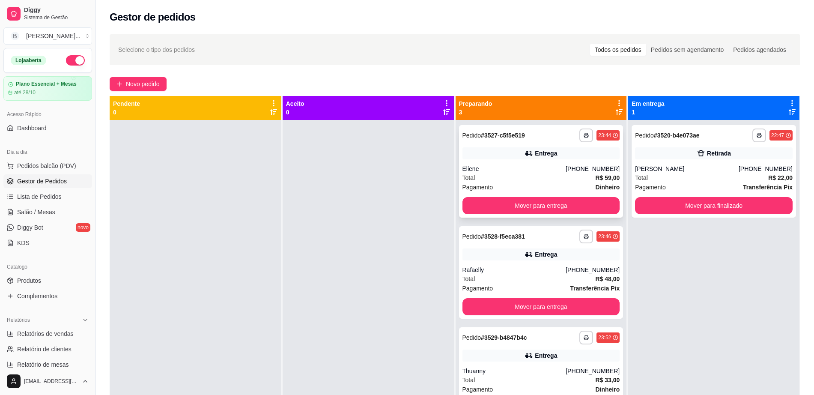
click at [498, 176] on div "Total R$ 59,00" at bounding box center [541, 177] width 158 height 9
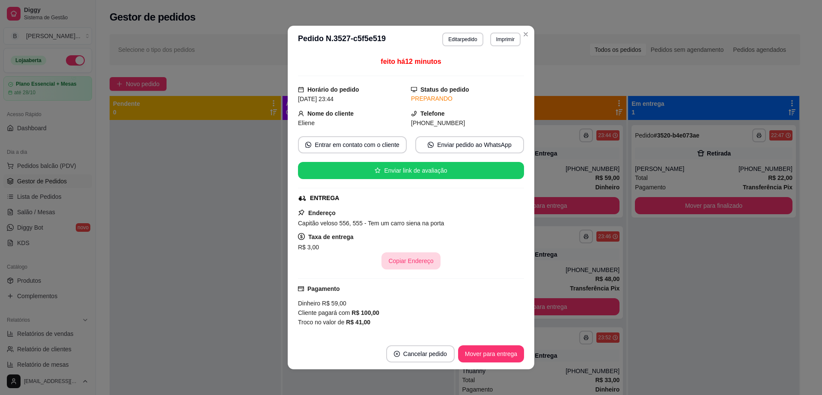
click at [423, 259] on button "Copiar Endereço" at bounding box center [410, 260] width 59 height 17
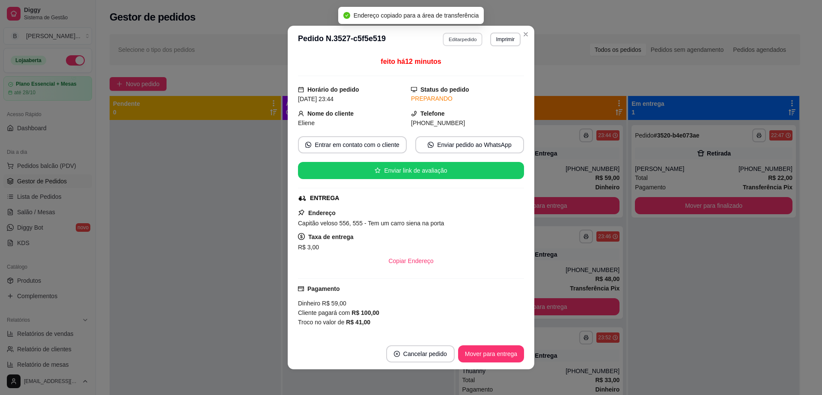
click at [443, 40] on button "Editar pedido" at bounding box center [463, 39] width 40 height 13
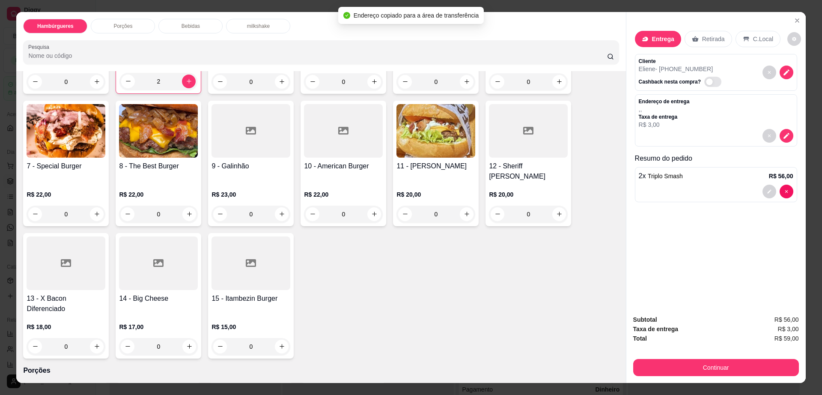
scroll to position [161, 0]
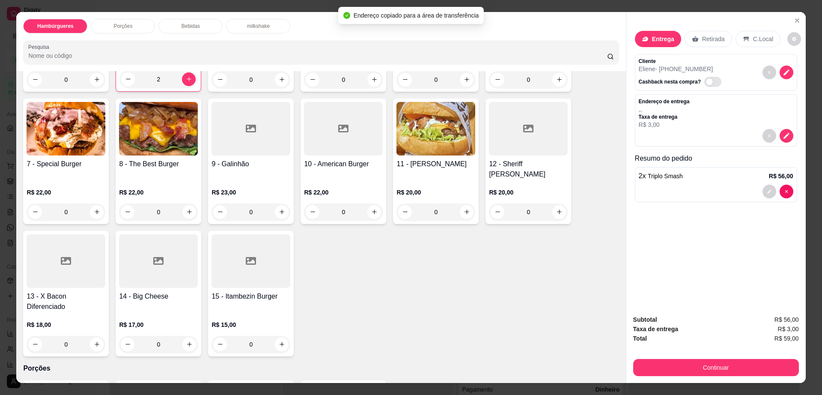
click at [246, 256] on div at bounding box center [250, 261] width 79 height 54
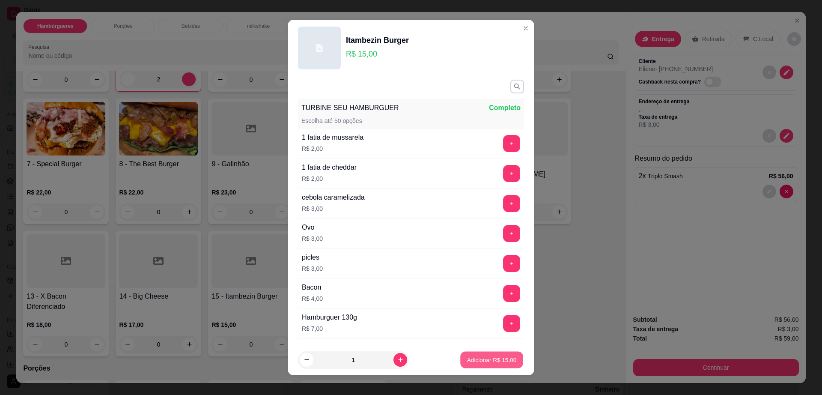
click at [497, 356] on p "Adicionar R$ 15,00" at bounding box center [492, 359] width 50 height 8
type input "1"
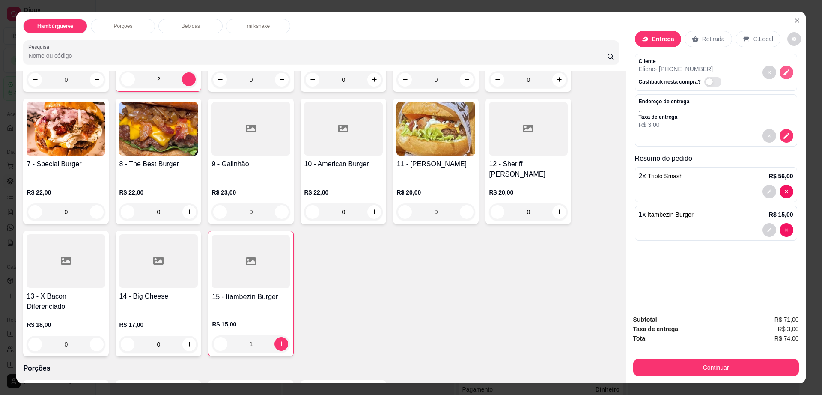
click at [783, 71] on icon "decrease-product-quantity" at bounding box center [786, 72] width 6 height 6
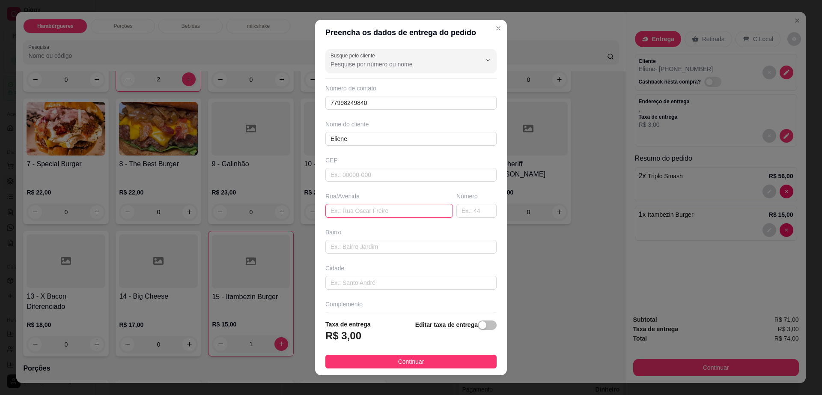
click at [363, 208] on input "text" at bounding box center [389, 211] width 128 height 14
paste input "Capitão veloso 556, 555 - Tem um carro siena na porta"
type input "Capitão veloso 556, 555 - Tem um carro siena na porta"
click at [398, 359] on span "Continuar" at bounding box center [411, 361] width 26 height 9
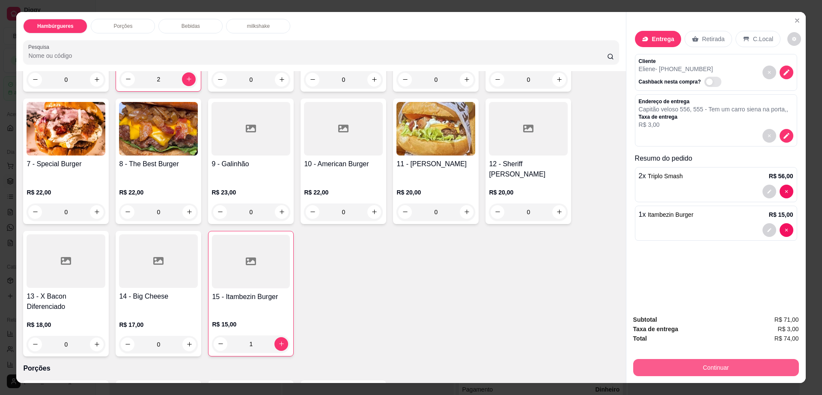
click at [729, 360] on button "Continuar" at bounding box center [716, 367] width 166 height 17
click at [729, 360] on button "Continuar" at bounding box center [715, 367] width 161 height 17
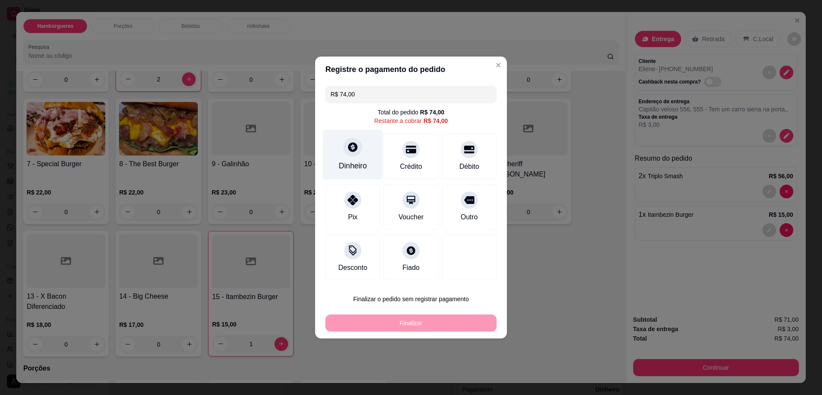
click at [345, 148] on div at bounding box center [352, 146] width 19 height 19
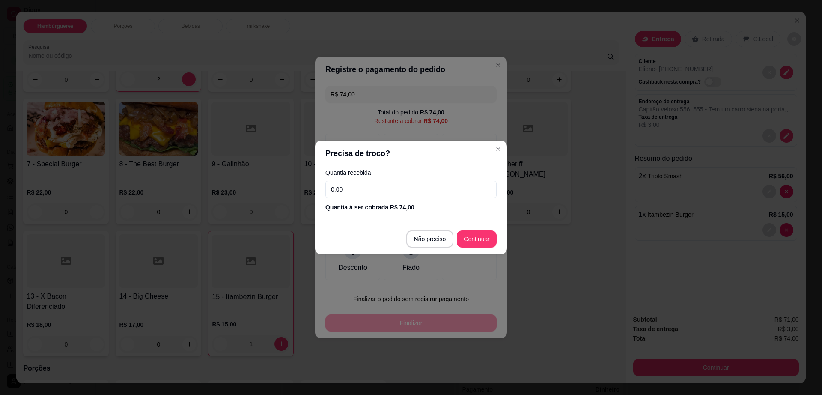
click at [366, 194] on input "0,00" at bounding box center [410, 189] width 171 height 17
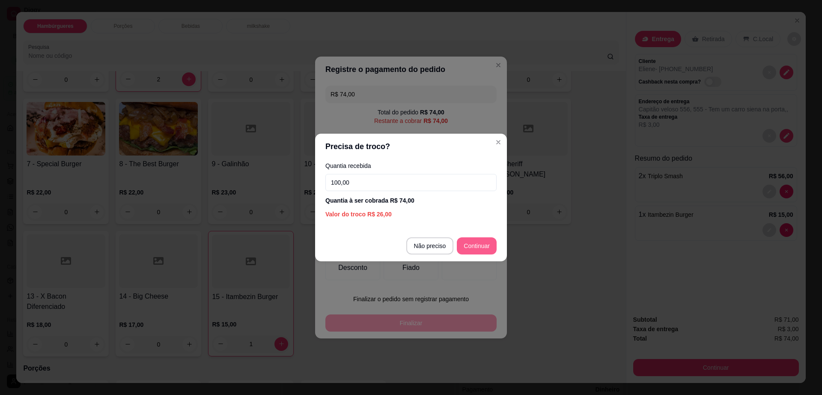
type input "100,00"
type input "R$ 0,00"
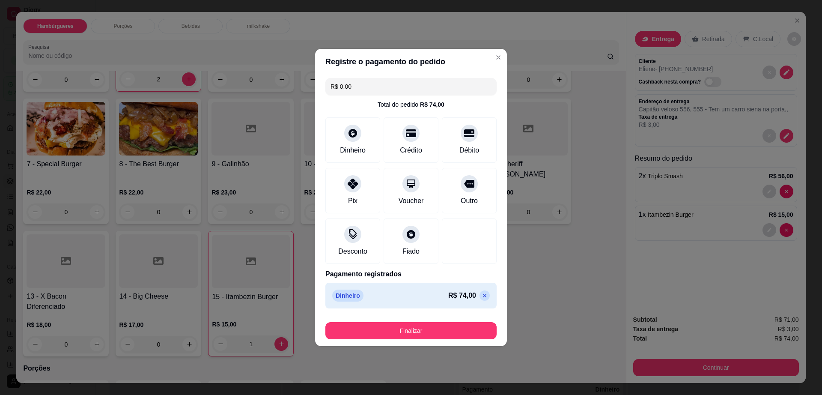
click at [449, 339] on footer "Finalizar" at bounding box center [411, 329] width 192 height 34
click at [446, 333] on button "Finalizar" at bounding box center [410, 330] width 171 height 17
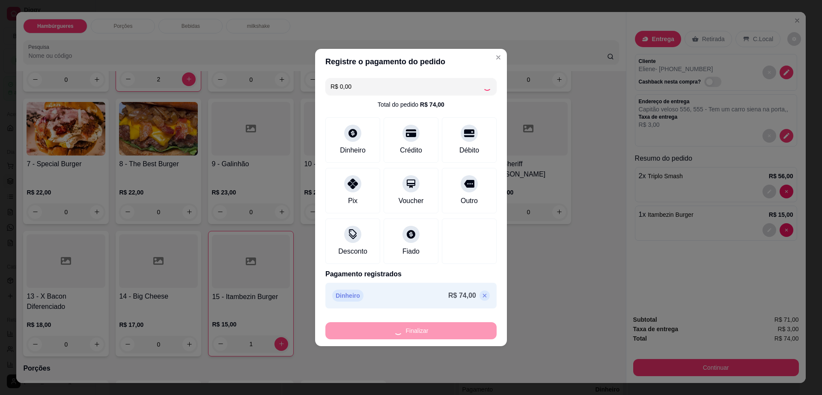
type input "0"
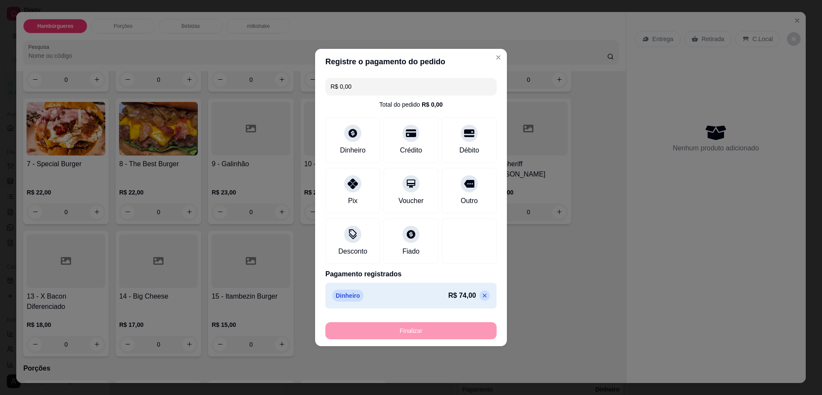
type input "-R$ 74,00"
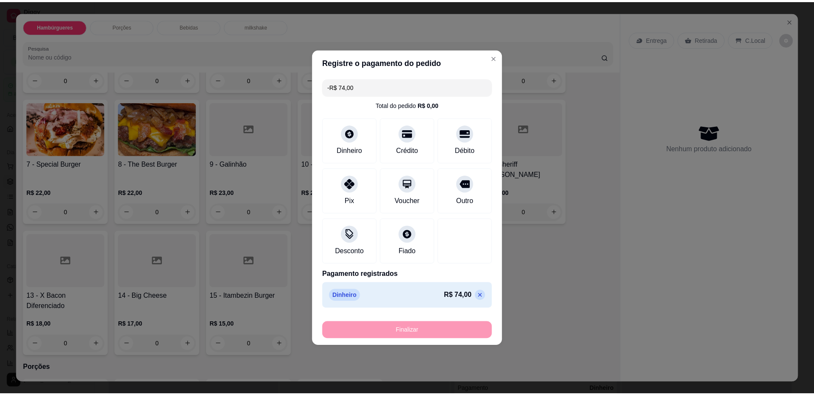
scroll to position [160, 0]
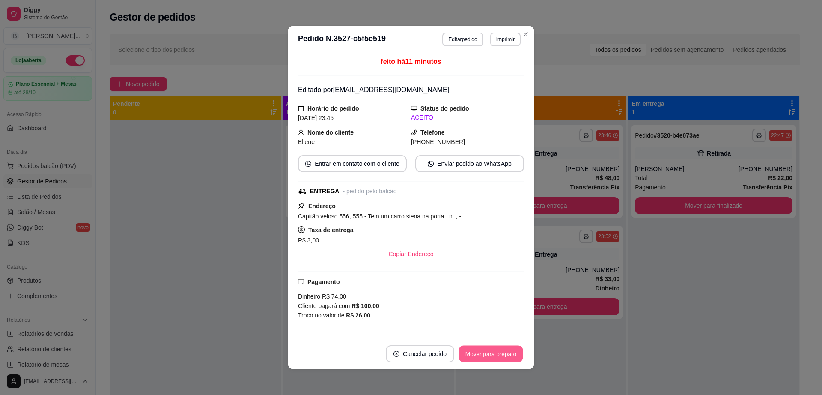
click at [494, 349] on button "Mover para preparo" at bounding box center [490, 353] width 64 height 17
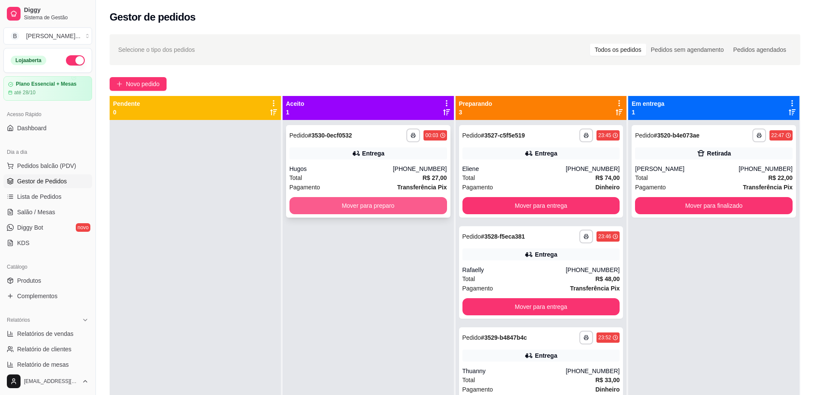
click at [378, 208] on button "Mover para preparo" at bounding box center [368, 205] width 158 height 17
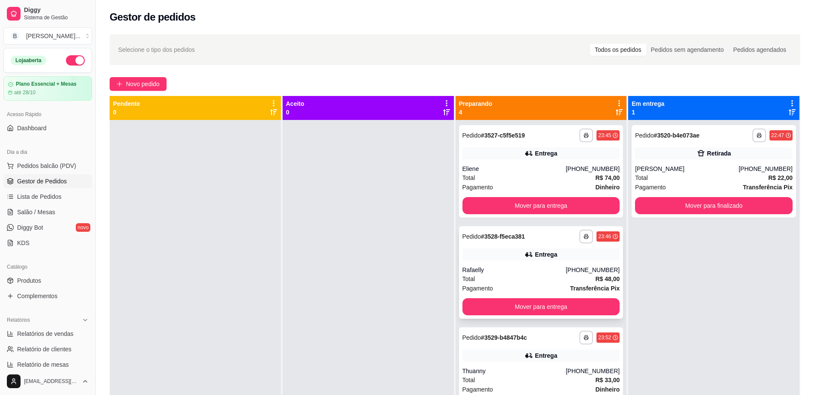
click at [528, 270] on div "Rafaelly" at bounding box center [514, 269] width 104 height 9
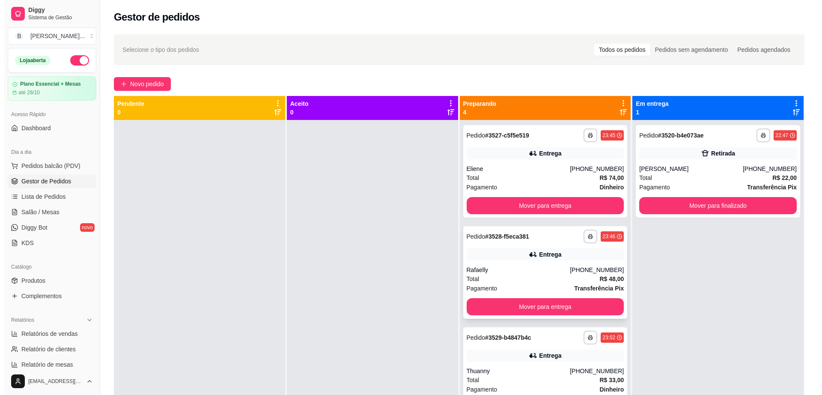
scroll to position [18, 0]
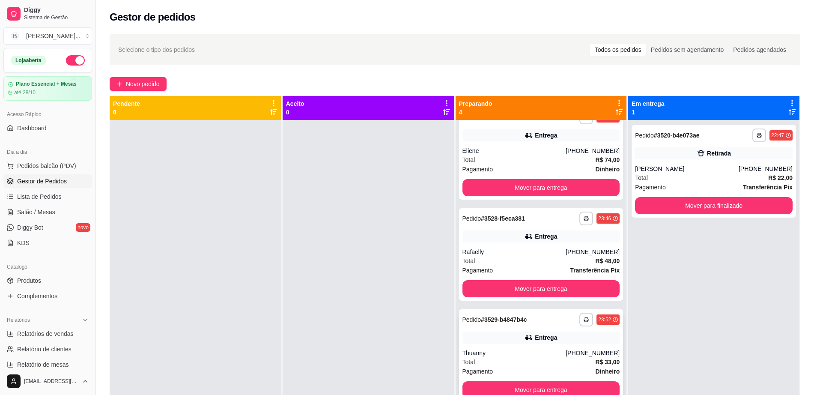
click at [535, 341] on div "Entrega" at bounding box center [546, 337] width 22 height 9
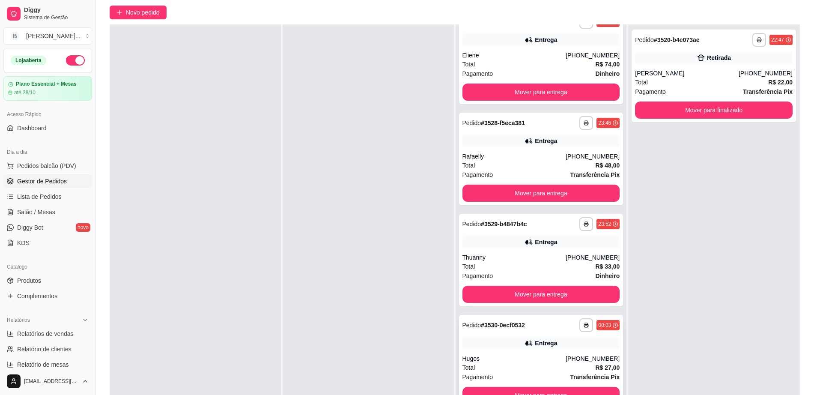
scroll to position [131, 0]
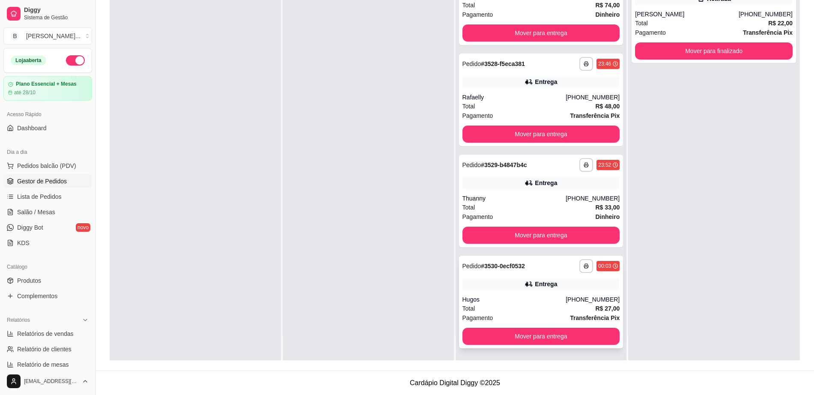
click at [503, 301] on div "Hugos" at bounding box center [514, 299] width 104 height 9
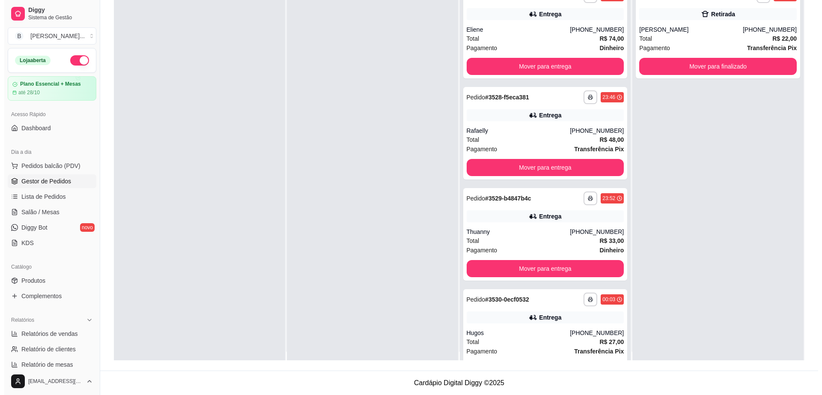
scroll to position [0, 0]
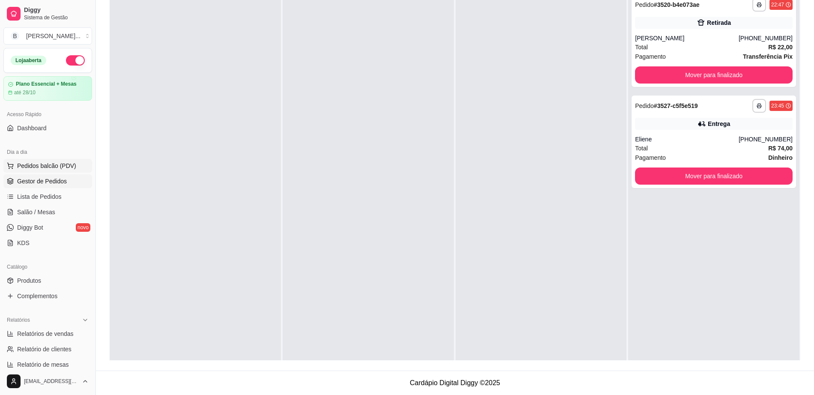
click at [61, 167] on span "Pedidos balcão (PDV)" at bounding box center [46, 165] width 59 height 9
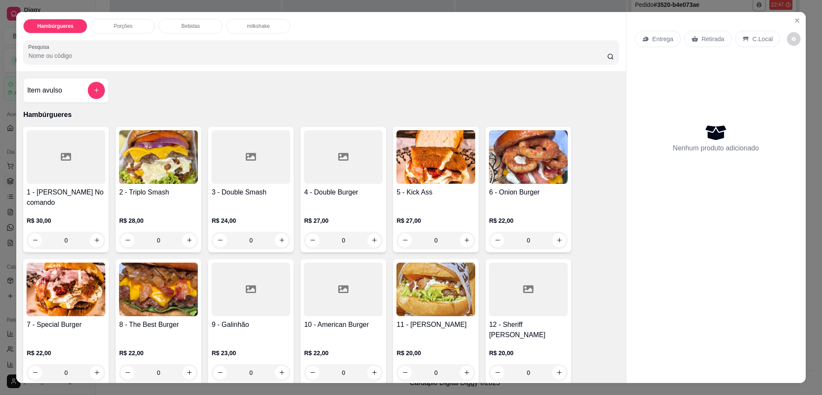
click at [354, 170] on div at bounding box center [343, 157] width 79 height 54
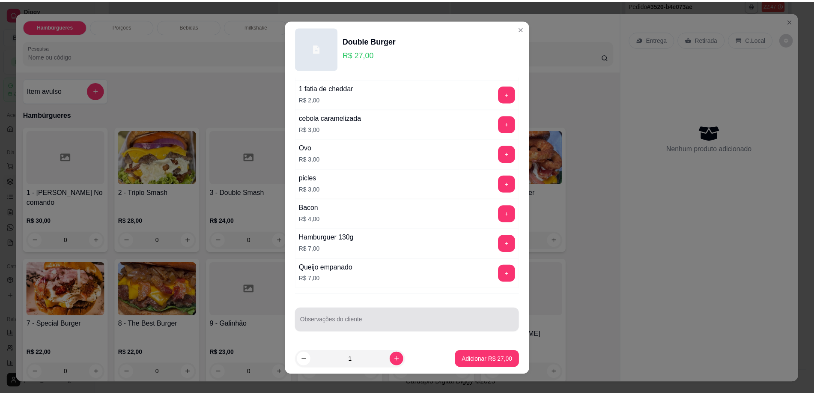
scroll to position [8, 0]
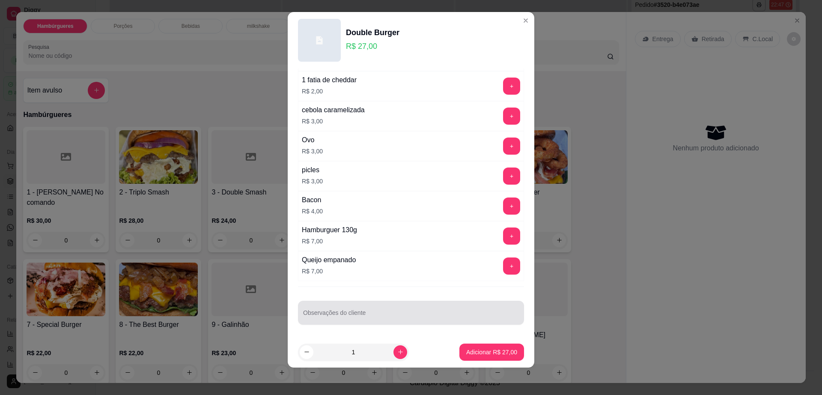
click at [369, 316] on input "Observações do cliente" at bounding box center [411, 316] width 216 height 9
type input "troca cheddar por [PERSON_NAME], sem molho , com presunto"
click at [491, 354] on p "Adicionar R$ 27,00" at bounding box center [491, 352] width 51 height 9
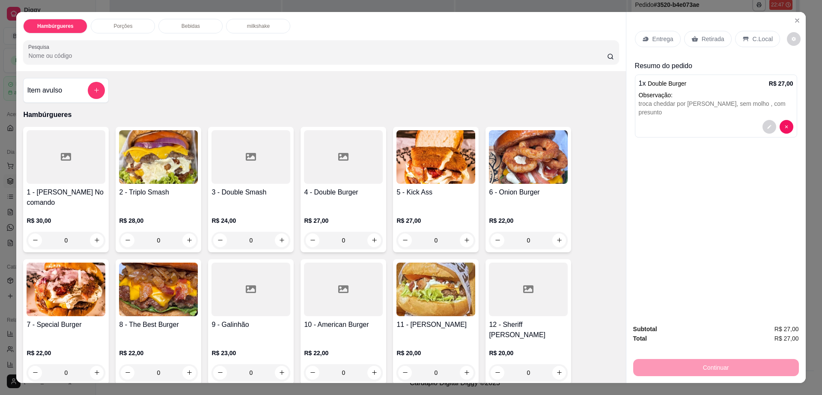
click at [652, 42] on p "Entrega" at bounding box center [662, 39] width 21 height 9
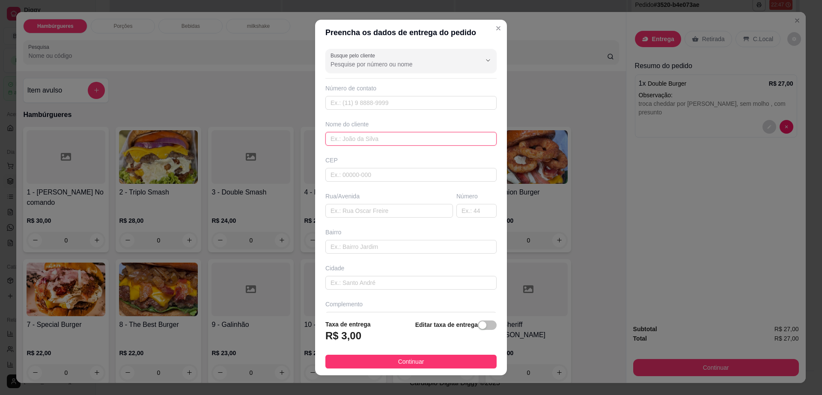
click at [389, 137] on input "text" at bounding box center [410, 139] width 171 height 14
type input "r"
type input "korkoran"
click at [387, 214] on input "text" at bounding box center [389, 211] width 128 height 14
type input "em korkoran"
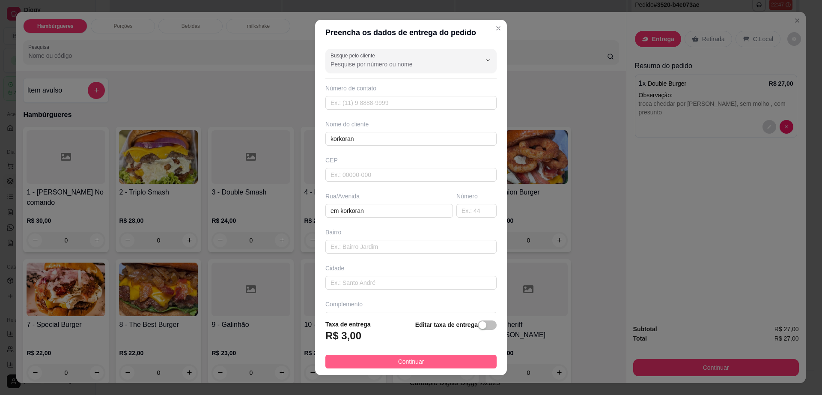
click at [384, 366] on button "Continuar" at bounding box center [410, 361] width 171 height 14
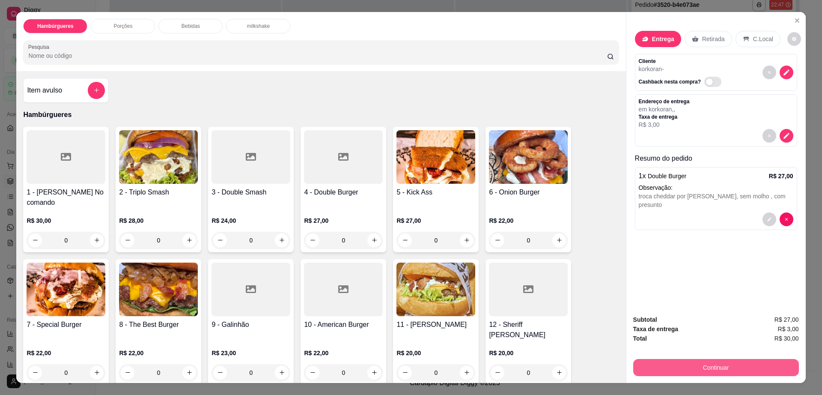
click at [719, 369] on button "Continuar" at bounding box center [716, 367] width 166 height 17
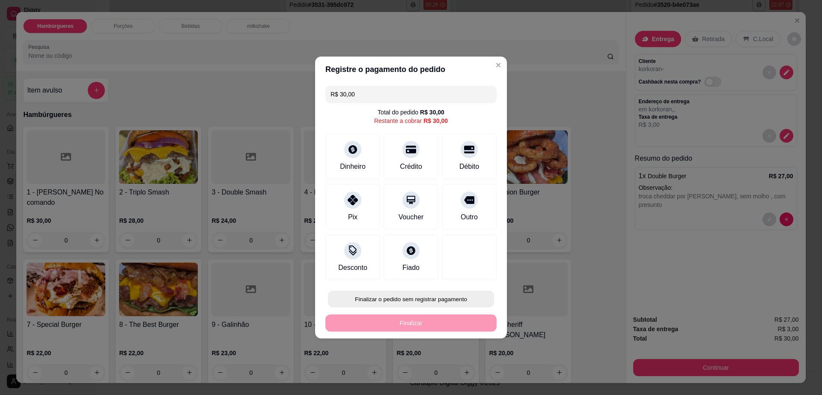
click at [422, 301] on button "Finalizar o pedido sem registrar pagamento" at bounding box center [411, 299] width 166 height 17
click at [470, 371] on button "Confirmar" at bounding box center [465, 369] width 30 height 13
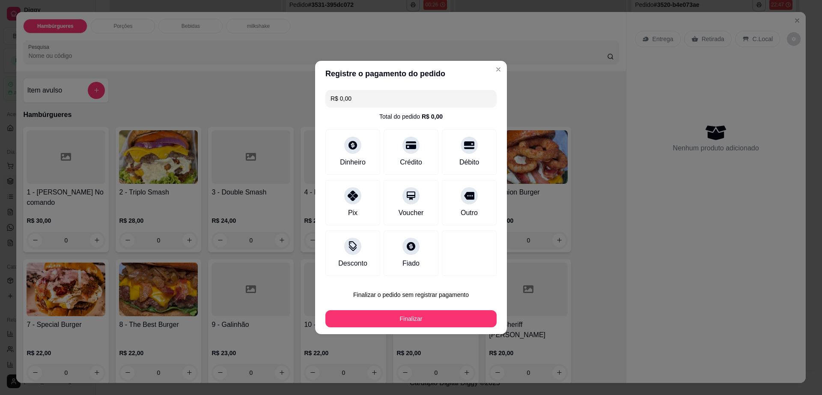
type input "R$ 0,00"
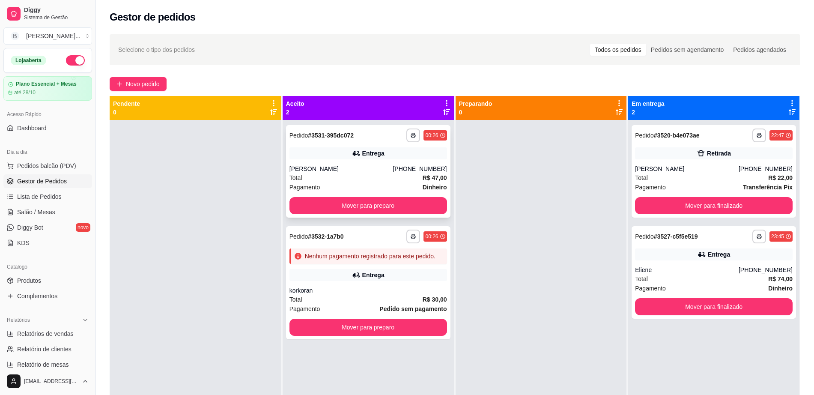
click at [389, 170] on div "[PERSON_NAME]" at bounding box center [341, 168] width 104 height 9
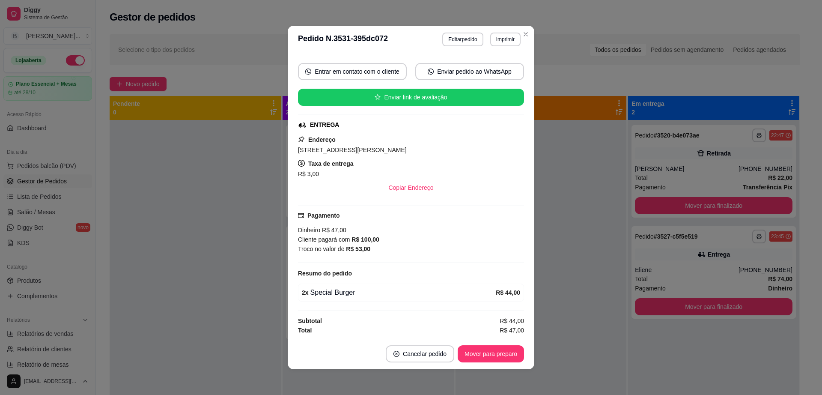
scroll to position [2, 0]
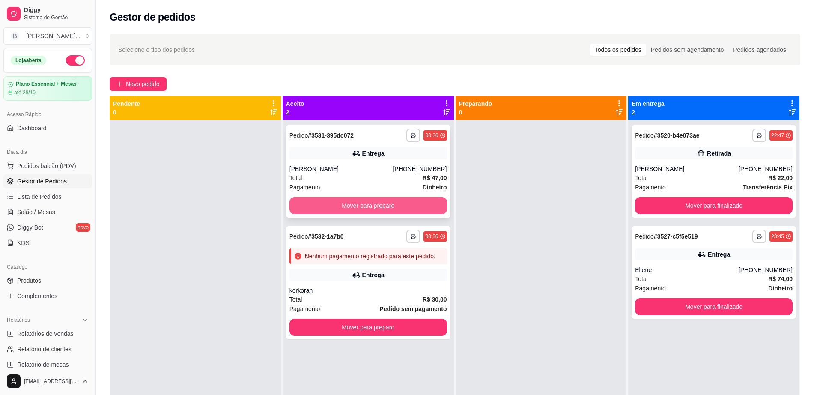
click at [333, 205] on button "Mover para preparo" at bounding box center [368, 205] width 158 height 17
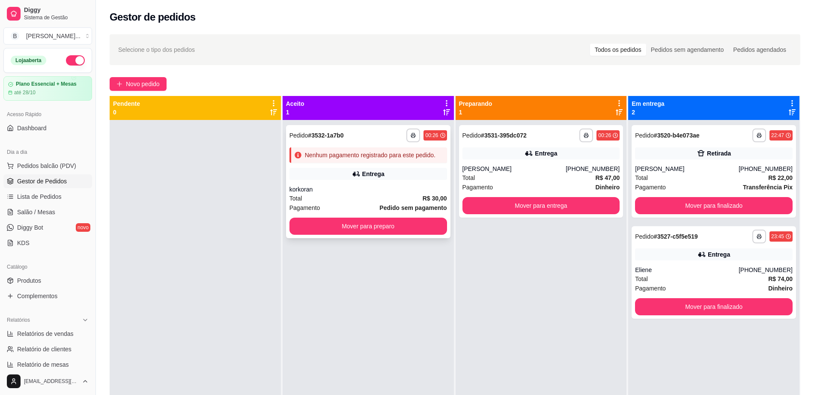
click at [355, 194] on div "Total R$ 30,00" at bounding box center [368, 197] width 158 height 9
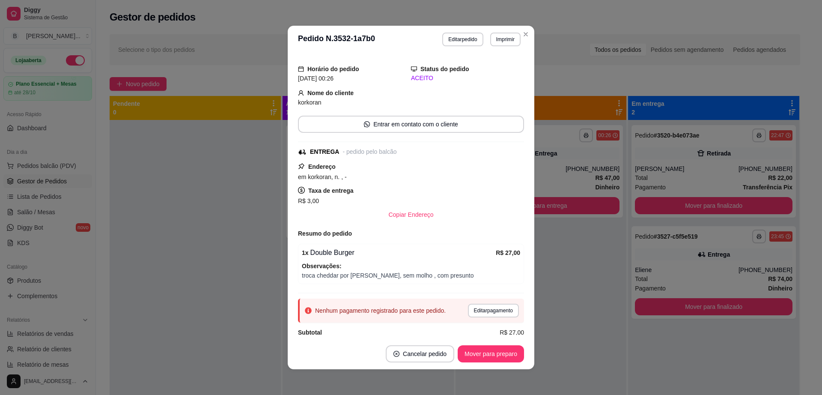
scroll to position [32, 0]
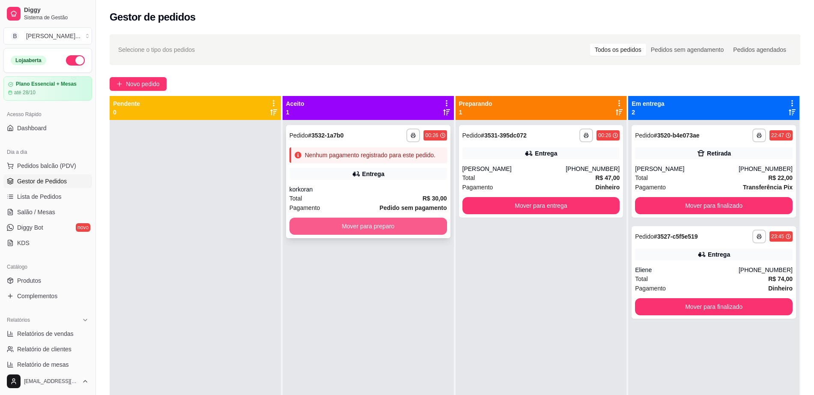
click at [406, 227] on button "Mover para preparo" at bounding box center [368, 225] width 158 height 17
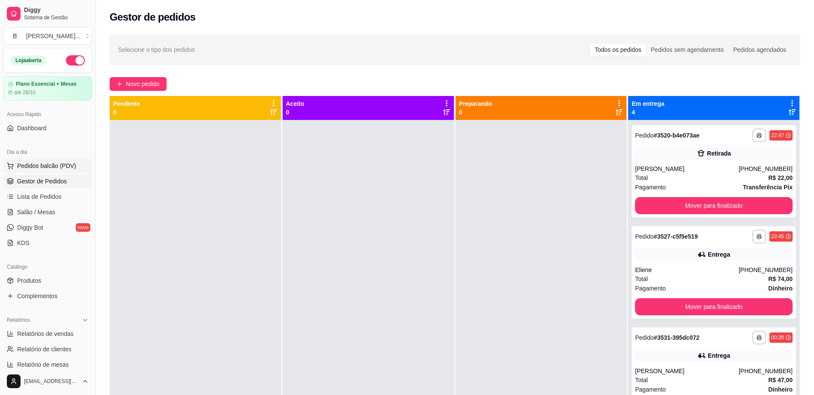
click at [56, 166] on span "Pedidos balcão (PDV)" at bounding box center [46, 165] width 59 height 9
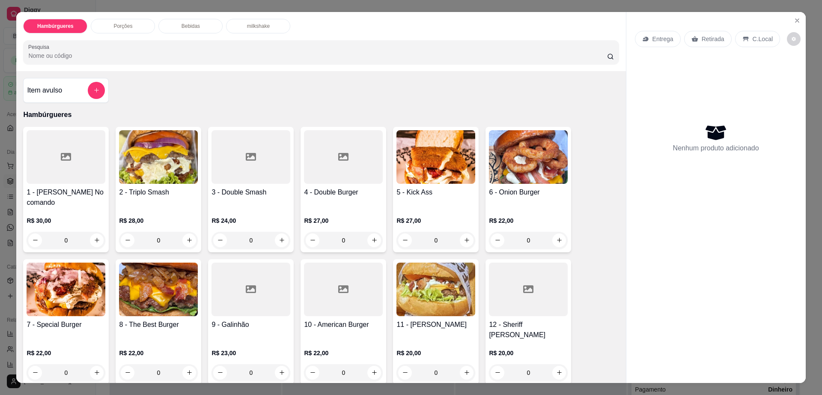
click at [71, 144] on div at bounding box center [66, 157] width 79 height 54
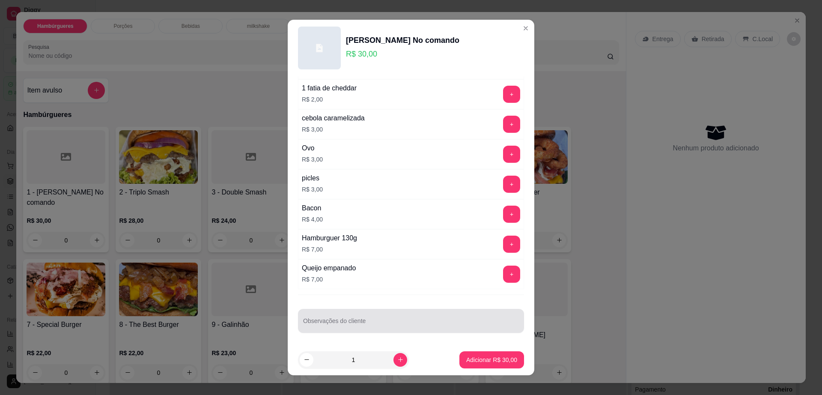
scroll to position [80, 0]
click at [384, 324] on input "Observações do cliente" at bounding box center [411, 323] width 216 height 9
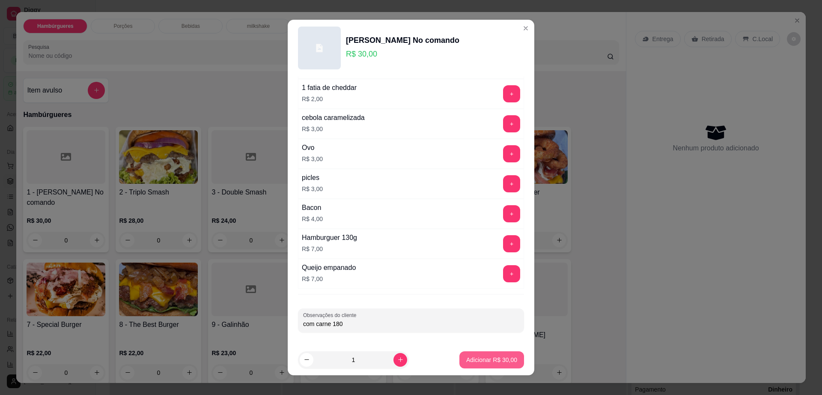
type input "com carne 180"
click at [474, 357] on p "Adicionar R$ 30,00" at bounding box center [491, 359] width 51 height 9
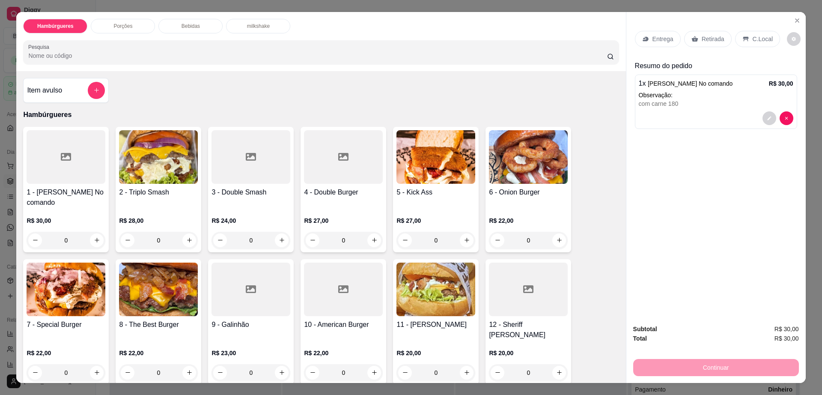
click at [684, 39] on div "Retirada" at bounding box center [708, 39] width 48 height 16
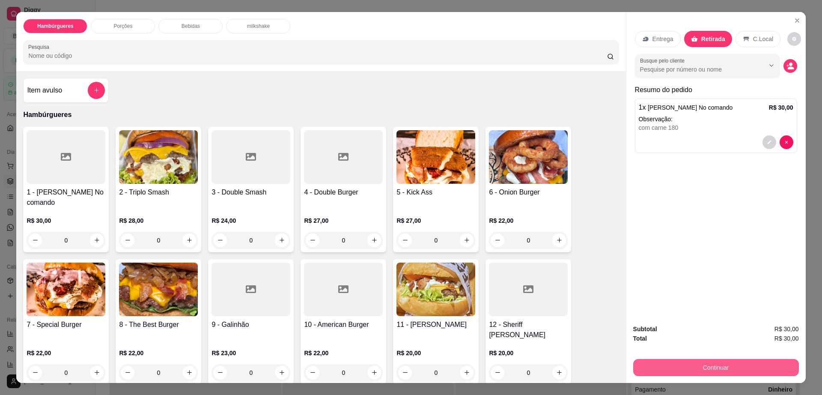
click at [682, 370] on button "Continuar" at bounding box center [716, 367] width 166 height 17
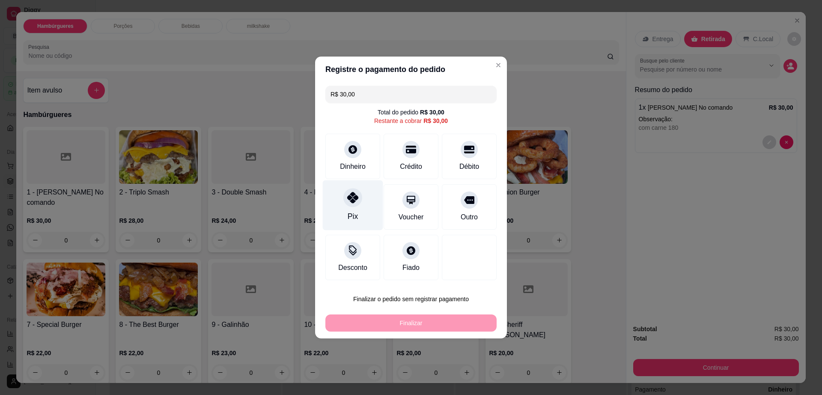
click at [340, 204] on div "Pix" at bounding box center [353, 205] width 60 height 50
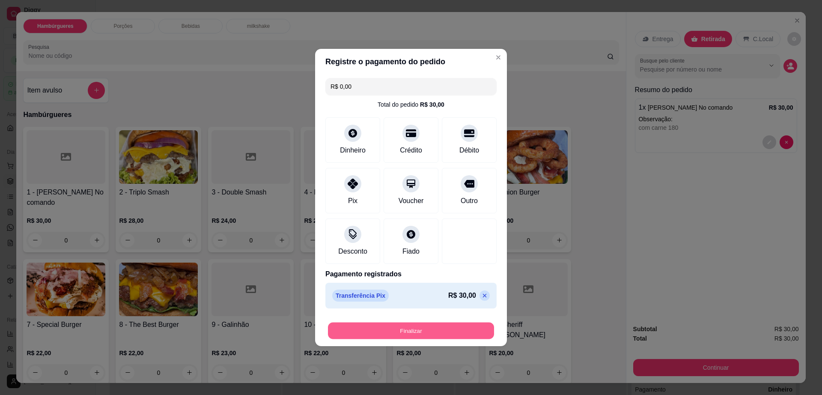
click at [420, 334] on button "Finalizar" at bounding box center [411, 330] width 166 height 17
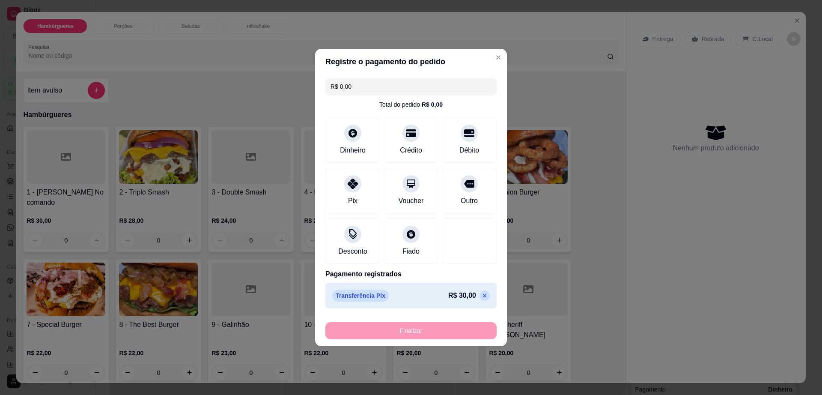
type input "-R$ 30,00"
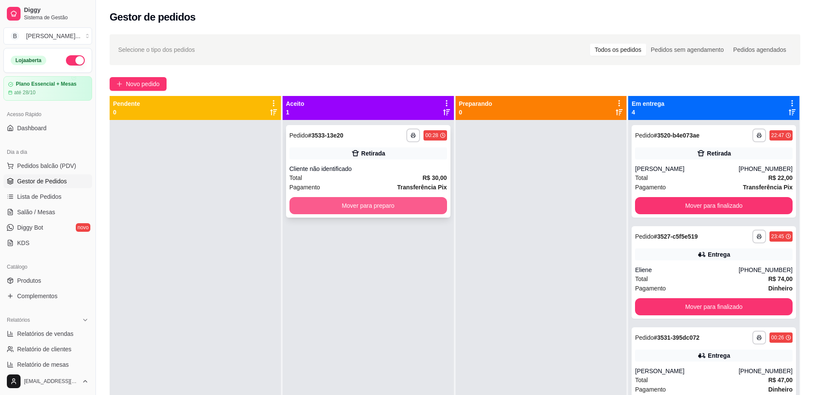
click at [410, 210] on button "Mover para preparo" at bounding box center [368, 205] width 158 height 17
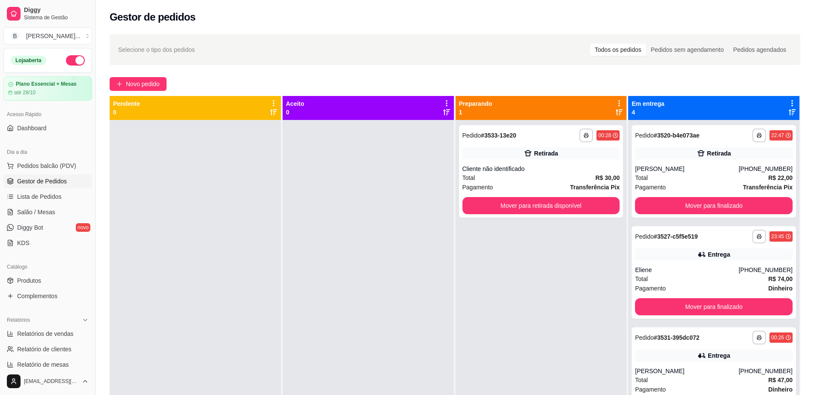
click at [68, 57] on button "button" at bounding box center [75, 60] width 19 height 10
click at [133, 87] on span "Novo pedido" at bounding box center [143, 83] width 34 height 9
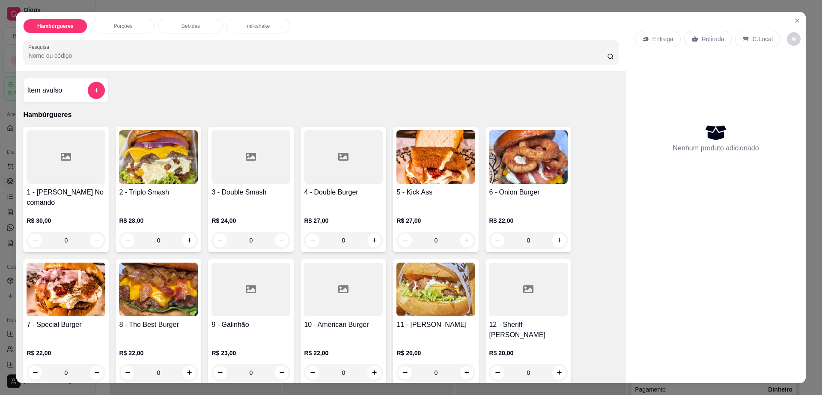
drag, startPoint x: 548, startPoint y: 158, endPoint x: 509, endPoint y: 100, distance: 70.9
click at [518, 94] on div "Item avulso Hambúrgueres 1 - Borges No comando R$ 30,00 0 2 - Triplo Smash R$ 2…" at bounding box center [320, 227] width 609 height 312
click at [431, 163] on img at bounding box center [435, 157] width 79 height 54
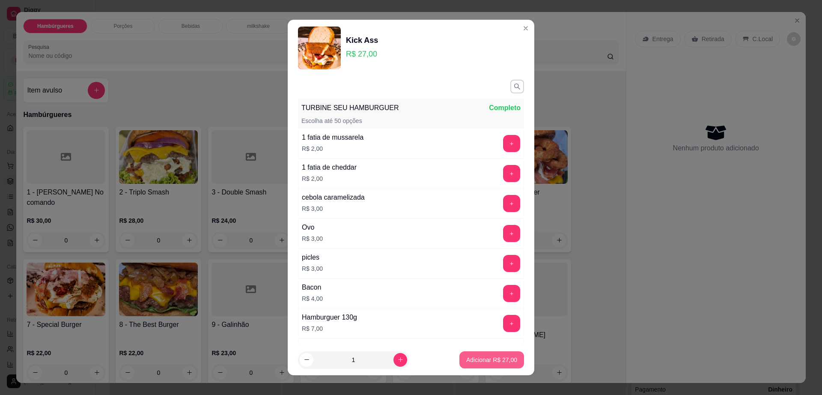
click at [475, 355] on p "Adicionar R$ 27,00" at bounding box center [491, 359] width 51 height 9
type input "1"
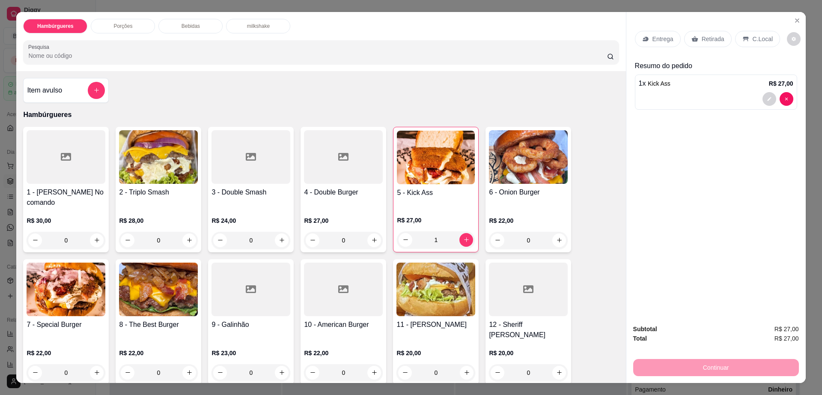
click at [642, 38] on icon at bounding box center [645, 39] width 7 height 7
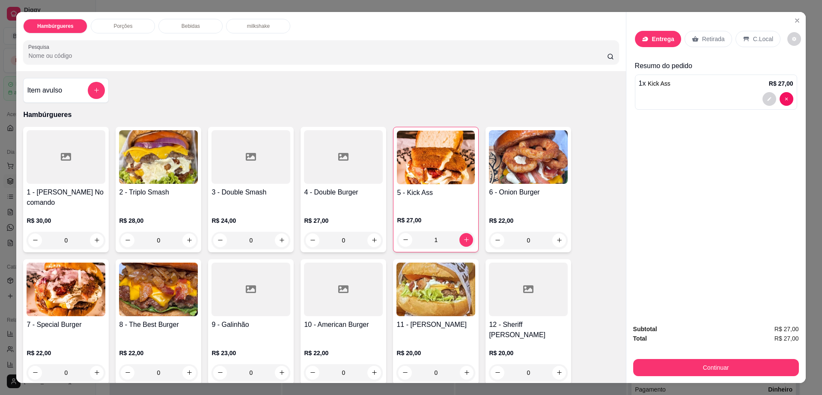
scroll to position [8, 0]
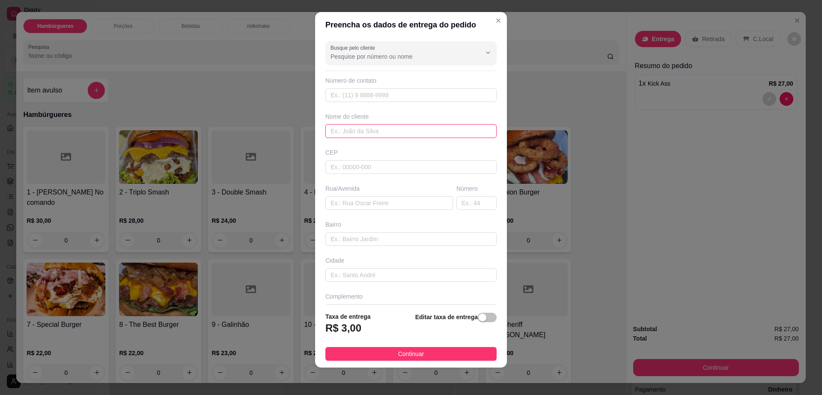
click at [402, 128] on input "text" at bounding box center [410, 131] width 171 height 14
paste input "[PHONE_NUMBER]"
type input "[PHONE_NUMBER]"
click at [369, 97] on input "text" at bounding box center [410, 95] width 171 height 14
click at [361, 202] on input "text" at bounding box center [389, 203] width 128 height 14
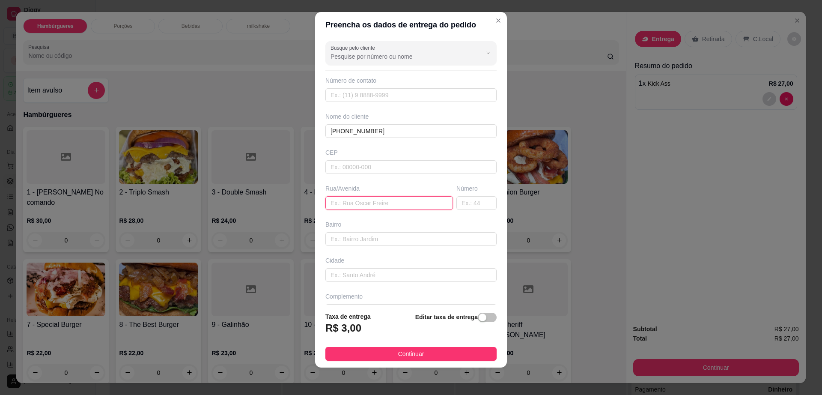
click at [349, 200] on input "text" at bounding box center [389, 203] width 128 height 14
paste input "[STREET_ADDRESS][PERSON_NAME]"
click at [382, 358] on button "Continuar" at bounding box center [410, 354] width 171 height 14
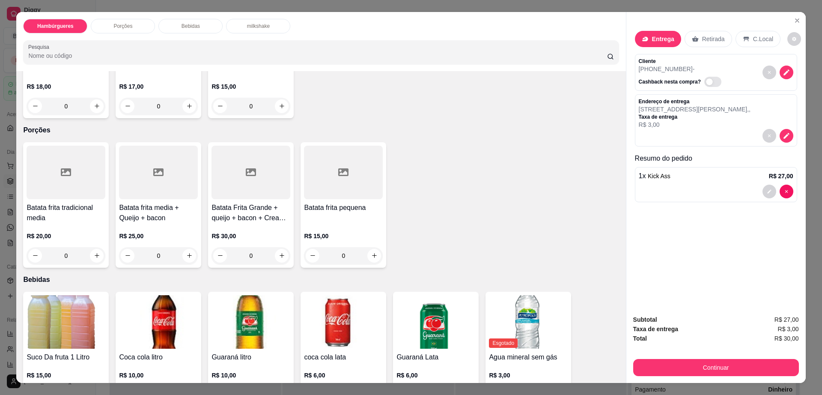
scroll to position [482, 0]
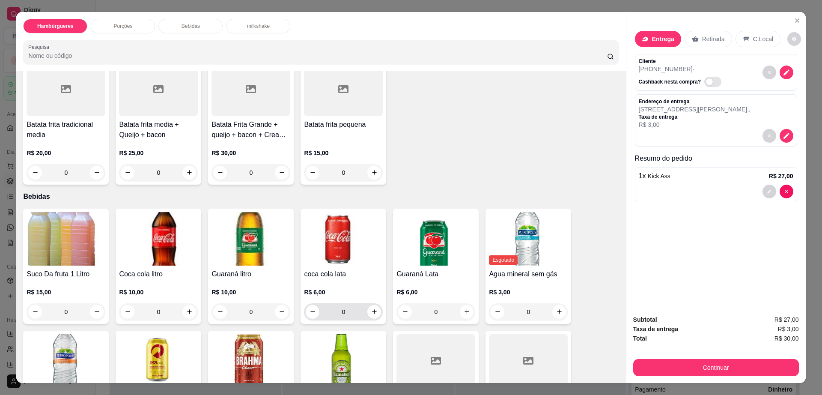
click at [339, 269] on h4 "coca cola lata" at bounding box center [343, 274] width 79 height 10
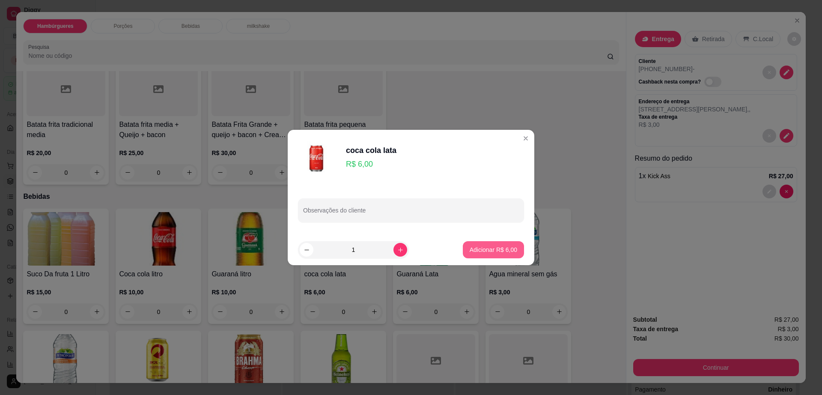
click at [470, 250] on p "Adicionar R$ 6,00" at bounding box center [494, 249] width 48 height 9
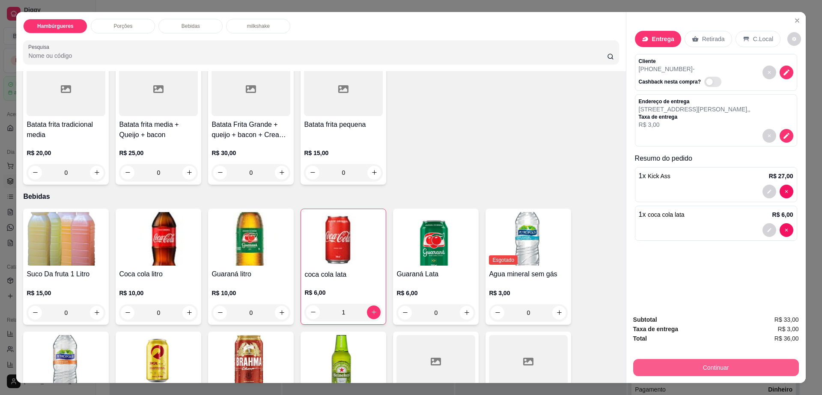
click at [655, 361] on button "Continuar" at bounding box center [716, 367] width 166 height 17
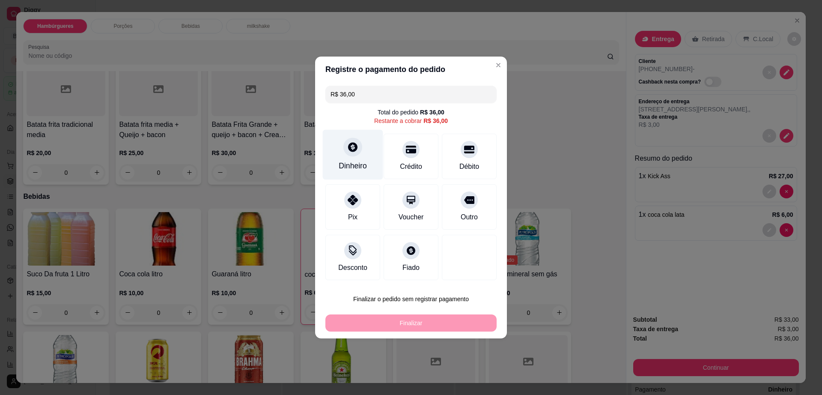
click at [366, 158] on div "Dinheiro" at bounding box center [353, 155] width 60 height 50
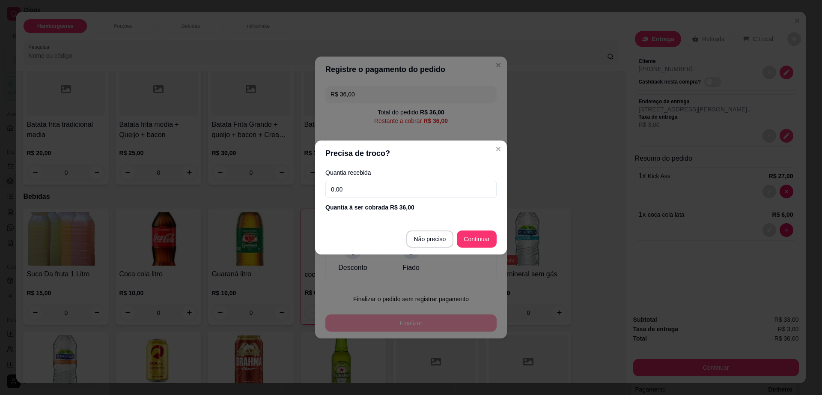
click at [367, 194] on input "0,00" at bounding box center [410, 189] width 171 height 17
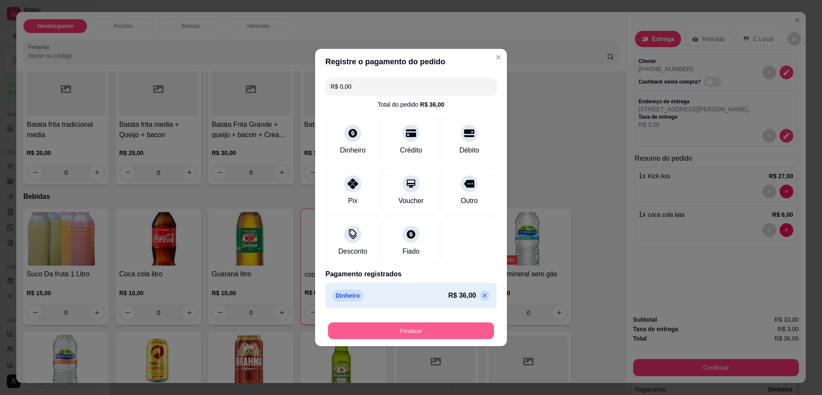
click at [436, 330] on button "Finalizar" at bounding box center [411, 330] width 166 height 17
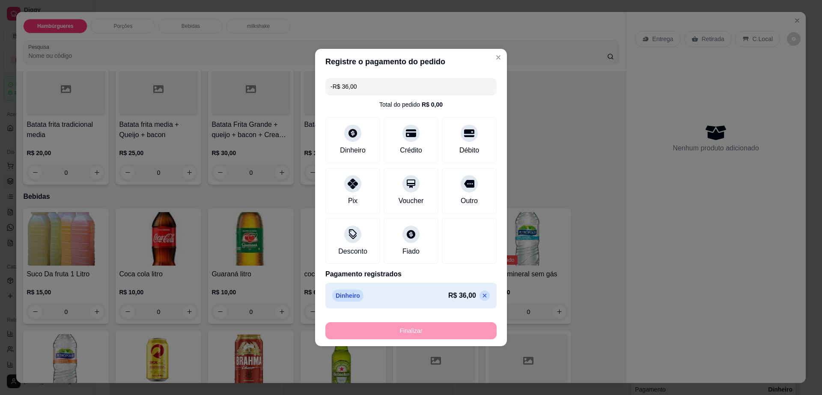
scroll to position [481, 0]
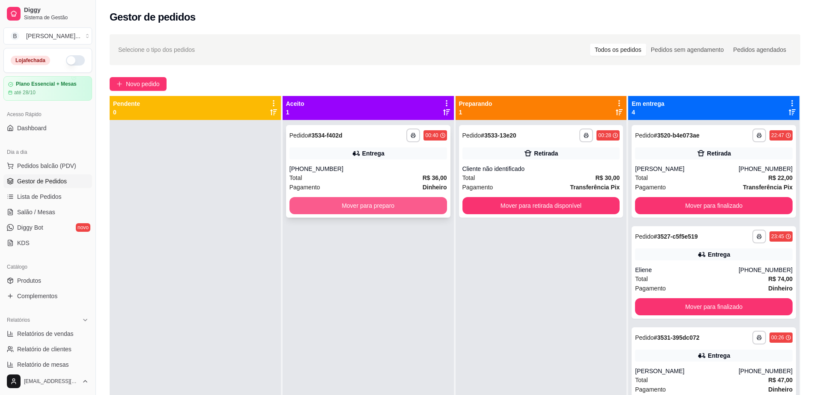
click at [380, 214] on button "Mover para preparo" at bounding box center [368, 205] width 158 height 17
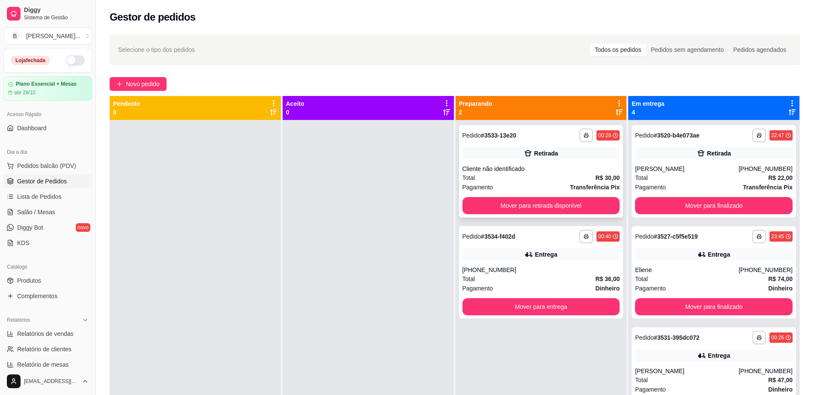
click at [557, 174] on div "Total R$ 30,00" at bounding box center [541, 177] width 158 height 9
click at [713, 212] on button "Mover para finalizado" at bounding box center [713, 205] width 153 height 17
click at [713, 209] on div "Mover para finalizado" at bounding box center [714, 205] width 158 height 17
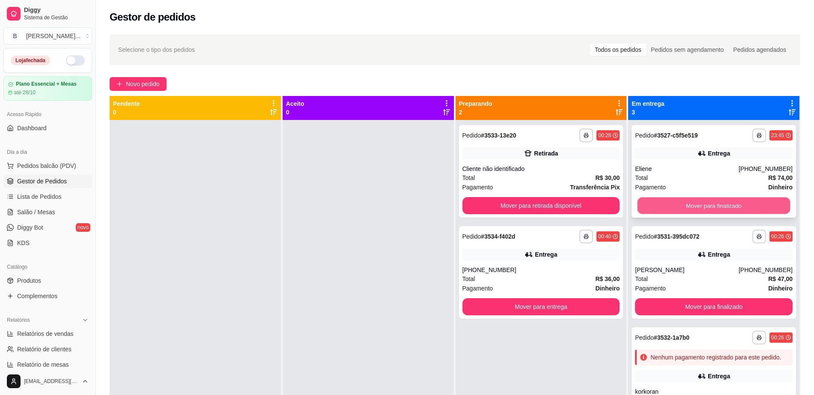
click at [715, 205] on button "Mover para finalizado" at bounding box center [713, 205] width 153 height 17
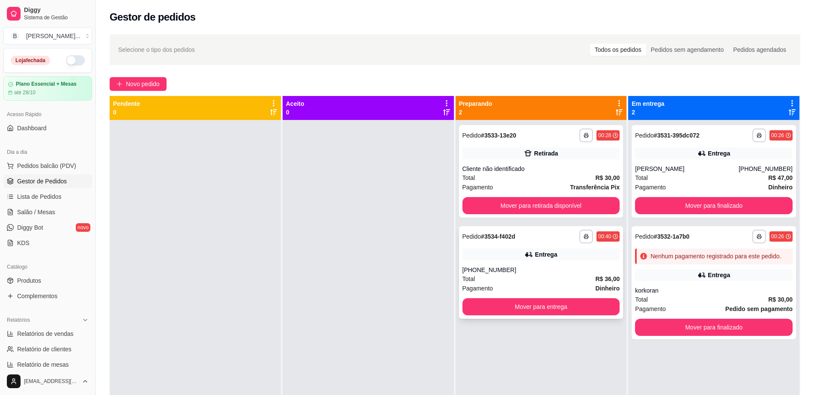
click at [590, 238] on div "**********" at bounding box center [599, 236] width 40 height 14
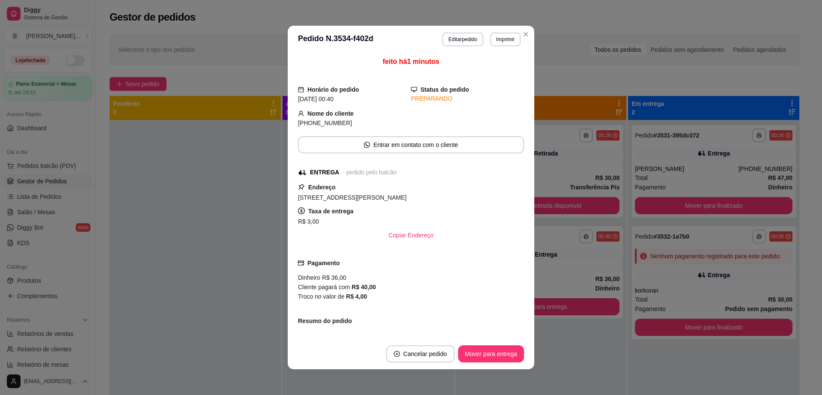
click at [316, 224] on div "R$ 3,00" at bounding box center [411, 221] width 226 height 10
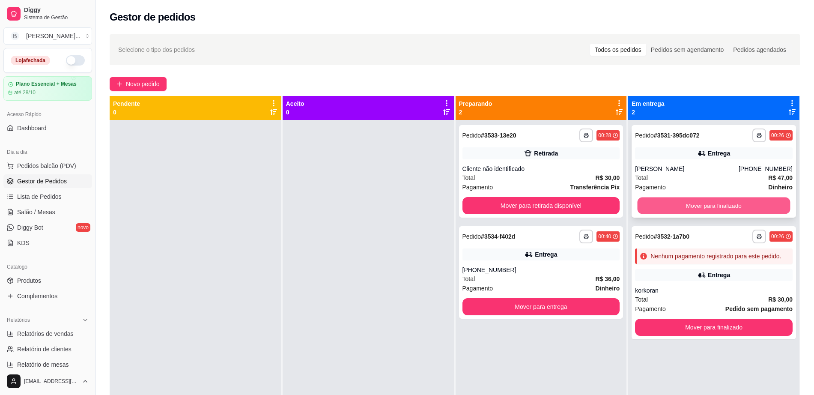
click at [744, 212] on button "Mover para finalizado" at bounding box center [713, 205] width 153 height 17
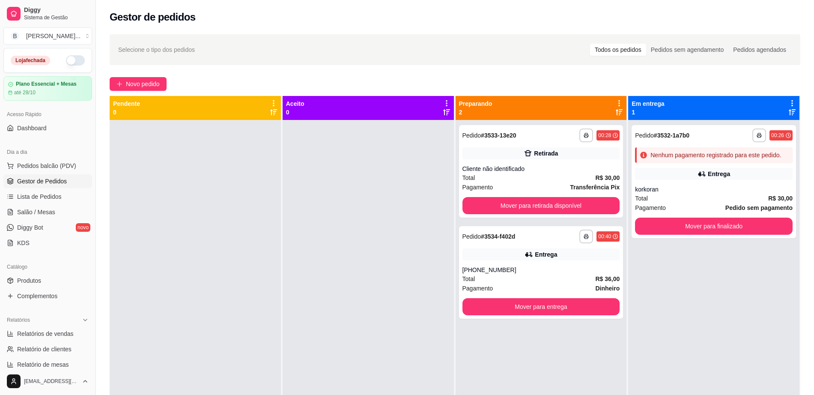
click at [741, 206] on strong "Pedido sem pagamento" at bounding box center [758, 207] width 67 height 7
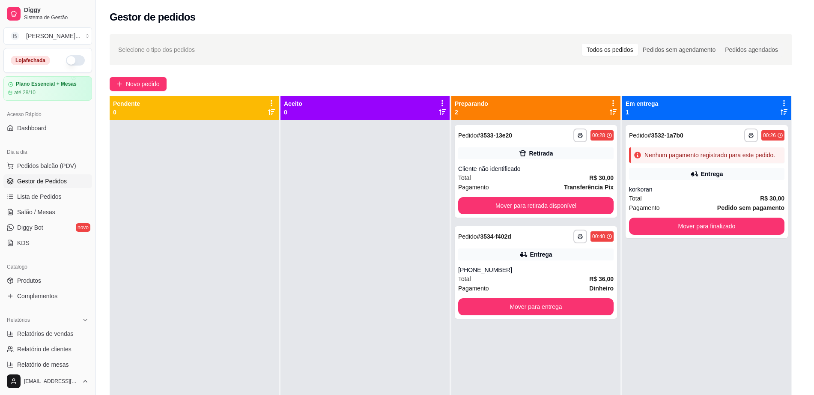
click at [735, 227] on button "Mover para finalizado" at bounding box center [706, 225] width 155 height 17
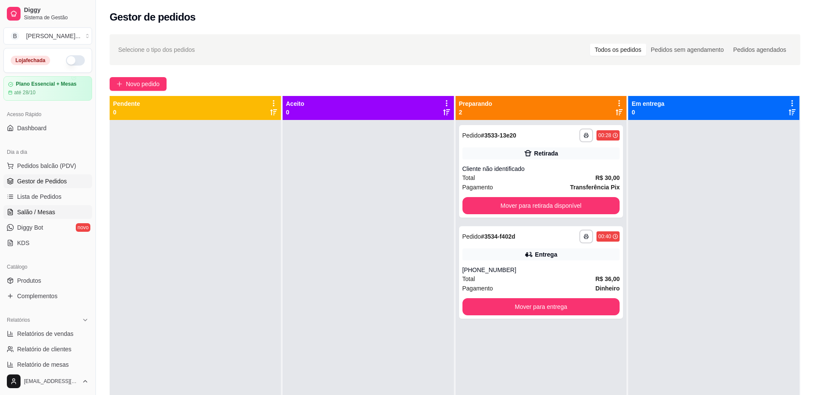
click at [48, 205] on link "Salão / Mesas" at bounding box center [47, 212] width 89 height 14
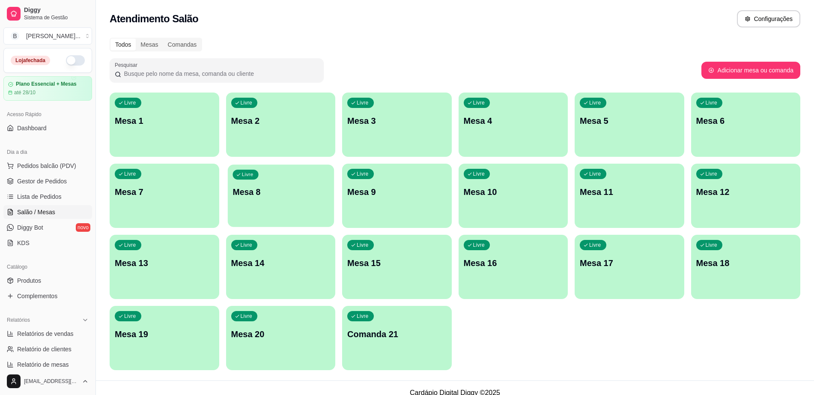
click at [261, 219] on div "button" at bounding box center [280, 222] width 106 height 10
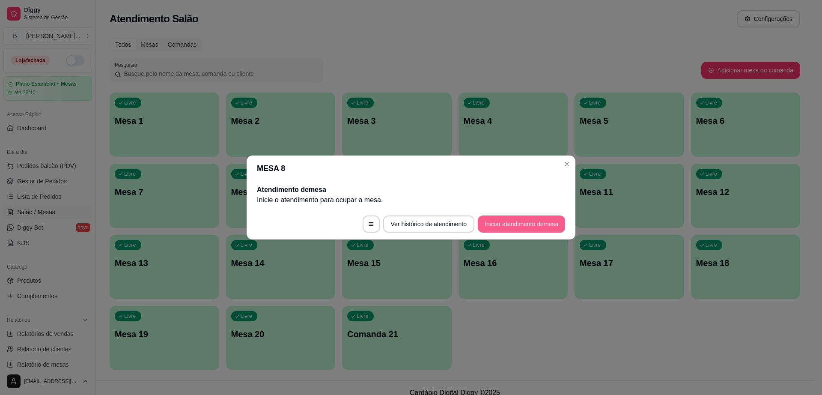
click at [521, 230] on button "Iniciar atendimento de mesa" at bounding box center [521, 223] width 87 height 17
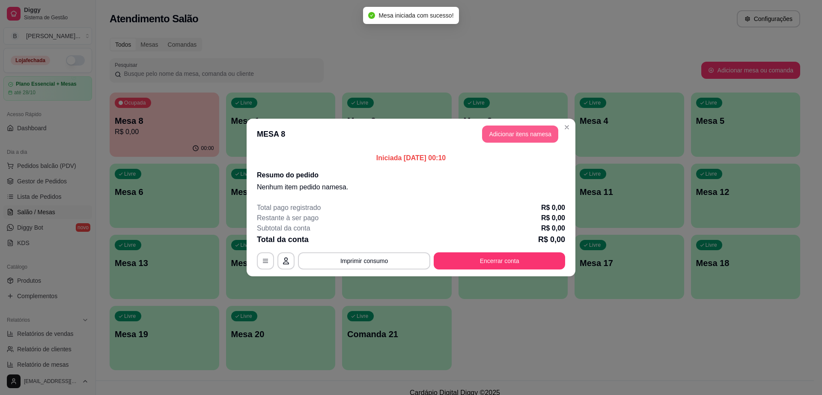
click at [511, 130] on button "Adicionar itens na mesa" at bounding box center [520, 133] width 76 height 17
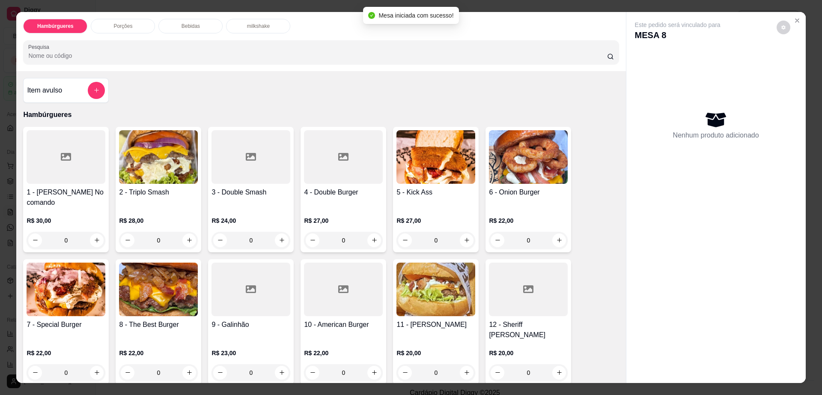
click at [186, 29] on p "Bebidas" at bounding box center [191, 26] width 18 height 7
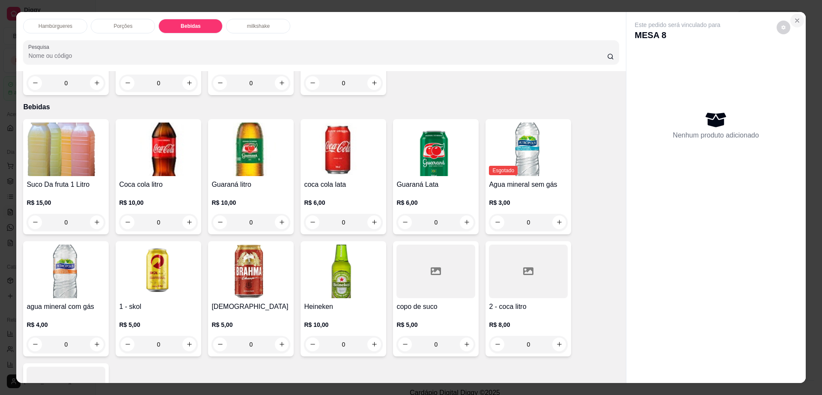
click at [794, 20] on icon "Close" at bounding box center [797, 20] width 7 height 7
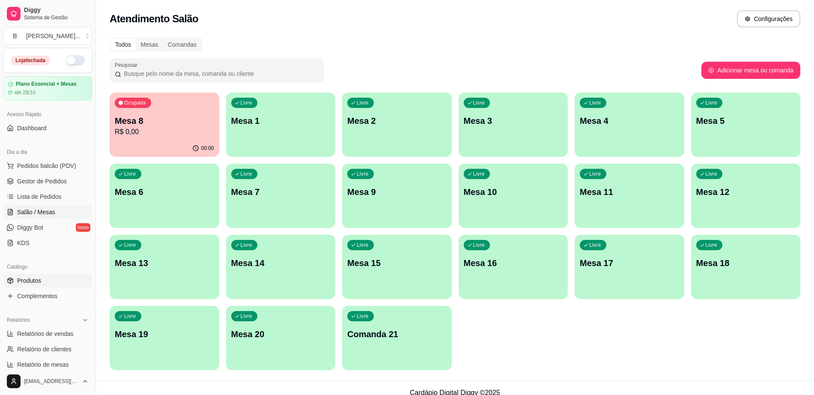
click at [64, 282] on link "Produtos" at bounding box center [47, 281] width 89 height 14
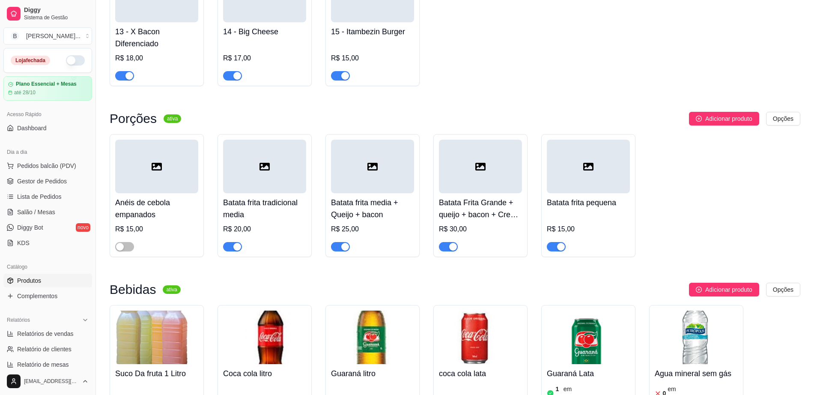
scroll to position [589, 0]
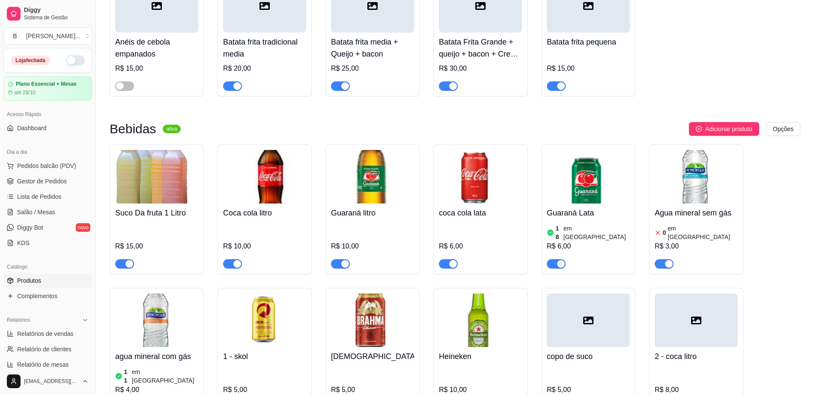
click at [682, 207] on h4 "Agua mineral sem gás" at bounding box center [696, 213] width 83 height 12
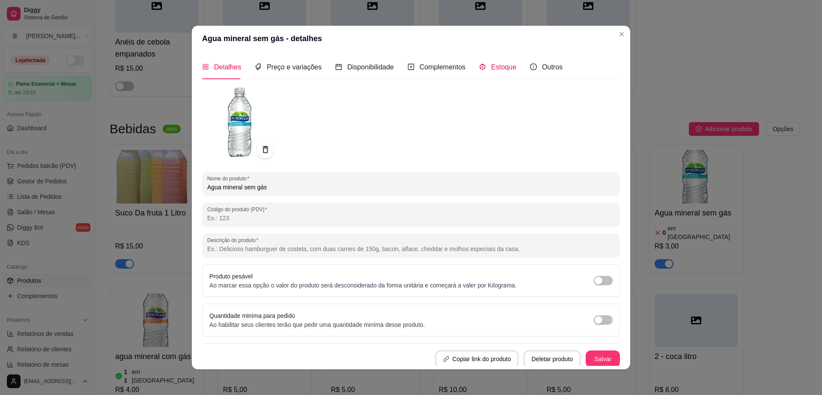
click at [491, 65] on span "Estoque" at bounding box center [503, 66] width 25 height 7
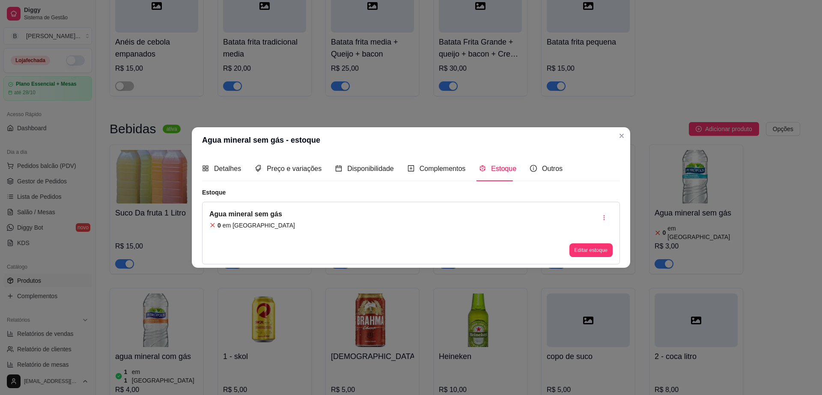
click at [372, 223] on div "Agua mineral sem gás 0 em estoque Editar estoque" at bounding box center [411, 233] width 418 height 63
click at [596, 249] on button "Editar estoque" at bounding box center [591, 249] width 42 height 13
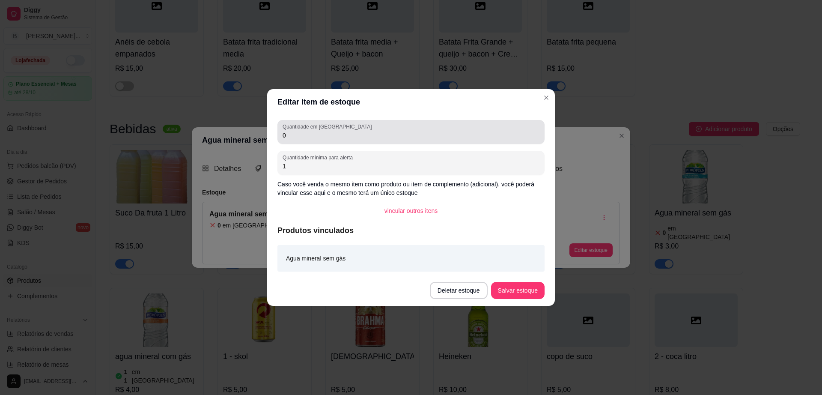
click at [312, 141] on div "Quantidade em estoque 0" at bounding box center [410, 132] width 267 height 24
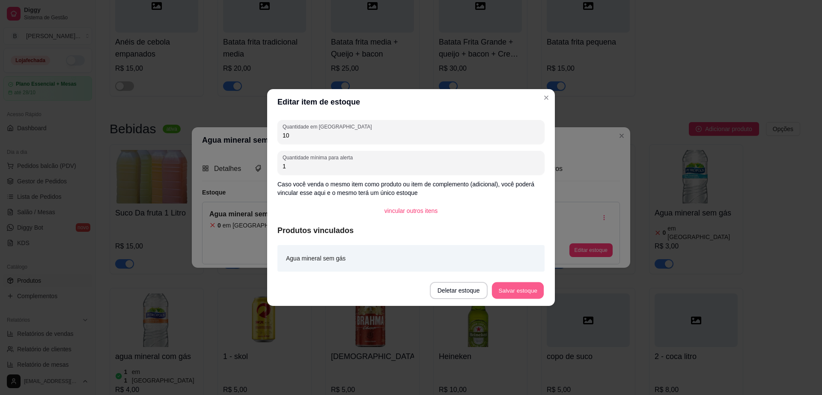
click at [539, 295] on button "Salvar estoque" at bounding box center [517, 290] width 52 height 17
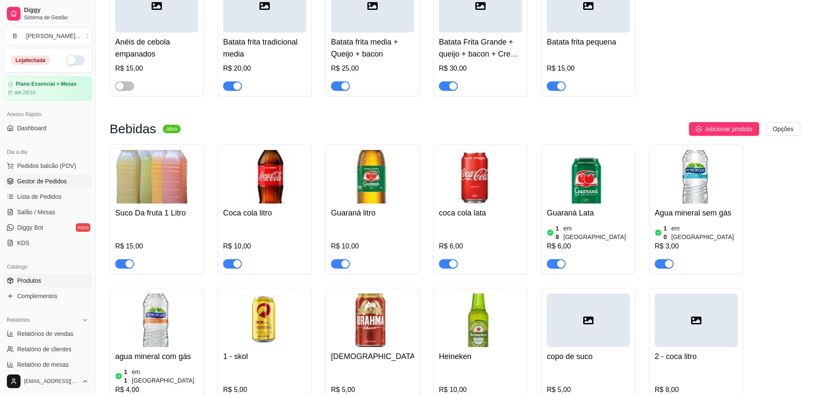
click at [48, 185] on span "Gestor de Pedidos" at bounding box center [42, 181] width 50 height 9
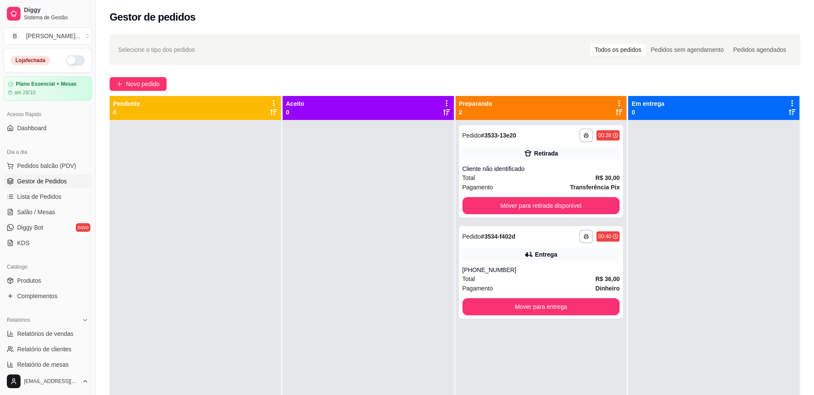
click at [144, 91] on div "**********" at bounding box center [455, 265] width 718 height 472
click at [149, 84] on span "Novo pedido" at bounding box center [143, 83] width 34 height 9
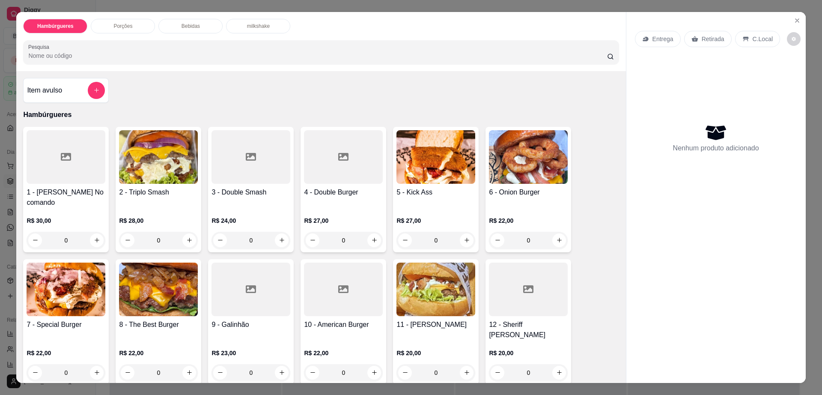
click at [198, 26] on div "Bebidas" at bounding box center [190, 26] width 64 height 15
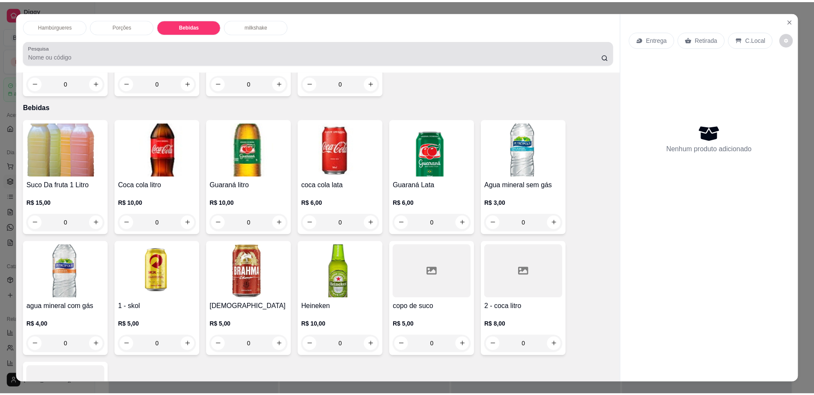
scroll to position [15, 0]
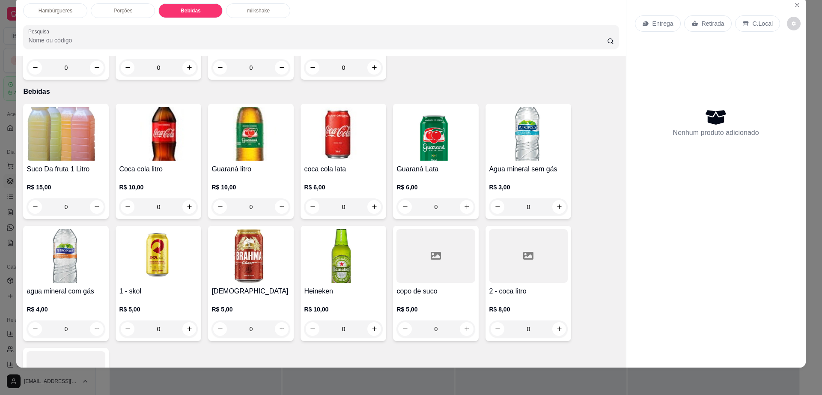
click at [515, 122] on img at bounding box center [528, 134] width 79 height 54
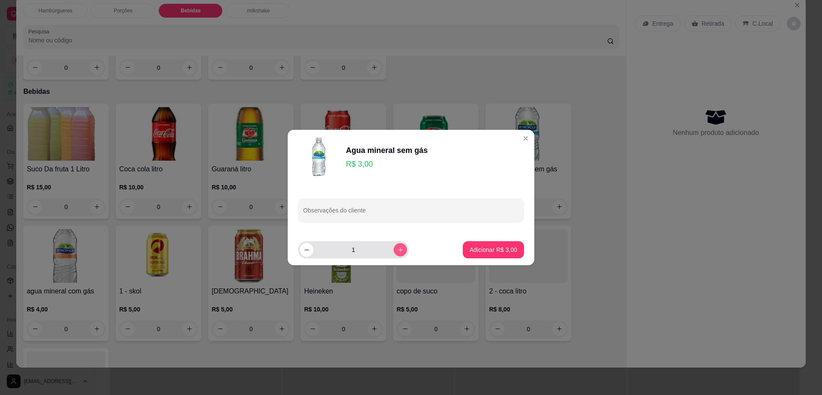
click at [397, 252] on icon "increase-product-quantity" at bounding box center [400, 250] width 6 height 6
click at [494, 252] on p "Adicionar R$ 9,00" at bounding box center [494, 249] width 48 height 9
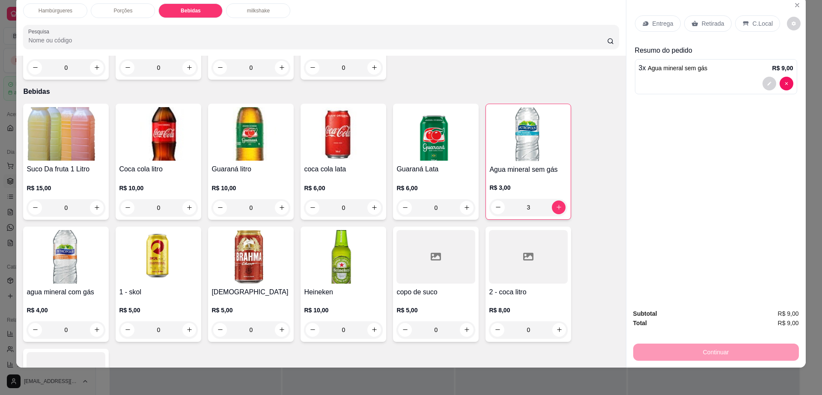
click at [700, 28] on div "Retirada" at bounding box center [708, 23] width 48 height 16
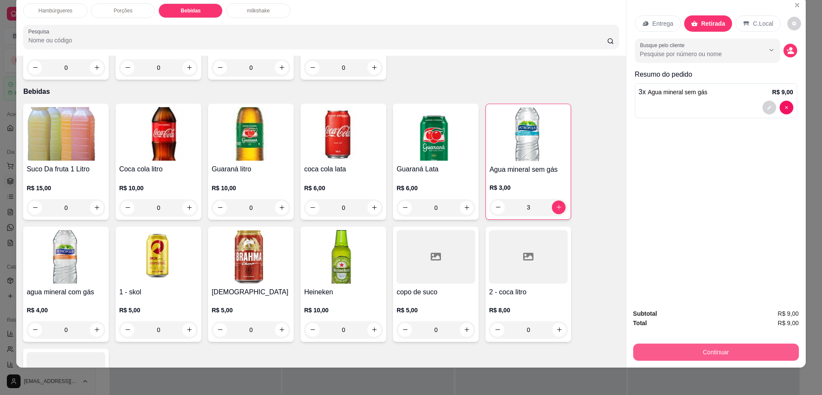
click at [682, 345] on button "Continuar" at bounding box center [716, 351] width 166 height 17
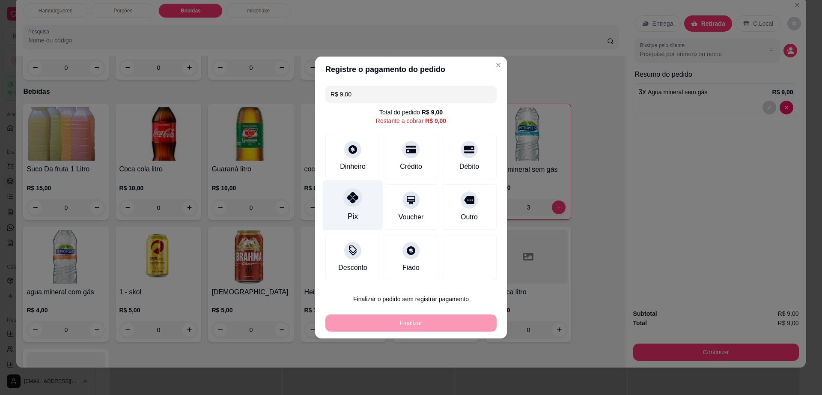
click at [343, 199] on div at bounding box center [352, 197] width 19 height 19
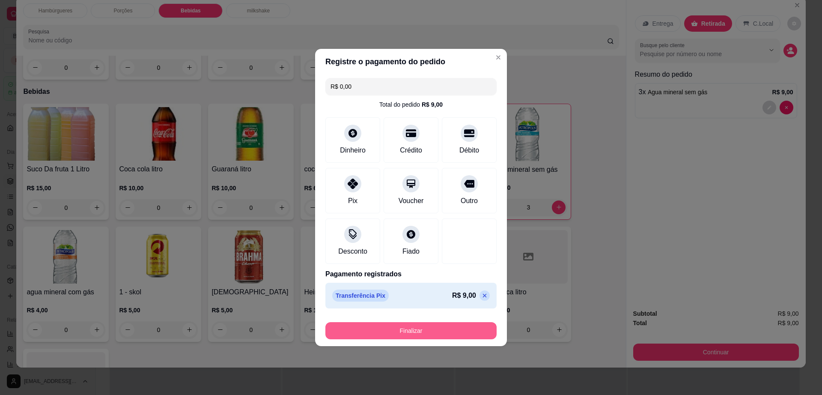
click at [416, 336] on button "Finalizar" at bounding box center [410, 330] width 171 height 17
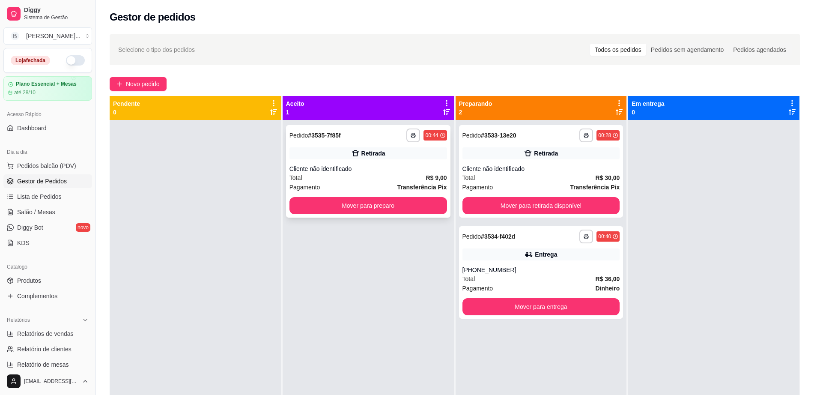
click at [375, 159] on div "Retirada" at bounding box center [368, 153] width 158 height 12
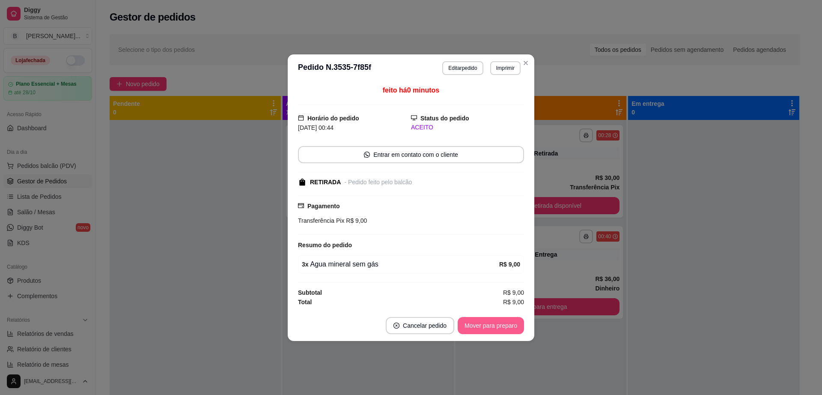
click at [516, 319] on button "Mover para preparo" at bounding box center [491, 325] width 66 height 17
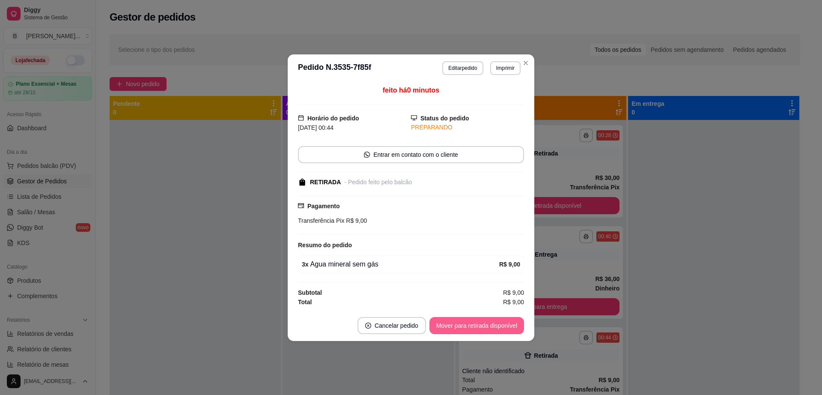
click at [510, 323] on button "Mover para retirada disponível" at bounding box center [476, 325] width 95 height 17
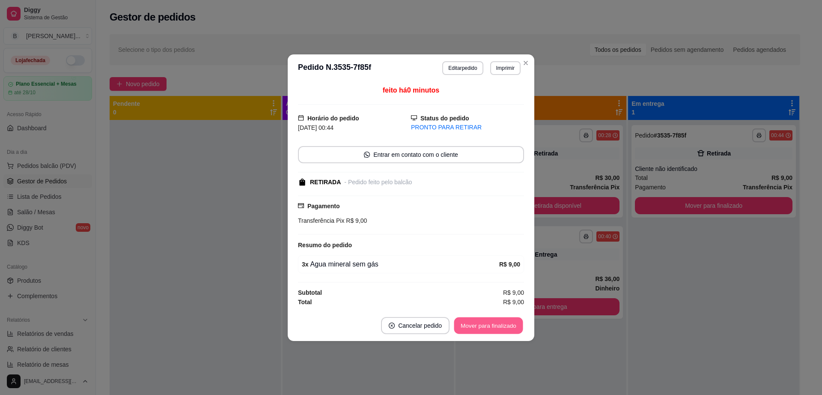
click at [510, 323] on button "Mover para finalizado" at bounding box center [488, 325] width 69 height 17
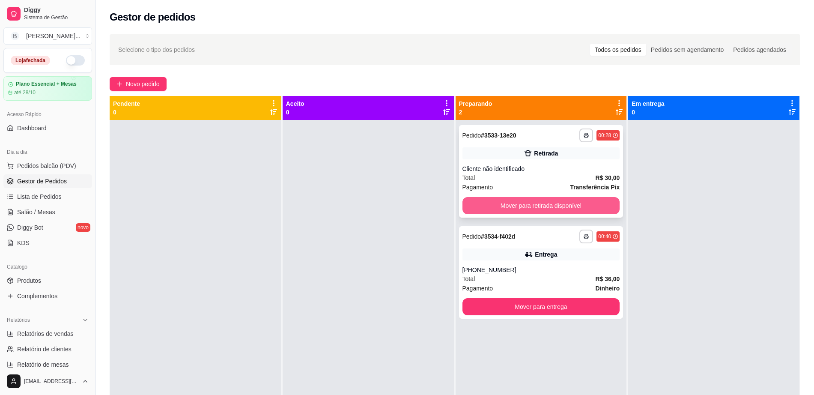
click at [534, 207] on button "Mover para retirada disponível" at bounding box center [541, 205] width 158 height 17
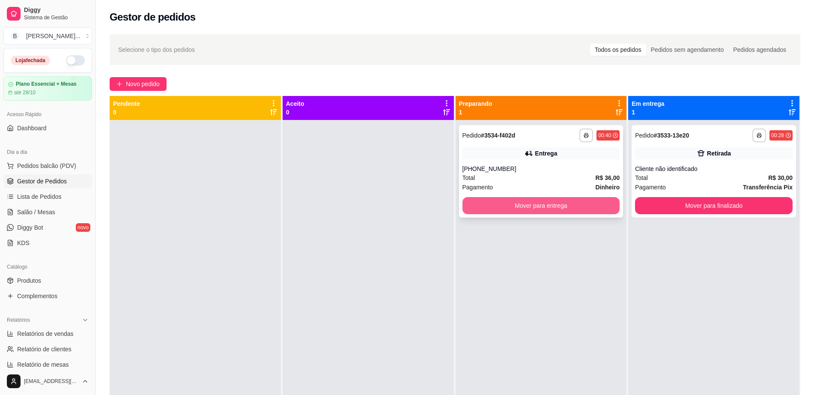
click at [538, 204] on button "Mover para entrega" at bounding box center [541, 205] width 158 height 17
